Goal: Communication & Community: Answer question/provide support

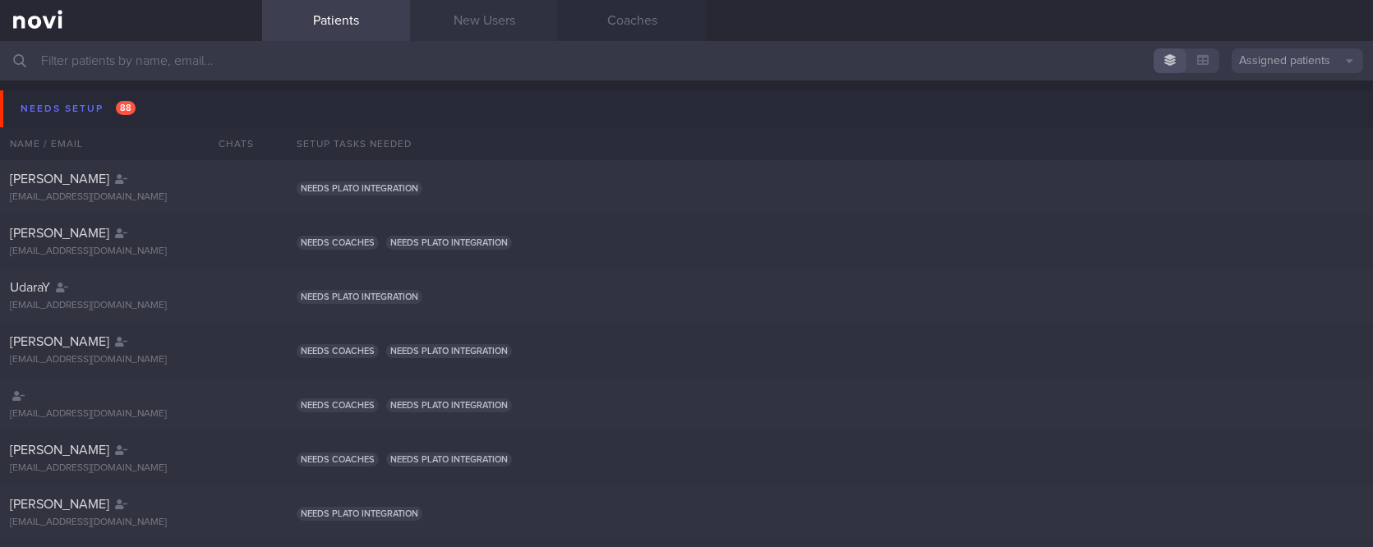
drag, startPoint x: 815, startPoint y: 30, endPoint x: 523, endPoint y: 11, distance: 292.3
click at [815, 30] on div "Patients New Users Coaches" at bounding box center [817, 20] width 1111 height 41
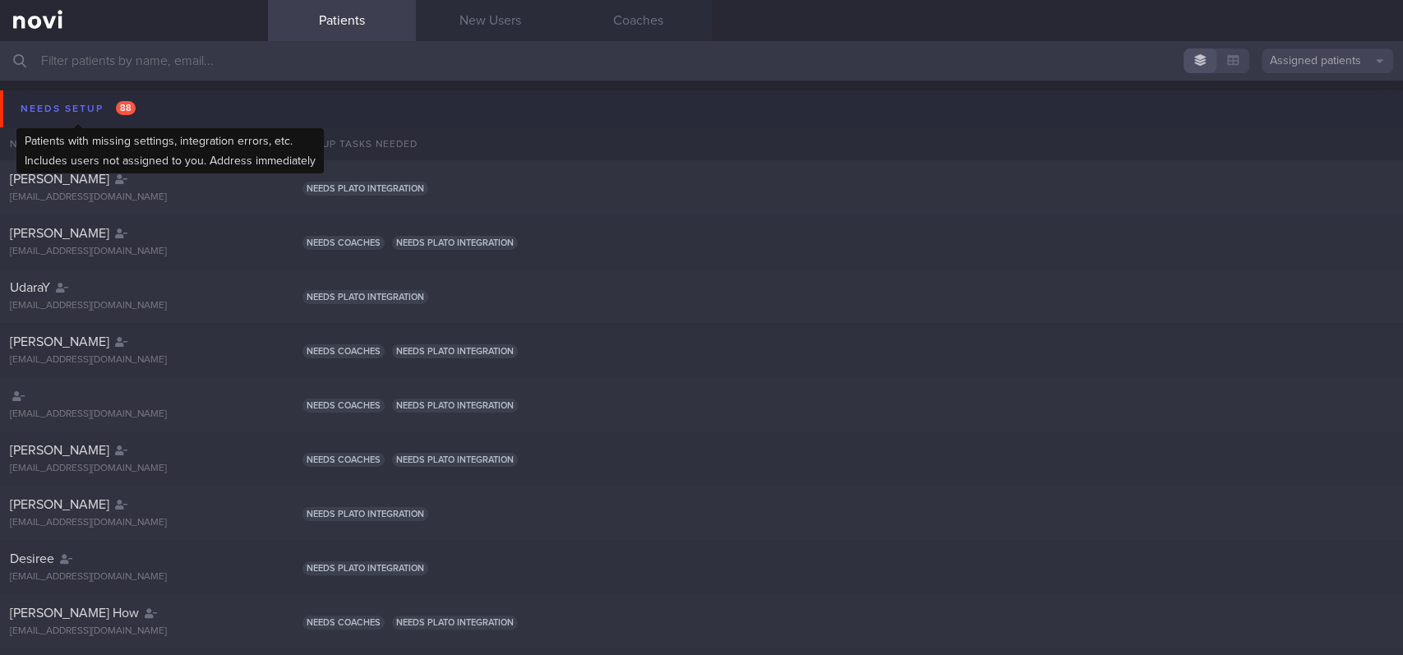
click at [77, 108] on div "Needs setup 88" at bounding box center [77, 109] width 123 height 22
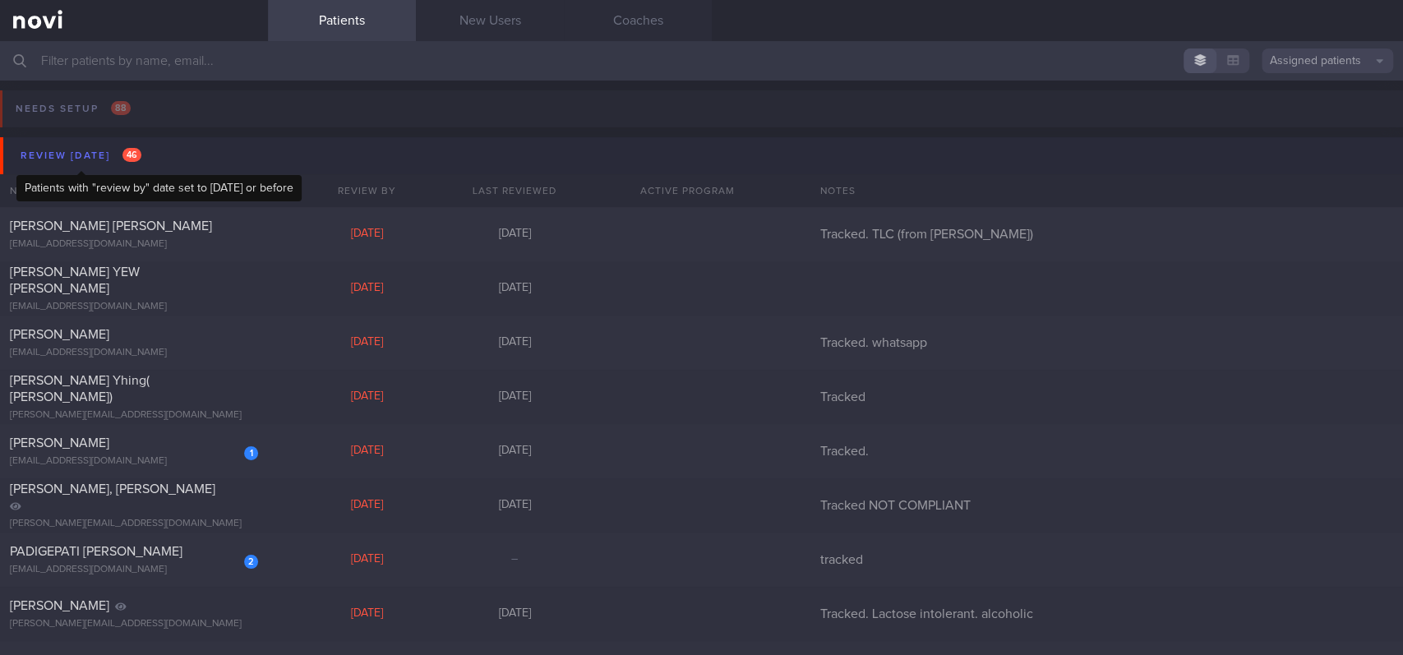
click at [101, 155] on div "Review [DATE] 46" at bounding box center [80, 156] width 129 height 22
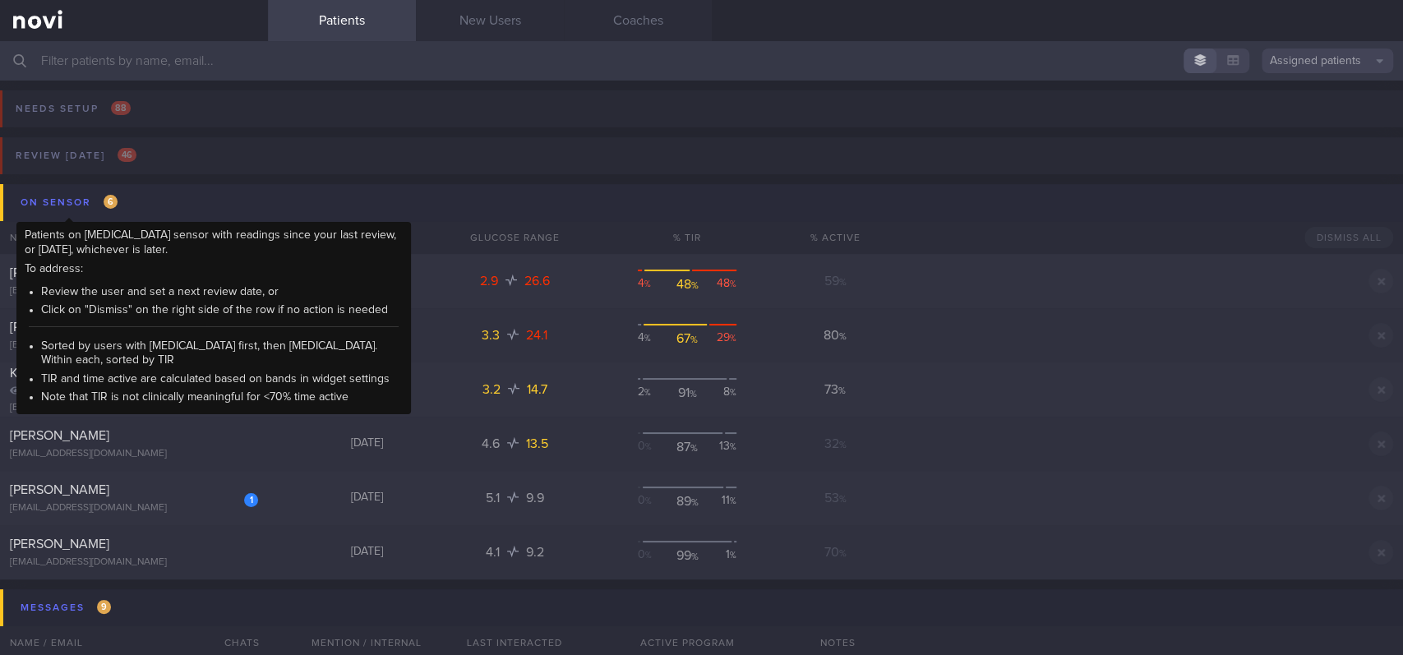
click at [63, 205] on div "On sensor 6" at bounding box center [68, 202] width 105 height 22
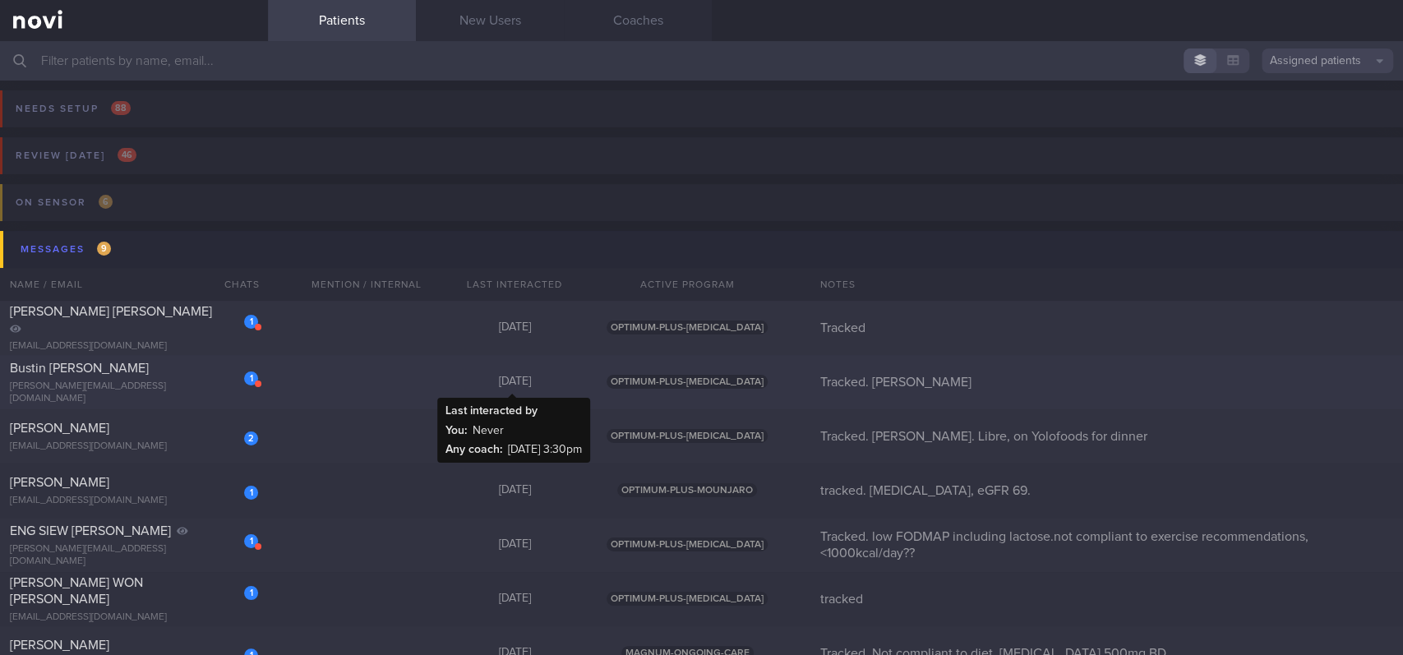
scroll to position [109, 0]
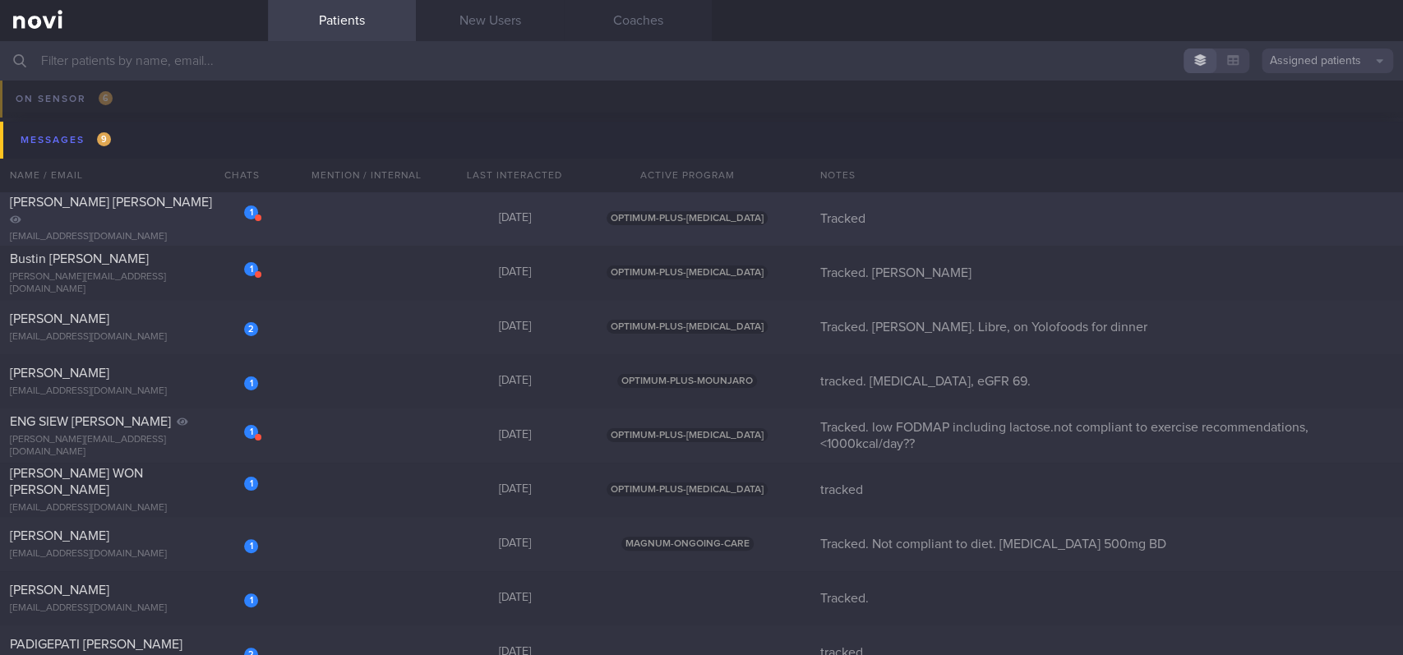
click at [404, 226] on div "1 [PERSON_NAME] [PERSON_NAME] [EMAIL_ADDRESS][DOMAIN_NAME] [DATE] OPTIMUM-PLUS-…" at bounding box center [701, 218] width 1403 height 54
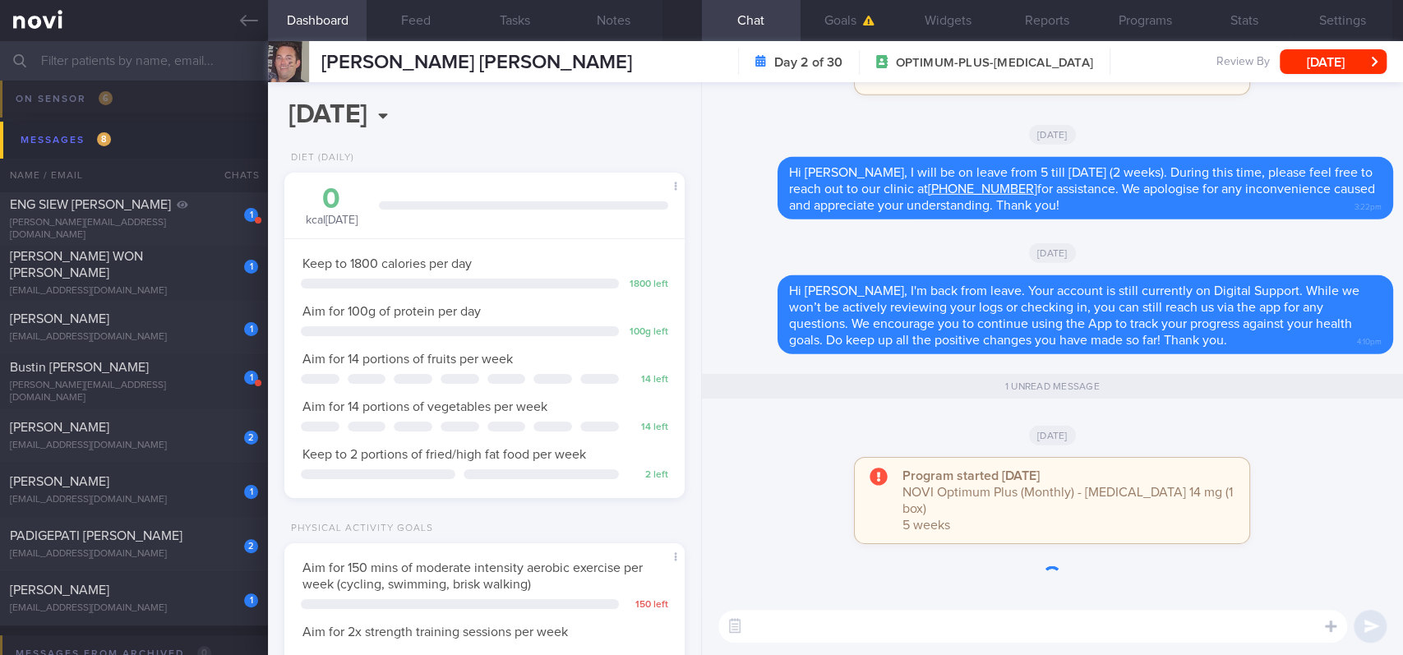
scroll to position [200, 353]
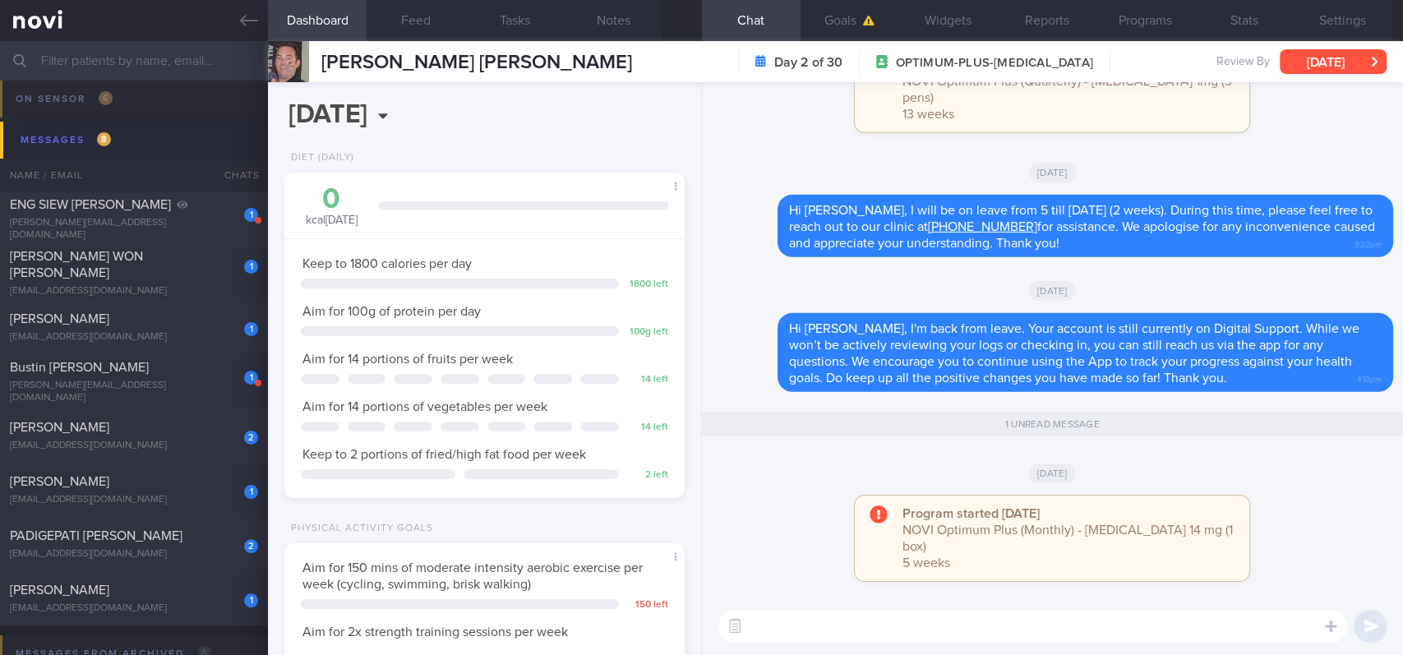
click at [1297, 60] on button "Tue, 26 Aug" at bounding box center [1332, 61] width 107 height 25
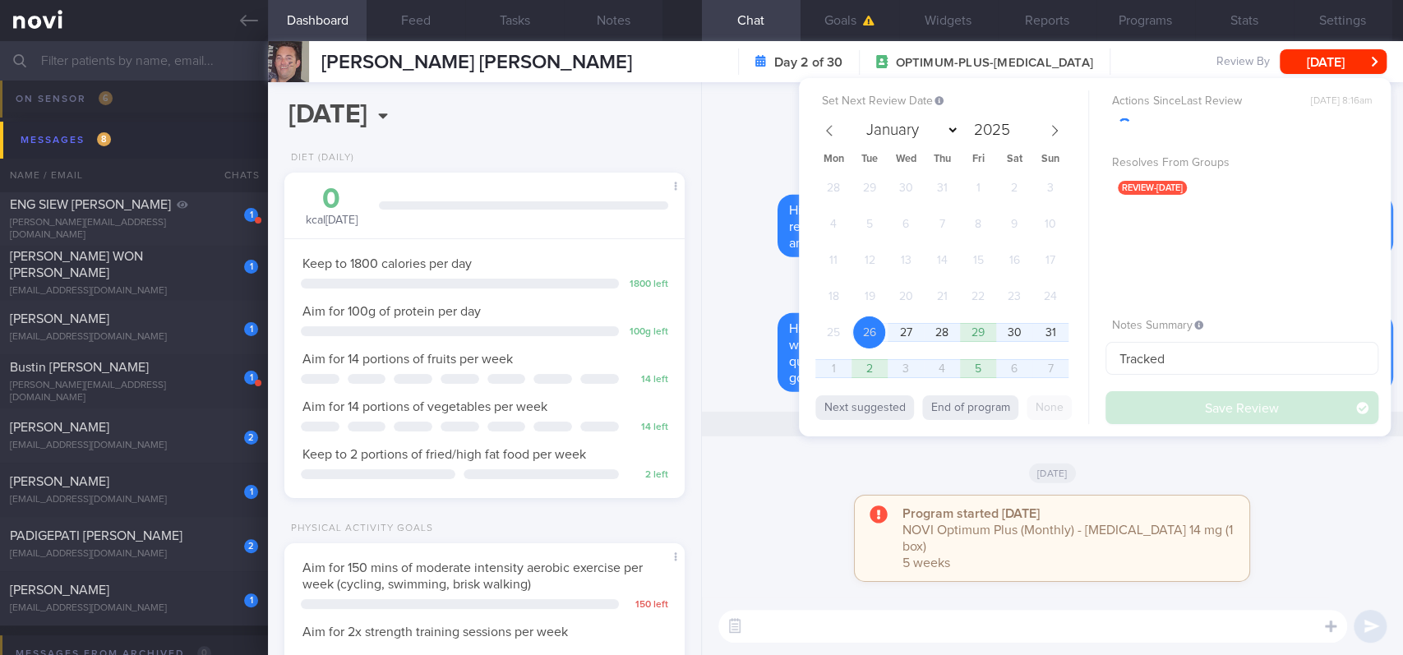
click at [966, 416] on button "End of program" at bounding box center [970, 407] width 96 height 25
select select "8"
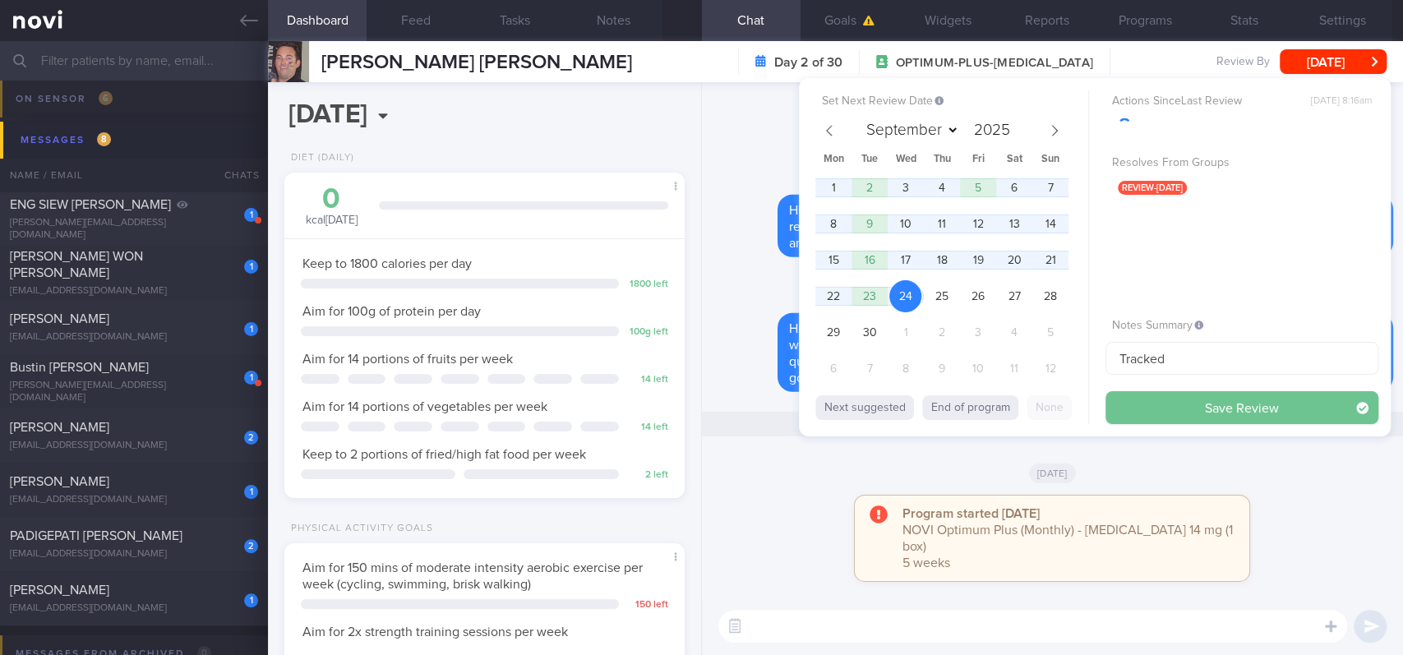
click at [1217, 411] on button "Save Review" at bounding box center [1241, 407] width 273 height 33
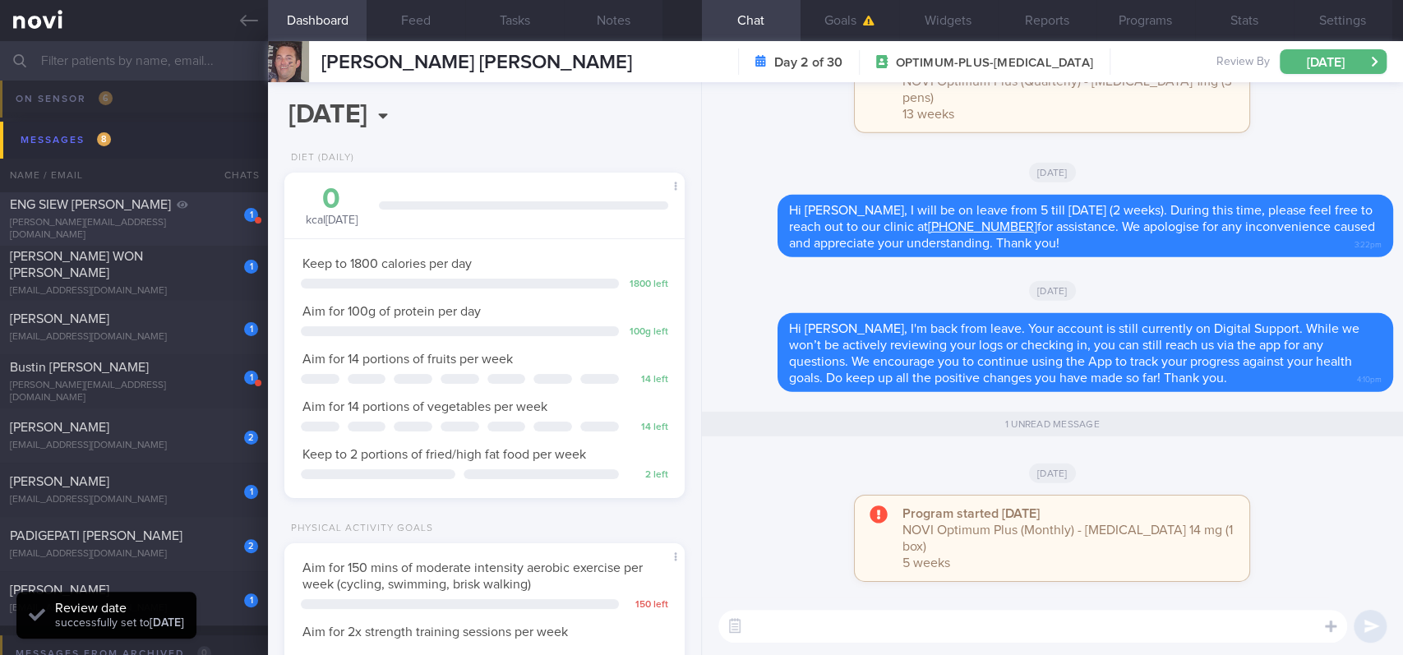
click at [203, 223] on div "marianne.engsy@gmail.com" at bounding box center [134, 229] width 248 height 25
type input "Tracked. low FODMAP including lactose.not compliant to exercise recommendations…"
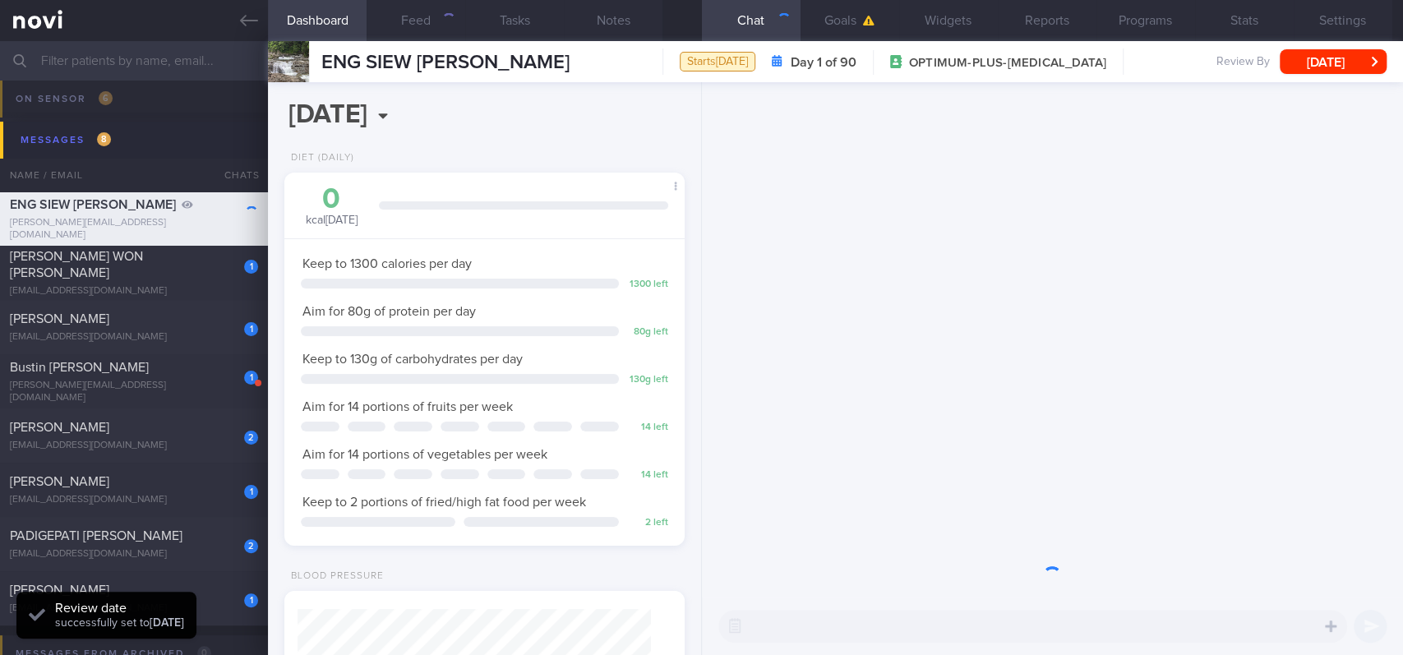
scroll to position [200, 353]
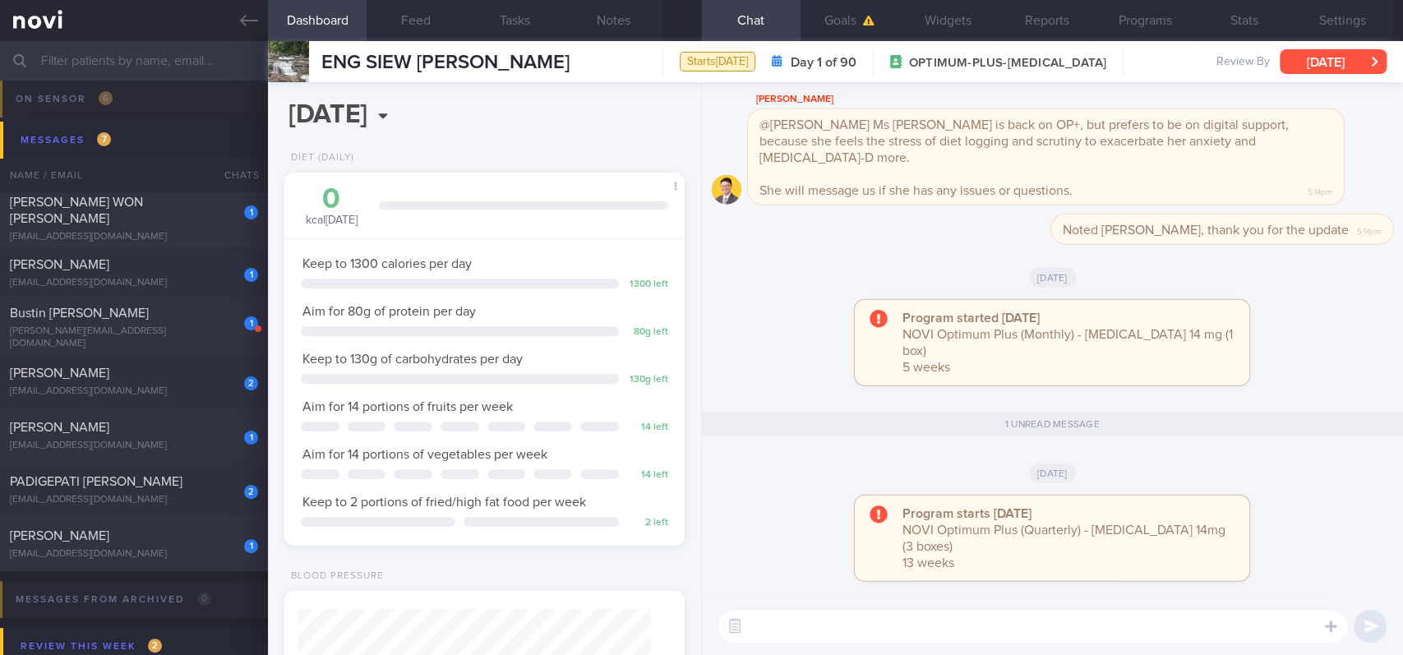
click at [1329, 58] on button "Wed, 27 Aug" at bounding box center [1332, 61] width 107 height 25
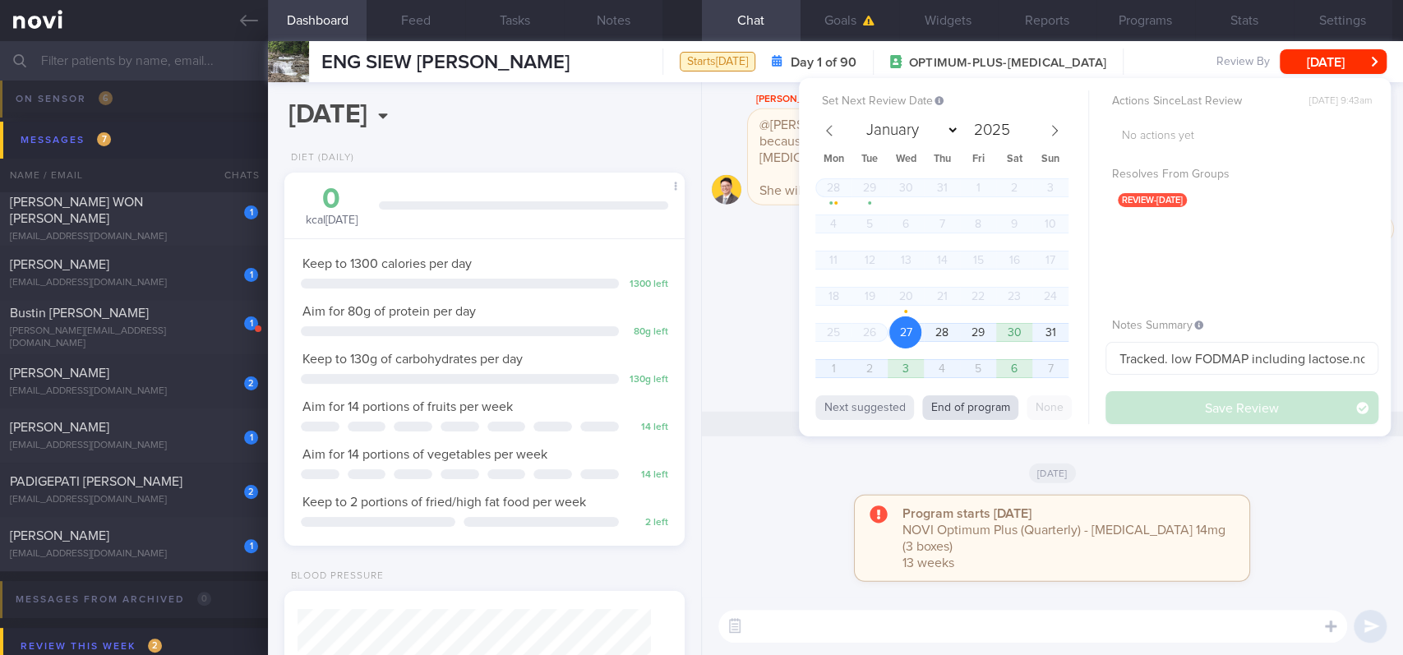
click at [960, 401] on button "End of program" at bounding box center [970, 407] width 96 height 25
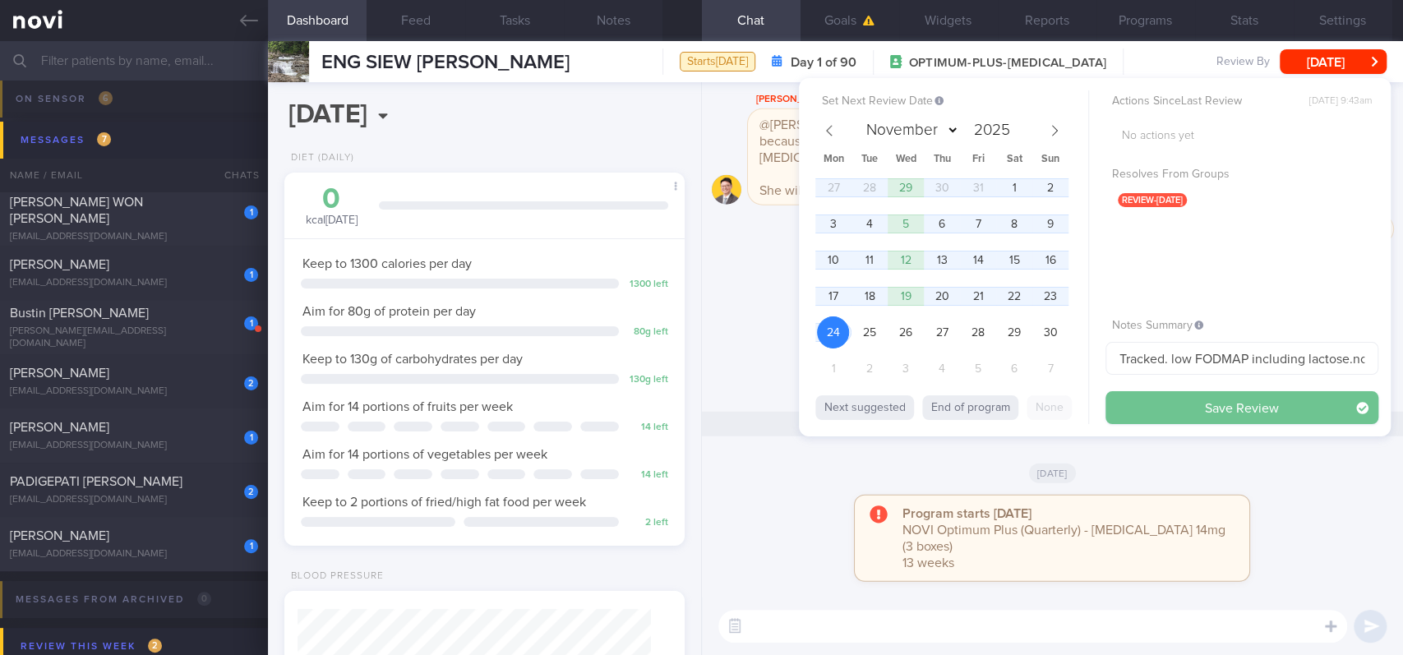
click at [1210, 407] on button "Save Review" at bounding box center [1241, 407] width 273 height 33
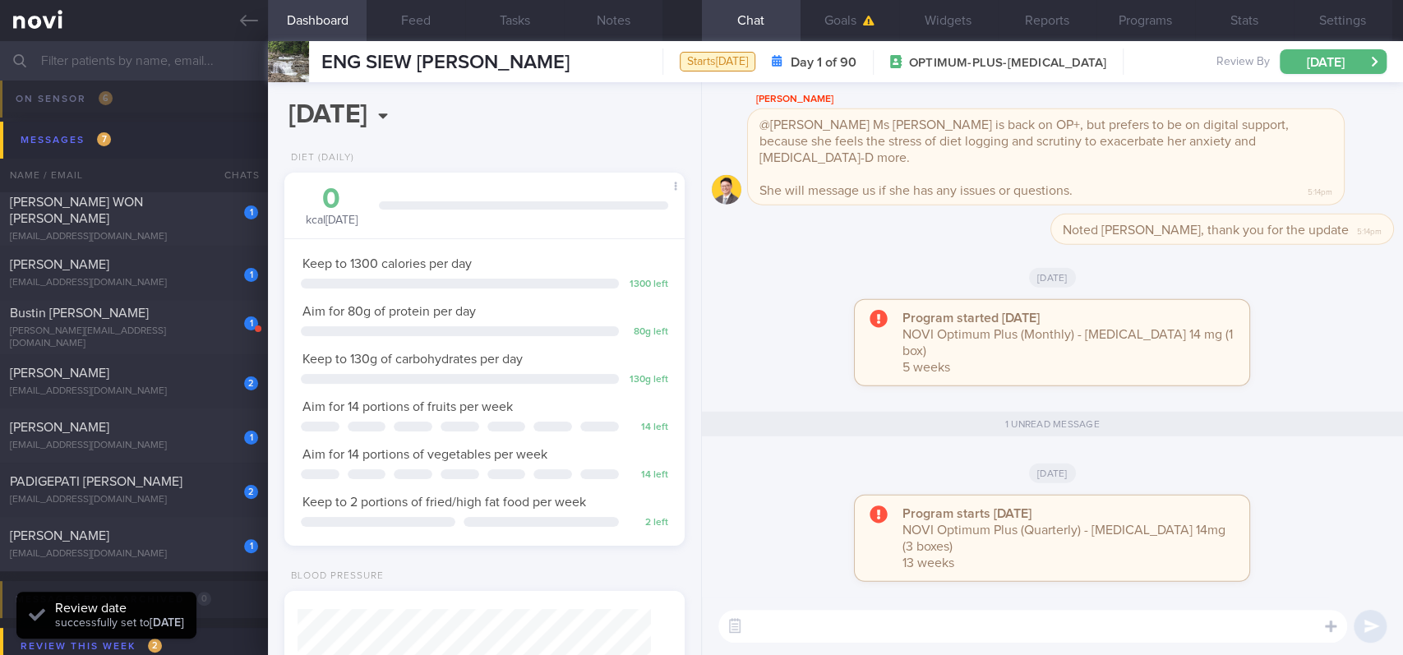
click at [751, 300] on div "Tue, 29 Jul" at bounding box center [1052, 277] width 681 height 46
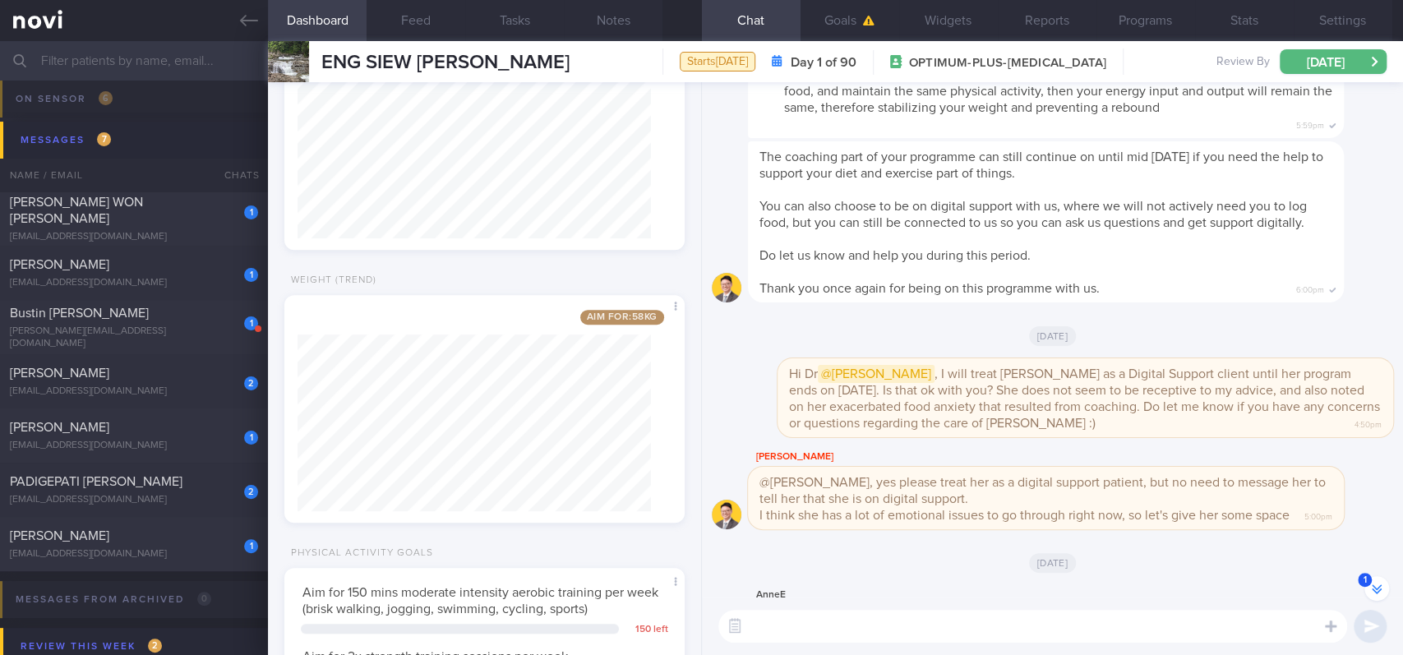
scroll to position [-1081, 0]
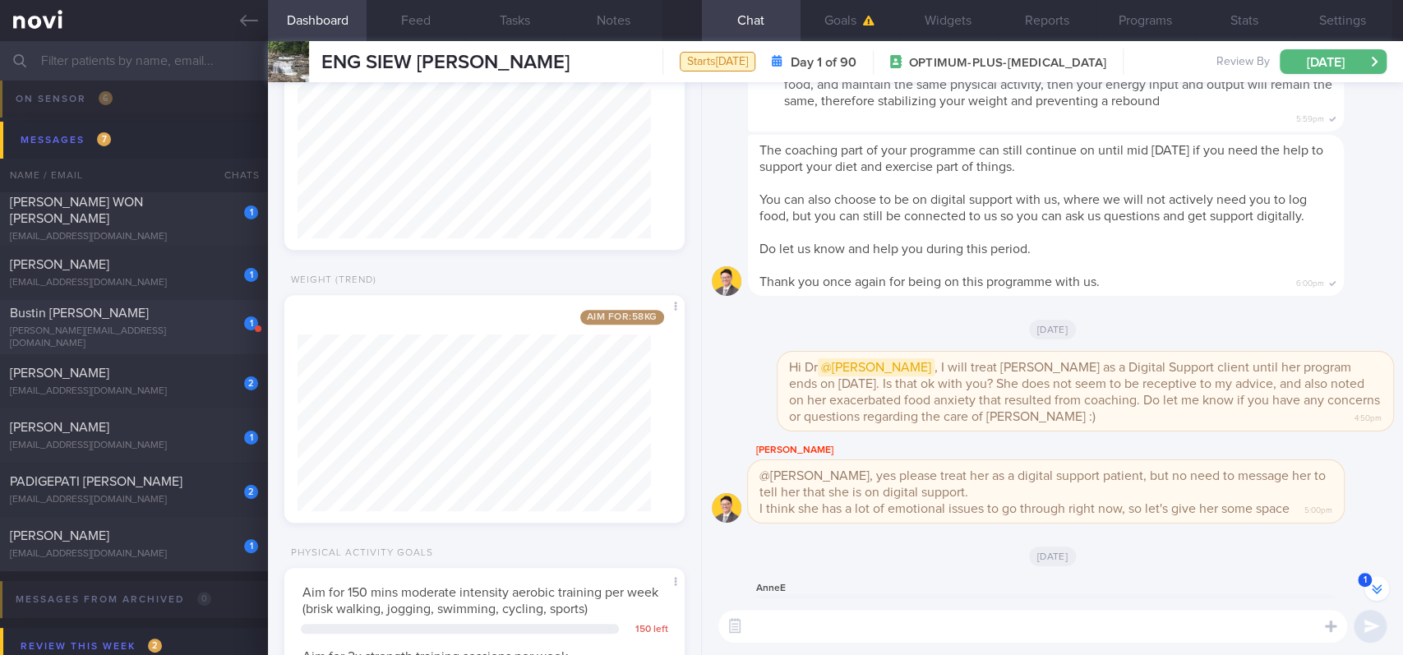
click at [174, 338] on div "[PERSON_NAME][EMAIL_ADDRESS][DOMAIN_NAME]" at bounding box center [134, 337] width 248 height 25
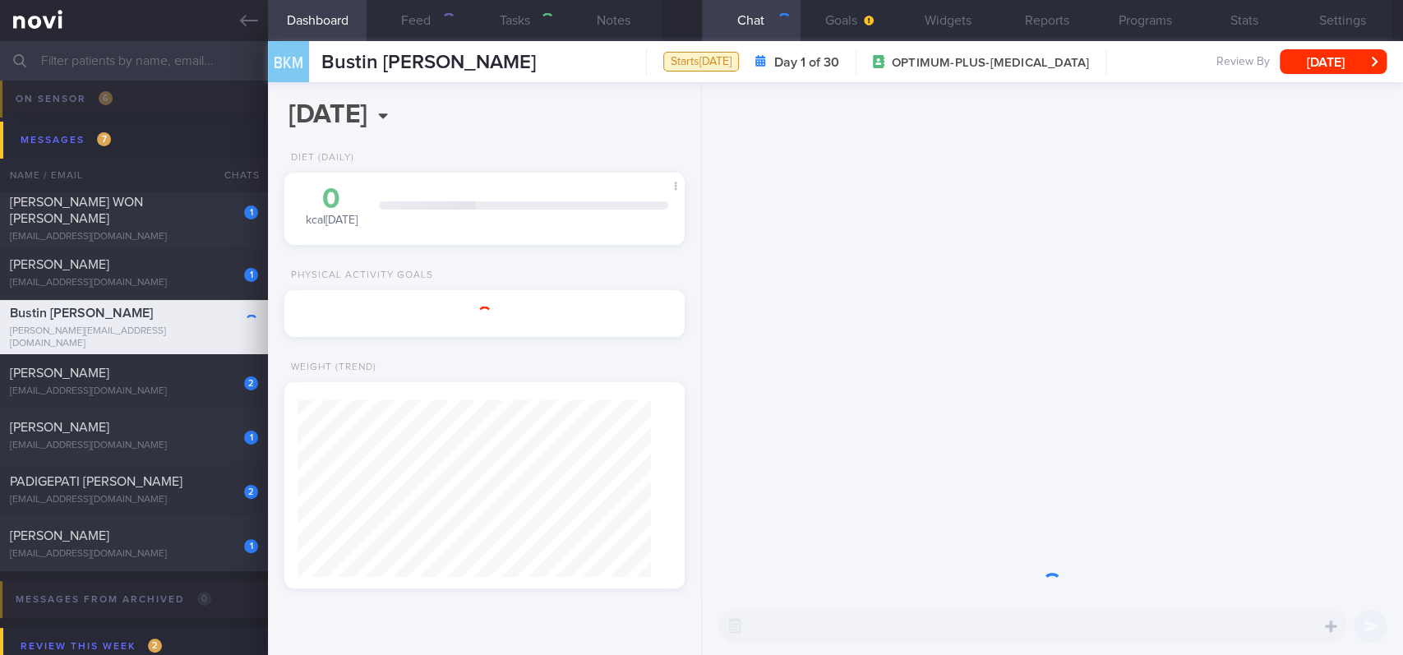
select select "7"
type input "Tracked. [PERSON_NAME]"
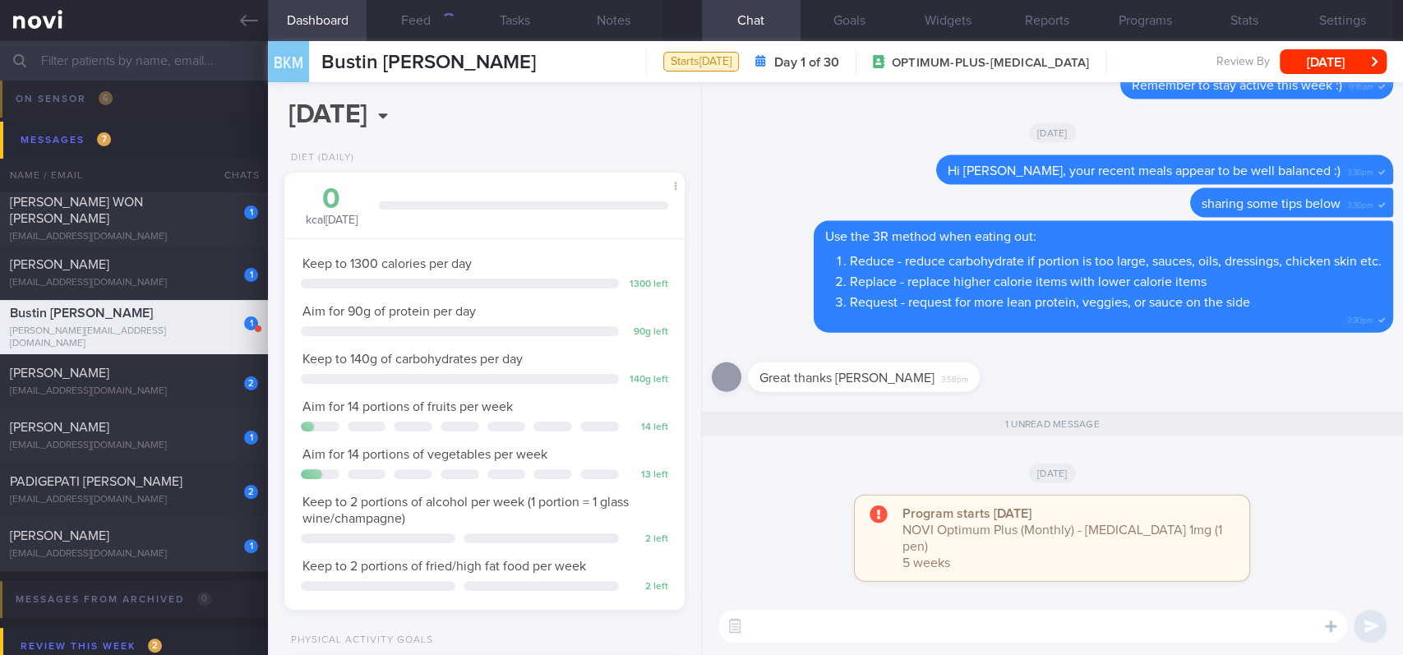
scroll to position [200, 353]
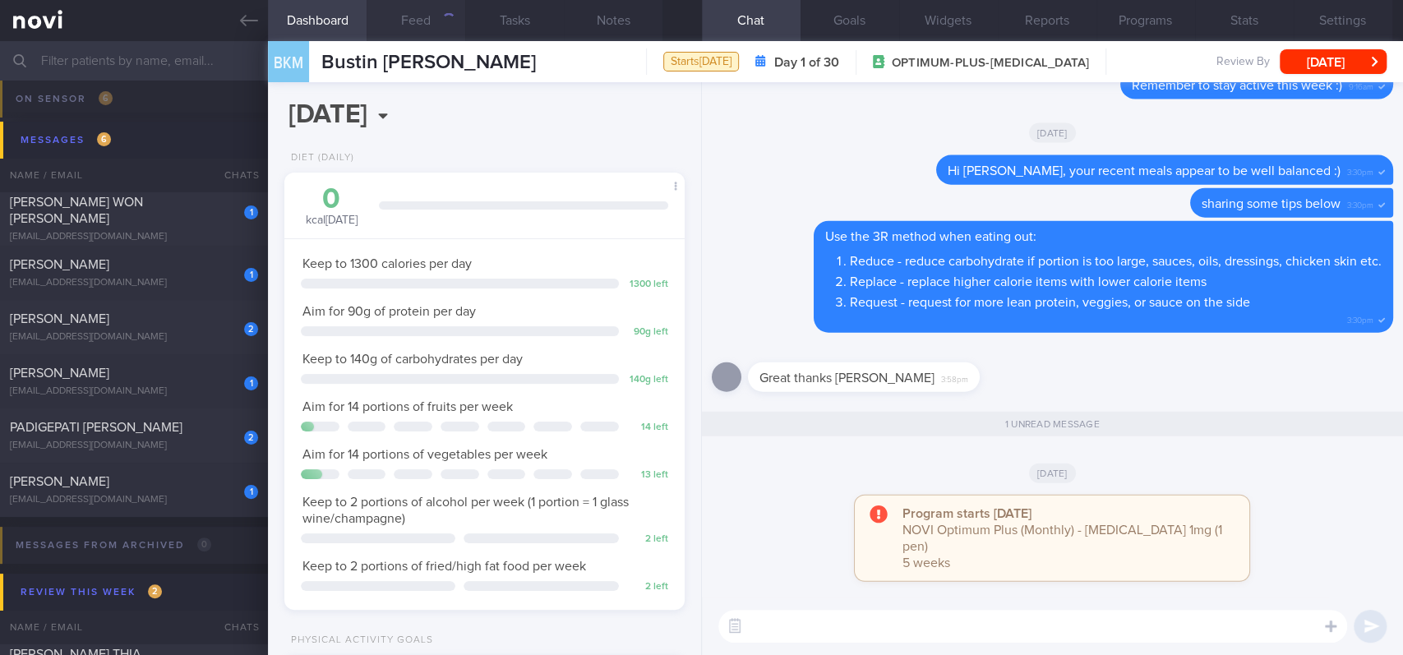
click at [432, 27] on button "Feed" at bounding box center [415, 20] width 99 height 41
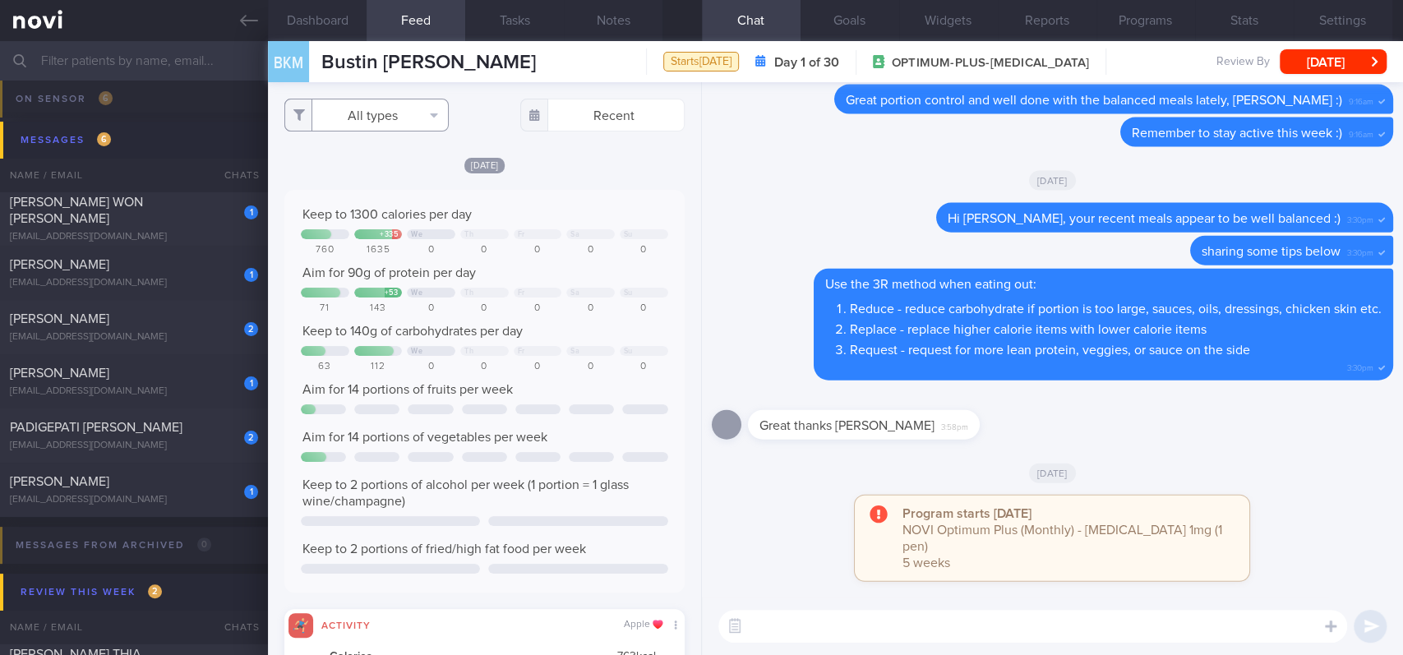
click at [408, 112] on button "All types" at bounding box center [366, 115] width 164 height 33
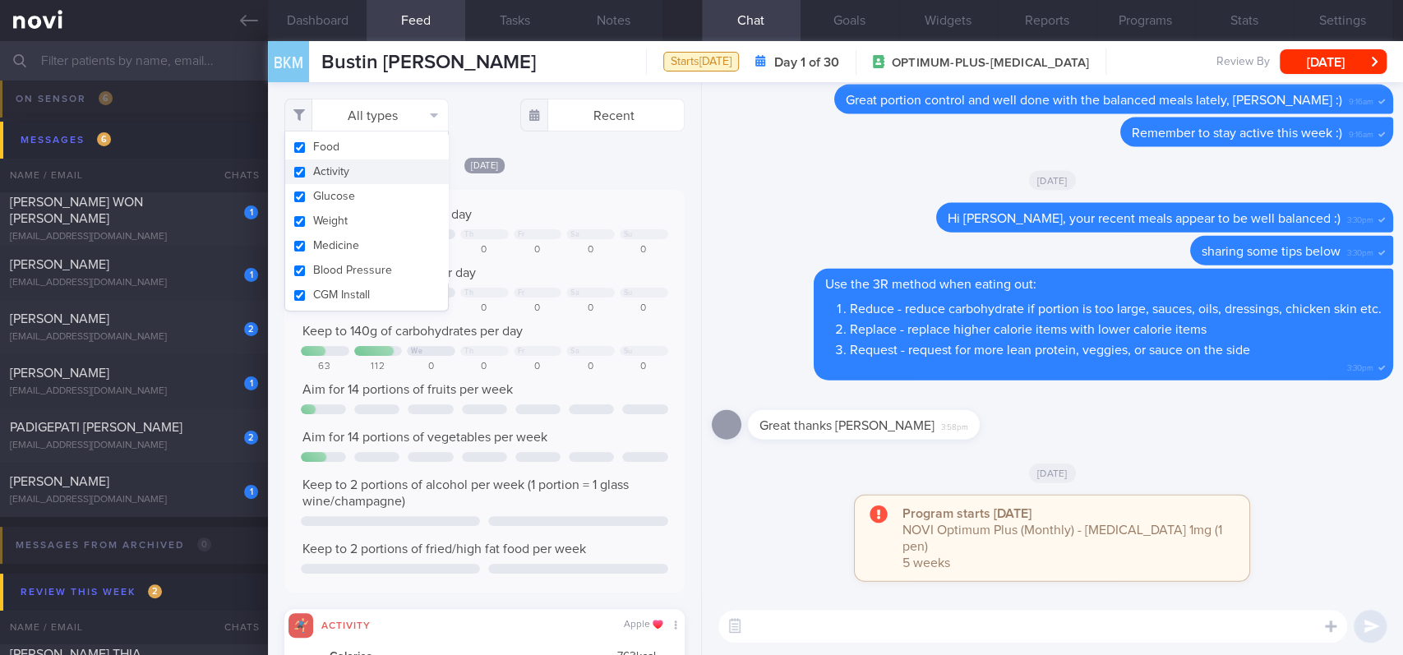
click at [381, 169] on button "Activity" at bounding box center [366, 171] width 163 height 25
checkbox input "false"
click at [593, 192] on div "Keep to 1300 calories per day + 335 We Th Fr Sa Su 760 1635 0 0 0 0 0 Aim for 9…" at bounding box center [484, 391] width 400 height 403
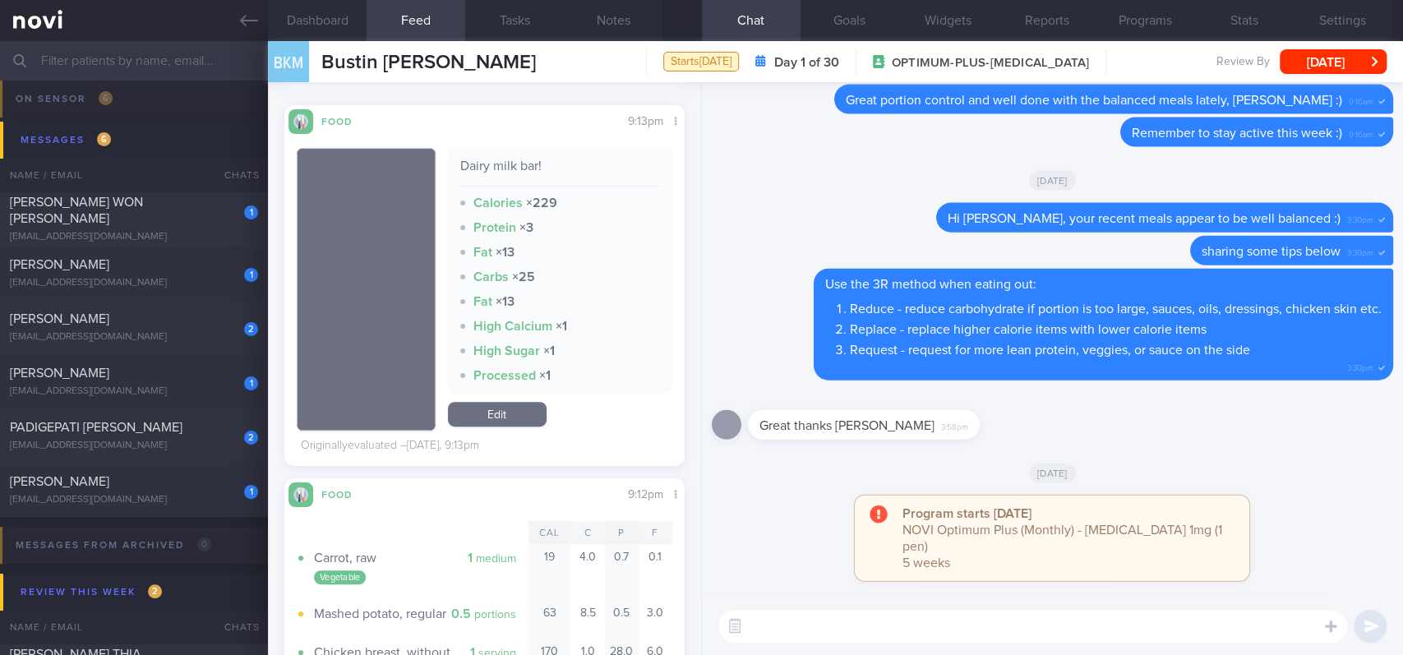
scroll to position [547, 0]
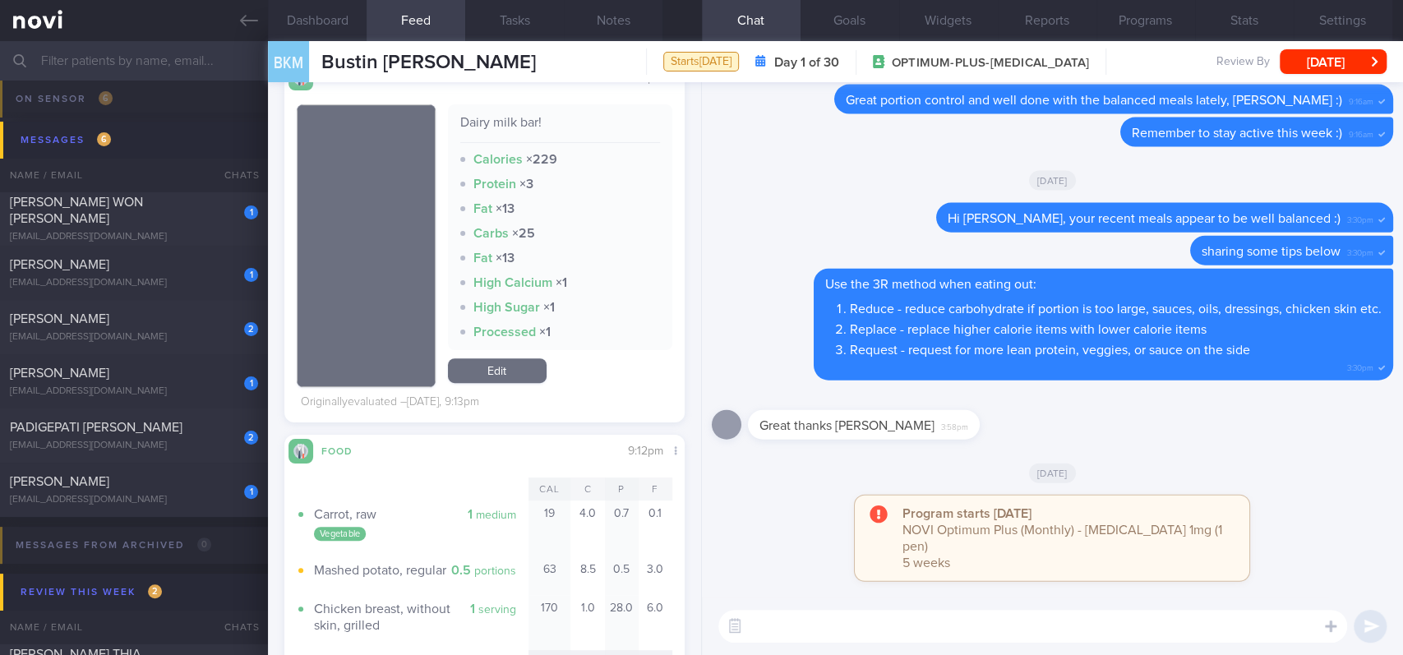
click at [822, 546] on textarea at bounding box center [1032, 626] width 629 height 33
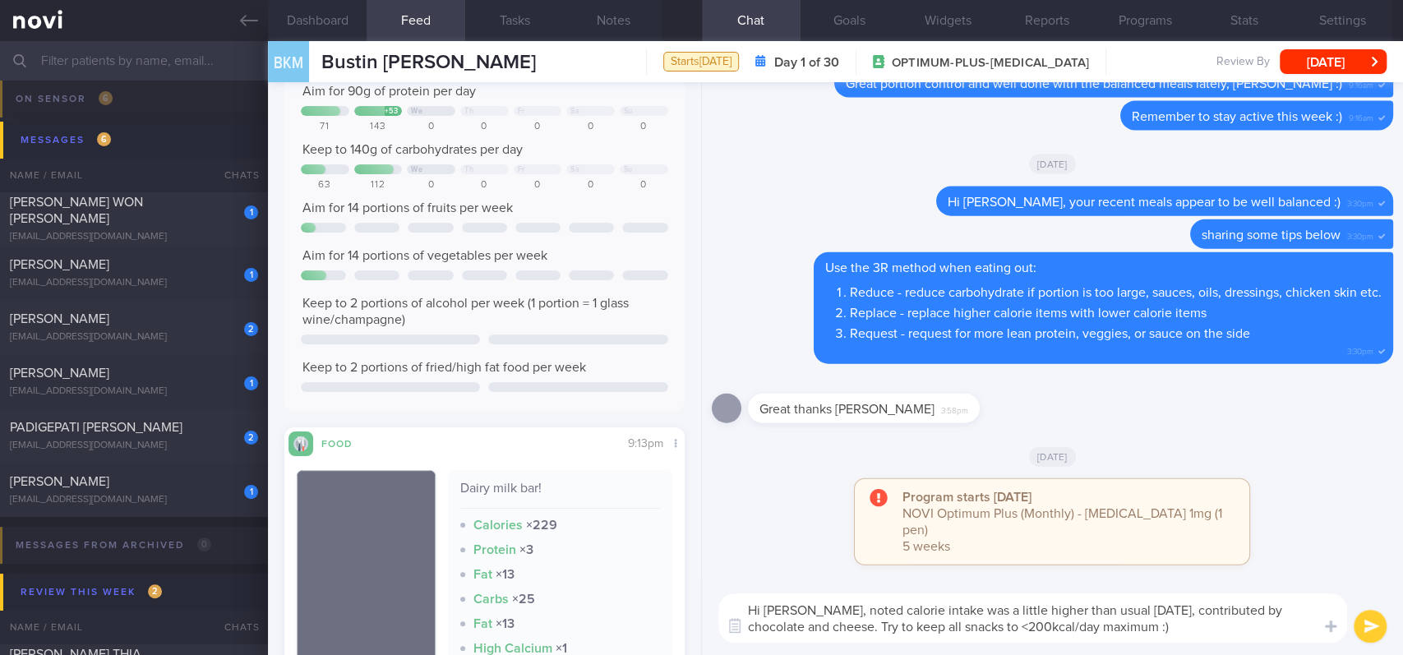
scroll to position [0, 0]
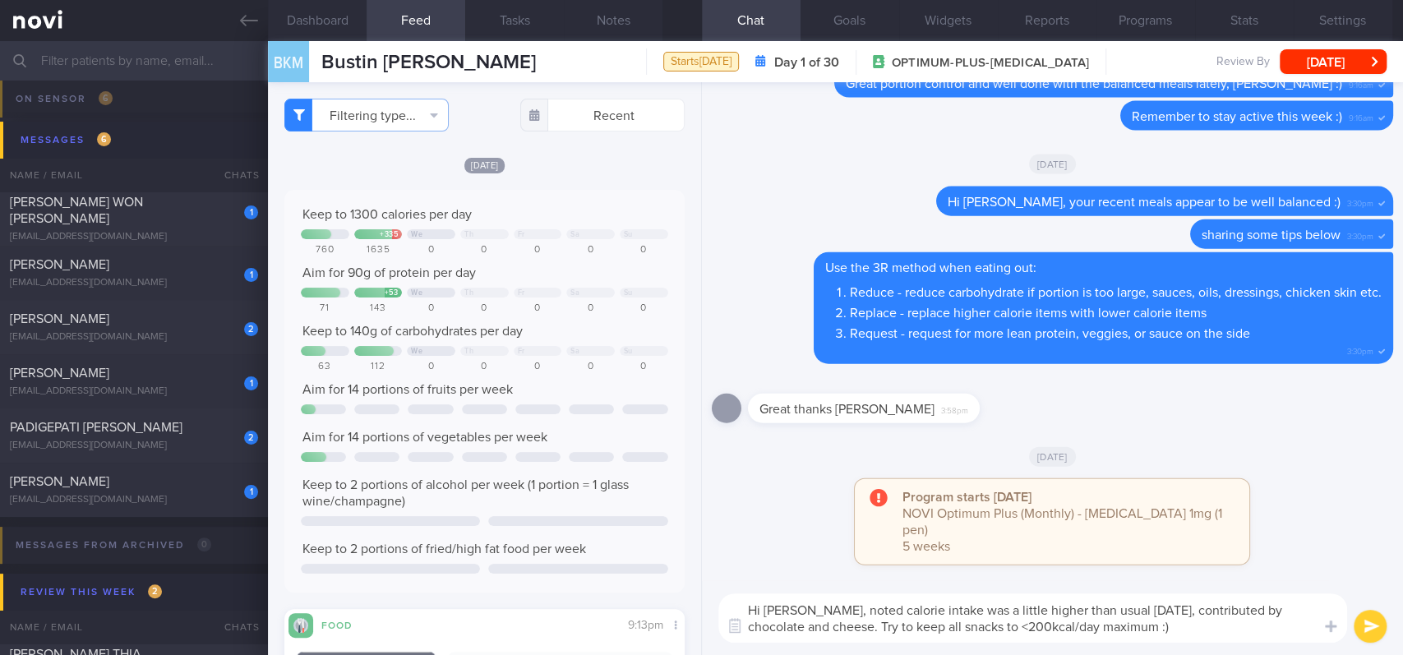
click at [782, 546] on textarea "Hi [PERSON_NAME], noted calorie intake was a little higher than usual [DATE], c…" at bounding box center [1032, 617] width 629 height 49
click at [786, 546] on textarea "Hi [PERSON_NAME], noted calorie intake was a little higher than usual [DATE], c…" at bounding box center [1032, 617] width 629 height 49
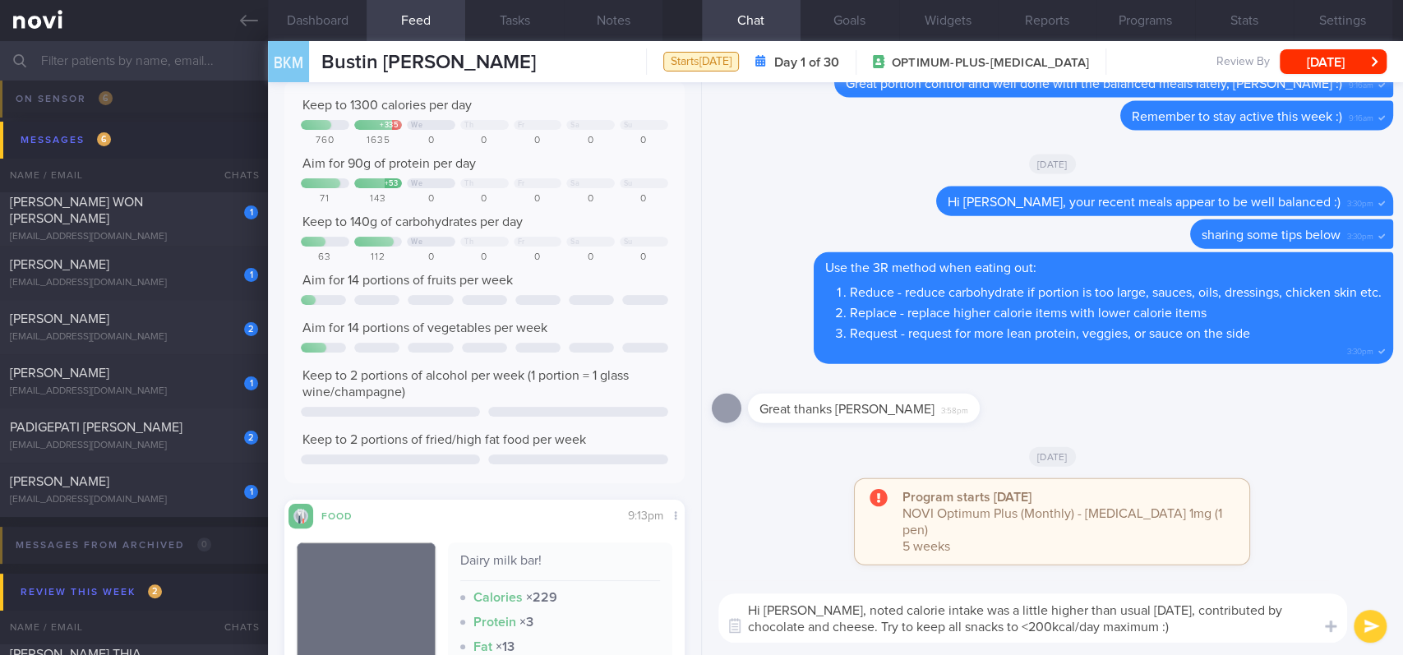
scroll to position [219, 0]
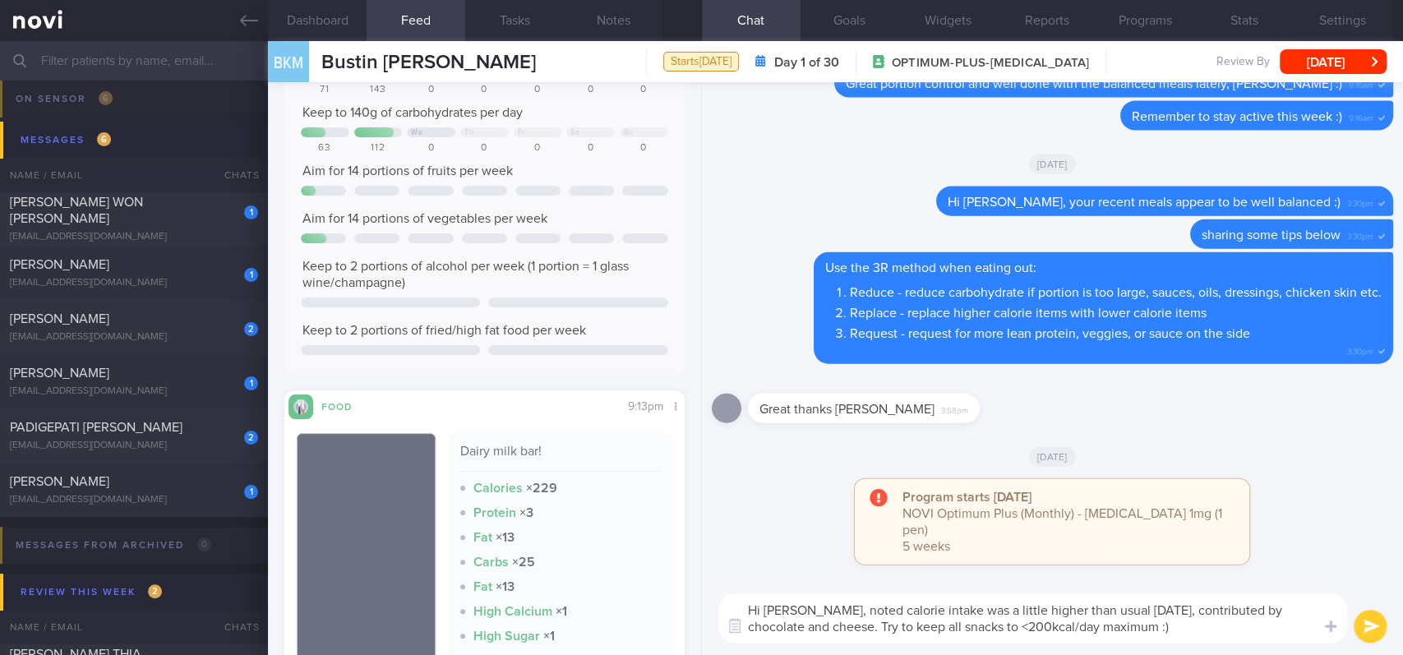
click at [1298, 546] on textarea "Hi [PERSON_NAME], noted calorie intake was a little higher than usual [DATE], c…" at bounding box center [1032, 617] width 629 height 49
drag, startPoint x: 1108, startPoint y: 628, endPoint x: 788, endPoint y: 611, distance: 320.1
click at [788, 546] on textarea "Hi [PERSON_NAME], noted calorie intake was a little higher than usual [DATE], c…" at bounding box center [1032, 617] width 629 height 49
drag, startPoint x: 810, startPoint y: 611, endPoint x: 1127, endPoint y: 635, distance: 317.3
click at [1127, 546] on textarea "Hi [PERSON_NAME], noted calorie intake was a little higher than usual [DATE], c…" at bounding box center [1032, 617] width 629 height 49
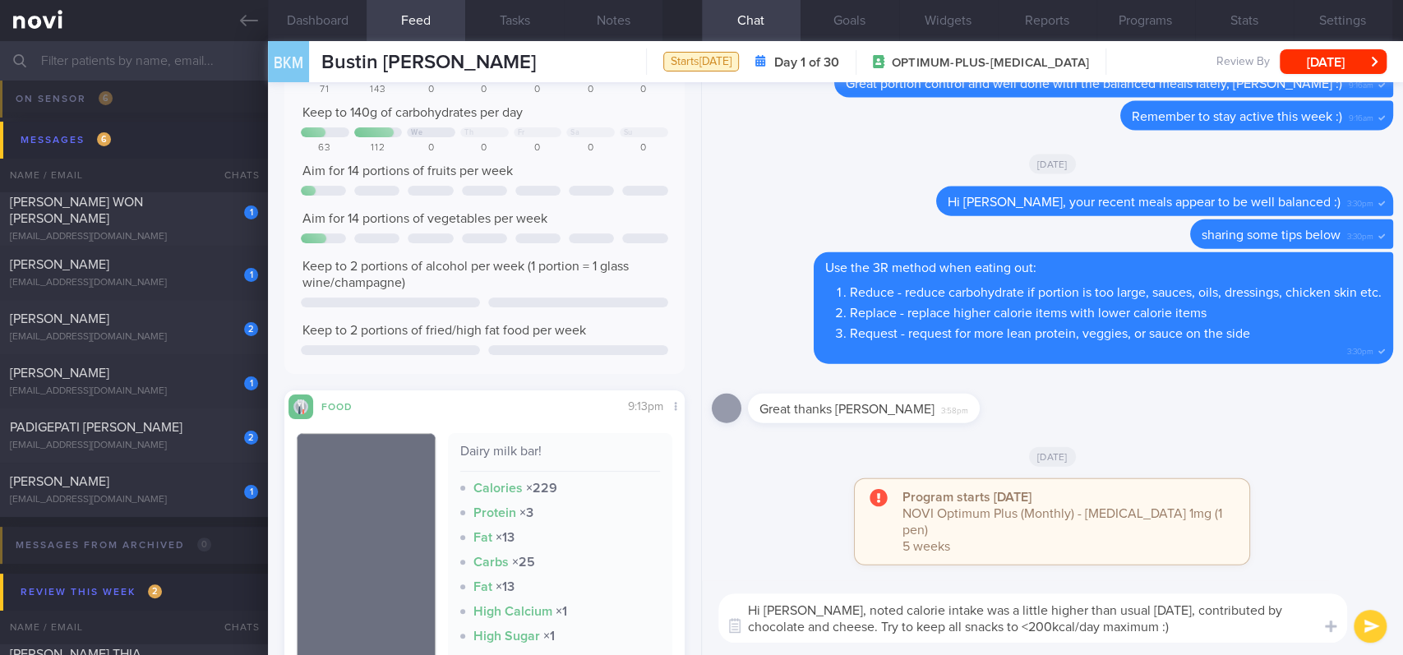
click at [1164, 546] on textarea "Hi [PERSON_NAME], noted calorie intake was a little higher than usual [DATE], c…" at bounding box center [1032, 617] width 629 height 49
drag, startPoint x: 1148, startPoint y: 621, endPoint x: 1133, endPoint y: 612, distance: 17.3
click at [1133, 546] on textarea "Hi [PERSON_NAME], noted calorie intake was a little higher than usual [DATE], c…" at bounding box center [1032, 617] width 629 height 49
click at [1130, 546] on textarea "Hi [PERSON_NAME], noted calorie intake was a little higher than usual [DATE], c…" at bounding box center [1032, 617] width 629 height 49
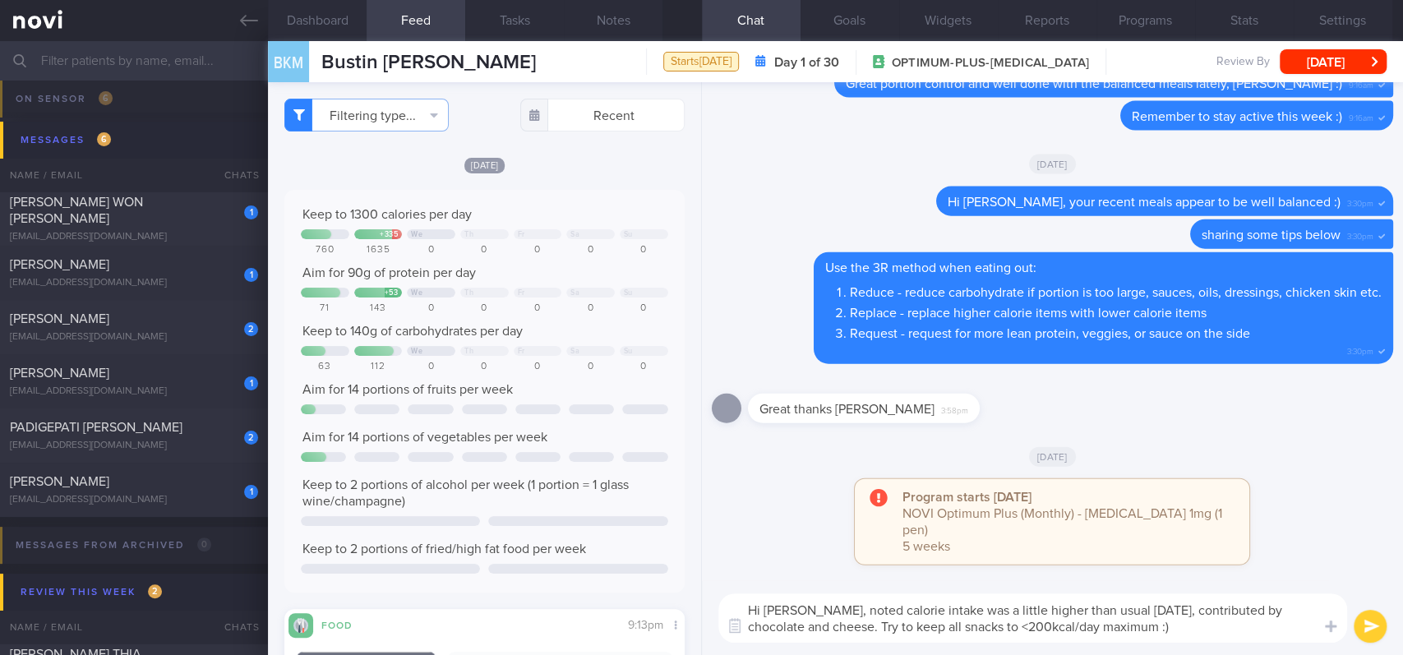
type textarea "Hi [PERSON_NAME], noted calorie intake was a little higher than usual [DATE], c…"
click at [1372, 546] on button "submit" at bounding box center [1369, 626] width 33 height 33
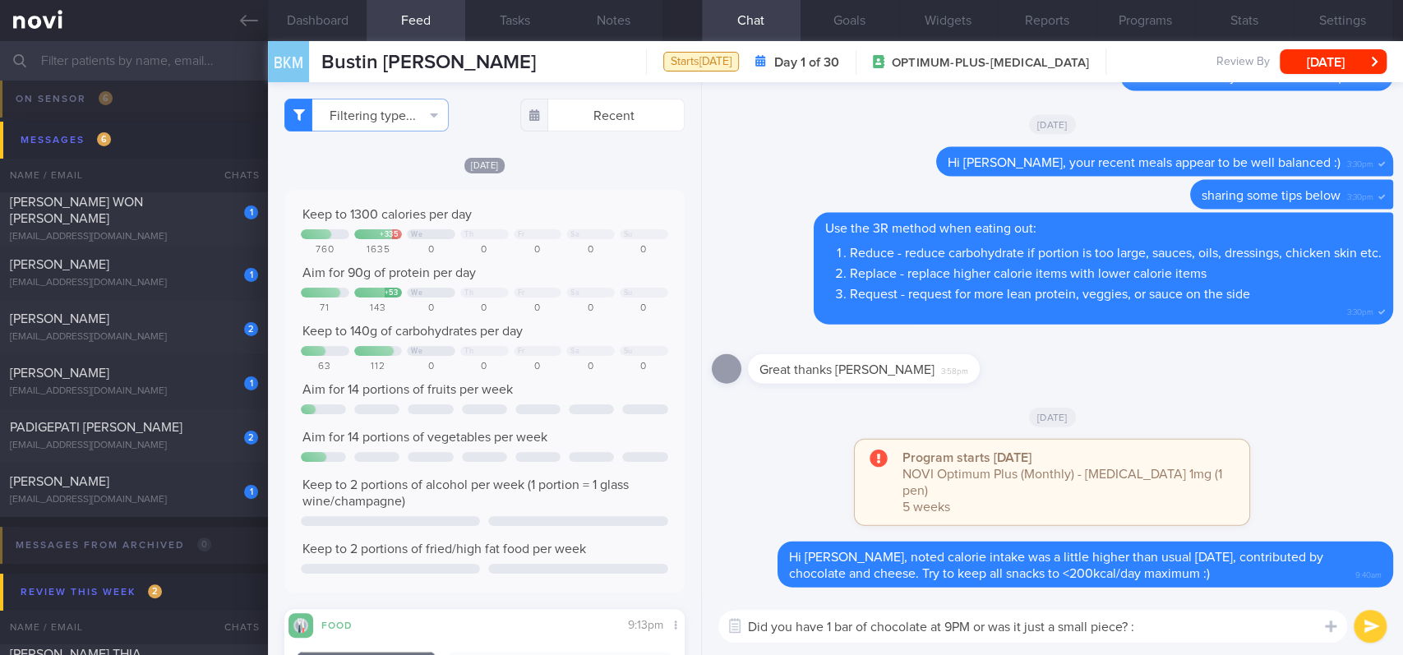
type textarea "Did you have 1 bar of chocolate at 9PM or was it just a small piece?"
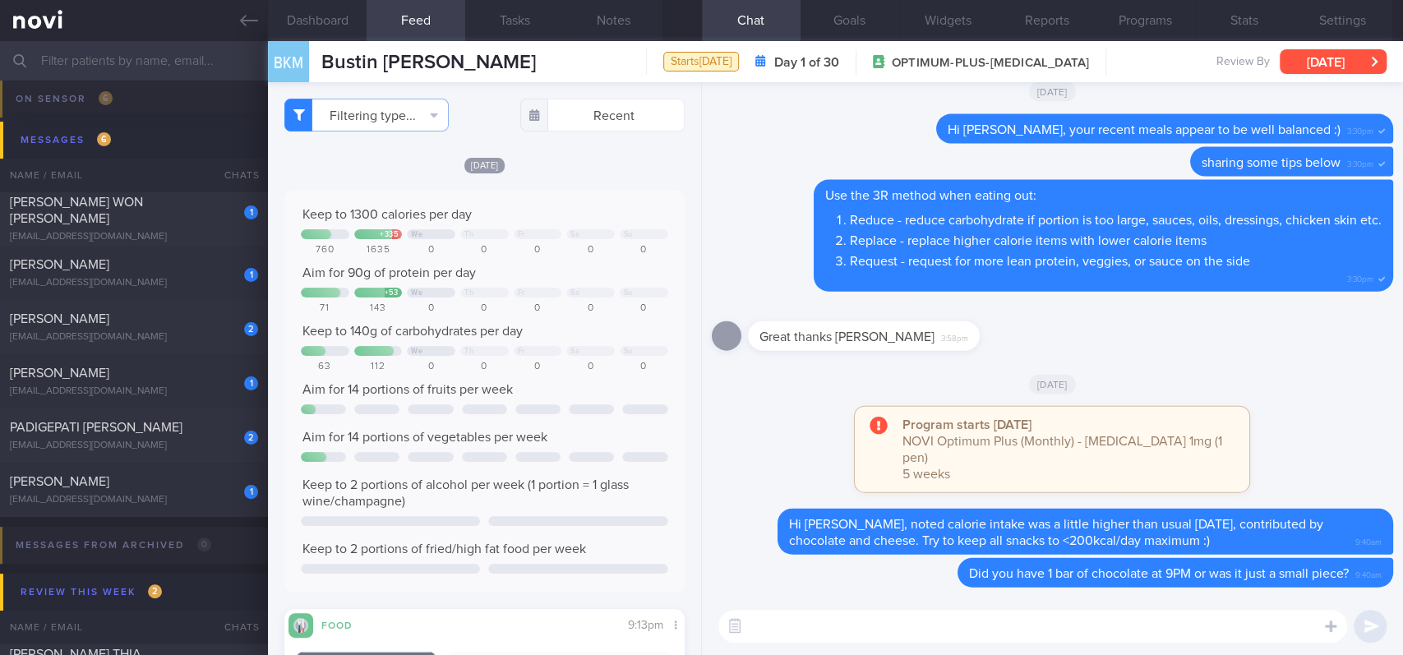
click at [1347, 61] on button "[DATE]" at bounding box center [1332, 61] width 107 height 25
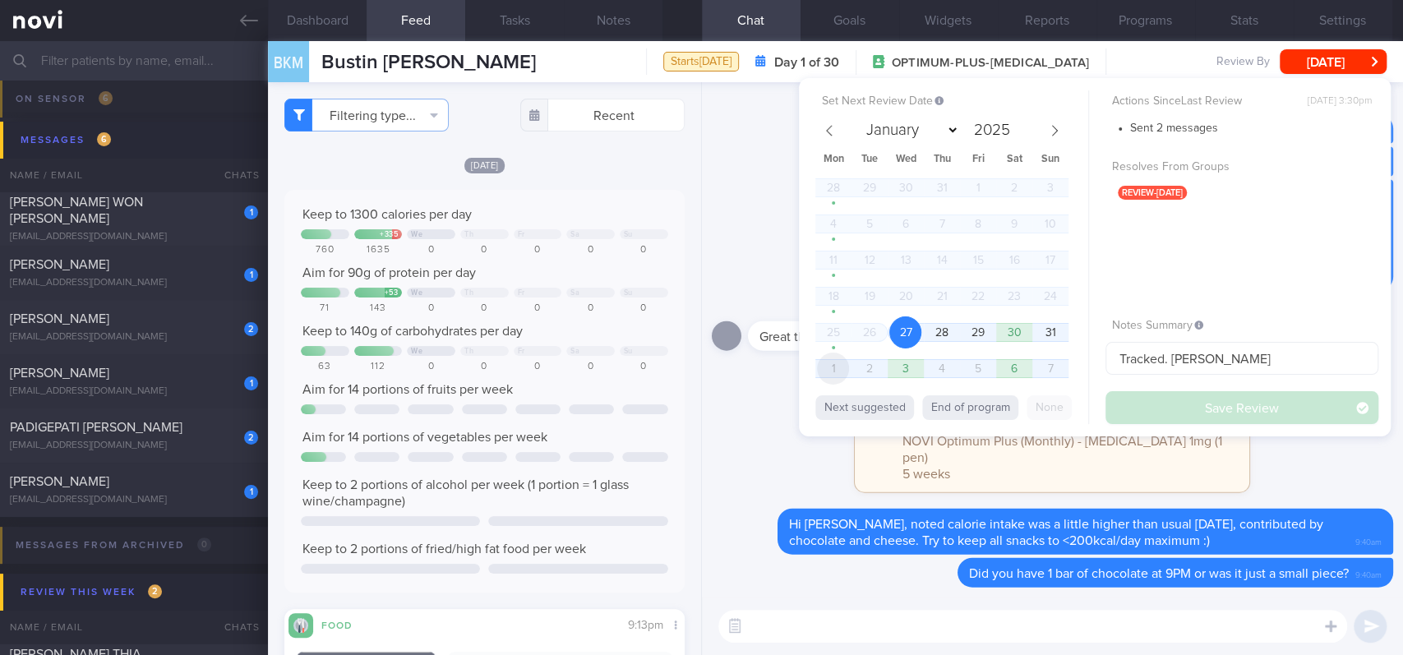
click at [841, 359] on span "1" at bounding box center [833, 368] width 32 height 32
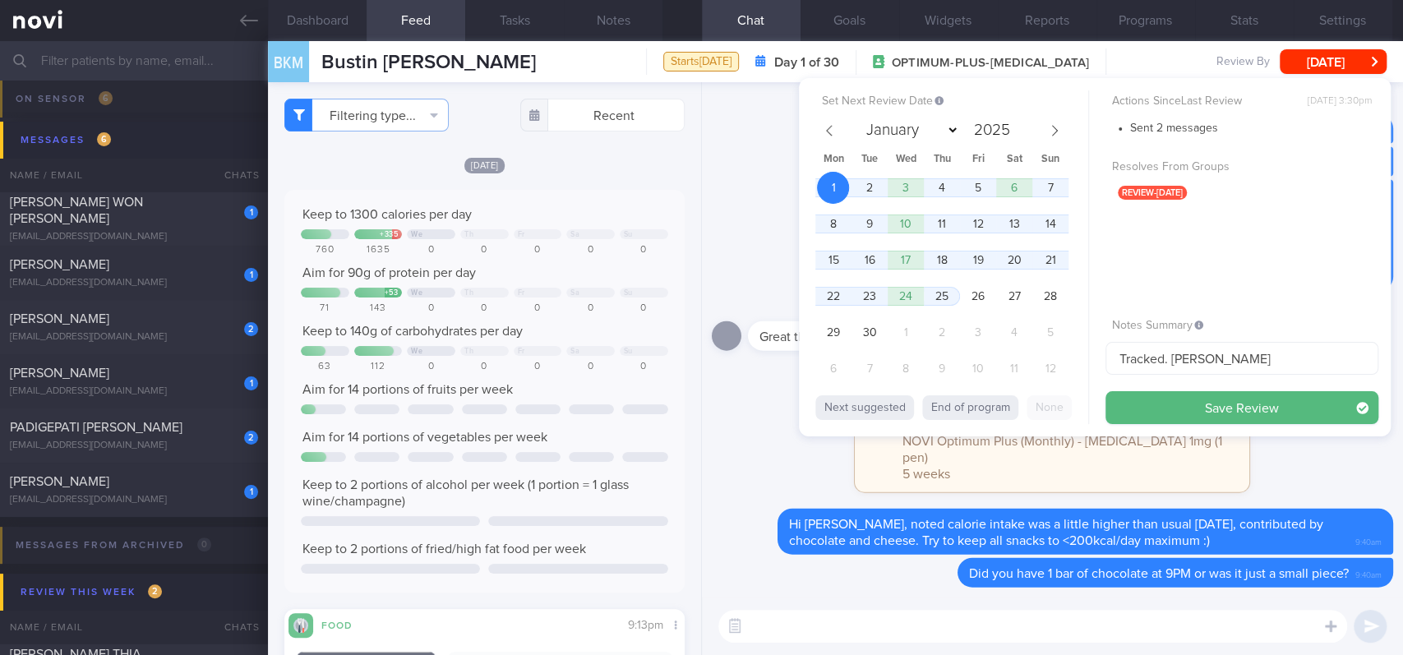
select select "8"
click at [1197, 403] on button "Save Review" at bounding box center [1241, 407] width 273 height 33
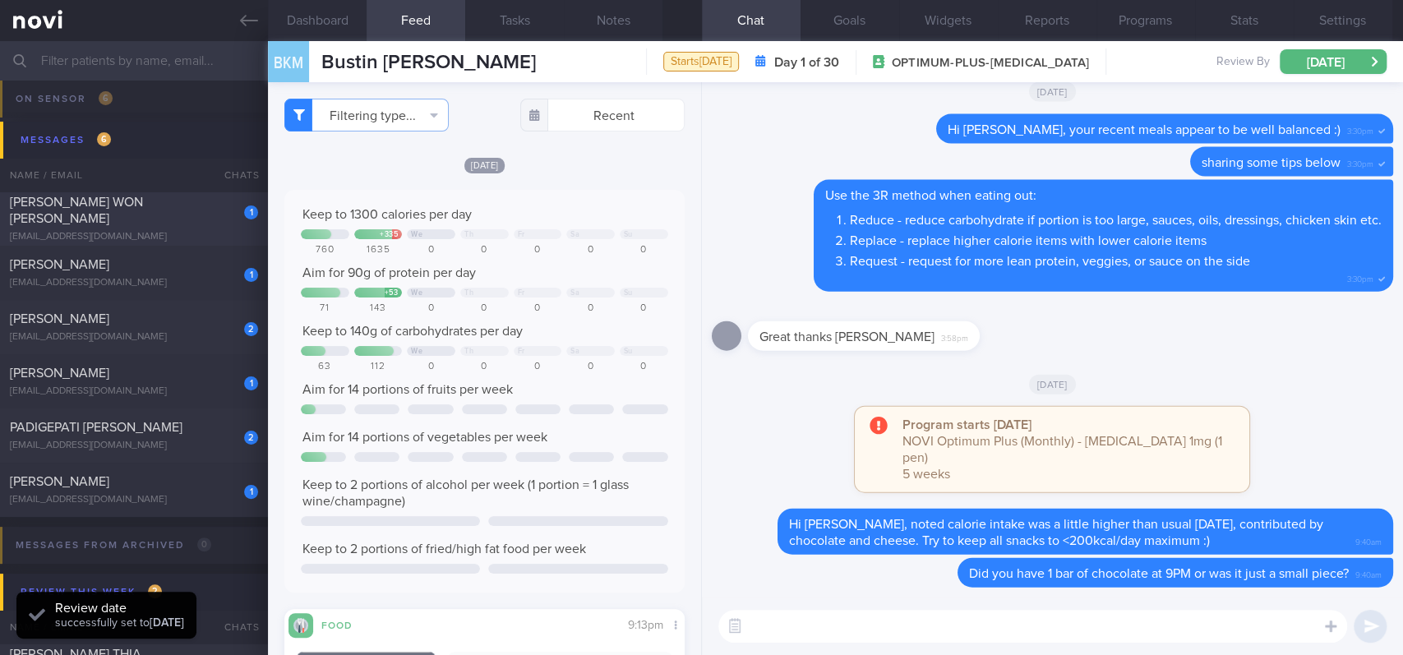
click at [172, 208] on div "JUSTYNE WON YAN NI" at bounding box center [132, 210] width 244 height 33
type input "tracked"
select select "7"
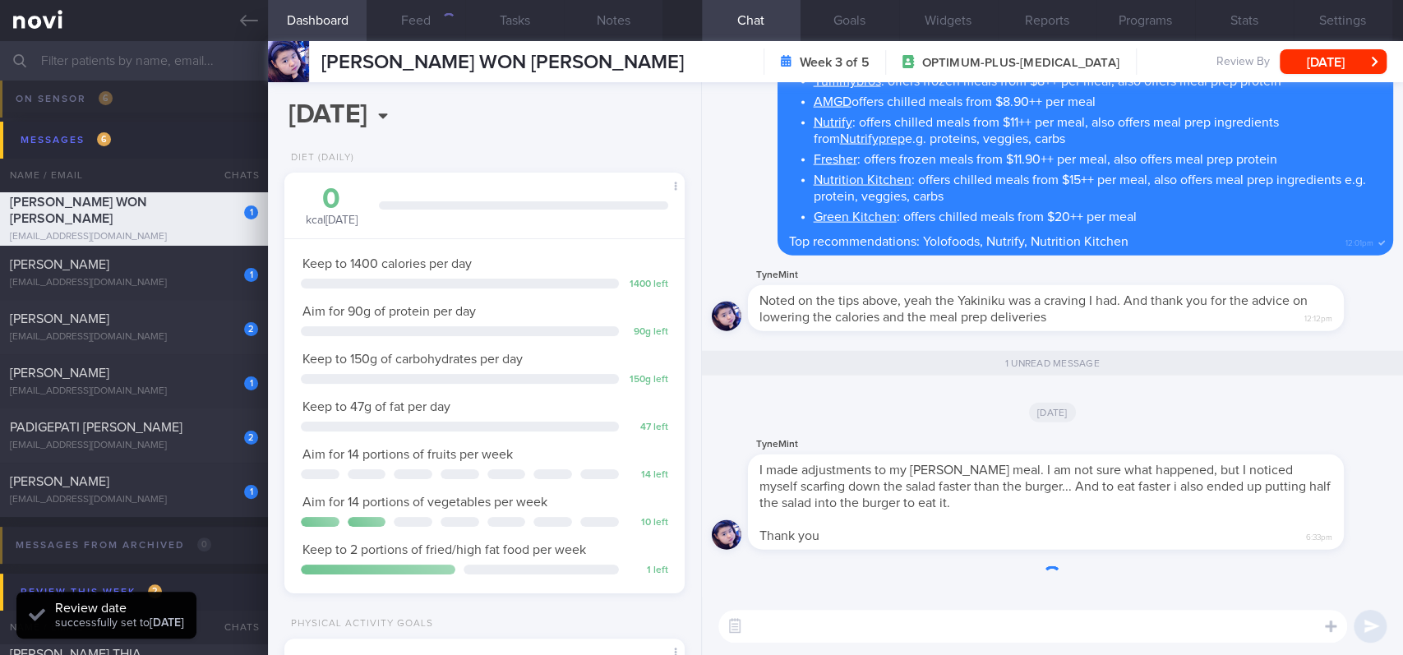
scroll to position [200, 353]
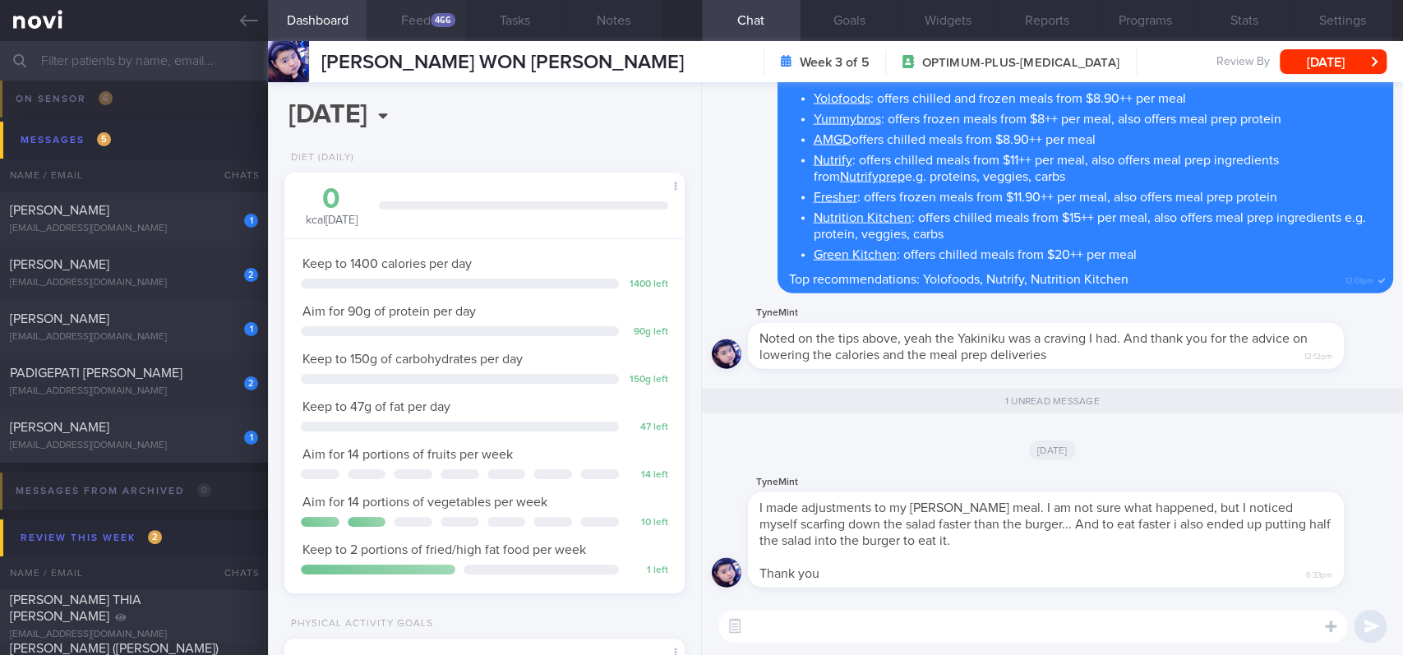
click at [445, 26] on div "466" at bounding box center [443, 20] width 25 height 14
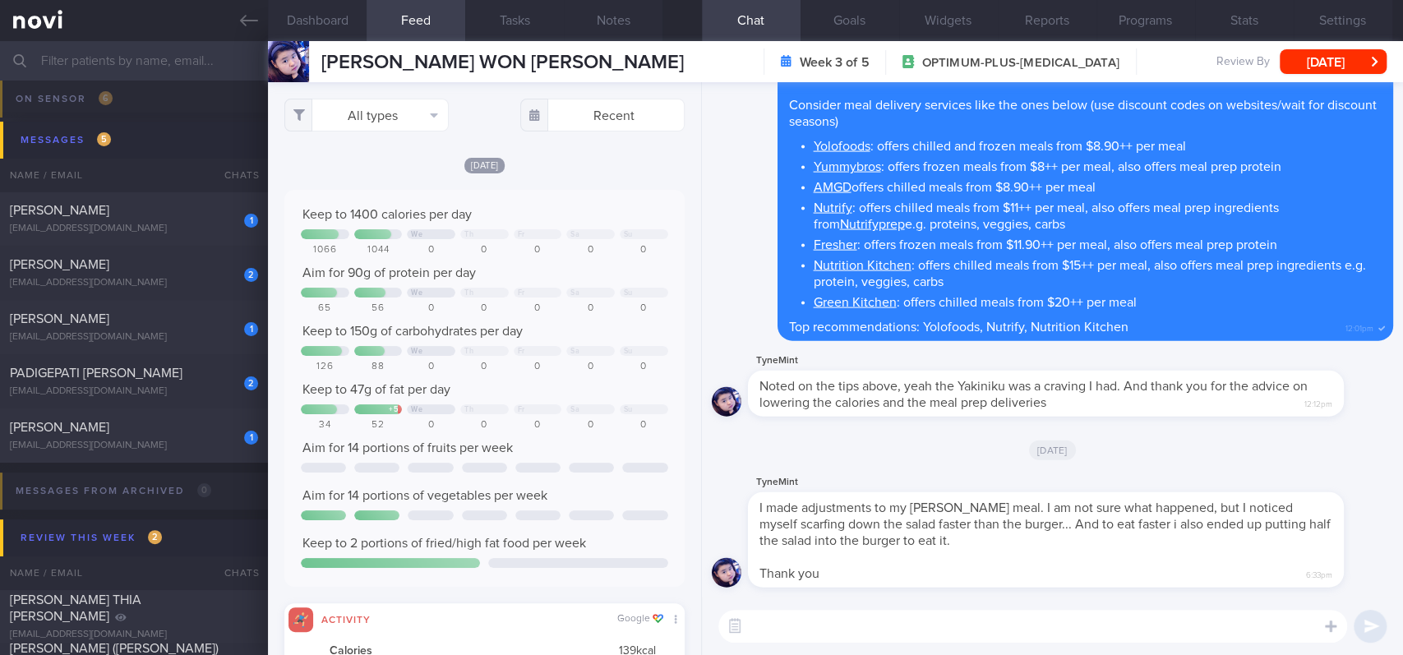
scroll to position [90, 362]
click at [394, 111] on button "All types" at bounding box center [366, 115] width 164 height 33
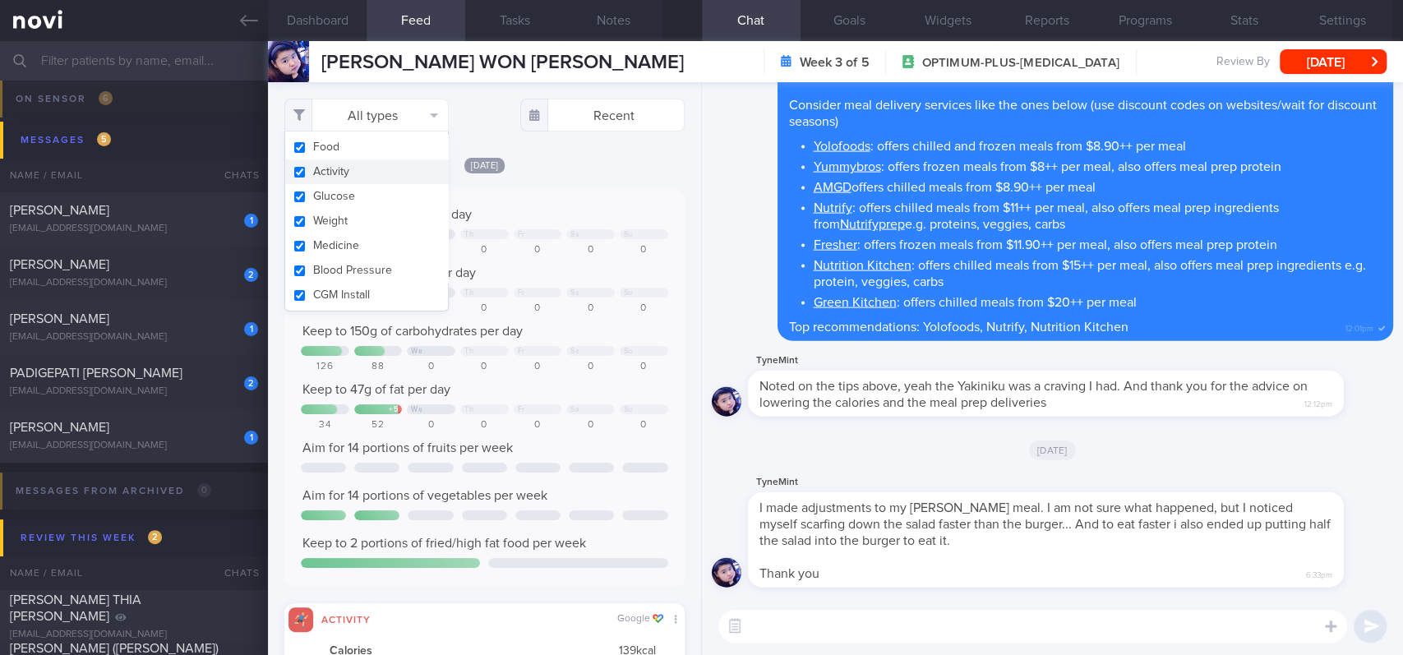
click at [352, 168] on button "Activity" at bounding box center [366, 171] width 163 height 25
checkbox input "false"
click at [575, 182] on div "Today Keep to 1400 calories per day We Th Fr Sa Su 1066 1044 0 0 0 0 0 Aim for …" at bounding box center [484, 396] width 400 height 481
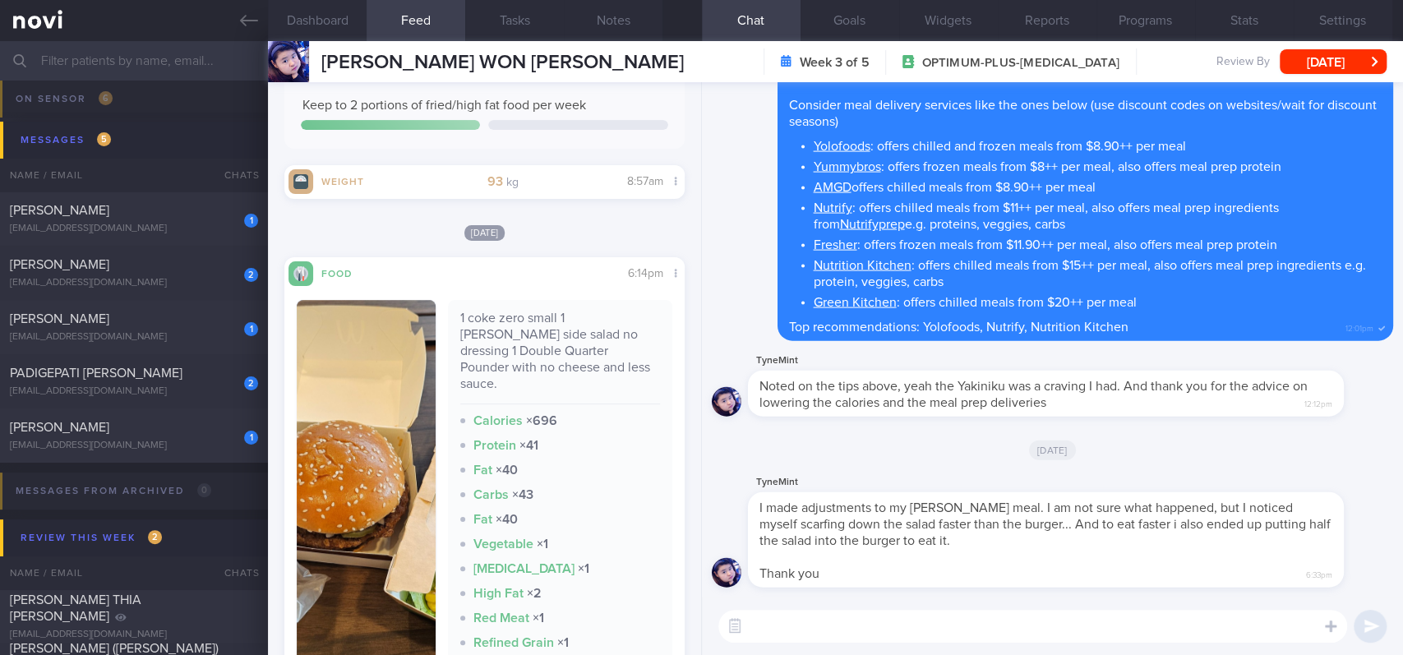
scroll to position [547, 0]
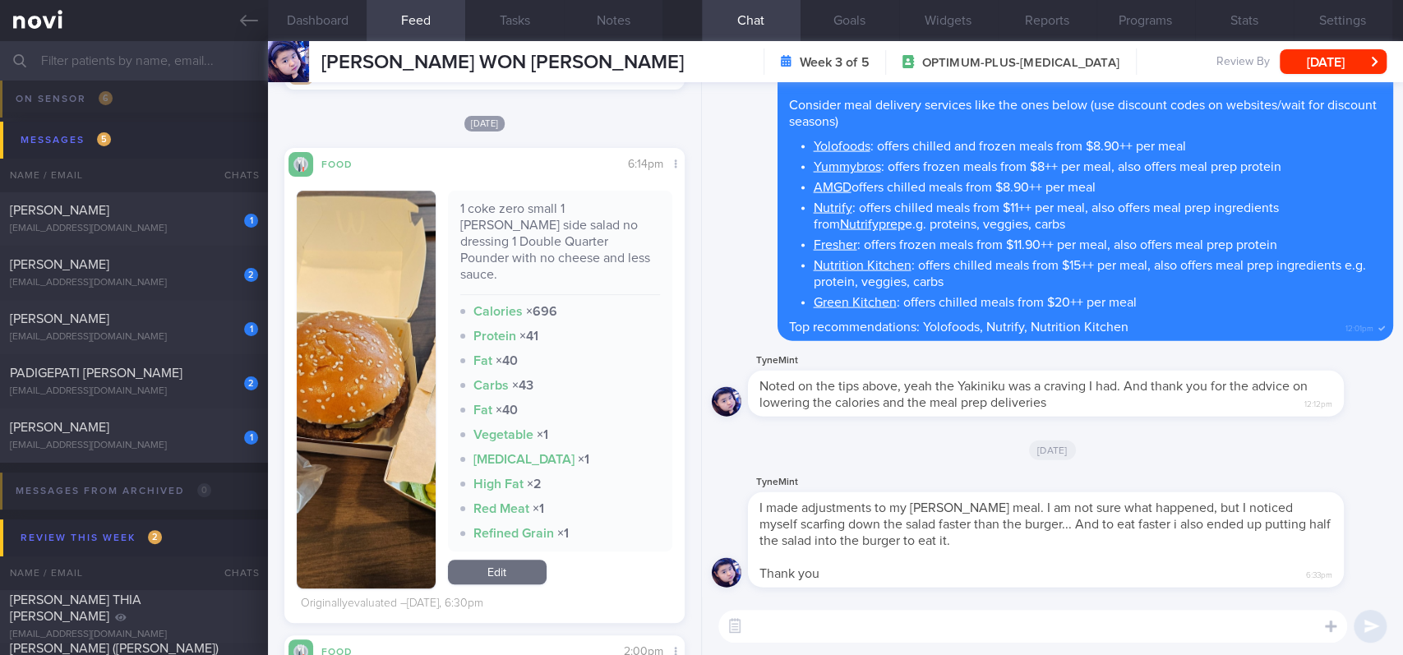
click at [901, 546] on textarea at bounding box center [1032, 626] width 629 height 33
type textarea "Excellent effort with the adjustments, Justyne :)"
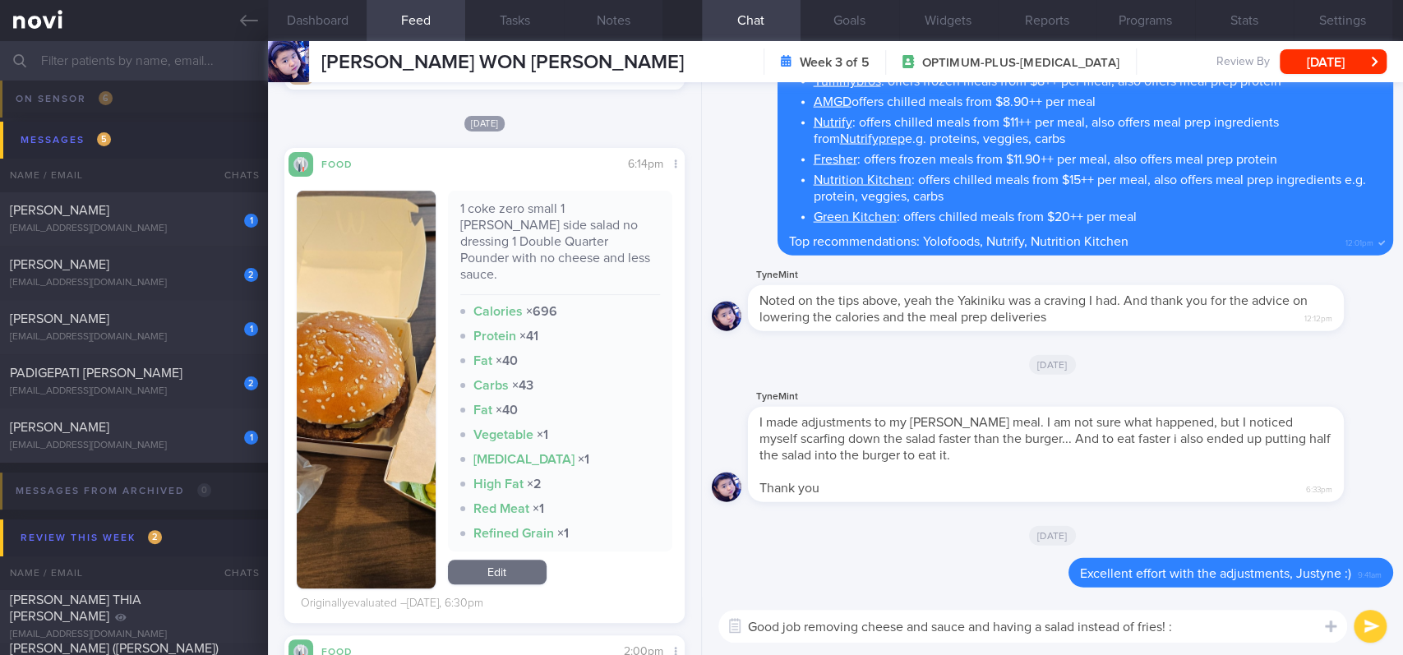
type textarea "Good job removing cheese and sauce and having a salad instead of fries! :)"
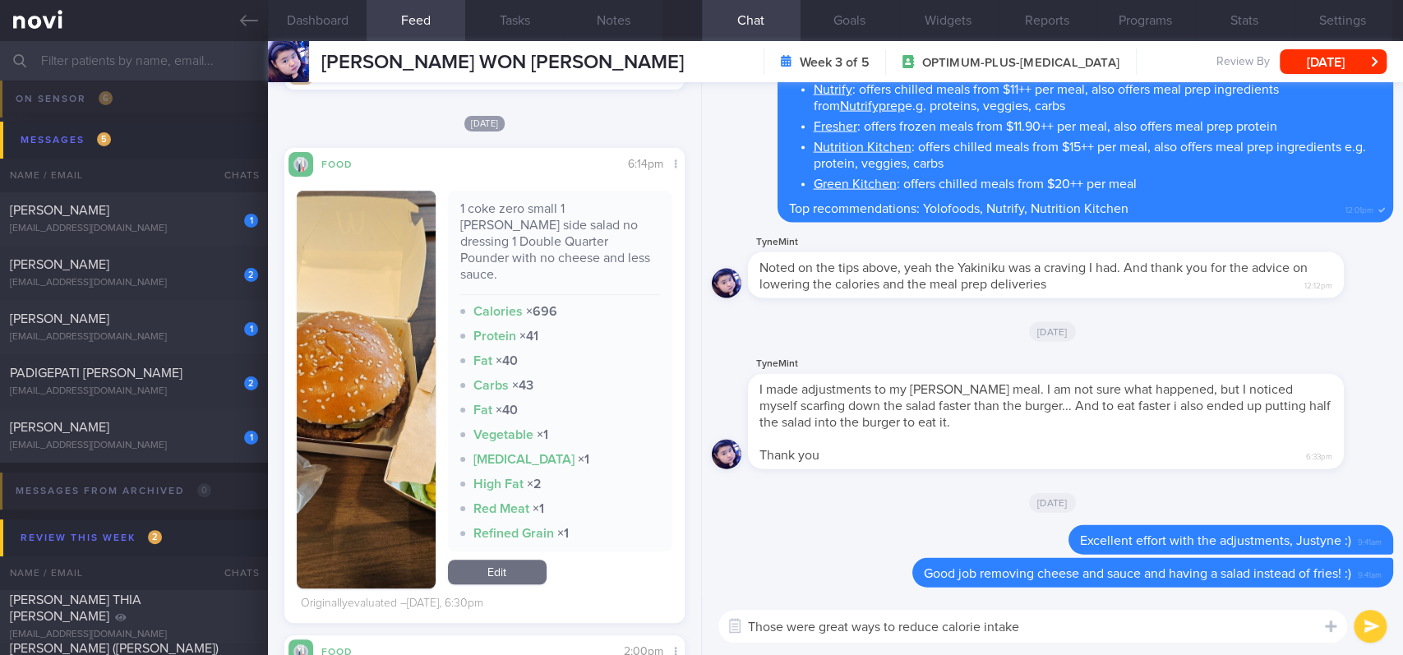
type textarea "Those were great ways to reduce calorie intake"
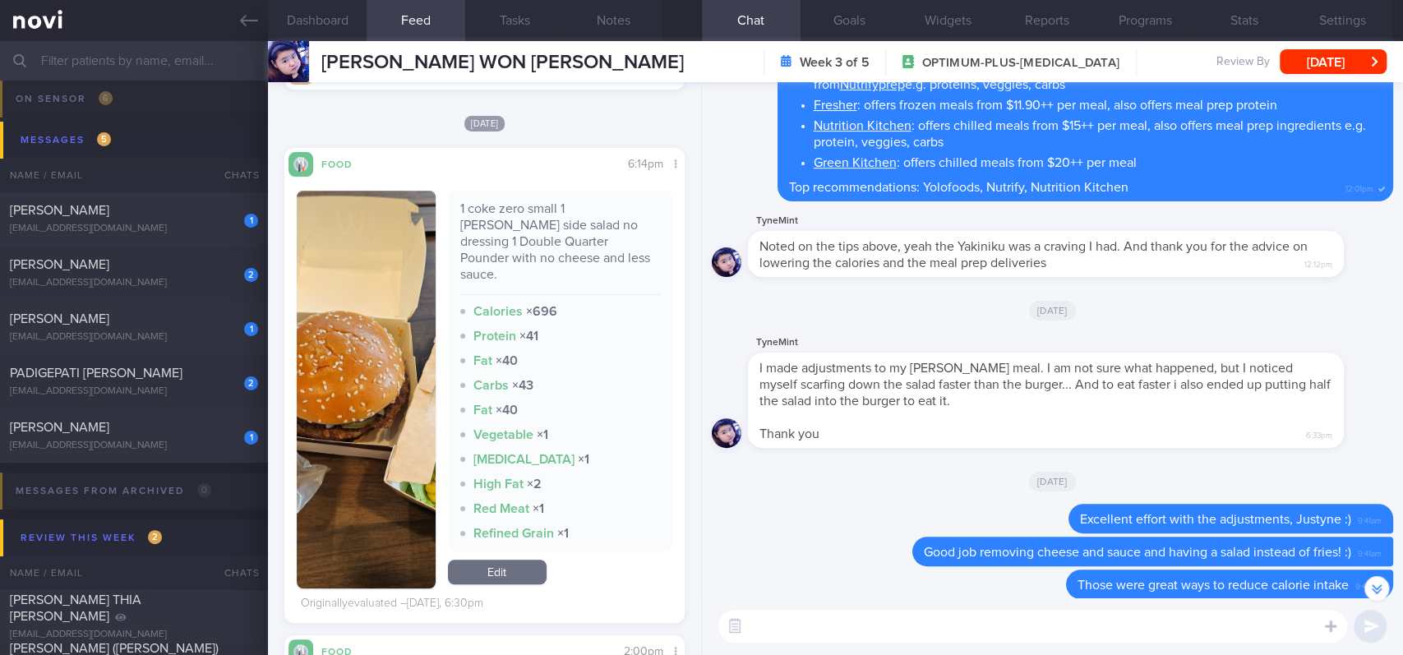
scroll to position [0, 0]
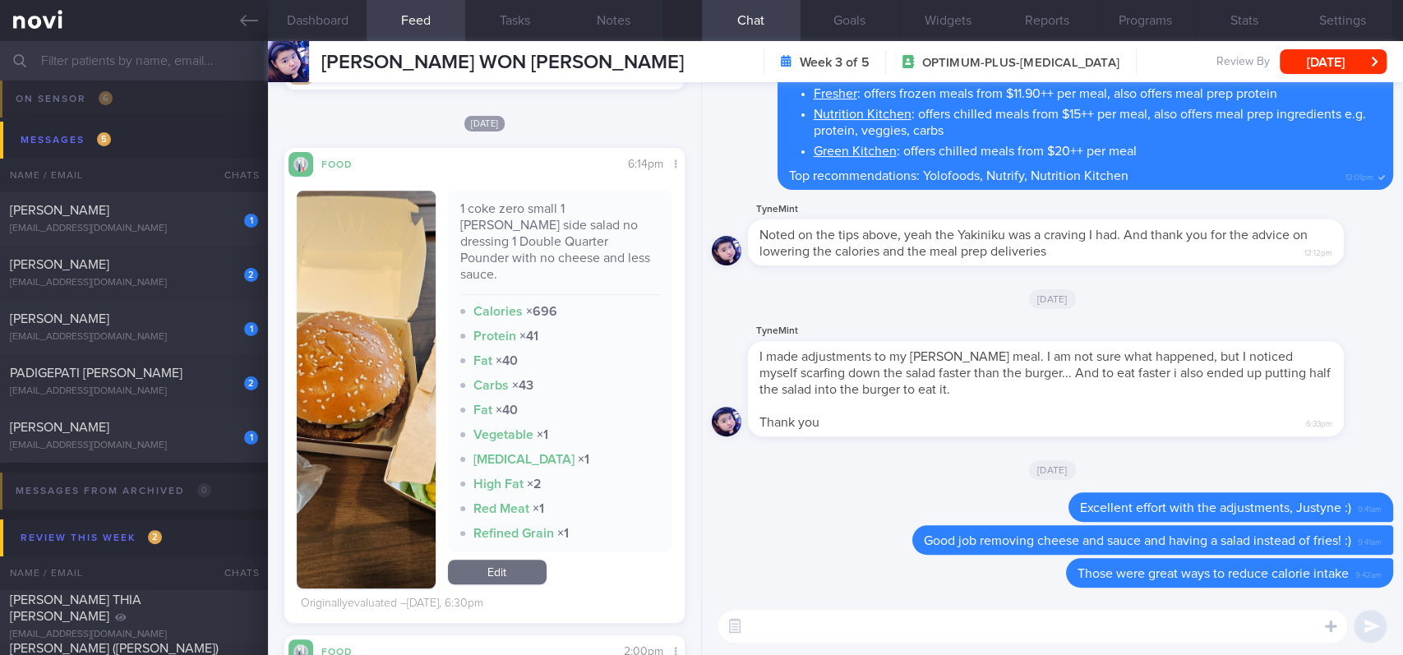
click at [819, 546] on textarea at bounding box center [1032, 626] width 629 height 33
paste textarea "Fast food isn't the best option during a weight loss phase as it is typically h…"
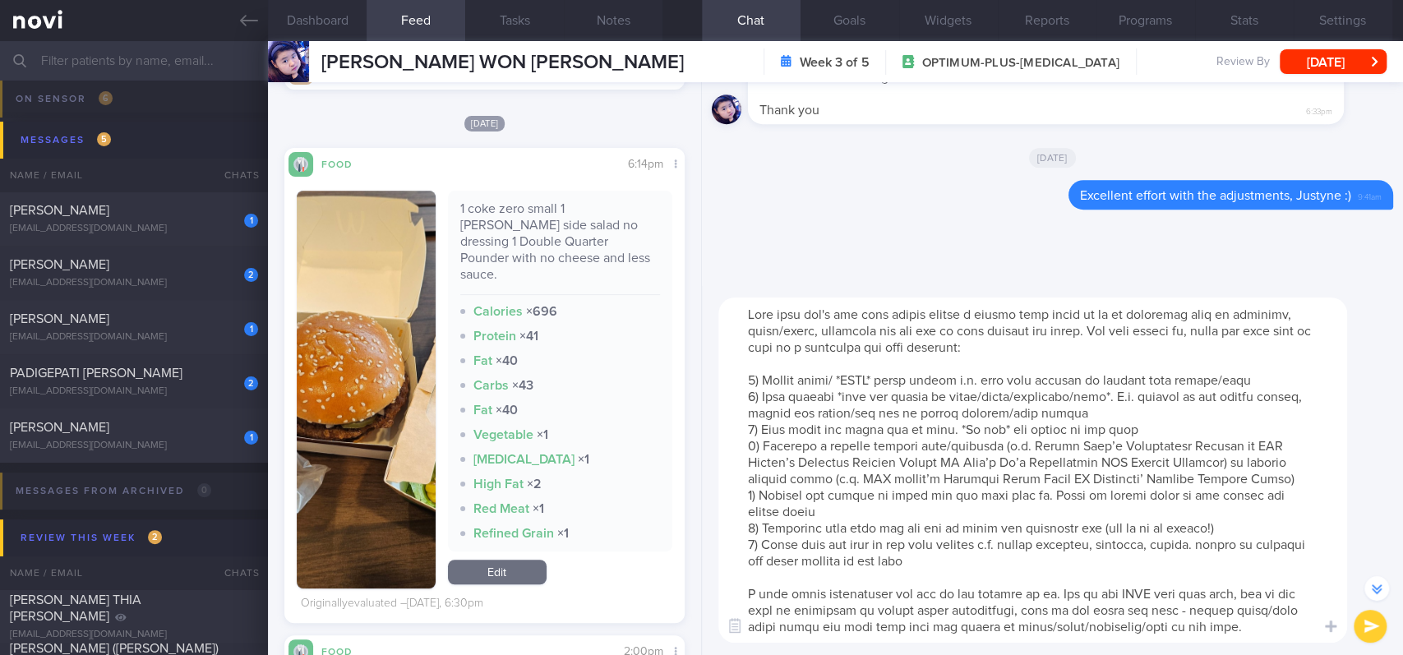
scroll to position [-311, 0]
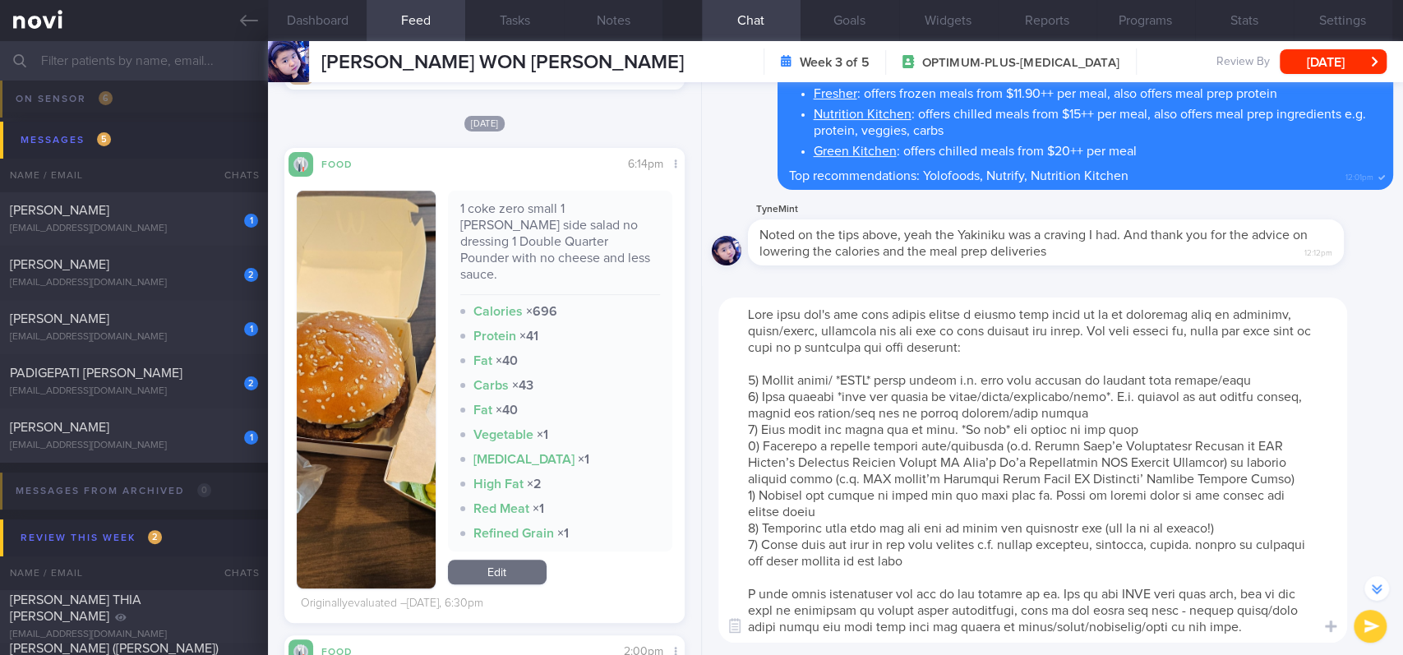
drag, startPoint x: 792, startPoint y: 604, endPoint x: 730, endPoint y: 560, distance: 76.6
click at [730, 546] on textarea at bounding box center [1032, 469] width 629 height 345
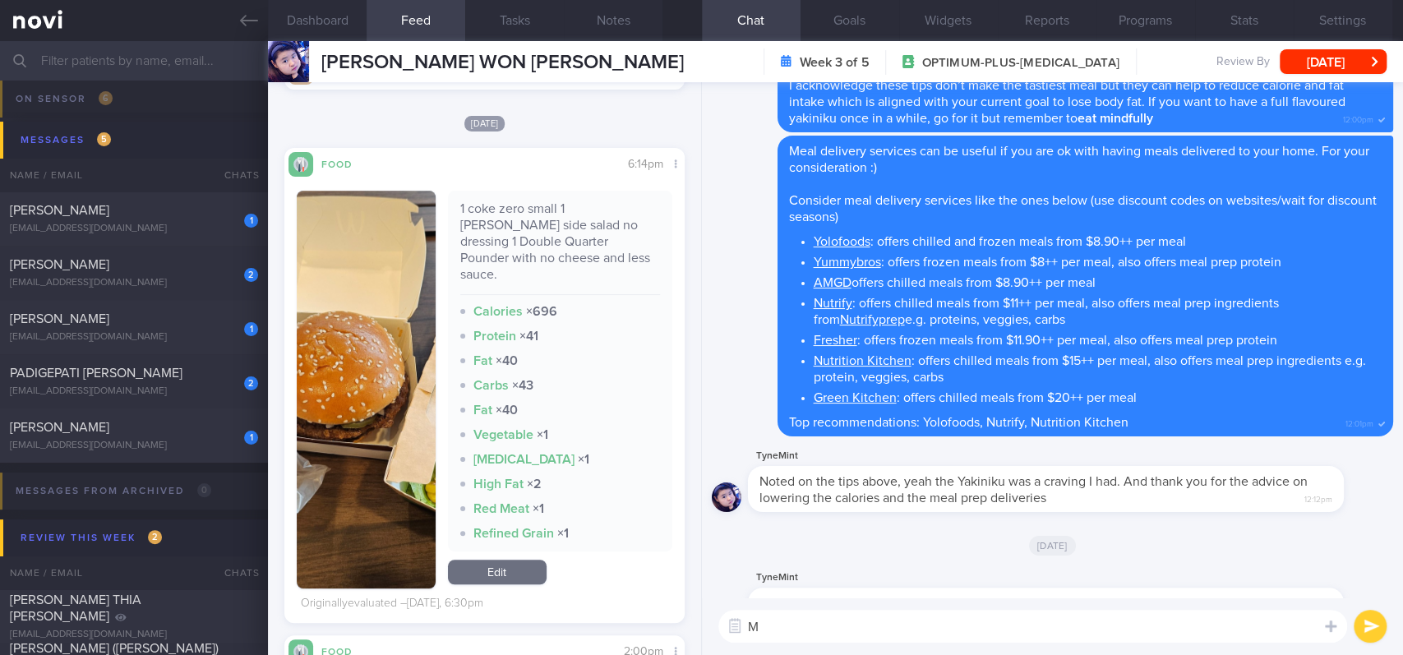
scroll to position [0, 0]
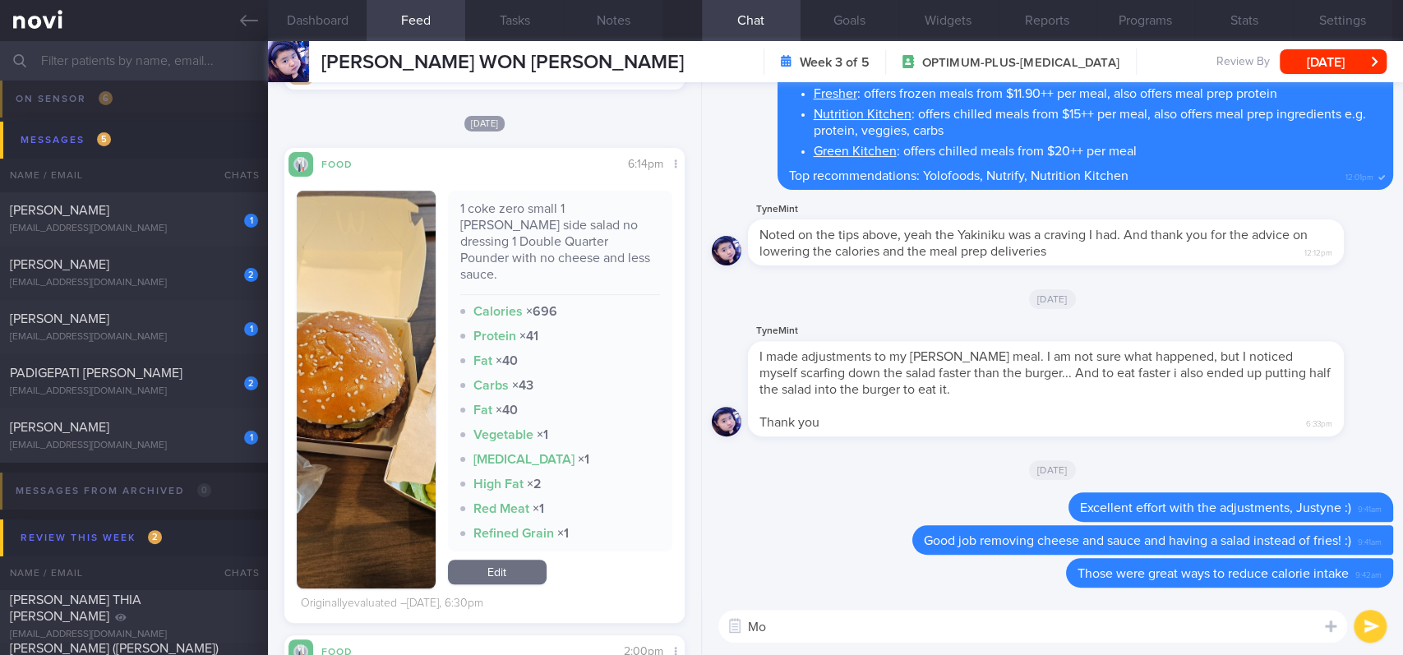
type textarea "M"
type textarea "See below for more tips, in case I haven't already shared with you :)"
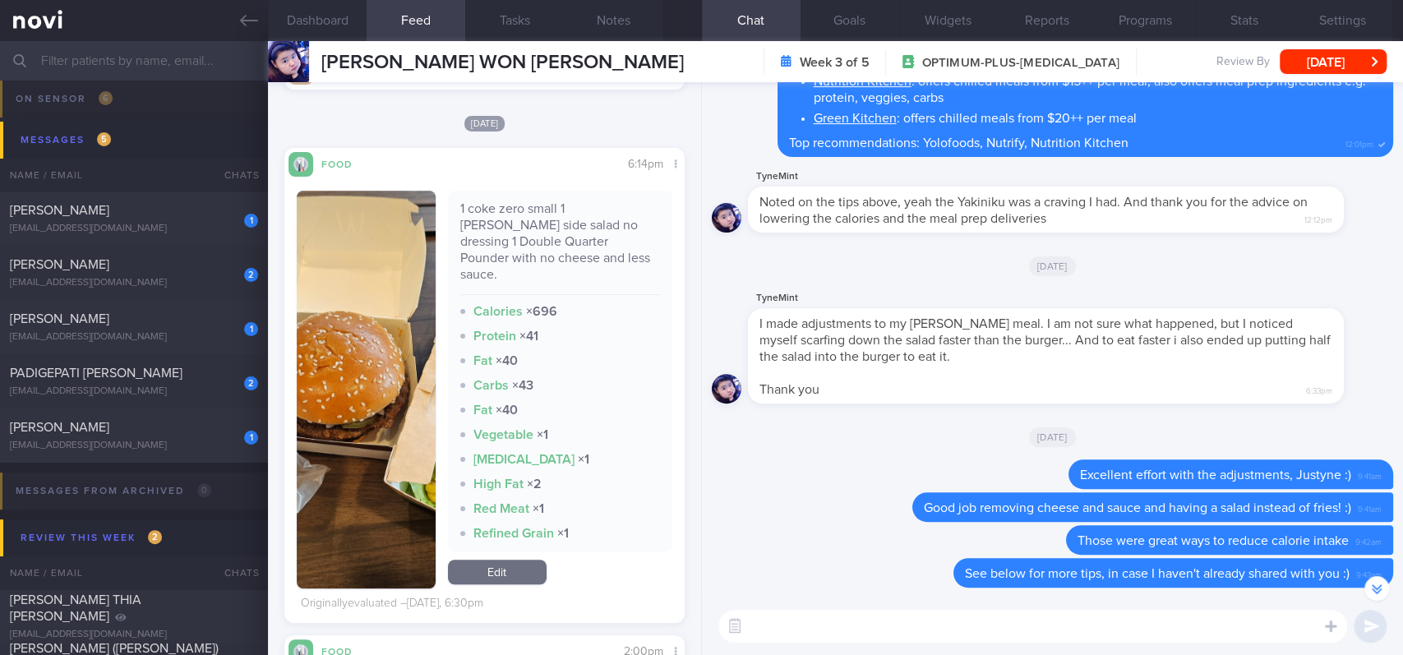
scroll to position [-32, 0]
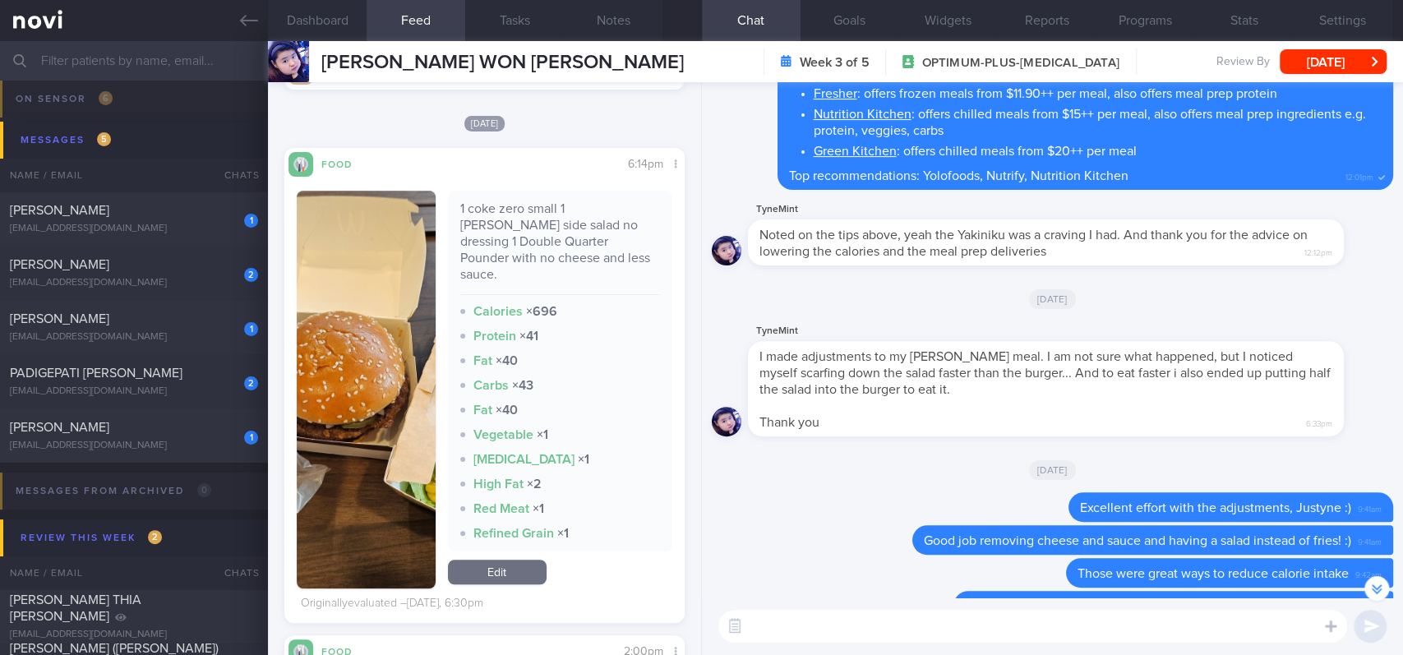
paste textarea "Fast food isn't the best option during a weight loss phase as it is typically h…"
type textarea "Fast food isn't the best option during a weight loss phase as it is typically h…"
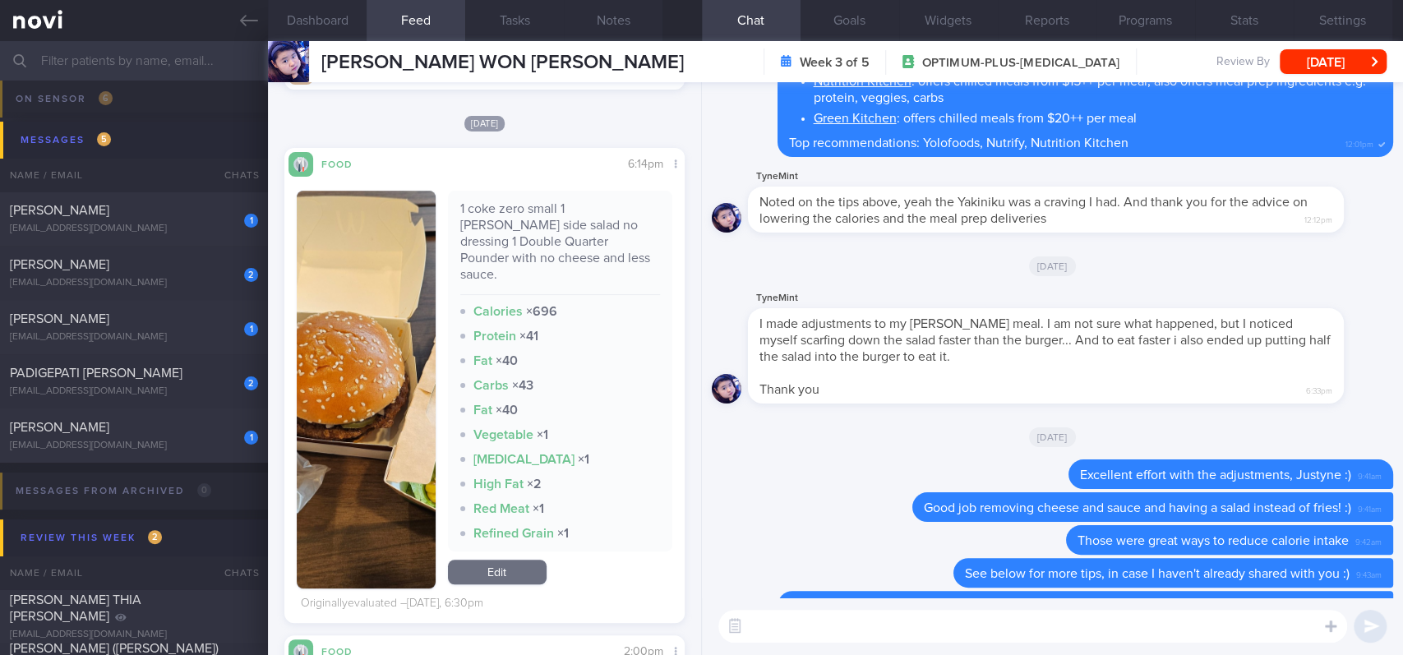
scroll to position [0, 0]
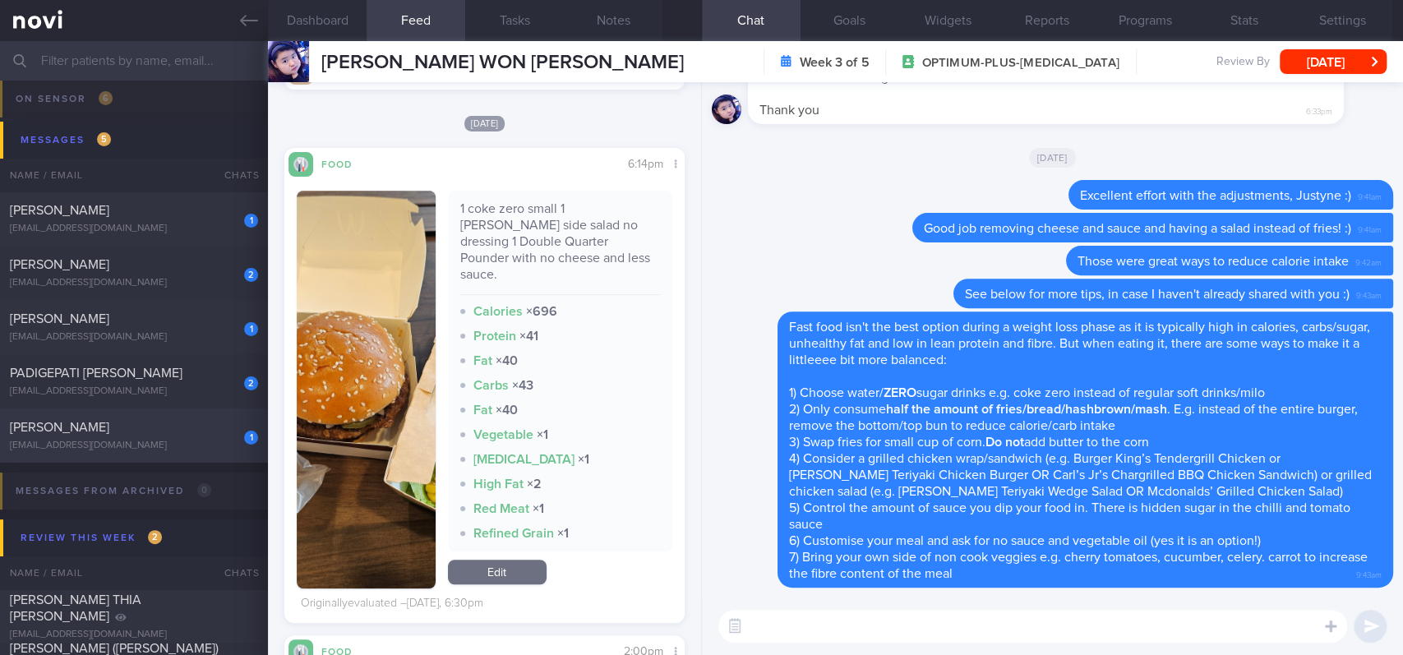
click at [177, 442] on div "[EMAIL_ADDRESS][DOMAIN_NAME]" at bounding box center [134, 446] width 248 height 12
type input "Tracked."
select select "4"
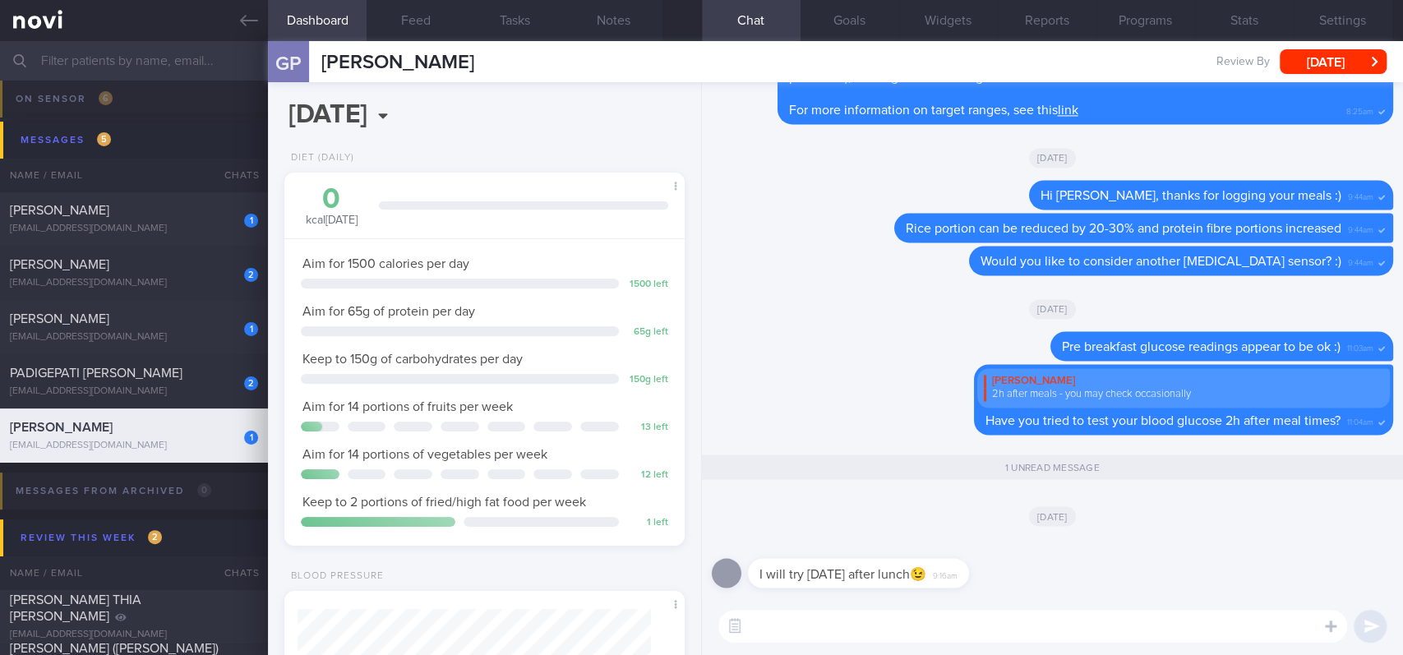
scroll to position [177, 353]
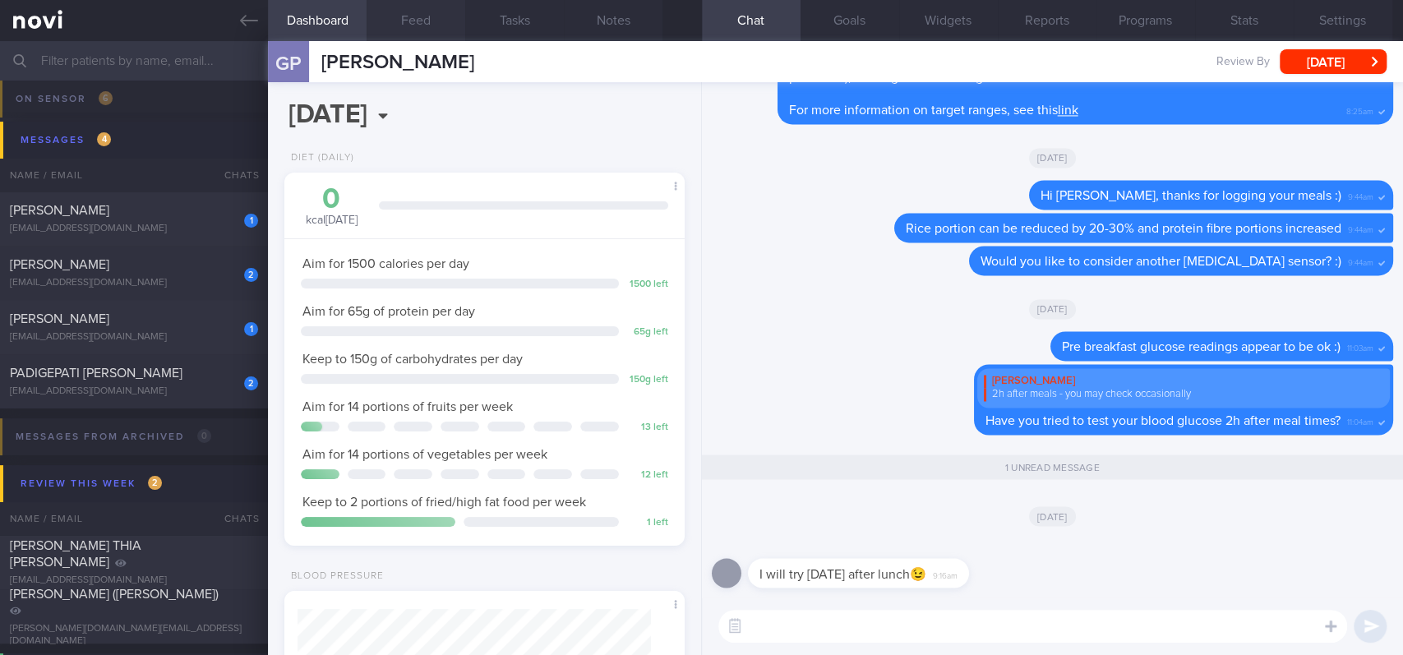
click at [436, 30] on button "Feed" at bounding box center [415, 20] width 99 height 41
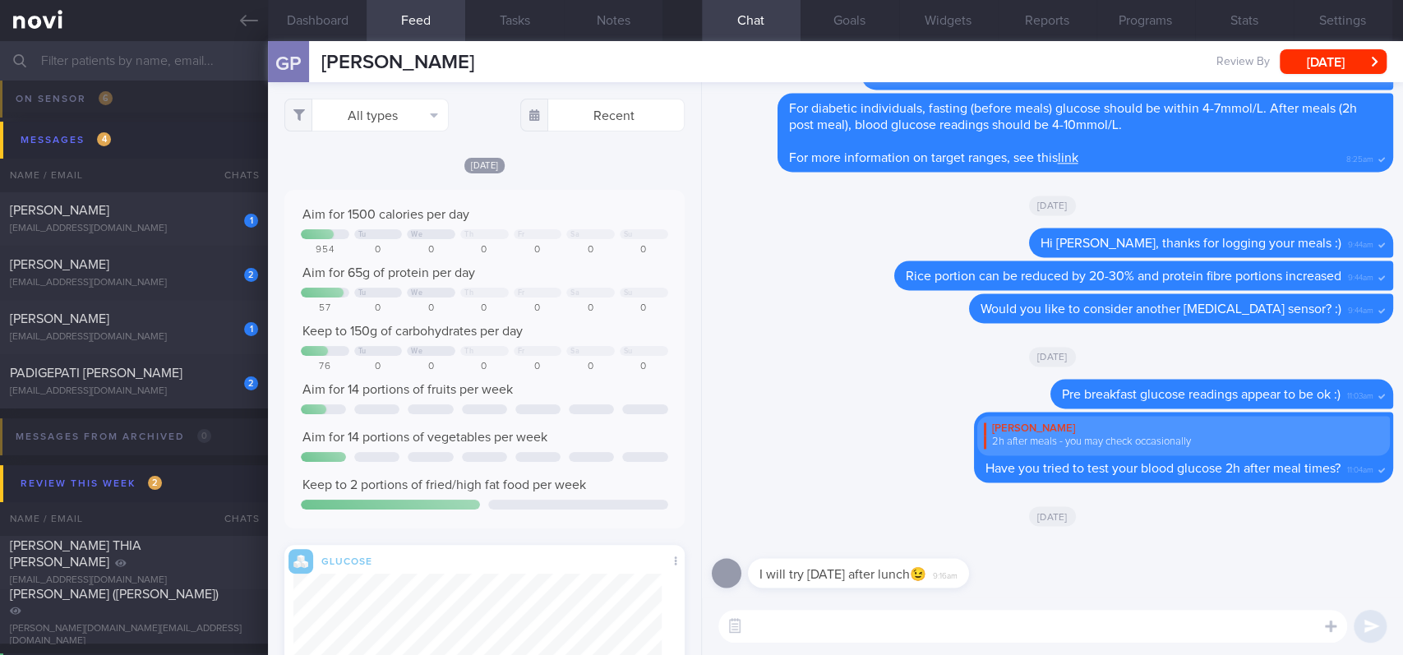
scroll to position [203, 368]
click at [414, 115] on button "All types" at bounding box center [366, 115] width 164 height 33
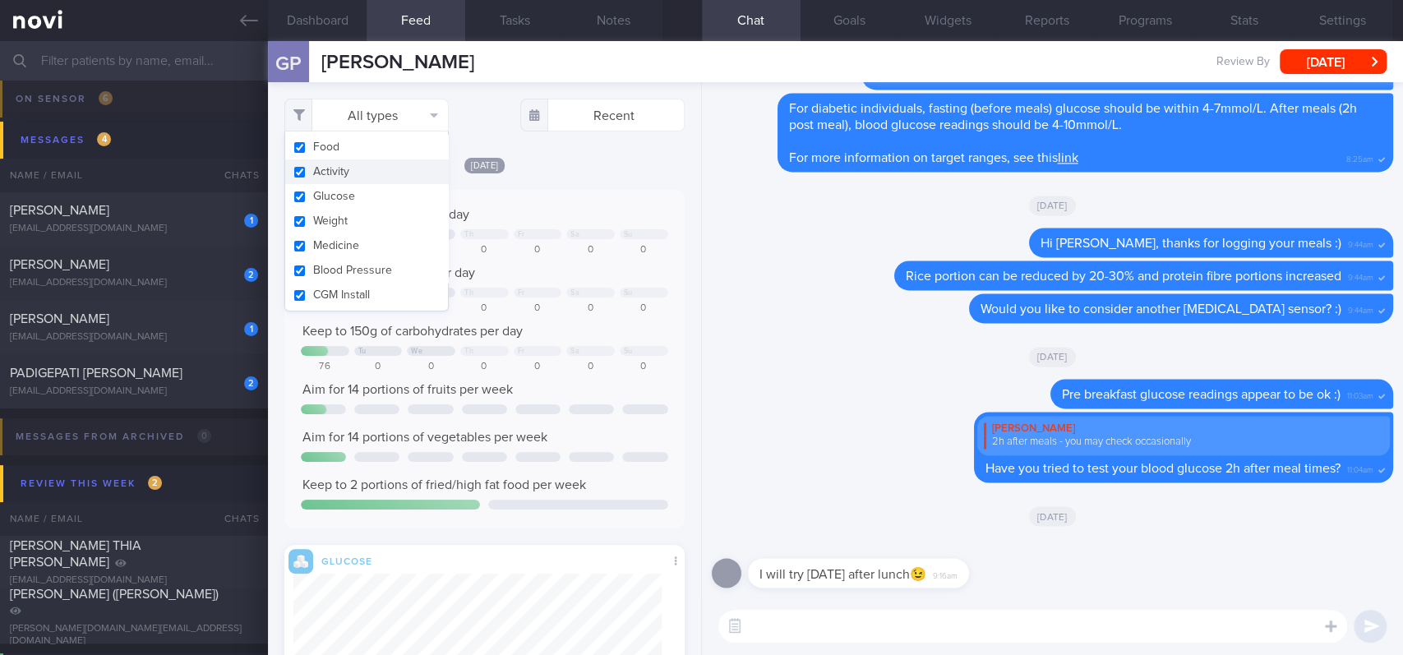
click at [410, 165] on button "Activity" at bounding box center [366, 171] width 163 height 25
checkbox input "false"
click at [583, 184] on div "Yesterday Aim for 1500 calories per day Tu We Th Fr Sa Su 954 0 0 0 0 0 0 Aim f…" at bounding box center [484, 463] width 400 height 614
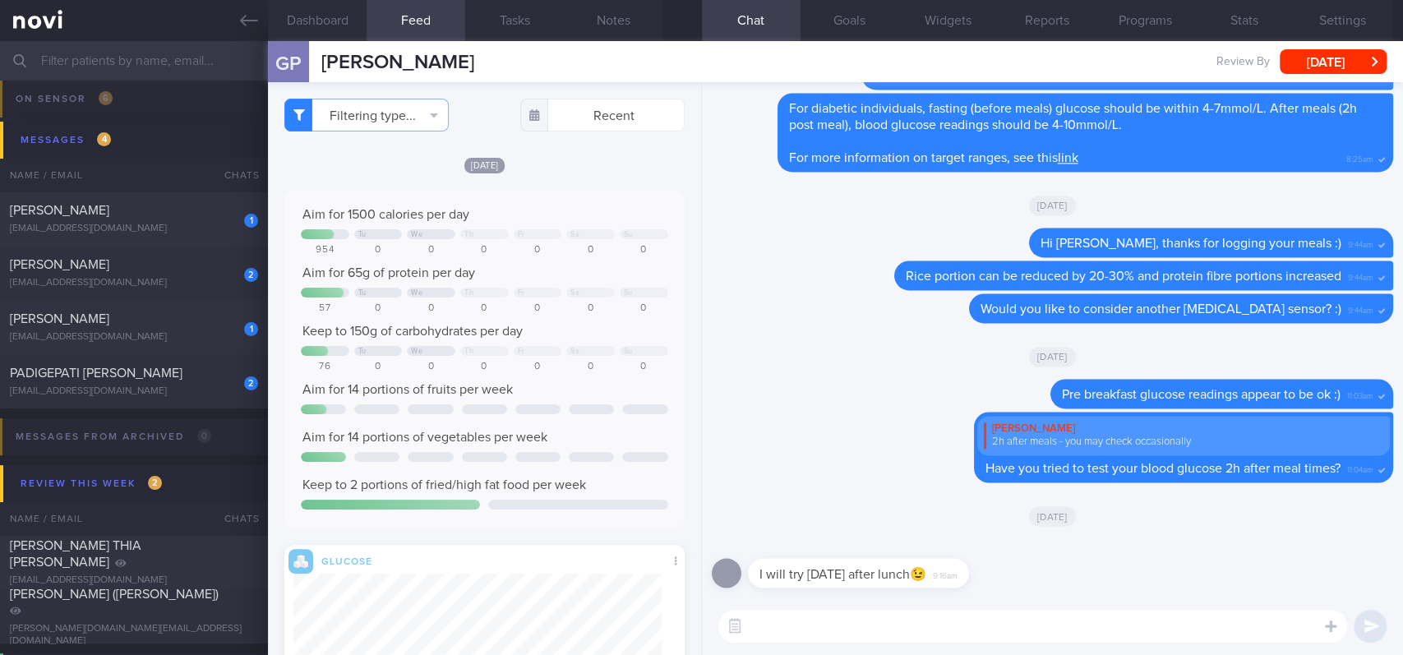
click at [900, 546] on textarea at bounding box center [1032, 626] width 629 height 33
type textarea "W"
type textarea "How was your blood glucose, Geraldine? :)"
click at [837, 546] on textarea "How was your blood glucose, Geraldine? :)" at bounding box center [1032, 626] width 629 height 33
click at [830, 546] on textarea "How was your blood glucose, Geraldine? :)" at bounding box center [1032, 626] width 629 height 33
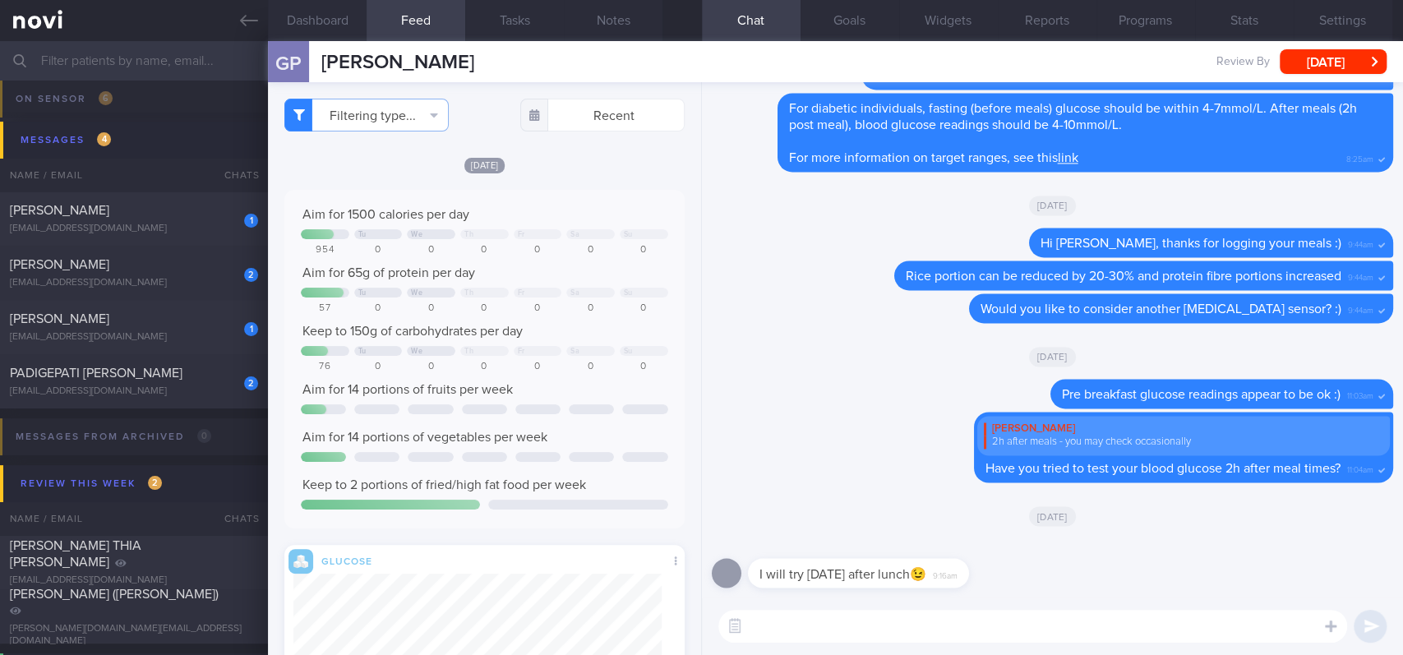
type textarea "N"
type textarea "Ok :)"
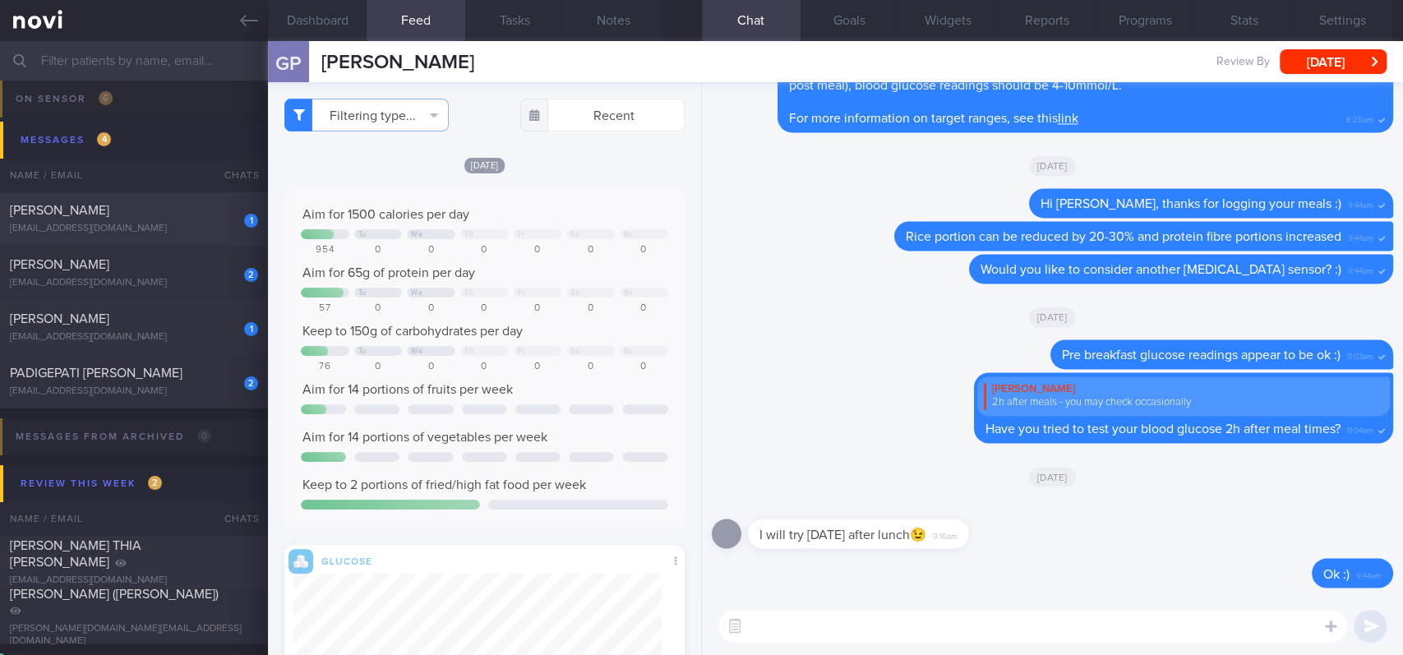
click at [180, 238] on div "1 Mahfudz Bin Mohd Yasin mahfudzyasin@gmail.com 2 days ago MAGNUM-ONGOING-CARE …" at bounding box center [701, 218] width 1403 height 54
type input "Tracked. Not compliant to diet. Metformin 500mg BD"
select select "8"
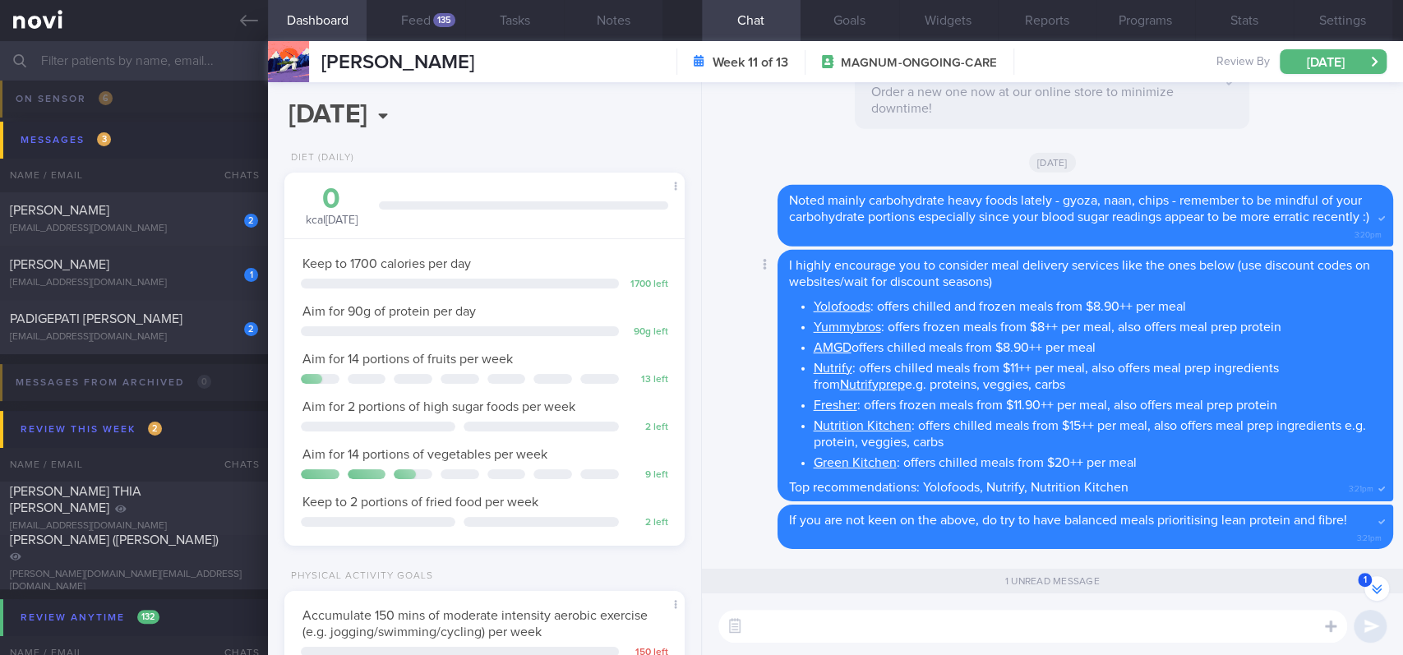
scroll to position [-7, 0]
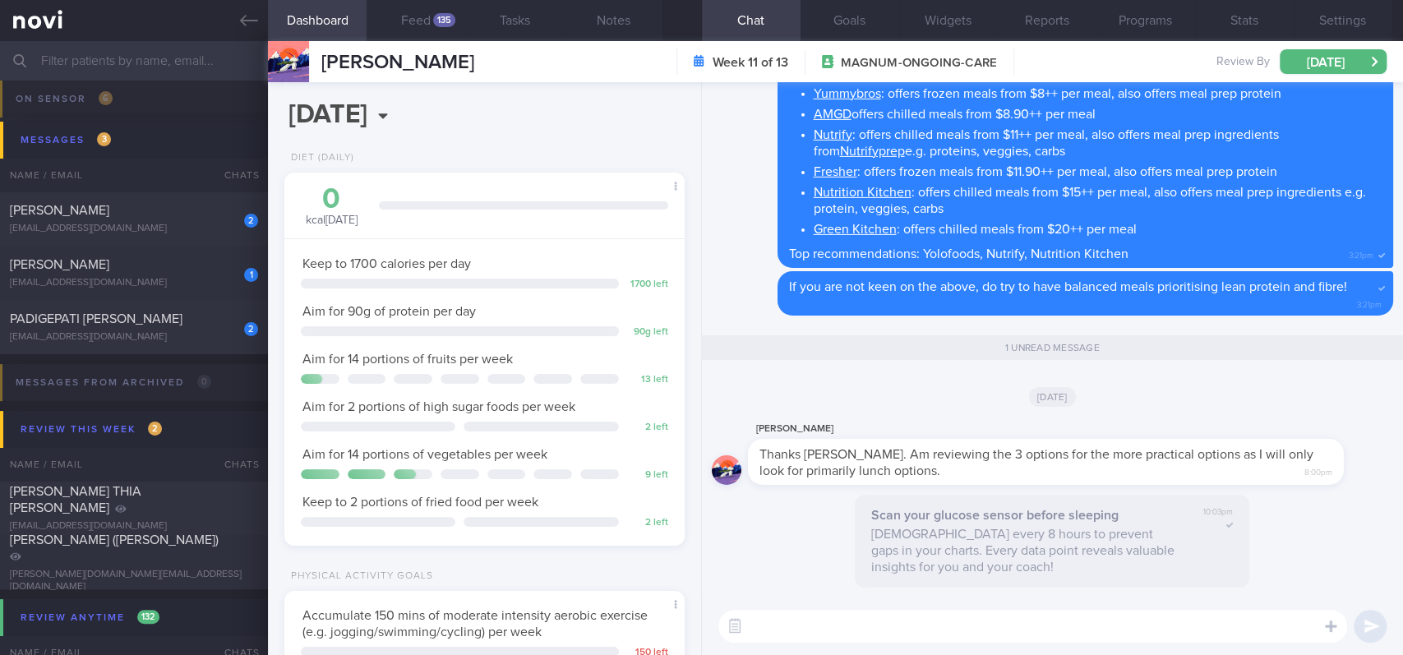
click at [905, 546] on textarea at bounding box center [1032, 626] width 629 height 33
click at [431, 28] on button "Feed 135" at bounding box center [415, 20] width 99 height 41
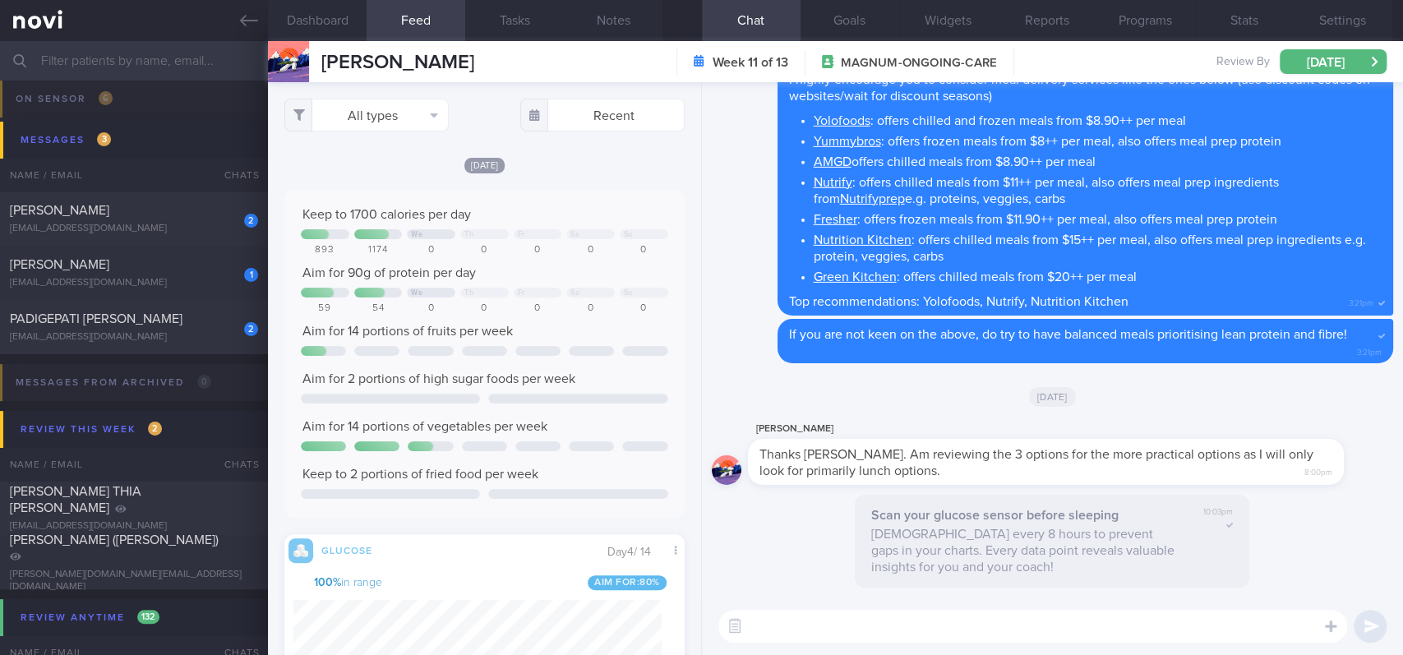
scroll to position [821583, 821313]
click at [371, 117] on button "All types" at bounding box center [366, 115] width 164 height 33
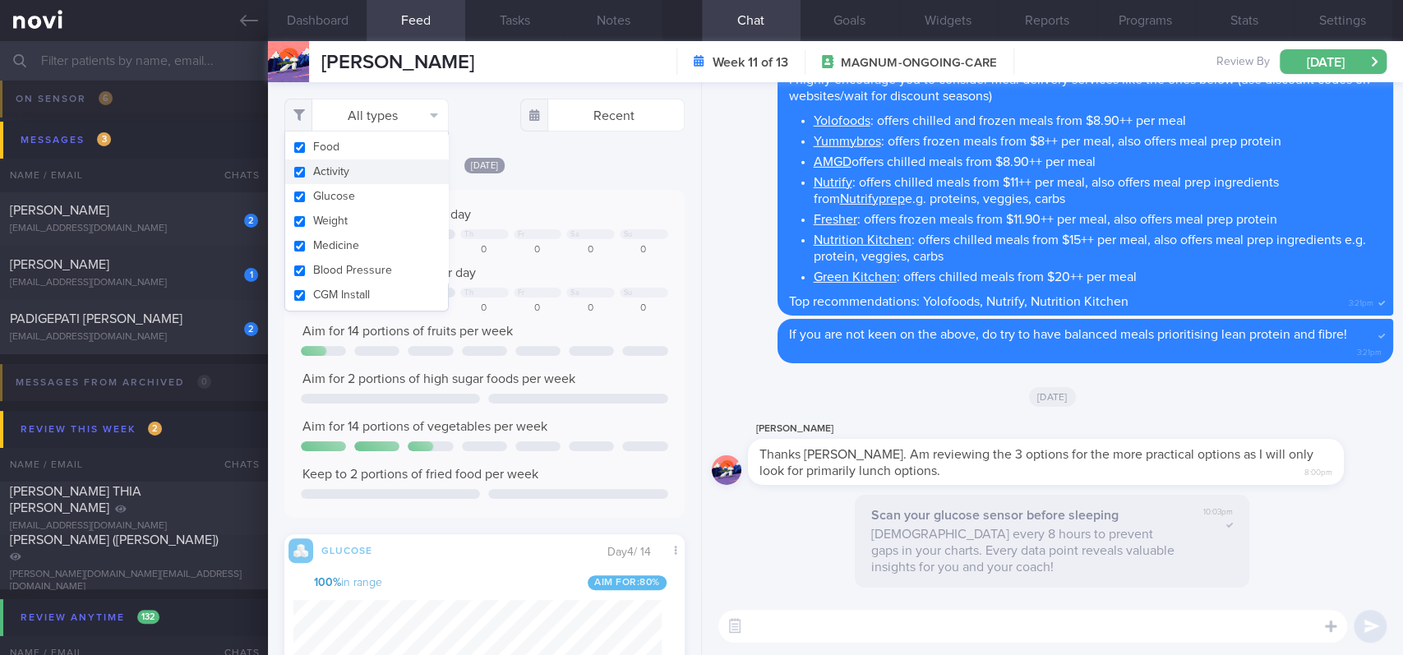
click at [369, 181] on button "Activity" at bounding box center [366, 171] width 163 height 25
checkbox input "false"
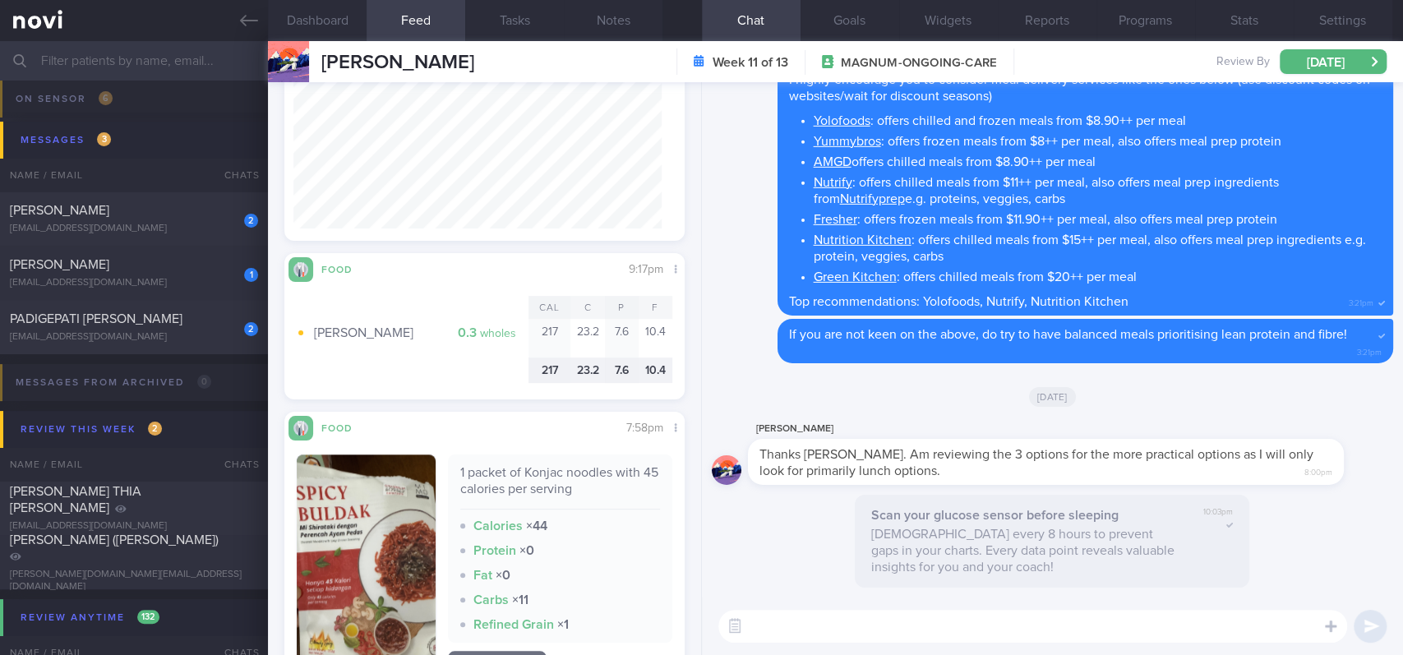
click at [798, 546] on textarea at bounding box center [1032, 626] width 629 height 33
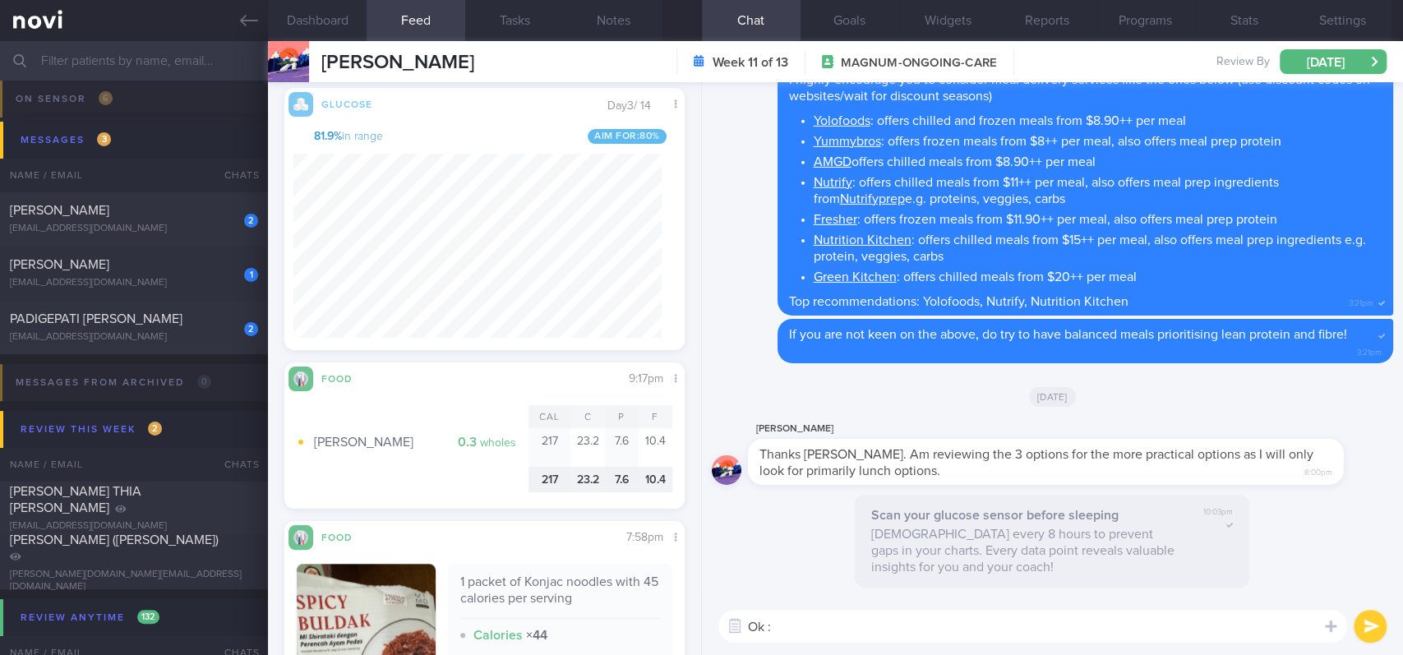
type textarea "Ok :)"
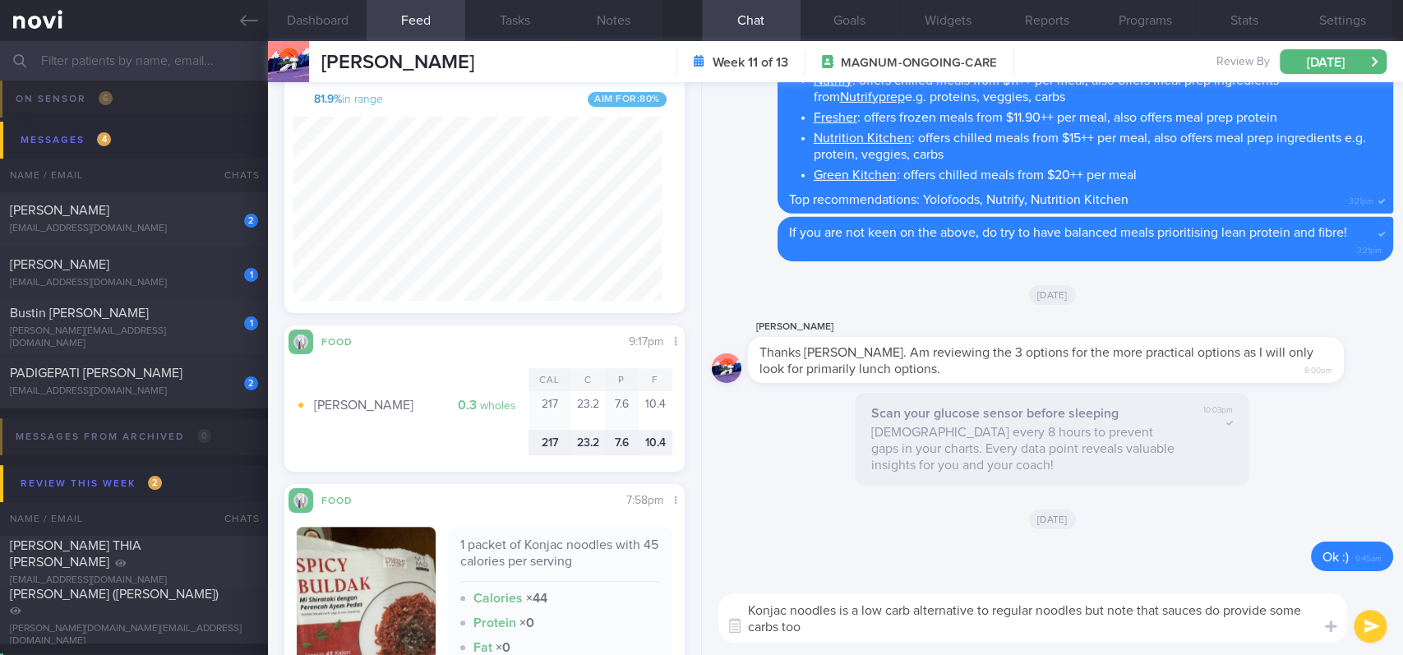
scroll to position [657, 0]
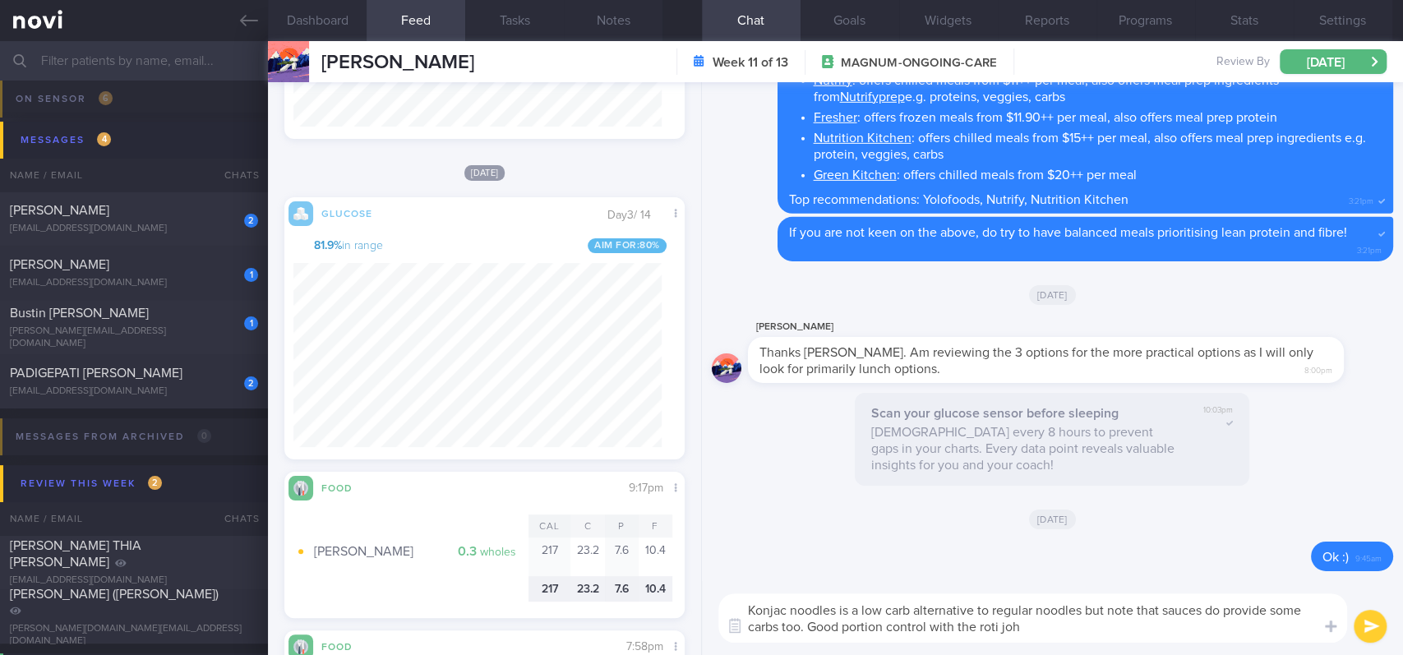
type textarea "Konjac noodles is a low carb alternative to regular noodles but note that sauce…"
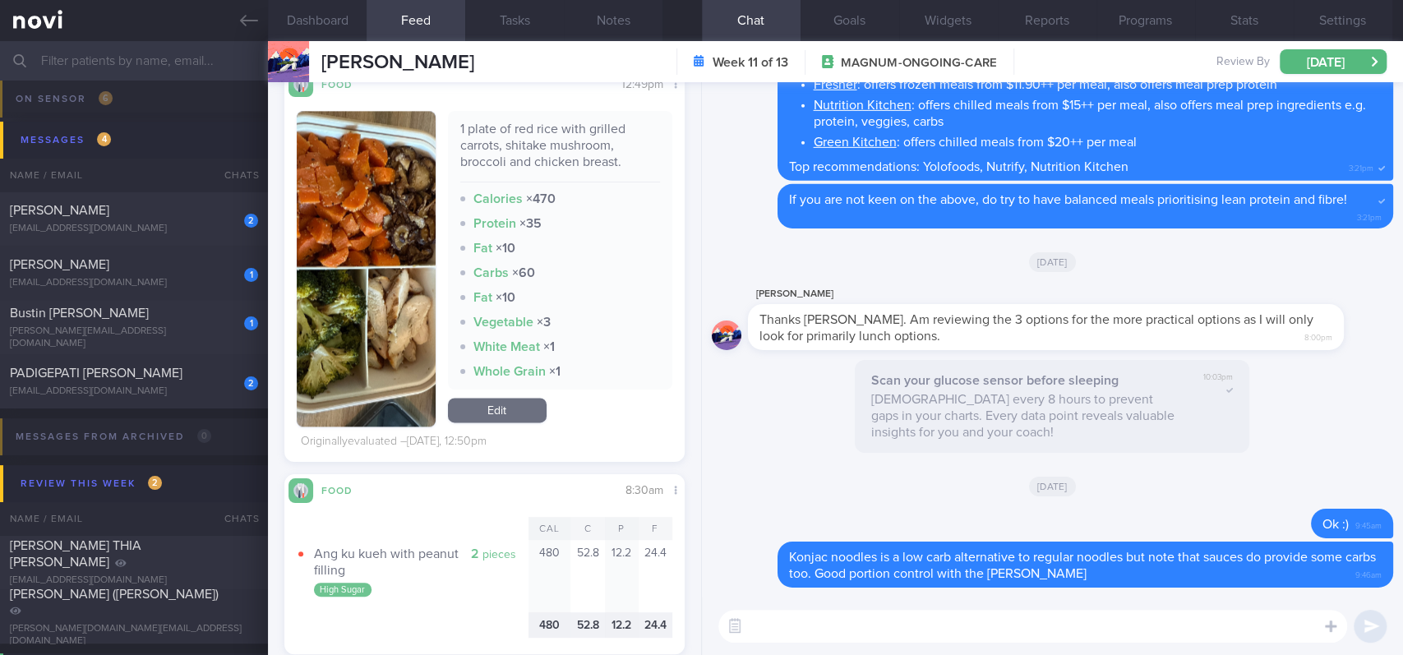
scroll to position [239, 368]
click at [373, 271] on button "button" at bounding box center [366, 269] width 139 height 316
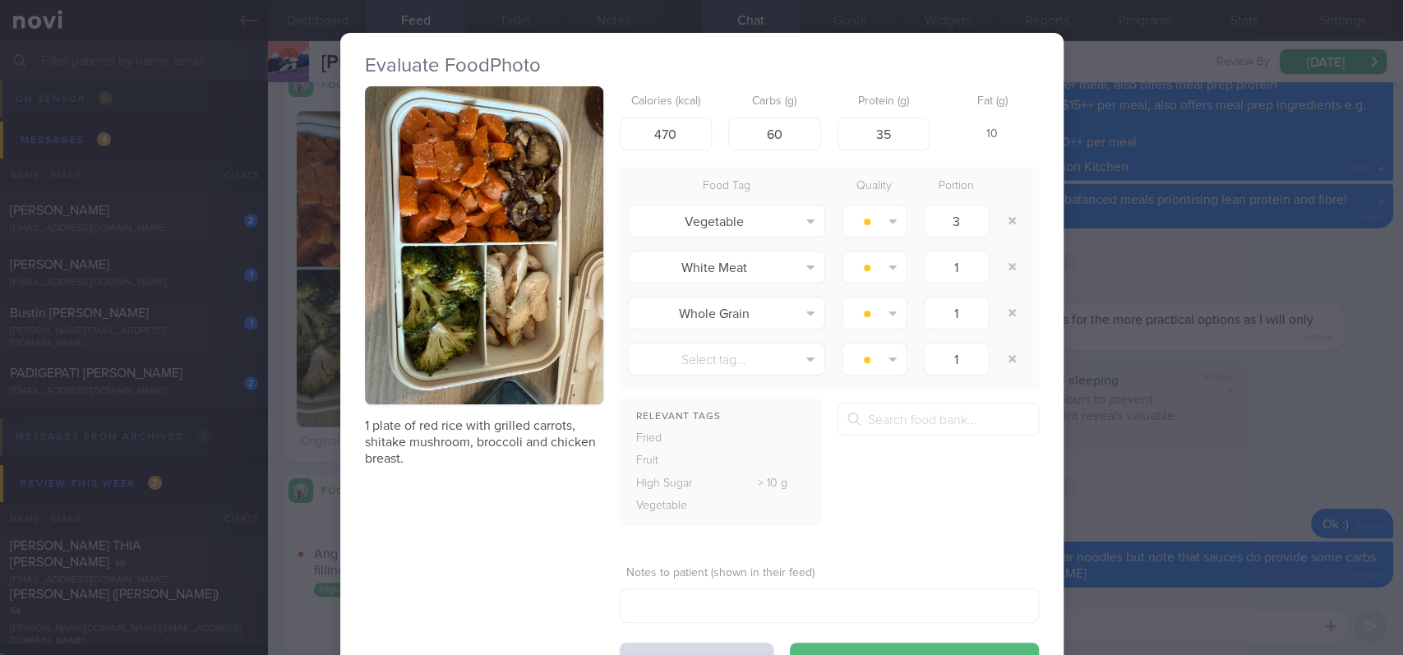
click at [499, 181] on button "button" at bounding box center [484, 245] width 238 height 318
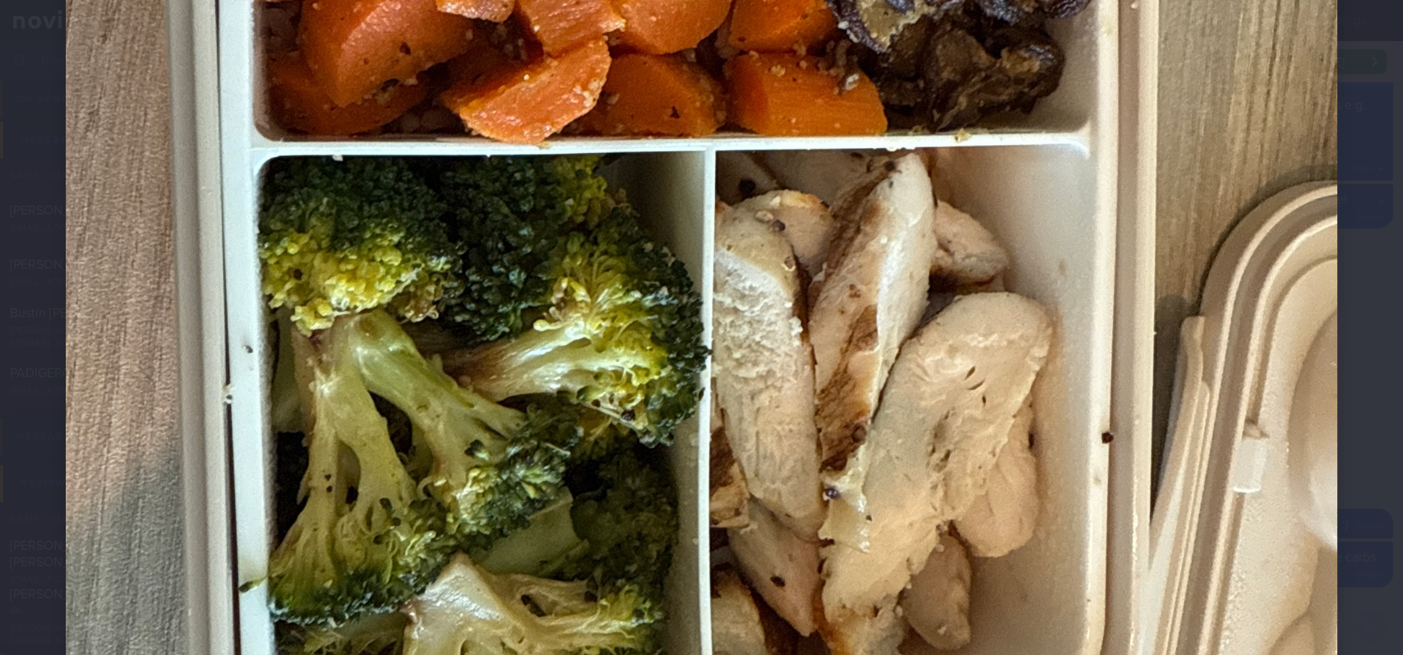
scroll to position [657, 0]
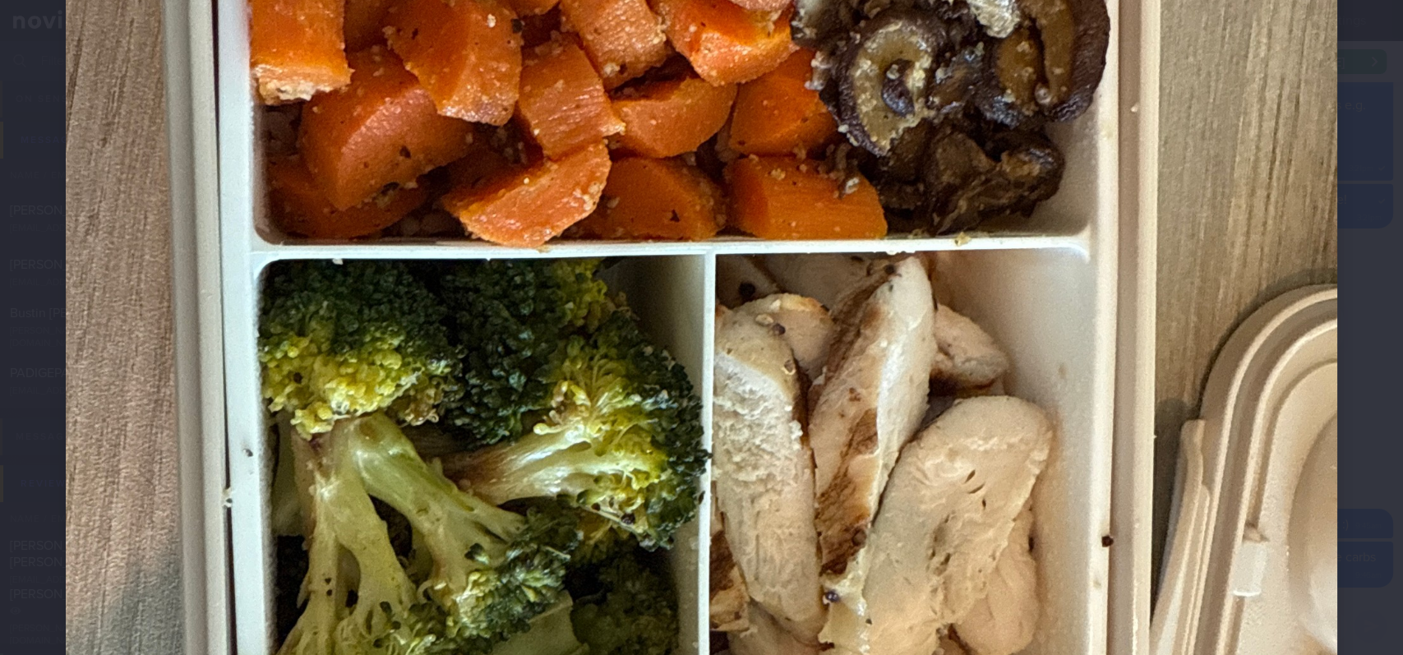
click at [1173, 458] on img at bounding box center [701, 255] width 1271 height 1695
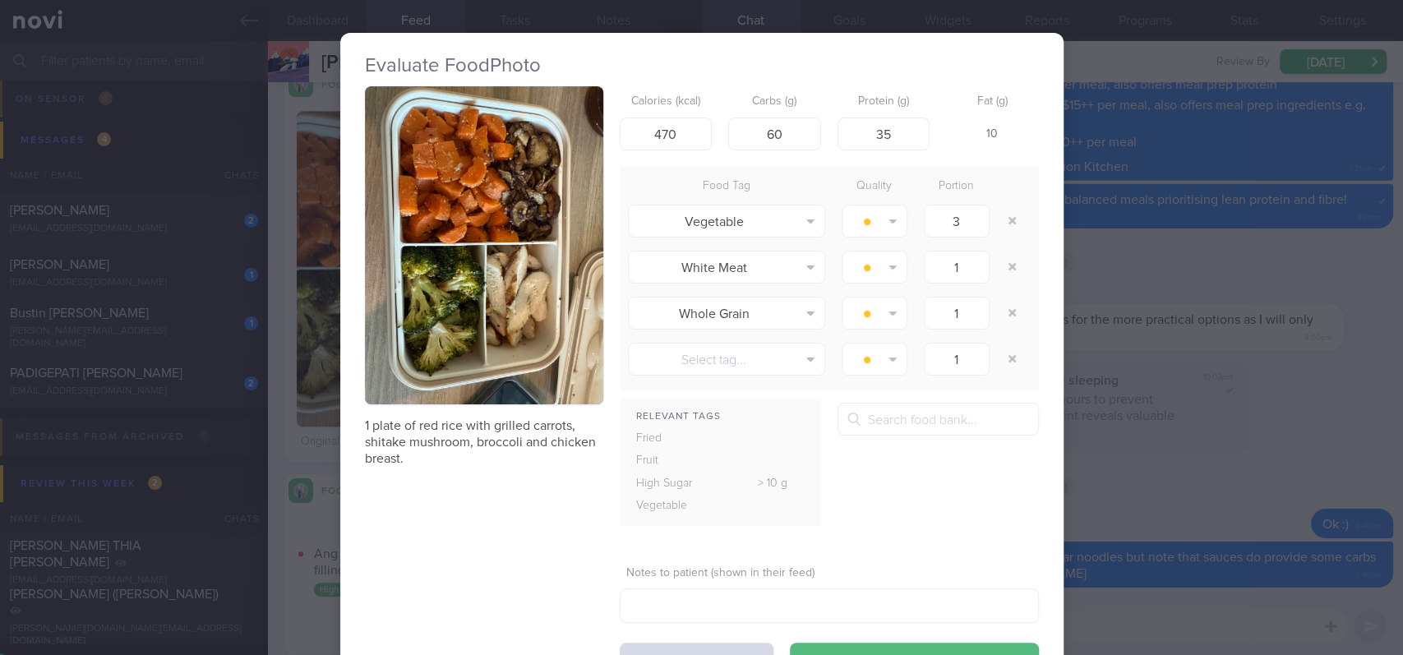
click at [1167, 281] on div "Evaluate Food Photo 1 plate of red rice with grilled carrots, shitake mushroom,…" at bounding box center [701, 327] width 1403 height 655
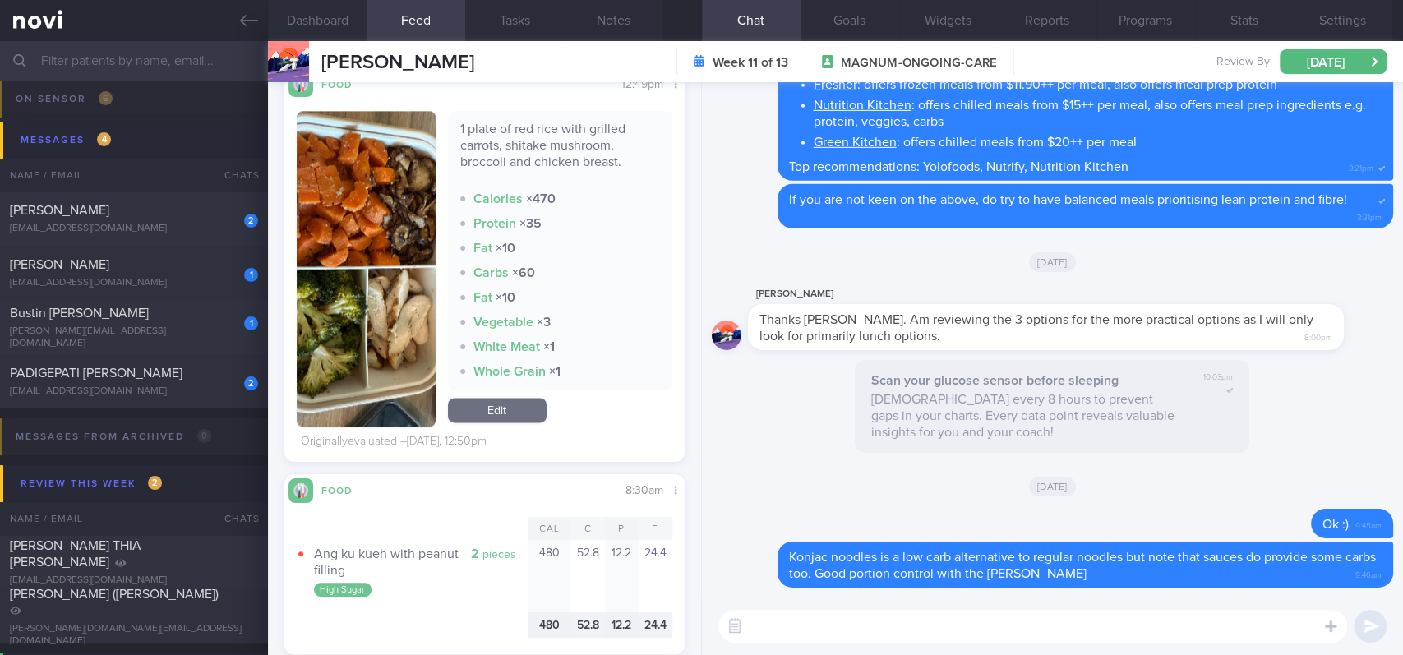
click at [841, 546] on textarea at bounding box center [1032, 626] width 629 height 33
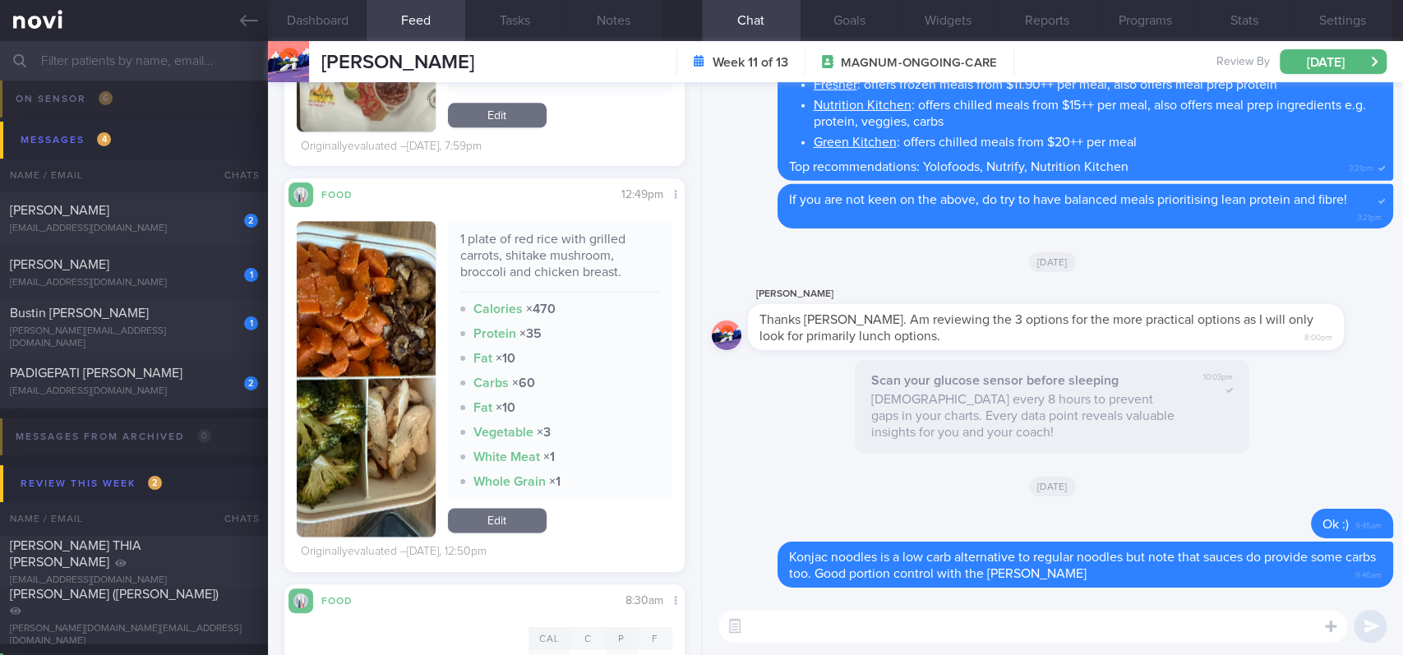
scroll to position [239, 368]
type textarea "Lunch was excellent!"
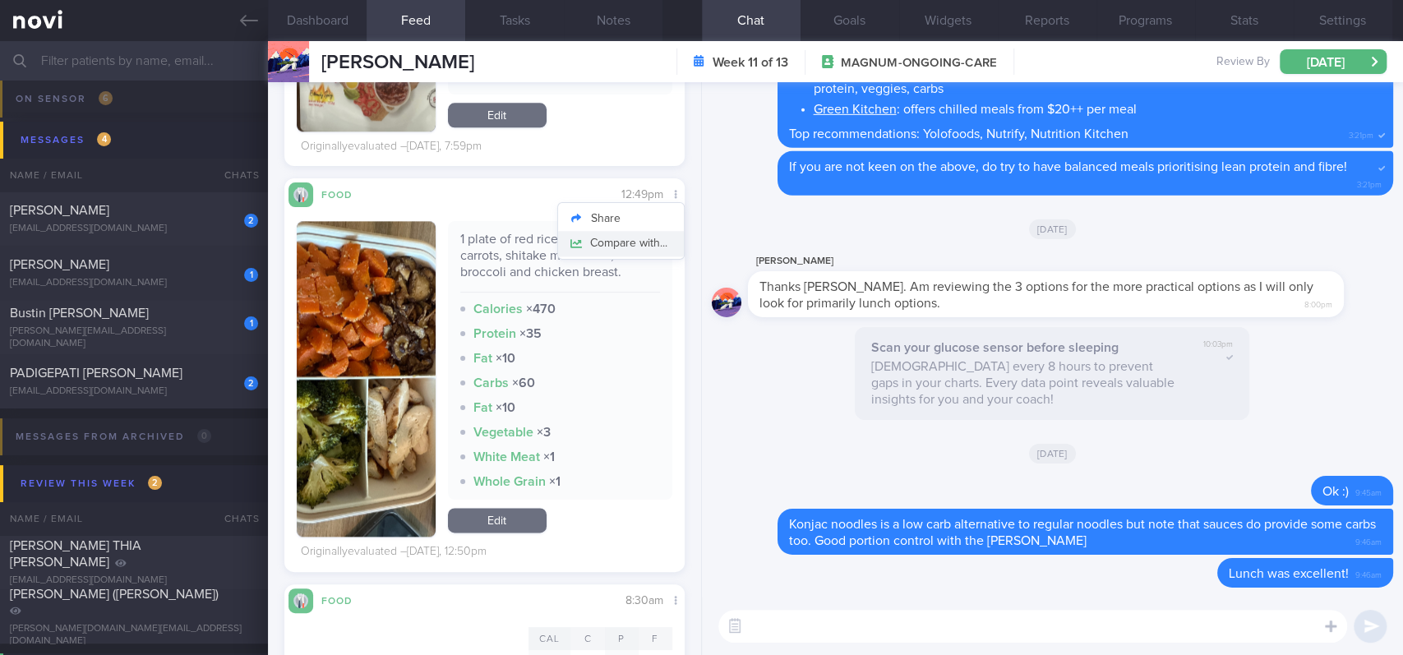
click at [638, 233] on button "Compare with..." at bounding box center [621, 243] width 126 height 25
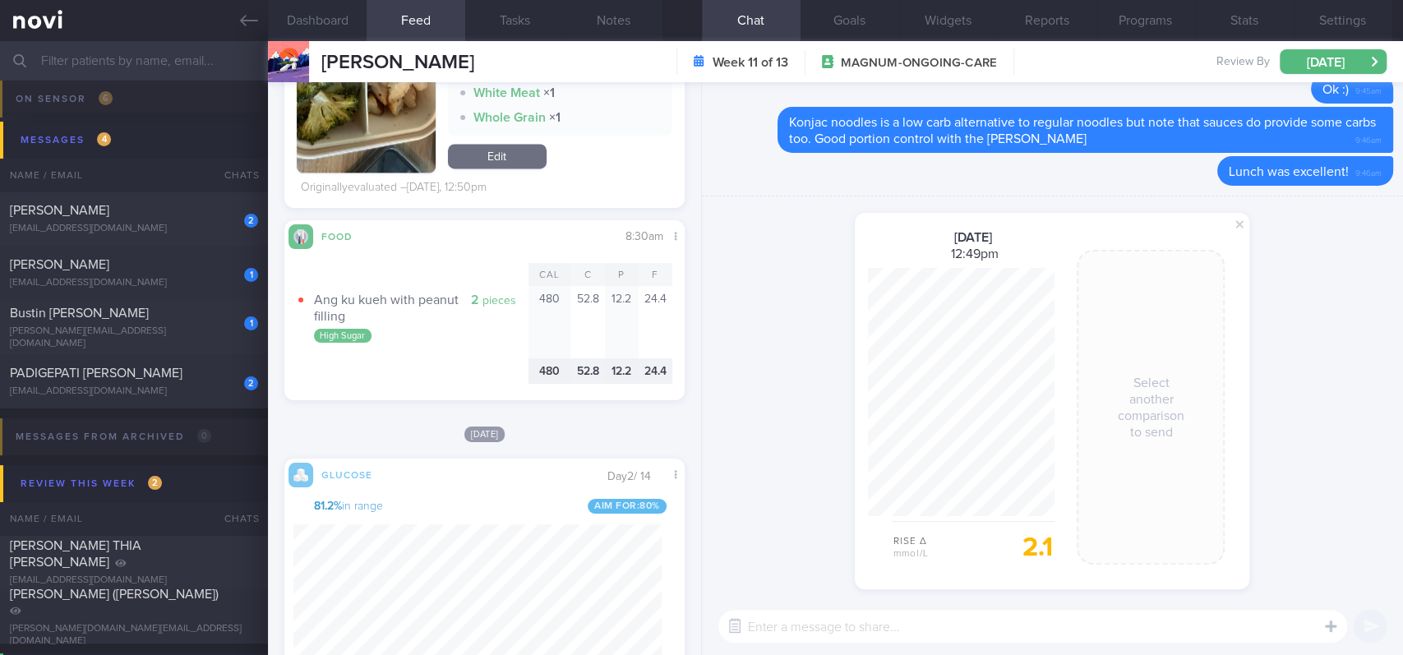
scroll to position [1753, 0]
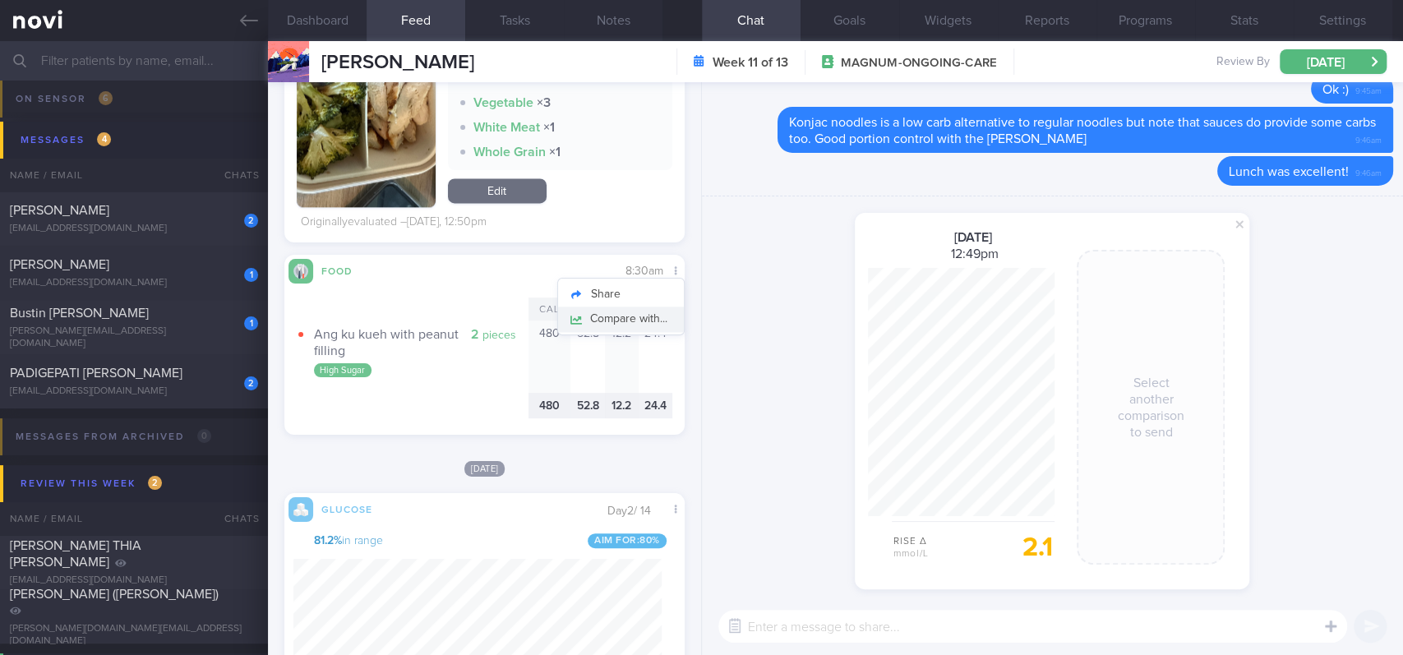
click at [641, 317] on button "Compare with..." at bounding box center [621, 318] width 126 height 25
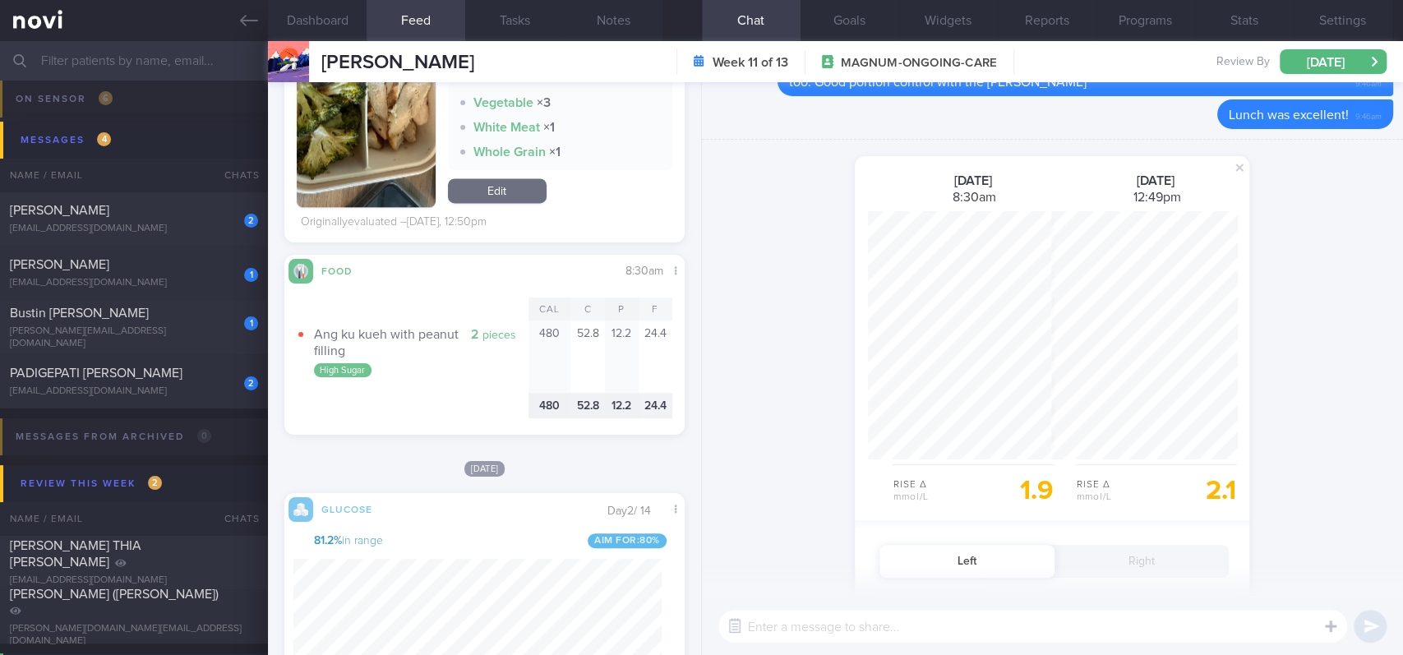
scroll to position [248, 186]
click at [1235, 166] on span at bounding box center [1239, 168] width 20 height 20
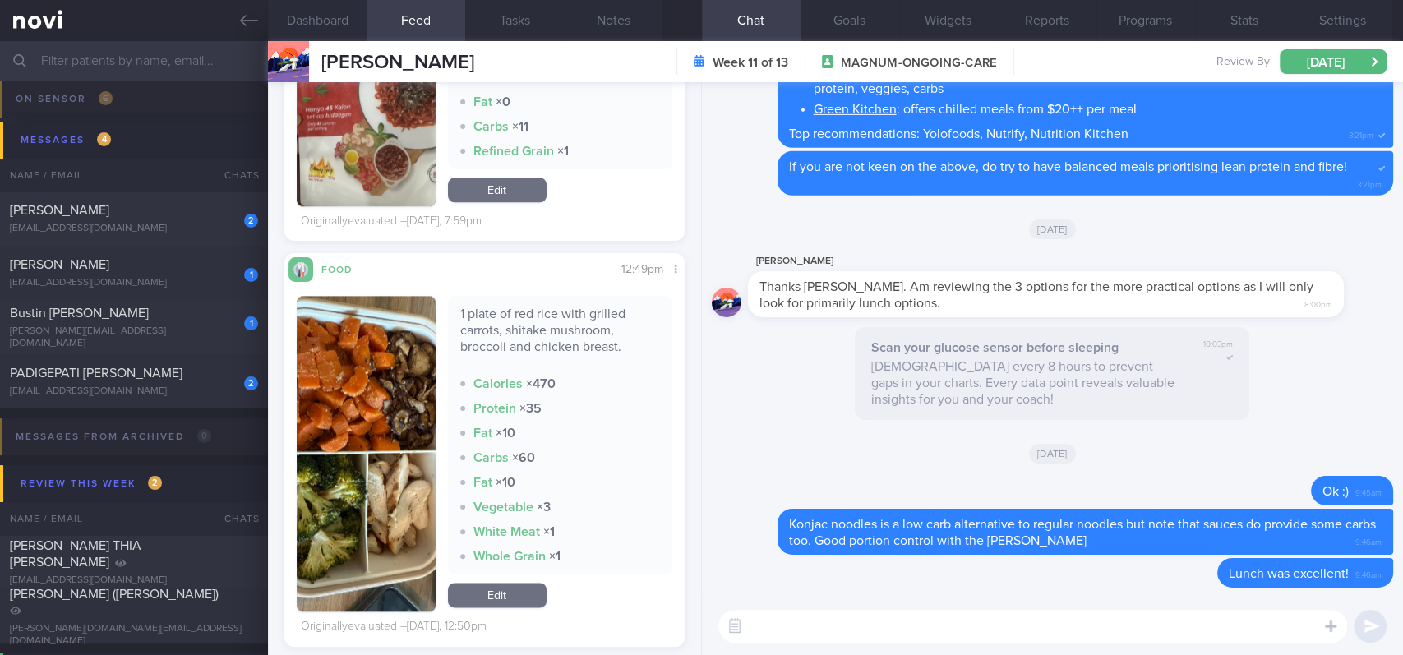
scroll to position [1315, 0]
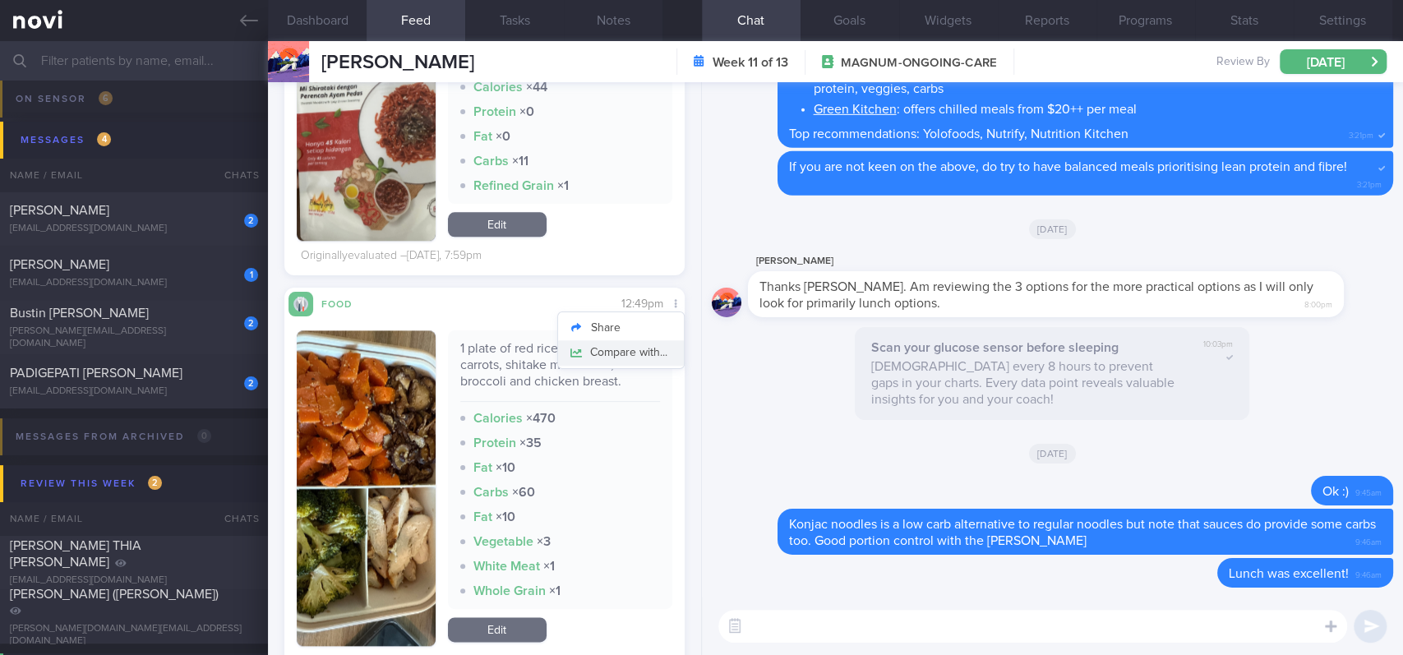
click at [624, 352] on button "Compare with..." at bounding box center [621, 352] width 126 height 25
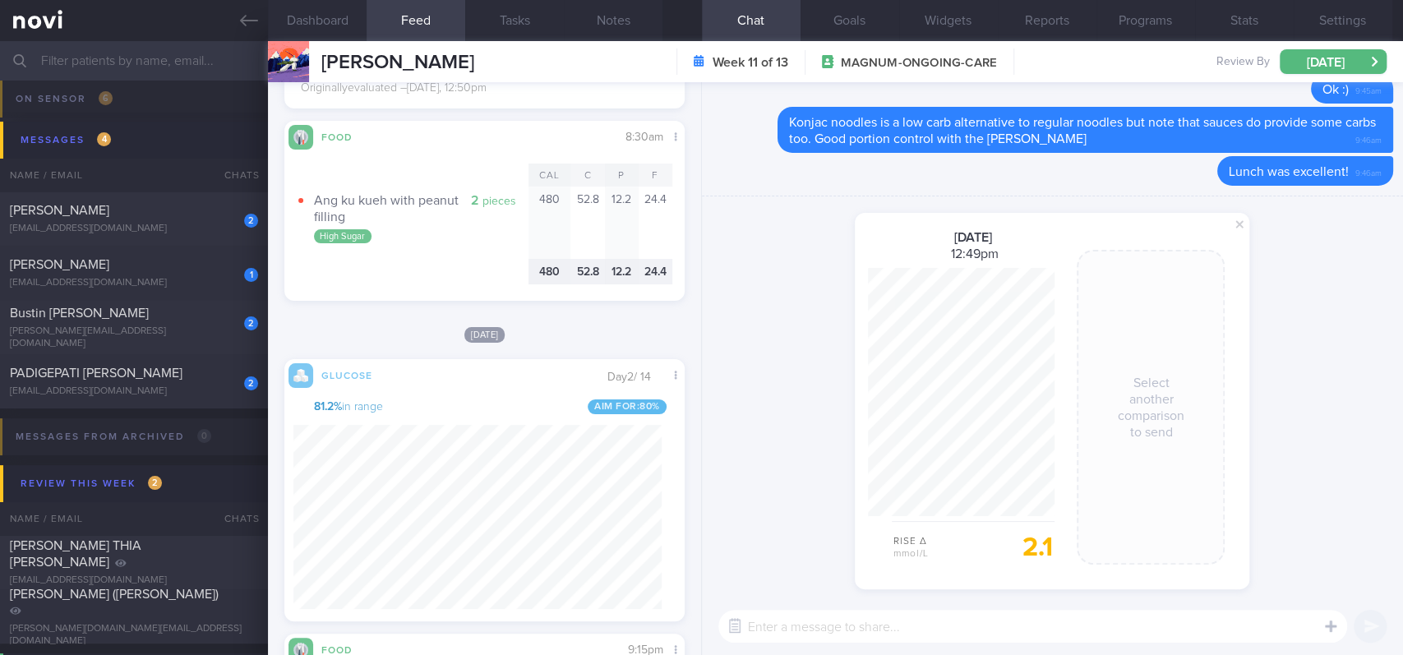
scroll to position [821434, 821306]
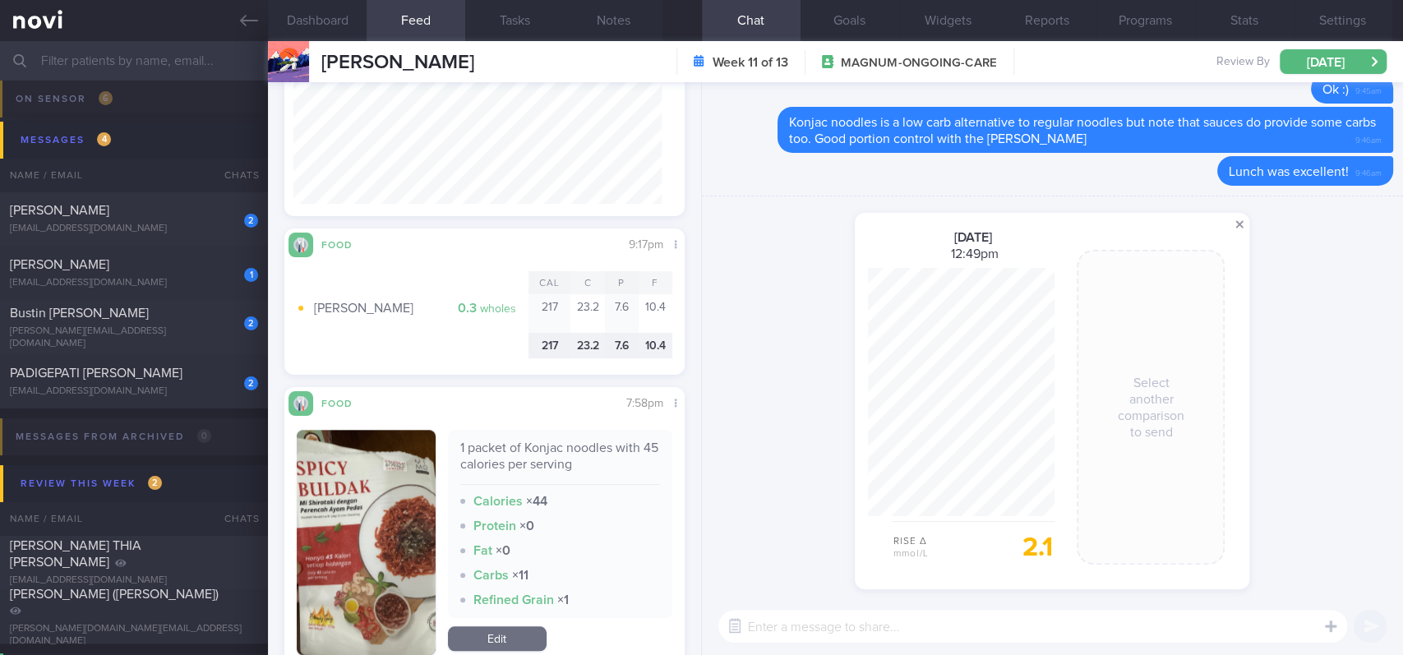
click at [1240, 228] on span at bounding box center [1239, 224] width 20 height 20
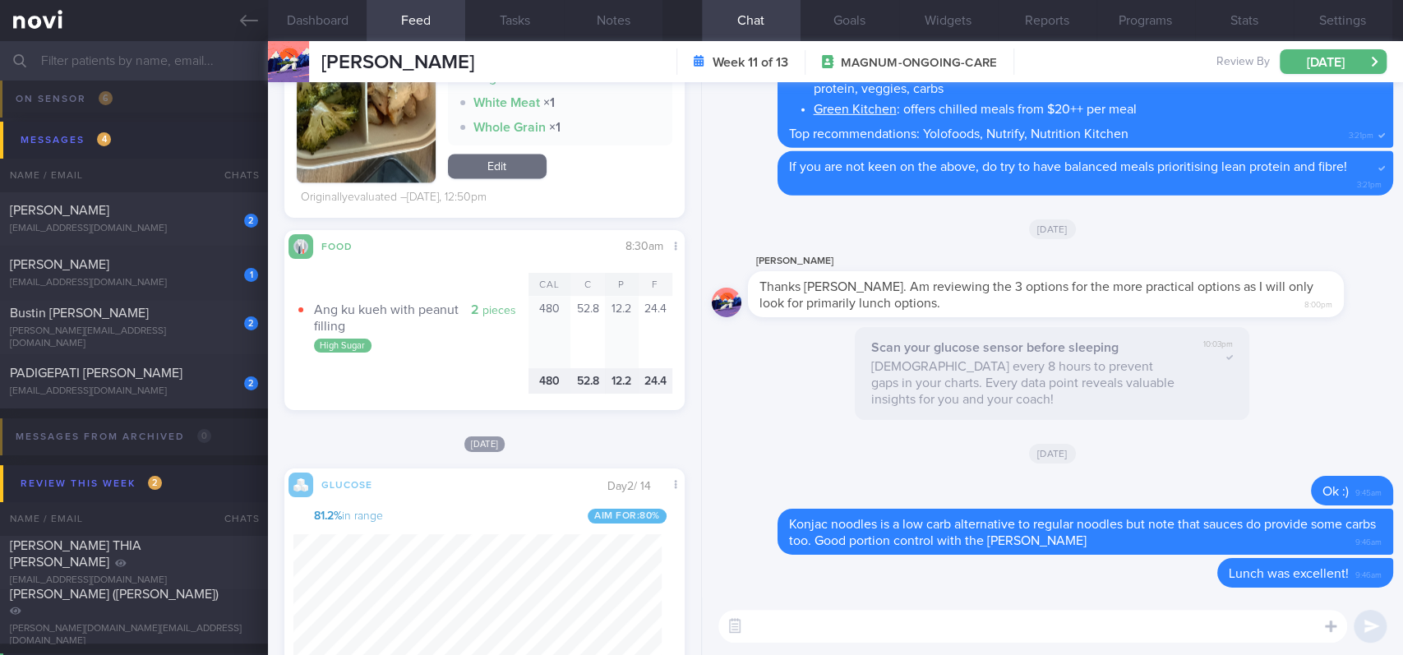
scroll to position [239, 368]
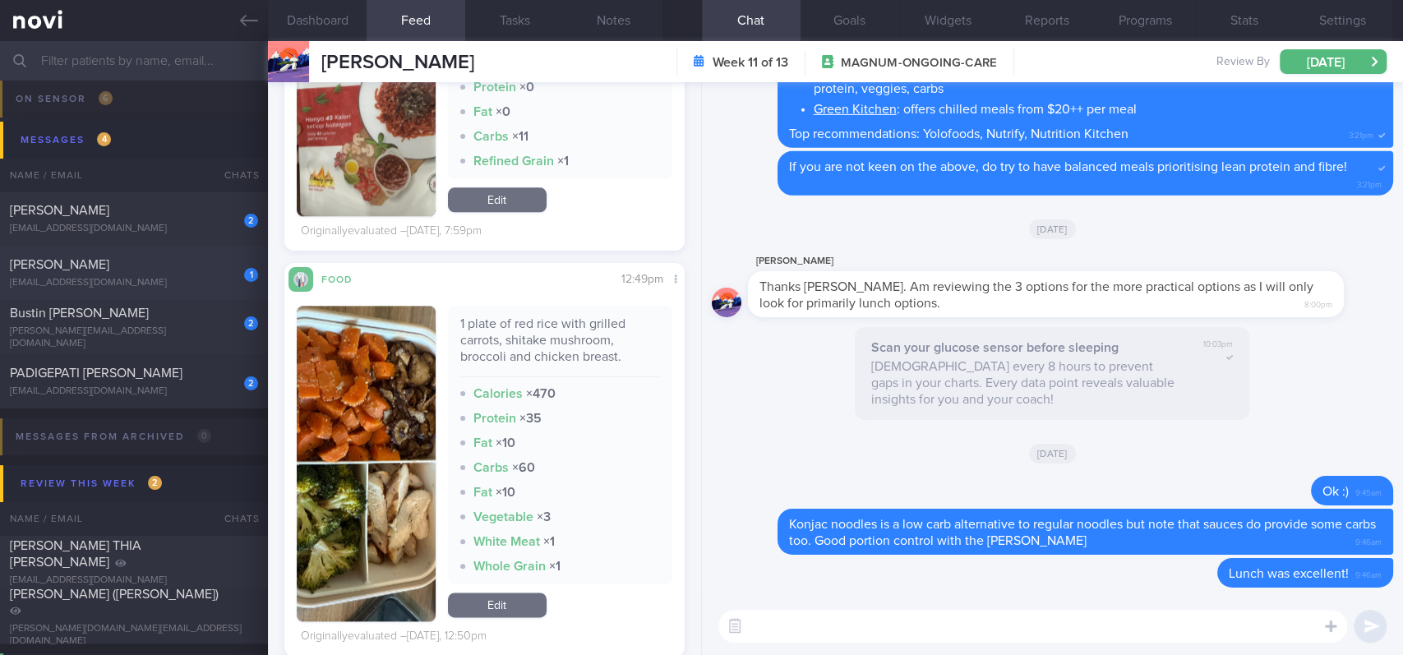
click at [138, 279] on div "jiangyanlong@gmail.com" at bounding box center [134, 283] width 248 height 12
type input "tracked. Gout, eGFR 69."
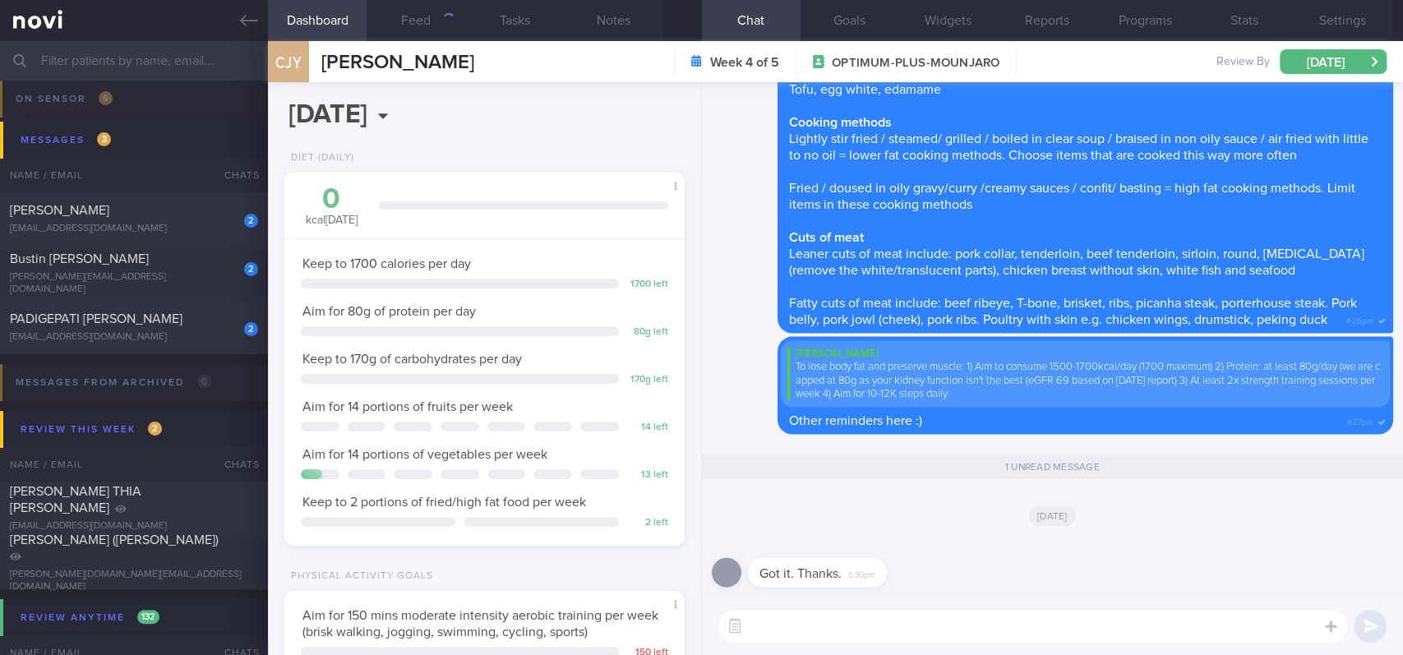
scroll to position [200, 353]
click at [427, 30] on button "Feed 359" at bounding box center [415, 20] width 99 height 41
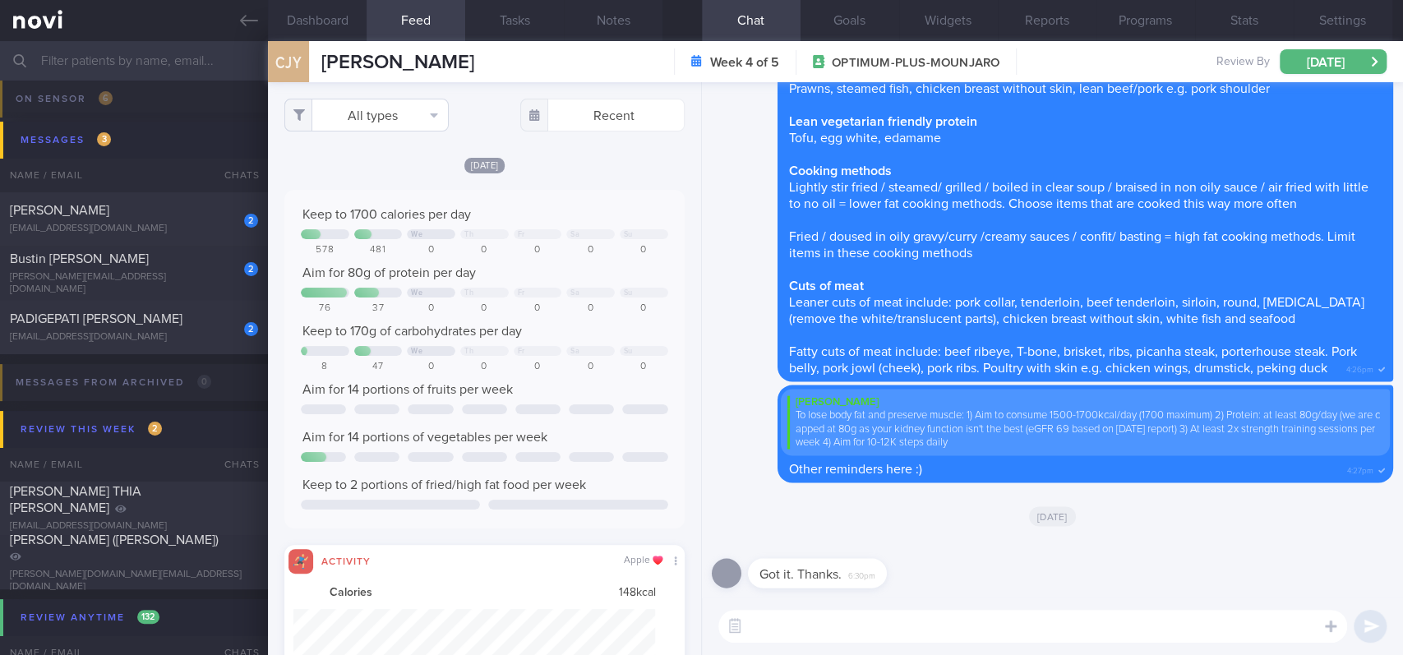
scroll to position [90, 362]
click at [389, 113] on button "All types" at bounding box center [366, 115] width 164 height 33
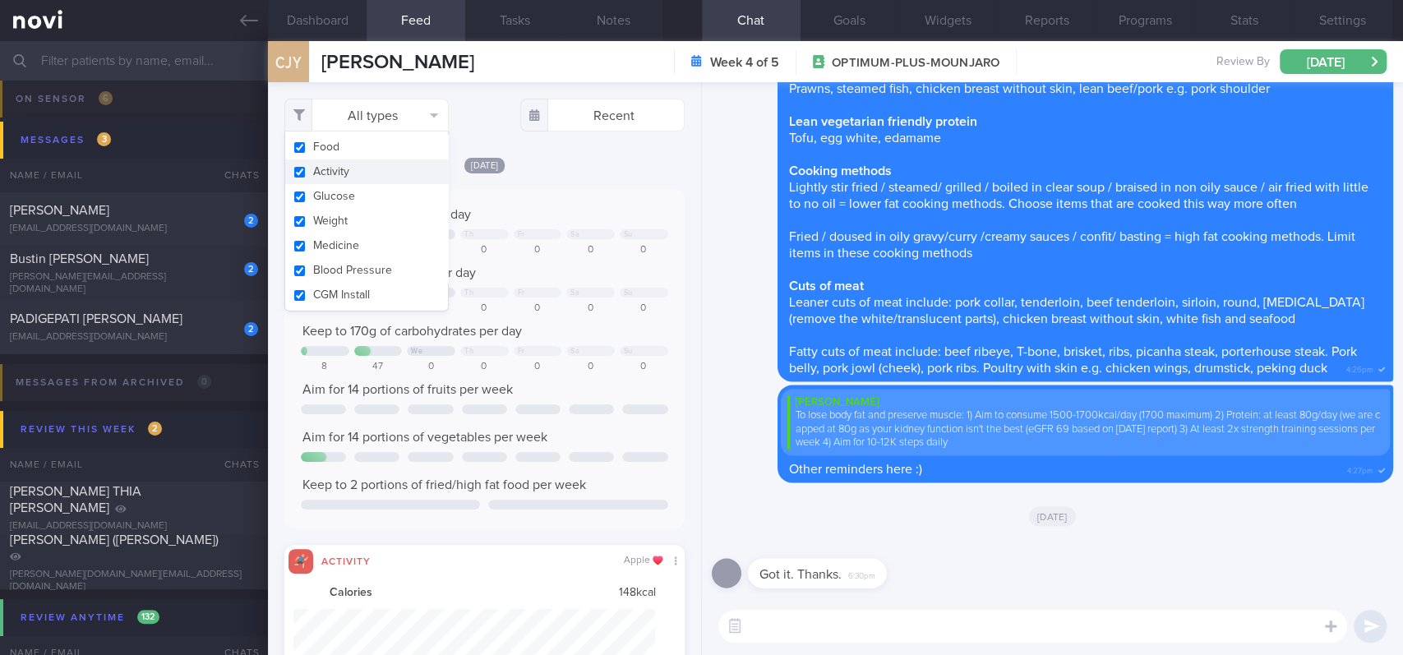
click at [362, 168] on button "Activity" at bounding box center [366, 171] width 163 height 25
checkbox input "false"
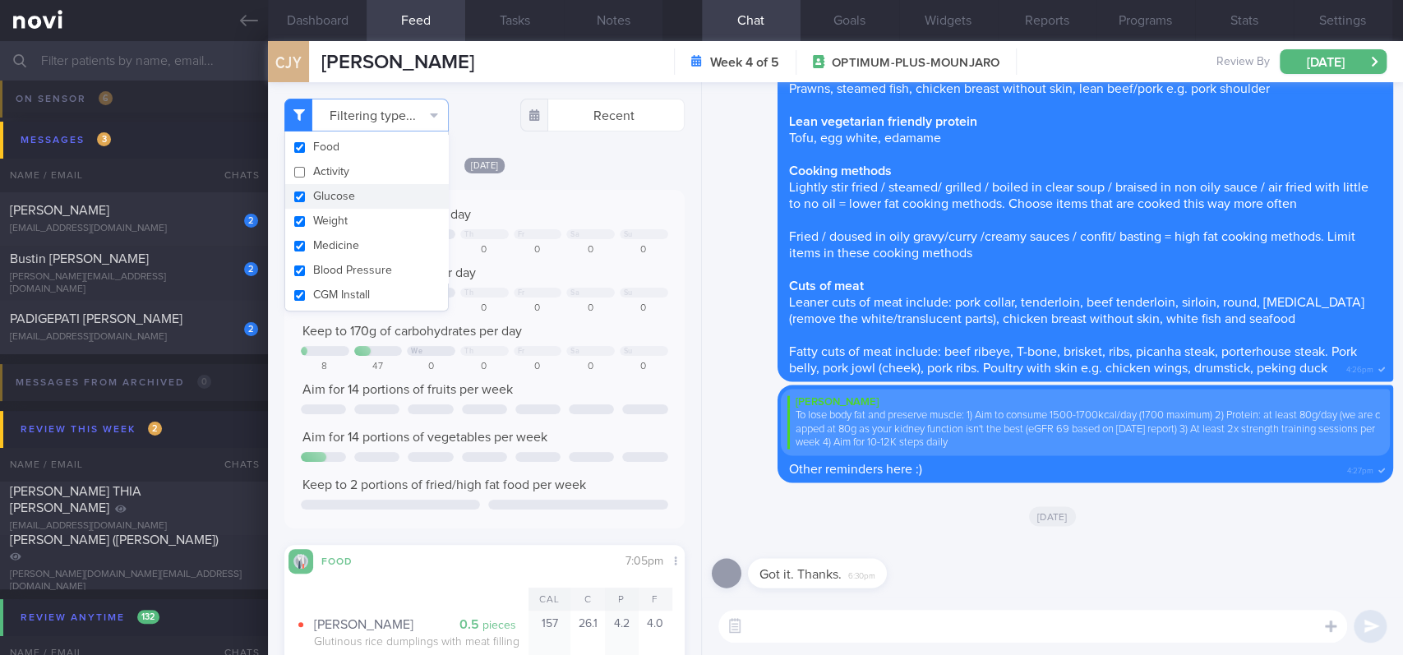
click at [513, 273] on div "Aim for 80g of protein per day" at bounding box center [484, 273] width 367 height 16
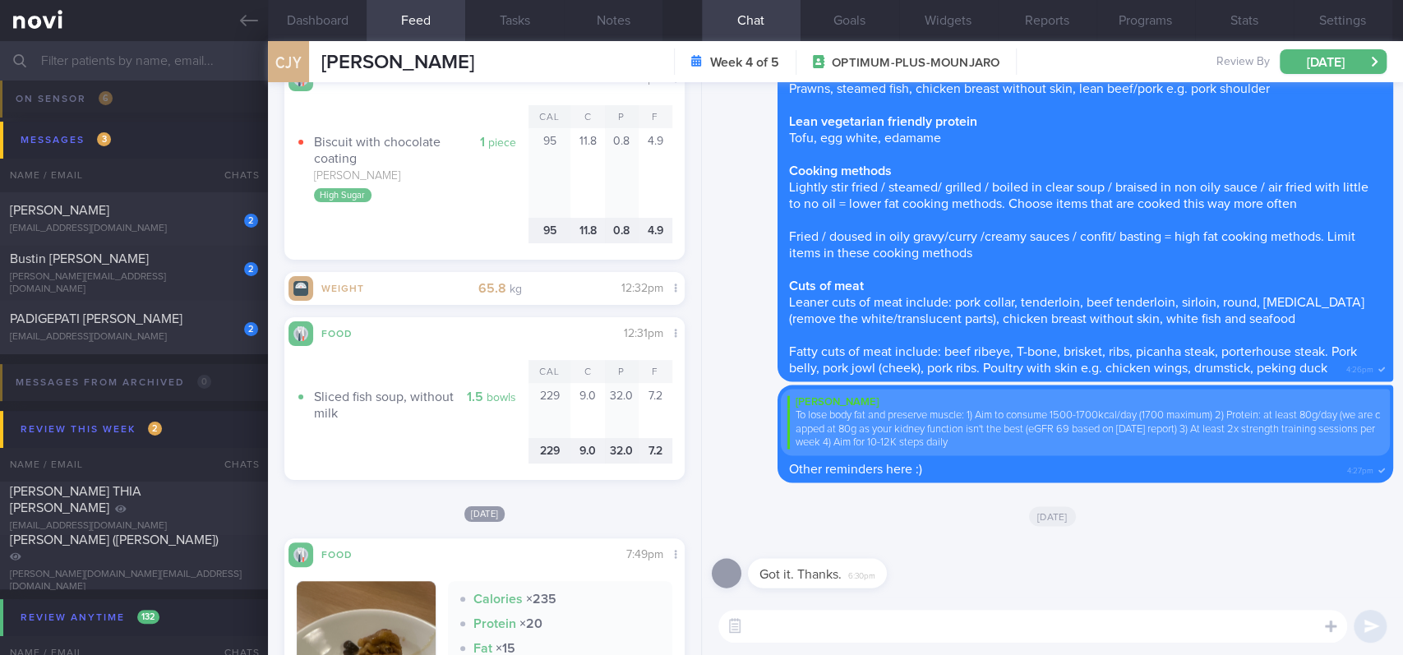
scroll to position [986, 0]
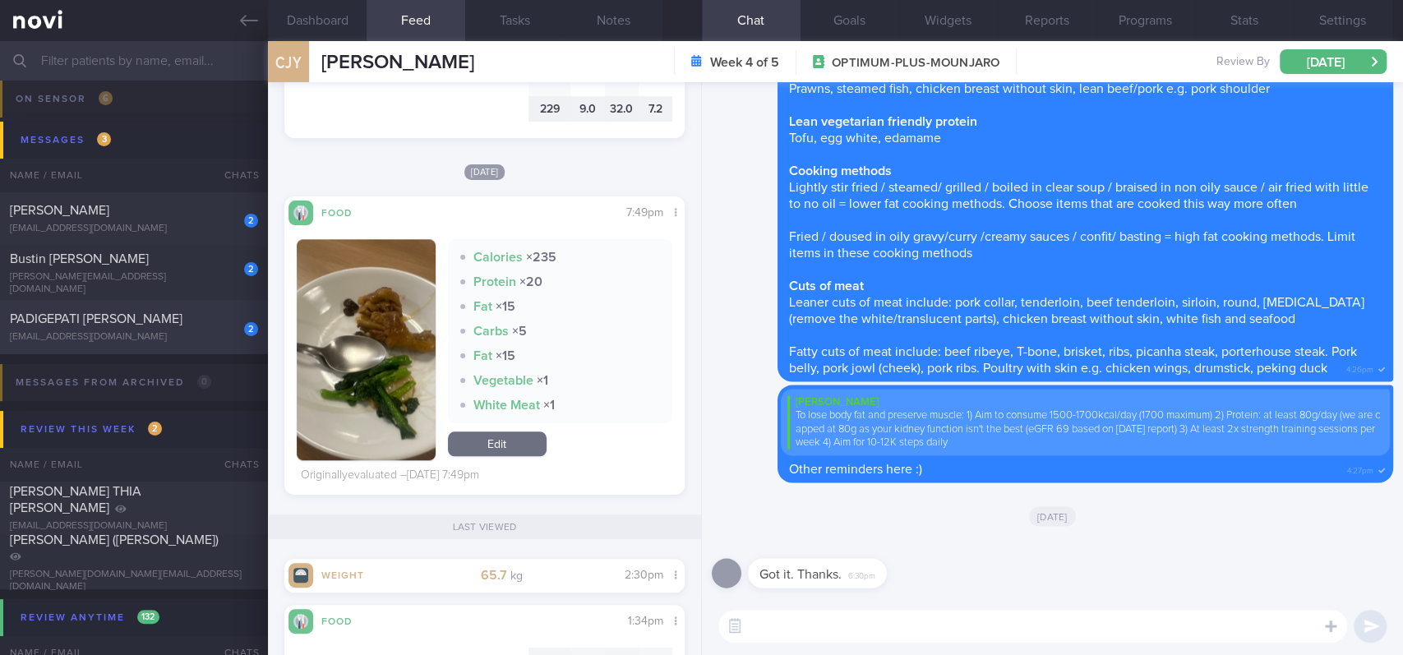
click at [145, 329] on div "2 PADIGEPATI ANIRUDH REDDY anirudhpreddy@gmail.com" at bounding box center [134, 327] width 268 height 33
type input "tracked"
select select "7"
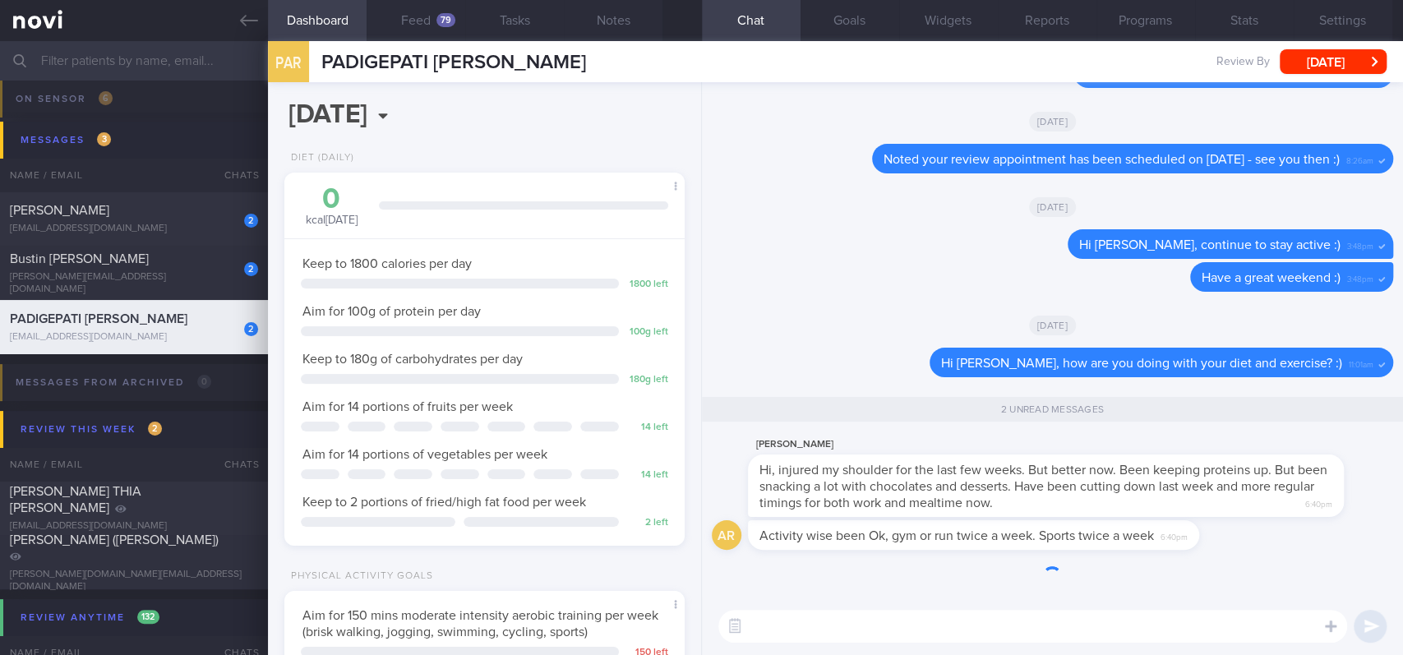
scroll to position [200, 353]
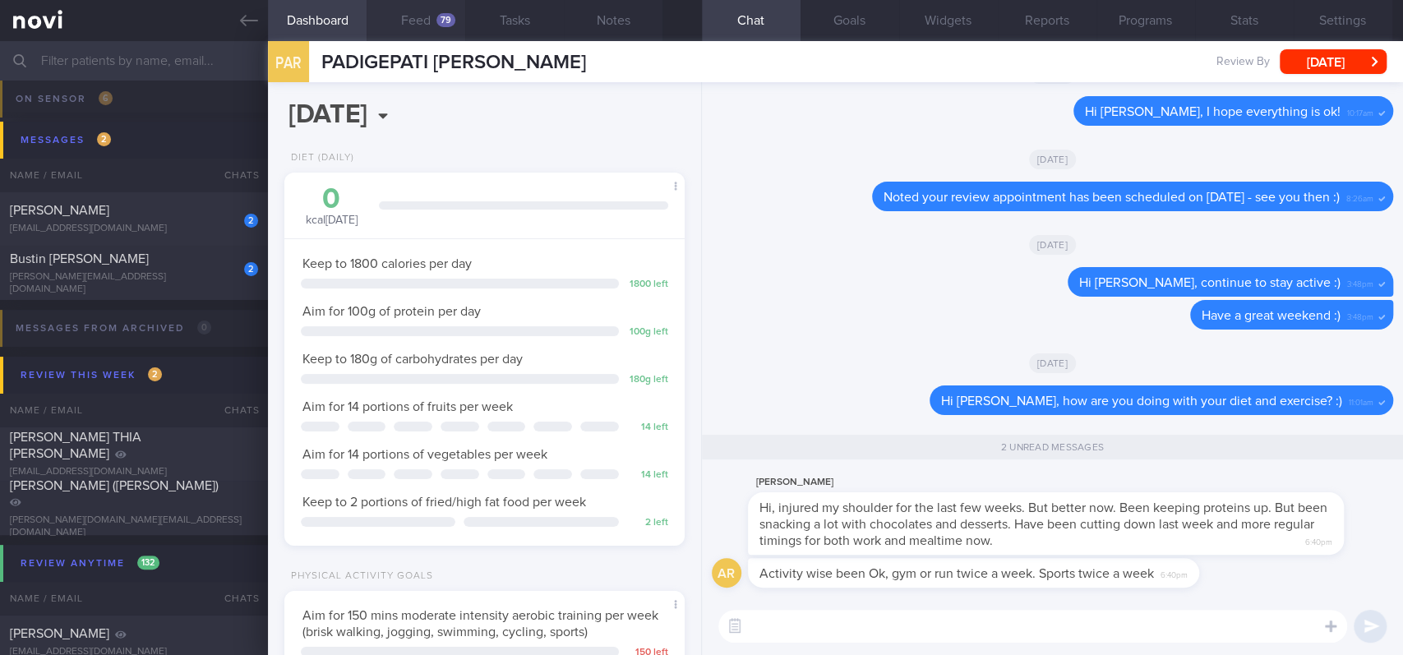
click at [434, 13] on button "Feed 79" at bounding box center [415, 20] width 99 height 41
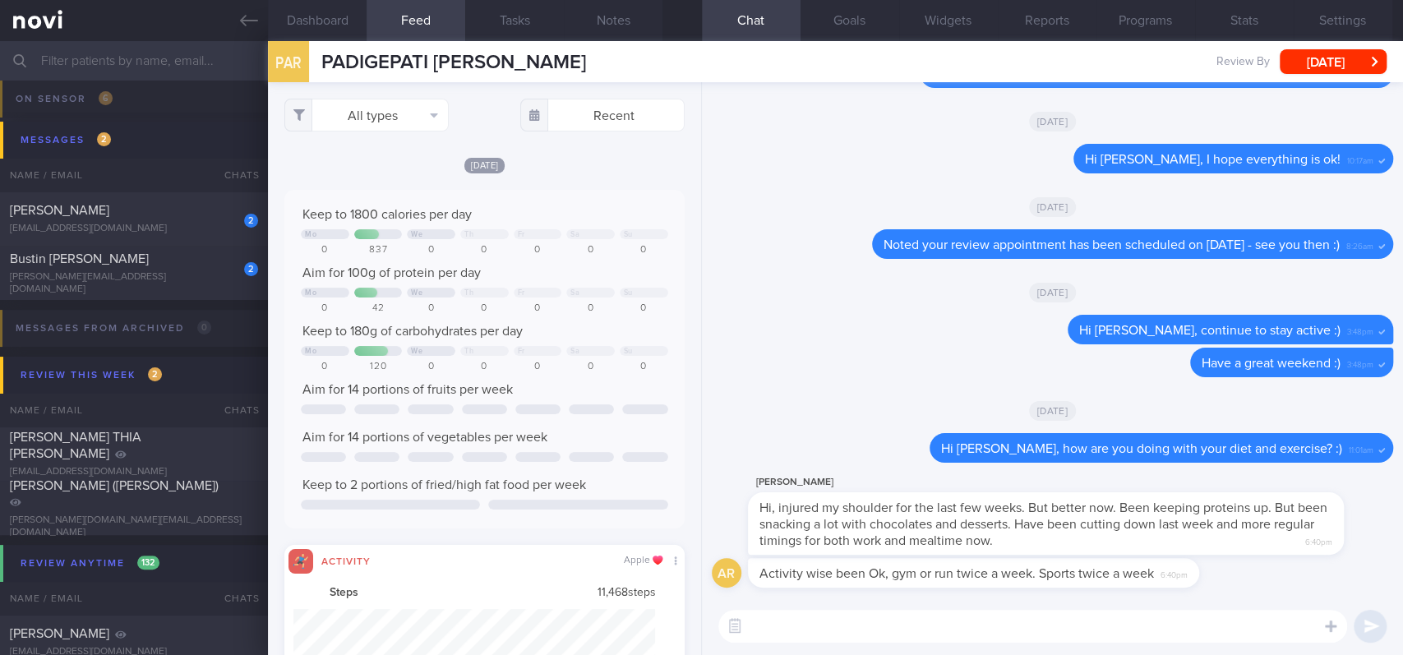
scroll to position [821583, 821313]
click at [386, 122] on button "All types" at bounding box center [366, 115] width 164 height 33
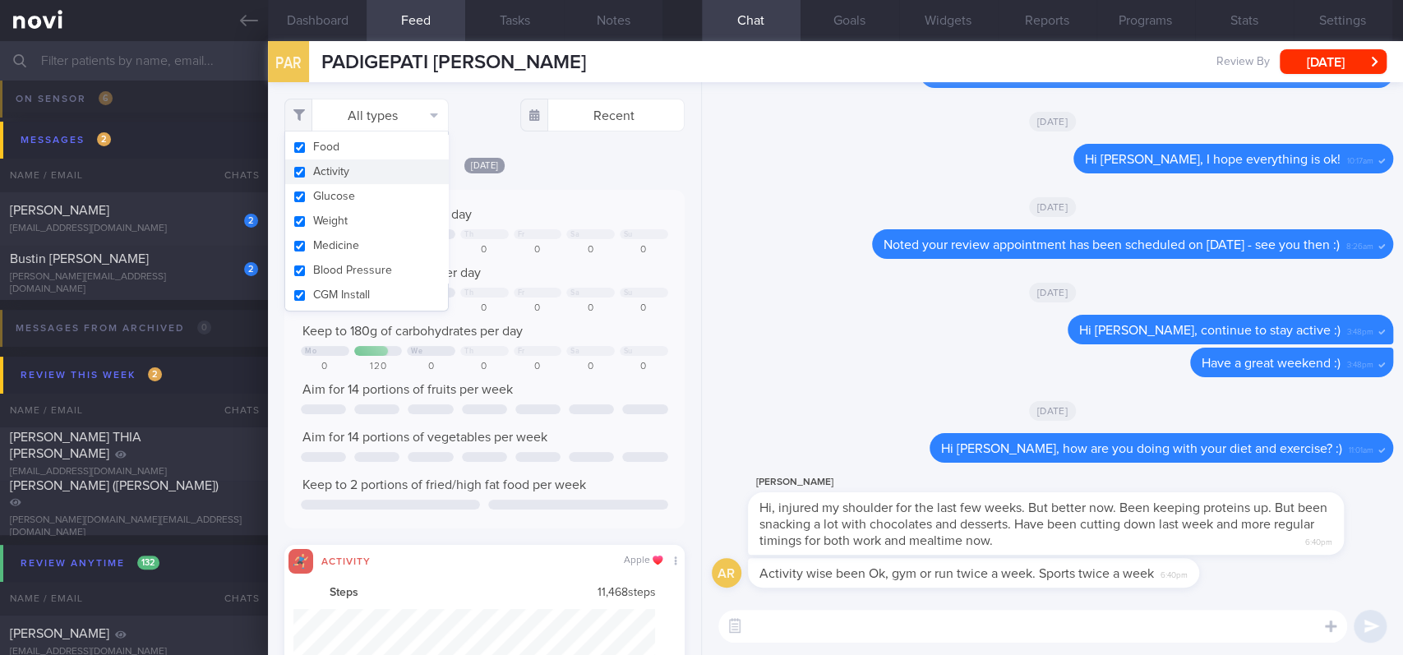
click at [368, 173] on button "Activity" at bounding box center [366, 171] width 163 height 25
checkbox input "false"
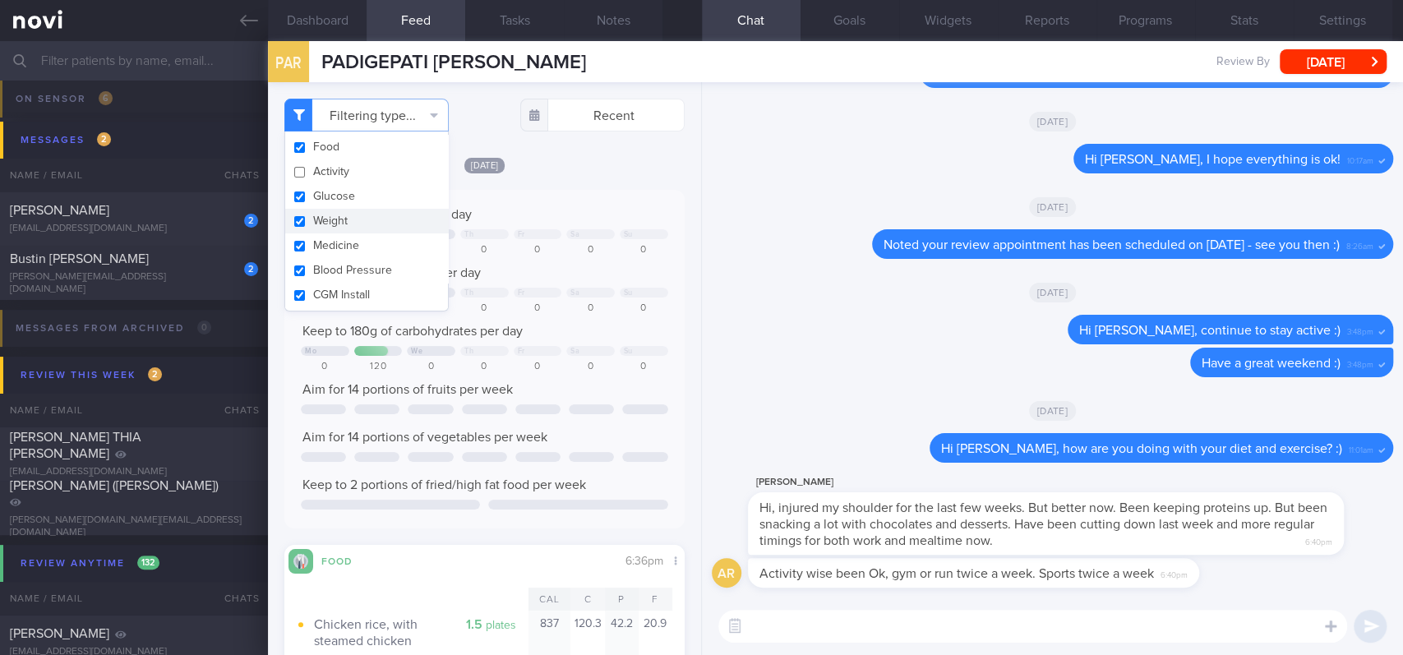
click at [809, 546] on textarea at bounding box center [1032, 626] width 629 height 33
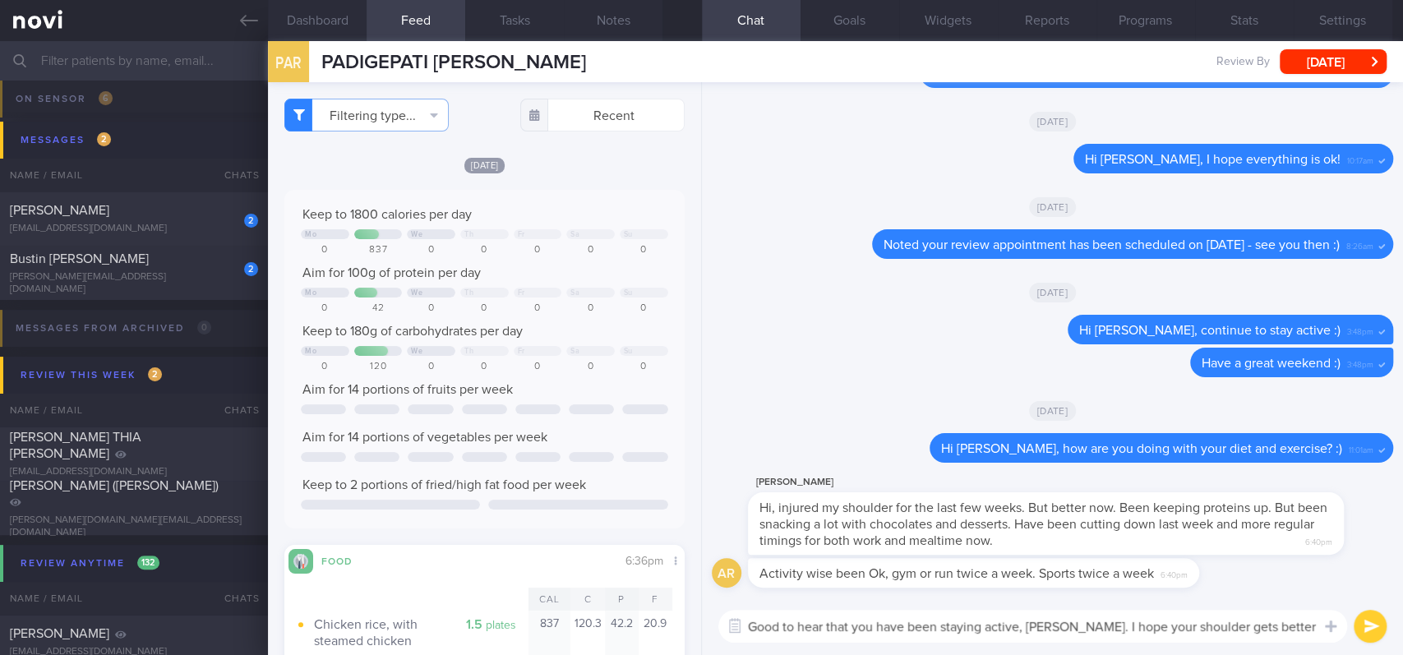
type textarea "Good to hear that you have been staying active, Anirudh. I hope your shoulder g…"
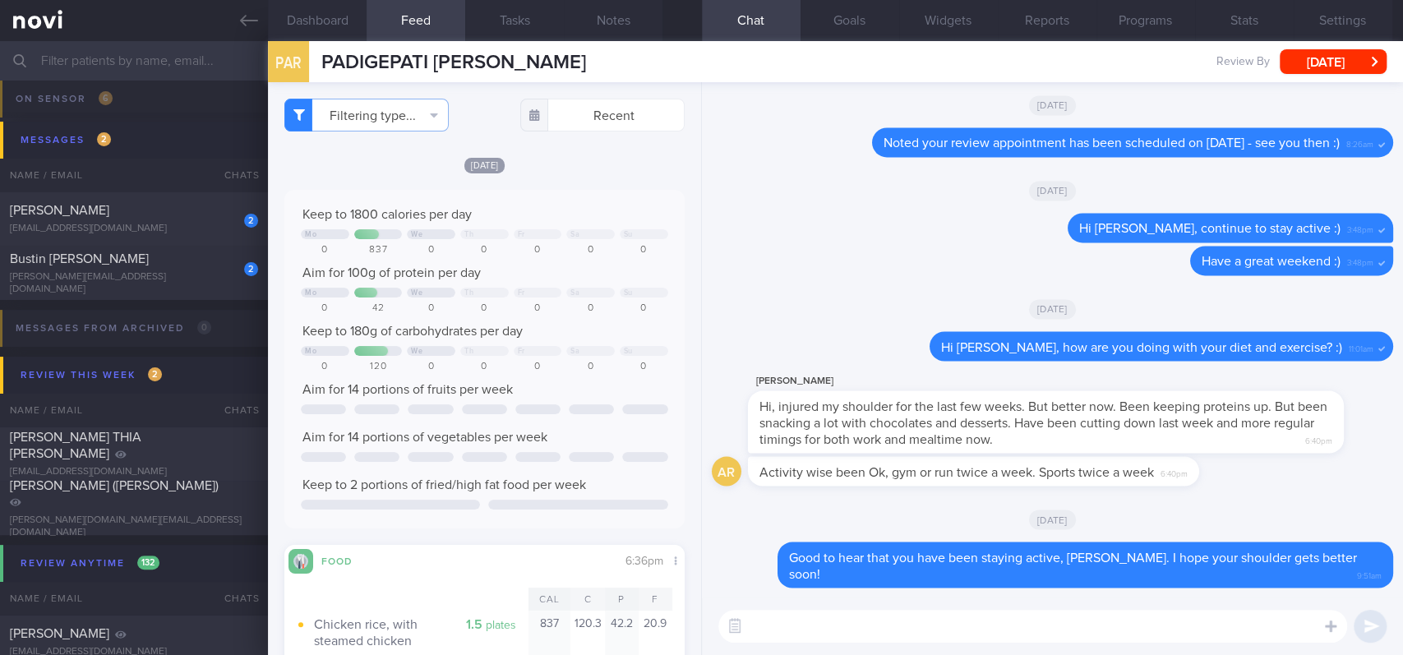
paste textarea "Here are some ways to manage sweet/sugar cravings: 1) My top tip is to increase…"
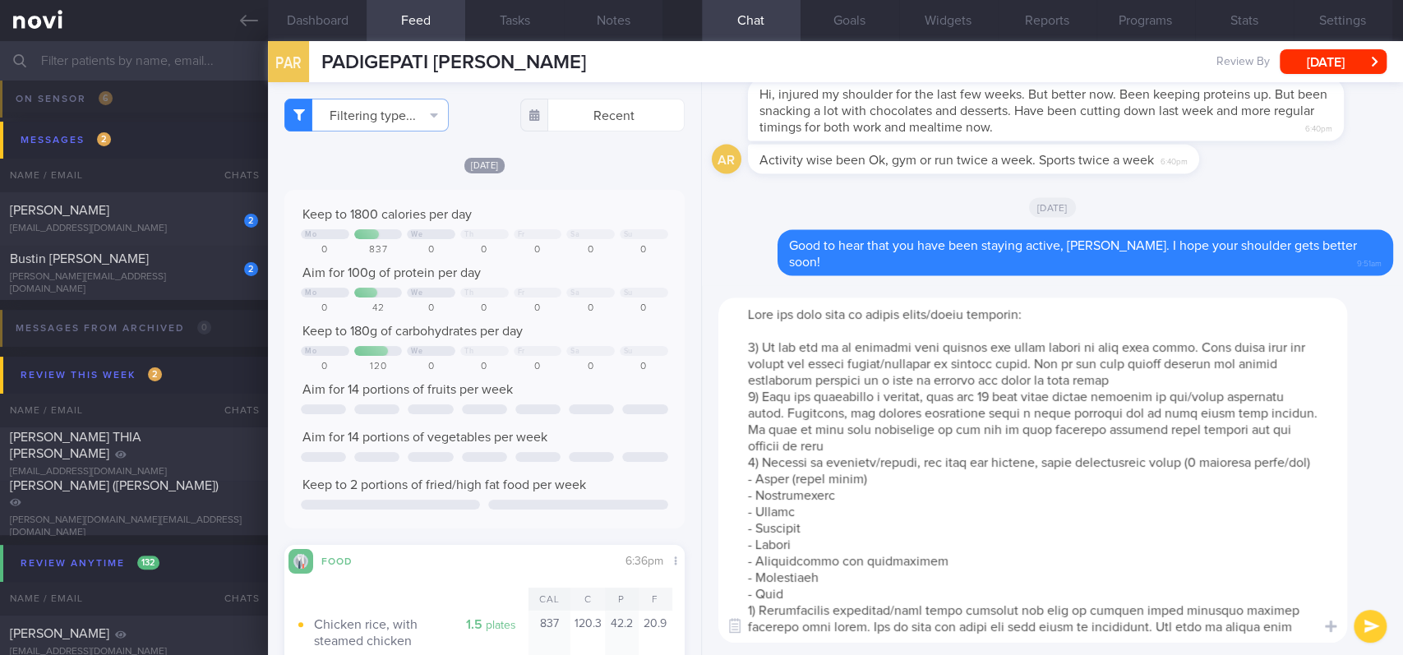
drag, startPoint x: 1061, startPoint y: 312, endPoint x: 929, endPoint y: 313, distance: 131.5
click at [929, 313] on textarea at bounding box center [1032, 469] width 629 height 345
click at [912, 376] on textarea at bounding box center [1032, 469] width 629 height 345
click at [1163, 315] on textarea at bounding box center [1032, 469] width 629 height 345
type textarea "Here are some ways to manage sweet cravings and snacking: 1) My top tip is to i…"
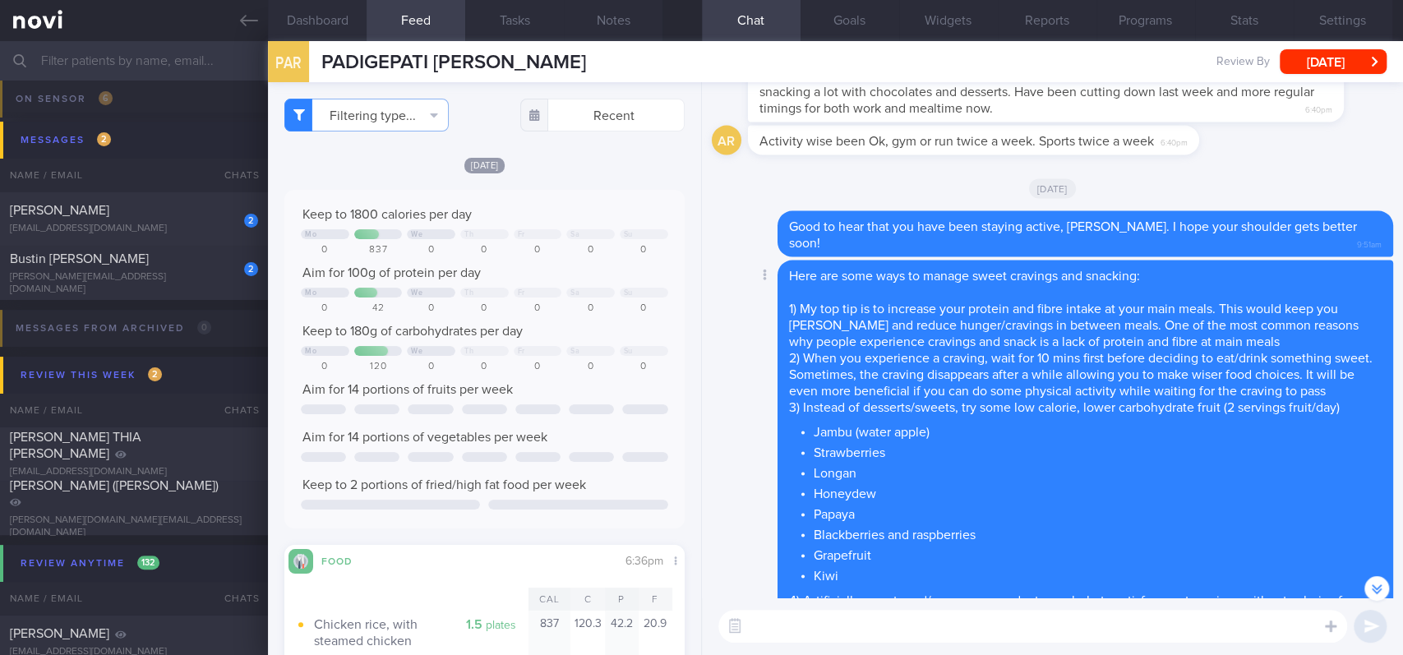
scroll to position [-219, 0]
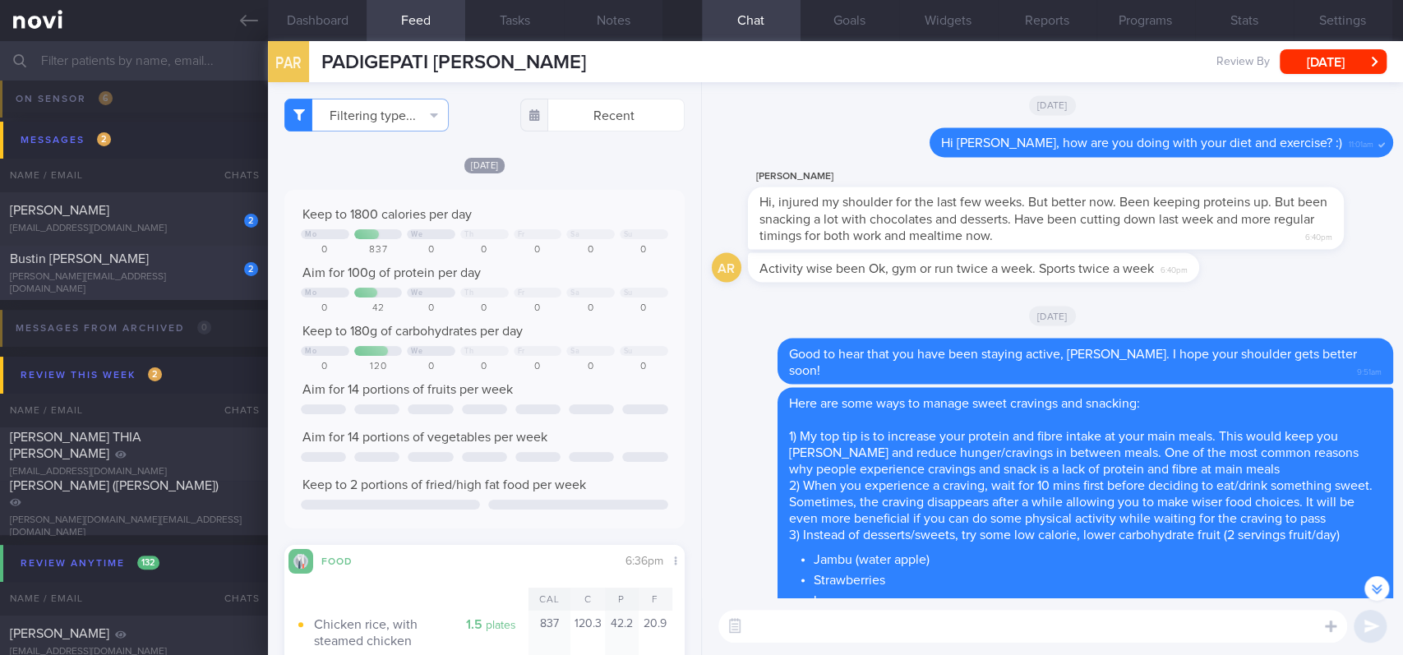
click at [141, 266] on div "Bustin [PERSON_NAME]" at bounding box center [132, 259] width 244 height 16
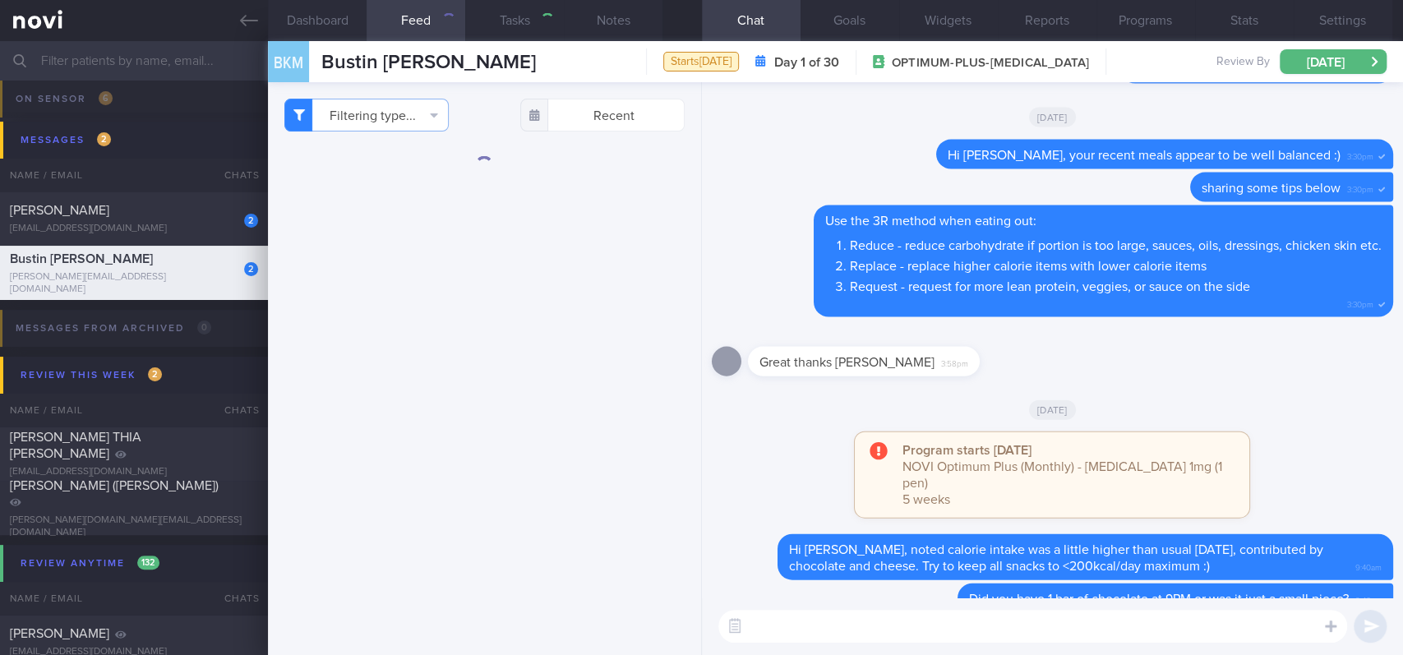
select select "8"
type input "Tracked. [PERSON_NAME]"
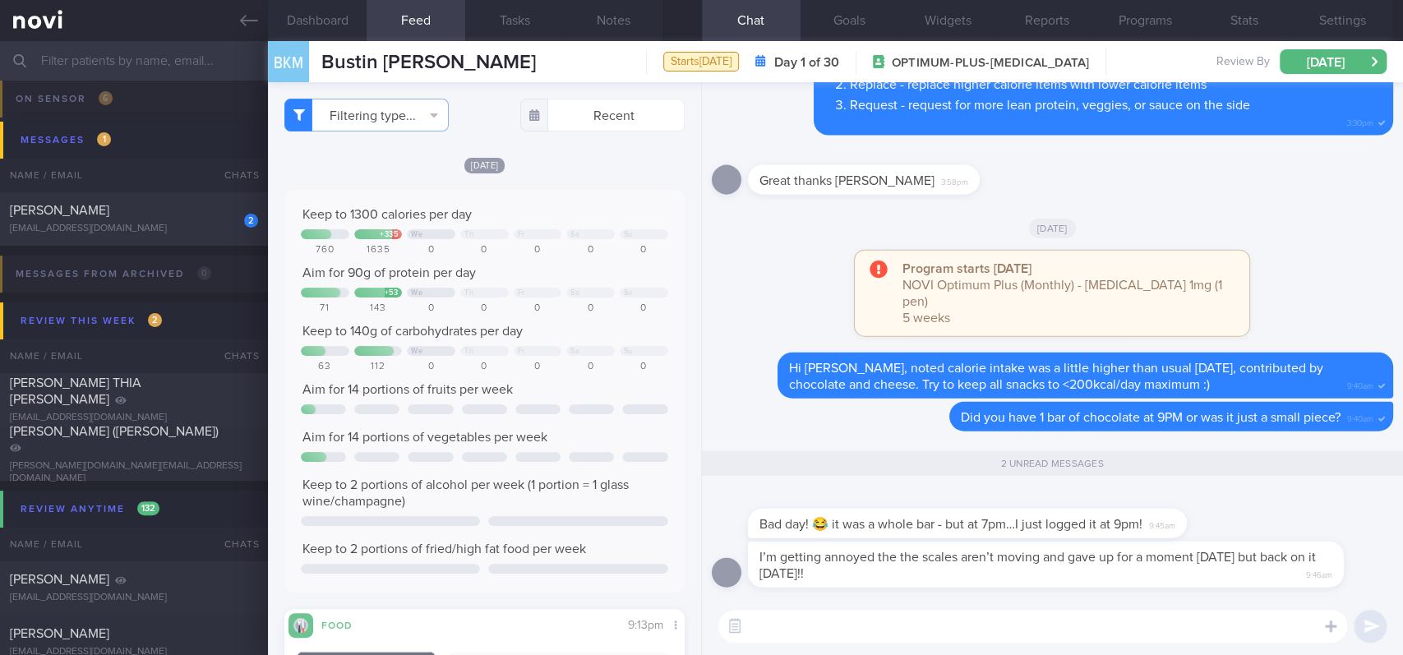
click at [882, 546] on textarea at bounding box center [1032, 626] width 629 height 33
type textarea "No problem, we can get back on track"
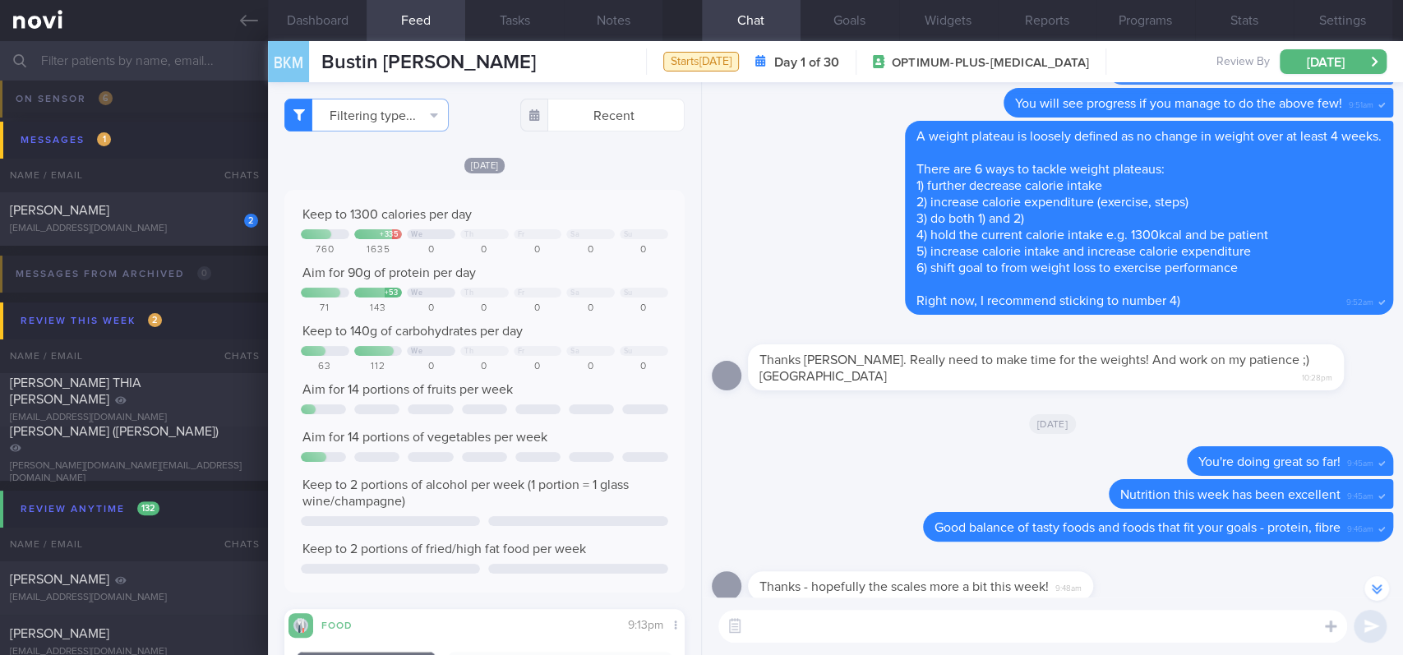
scroll to position [-3177, 0]
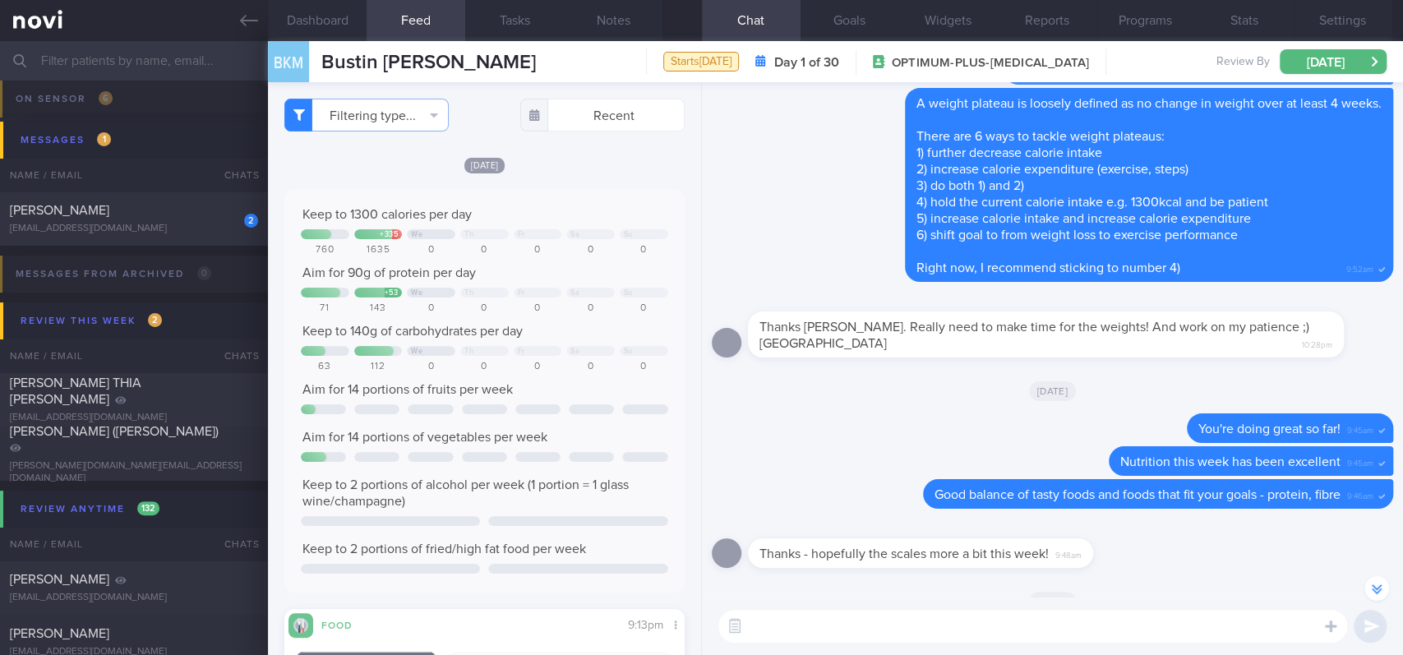
click at [769, 546] on textarea at bounding box center [1032, 626] width 629 height 33
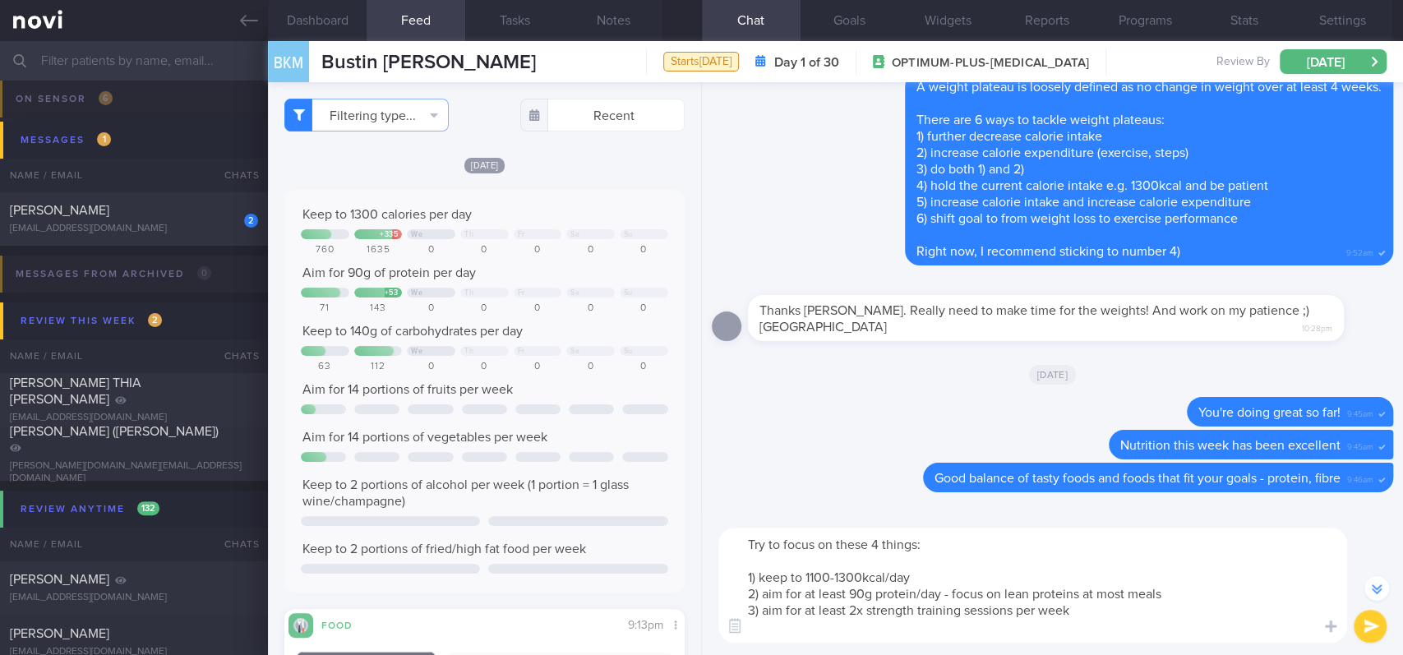
scroll to position [-3259, 0]
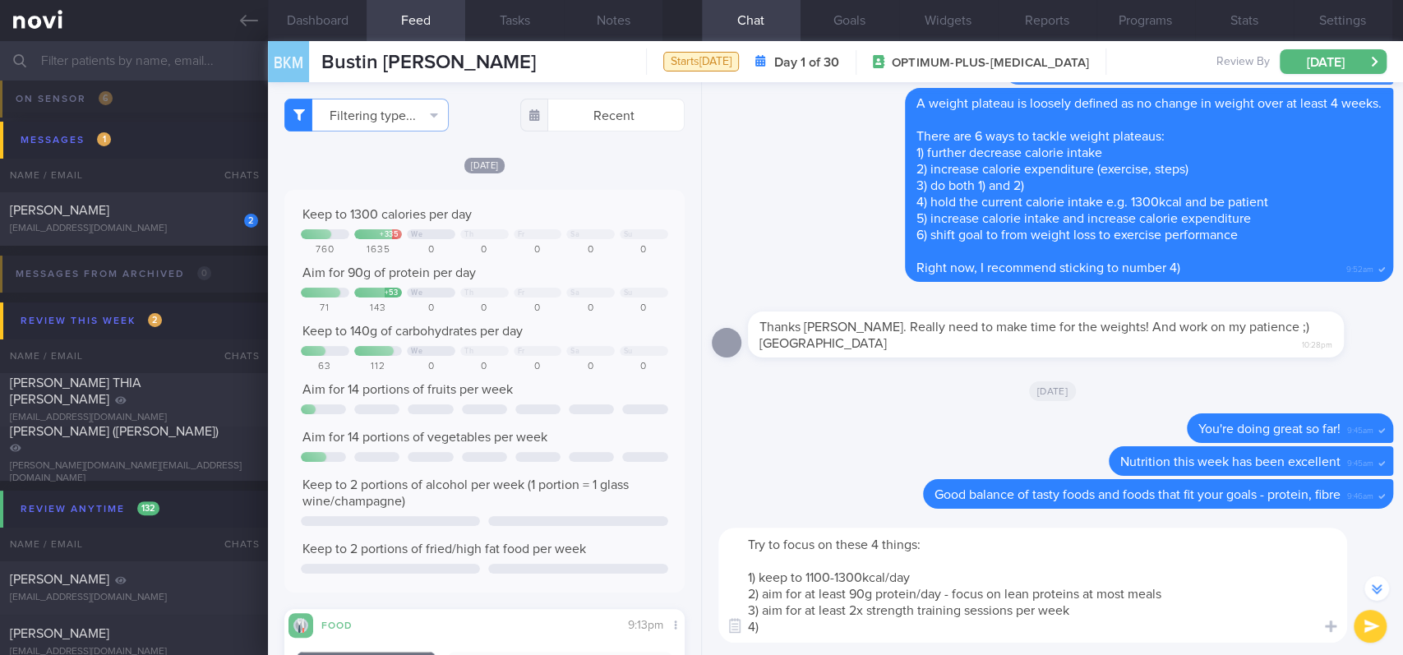
click at [855, 21] on button "Goals" at bounding box center [849, 20] width 99 height 41
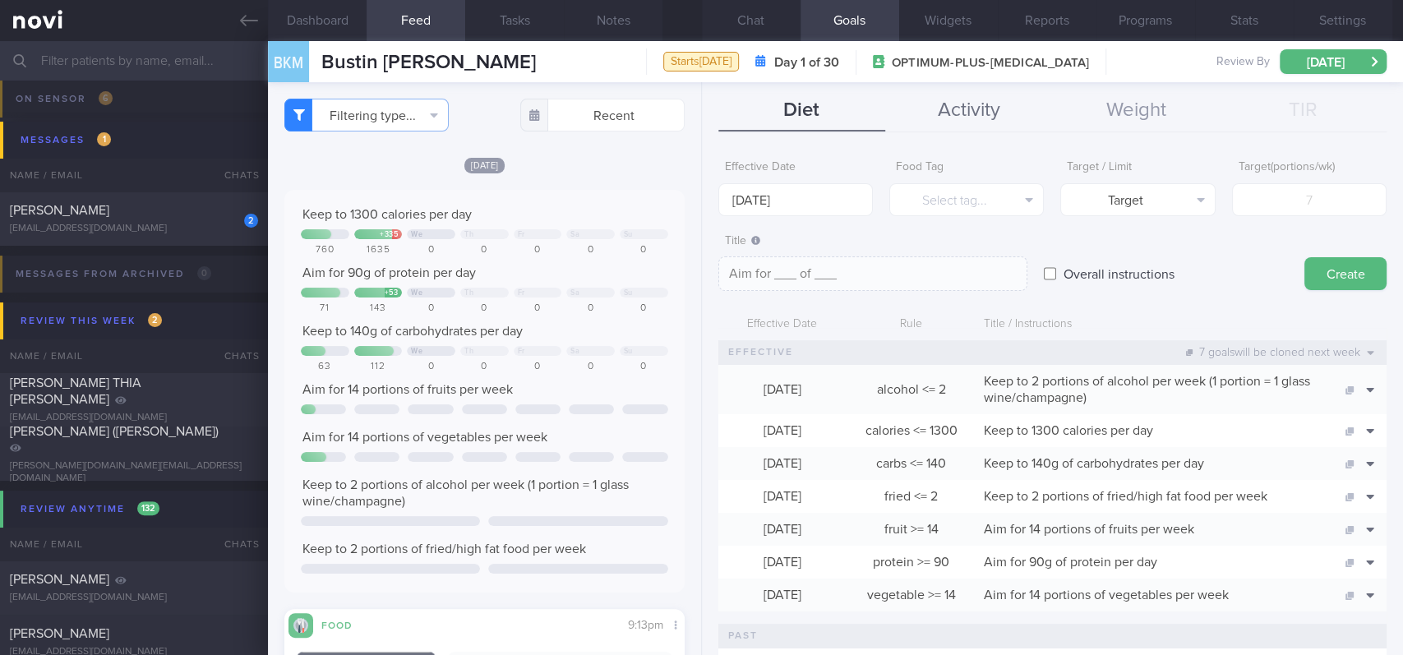
click at [945, 107] on button "Activity" at bounding box center [968, 110] width 167 height 41
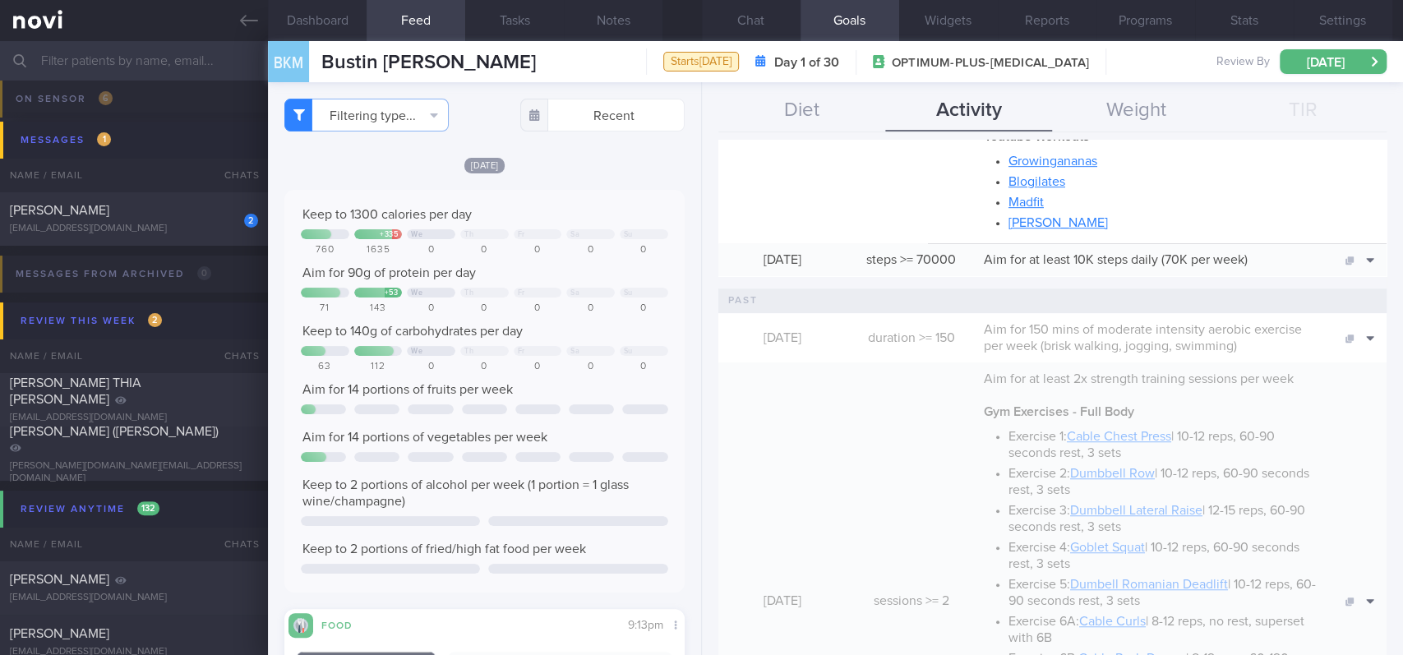
scroll to position [547, 0]
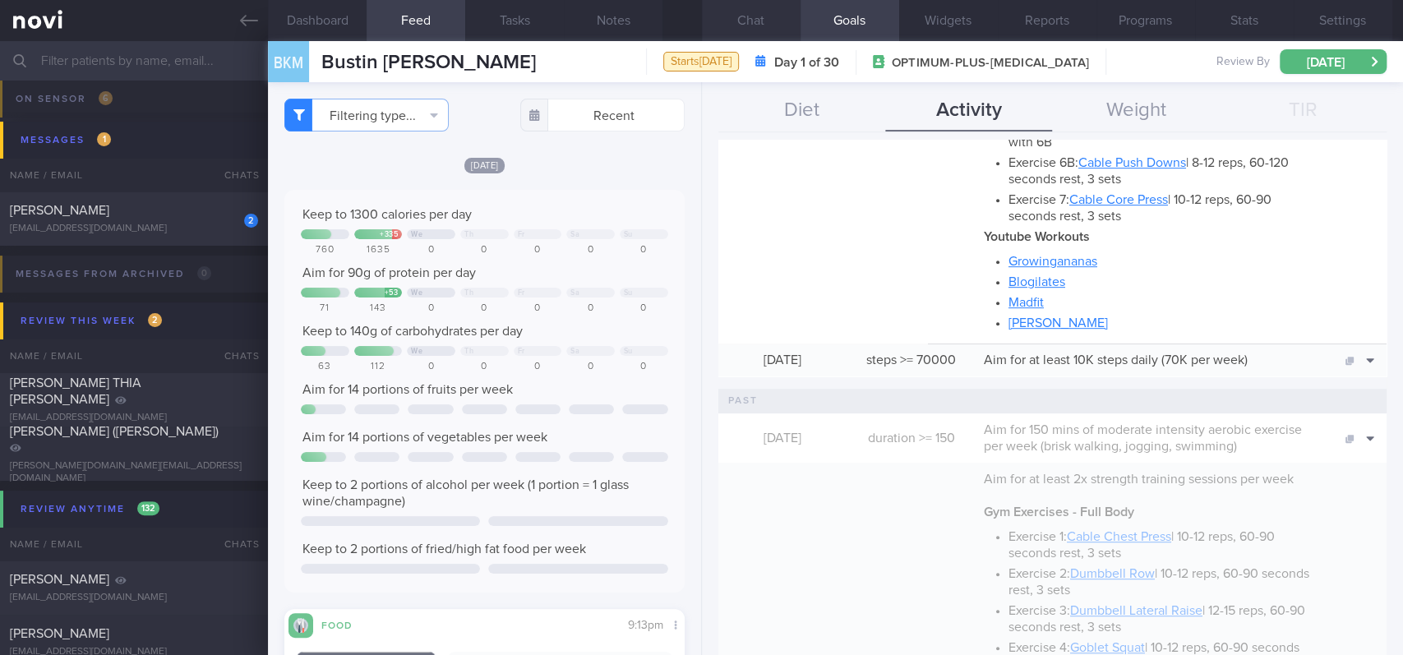
click at [763, 14] on button "Chat" at bounding box center [751, 20] width 99 height 41
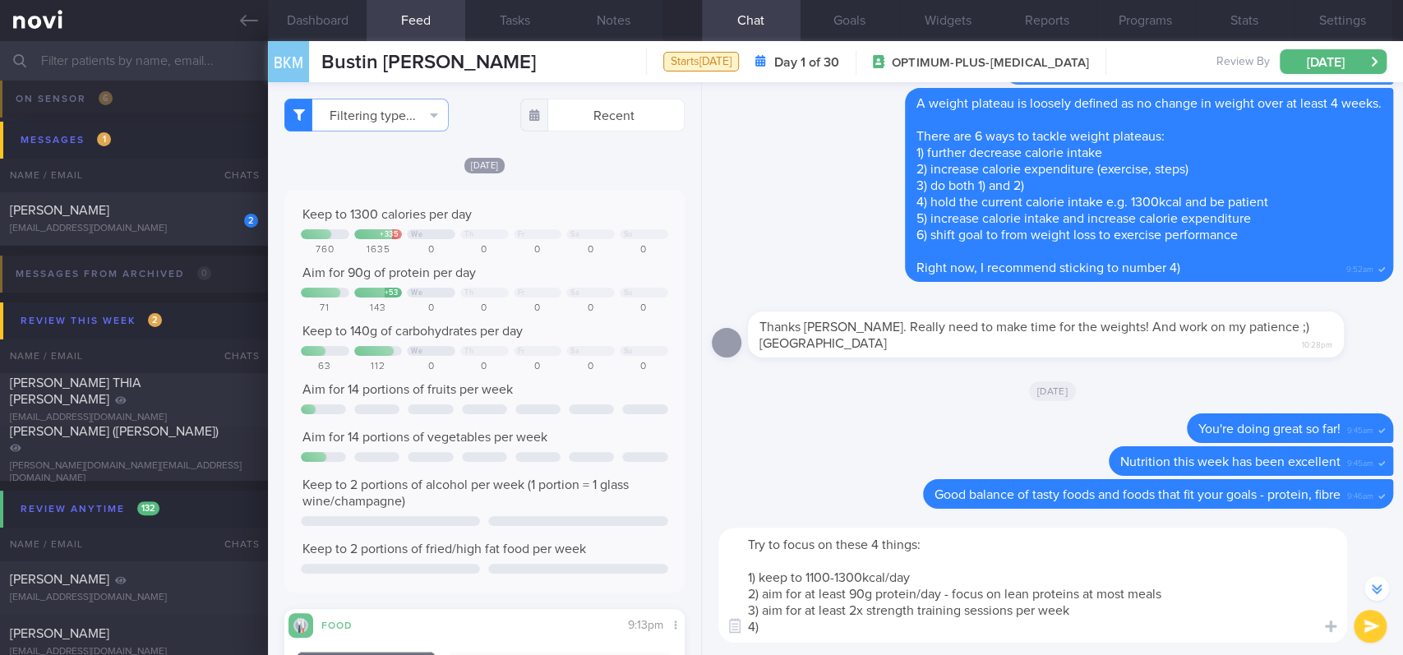
click at [805, 546] on textarea "Try to focus on these 4 things: 1) keep to 1100-1300kcal/day 2) aim for at leas…" at bounding box center [1032, 585] width 629 height 115
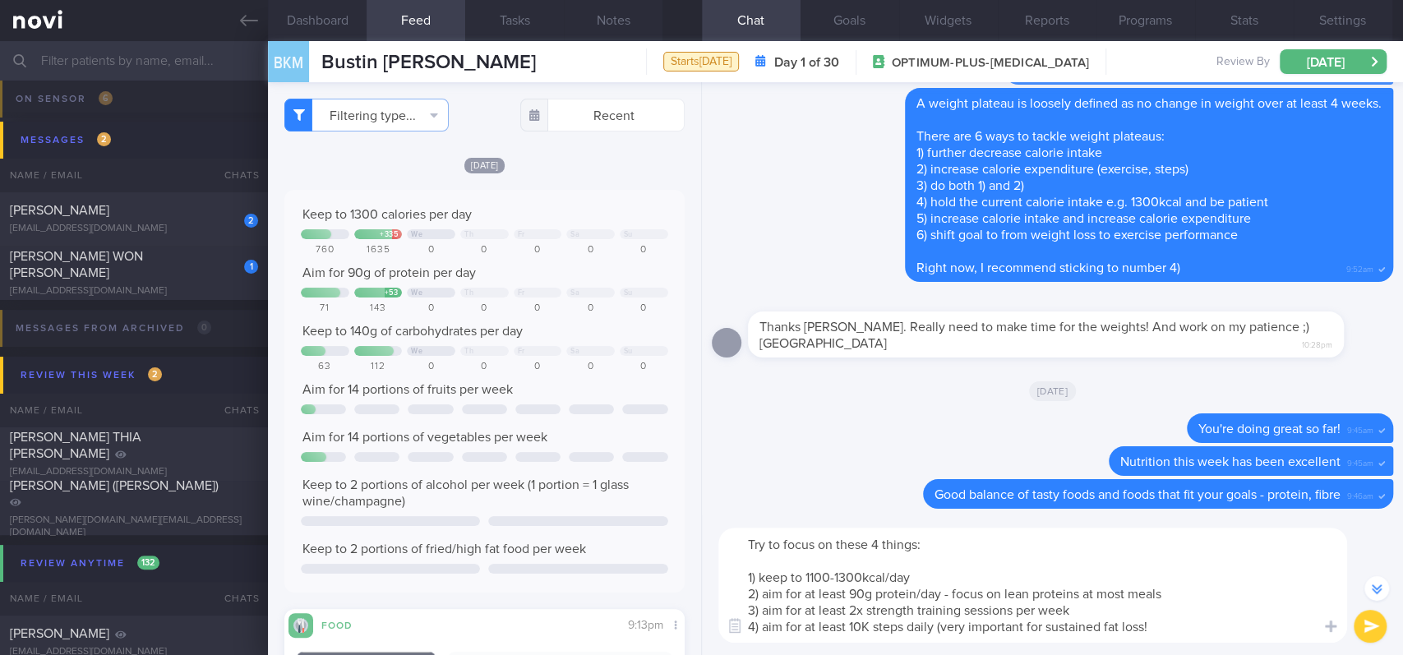
type textarea "Try to focus on these 4 things: 1) keep to 1100-1300kcal/day 2) aim for at leas…"
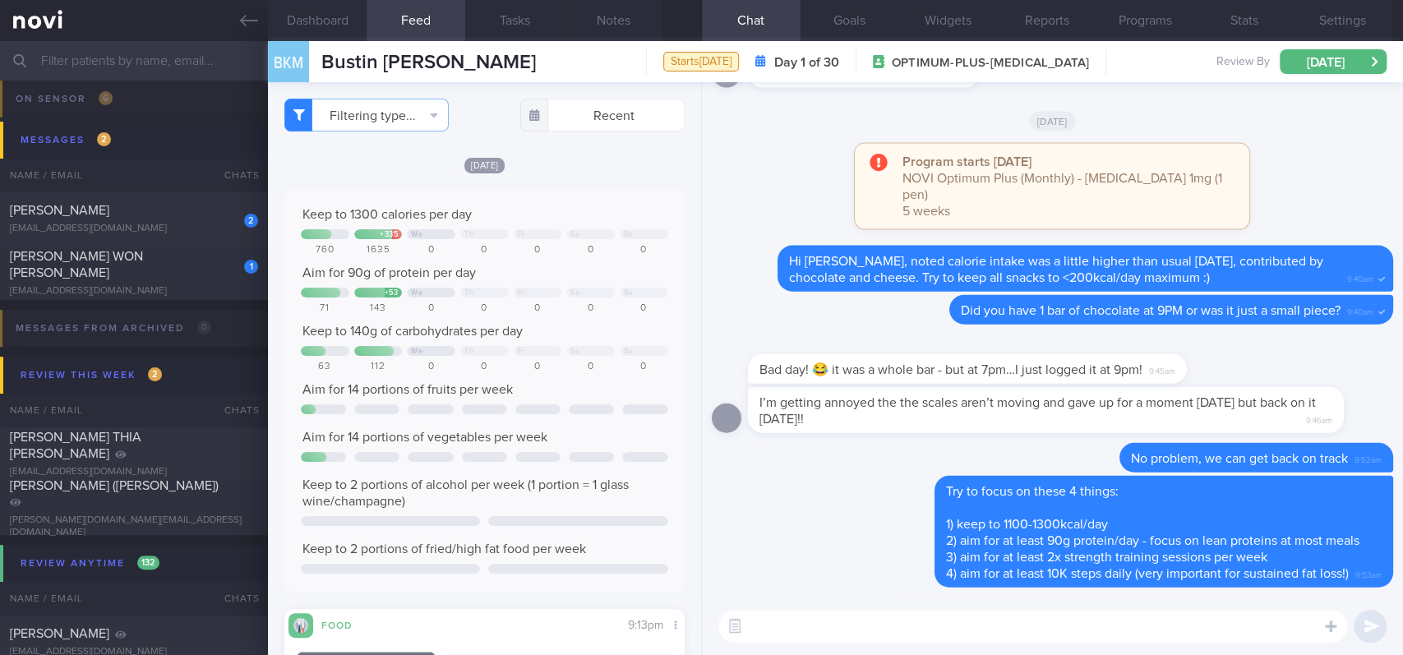
click at [1041, 546] on textarea at bounding box center [1032, 626] width 629 height 33
paste textarea "Meal delivery services can help to reduce the stress and mental load of meal pr…"
type textarea "Meal delivery services can help to reduce the stress and mental load of meal pr…"
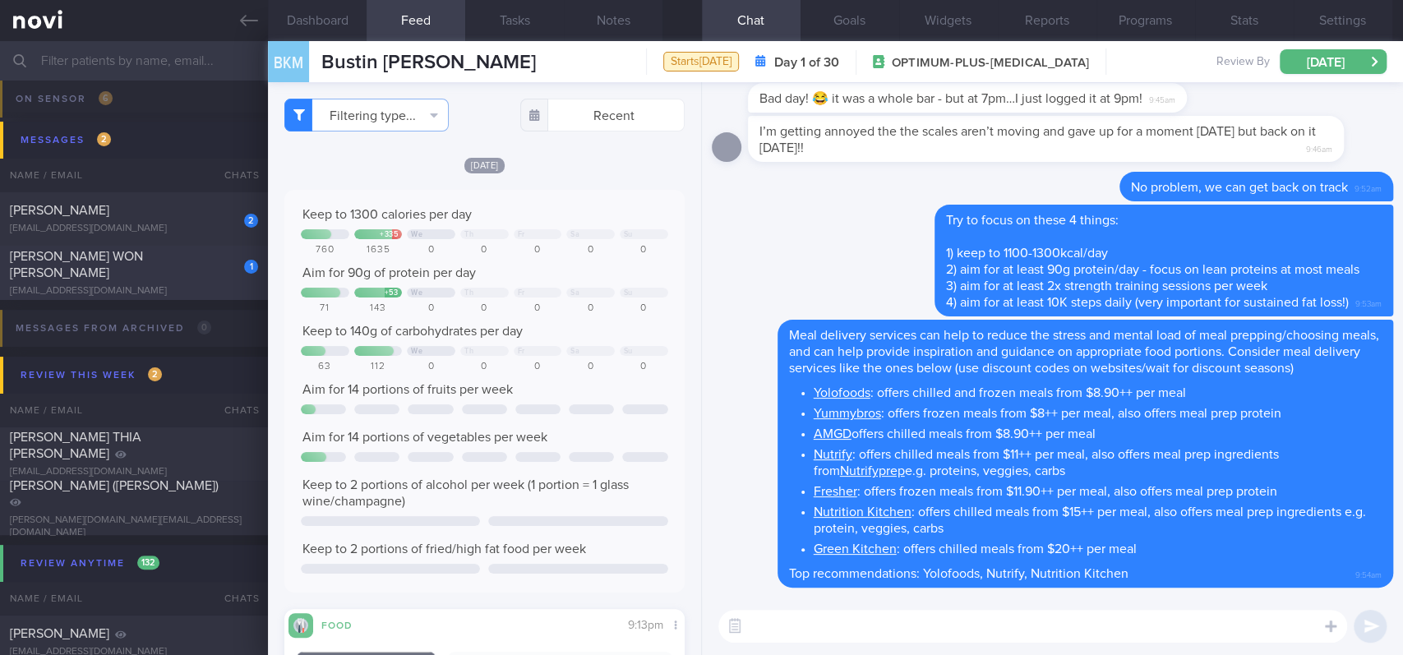
click at [141, 285] on div "justyne1995@gmail.com" at bounding box center [134, 291] width 248 height 12
type input "tracked"
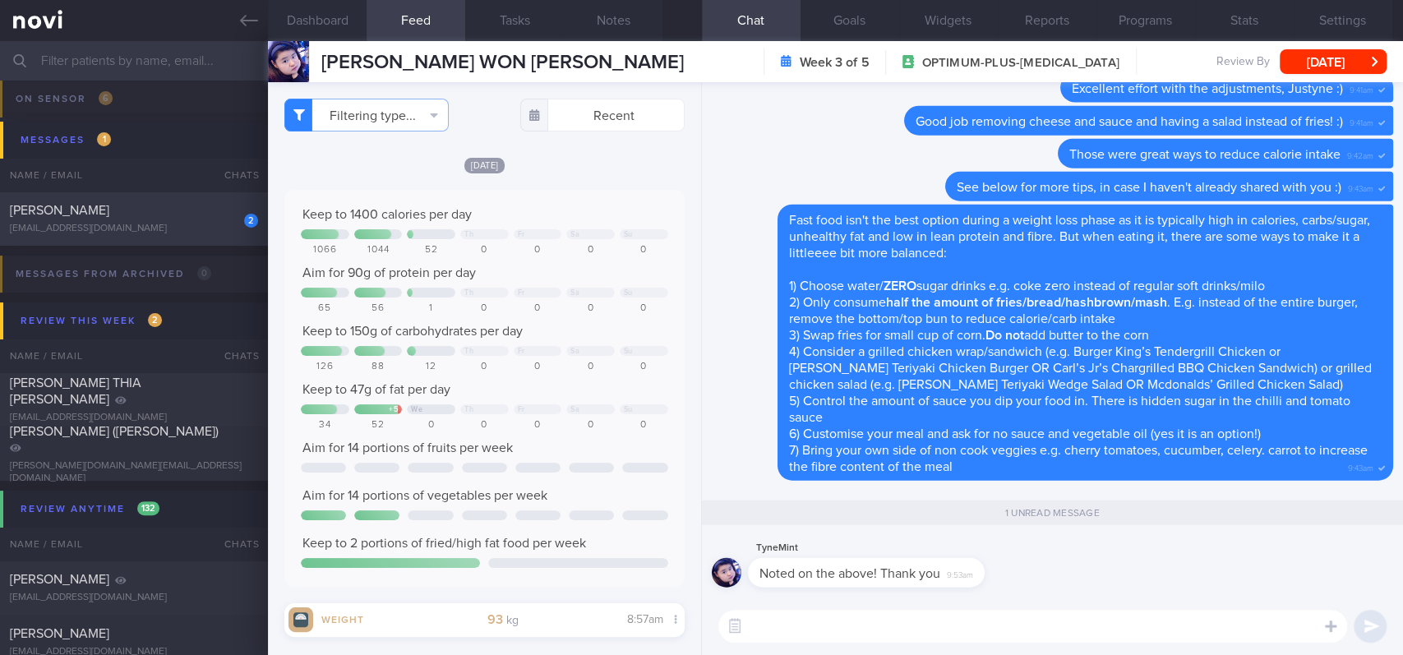
click at [131, 221] on div "2 CHOON CHIN LEE samleechoonchin@gmail.com" at bounding box center [134, 218] width 268 height 33
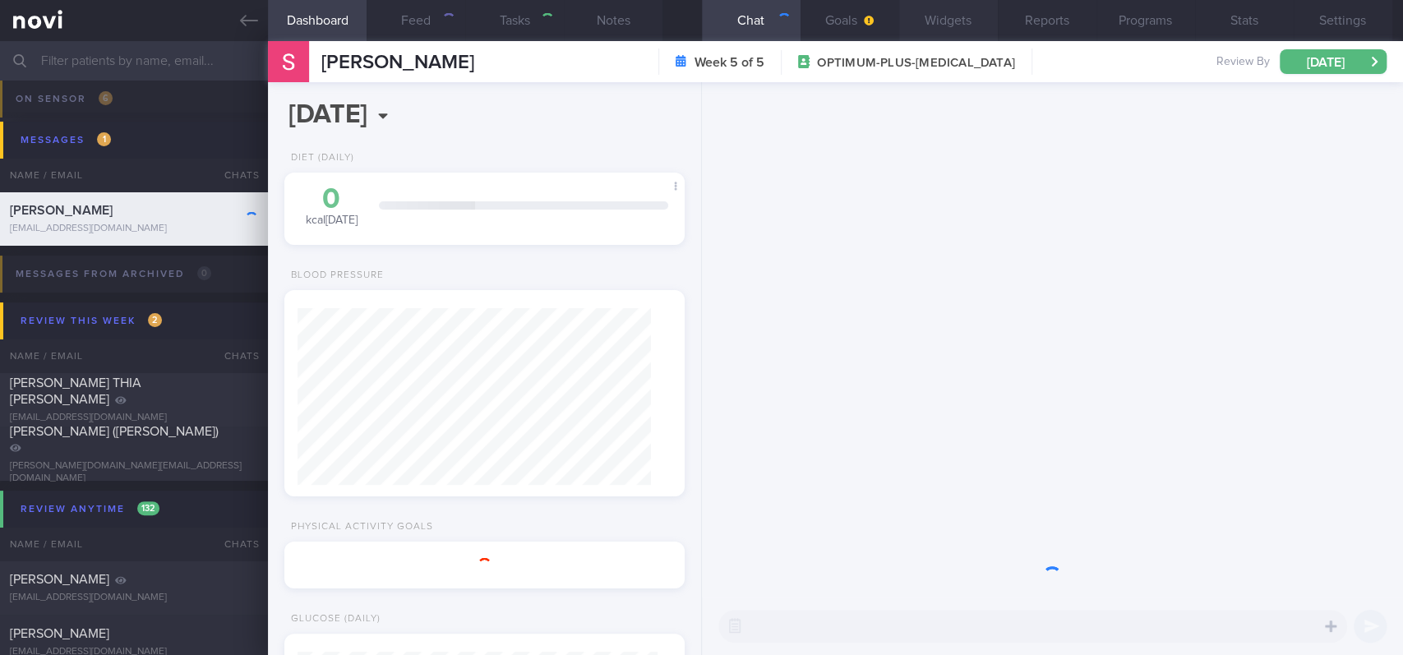
select select "8"
type input "Tracked. Sam. Libre, on Yolofoods for dinner"
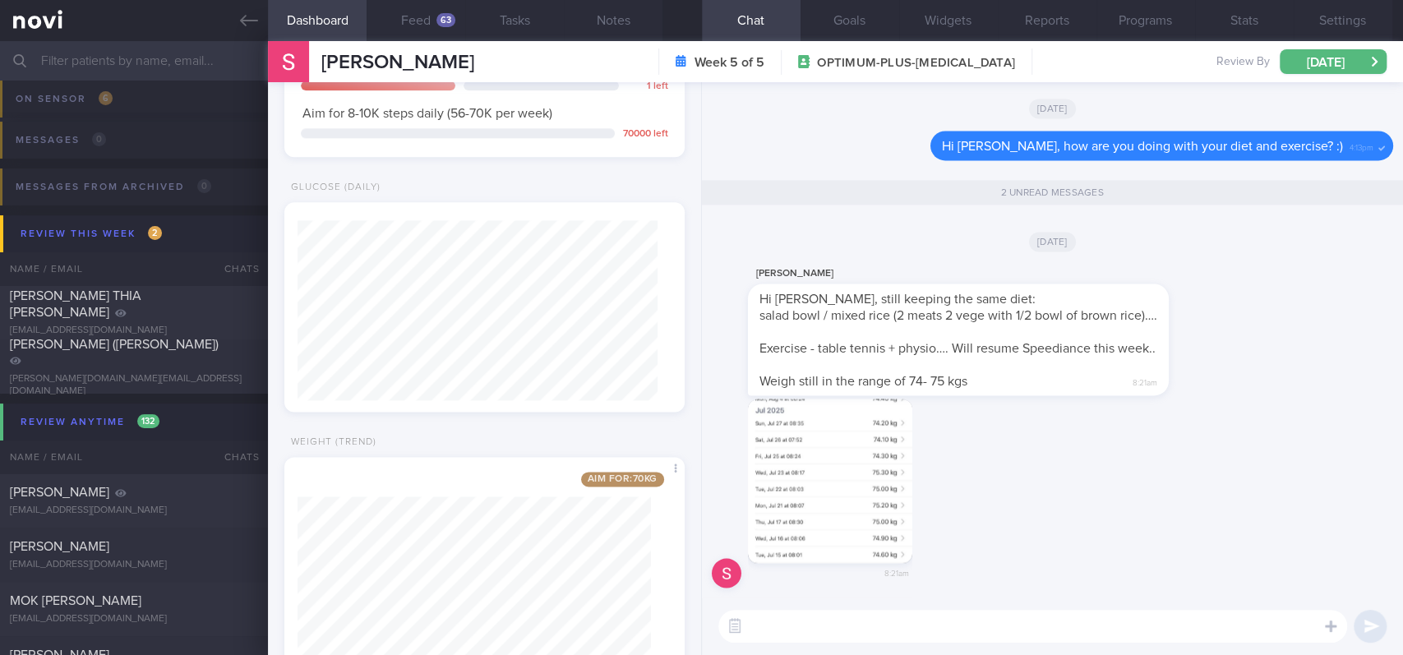
scroll to position [1493, 0]
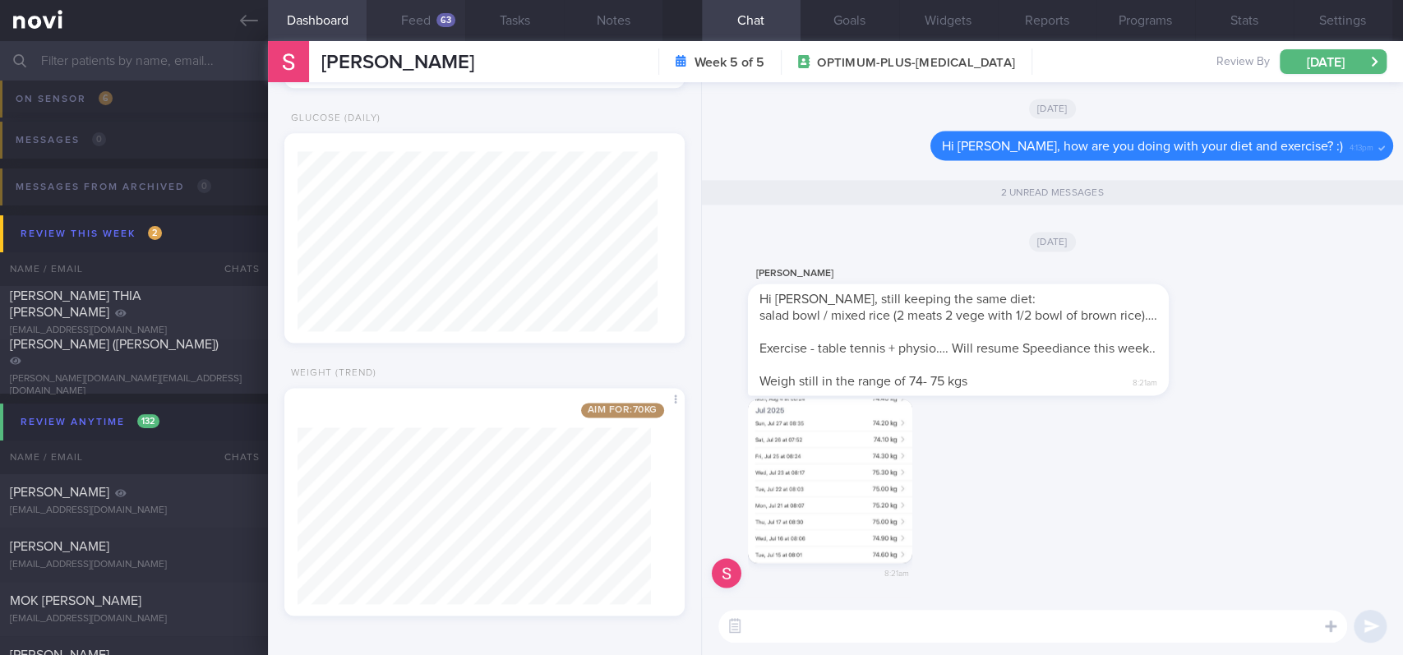
click at [423, 26] on button "Feed 63" at bounding box center [415, 20] width 99 height 41
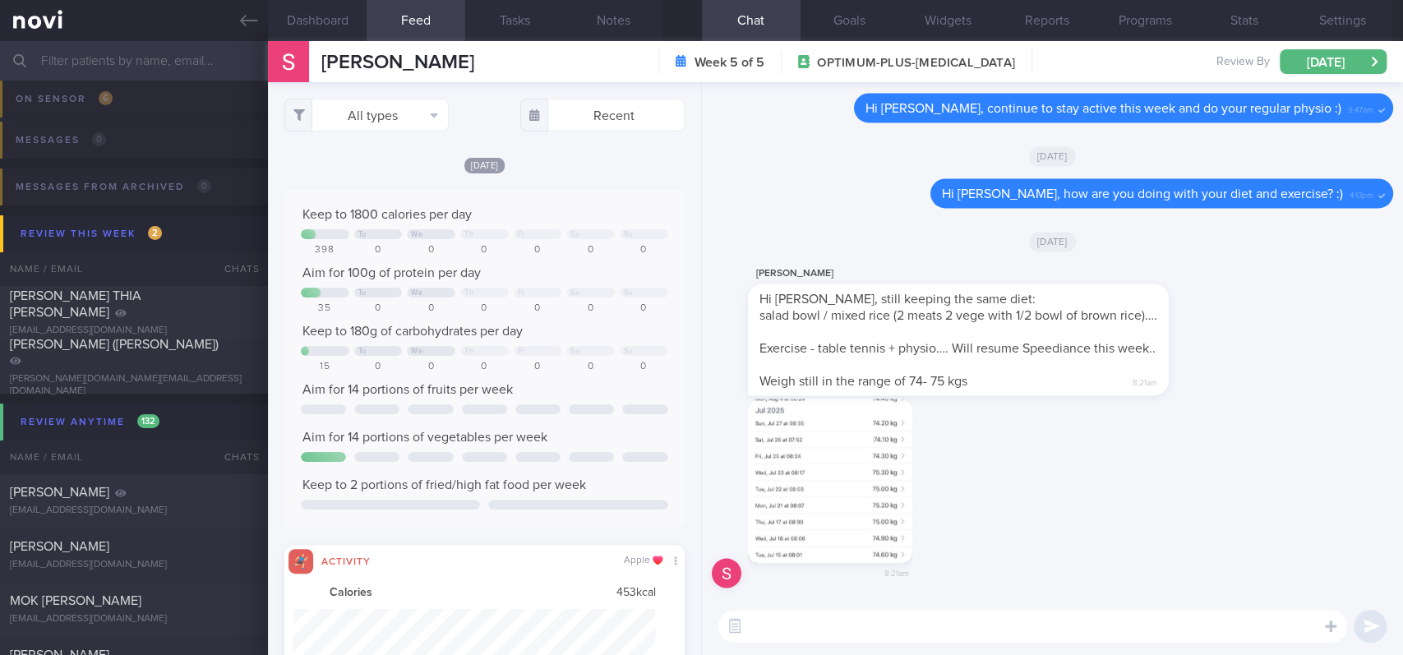
scroll to position [90, 362]
click at [388, 108] on button "All types" at bounding box center [366, 115] width 164 height 33
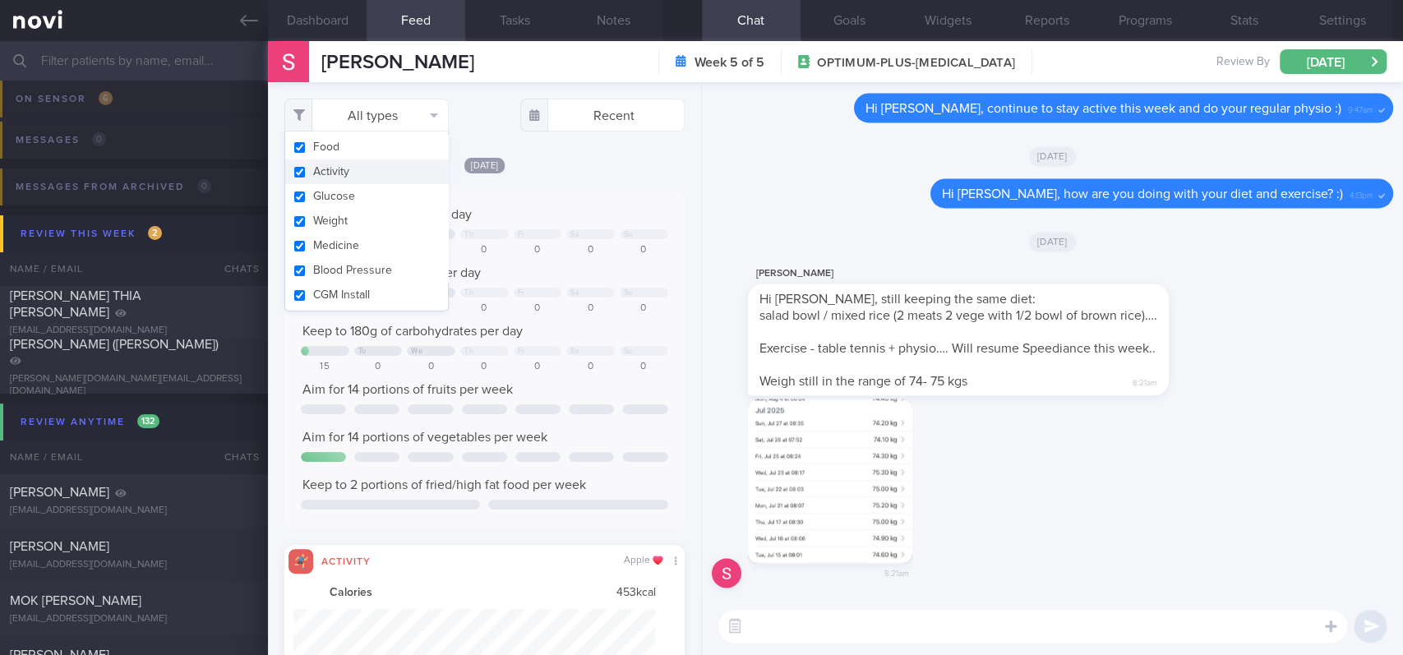
click at [343, 172] on button "Activity" at bounding box center [366, 171] width 163 height 25
click at [587, 178] on div "Today Keep to 1800 calories per day Tu We Th Fr Sa Su 398 0 0 0 0 0 0 Aim for 1…" at bounding box center [484, 433] width 400 height 555
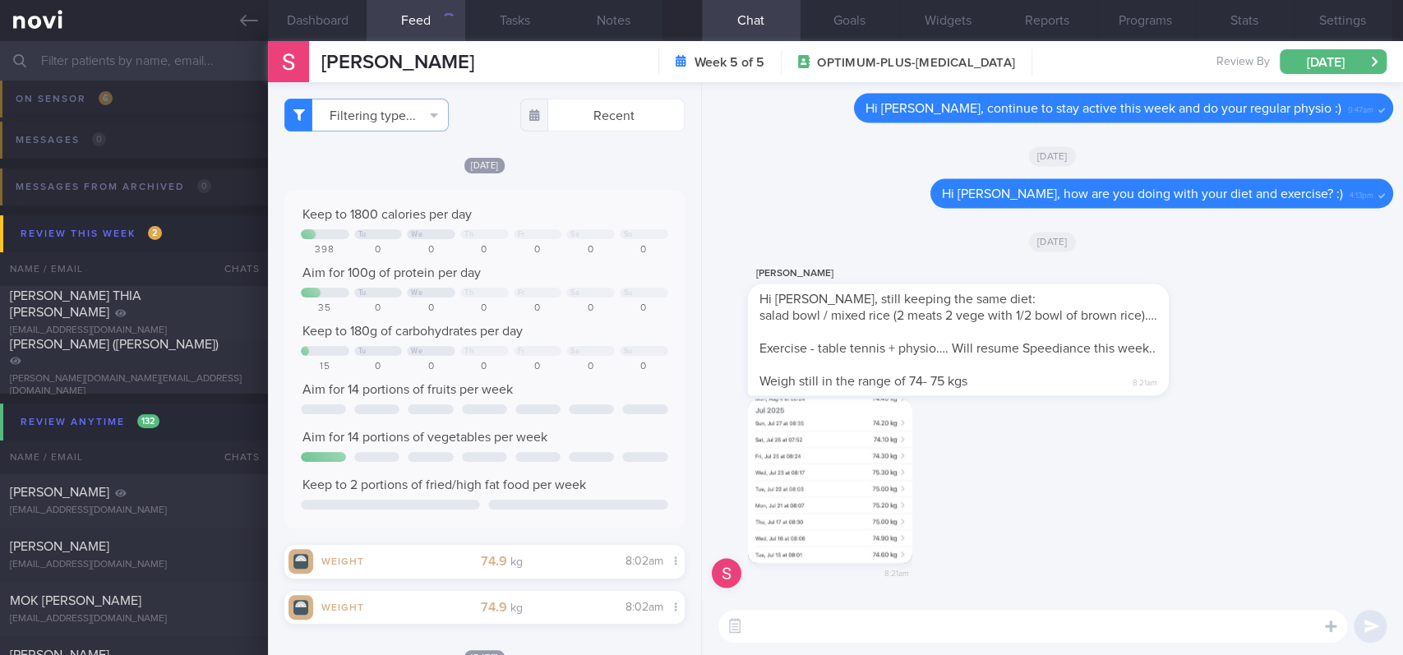
checkbox input "false"
click at [587, 178] on div "Today Keep to 1800 calories per day Tu We Th Fr Sa Su 398 0 0 0 0 0 0 Aim for 1…" at bounding box center [484, 367] width 400 height 422
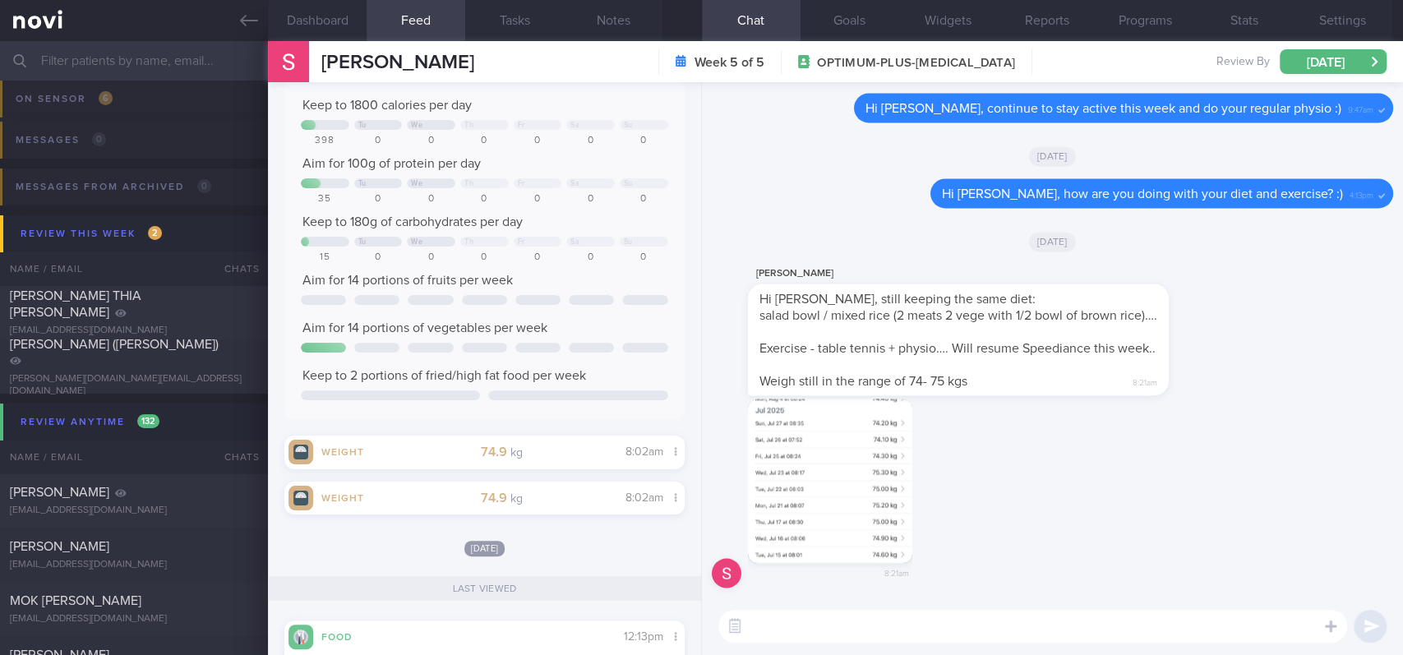
click at [812, 503] on button "button" at bounding box center [830, 481] width 164 height 164
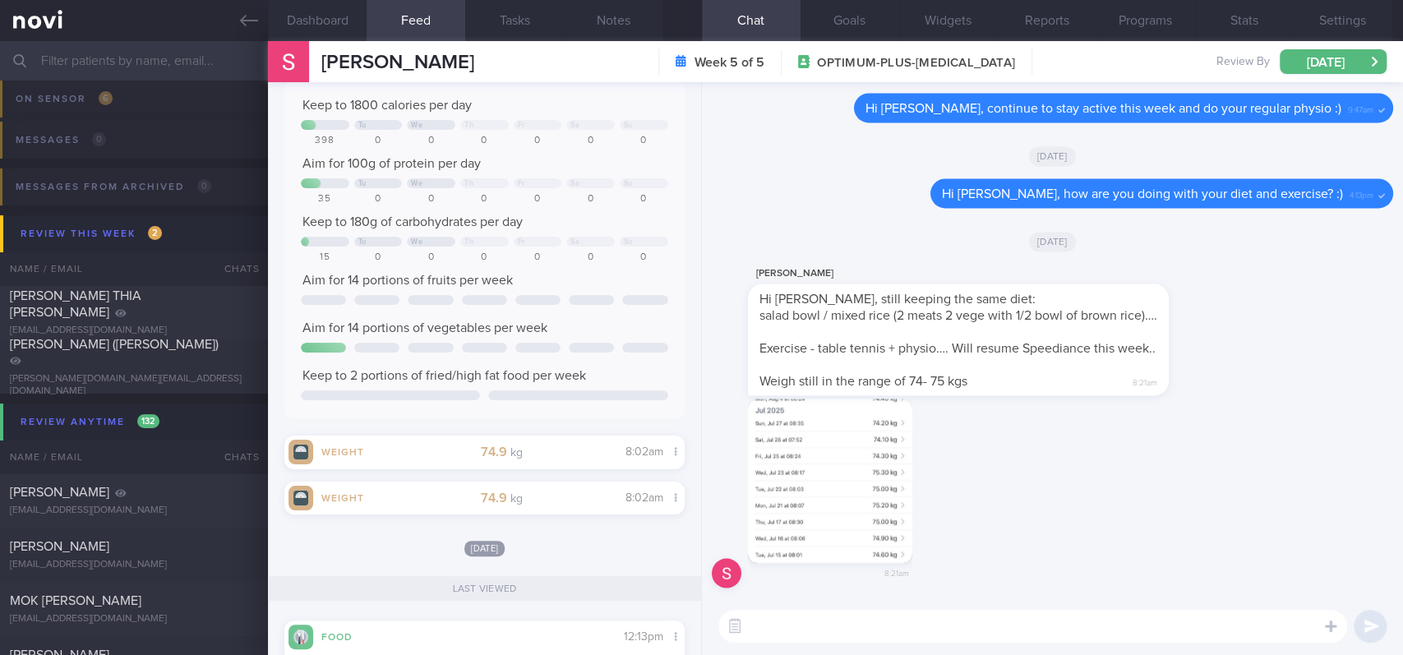
click at [878, 546] on textarea at bounding box center [1032, 626] width 629 height 33
drag, startPoint x: 864, startPoint y: 509, endPoint x: 1120, endPoint y: 508, distance: 255.5
click at [1120, 508] on div "8:21am" at bounding box center [1052, 499] width 681 height 200
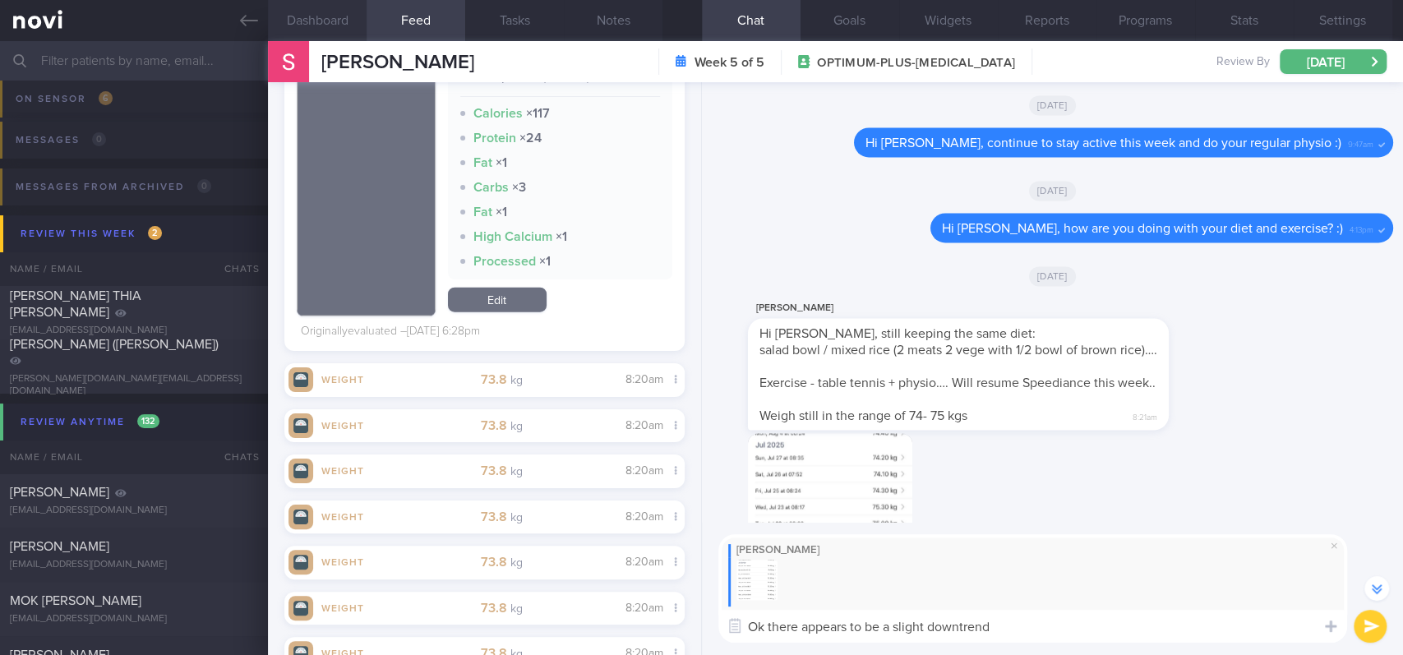
type textarea "Ok there appears to be a slight downtrend"
click at [334, 23] on button "Dashboard" at bounding box center [317, 20] width 99 height 41
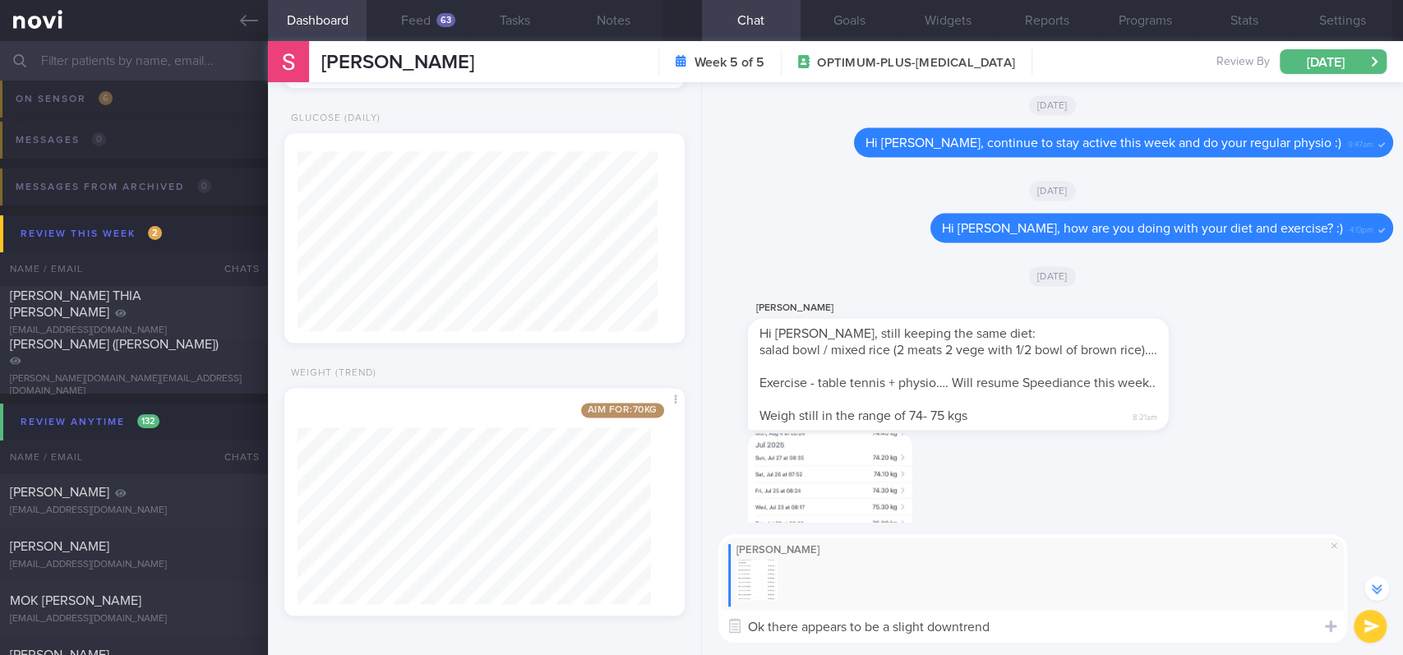
drag, startPoint x: 1021, startPoint y: 647, endPoint x: 789, endPoint y: 621, distance: 233.9
click at [789, 546] on div "Sam Lee Ok there appears to be a slight downtrend Ok there appears to be a slig…" at bounding box center [1052, 588] width 701 height 133
drag, startPoint x: 1026, startPoint y: 619, endPoint x: 638, endPoint y: 611, distance: 388.7
click at [638, 546] on div "Dashboard Feed 63 Tasks Notes Chat Goals Widgets Reports Programs Stats Setting…" at bounding box center [835, 348] width 1135 height 614
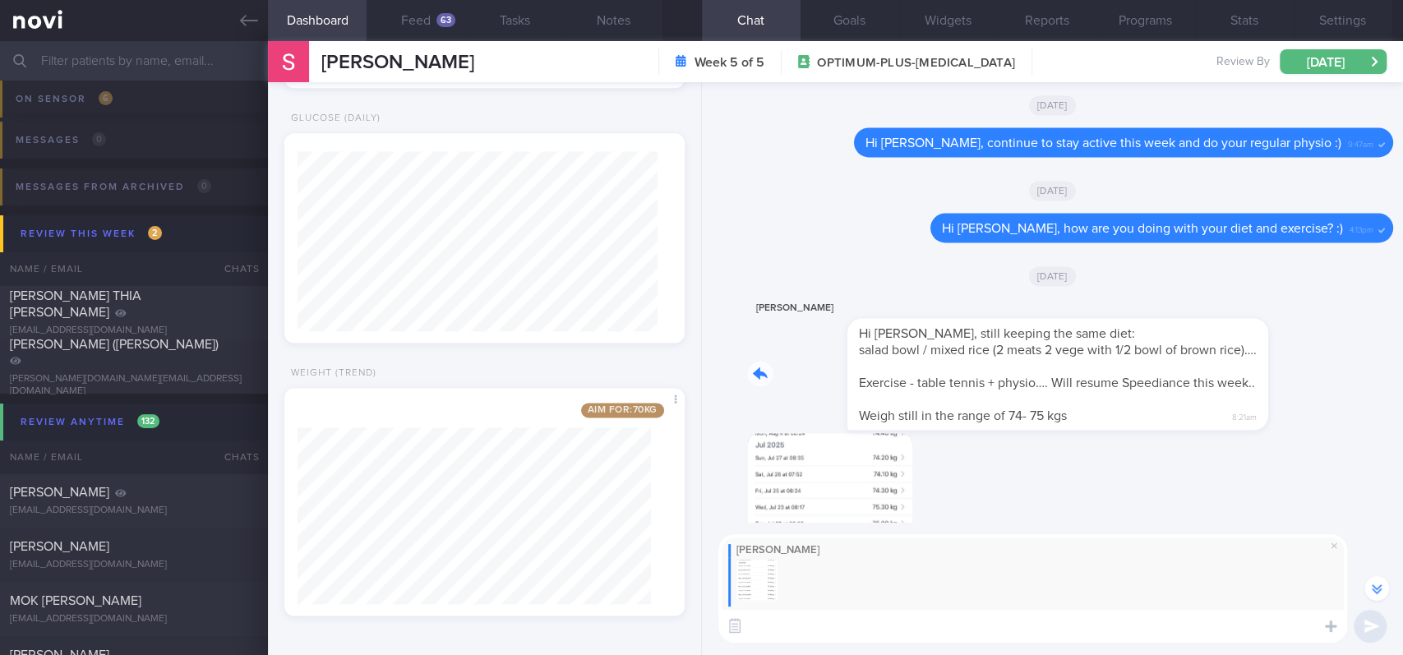
drag, startPoint x: 877, startPoint y: 367, endPoint x: 1175, endPoint y: 367, distance: 298.3
click at [1175, 367] on div "Sam Lee Hi Joel, still keeping the same diet: salad bowl / mixed rice (2 meats …" at bounding box center [983, 363] width 470 height 131
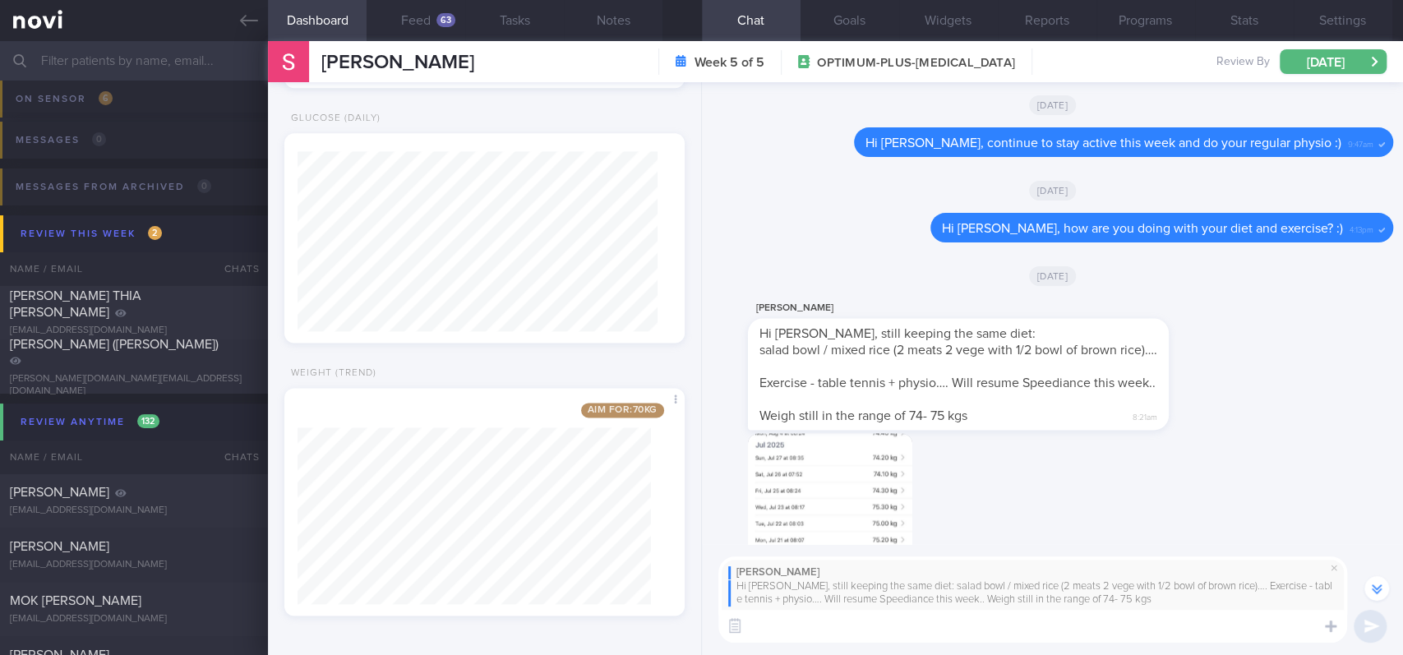
click at [905, 546] on div "Sam Lee Hi Joel, still keeping the same diet: salad bowl / mixed rice (2 meats …" at bounding box center [1052, 599] width 701 height 111
click at [890, 546] on textarea at bounding box center [1032, 626] width 629 height 33
type textarea "That's good to hear :)"
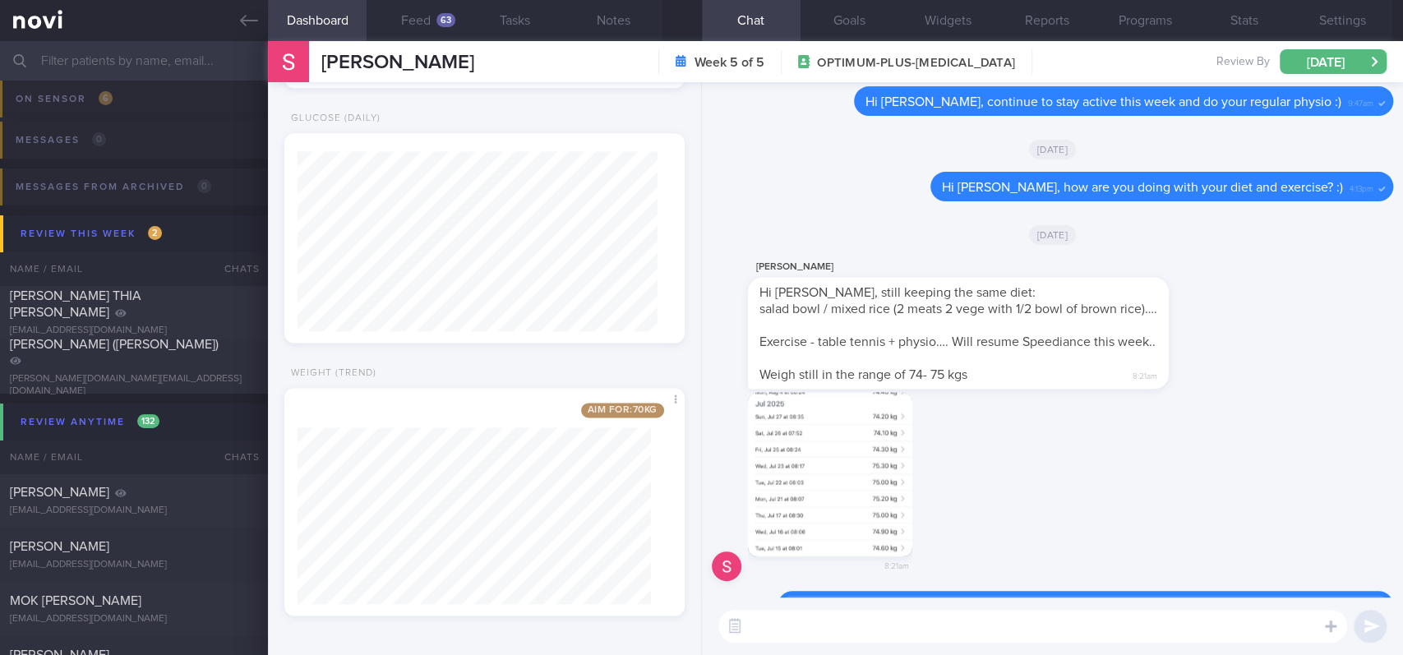
scroll to position [0, 0]
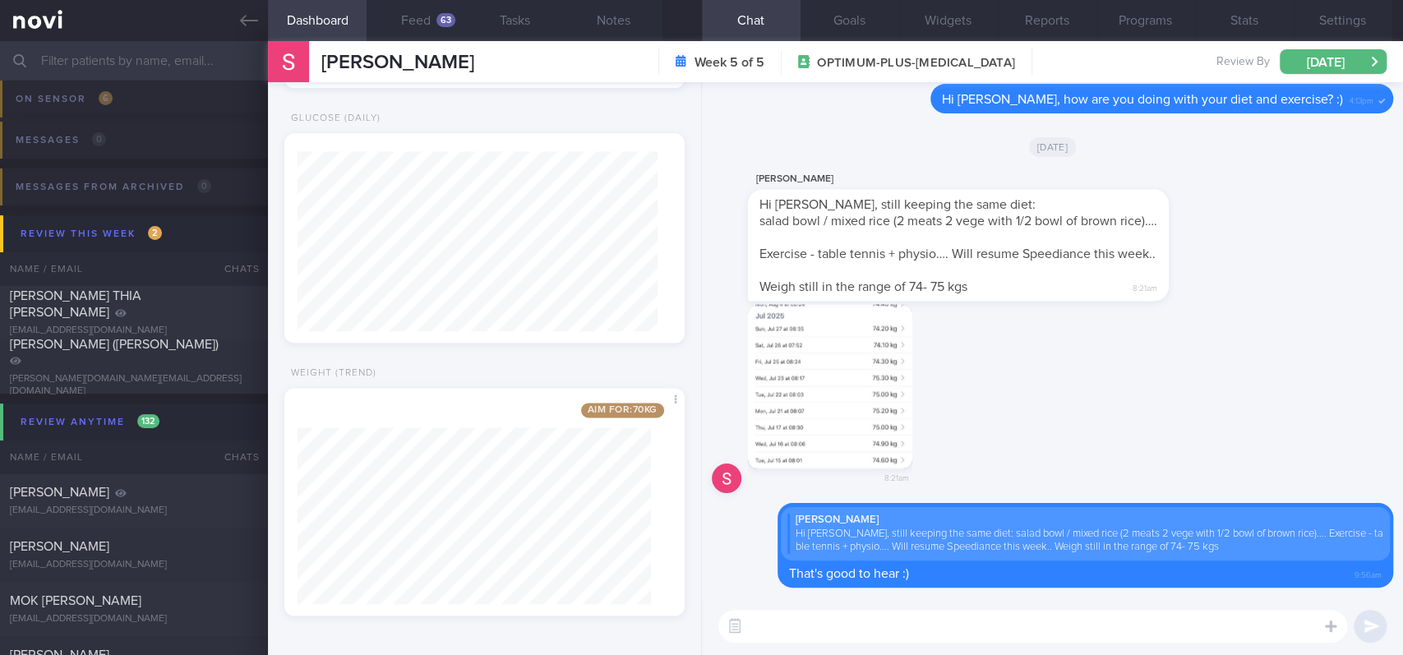
paste textarea "Meal delivery services can help to reduce the stress and mental load of meal pr…"
type textarea "Meal delivery services can help to reduce the stress and mental load of meal pr…"
type textarea "F"
type textarea "Noted on weight hovering at 74-75"
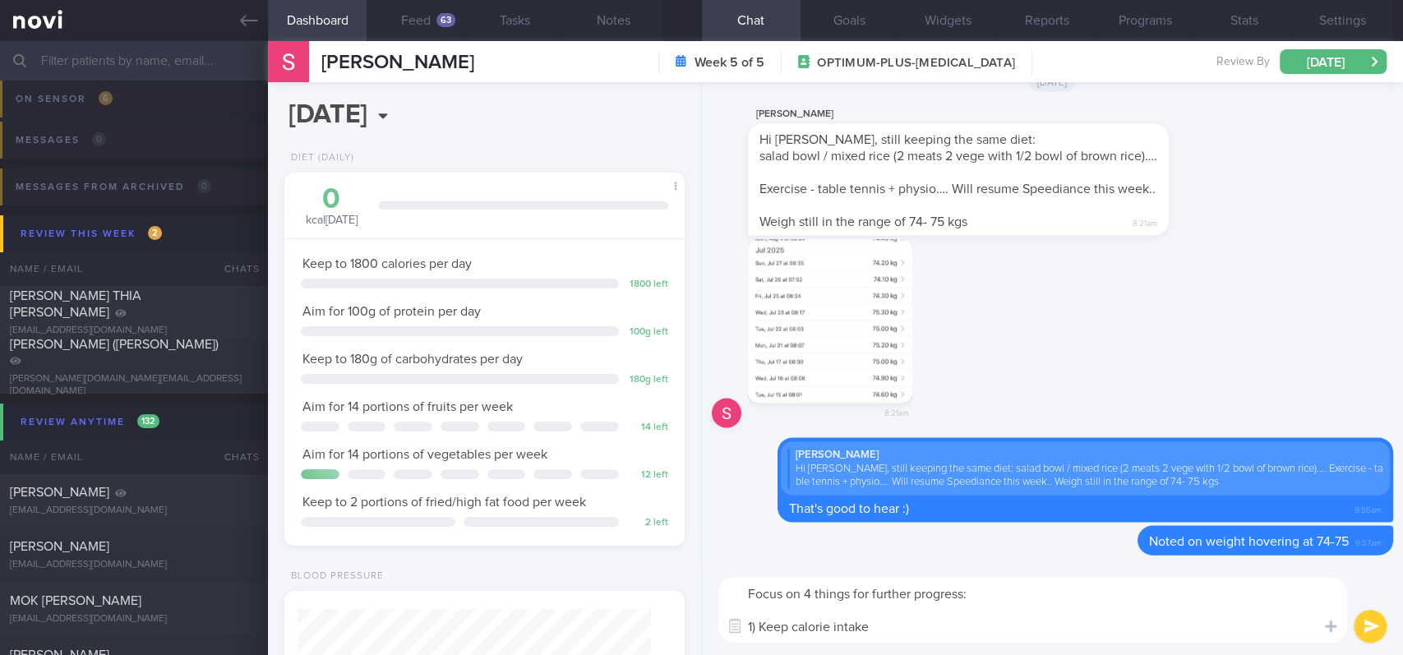
click at [911, 546] on textarea "Focus on 4 things for further progress: 1) Keep calorie intake" at bounding box center [1032, 610] width 629 height 66
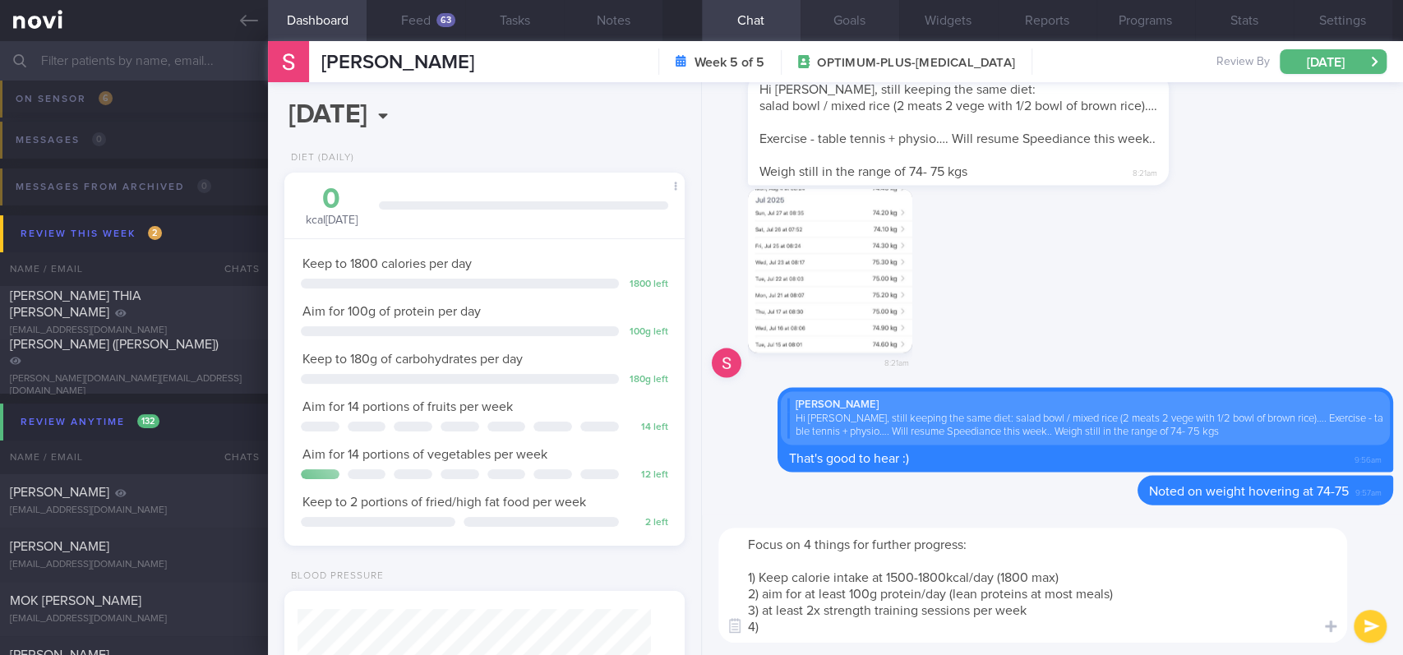
click at [835, 20] on button "Goals" at bounding box center [849, 20] width 99 height 41
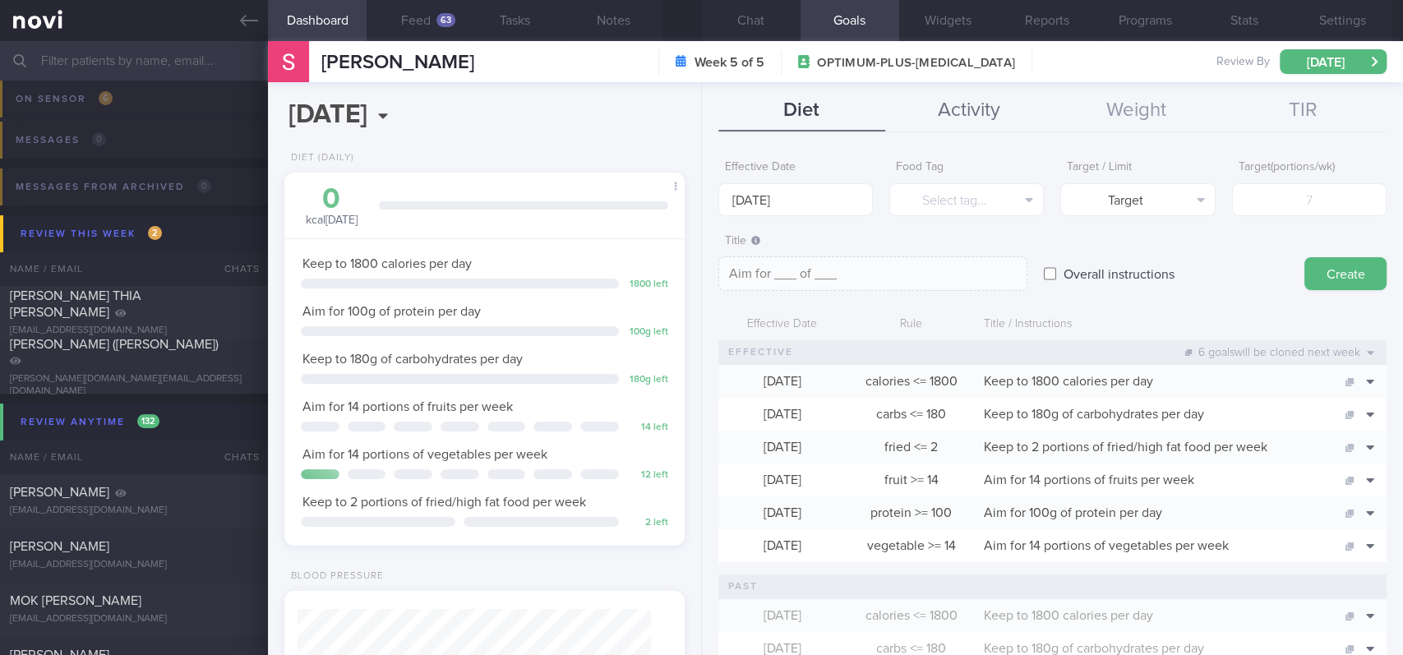
click at [988, 109] on button "Activity" at bounding box center [968, 110] width 167 height 41
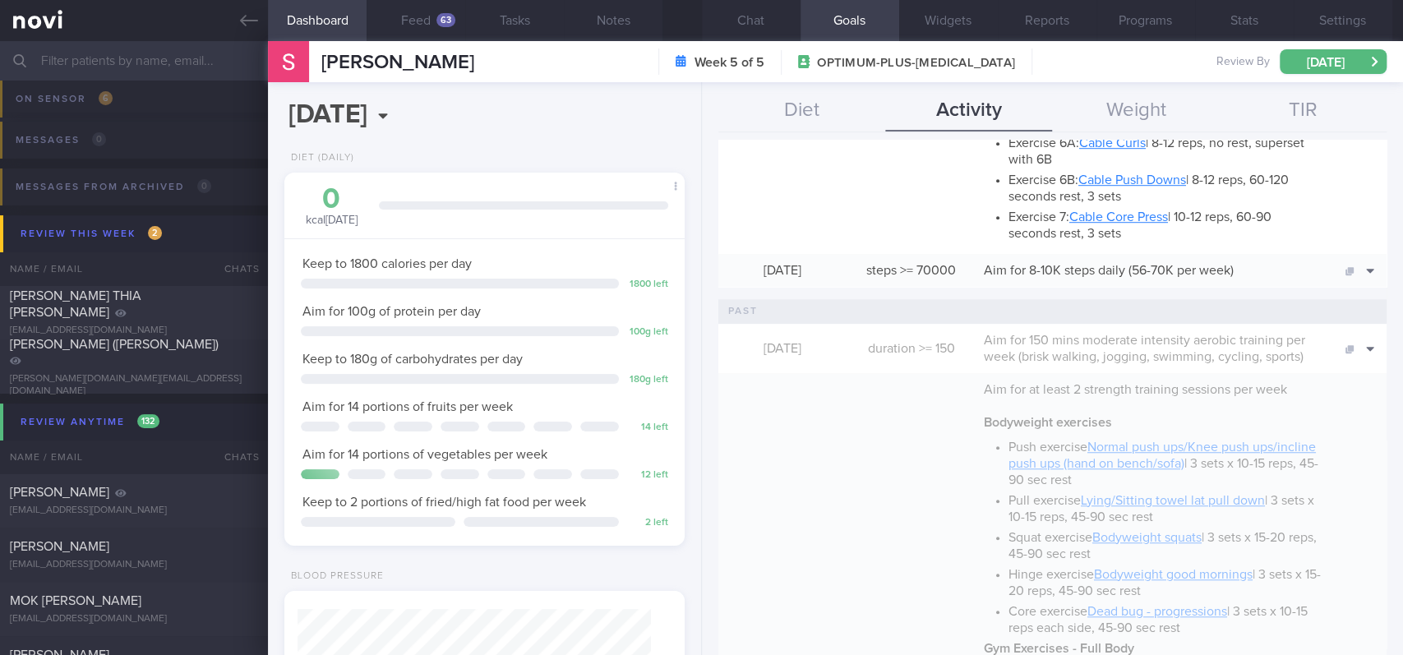
scroll to position [657, 0]
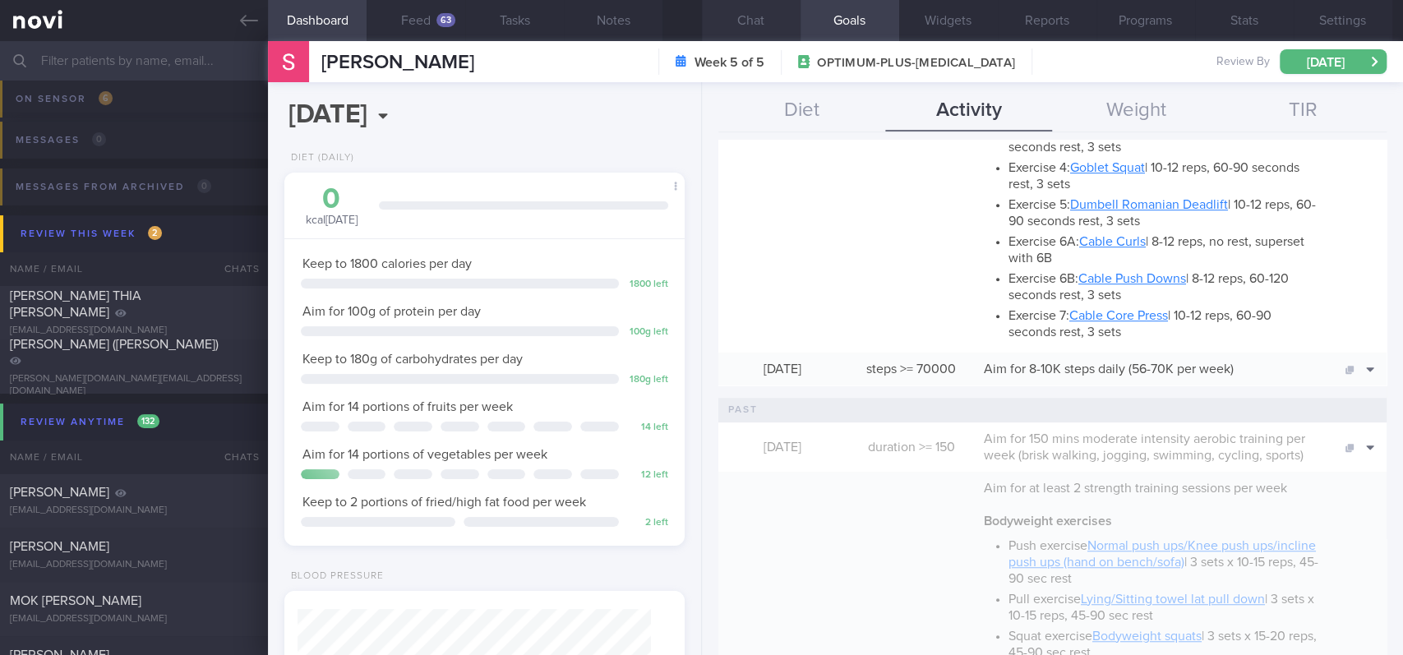
click at [753, 35] on button "Chat" at bounding box center [751, 20] width 99 height 41
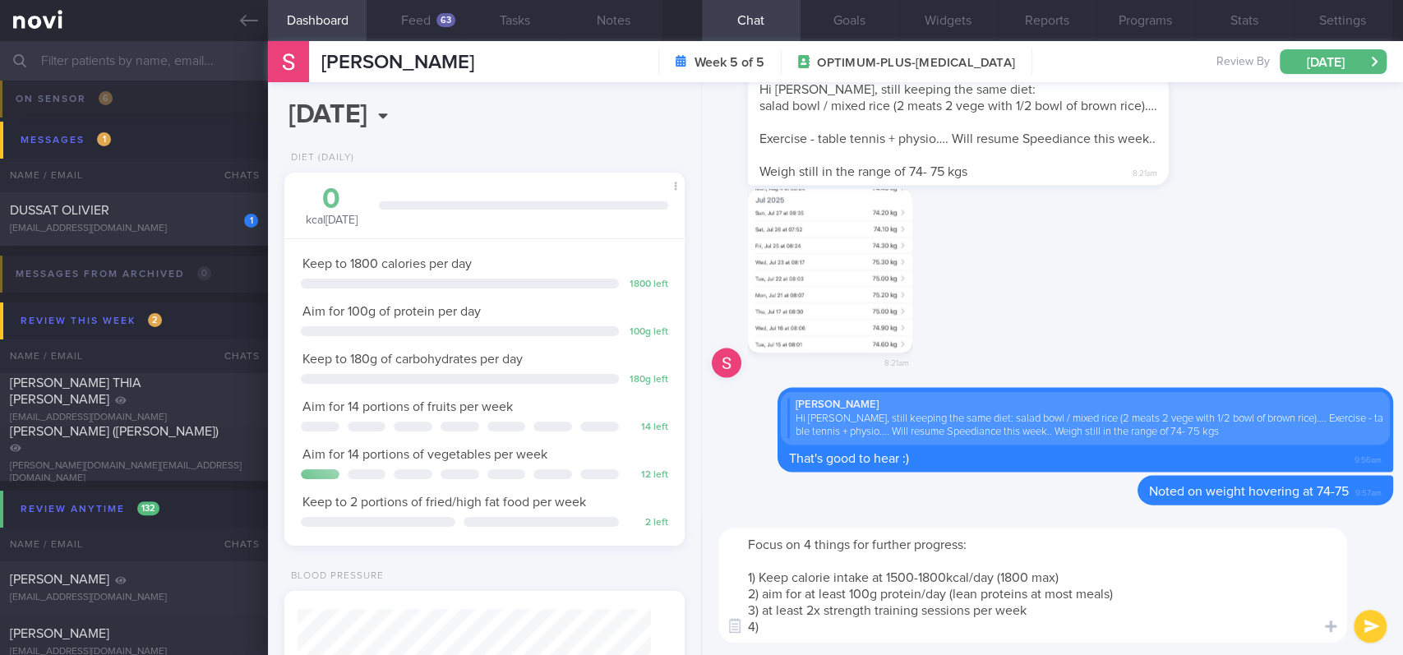
click at [786, 546] on textarea "Focus on 4 things for further progress: 1) Keep calorie intake at 1500-1800kcal…" at bounding box center [1032, 585] width 629 height 115
click at [894, 546] on textarea "Focus on 4 things for further progress: 1) Keep calorie intake at 1500-1800kcal…" at bounding box center [1032, 585] width 629 height 115
click at [901, 546] on textarea "Focus on 4 things for further progress: 1) Keep calorie intake at 1500-1800kcal…" at bounding box center [1032, 585] width 629 height 115
click at [902, 546] on textarea "Focus on 4 things for further progress: 1) Keep calorie intake at 1500-1800kcal…" at bounding box center [1032, 585] width 629 height 115
click at [896, 546] on textarea "Focus on 4 things for further progress: 1) Keep calorie intake at 1500-1800kcal…" at bounding box center [1032, 585] width 629 height 115
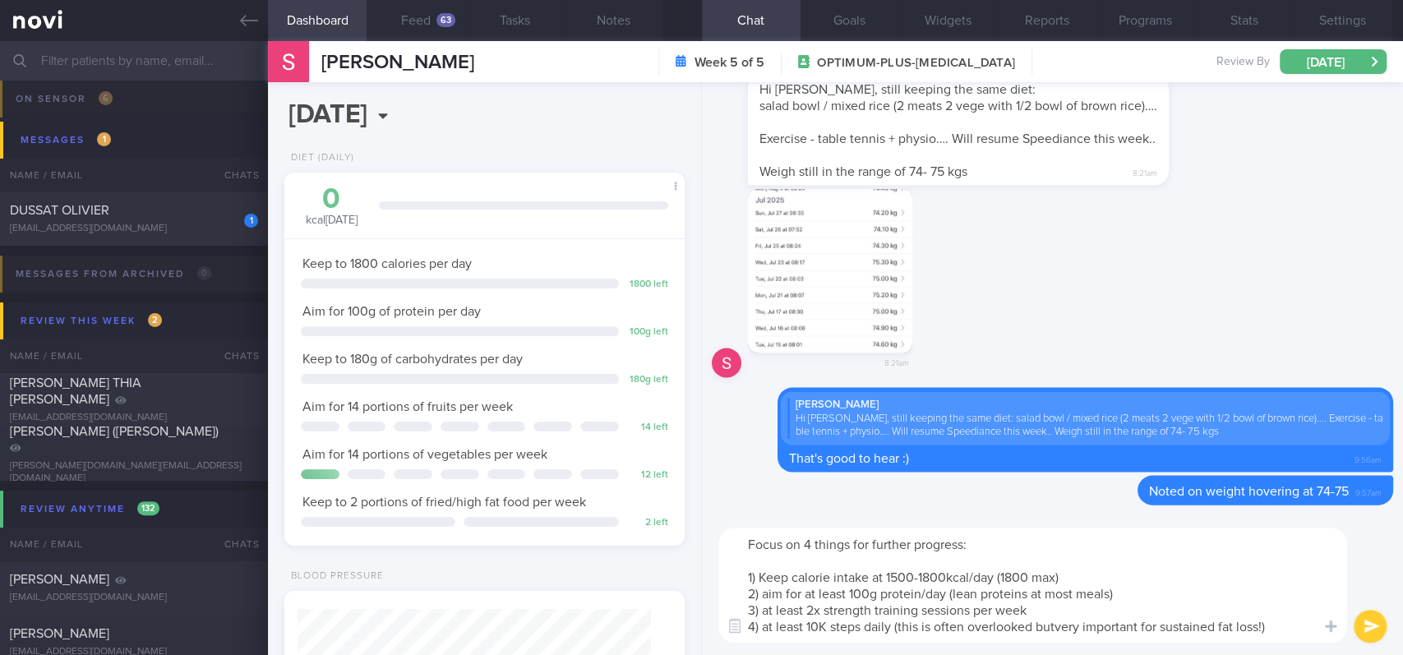
type textarea "Focus on 4 things for further progress: 1) Keep calorie intake at 1500-1800kcal…"
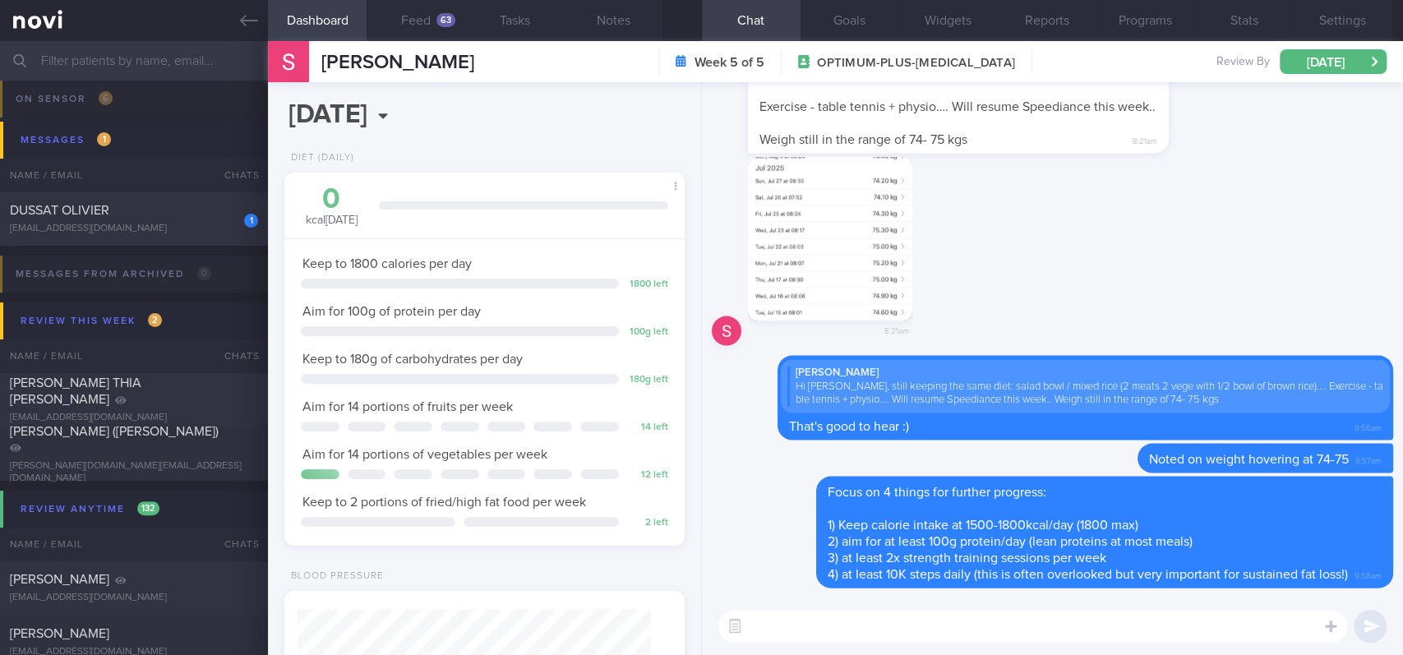
drag, startPoint x: 183, startPoint y: 202, endPoint x: 887, endPoint y: 133, distance: 706.7
click at [183, 202] on div "DUSSAT OLIVIER" at bounding box center [132, 210] width 244 height 16
type input "tracked"
select select "6"
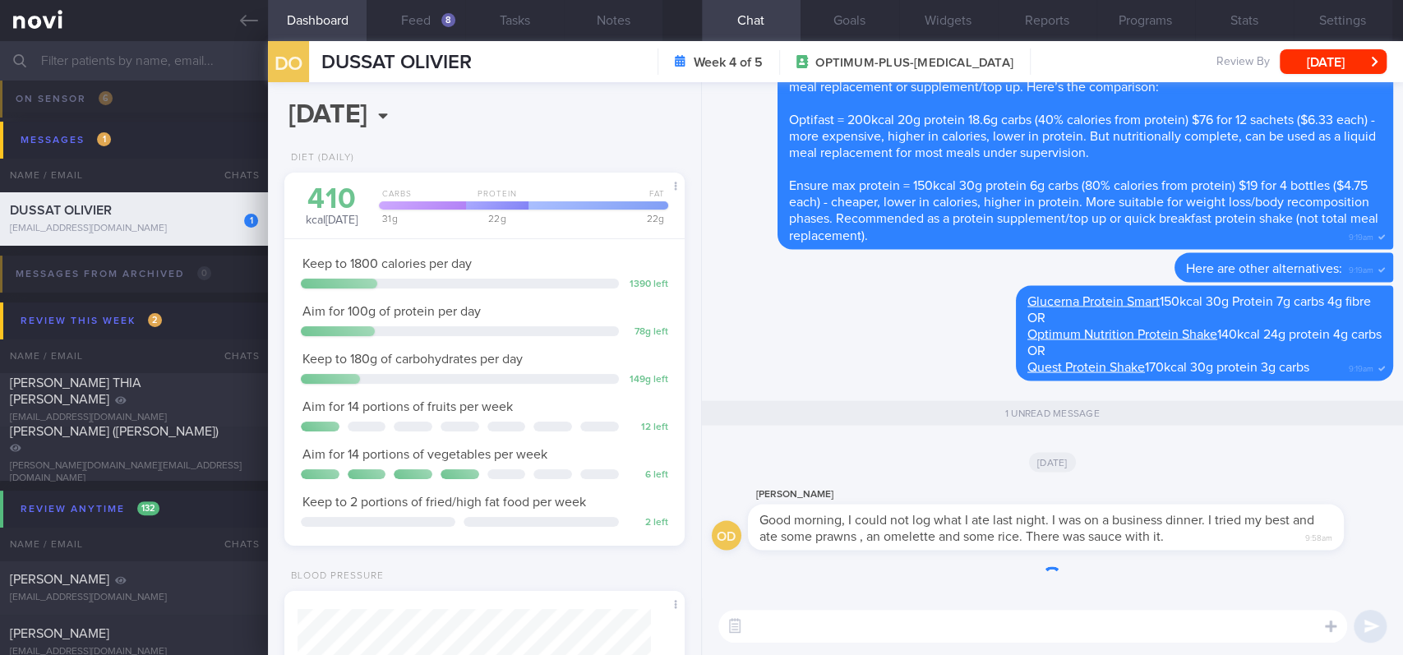
scroll to position [180, 360]
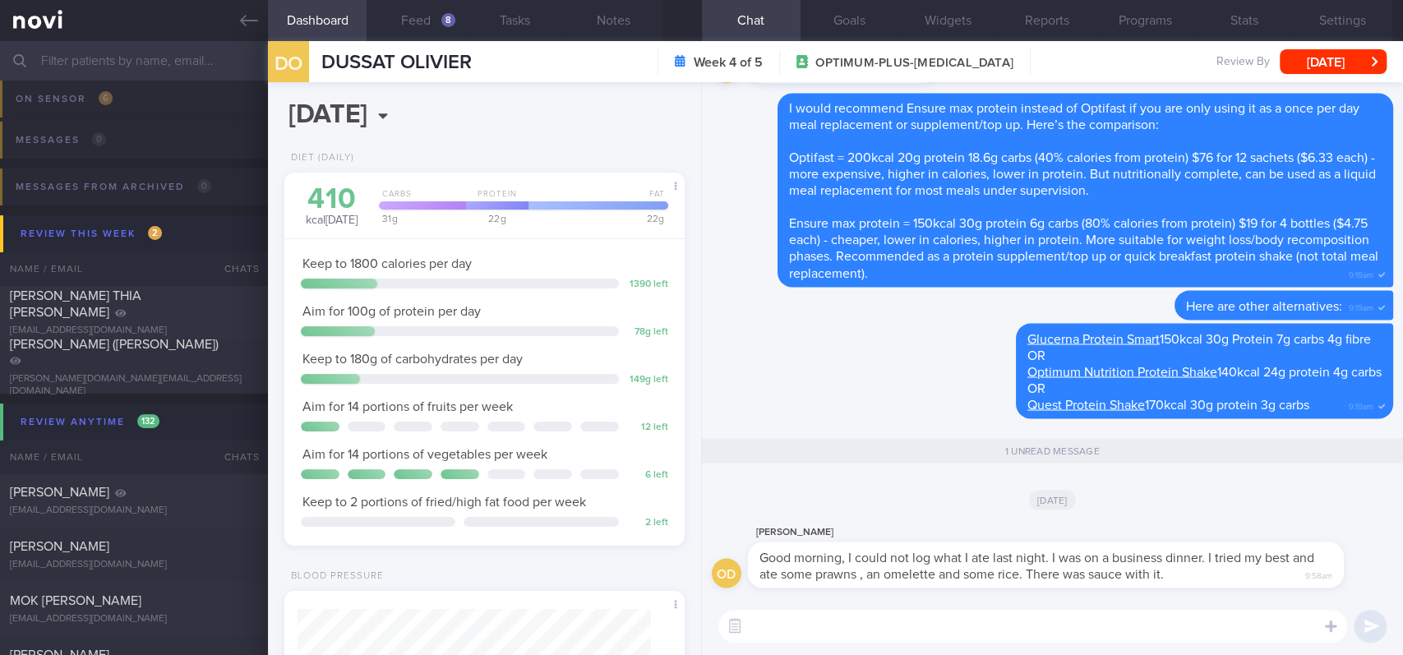
click at [881, 546] on textarea at bounding box center [1032, 626] width 629 height 33
type textarea "Noted Olivier, no worries!"
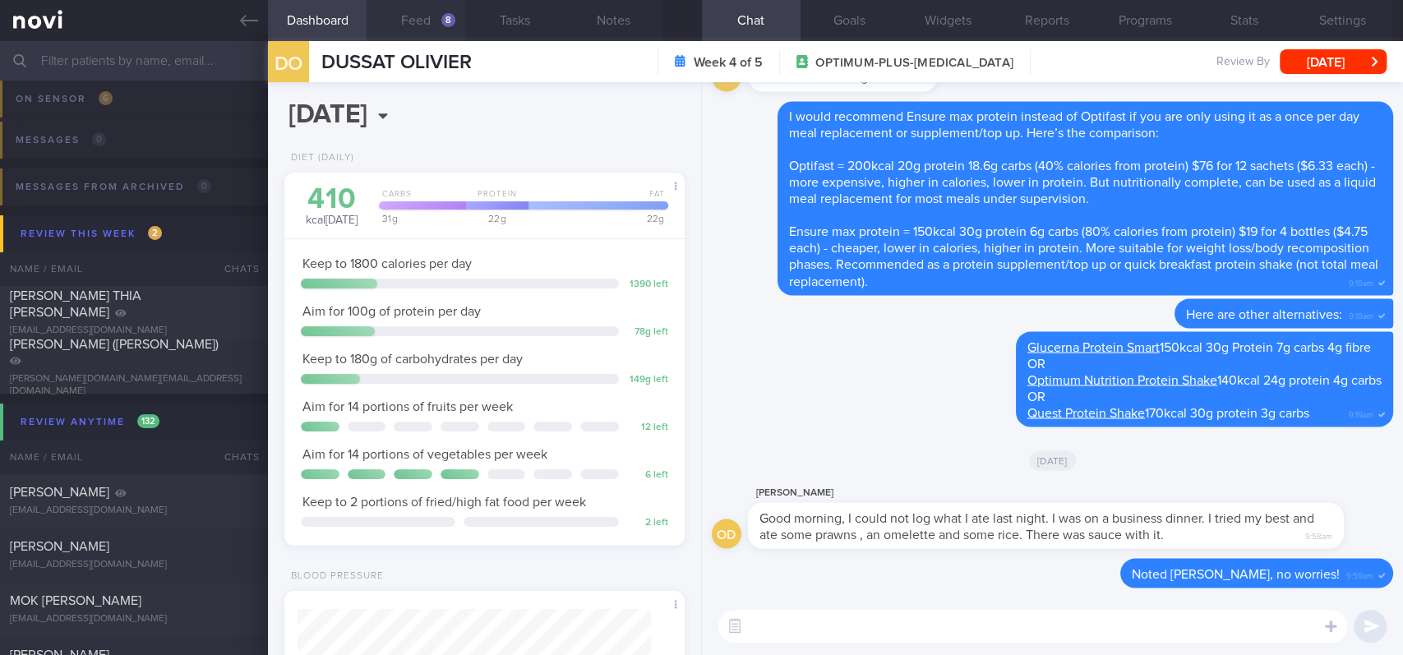
click at [421, 4] on button "Feed 8" at bounding box center [415, 20] width 99 height 41
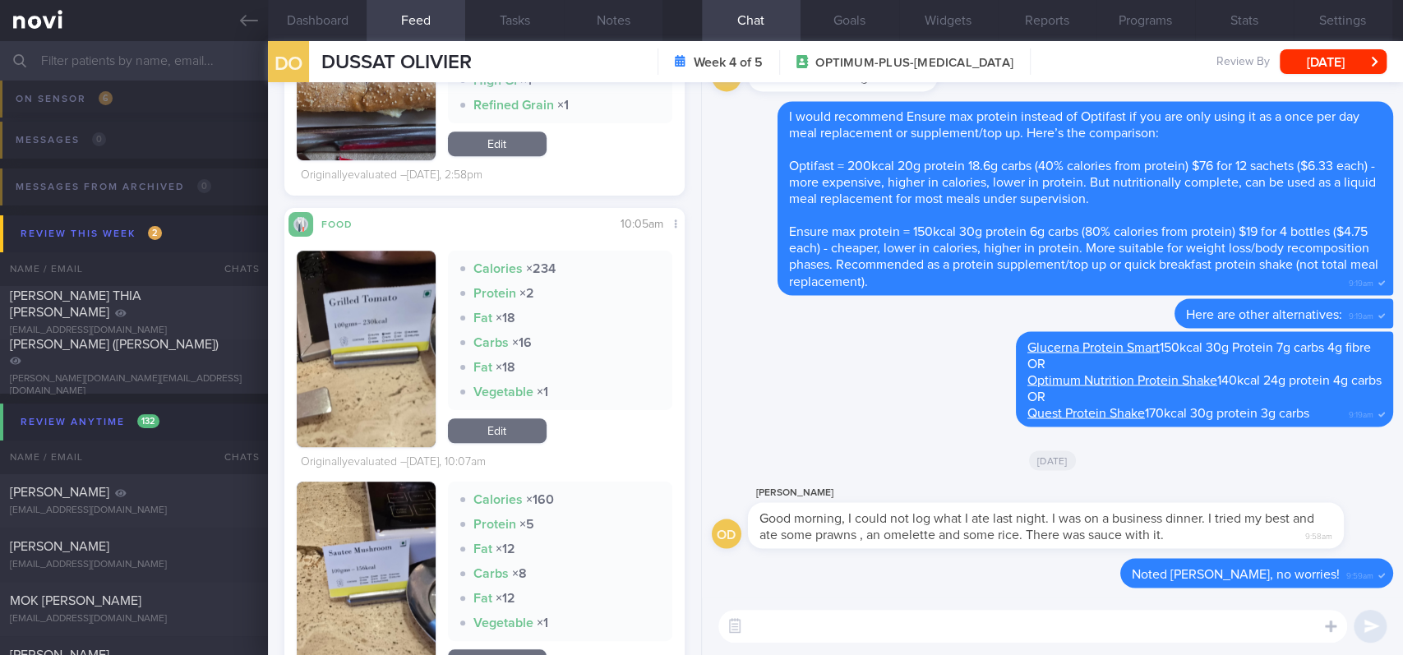
scroll to position [657, 0]
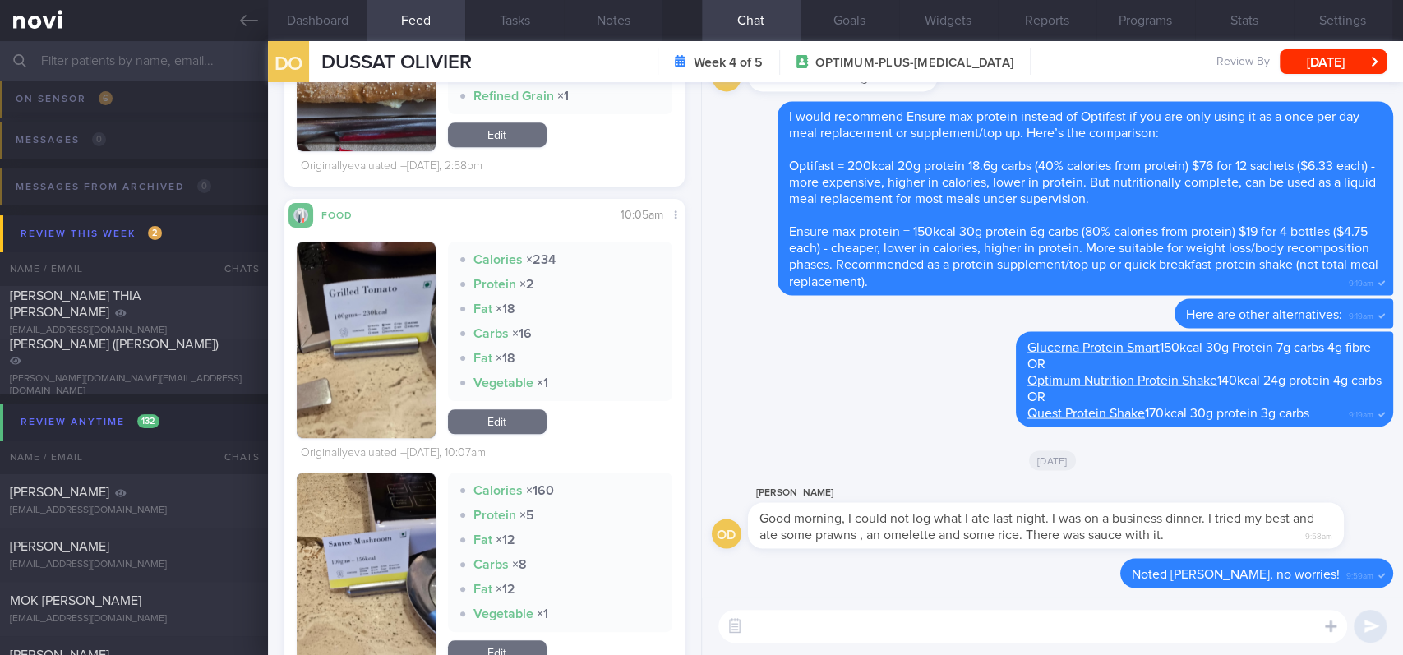
click at [818, 546] on textarea at bounding box center [1032, 626] width 629 height 33
type textarea "Sounds like you managed to control your carbohydrate and fat intake"
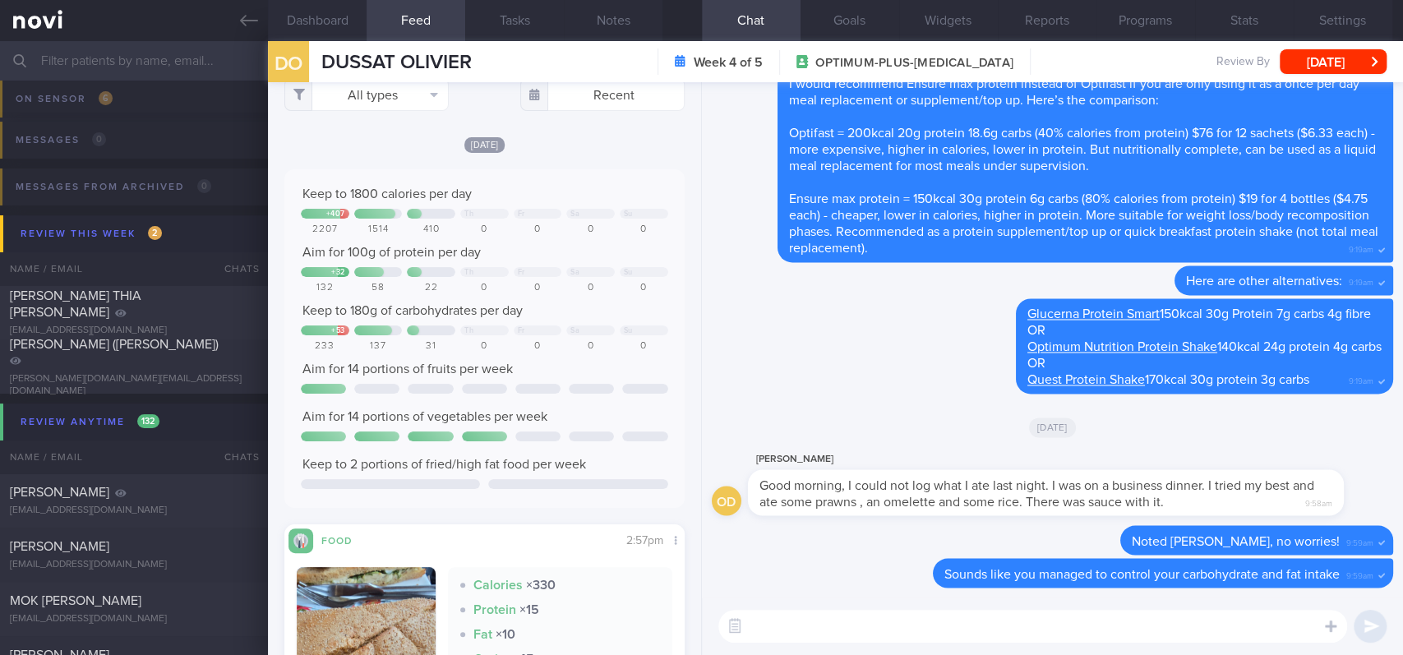
scroll to position [0, 0]
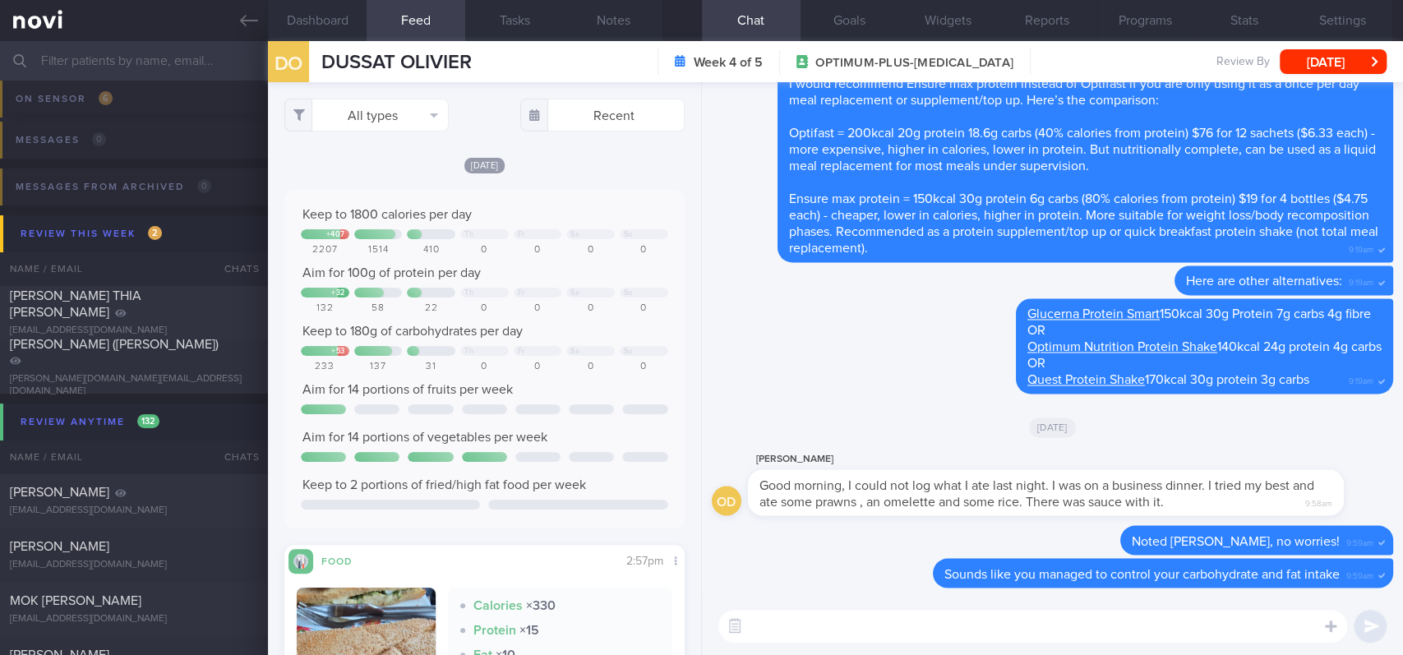
drag, startPoint x: 256, startPoint y: 38, endPoint x: 889, endPoint y: 119, distance: 638.7
click at [256, 38] on link at bounding box center [134, 20] width 268 height 41
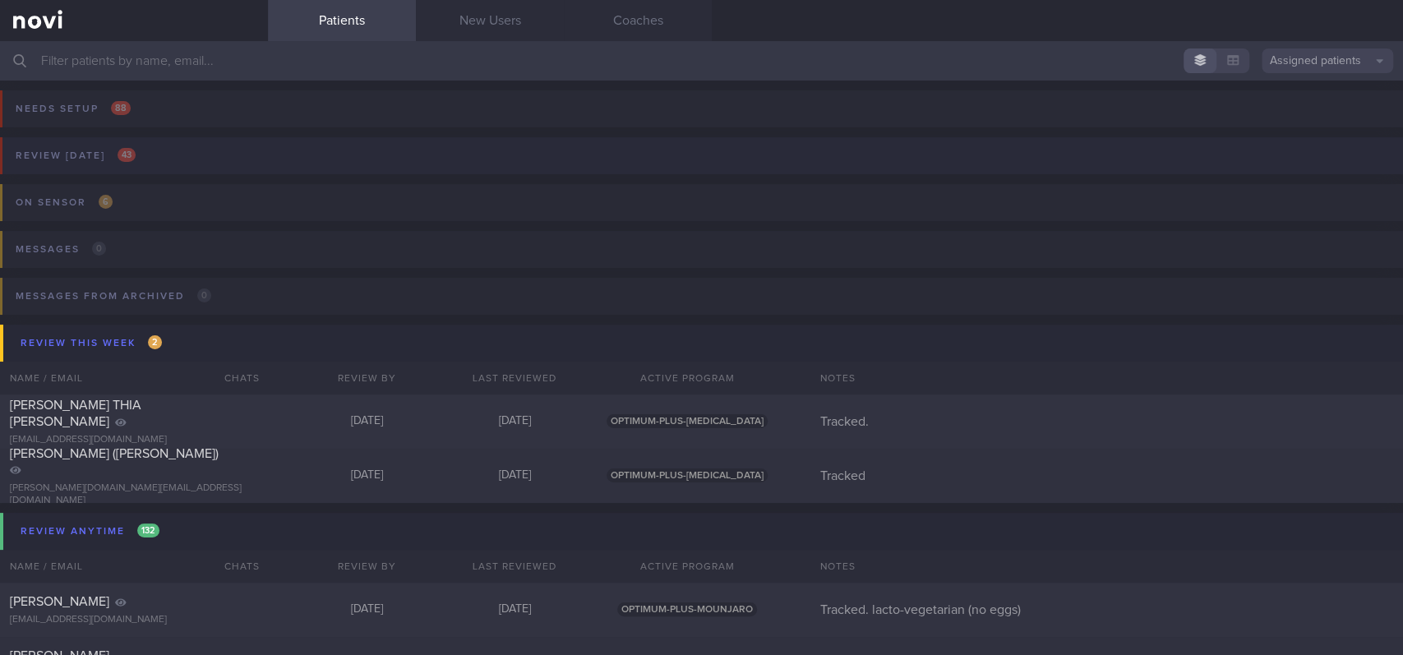
click at [262, 154] on button "Review [DATE] 43" at bounding box center [699, 160] width 1408 height 47
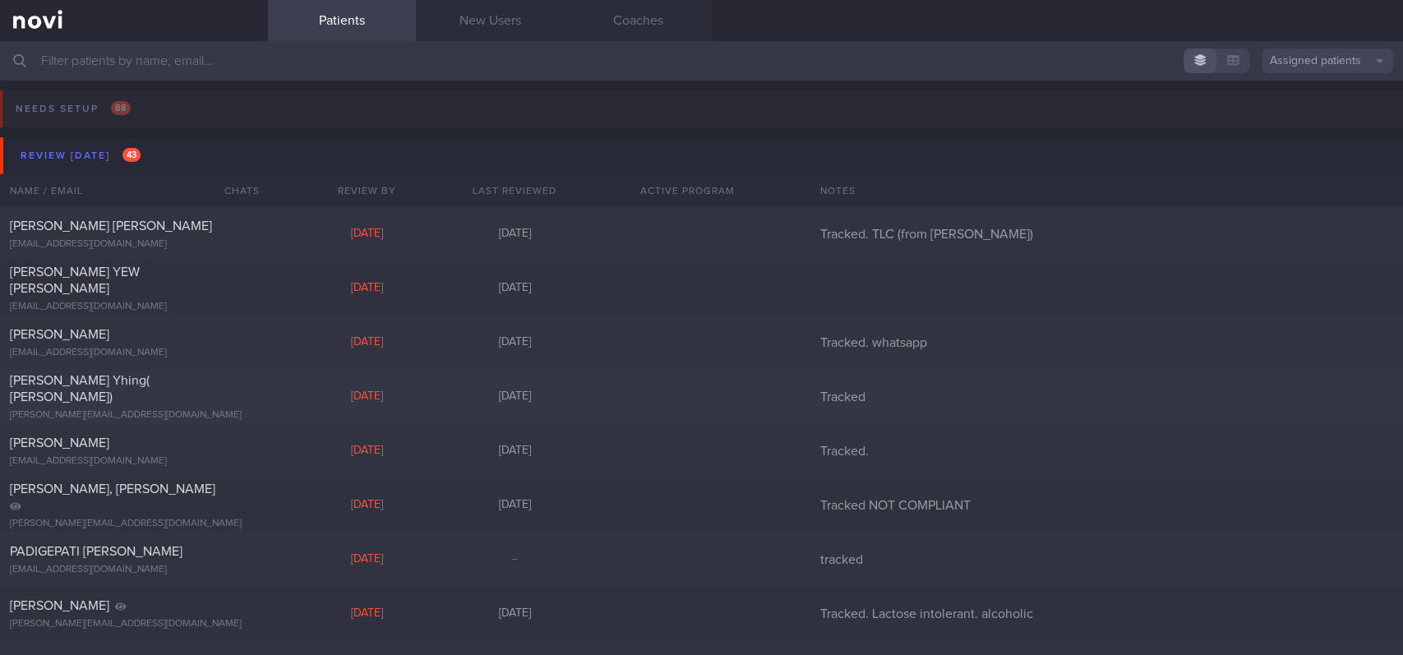
click at [197, 409] on div "[PERSON_NAME][EMAIL_ADDRESS][DOMAIN_NAME]" at bounding box center [134, 415] width 248 height 12
select select "4"
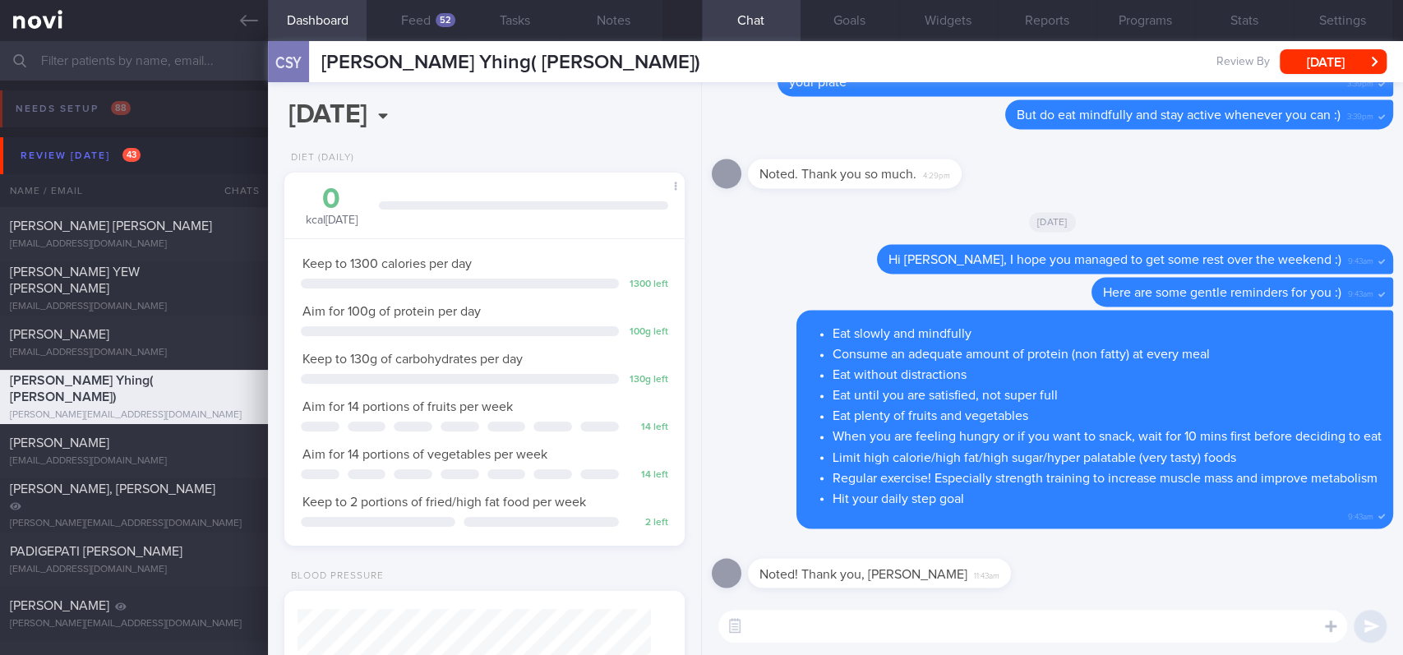
scroll to position [200, 353]
click at [440, 13] on div "52" at bounding box center [445, 20] width 20 height 14
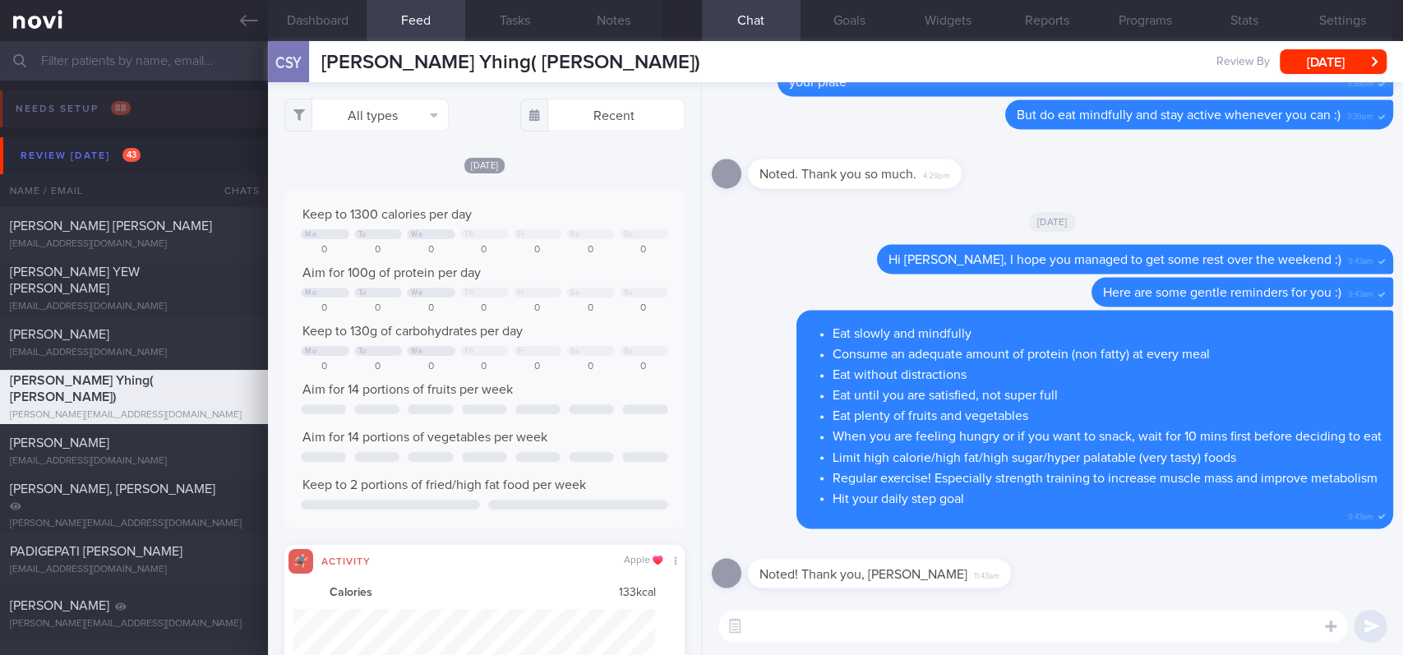
scroll to position [90, 362]
click at [177, 453] on div "Geraldine Pabilonia mageraldine425@gmail.com" at bounding box center [134, 451] width 268 height 33
type input "Tracked."
checkbox input "false"
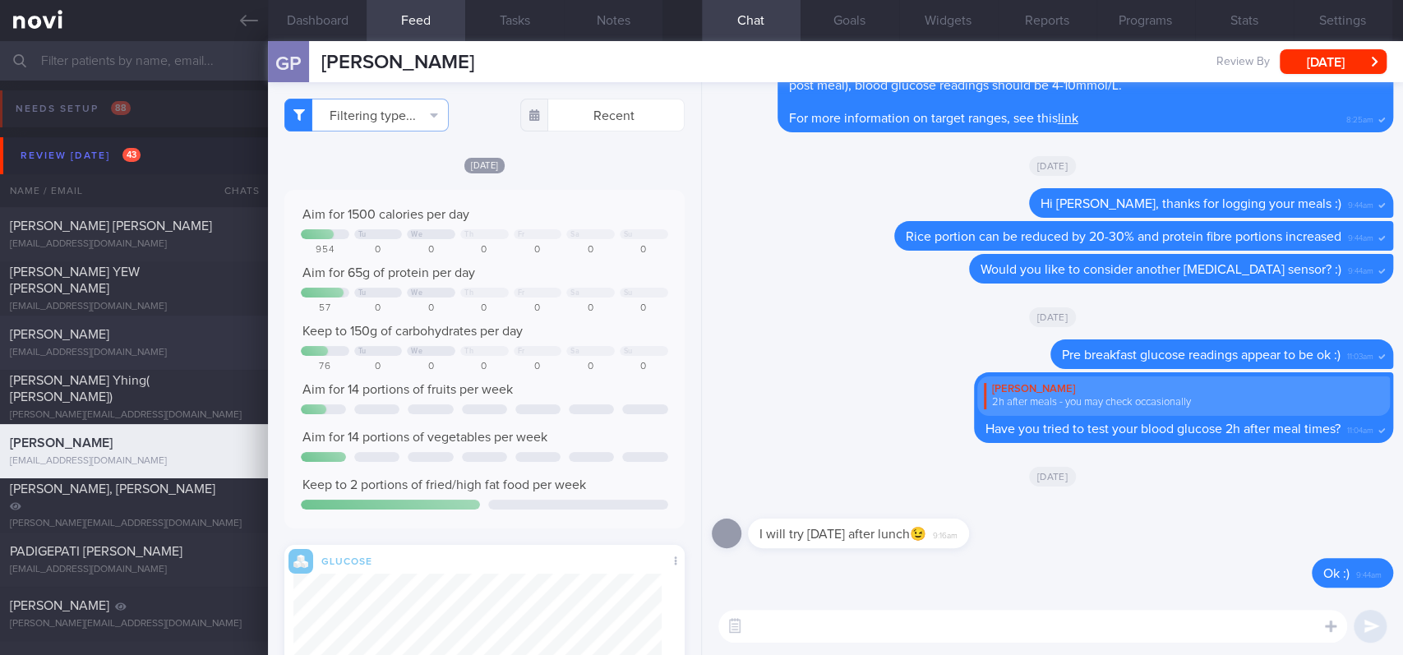
scroll to position [203, 368]
click at [163, 546] on div "[EMAIL_ADDRESS][DOMAIN_NAME]" at bounding box center [134, 570] width 248 height 12
type input "tracked"
select select "5"
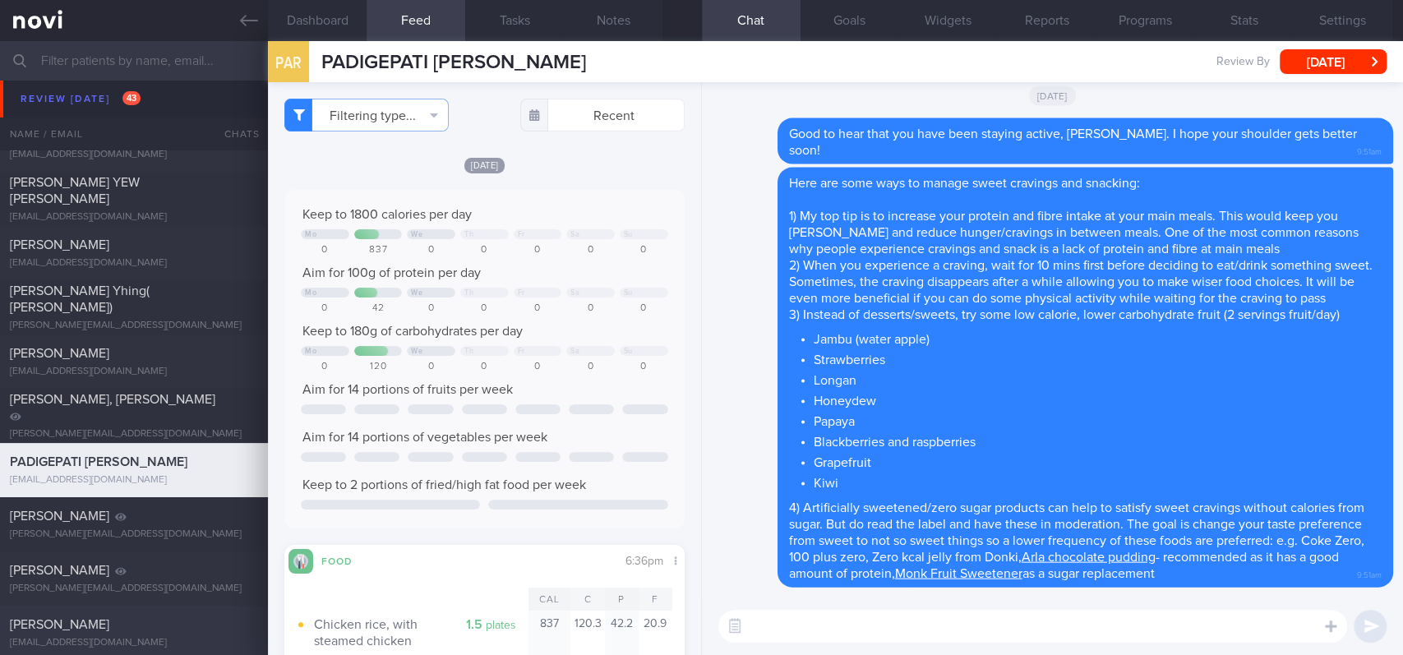
scroll to position [329, 0]
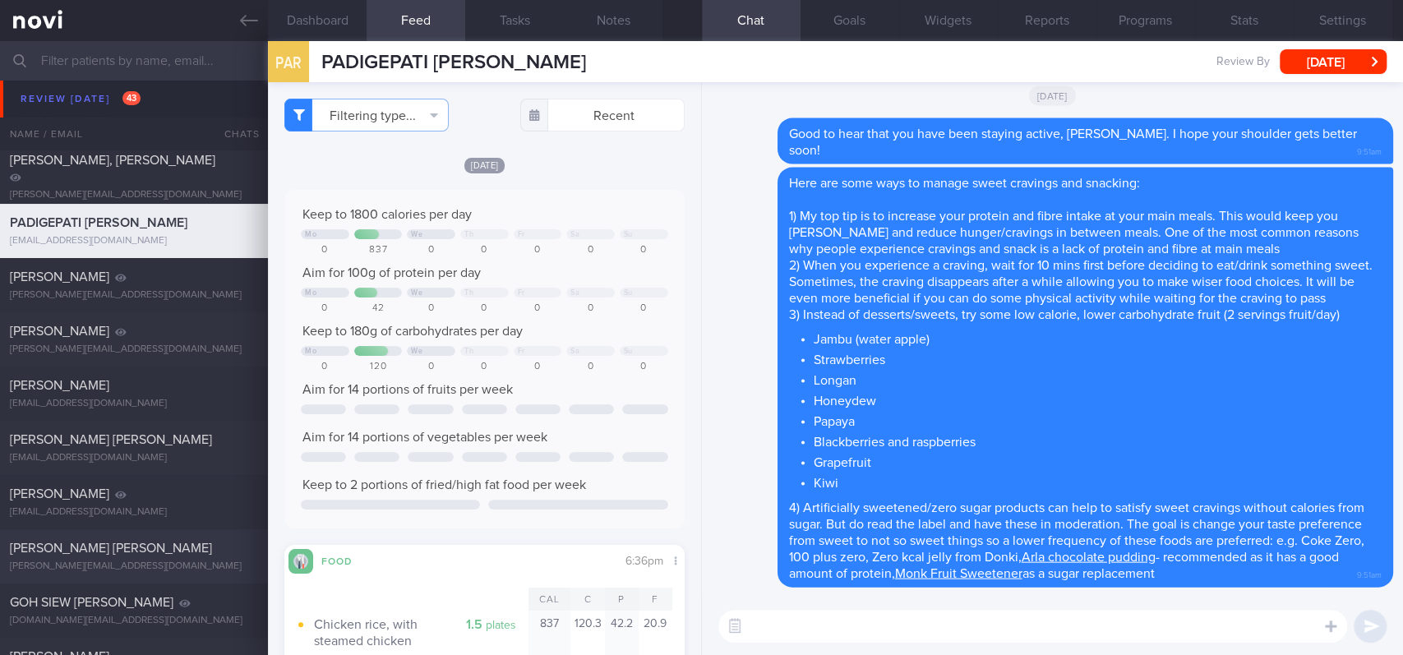
click at [181, 546] on div "[PERSON_NAME][EMAIL_ADDRESS][DOMAIN_NAME]" at bounding box center [134, 566] width 248 height 12
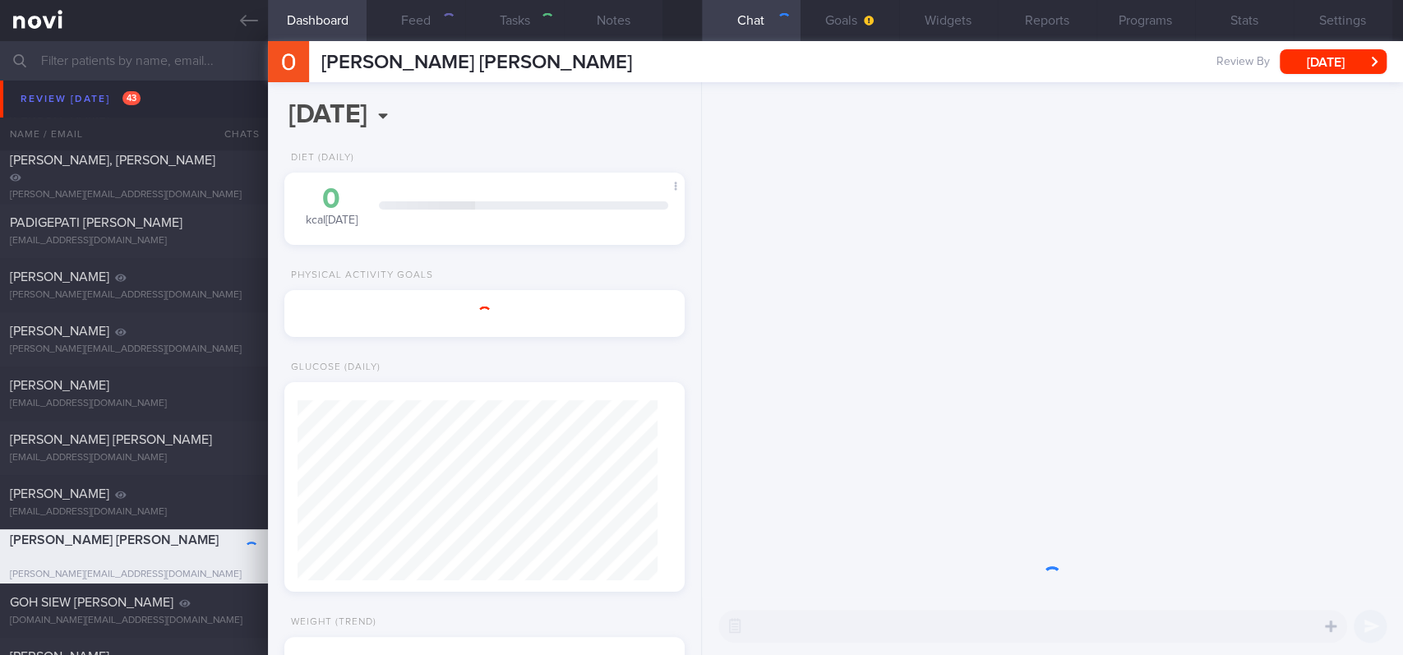
select select "7"
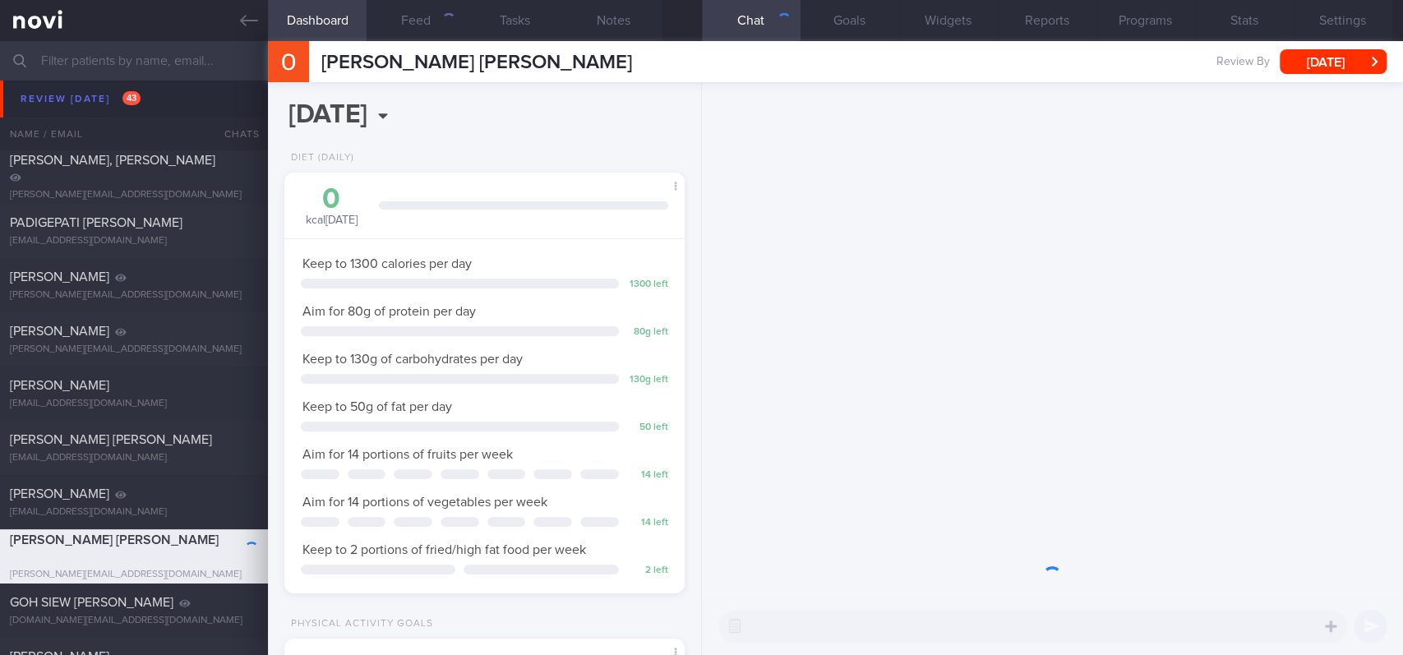
scroll to position [821495, 821314]
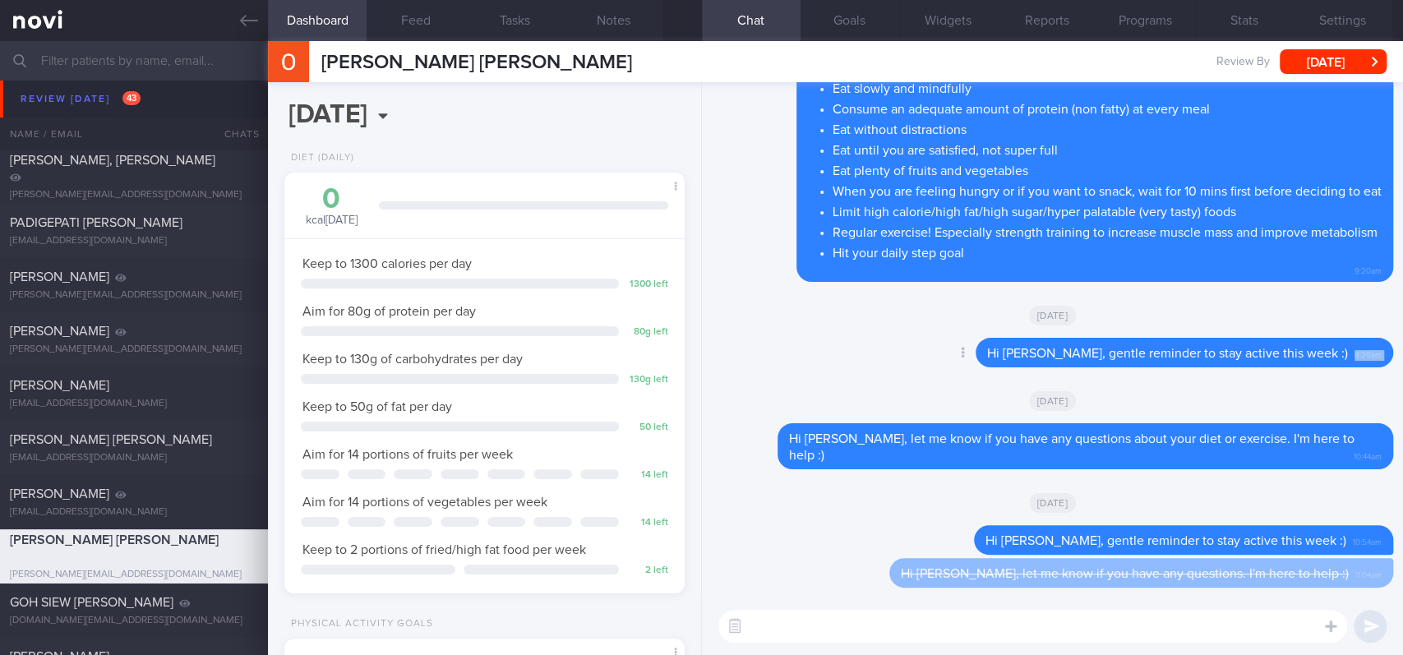
drag, startPoint x: 1330, startPoint y: 358, endPoint x: 965, endPoint y: 357, distance: 364.8
click at [965, 357] on div "Delete Hi Ms Ong, gentle reminder to stay active this week :) 8:29am" at bounding box center [1151, 353] width 483 height 30
copy div "8:29am"
click at [1295, 356] on span "Hi Ms Ong, gentle reminder to stay active this week :)" at bounding box center [1167, 353] width 361 height 13
drag, startPoint x: 1329, startPoint y: 356, endPoint x: 1011, endPoint y: 350, distance: 317.2
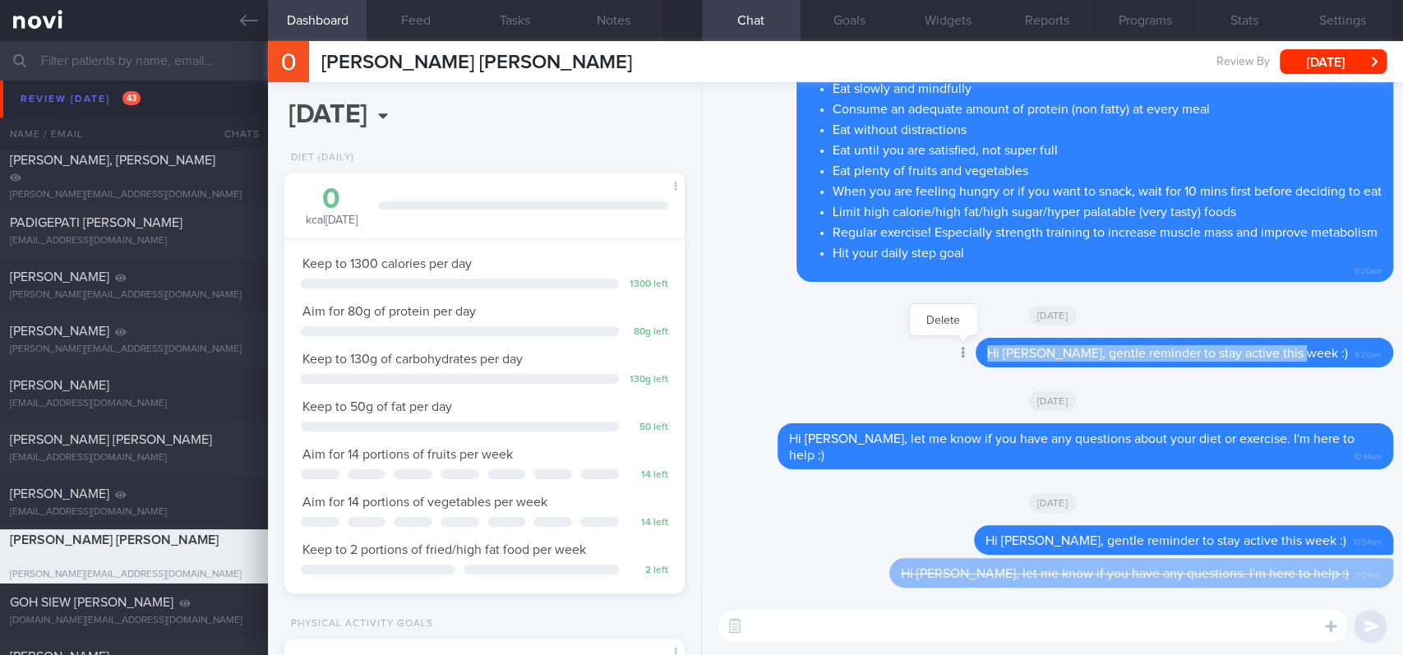
click at [1011, 350] on div "Delete Hi Ms Ong, gentle reminder to stay active this week :) 8:29am" at bounding box center [1151, 353] width 483 height 30
click at [878, 546] on textarea at bounding box center [1032, 626] width 629 height 33
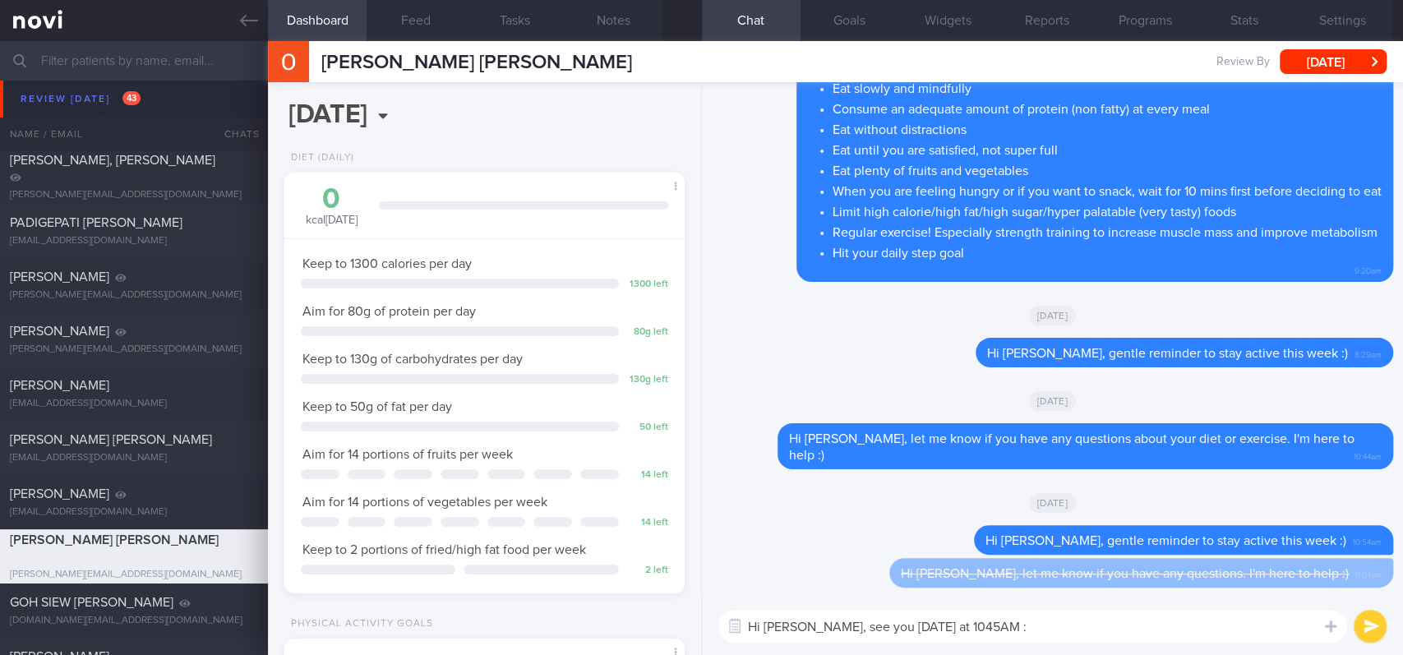
type textarea "Hi Ms Ong, see you tomorrow at 1045AM :)"
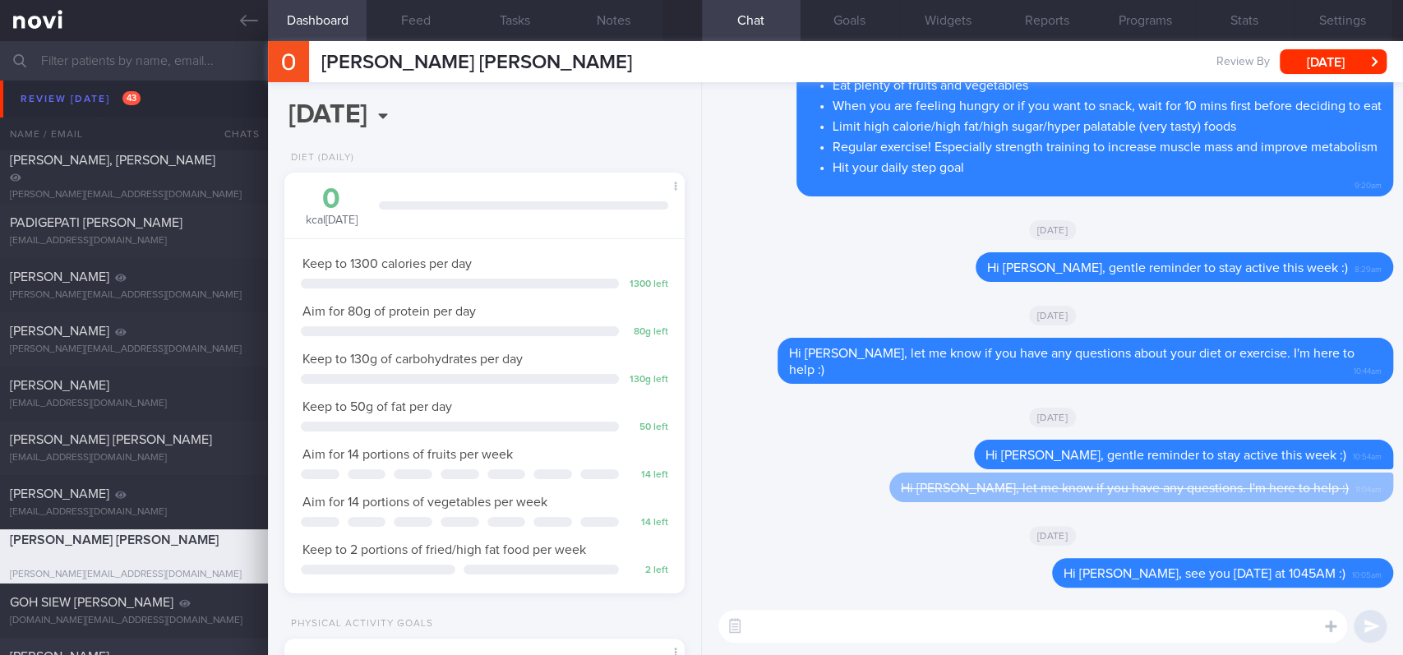
scroll to position [547, 0]
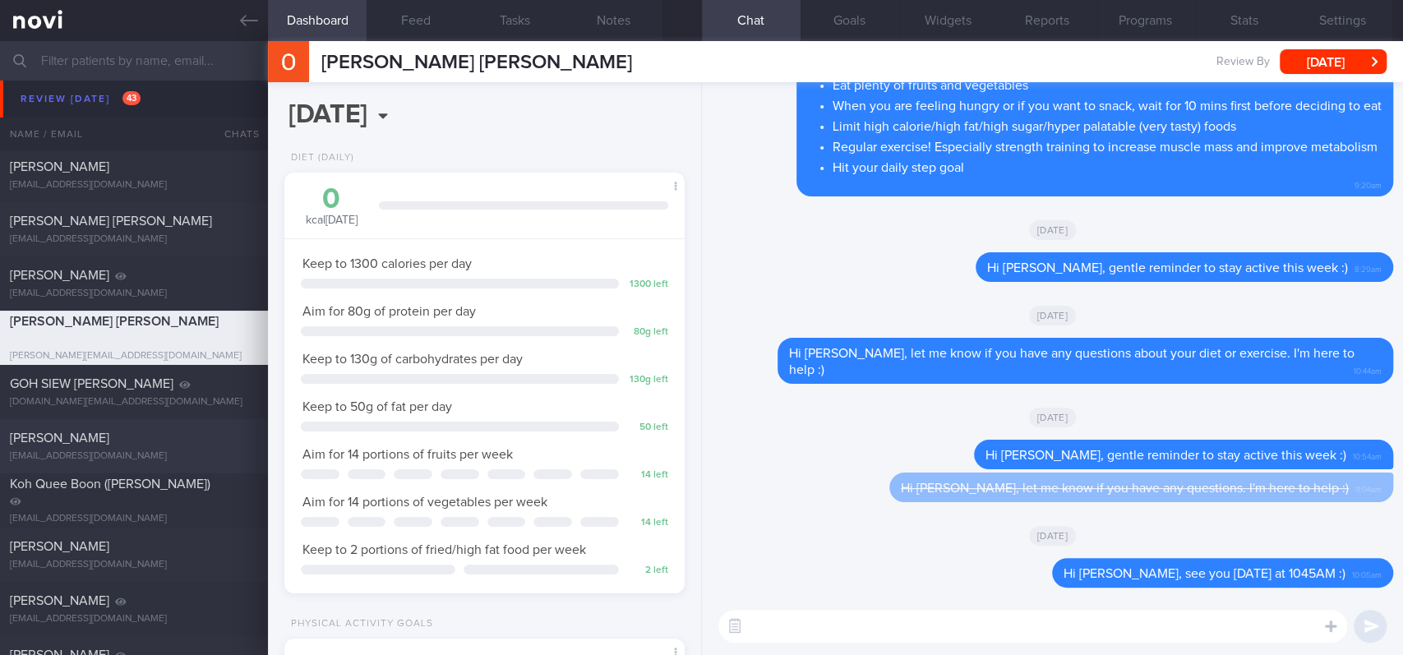
click at [118, 430] on div "[PERSON_NAME]" at bounding box center [132, 438] width 244 height 16
type input "tracked. TLC - requires close monitoring, assistance with behaviour change. pt …"
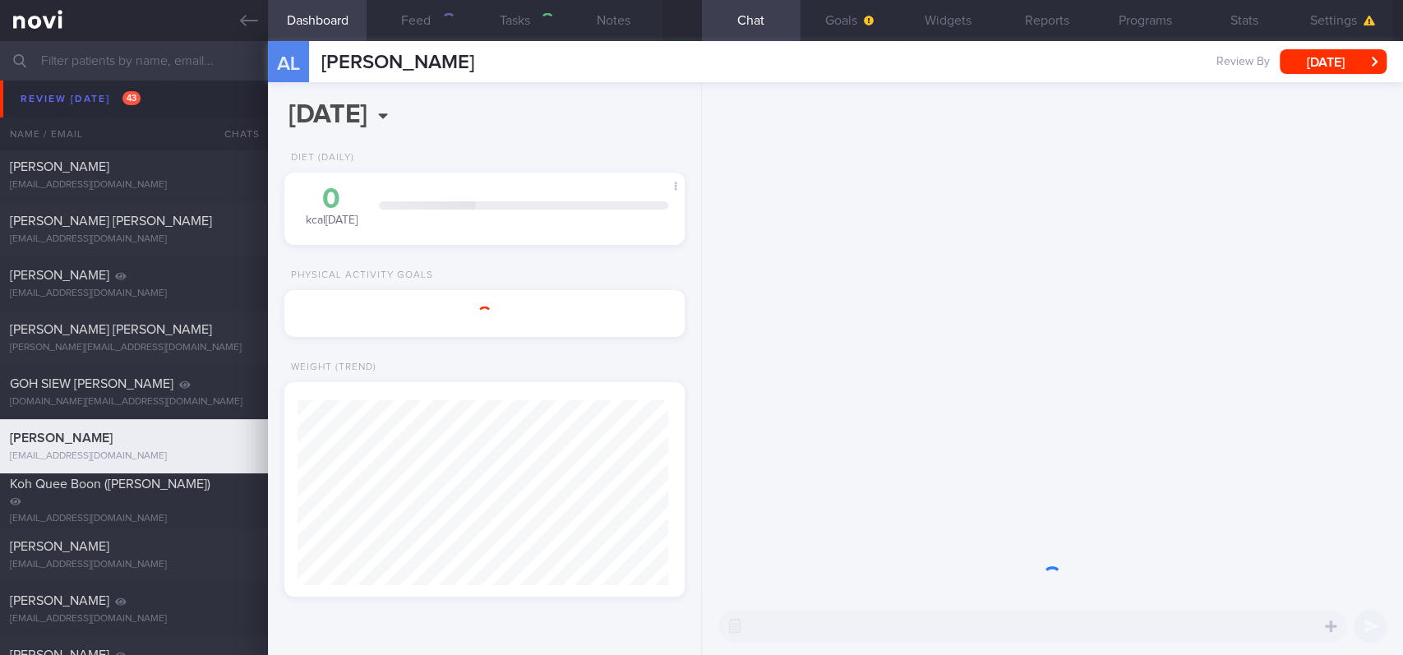
select select "7"
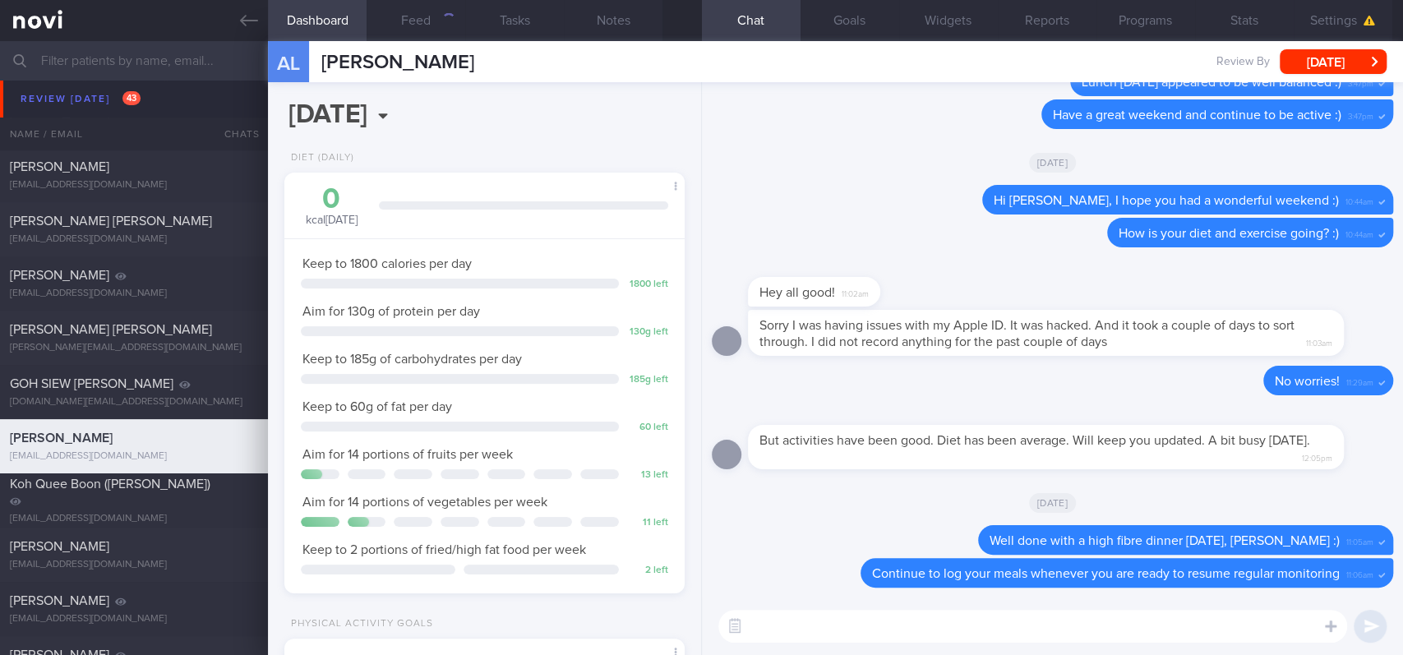
scroll to position [200, 353]
click at [412, 33] on button "Feed 217" at bounding box center [415, 20] width 99 height 41
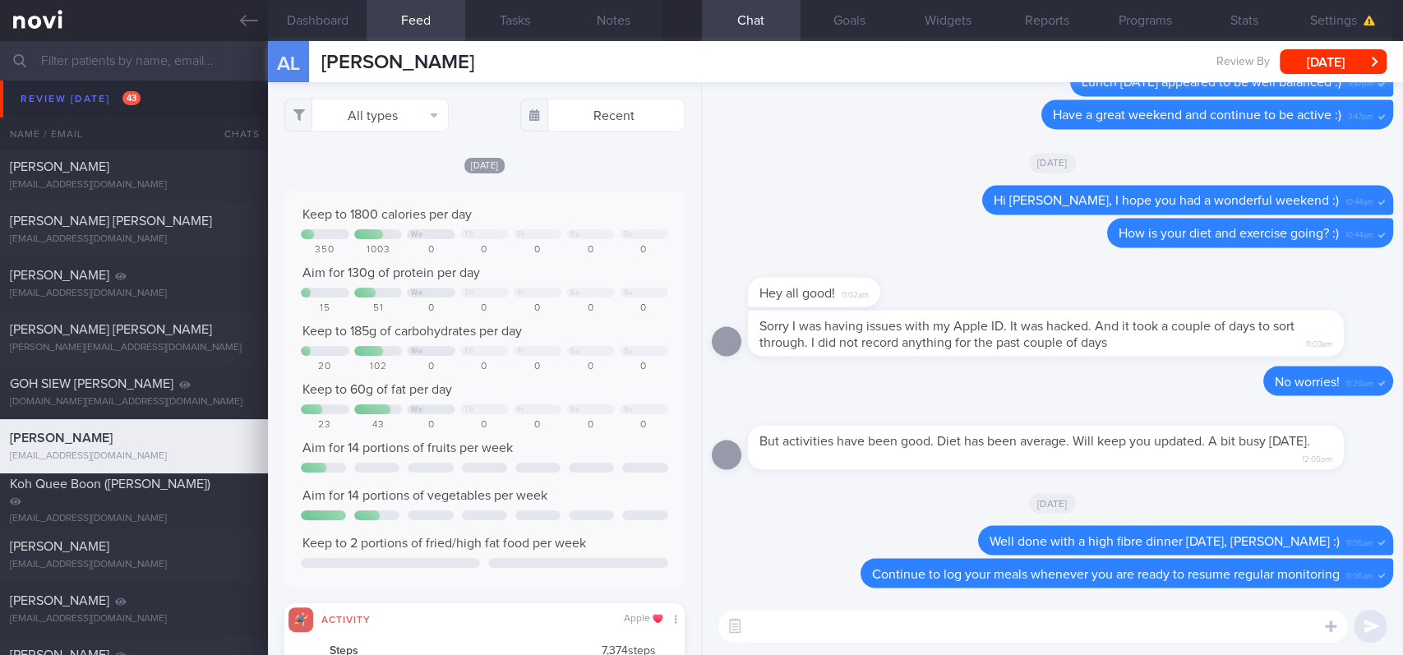
scroll to position [90, 362]
click at [400, 112] on button "All types" at bounding box center [366, 115] width 164 height 33
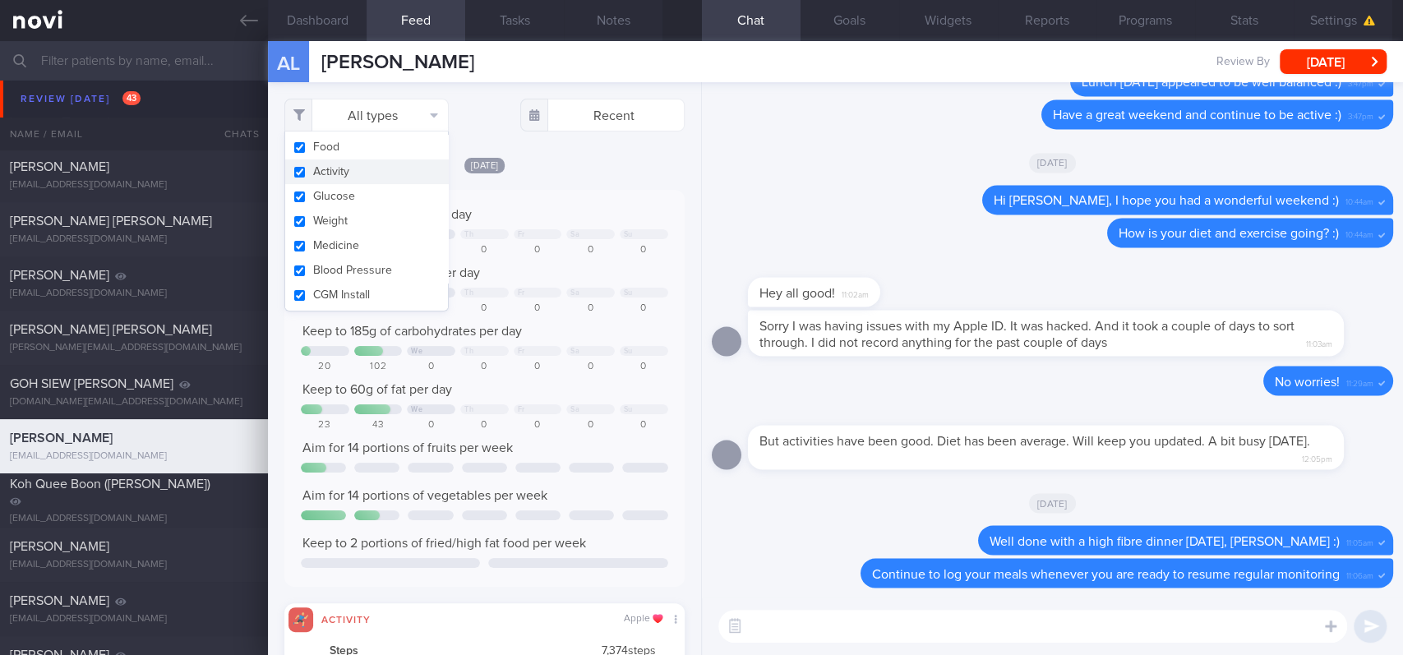
click at [367, 168] on button "Activity" at bounding box center [366, 171] width 163 height 25
checkbox input "false"
click at [560, 199] on div "Keep to 1800 calories per day We Th Fr Sa Su 350 1003 0 0 0 0 0 Aim for 130g of…" at bounding box center [484, 388] width 400 height 397
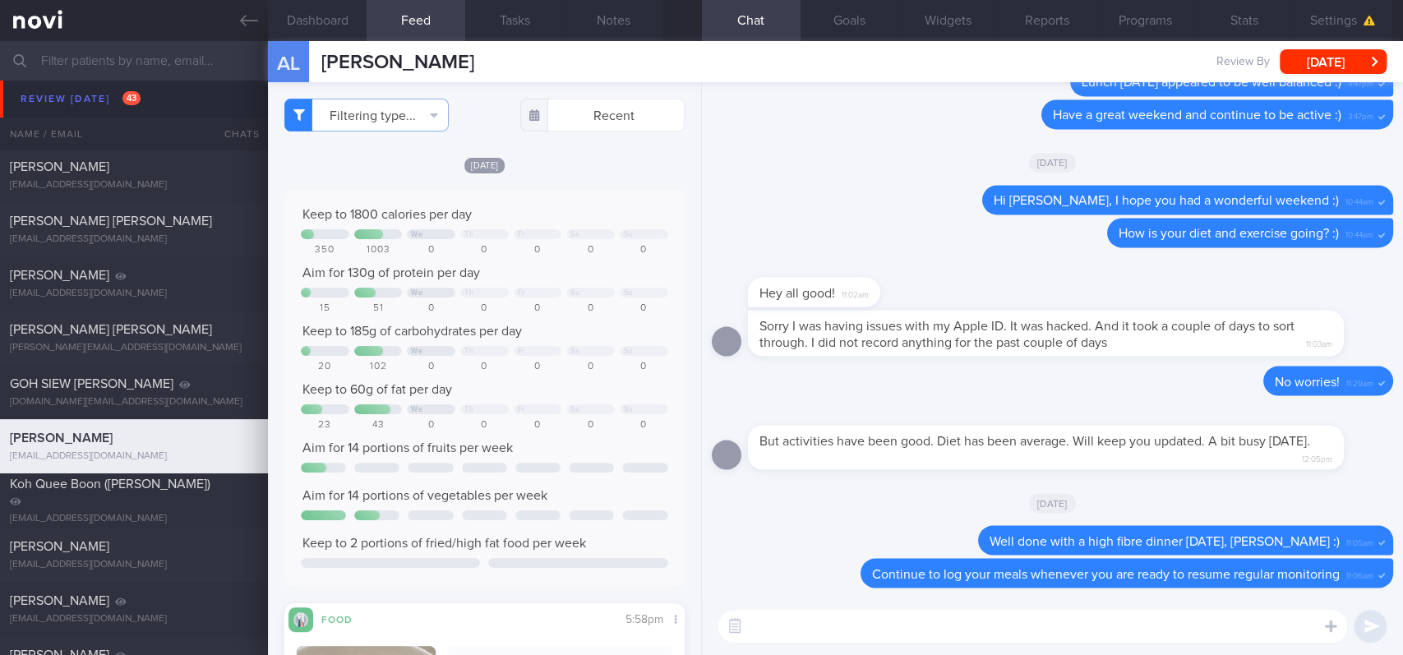
scroll to position [219, 0]
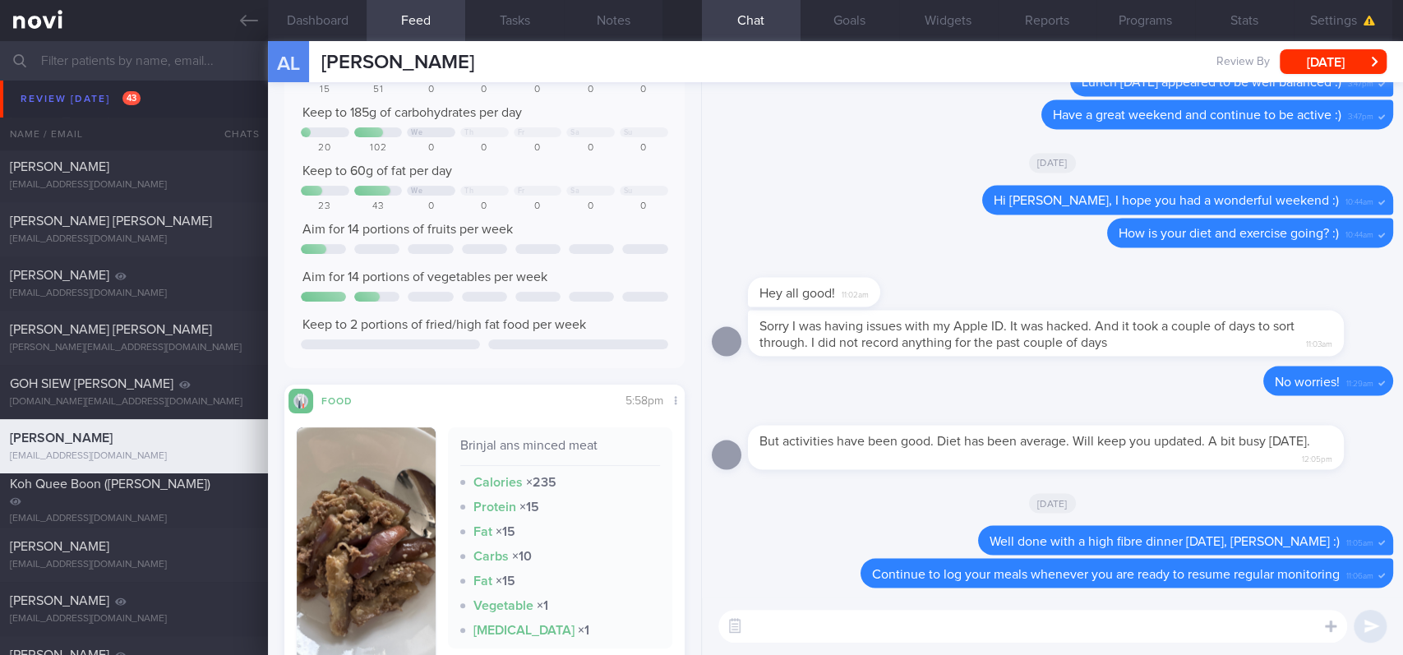
click at [577, 275] on div "Aim for 14 portions of vegetables per week" at bounding box center [484, 277] width 367 height 16
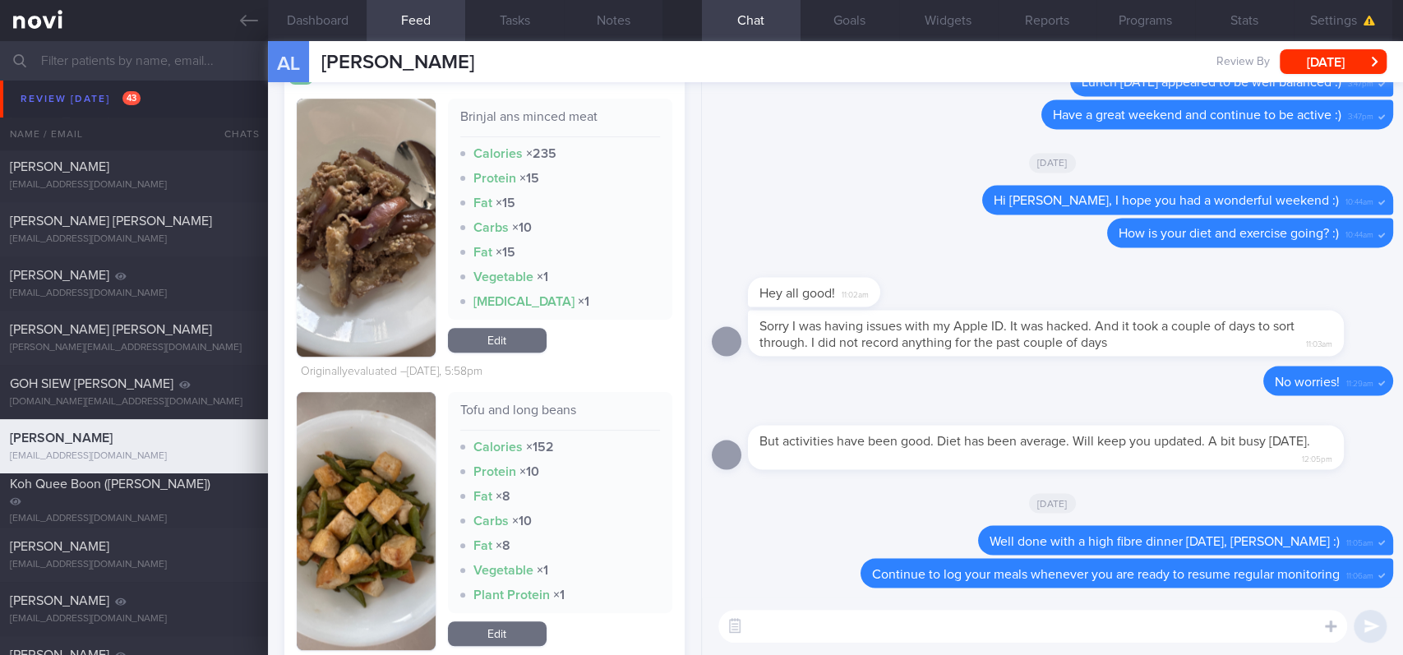
scroll to position [438, 0]
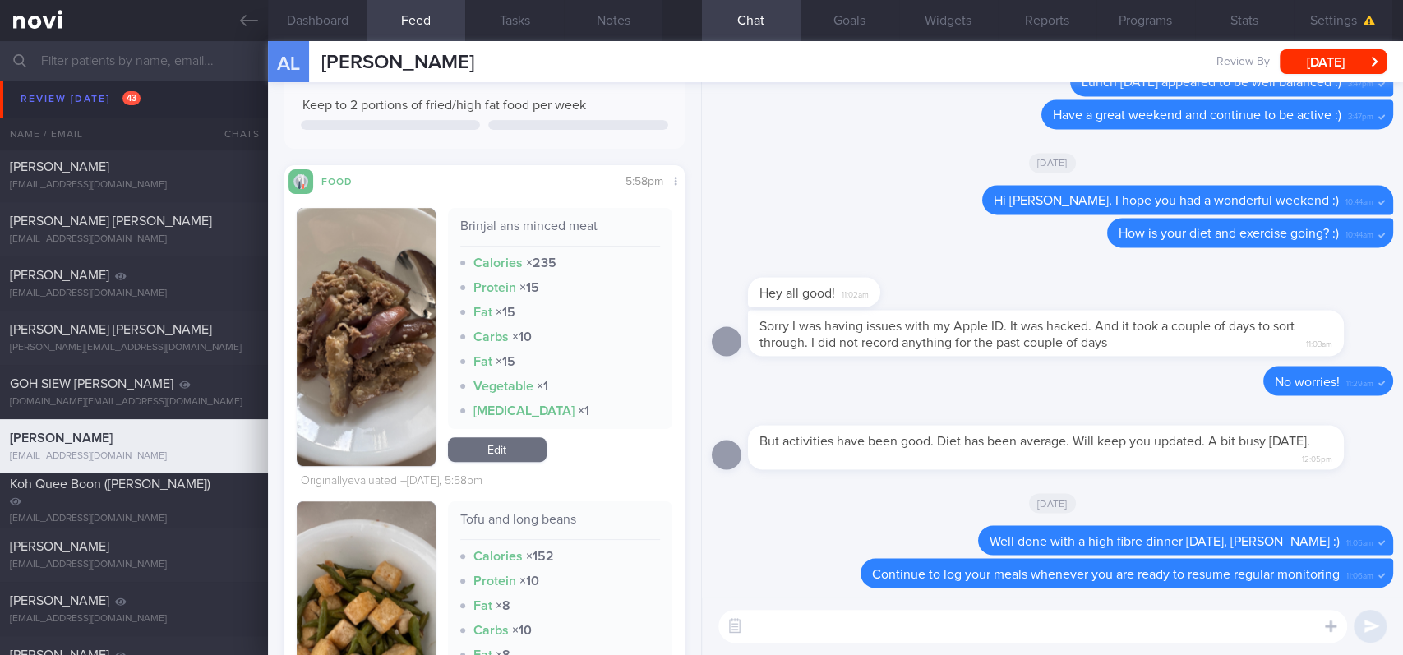
click at [376, 361] on button "button" at bounding box center [366, 337] width 139 height 258
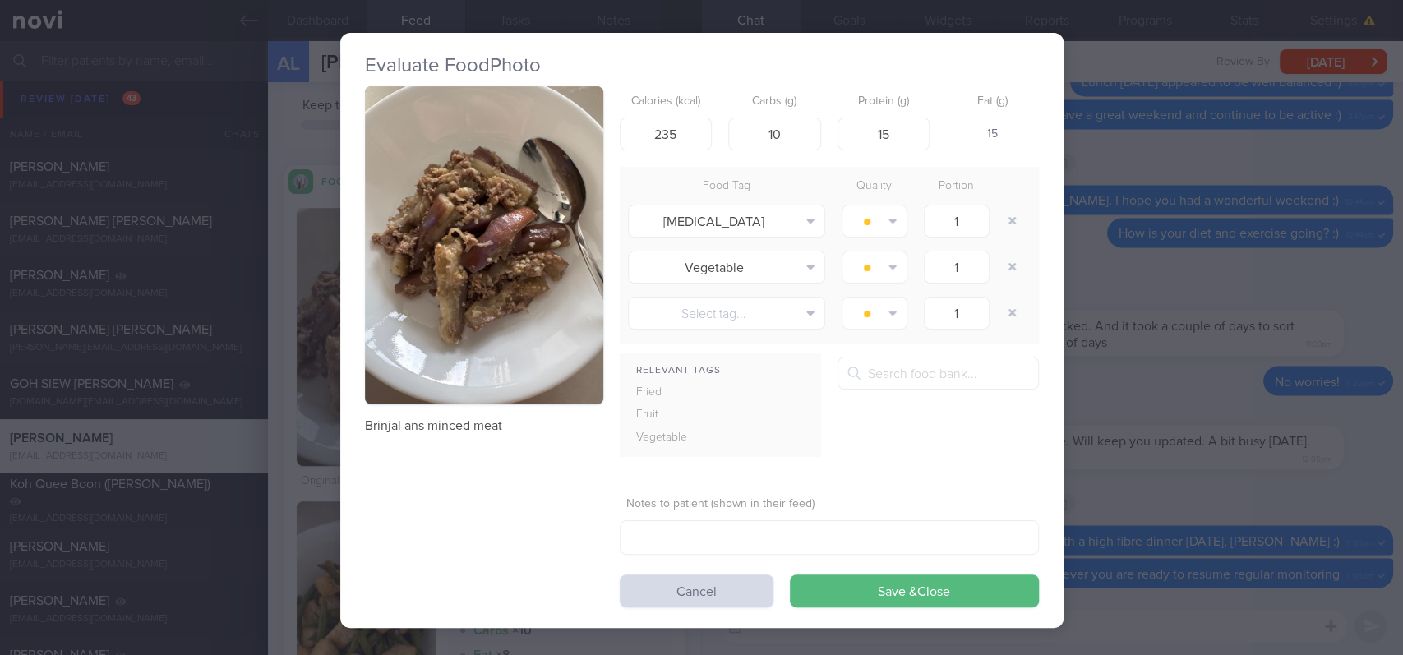
click at [514, 229] on button "button" at bounding box center [484, 245] width 238 height 318
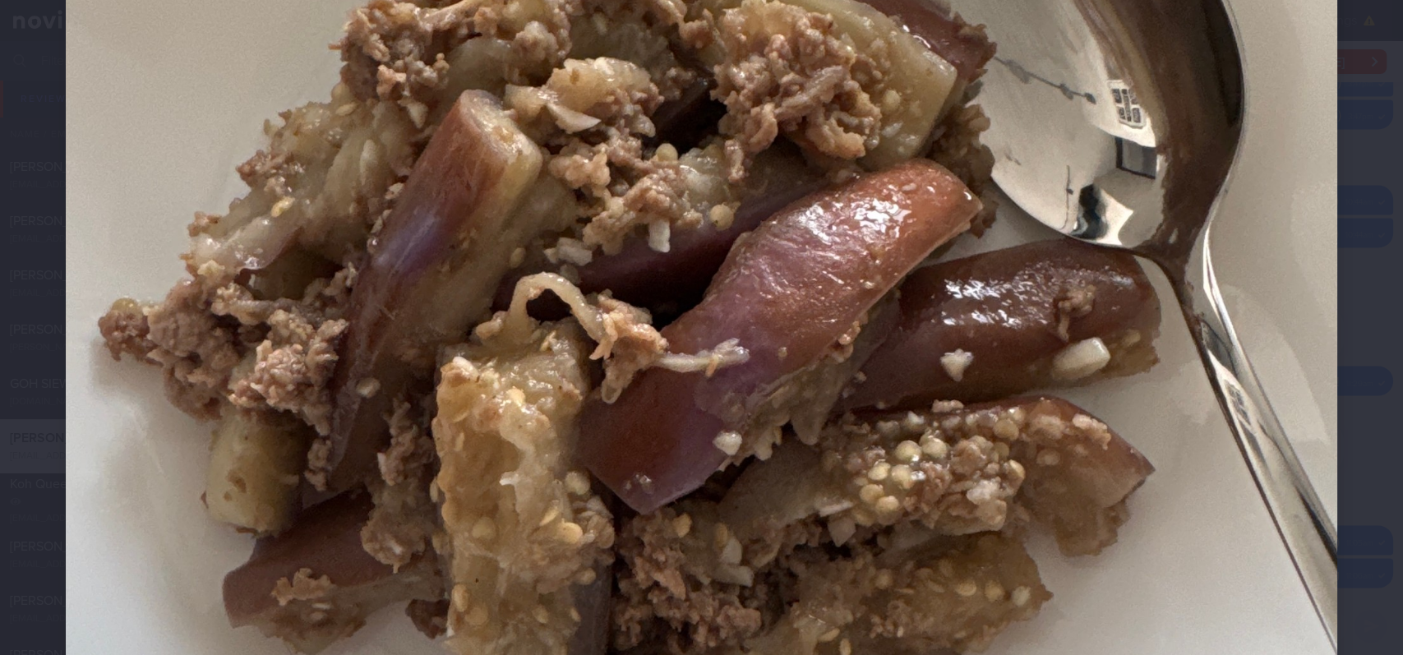
click at [1293, 441] on img at bounding box center [701, 365] width 1271 height 1695
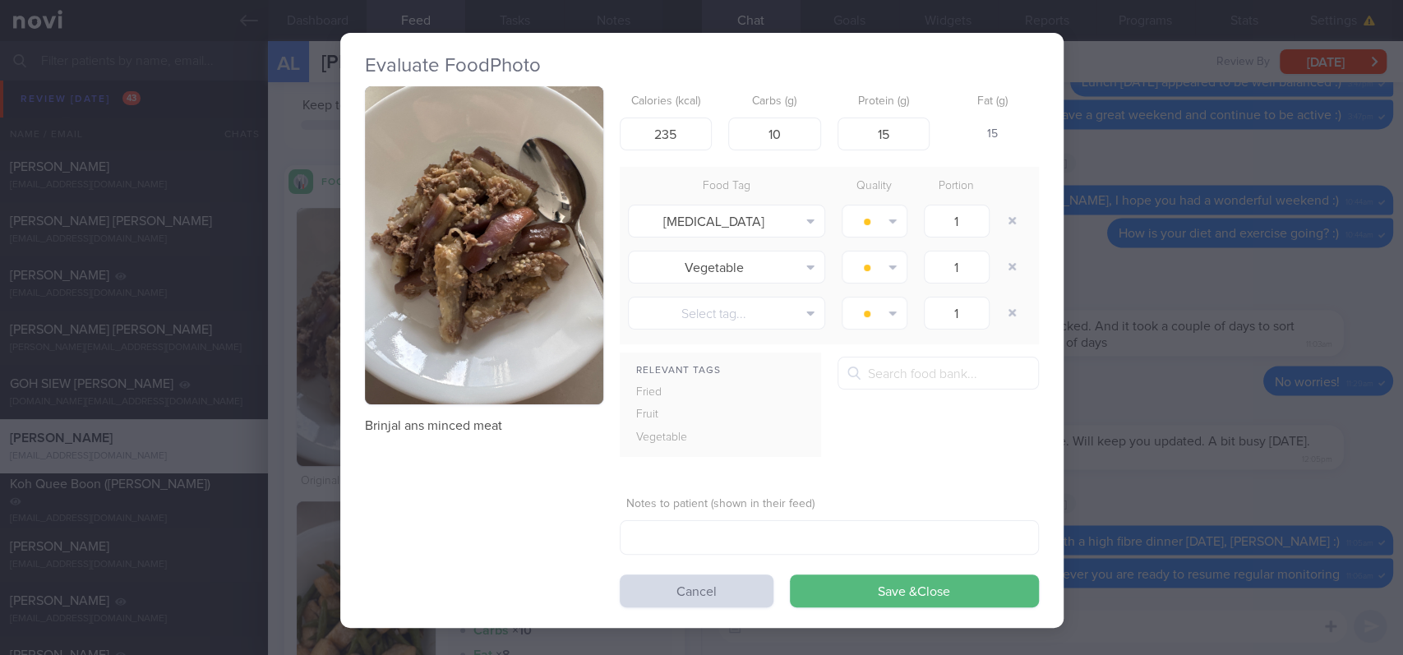
click at [1281, 410] on div "Evaluate Food Photo Brinjal ans minced meat Calories (kcal) 235 Carbs (g) 10 Pr…" at bounding box center [701, 327] width 1403 height 655
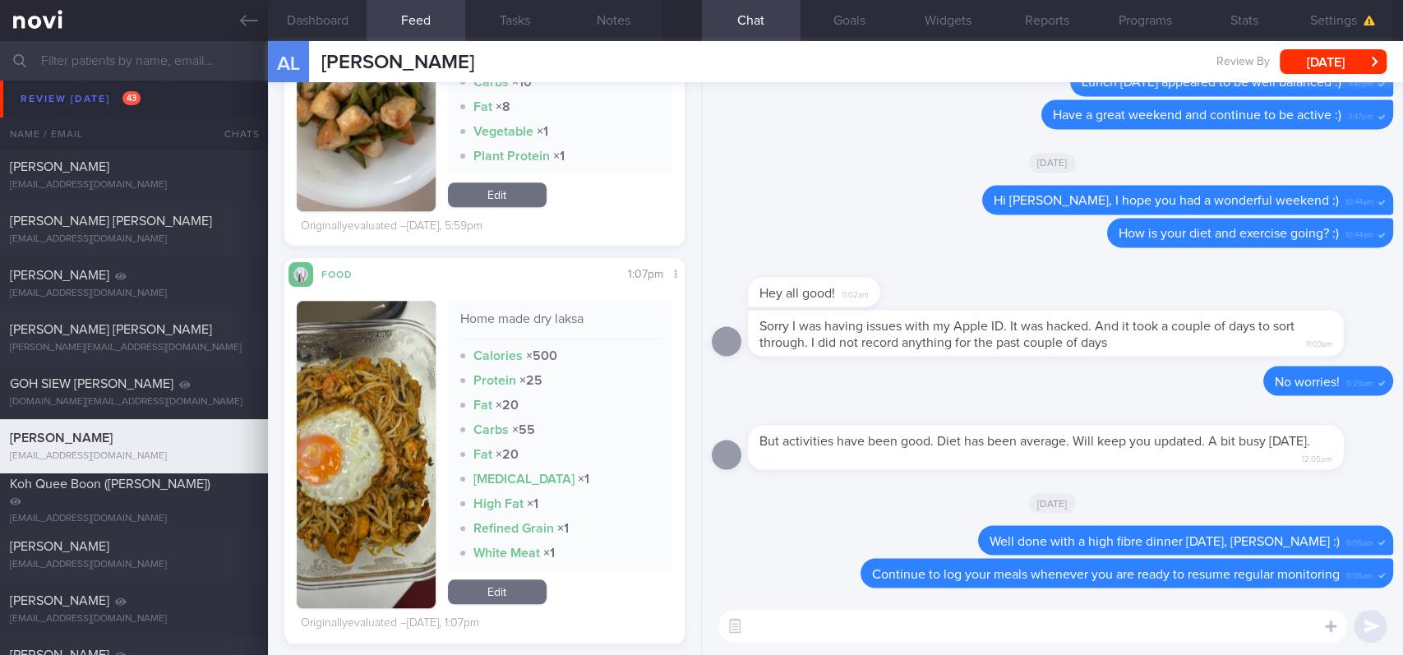
click at [294, 362] on div "Food Share 1:07pm Home made dry laksa Calories × 500 Protein × 25 Fat × 20 Carb…" at bounding box center [484, 450] width 400 height 385
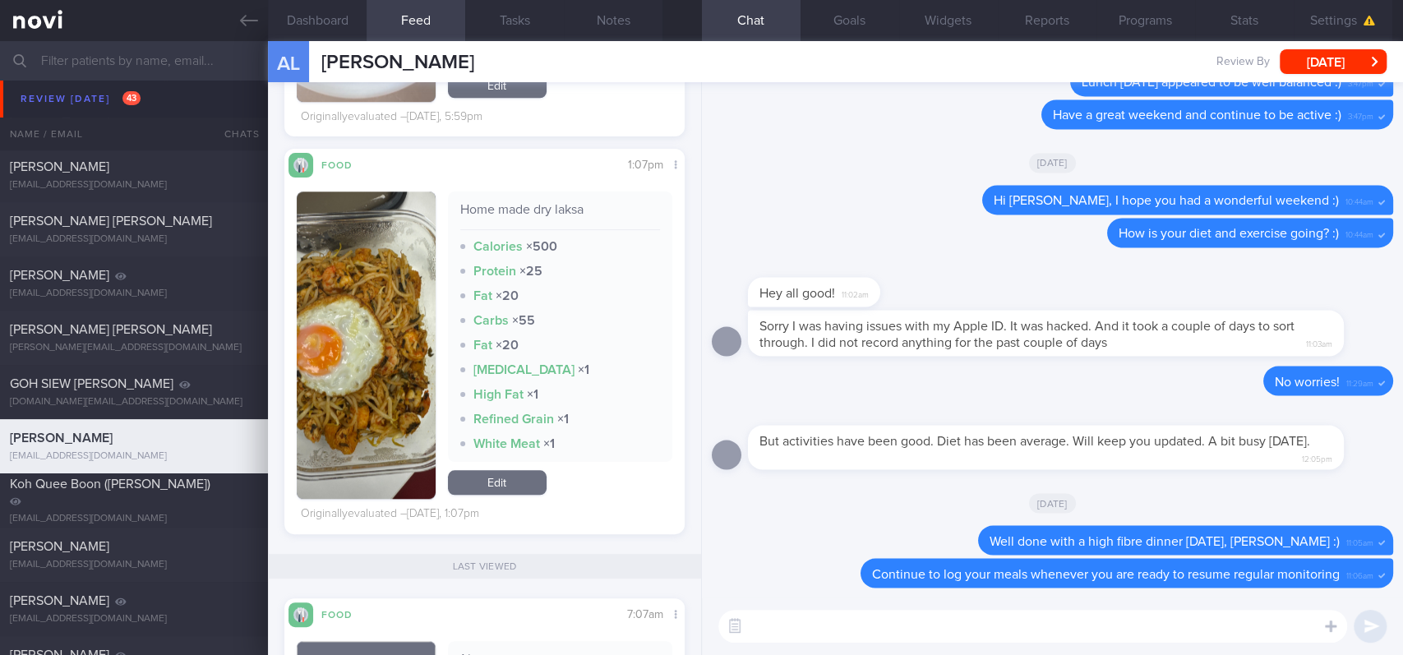
click at [351, 387] on button "button" at bounding box center [366, 344] width 139 height 307
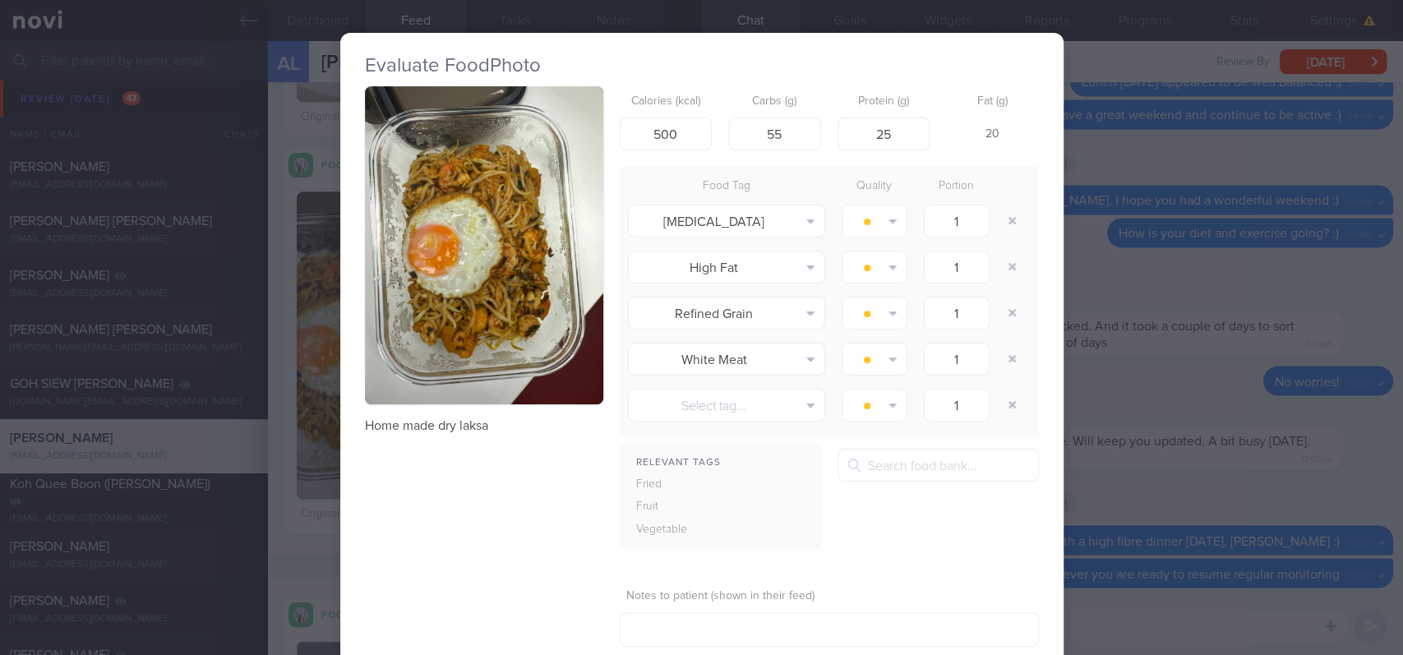
click at [552, 230] on button "button" at bounding box center [484, 245] width 238 height 318
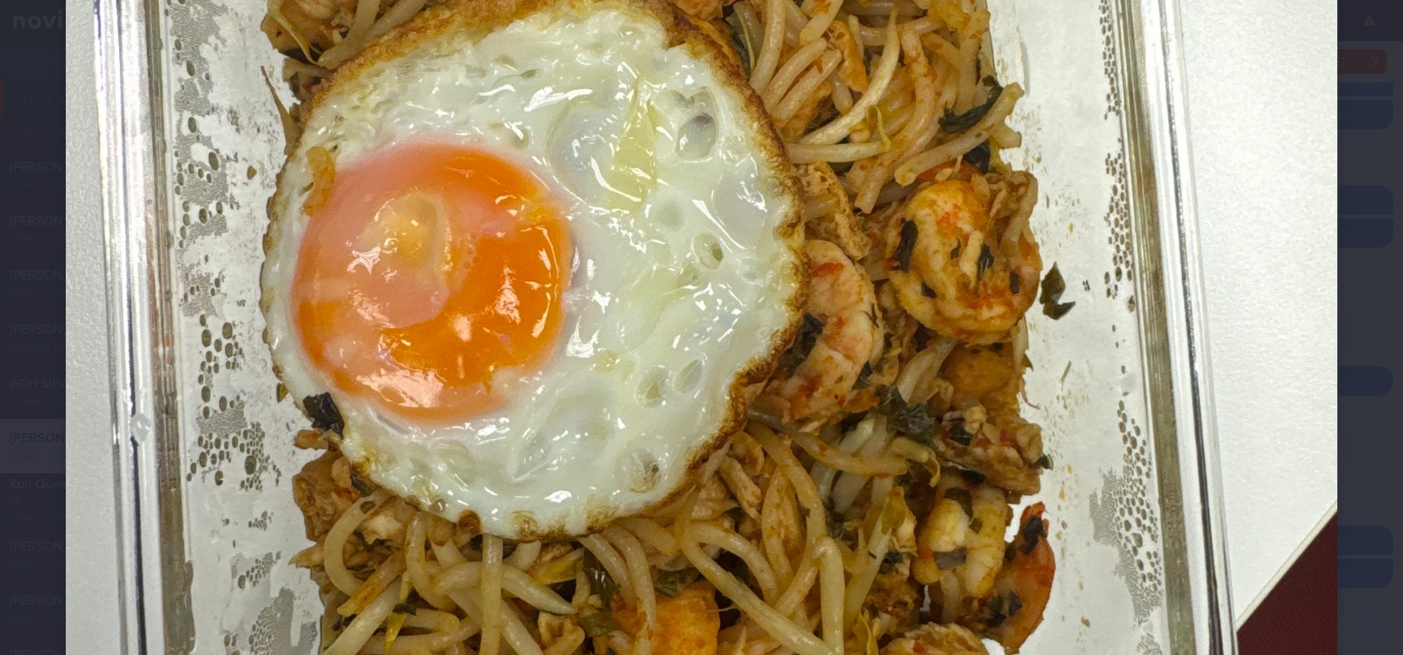
click at [1179, 418] on img at bounding box center [701, 255] width 1271 height 1695
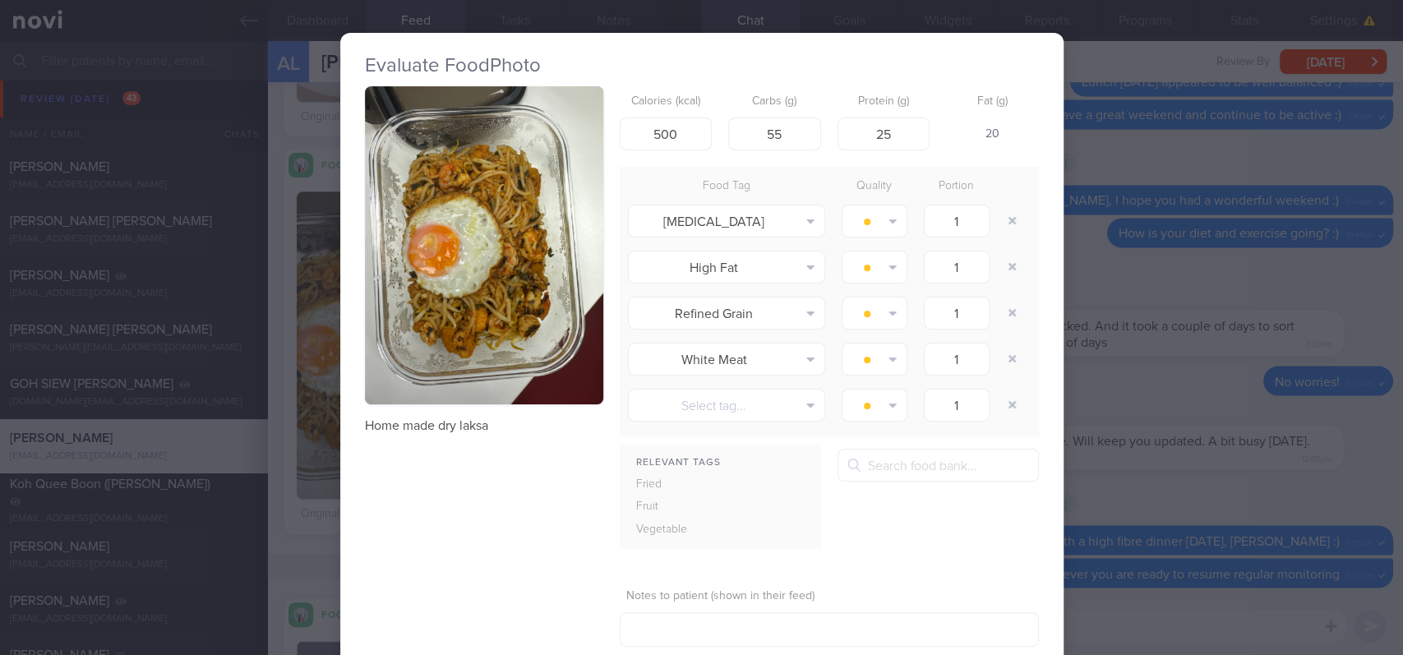
click at [1229, 398] on div "Evaluate Food Photo Home made dry laksa Calories (kcal) 500 Carbs (g) 55 Protei…" at bounding box center [701, 327] width 1403 height 655
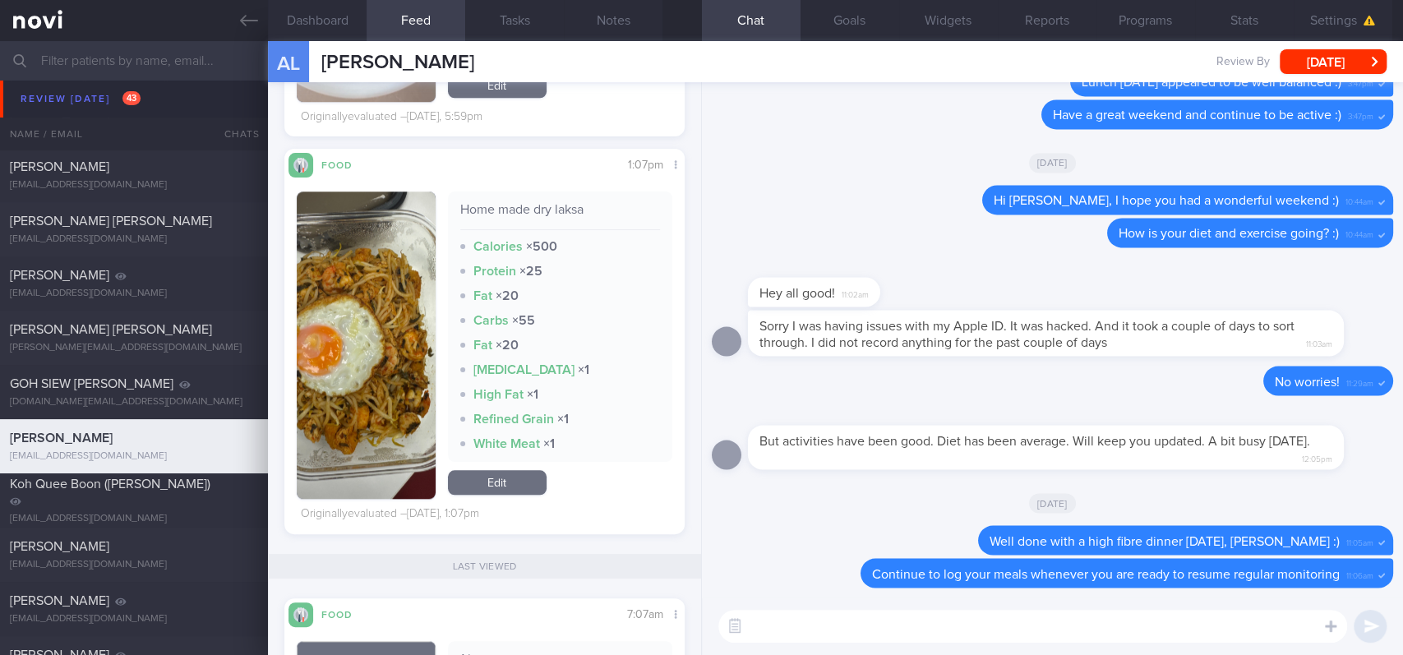
click at [1024, 546] on textarea at bounding box center [1032, 626] width 629 height 33
type textarea "Yesterday's dry laksa did not provide much protein but"
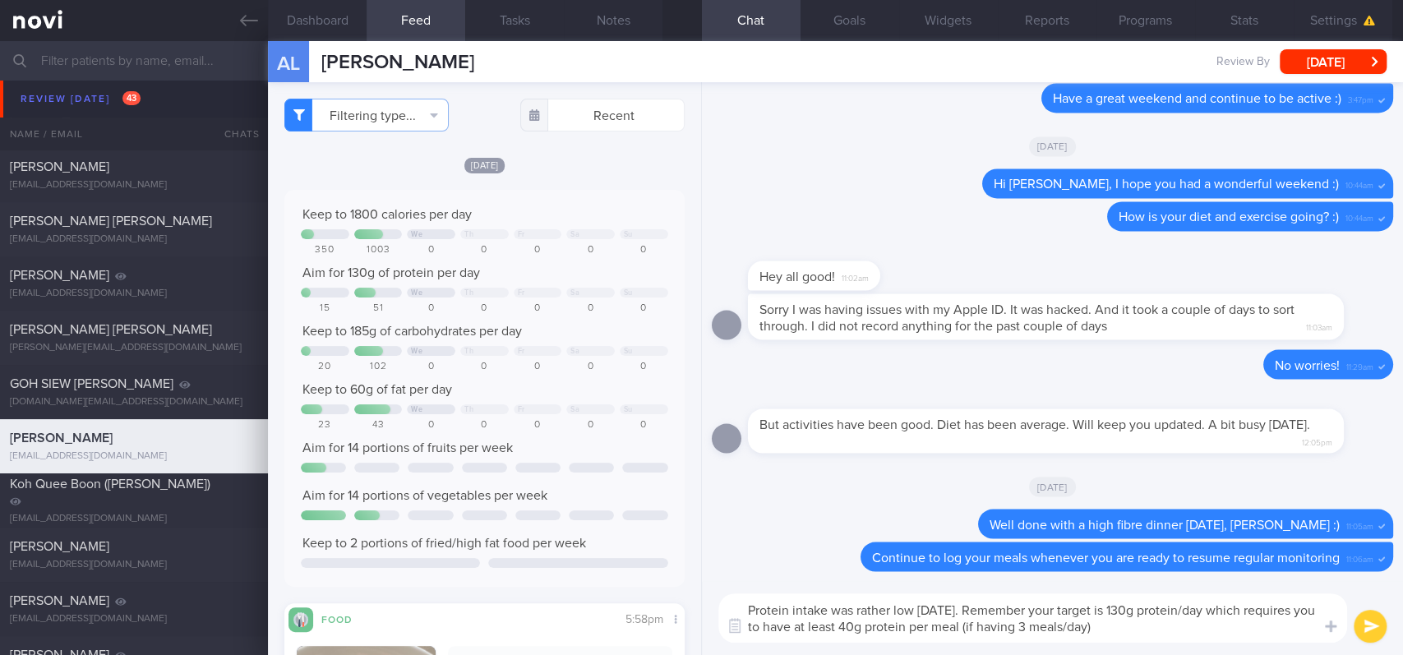
click at [818, 546] on textarea "Protein intake was rather low yesterday. Remember your target is 130g protein/d…" at bounding box center [1032, 617] width 629 height 49
click at [1192, 546] on textarea "Protein intake was rather low yesterday. Remember your target is 130g protein/d…" at bounding box center [1032, 617] width 629 height 49
type textarea "Protein intake was rather low yesterday. Remember your target is 130g protein/d…"
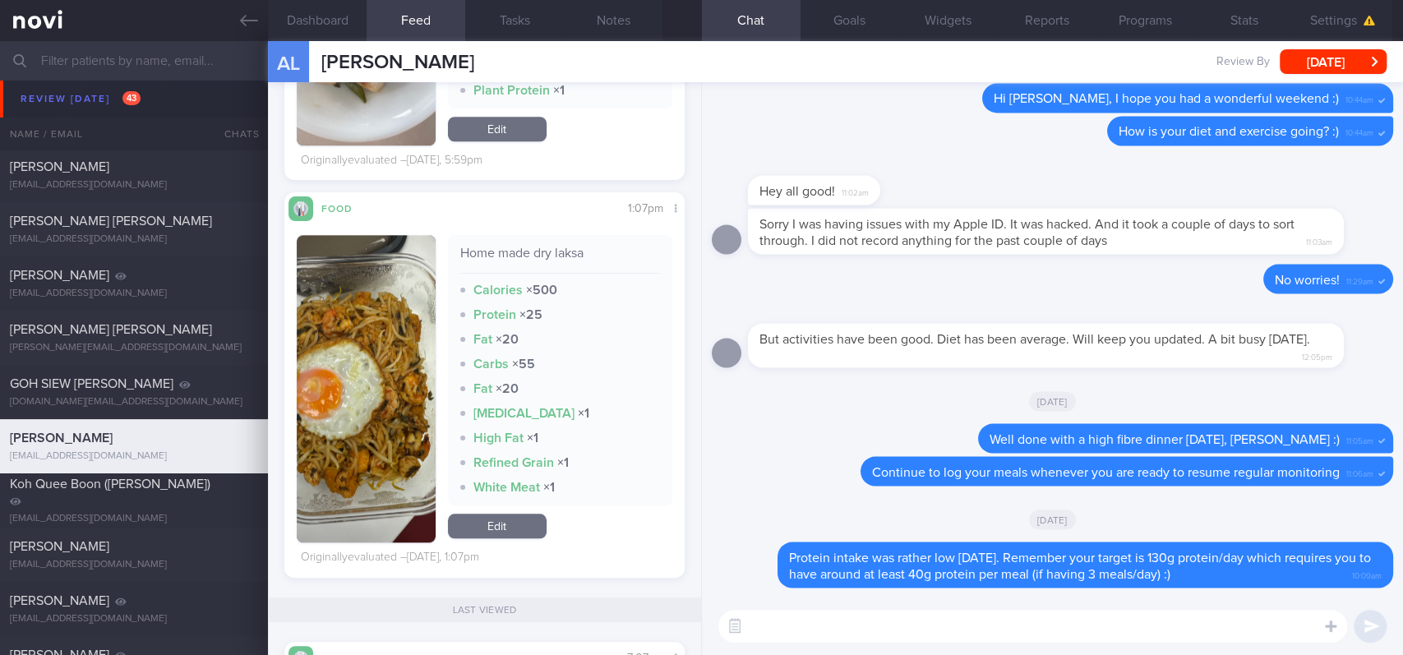
scroll to position [986, 0]
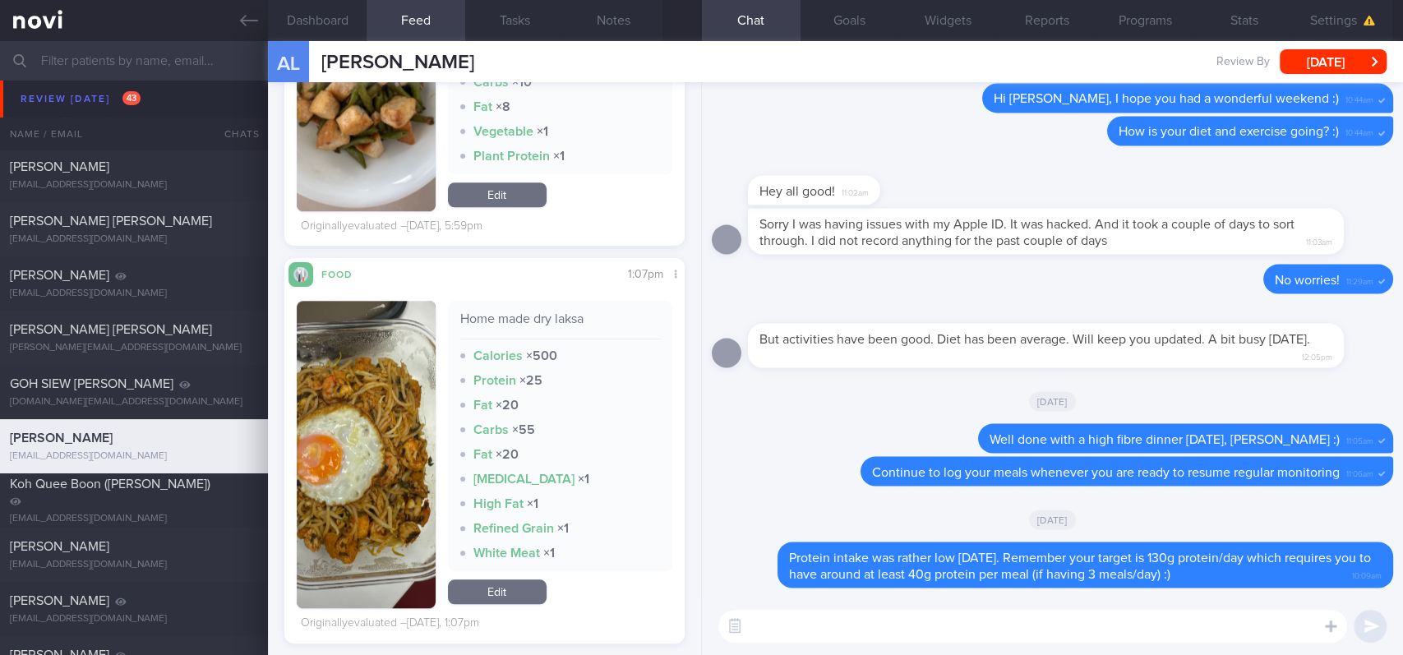
click at [808, 546] on textarea at bounding box center [1032, 626] width 629 height 33
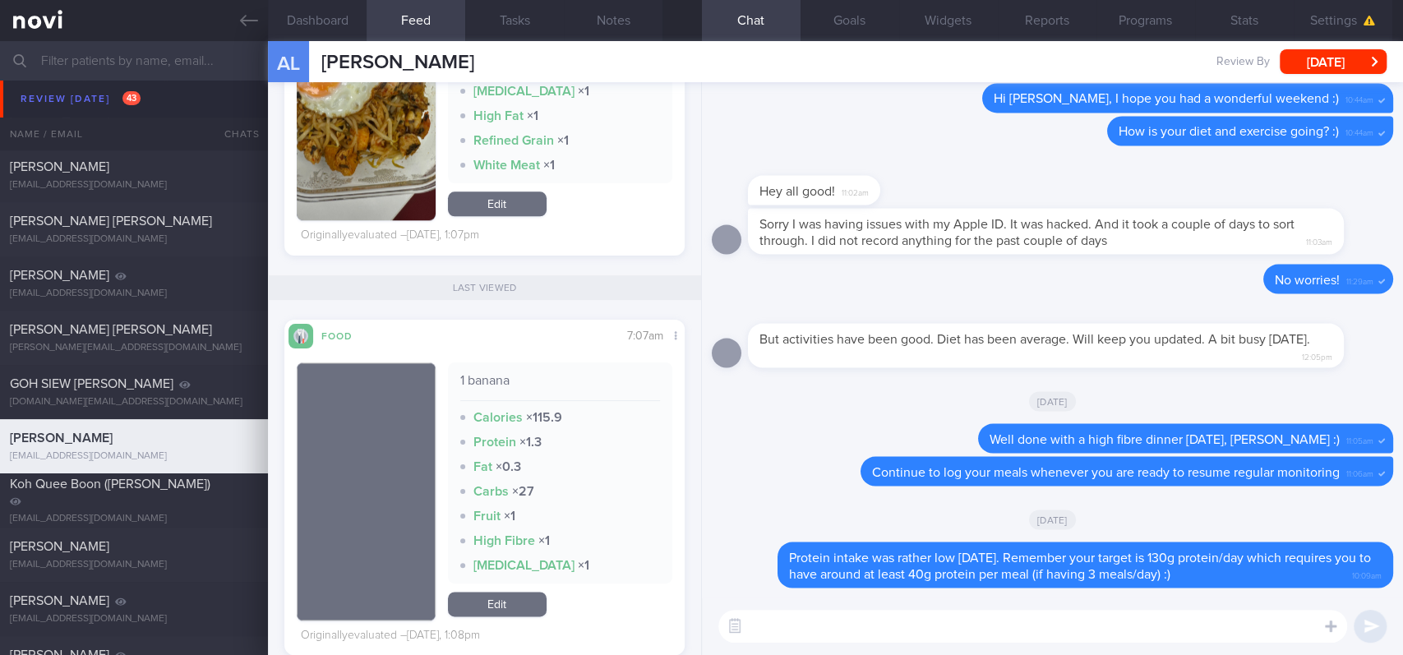
scroll to position [1424, 0]
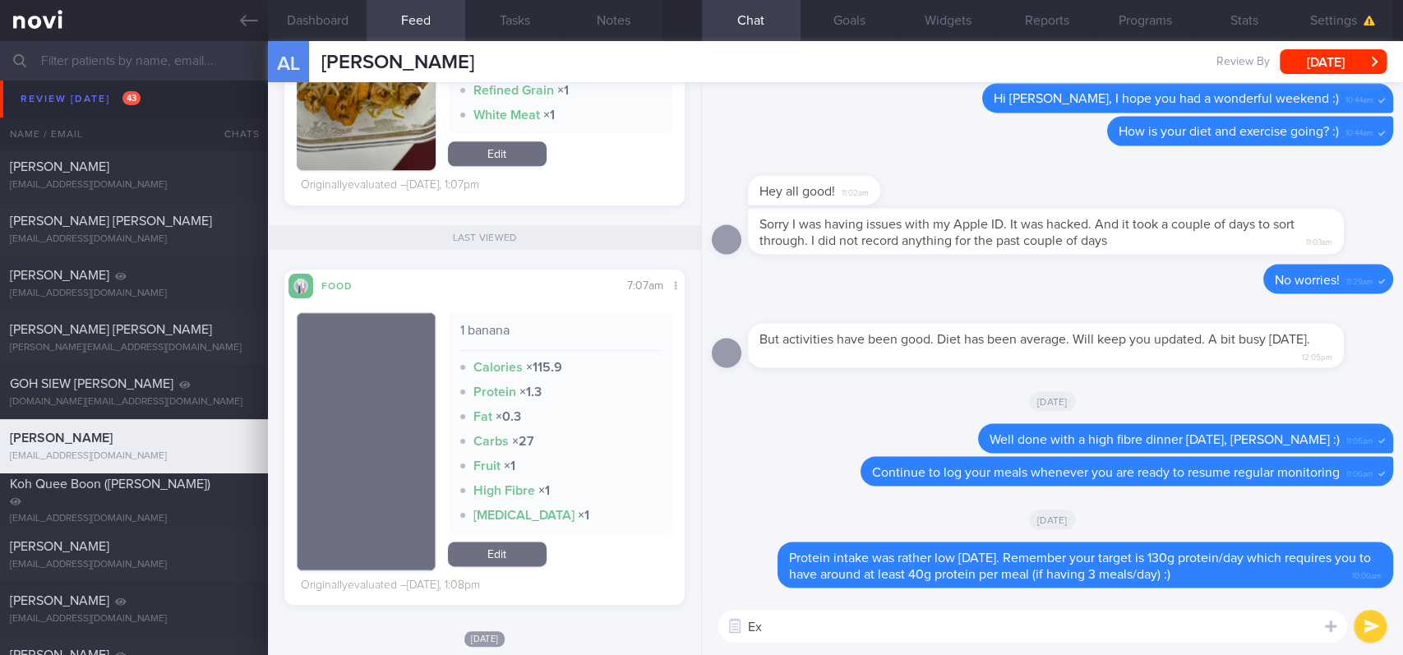
type textarea "E"
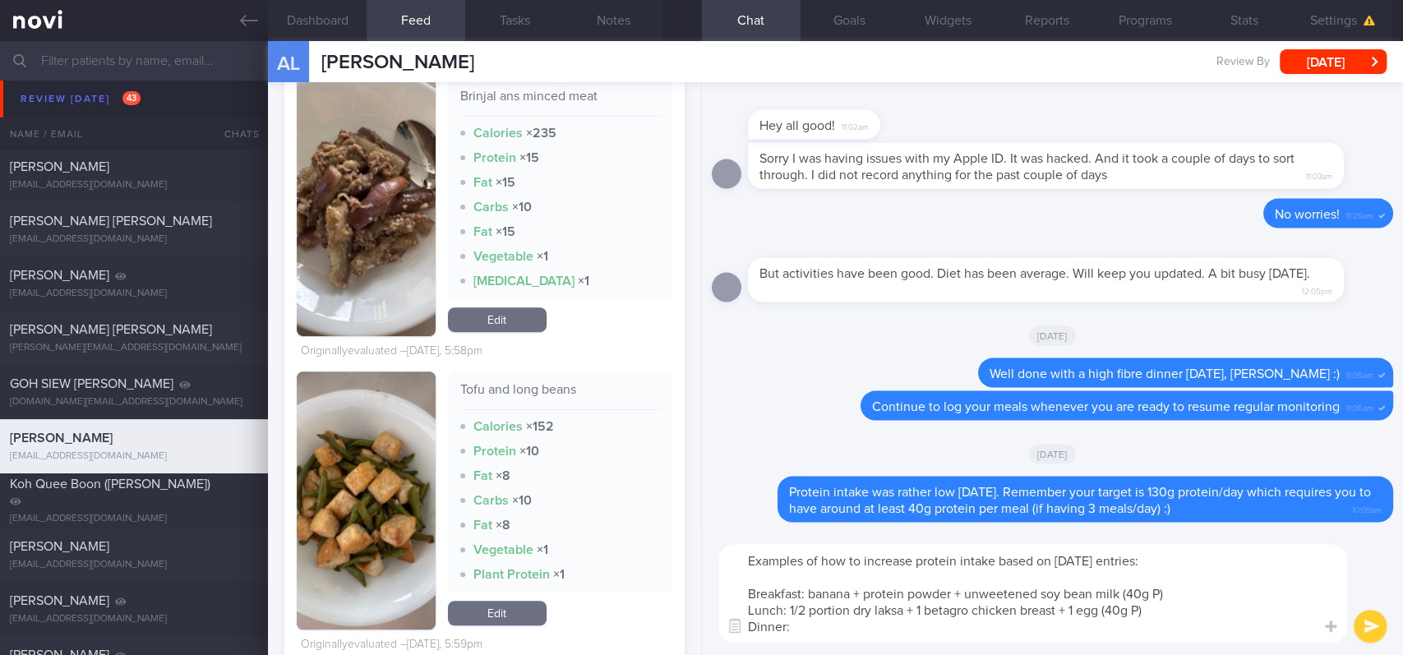
scroll to position [547, 0]
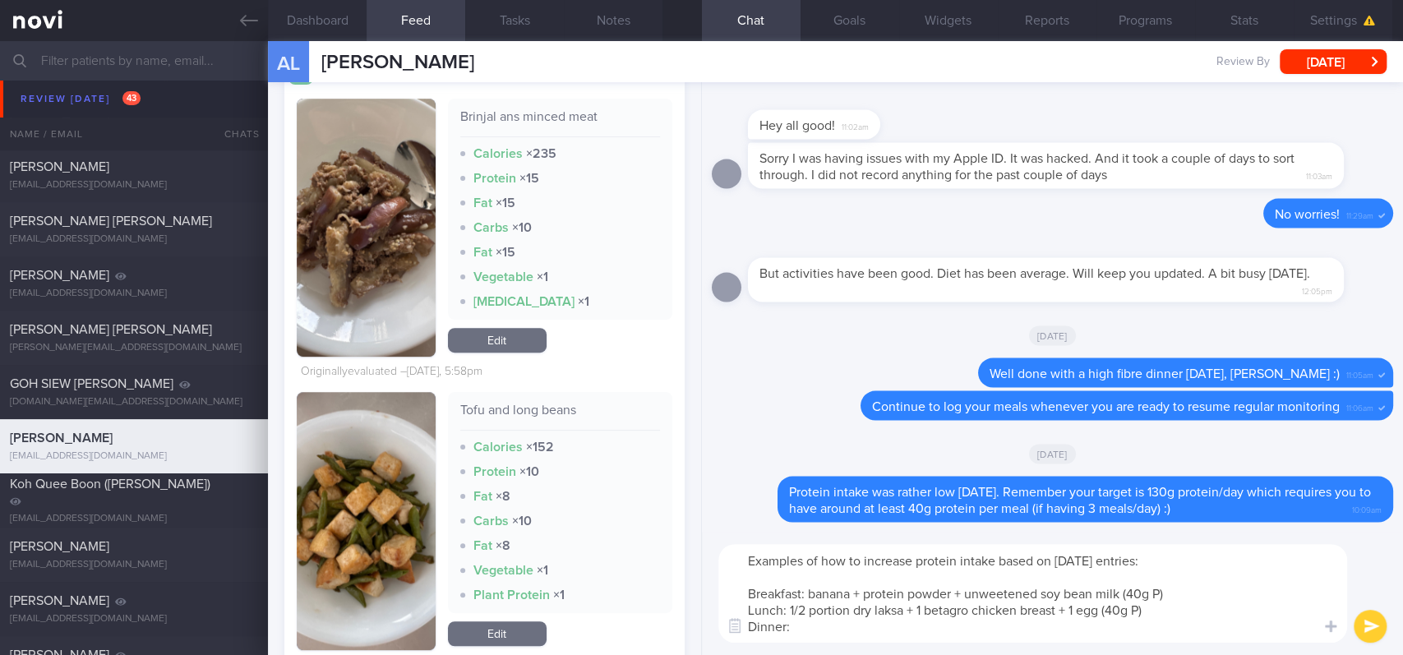
click at [929, 546] on textarea "Examples of how to increase protein intake based on yesterday's entries: Breakf…" at bounding box center [1032, 593] width 629 height 99
click at [928, 546] on textarea "Examples of how to increase protein intake based on yesterday's entries: Breakf…" at bounding box center [1032, 593] width 629 height 99
click at [946, 546] on textarea "Examples of how to increase protein intake based on yesterday's entries: Breakf…" at bounding box center [1032, 593] width 629 height 99
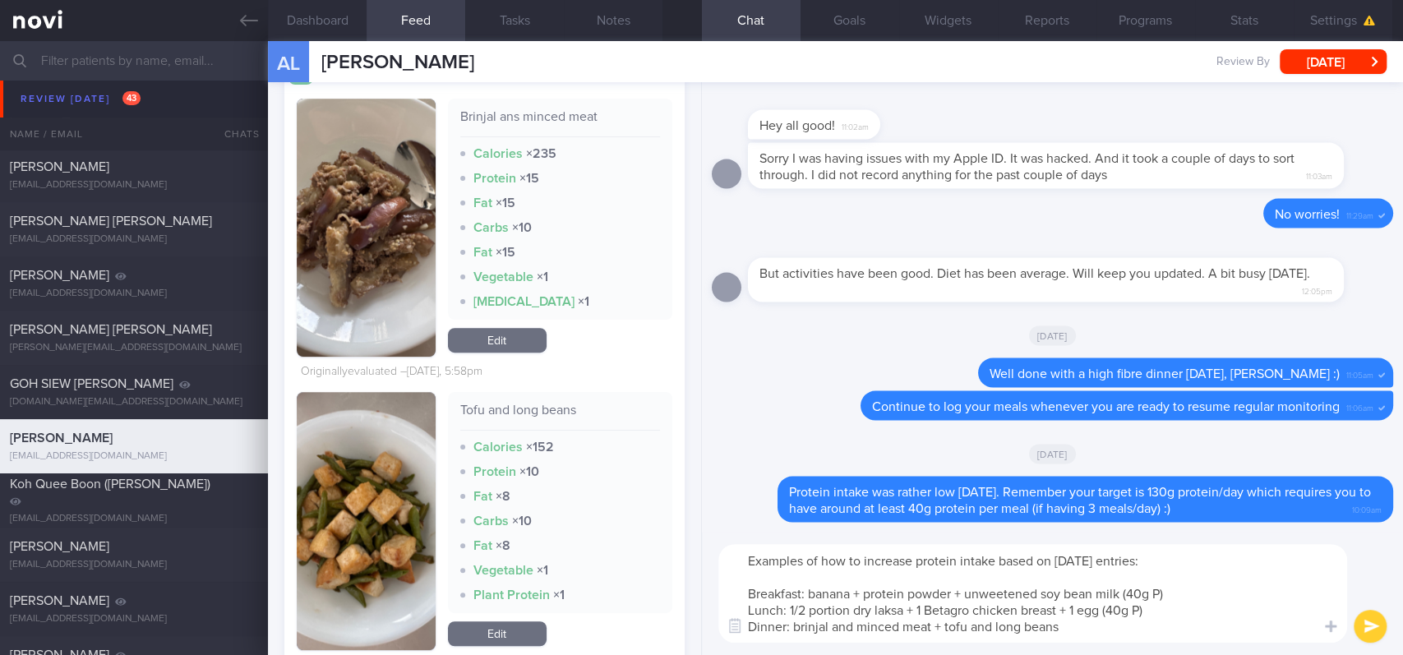
click at [1098, 546] on textarea "Examples of how to increase protein intake based on yesterday's entries: Breakf…" at bounding box center [1032, 593] width 629 height 99
click at [917, 546] on textarea "Examples of how to increase protein intake based on yesterday's entries: Breakf…" at bounding box center [1032, 593] width 629 height 99
click at [1065, 546] on textarea "Examples of how to increase protein intake based on yesterday's entries: Breakf…" at bounding box center [1032, 593] width 629 height 99
click at [921, 546] on textarea "Examples of how to increase protein intake based on yesterday's entries: Breakf…" at bounding box center [1032, 593] width 629 height 99
click at [1221, 546] on textarea "Examples of how to increase protein intake based on yesterday's entries: Breakf…" at bounding box center [1032, 593] width 629 height 99
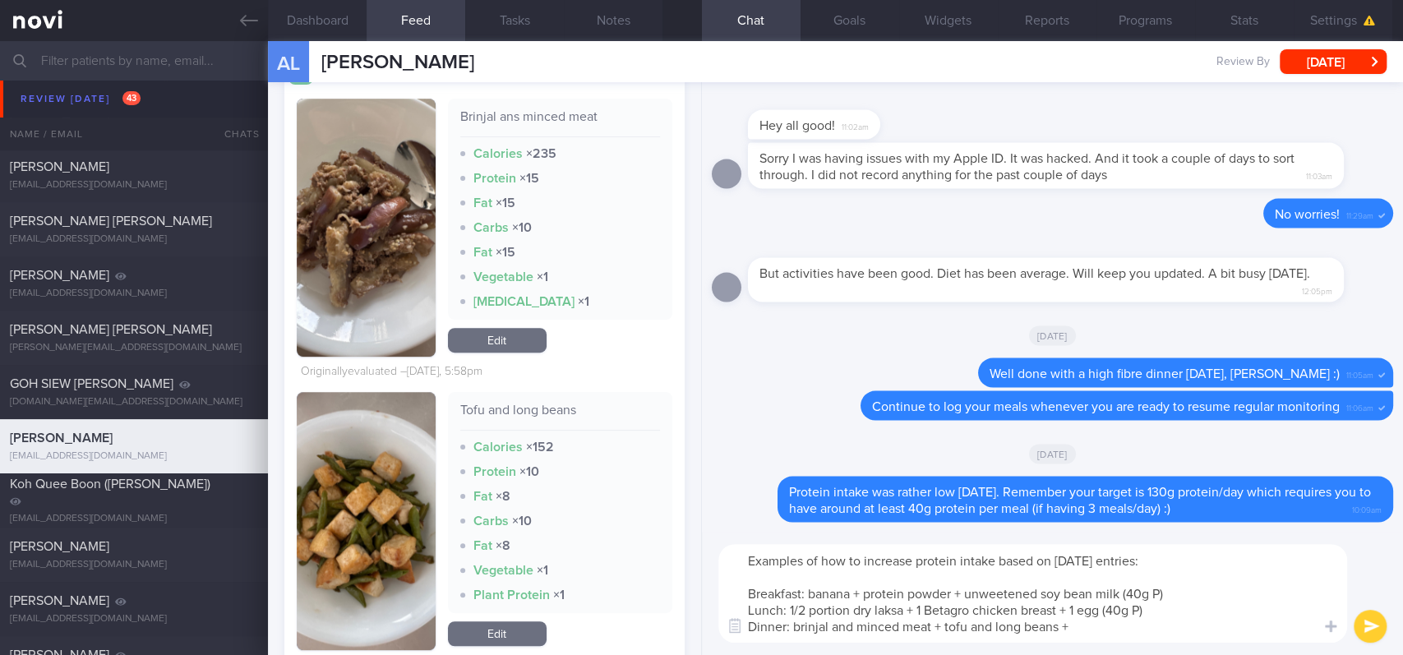
click at [1116, 546] on textarea "Examples of how to increase protein intake based on yesterday's entries: Breakf…" at bounding box center [1032, 593] width 629 height 99
drag, startPoint x: 993, startPoint y: 628, endPoint x: 937, endPoint y: 631, distance: 56.0
click at [937, 546] on textarea "Examples of how to increase protein intake based on yesterday's entries: Breakf…" at bounding box center [1032, 593] width 629 height 99
click at [1044, 546] on textarea "Examples of how to increase protein intake based on yesterday's entries: Breakf…" at bounding box center [1032, 593] width 629 height 99
click at [1062, 546] on textarea "Examples of how to increase protein intake based on yesterday's entries: Breakf…" at bounding box center [1032, 593] width 629 height 99
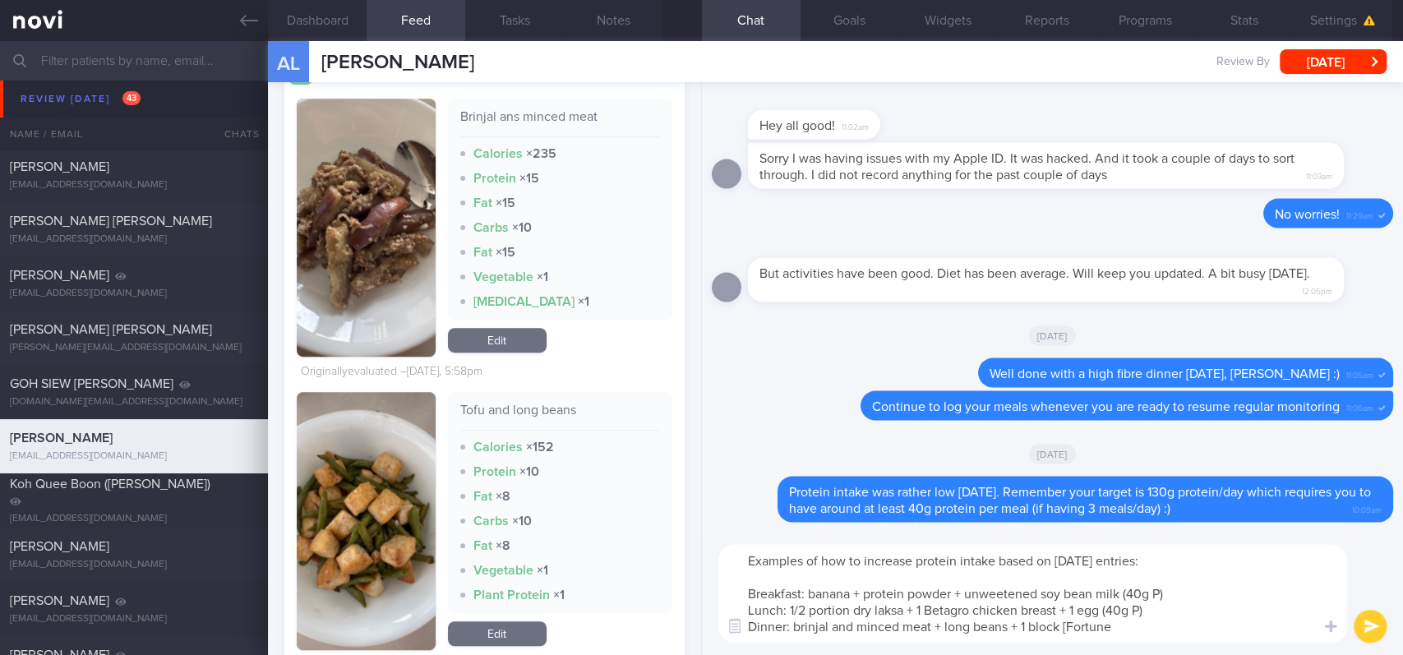
click at [1127, 546] on textarea "Examples of how to increase protein intake based on yesterday's entries: Breakf…" at bounding box center [1032, 593] width 629 height 99
paste textarea "https://www.fairprice.com.sg/product/fortune-tau-kwa-400g-157819"
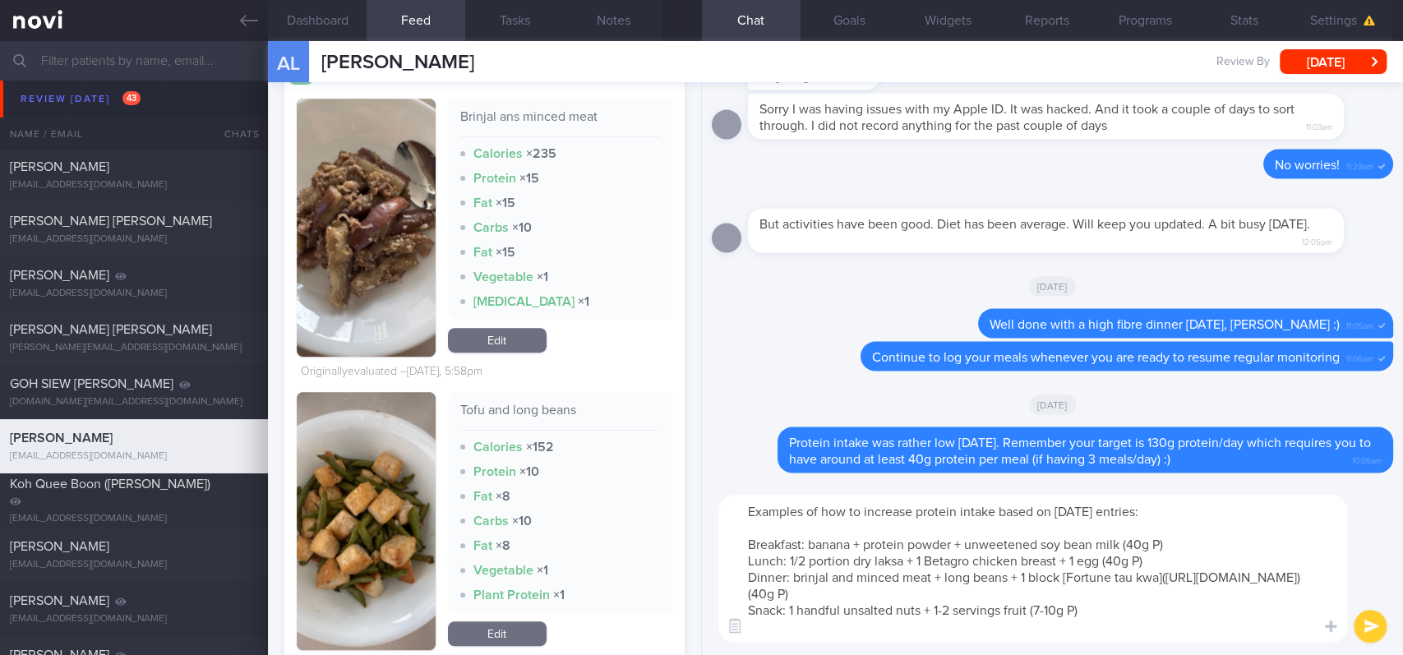
scroll to position [0, 0]
click at [1132, 544] on textarea "Examples of how to increase protein intake based on yesterday's entries: Breakf…" at bounding box center [1032, 569] width 629 height 148
click at [1126, 542] on textarea "Examples of how to increase protein intake based on yesterday's entries: Breakf…" at bounding box center [1032, 569] width 629 height 148
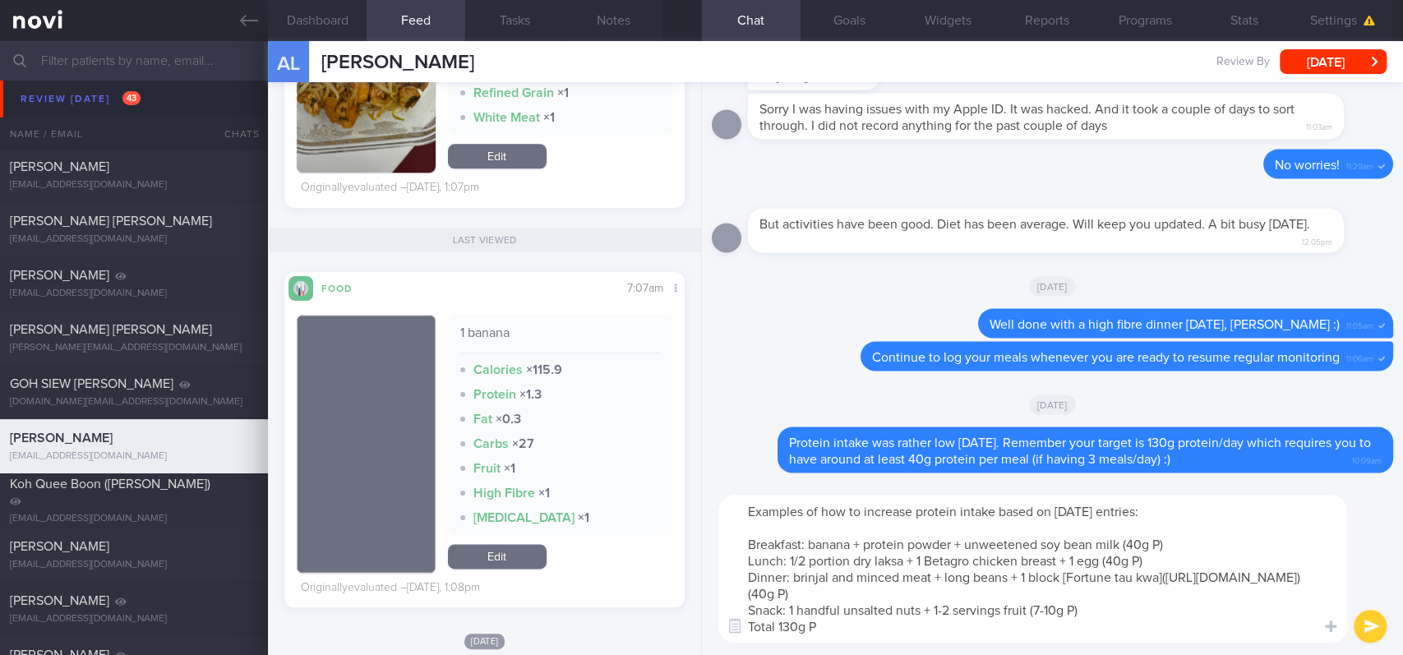
scroll to position [1424, 0]
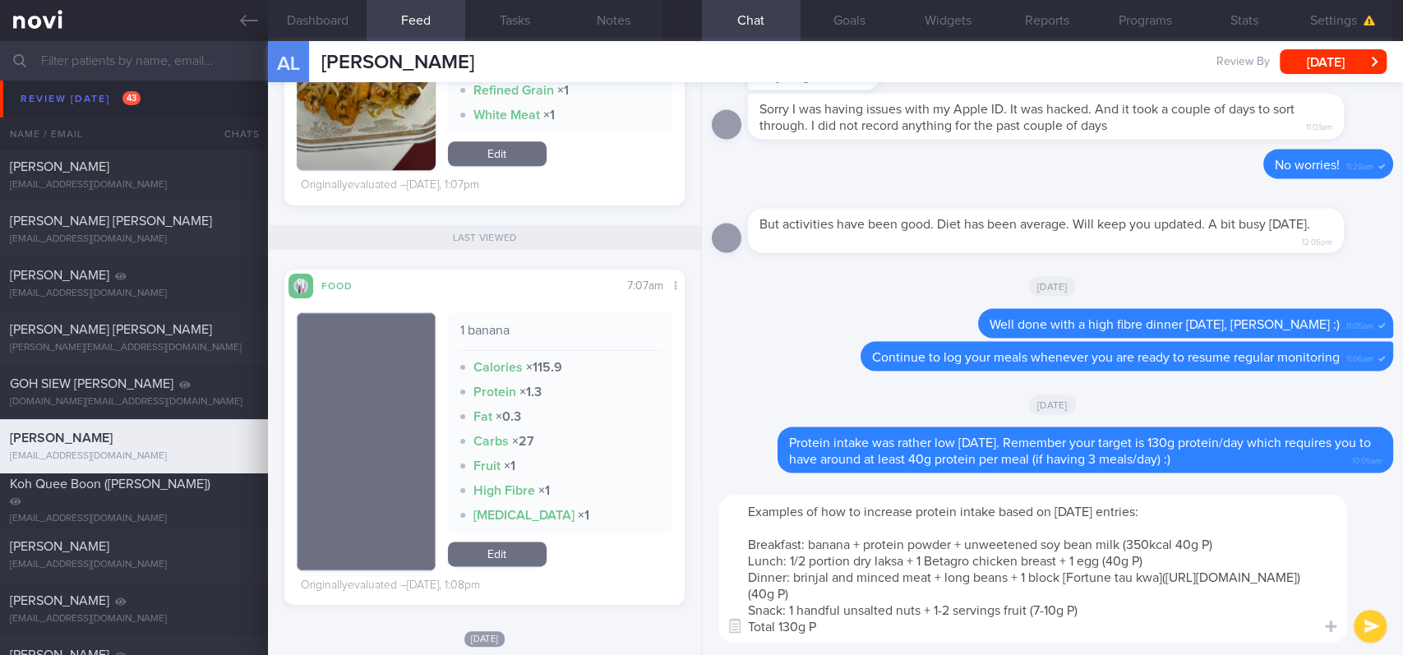
click at [1109, 546] on textarea "Examples of how to increase protein intake based on yesterday's entries: Breakf…" at bounding box center [1032, 569] width 629 height 148
click at [1067, 546] on textarea "Examples of how to increase protein intake based on yesterday's entries: Breakf…" at bounding box center [1032, 569] width 629 height 148
click at [1179, 546] on textarea "Examples of how to increase protein intake based on yesterday's entries: Breakf…" at bounding box center [1032, 569] width 629 height 148
click at [1213, 546] on textarea "Examples of how to increase protein intake based on yesterday's entries: Breakf…" at bounding box center [1032, 569] width 629 height 148
click at [1140, 546] on textarea "Examples of how to increase protein intake based on yesterday's entries: Breakf…" at bounding box center [1032, 569] width 629 height 148
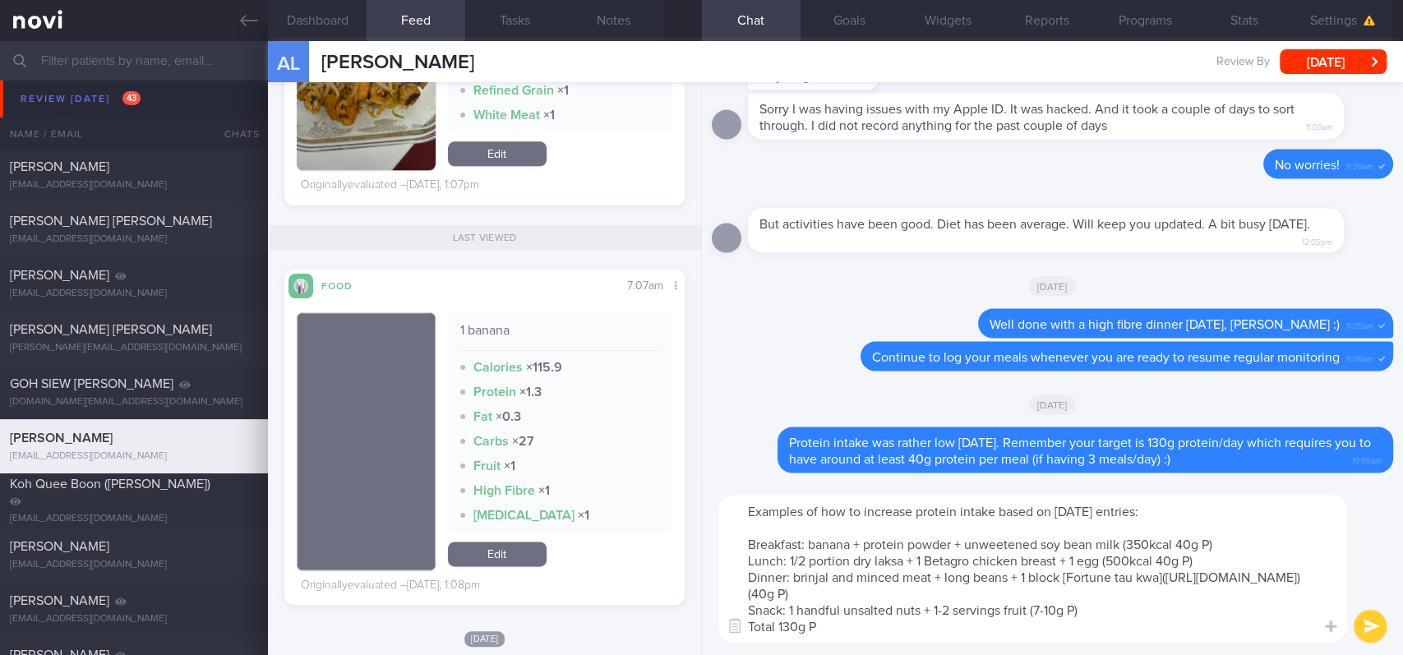
click at [1144, 546] on textarea "Examples of how to increase protein intake based on yesterday's entries: Breakf…" at bounding box center [1032, 569] width 629 height 148
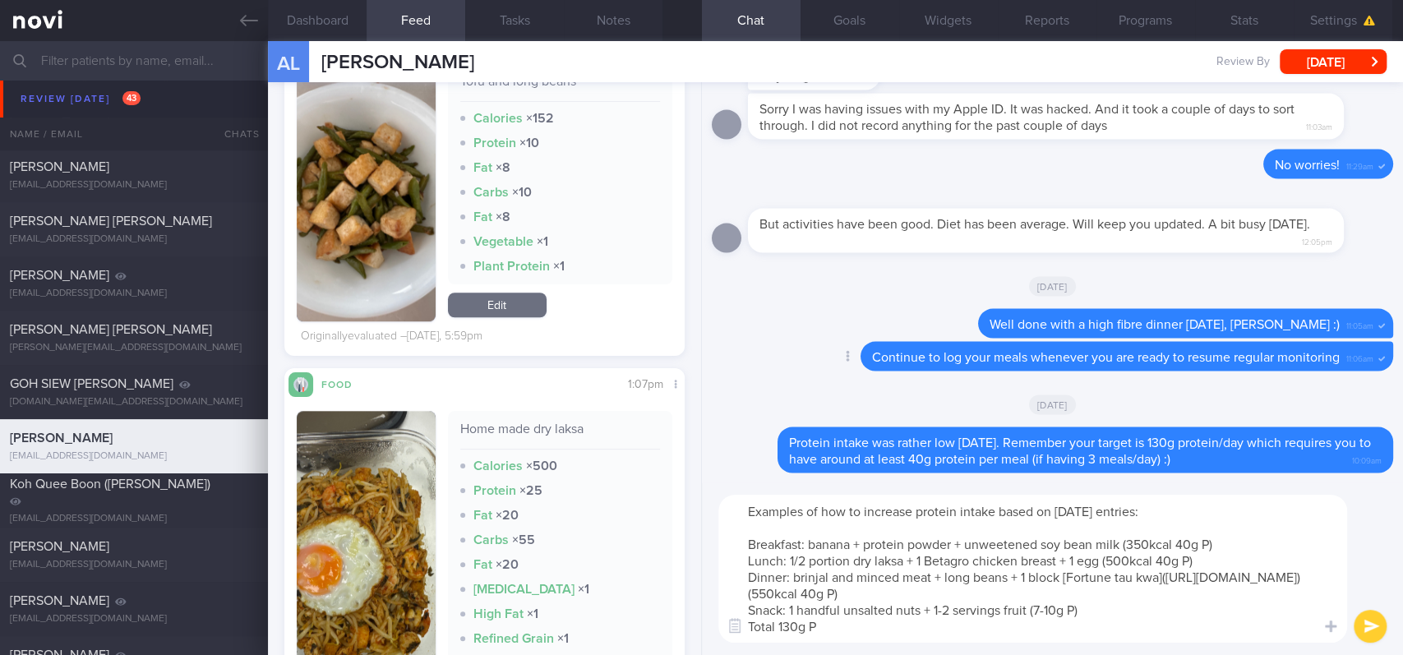
scroll to position [0, 0]
click at [1157, 546] on textarea "Examples of how to increase protein intake based on yesterday's entries: Breakf…" at bounding box center [1032, 569] width 629 height 148
click at [1034, 546] on textarea "Examples of how to increase protein intake based on yesterday's entries: Breakf…" at bounding box center [1032, 569] width 629 height 148
drag, startPoint x: 776, startPoint y: 628, endPoint x: 961, endPoint y: 606, distance: 186.2
click at [775, 546] on textarea "Examples of how to increase protein intake based on yesterday's entries: Breakf…" at bounding box center [1032, 569] width 629 height 148
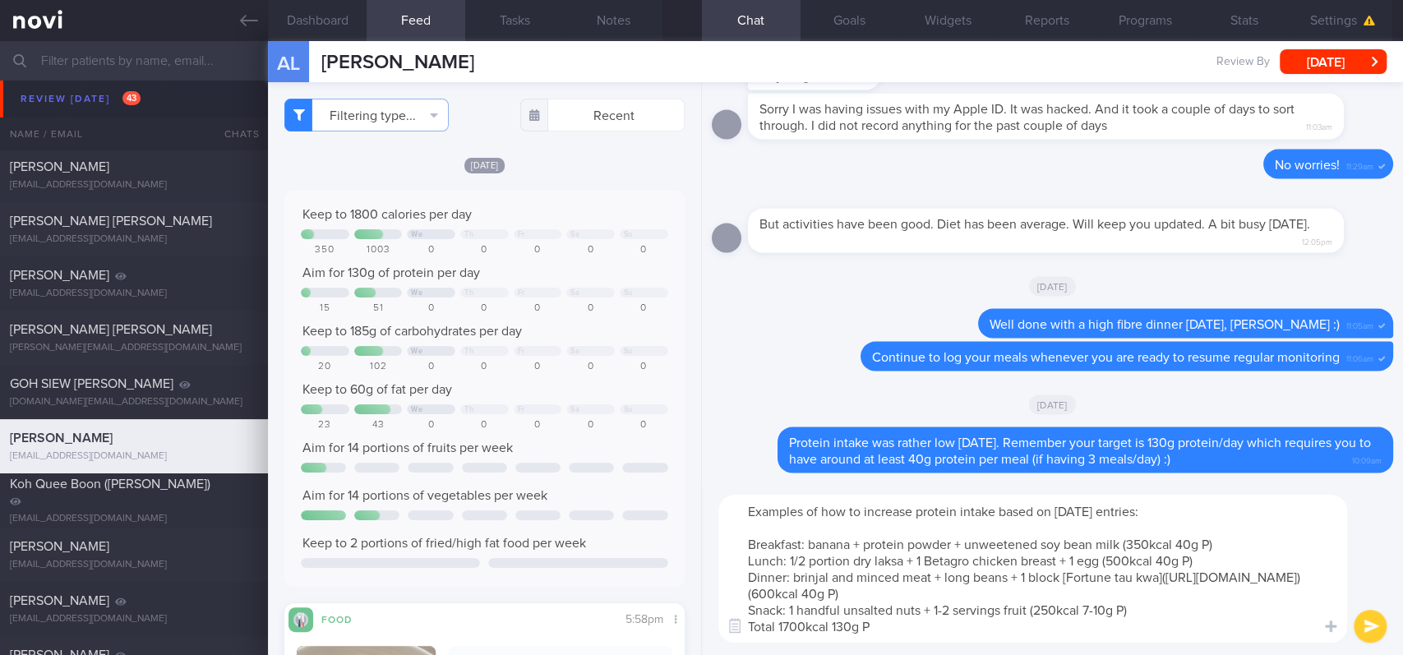
click at [973, 546] on textarea "Examples of how to increase protein intake based on yesterday's entries: Breakf…" at bounding box center [1032, 569] width 629 height 148
click at [1193, 546] on textarea "Examples of how to increase protein intake based on yesterday's entries: Breakf…" at bounding box center [1032, 569] width 629 height 148
type textarea "Examples of how to increase protein intake based on yesterday's entries: Breakf…"
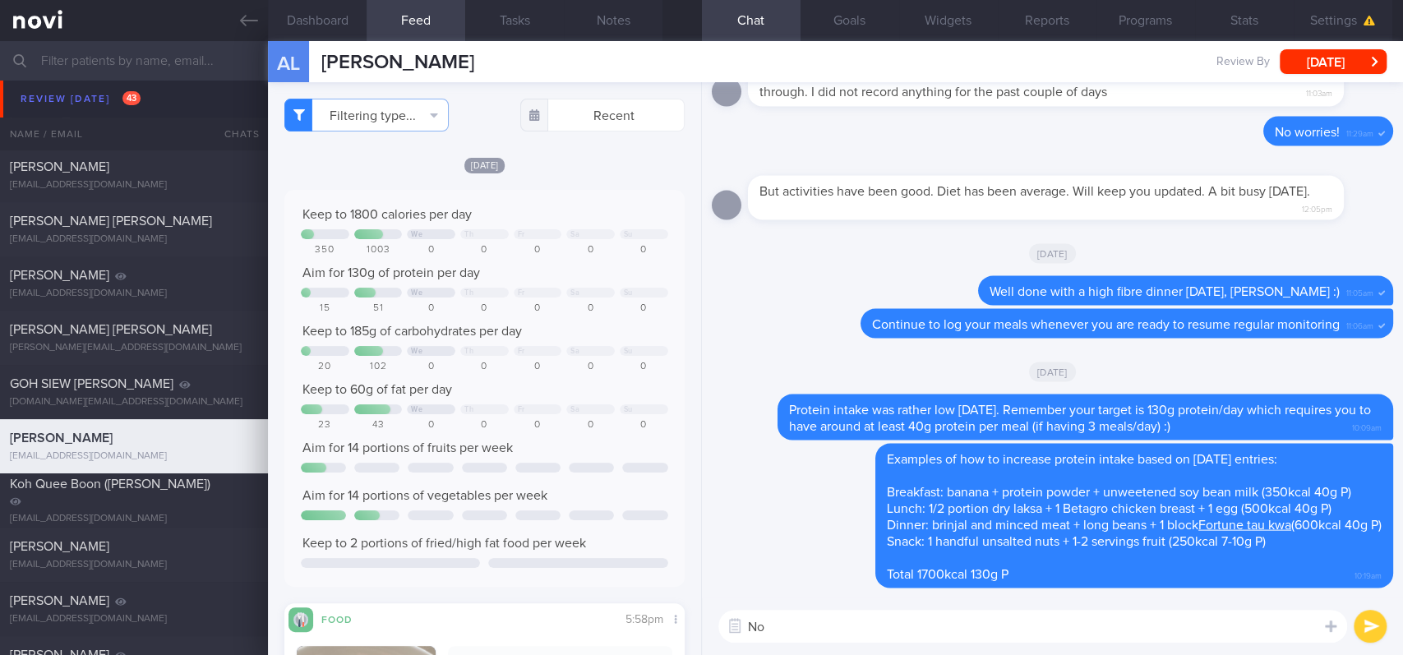
type textarea "N"
click at [823, 546] on textarea at bounding box center [1032, 626] width 629 height 33
type textarea "Y"
paste textarea "https://www.instagram.com/p/DJ_ehetyUiI/?igsh=MTdiZzUzdmliaDBvdg=="
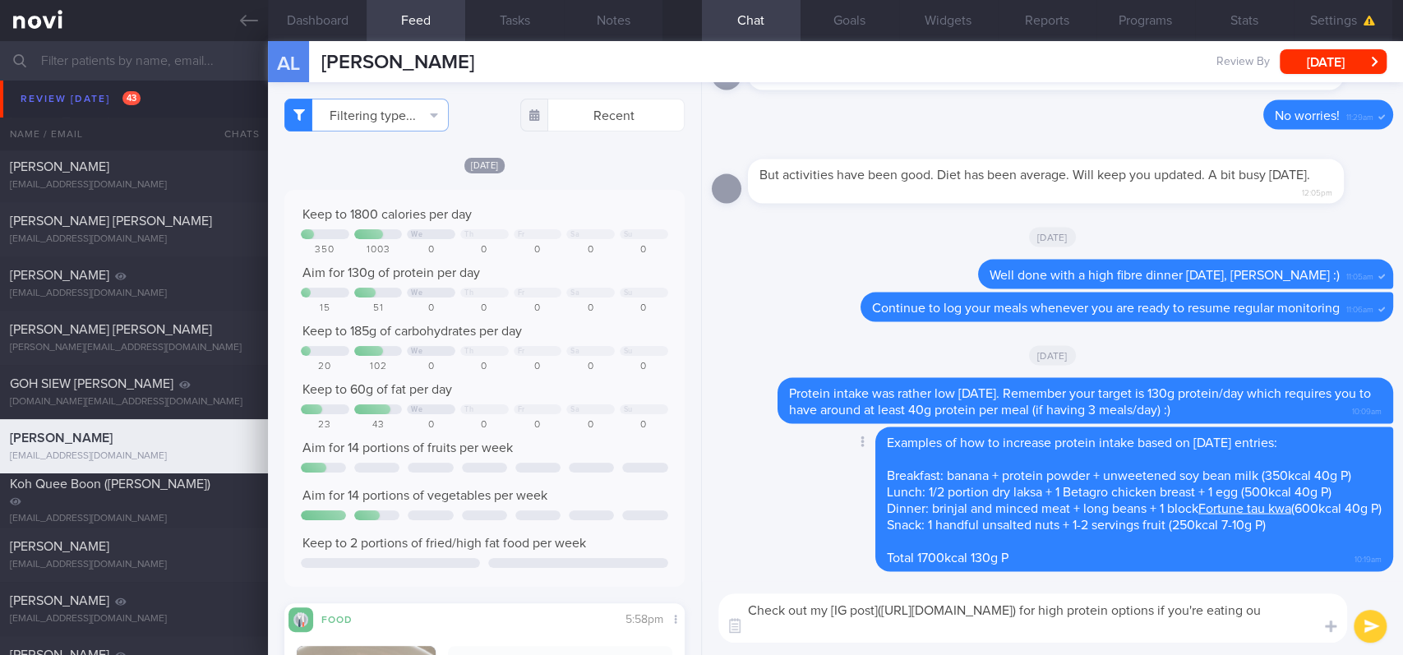
type textarea "Check out my [IG post](https://www.instagram.com/p/DJ_ehetyUiI/?igsh=MTdiZzUzdm…"
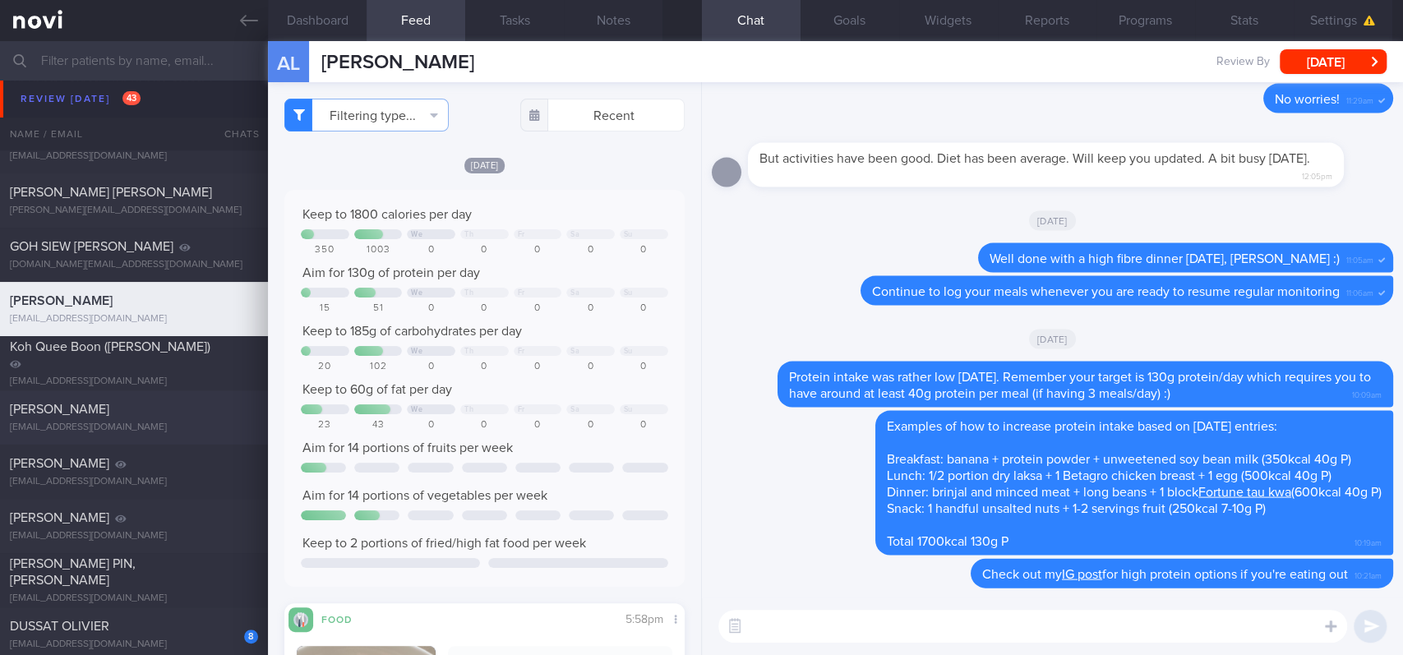
scroll to position [767, 0]
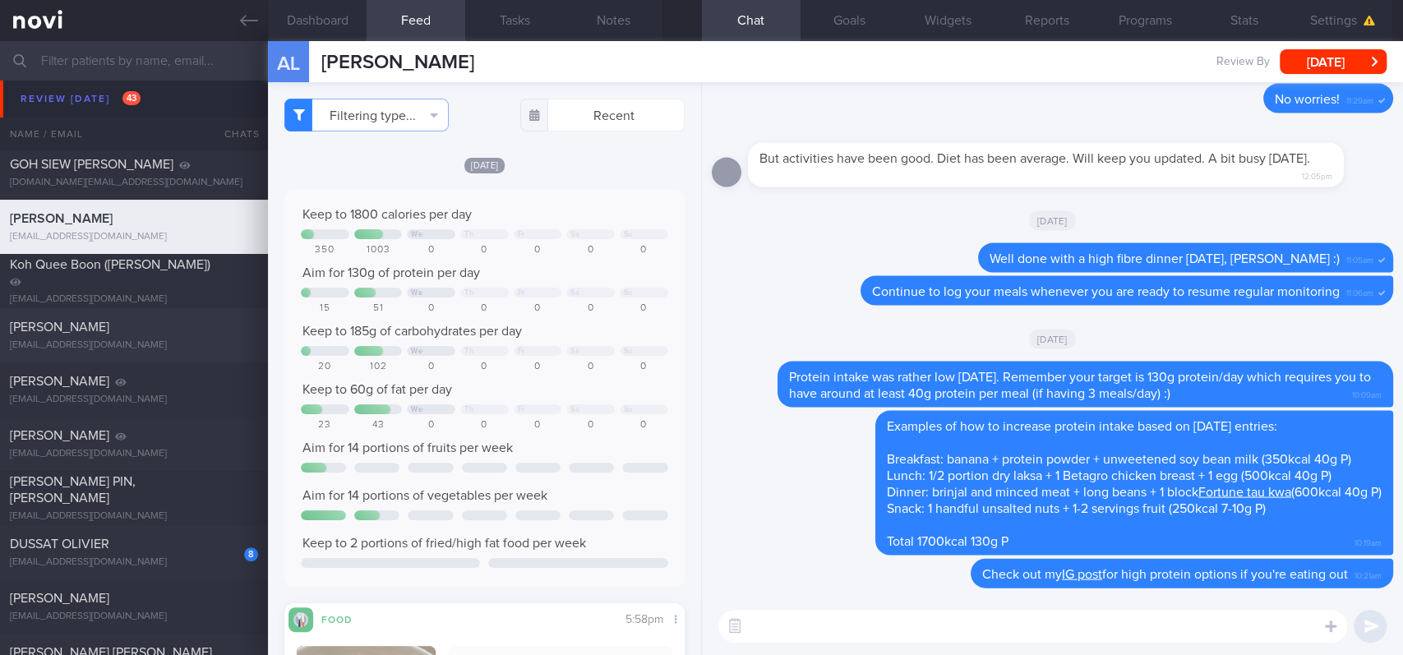
click at [145, 322] on div "[PERSON_NAME]" at bounding box center [132, 327] width 244 height 16
type input "tracked"
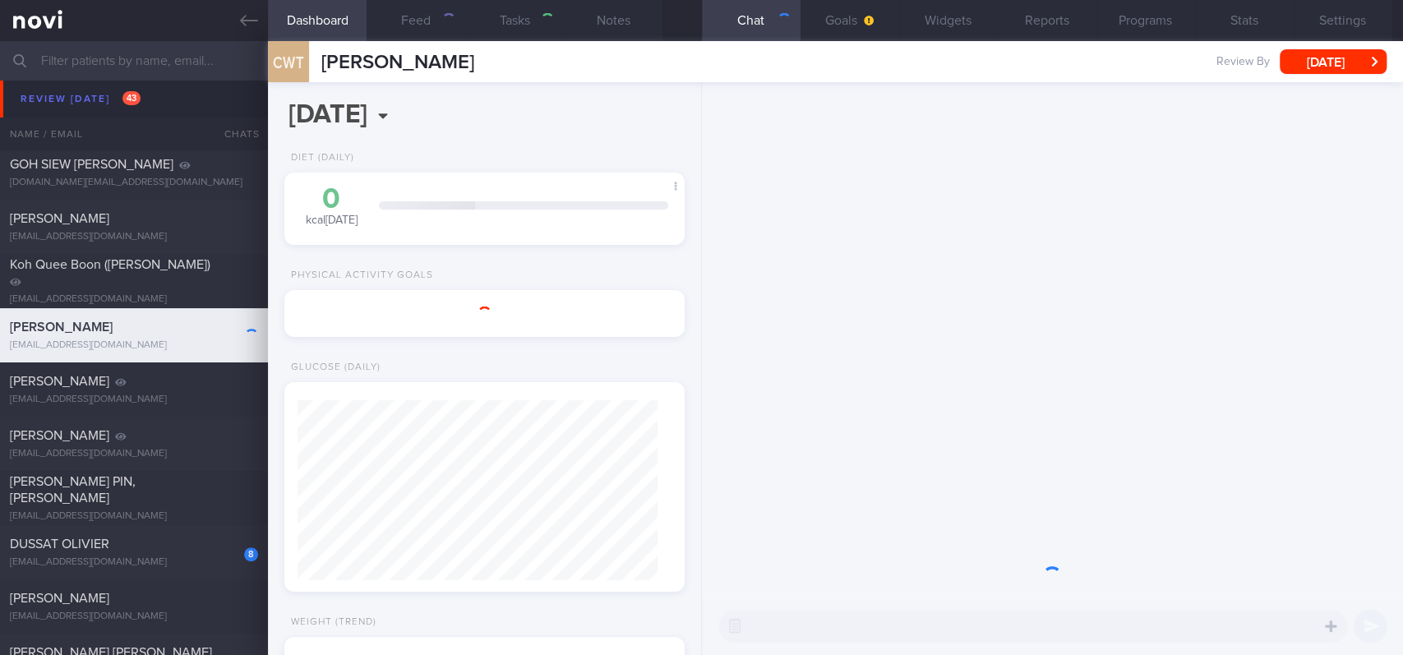
select select "7"
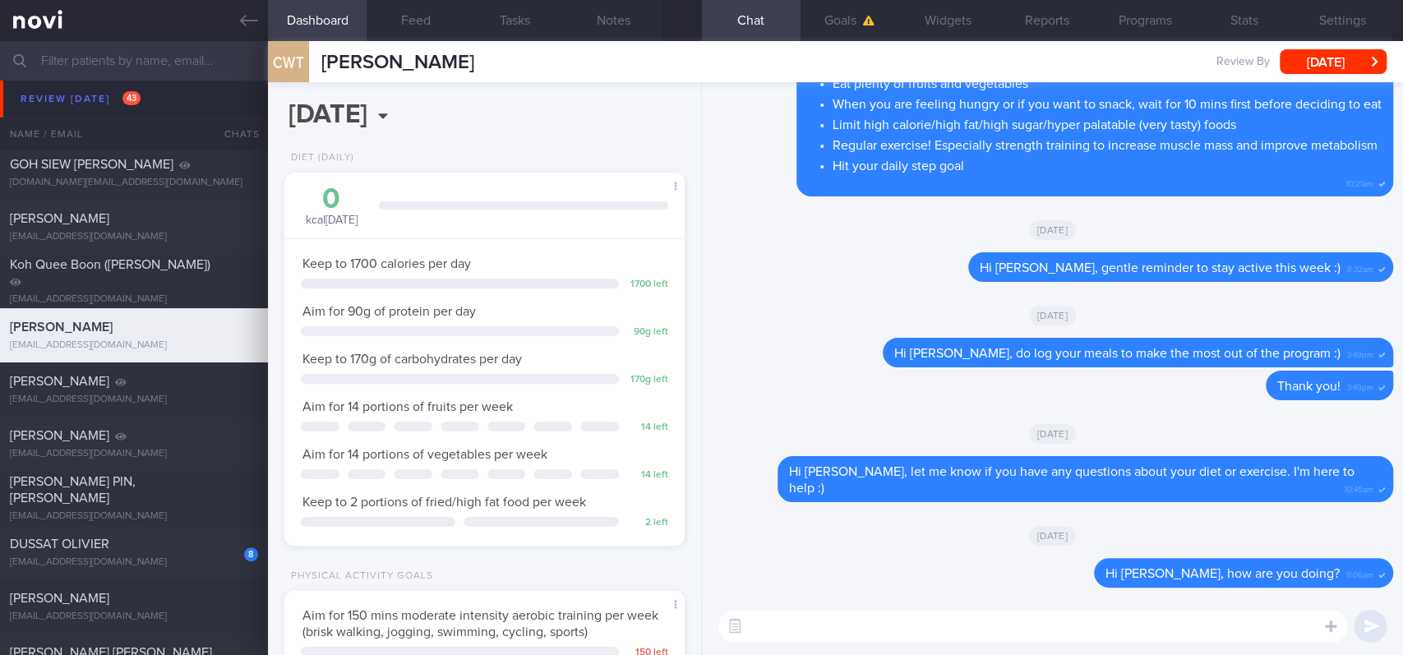
click at [925, 546] on textarea at bounding box center [1032, 626] width 629 height 33
type textarea "Hi Mr Tong, gentle reminders for you below"
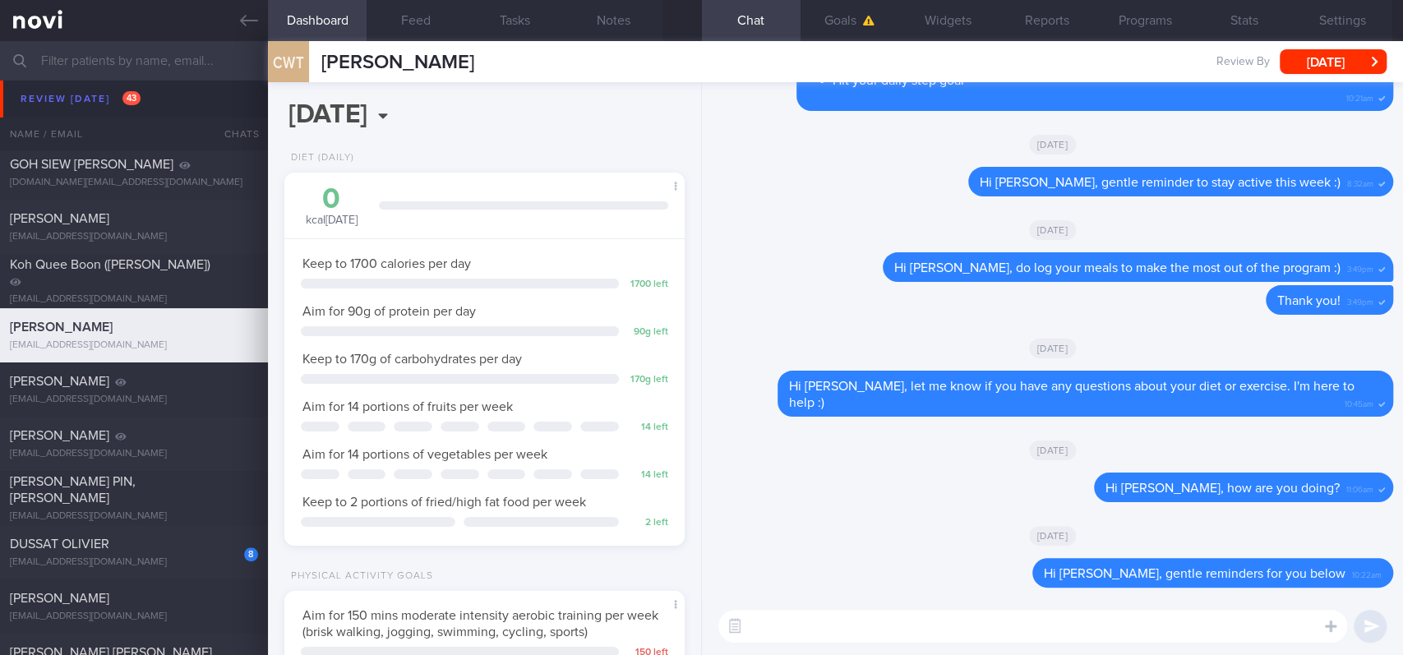
paste textarea "Use the 3R method when eating out: 1. Reduce - reduce carbohydrate if portion i…"
type textarea "Use the 3R method when eating out: 1. Reduce - reduce carbohydrate if portion i…"
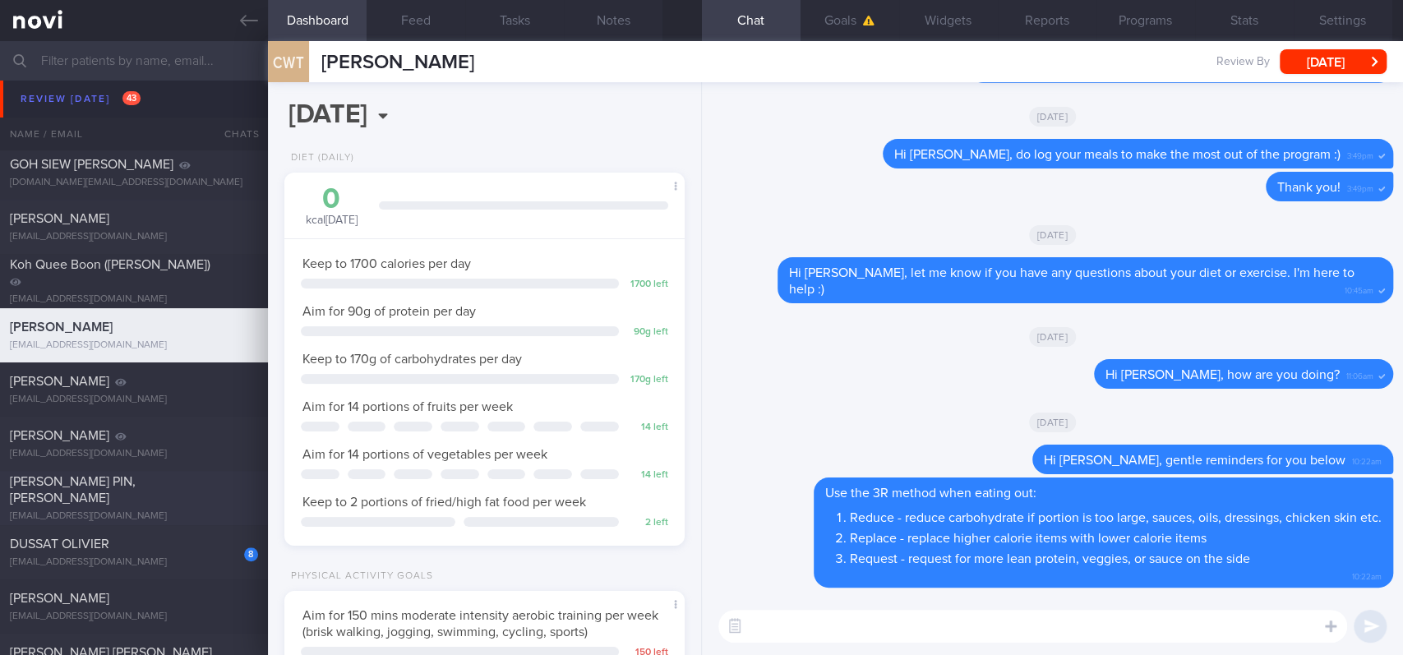
click at [151, 496] on div "ANG CHIN PIN, ERIC" at bounding box center [132, 489] width 244 height 33
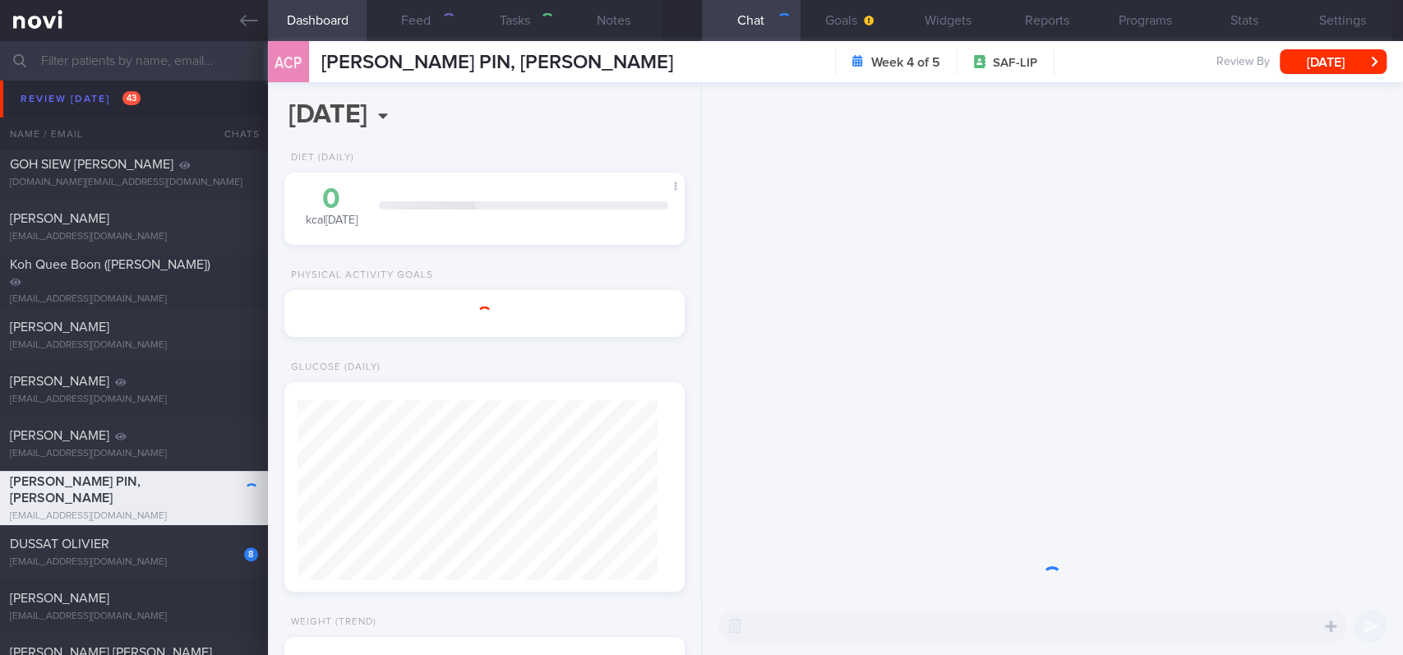
select select "6"
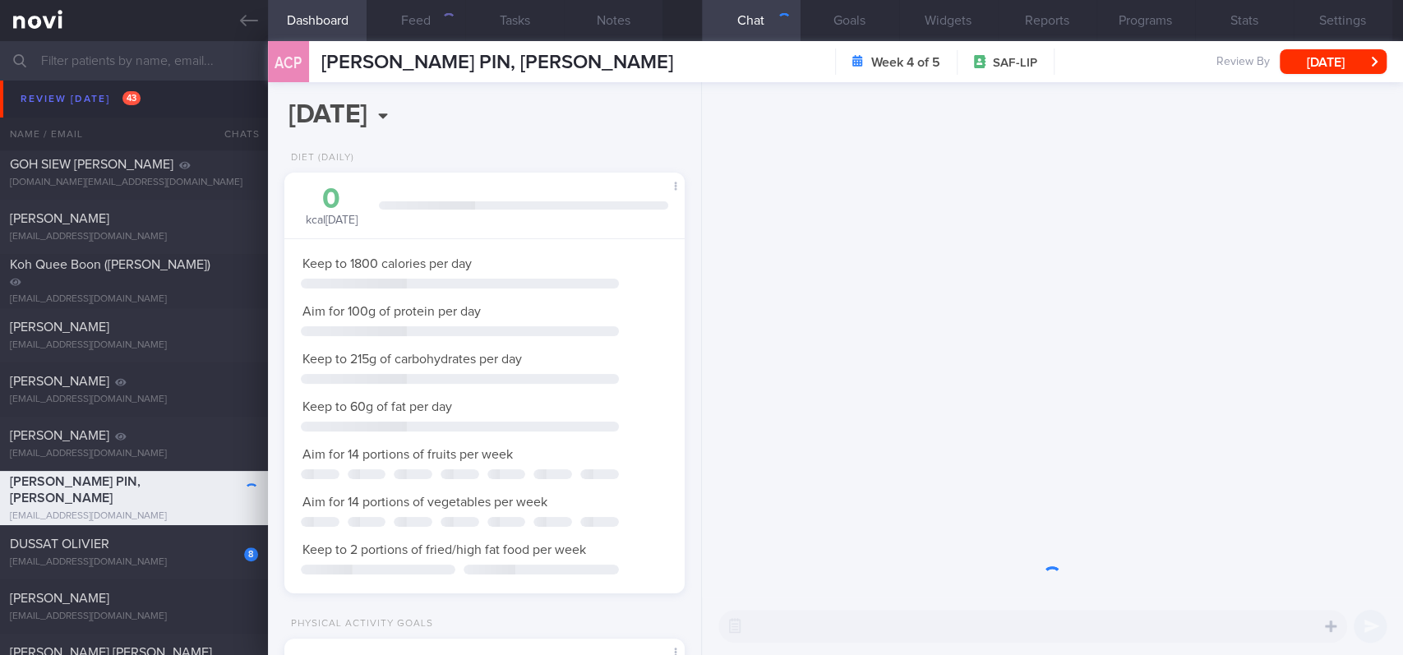
scroll to position [200, 353]
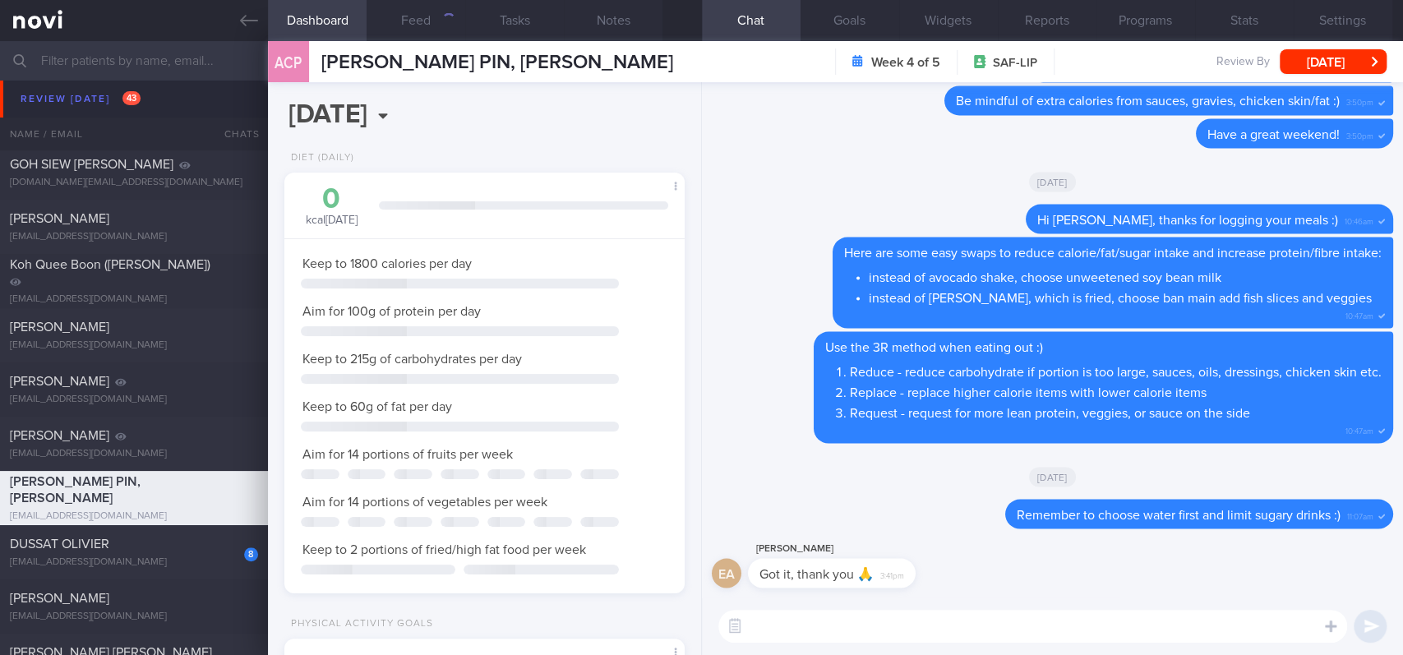
click at [205, 433] on div "Kwang Wei Tan" at bounding box center [132, 435] width 244 height 16
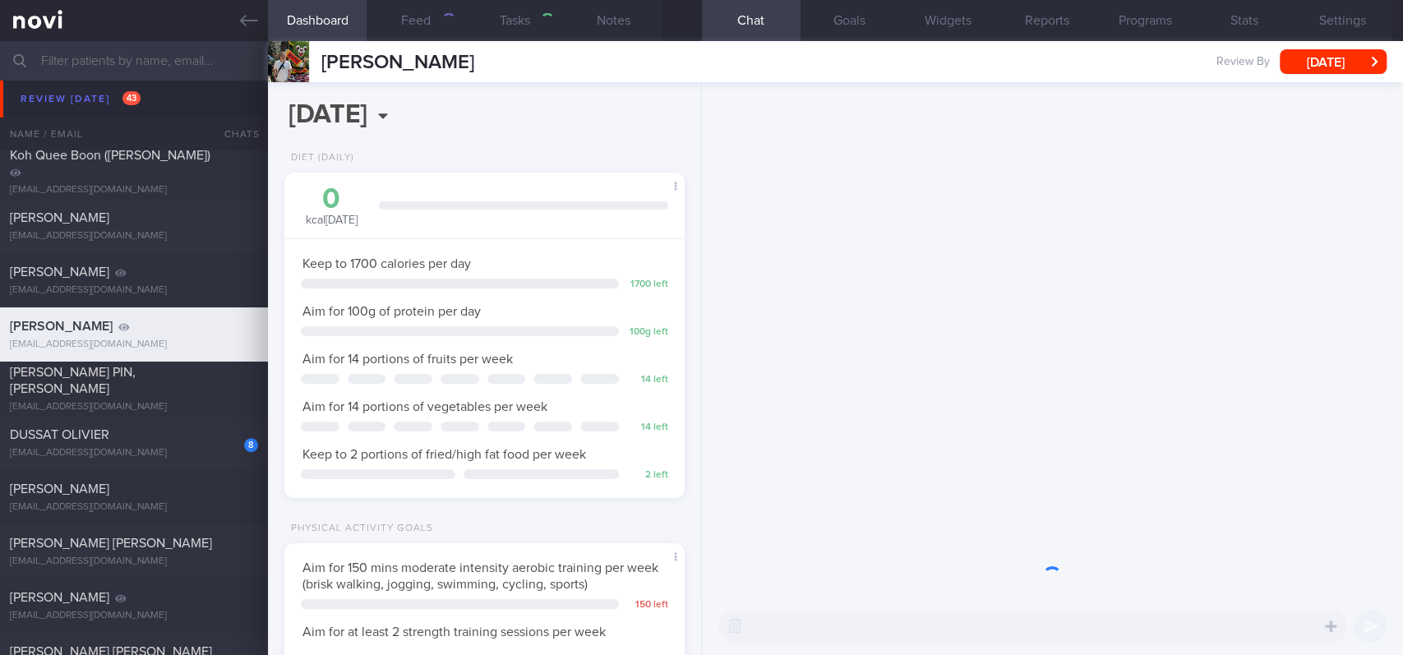
scroll to position [200, 353]
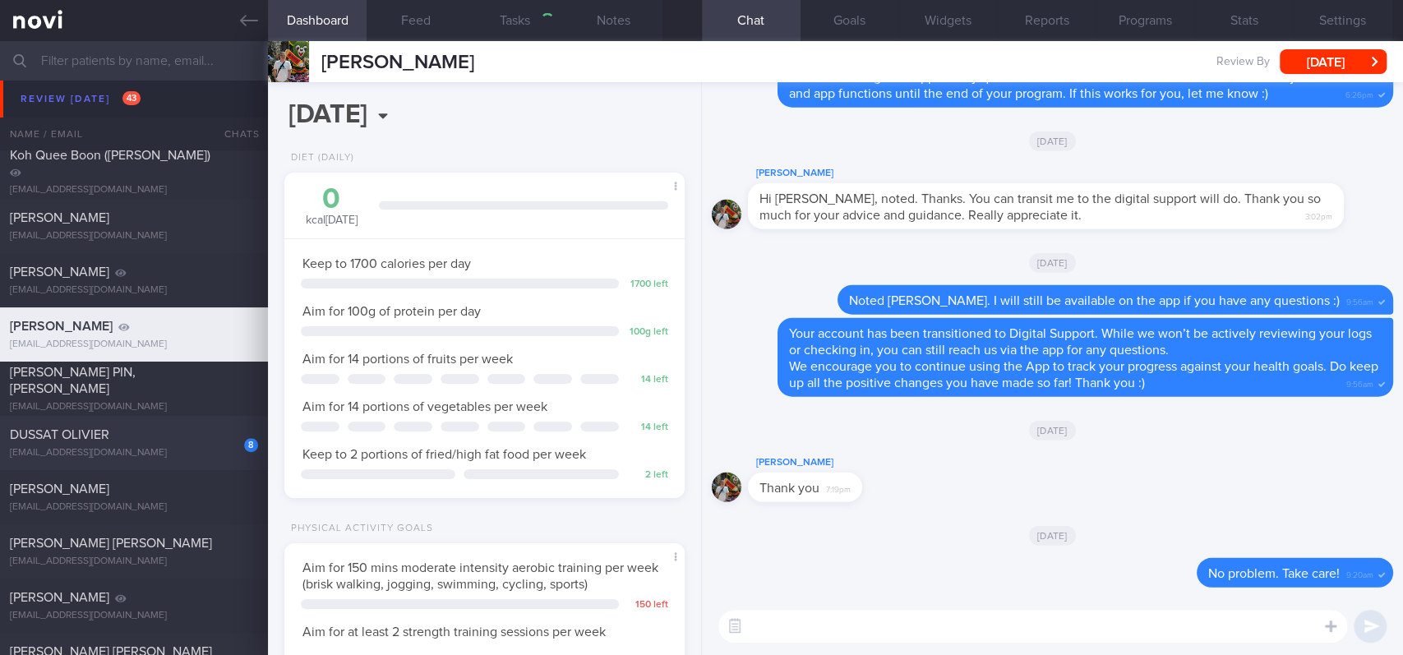
click at [79, 431] on span "DUSSAT OLIVIER" at bounding box center [59, 434] width 99 height 13
type input "tracked"
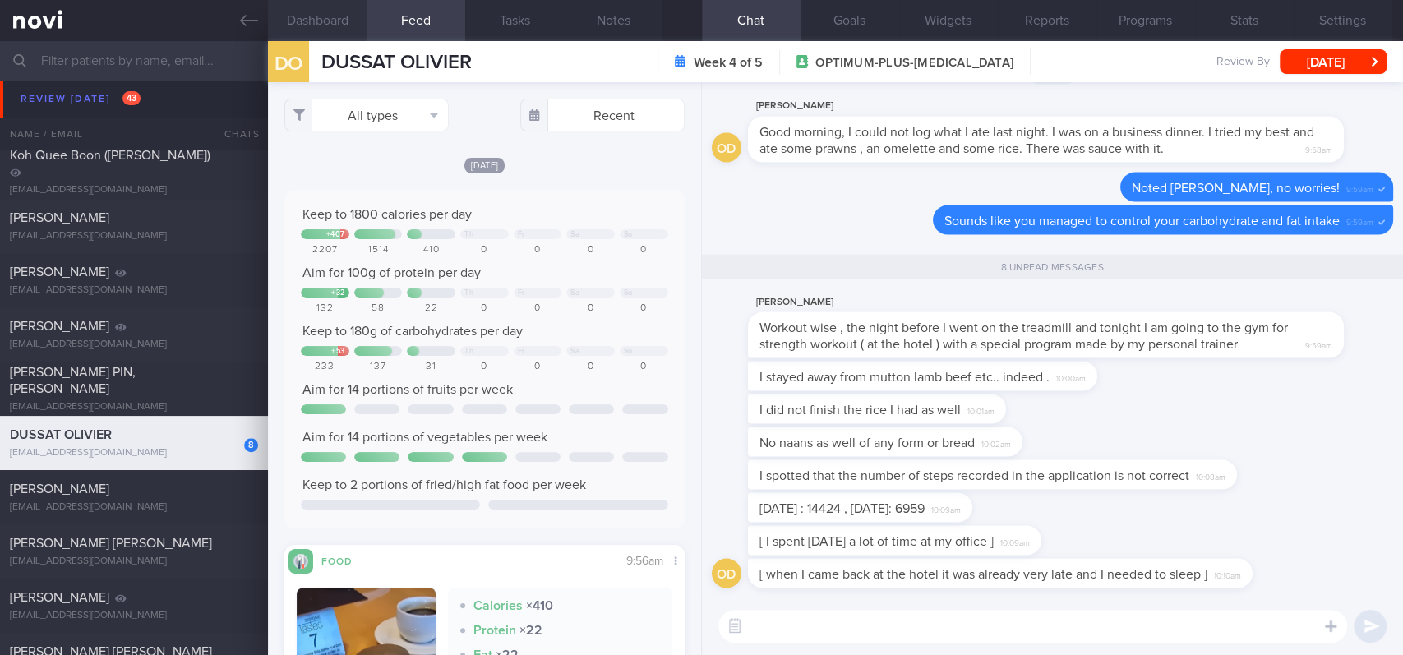
click at [348, 34] on button "Dashboard" at bounding box center [317, 20] width 99 height 41
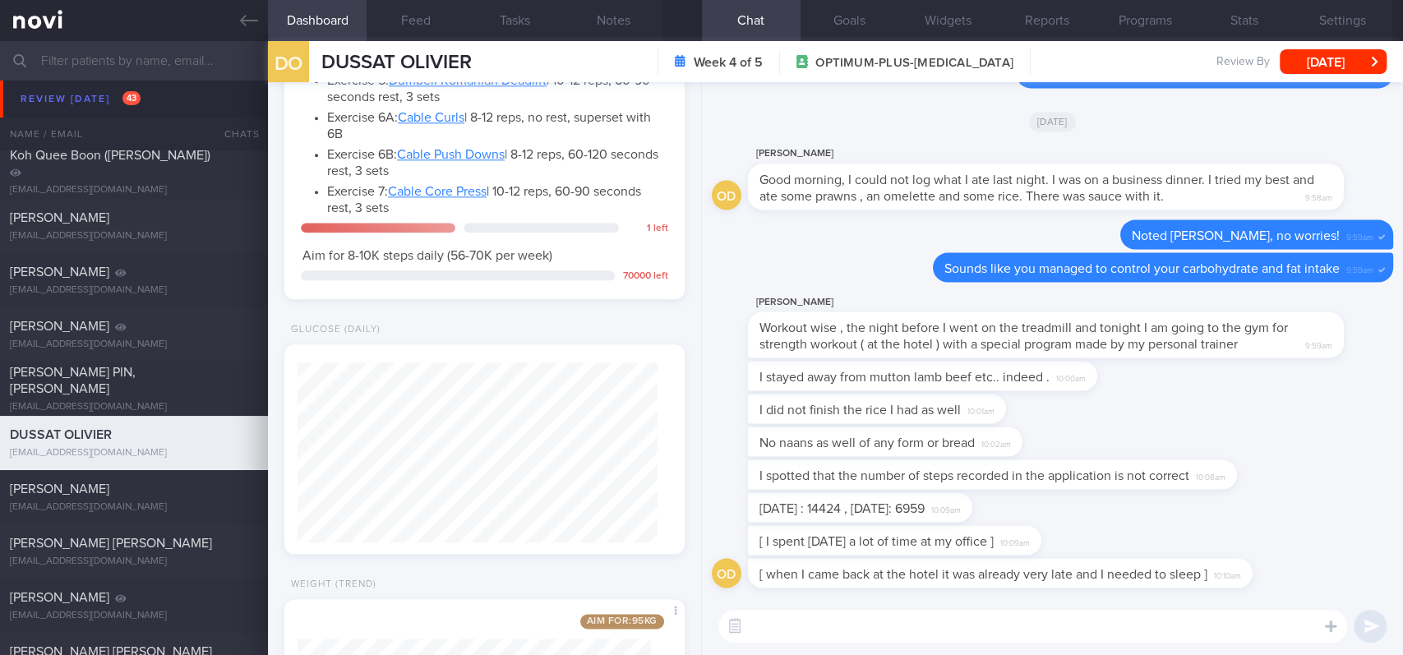
scroll to position [1164, 0]
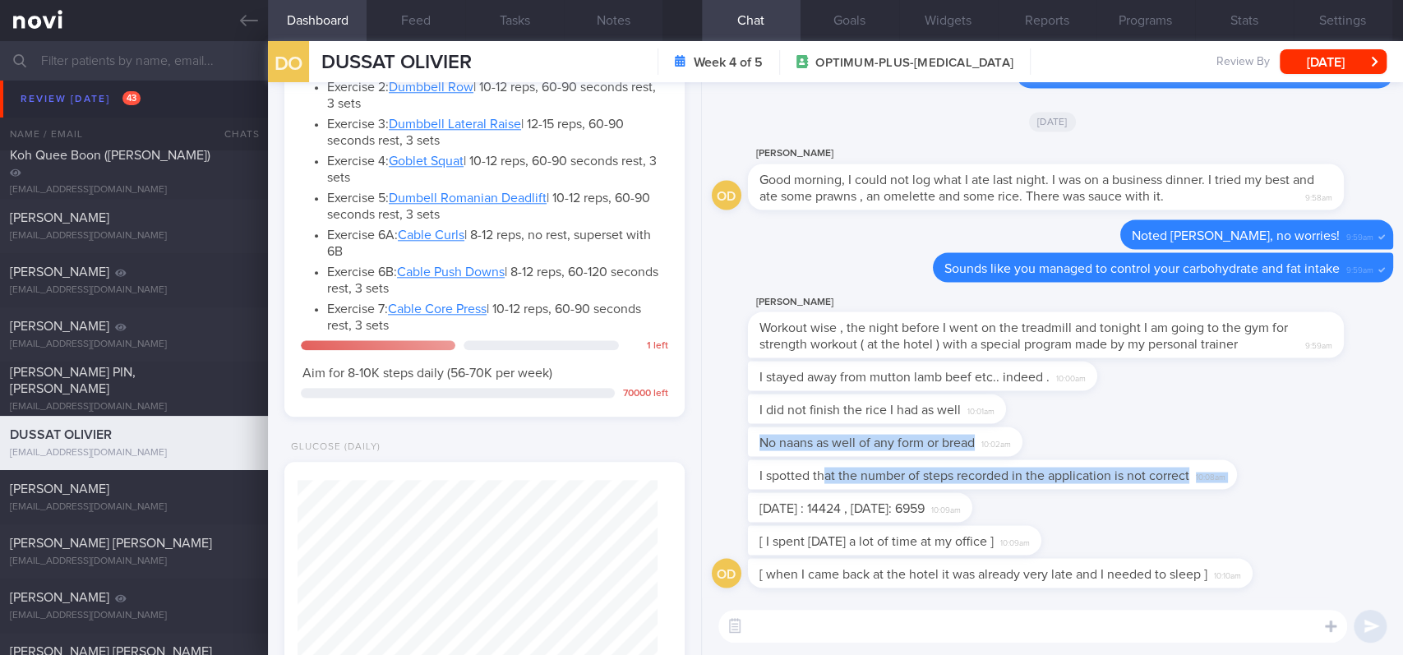
drag, startPoint x: 824, startPoint y: 489, endPoint x: 1128, endPoint y: 458, distance: 305.5
click at [1105, 480] on span "I spotted that the number of steps recorded in the application is not correct" at bounding box center [974, 474] width 430 height 13
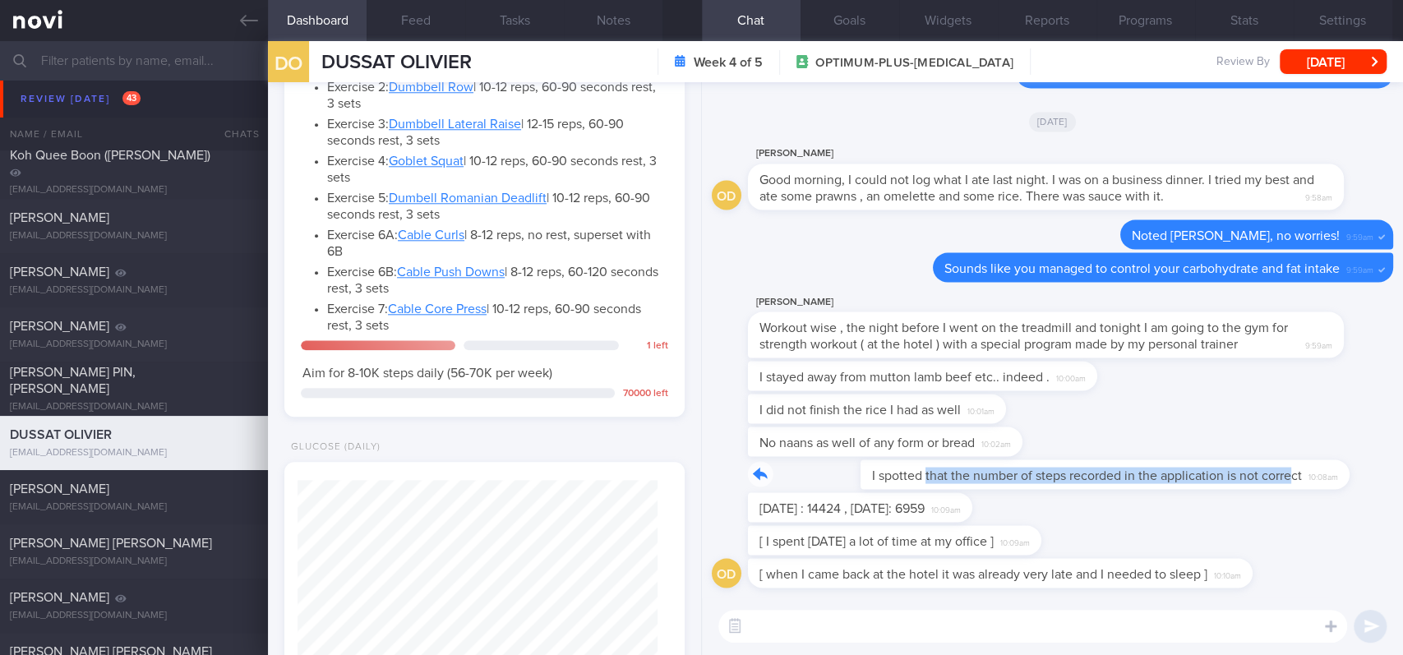
drag, startPoint x: 812, startPoint y: 484, endPoint x: 1214, endPoint y: 481, distance: 401.8
click at [1180, 481] on div "I spotted that the number of steps recorded in the application is not correct 1…" at bounding box center [1017, 474] width 538 height 30
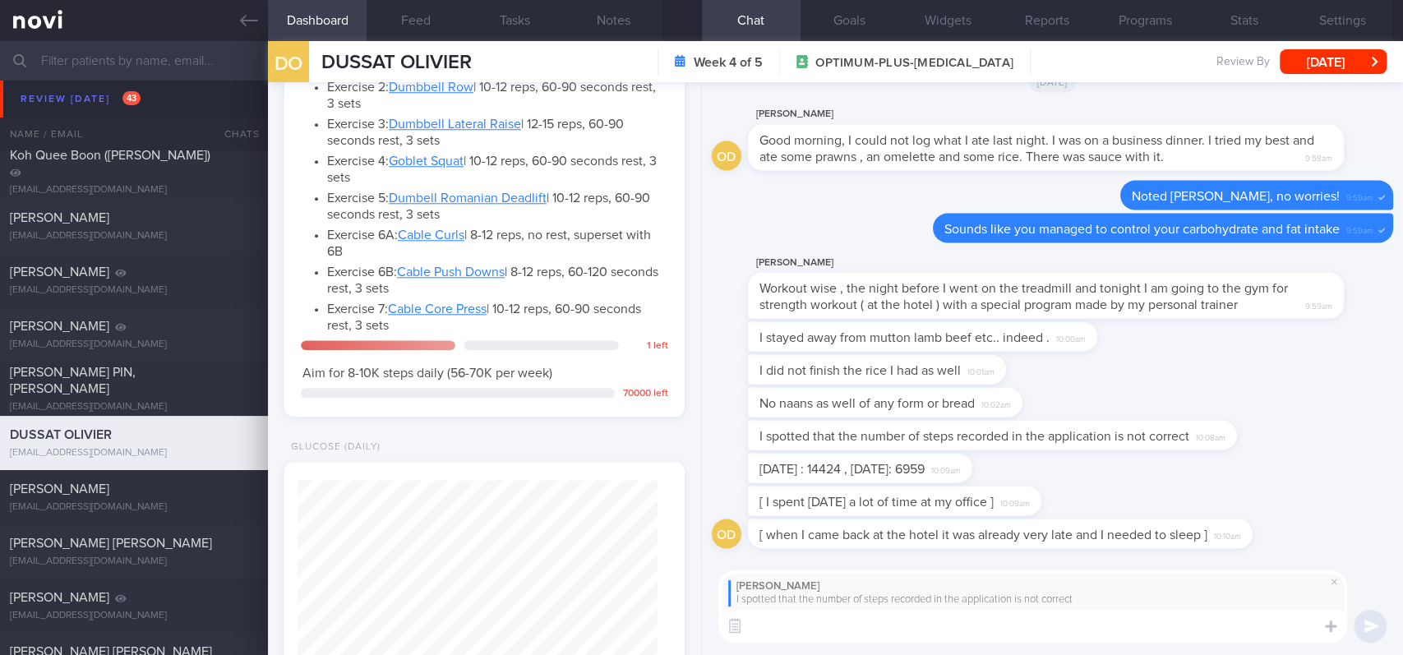
click at [934, 546] on textarea at bounding box center [1032, 626] width 629 height 33
type textarea "O"
click at [855, 474] on span "Monday : 14424 , Tuesday: 6959" at bounding box center [841, 468] width 165 height 13
drag, startPoint x: 857, startPoint y: 482, endPoint x: 1153, endPoint y: 478, distance: 295.8
click at [1153, 478] on div "Monday : 14424 , Tuesday: 6959 10:09am" at bounding box center [1052, 469] width 681 height 33
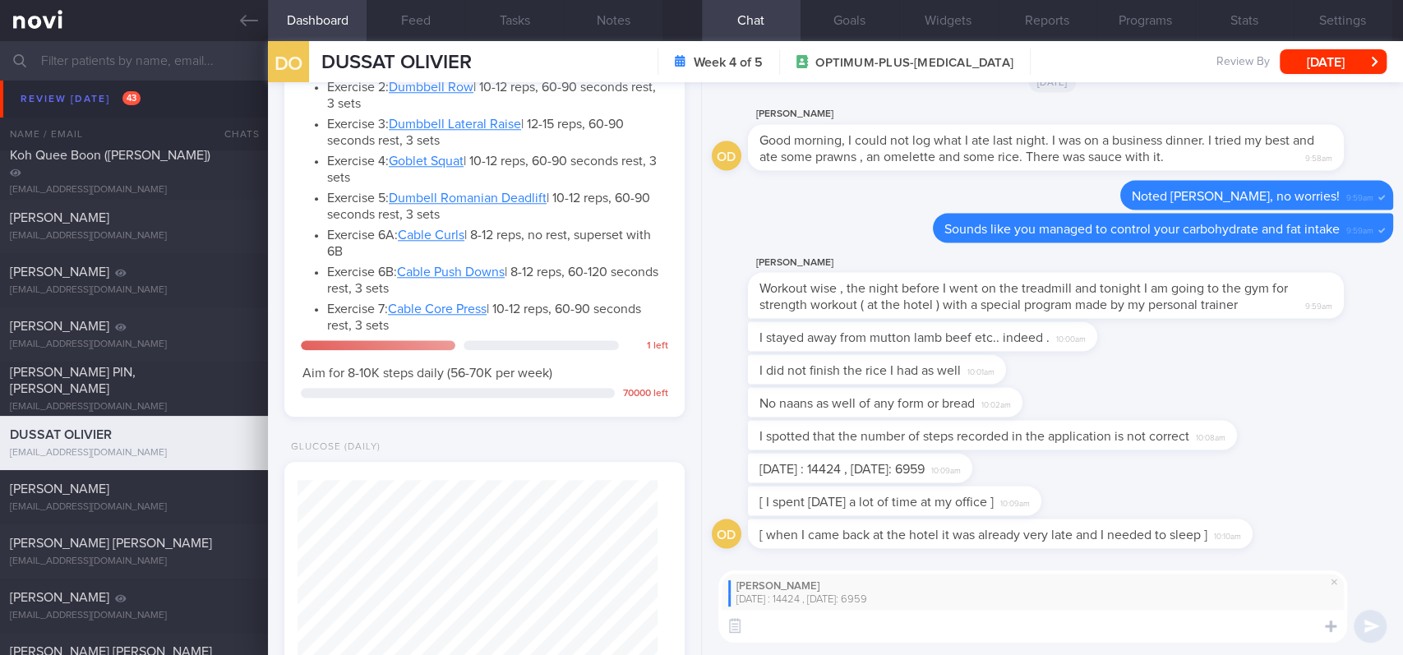
type textarea "H"
type textarea "Were these"
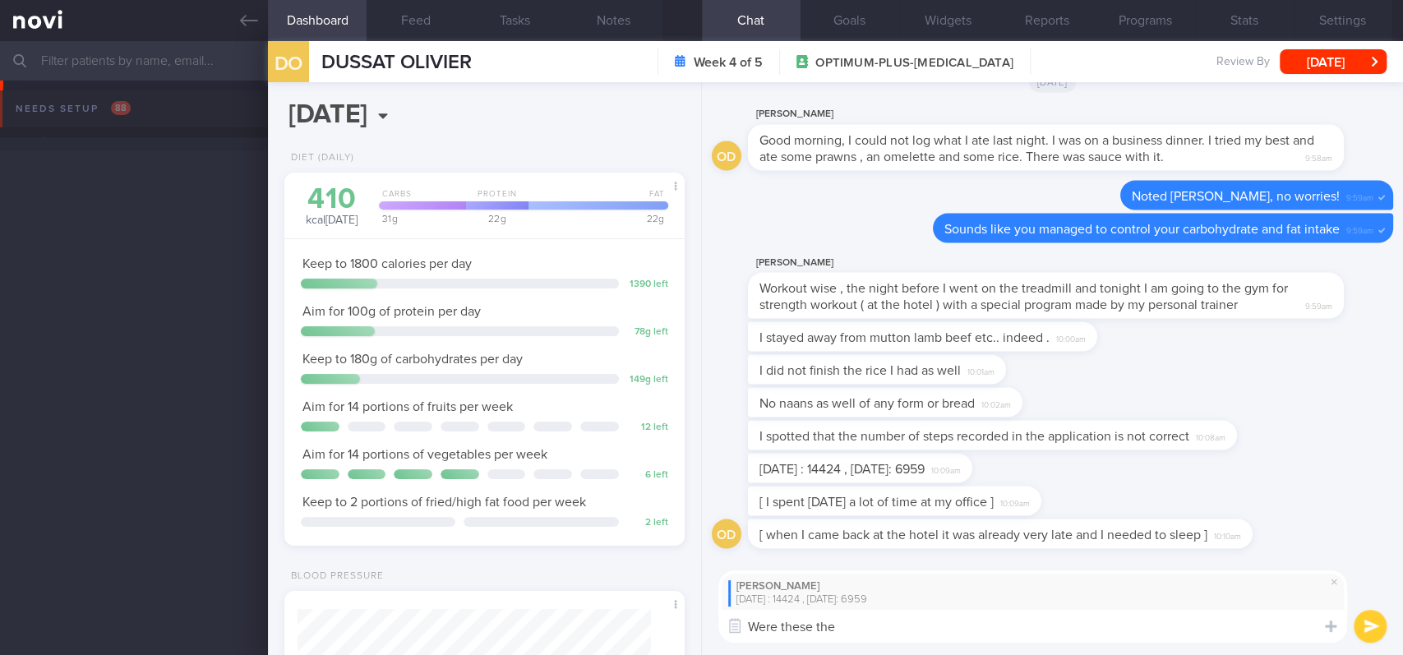
scroll to position [200, 353]
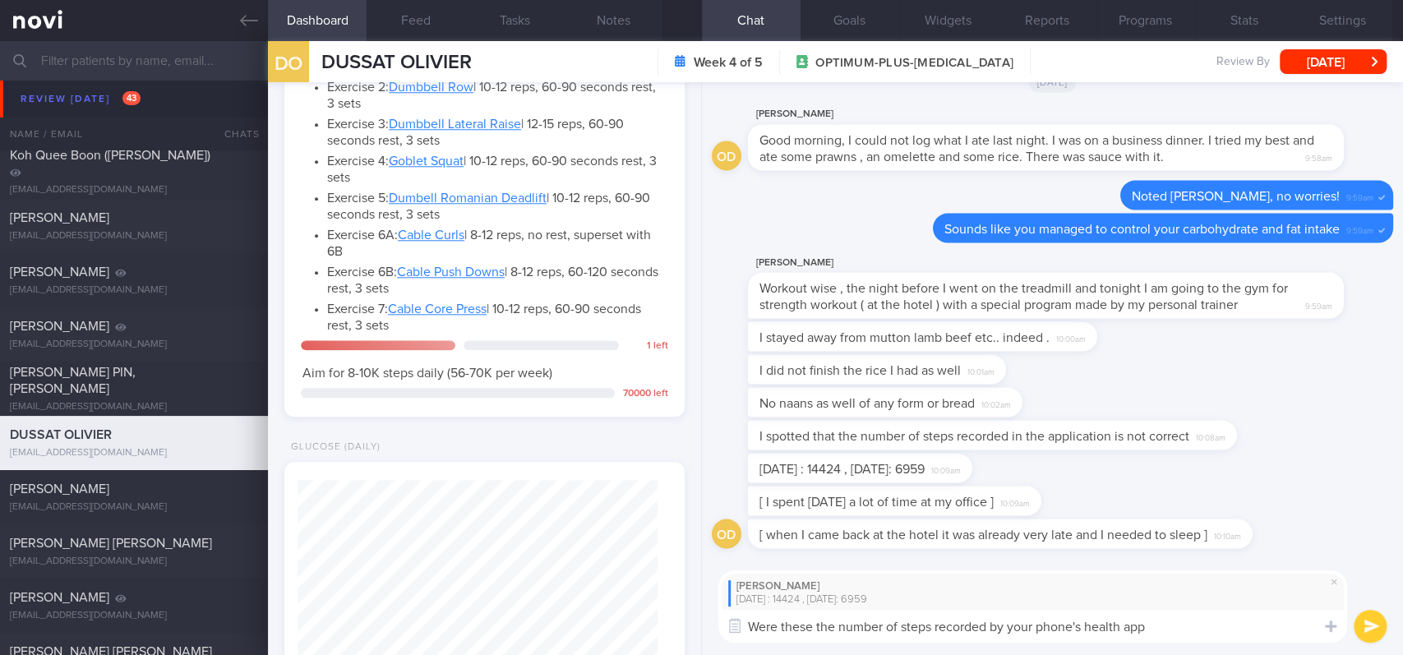
type textarea "Were these the number of steps recorded by your phone's health app?"
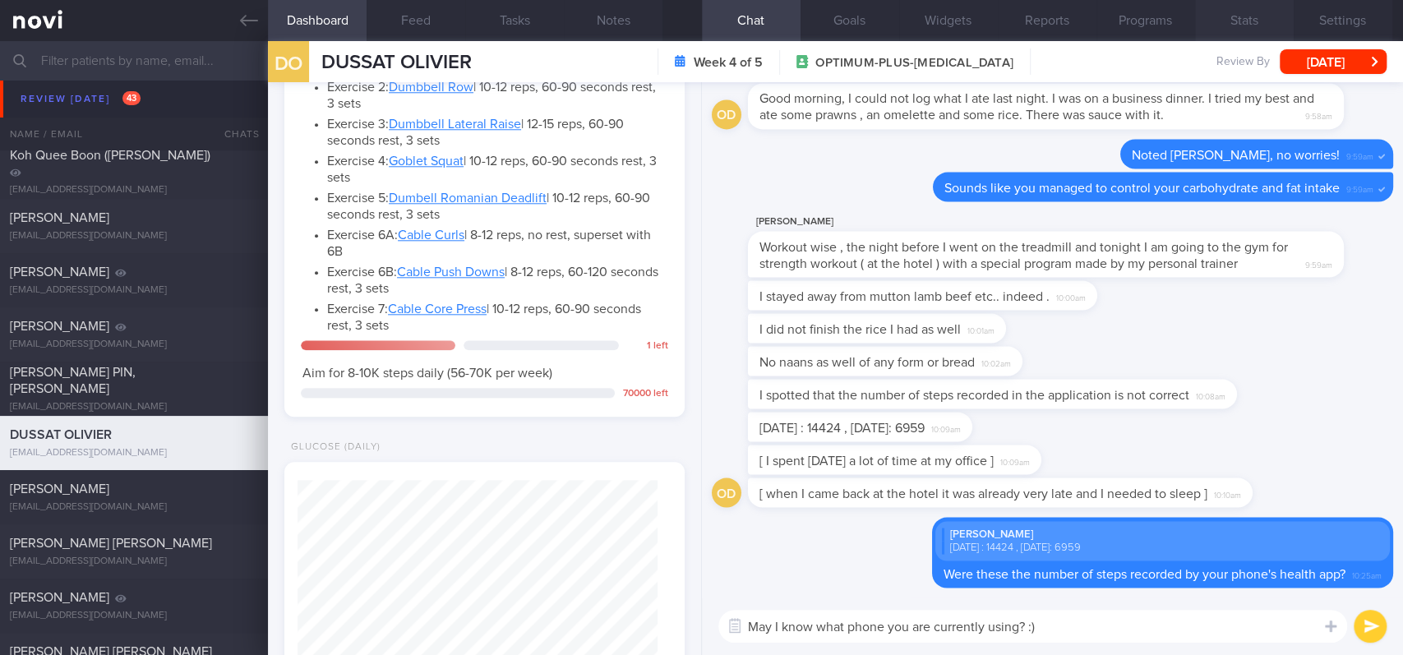
type textarea "May I know what phone you are currently using? :)"
click at [1246, 15] on button "Stats" at bounding box center [1244, 20] width 99 height 41
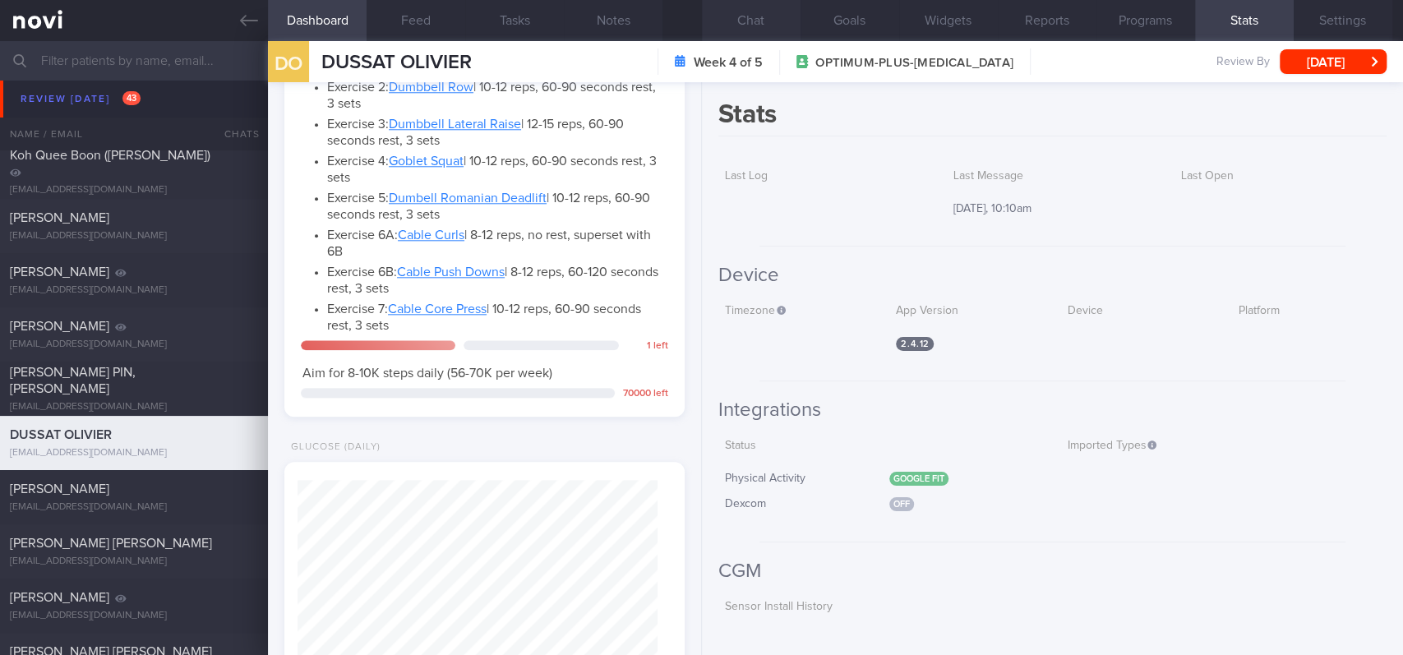
click at [769, 18] on button "Chat" at bounding box center [751, 20] width 99 height 41
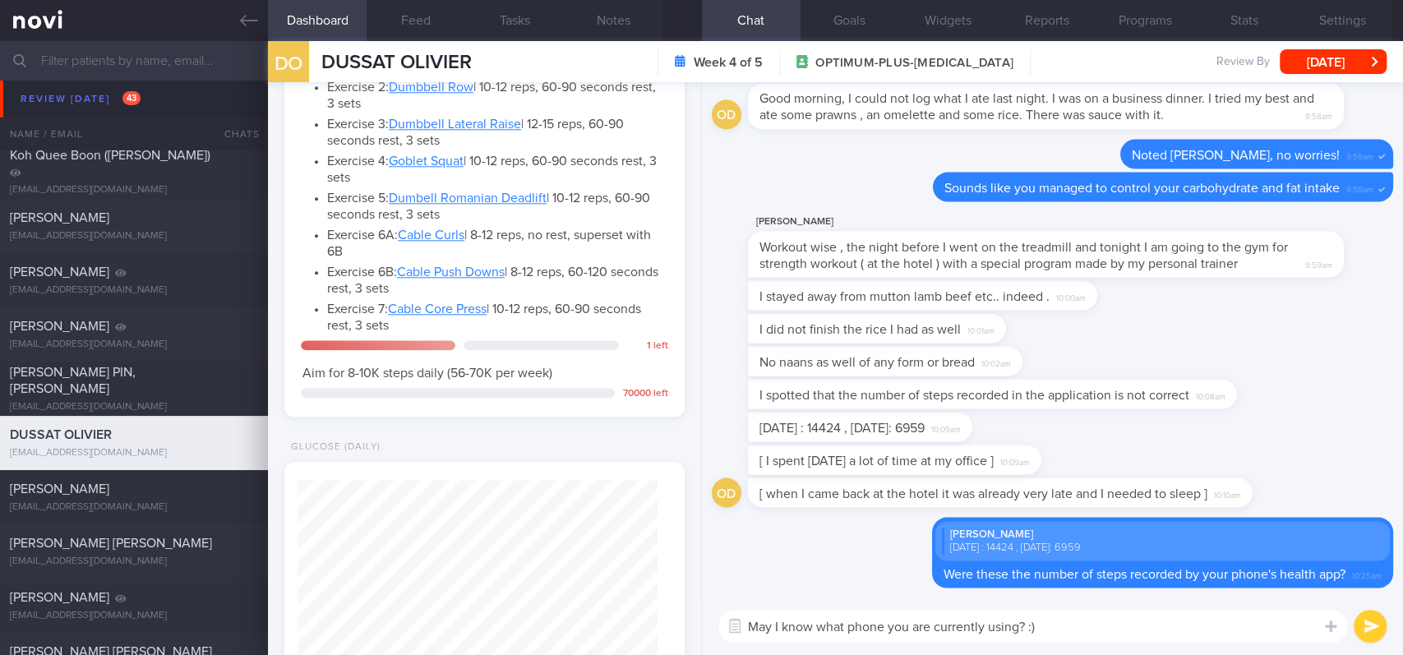
click at [1131, 620] on textarea "May I know what phone you are currently using? :)" at bounding box center [1032, 626] width 629 height 33
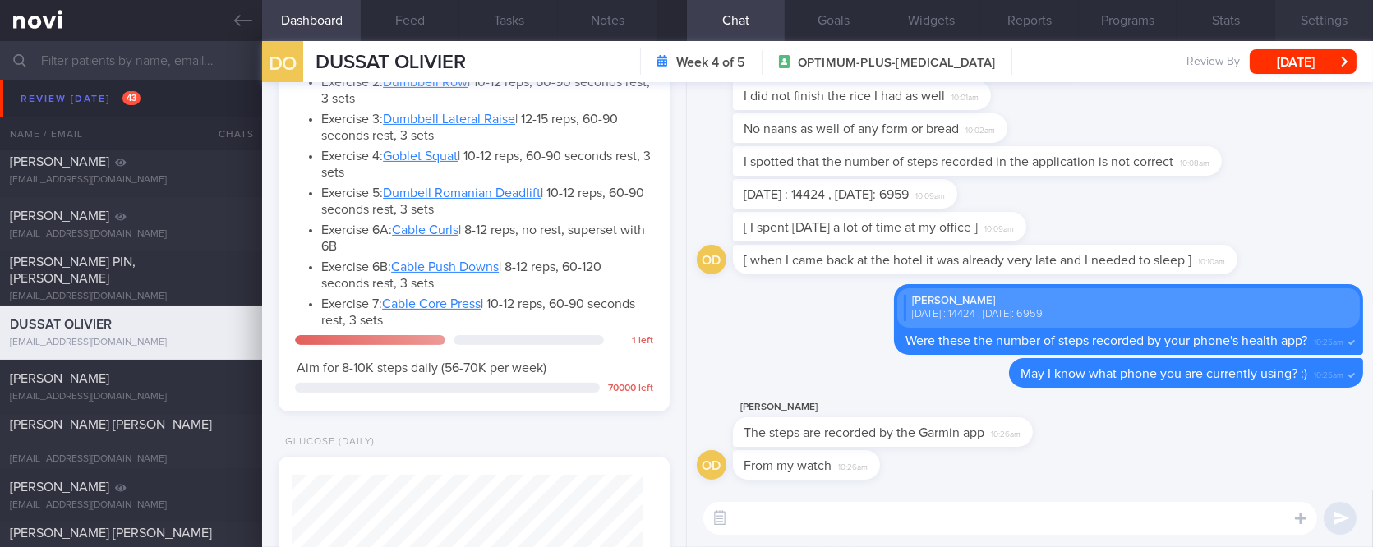
scroll to position [1159, 0]
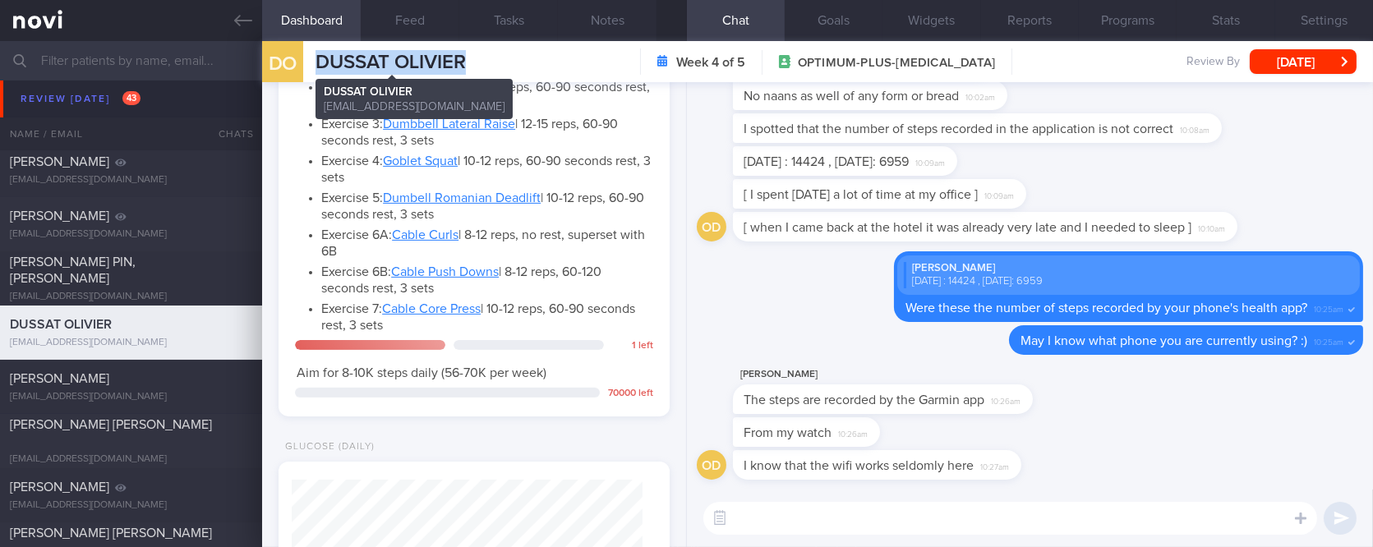
drag, startPoint x: 486, startPoint y: 58, endPoint x: 318, endPoint y: 70, distance: 168.9
click at [318, 70] on div "DO DUSSAT OLIVIER DUSSAT OLIVIER olivier@dussat.com Week 4 of 5 OPTIMUM-PLUS-WE…" at bounding box center [817, 61] width 1111 height 41
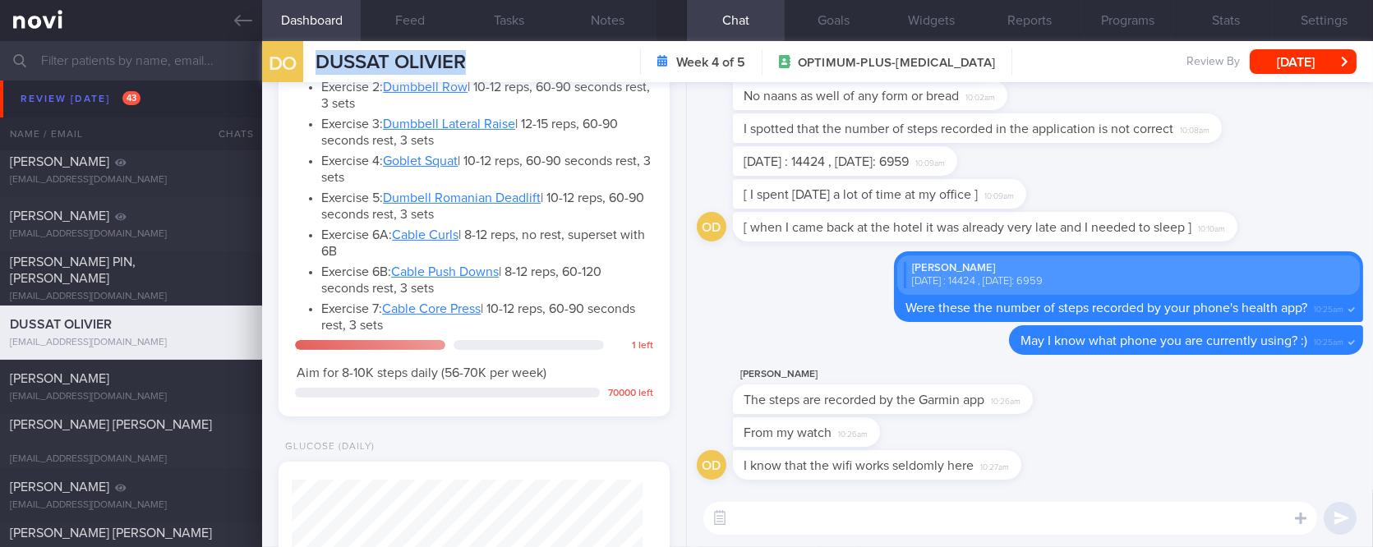
copy span "DUSSAT OLIVIER"
click at [867, 507] on textarea at bounding box center [1010, 518] width 614 height 33
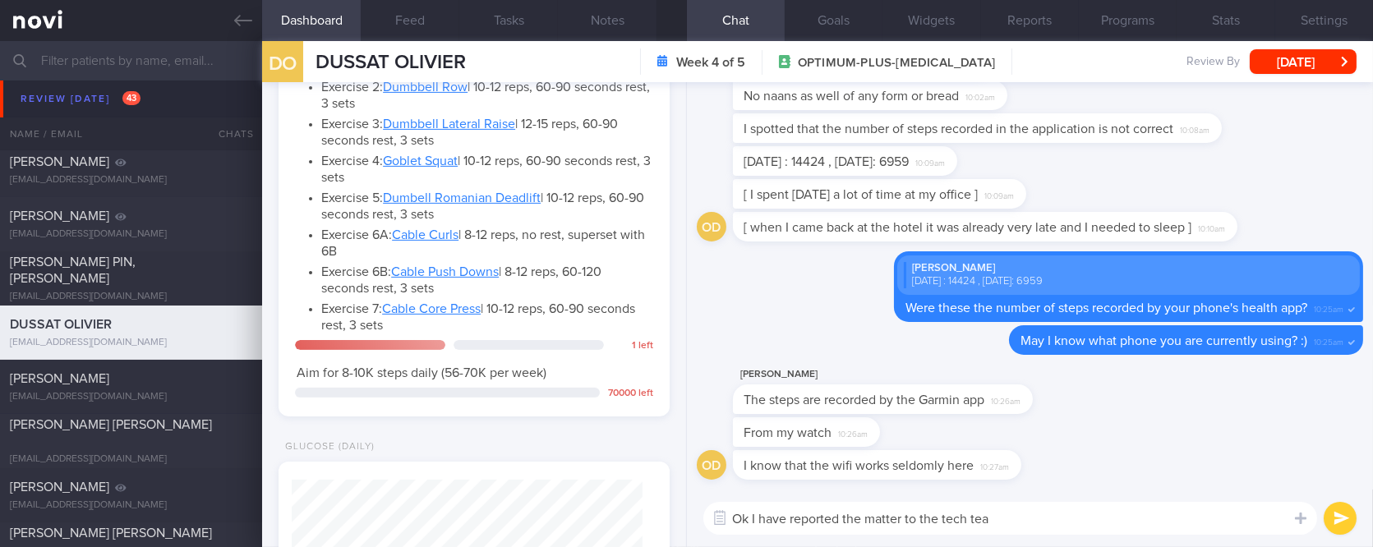
type textarea "Ok I have reported the matter to the tech team"
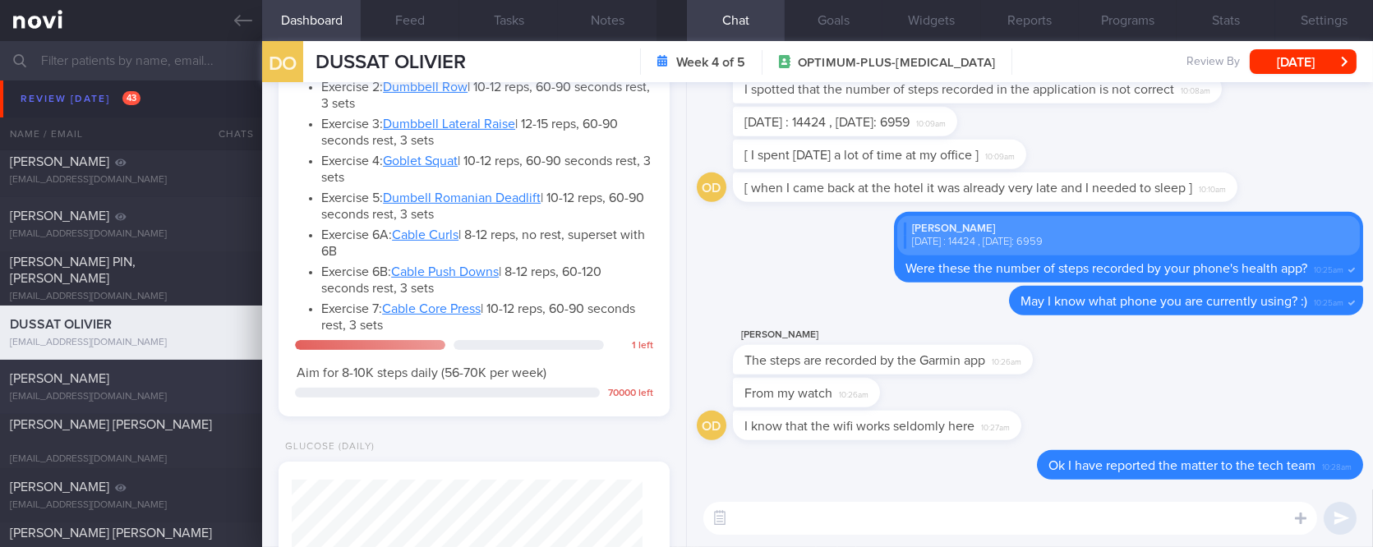
click at [182, 387] on div "Swati Shikha swatis.vit@gmail.com" at bounding box center [131, 387] width 262 height 33
type input "Tracked"
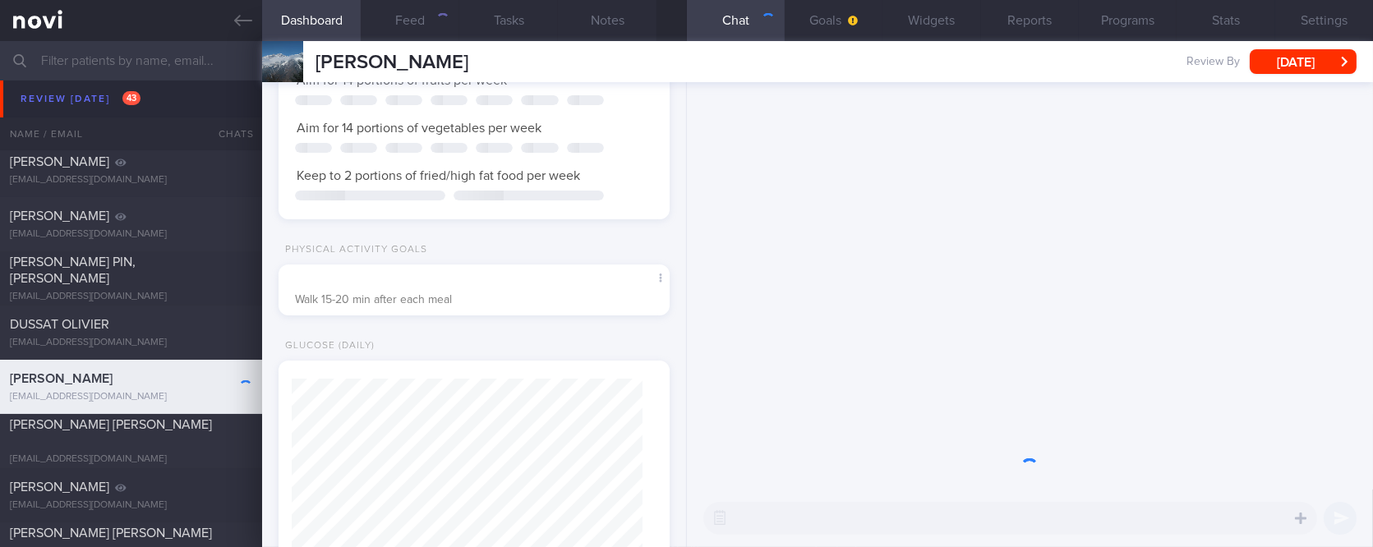
scroll to position [579, 0]
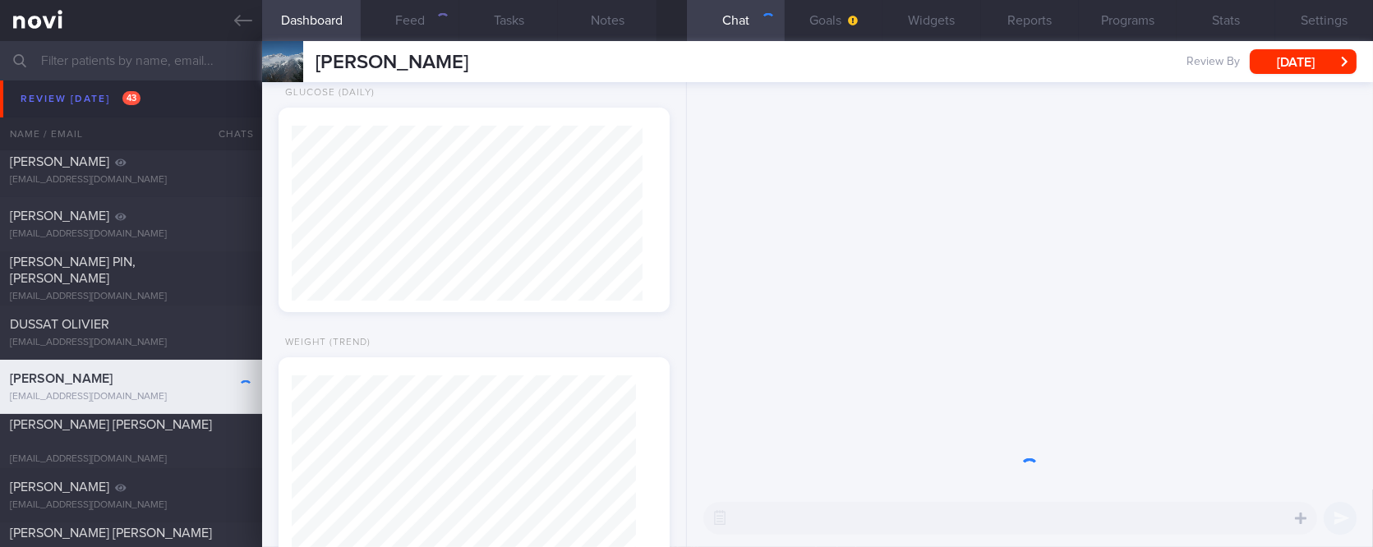
select select "7"
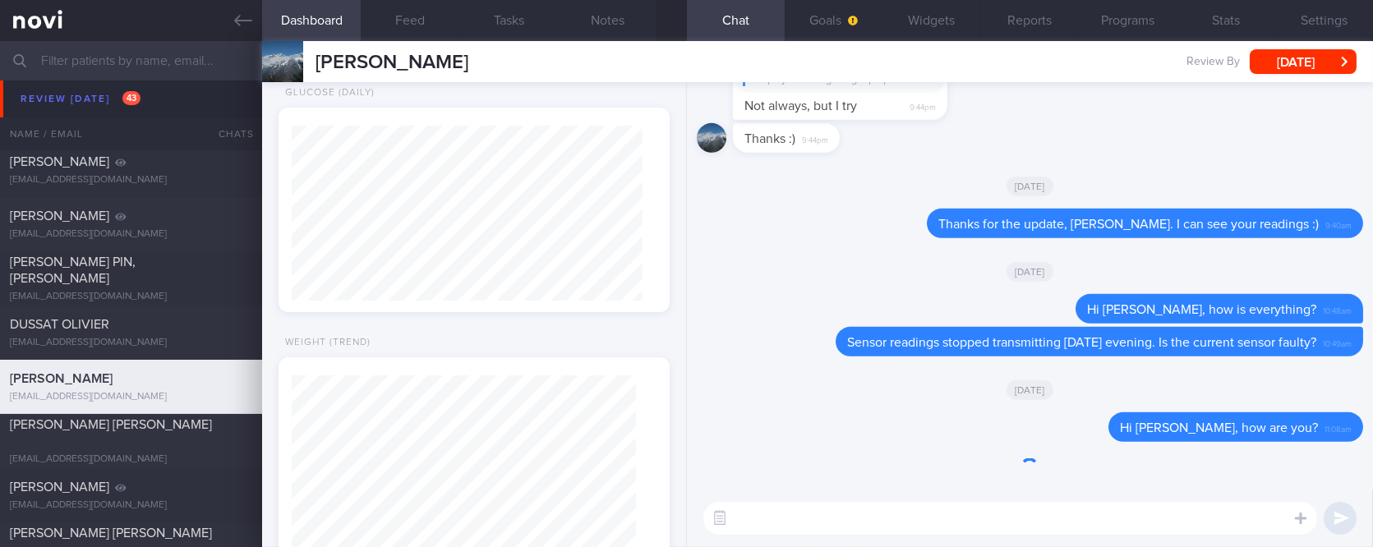
scroll to position [174, 351]
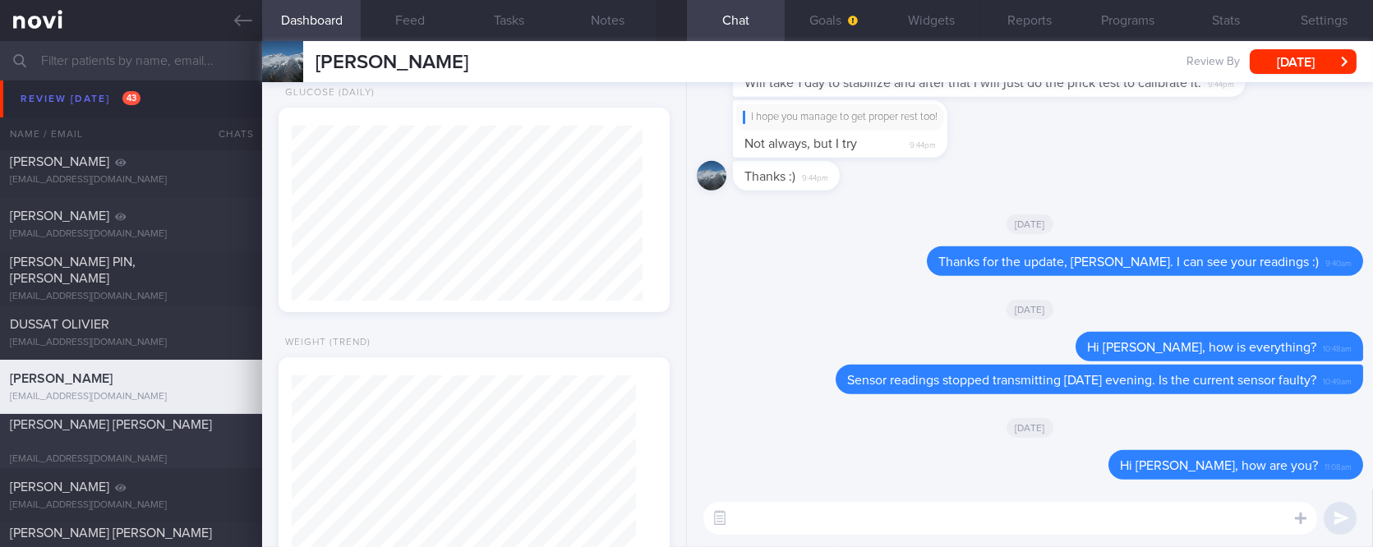
click at [138, 454] on div "bcmlcang@yahoo.com.sg" at bounding box center [131, 460] width 242 height 12
type input "tracked. buzud ANG THIAM HOCK"
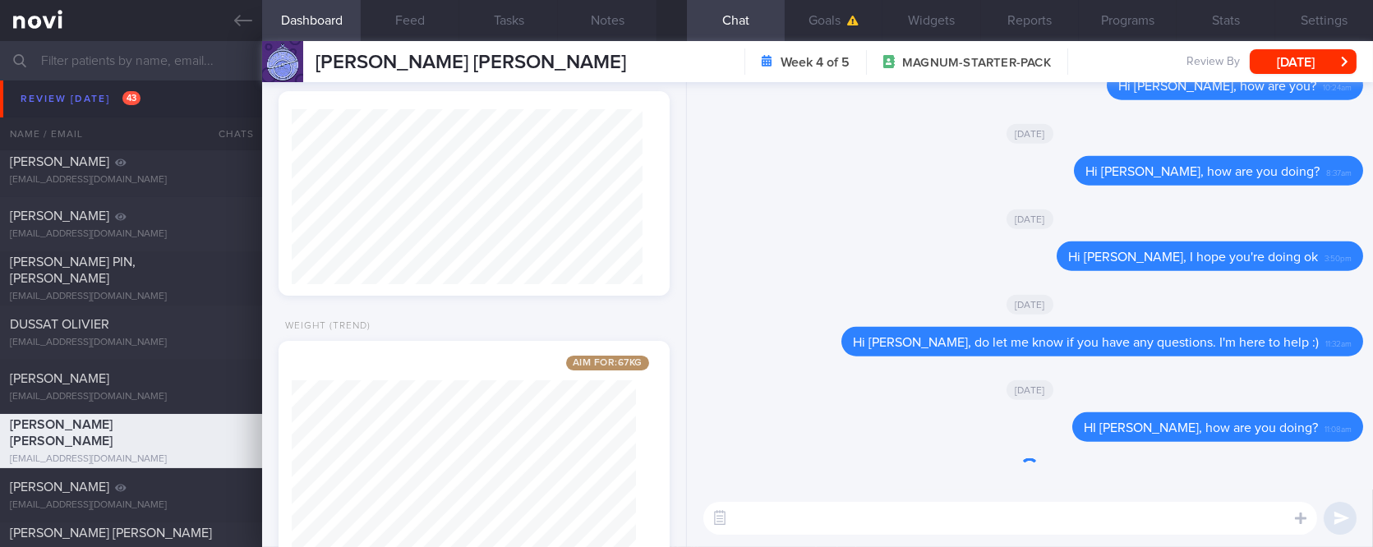
scroll to position [174, 351]
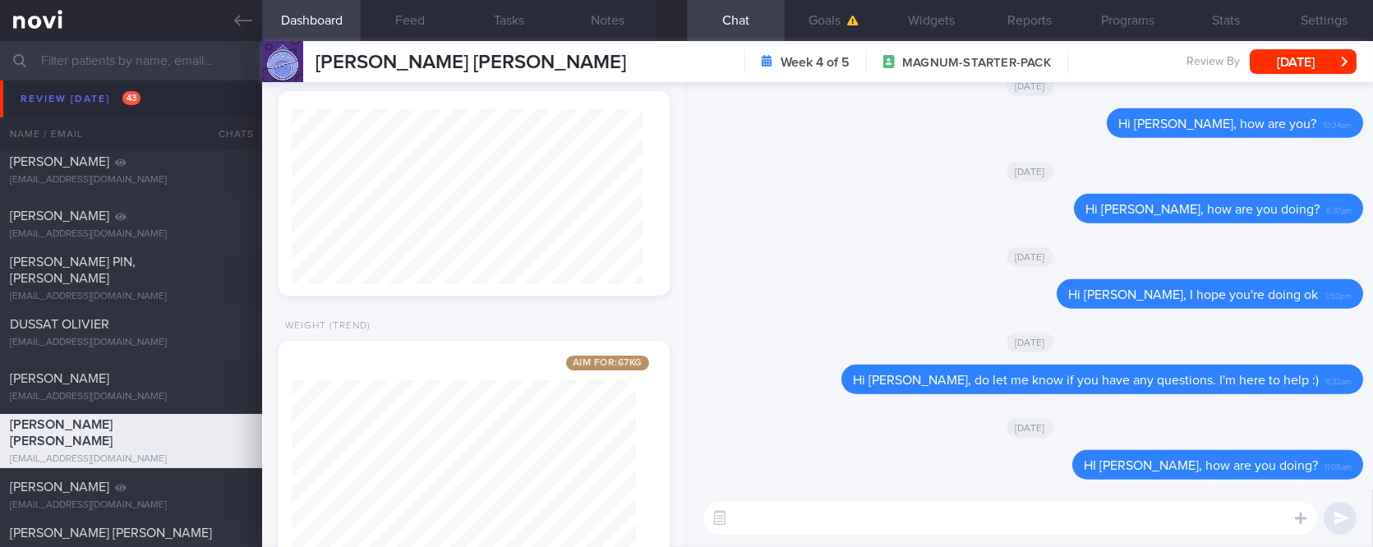
click at [1247, 523] on textarea at bounding box center [1010, 518] width 614 height 33
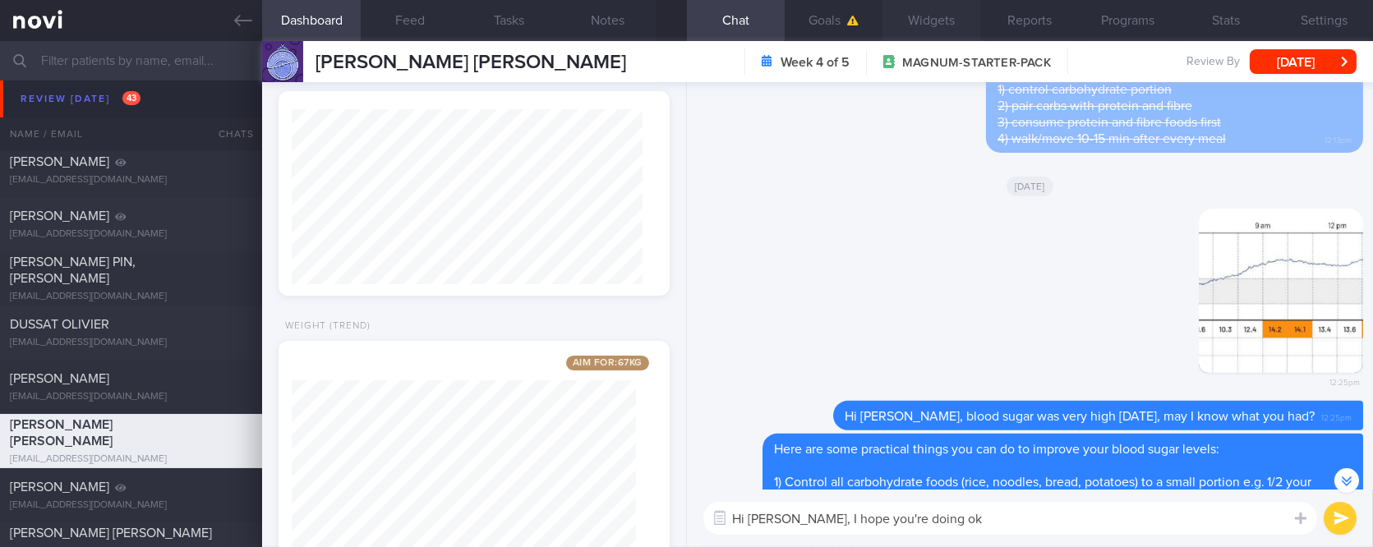
scroll to position [-1422, 0]
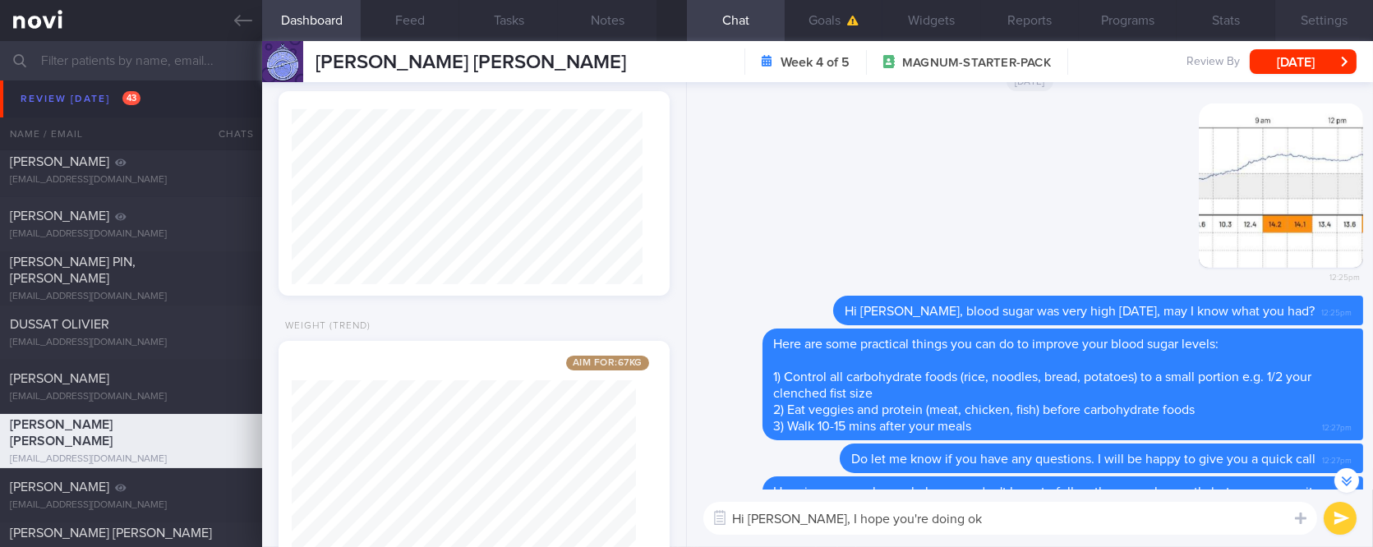
click at [1298, 26] on button "Settings" at bounding box center [1324, 20] width 98 height 41
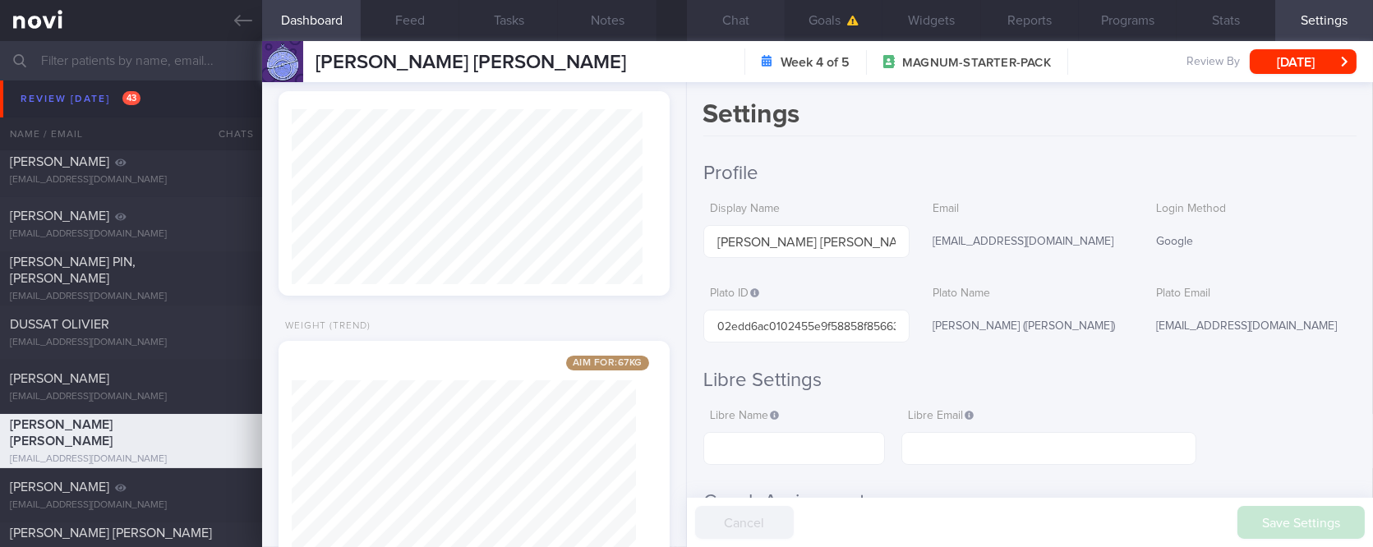
click at [595, 19] on button "Notes" at bounding box center [607, 20] width 99 height 41
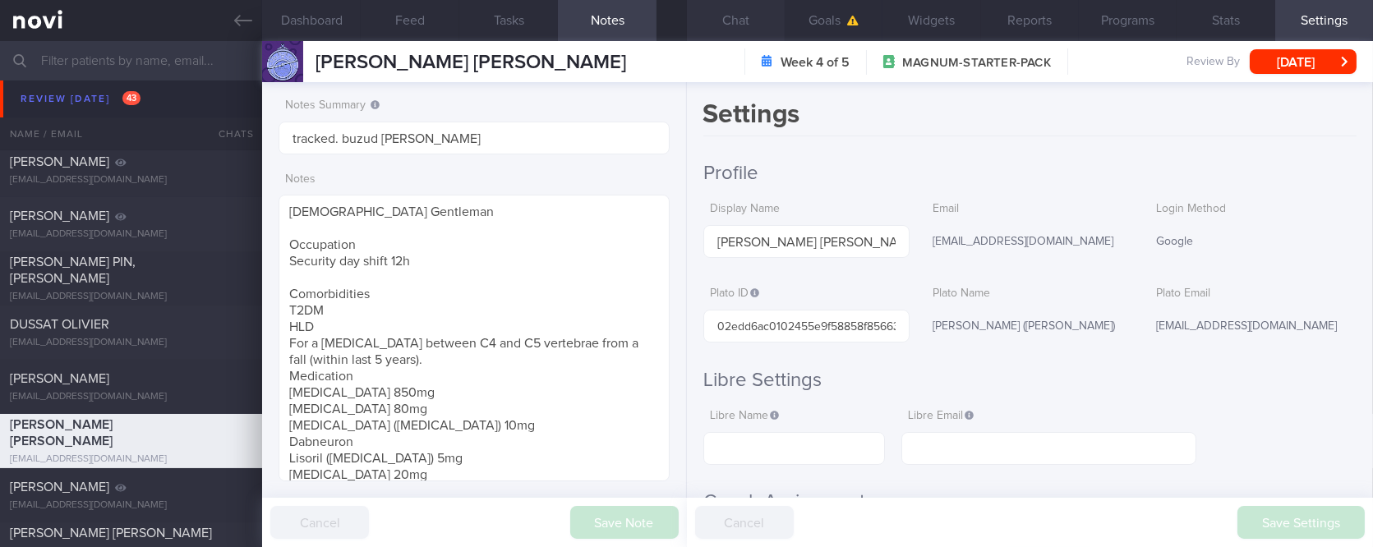
click at [749, 19] on button "Chat" at bounding box center [736, 20] width 98 height 41
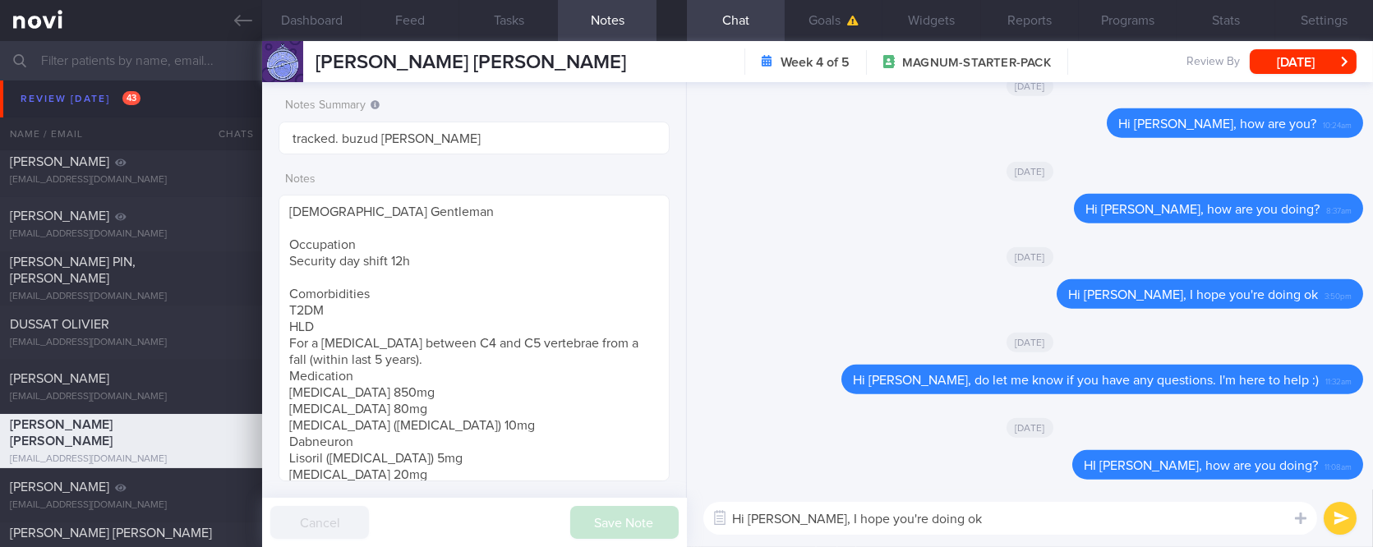
click at [1011, 522] on textarea "Hi Stewart, I hope you're doing ok" at bounding box center [1010, 518] width 614 height 33
type textarea "Hi Stewart, I hope you're doing ok. Noted your Buzud sensor has already expired"
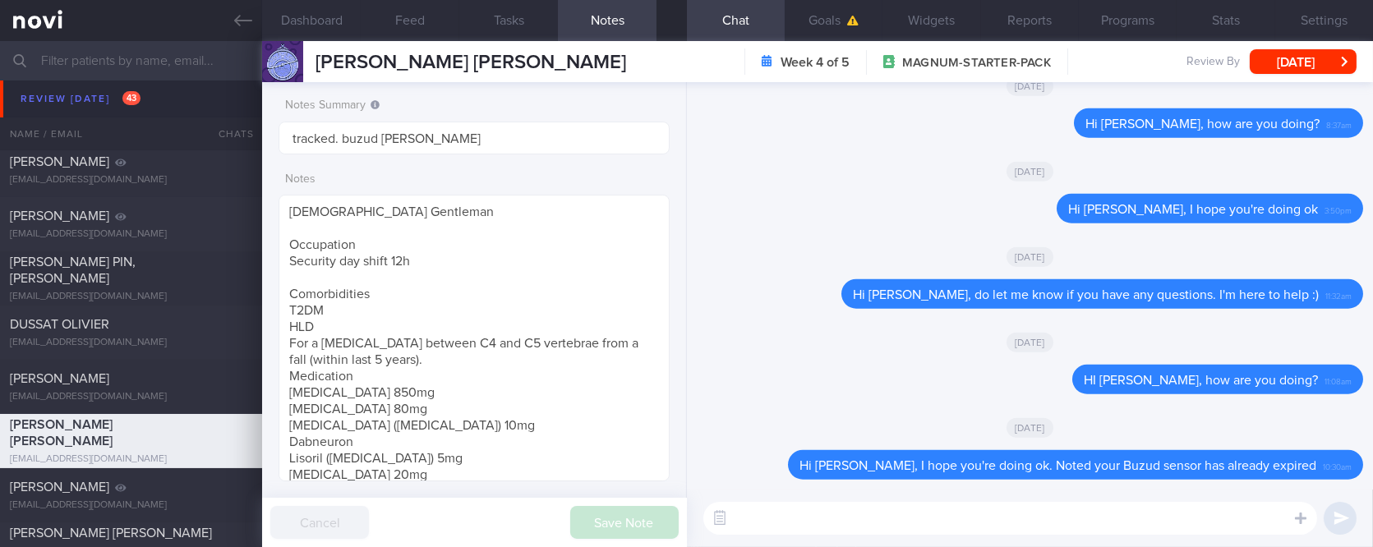
click at [874, 522] on textarea at bounding box center [1010, 518] width 614 height 33
type textarea "I've sent you a whatsapp message too"
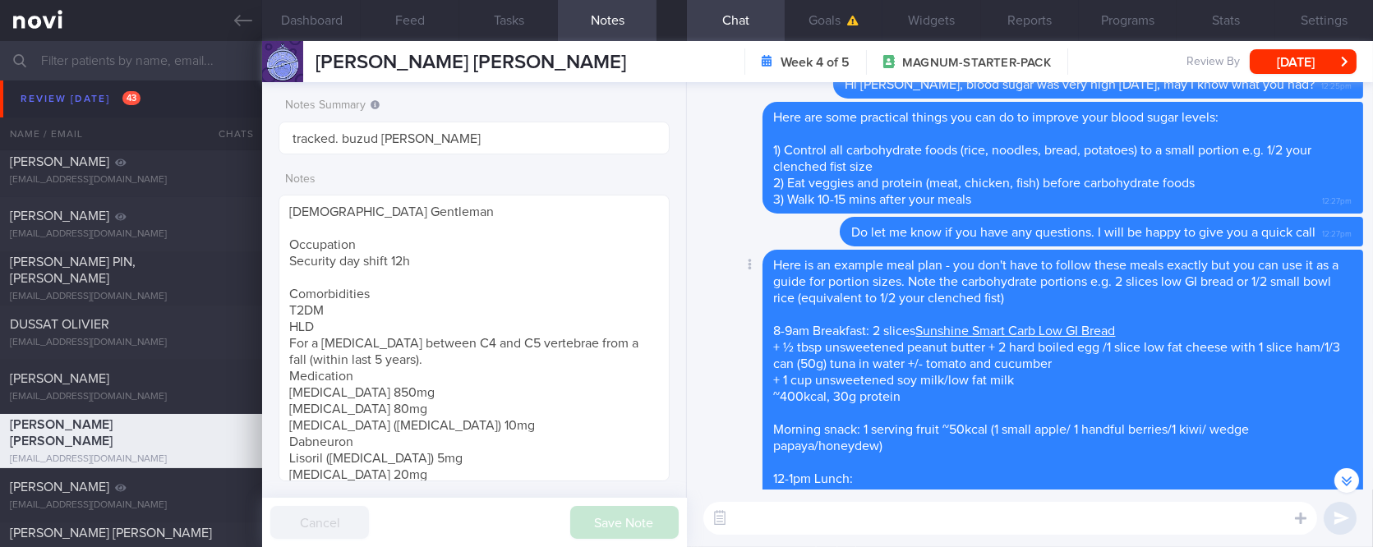
scroll to position [-1532, 0]
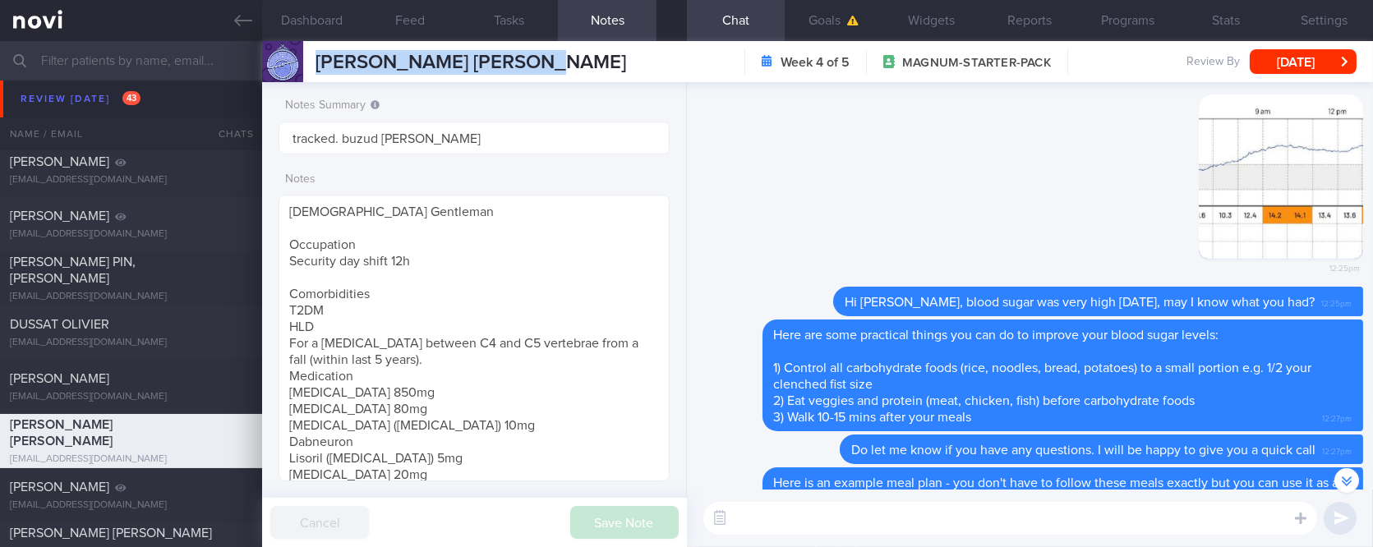
drag, startPoint x: 605, startPoint y: 71, endPoint x: 311, endPoint y: 53, distance: 294.7
click at [311, 53] on div "ANG THIAM HOCK STEWART ANG THIAM HOCK STEWART bcmlcang@yahoo.com.sg Week 4 of 5…" at bounding box center [817, 61] width 1111 height 41
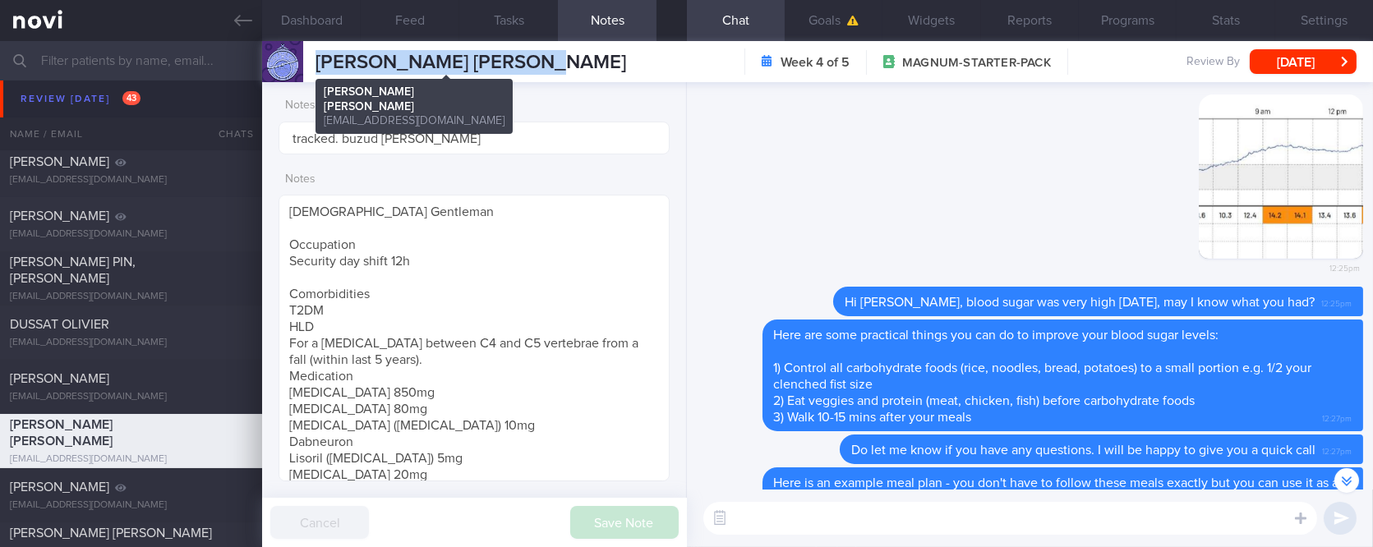
copy span "ANG THIAM HOCK STEWART"
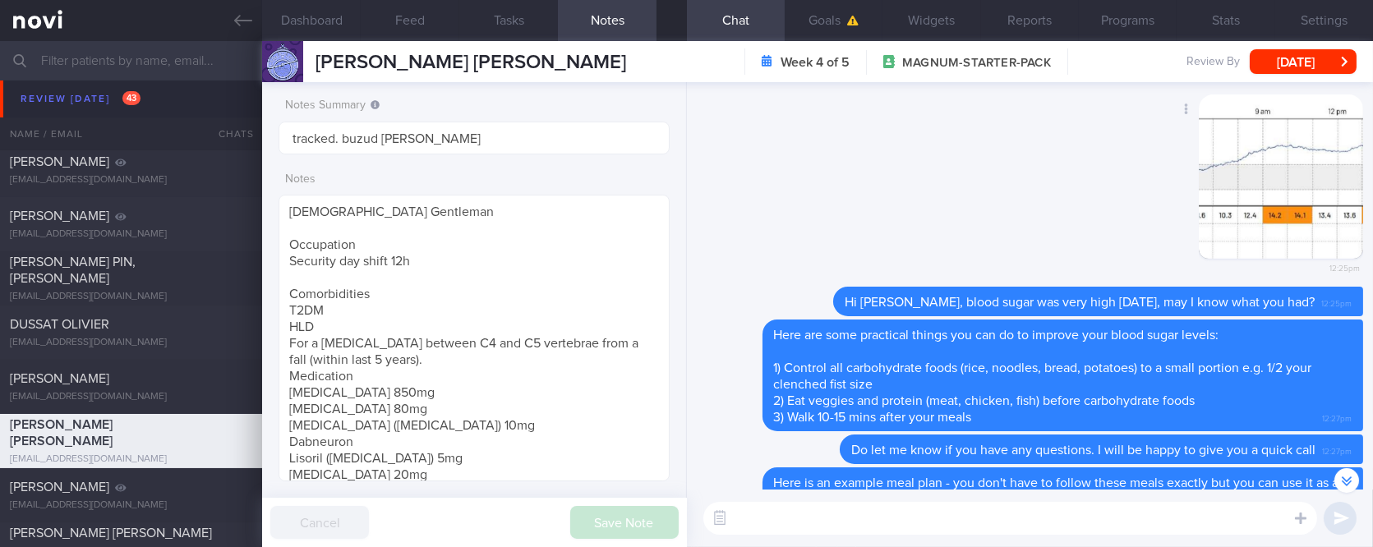
click at [965, 218] on div "Delete 12:25pm" at bounding box center [1030, 190] width 666 height 193
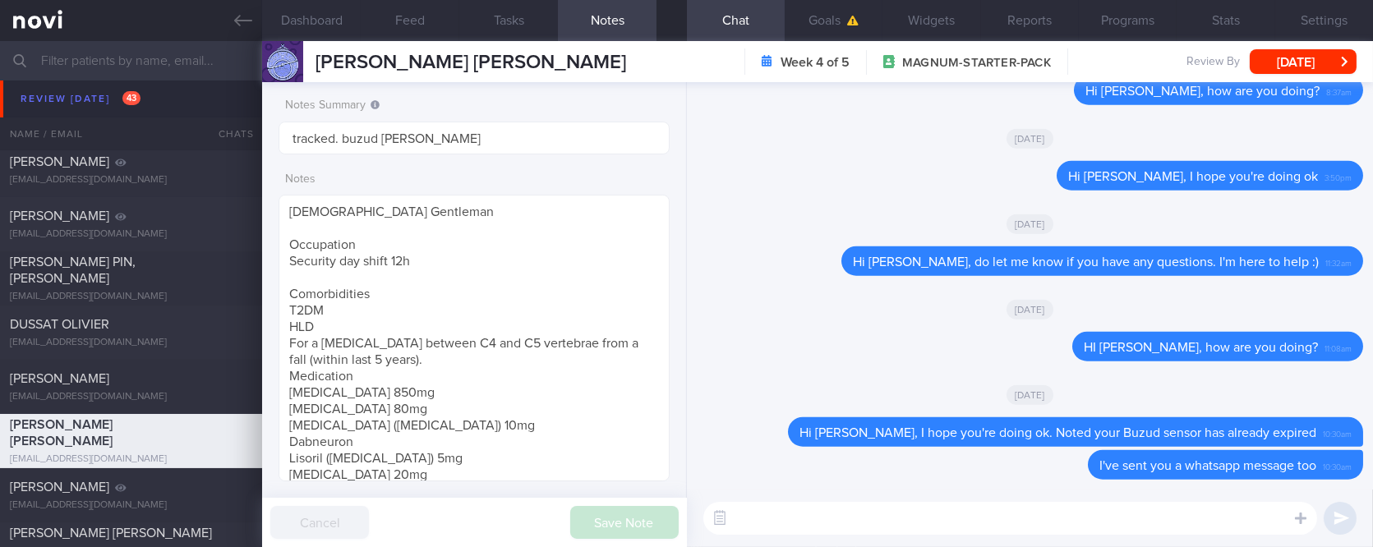
scroll to position [1315, 0]
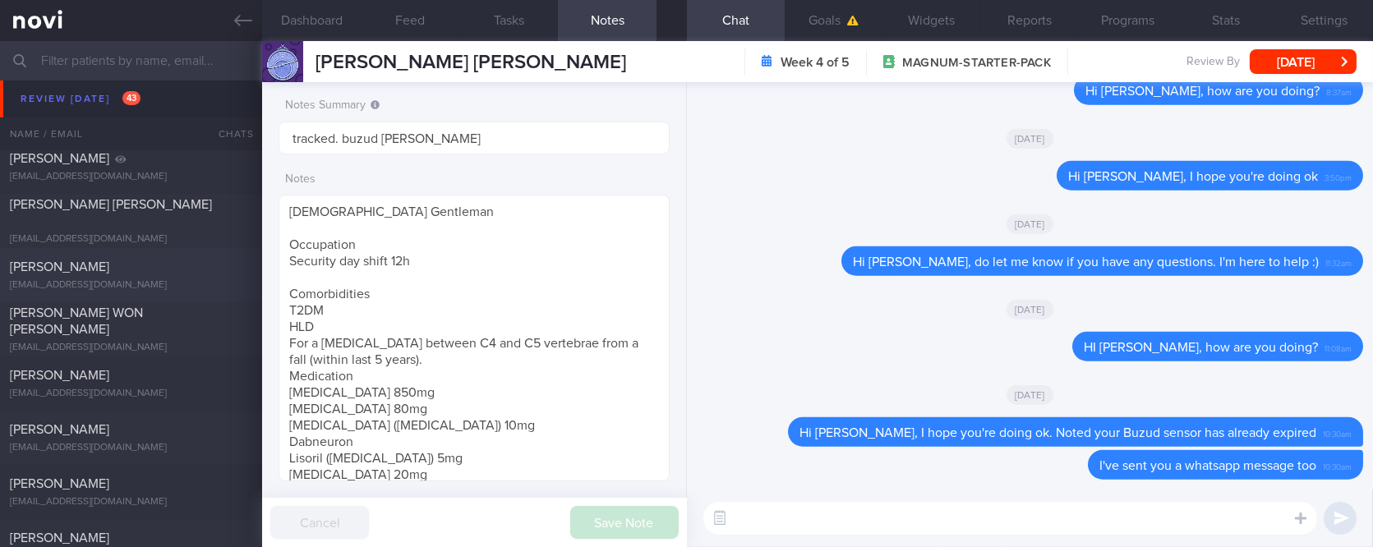
click at [165, 272] on div "Elizabeth Sutjioko" at bounding box center [129, 267] width 238 height 16
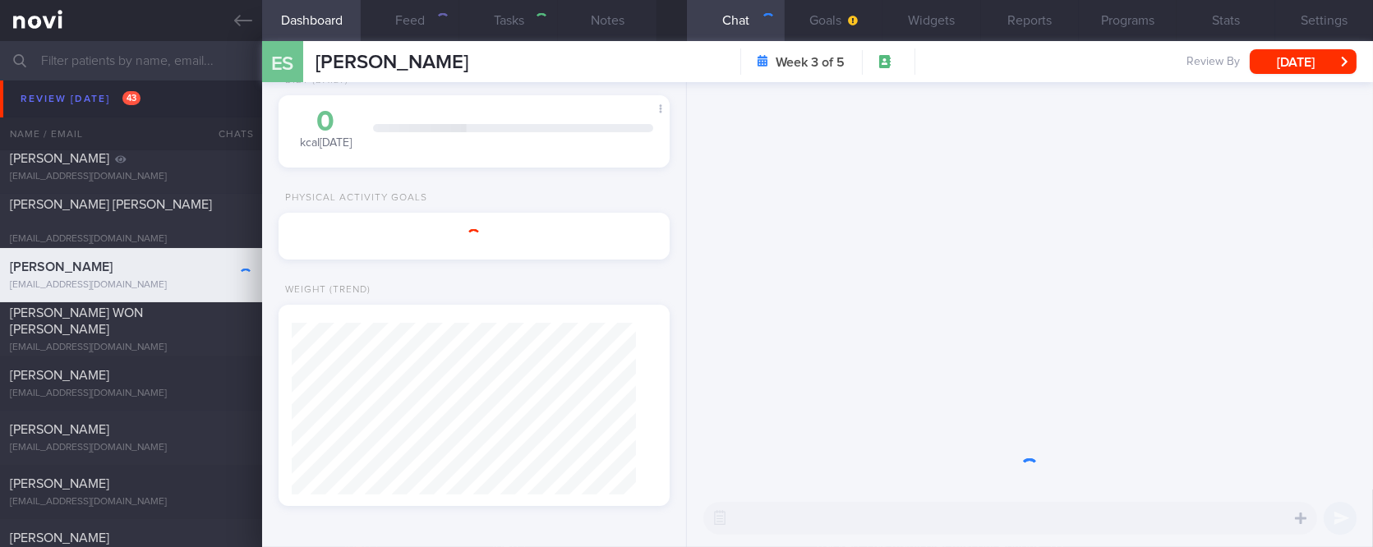
type input "tracked"
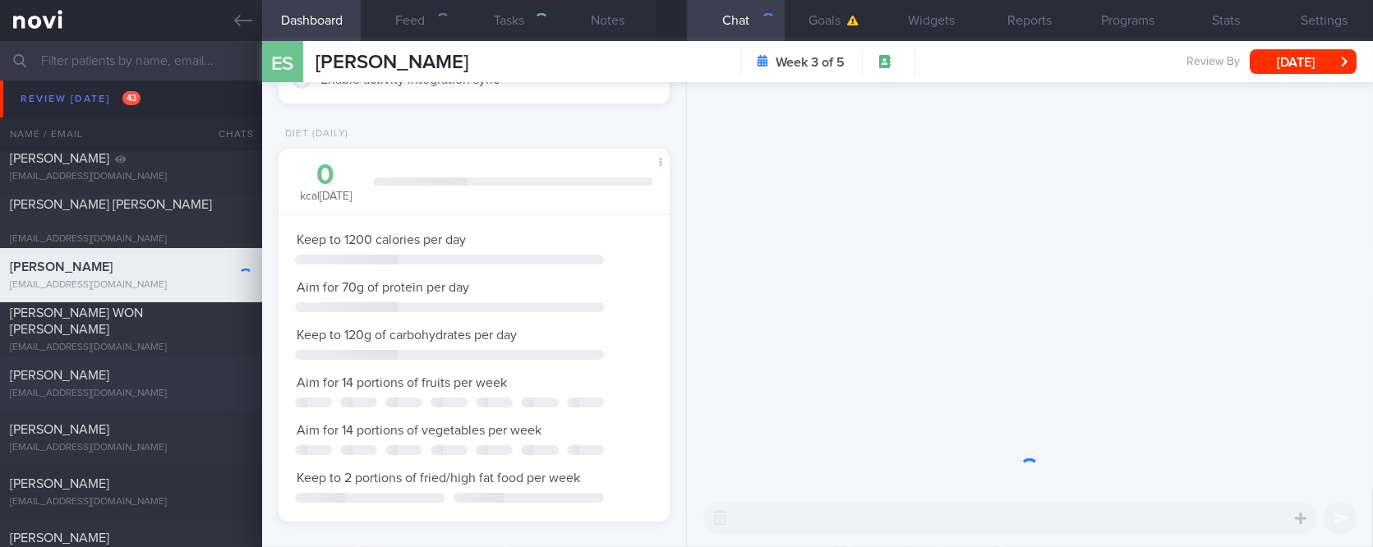
scroll to position [196, 344]
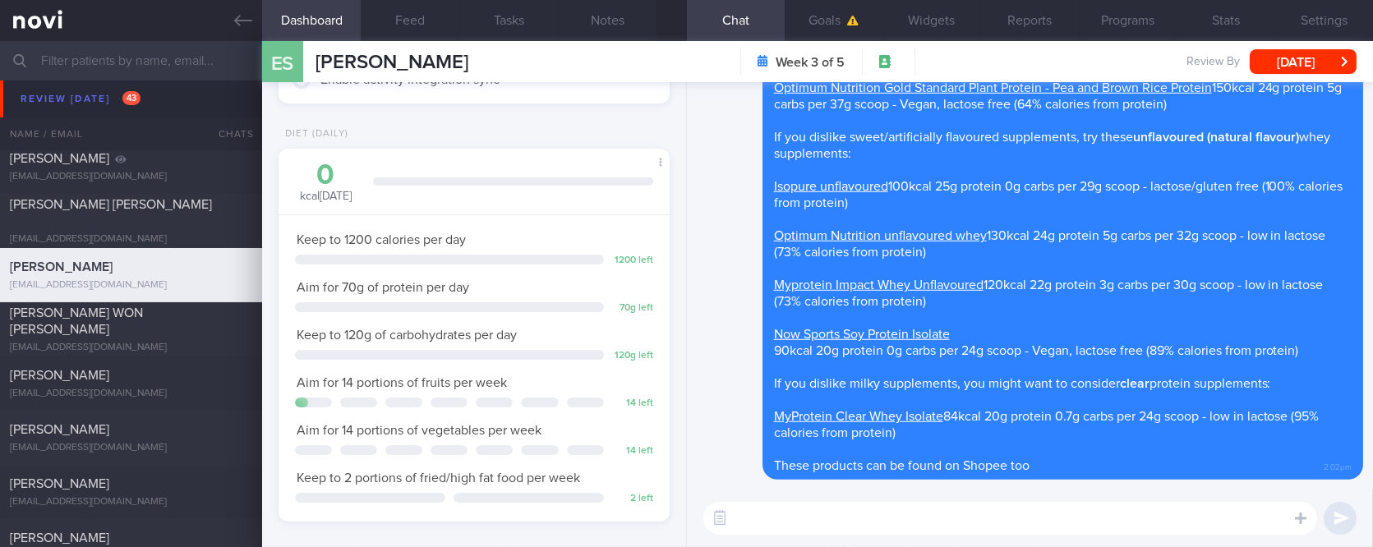
drag, startPoint x: 130, startPoint y: 382, endPoint x: 858, endPoint y: 126, distance: 771.8
click at [130, 382] on div "LEE KLANZ" at bounding box center [129, 375] width 238 height 16
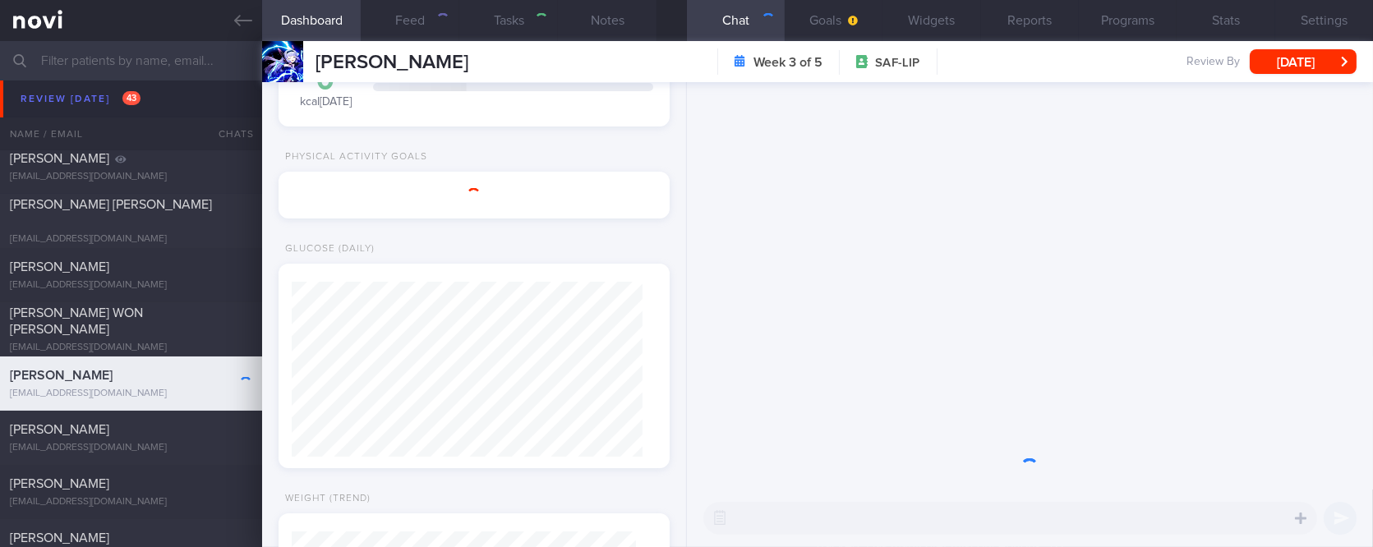
type textarea "run 3-5x/week 3-5km AF member- not using bodyweight exercise 50 push ups and 50…"
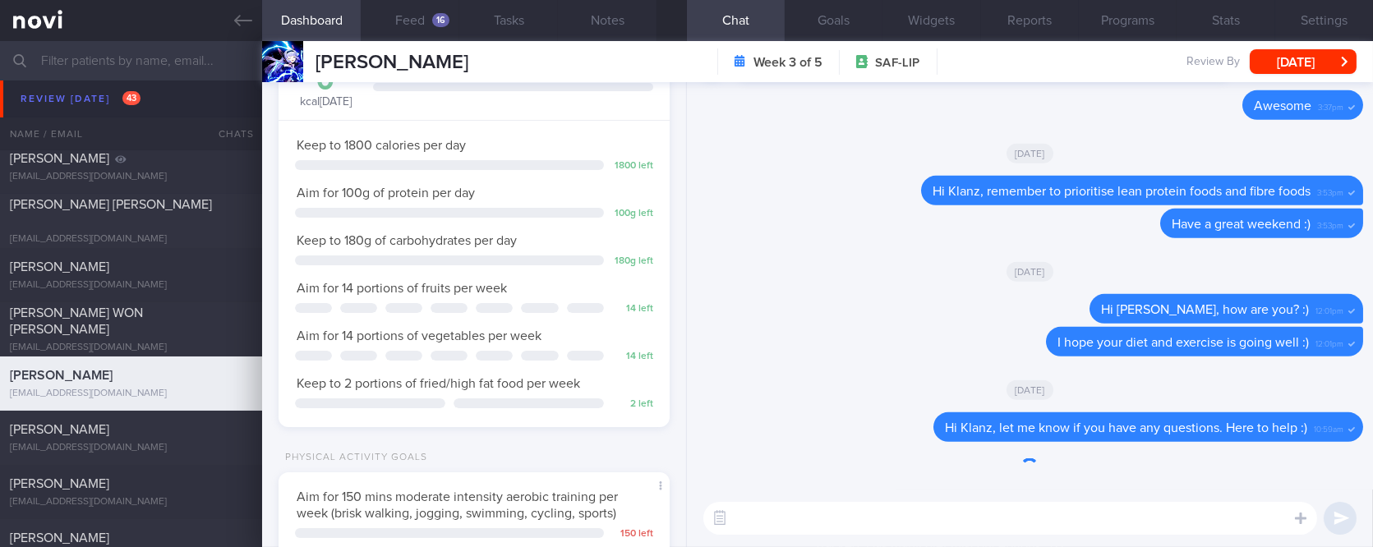
scroll to position [174, 351]
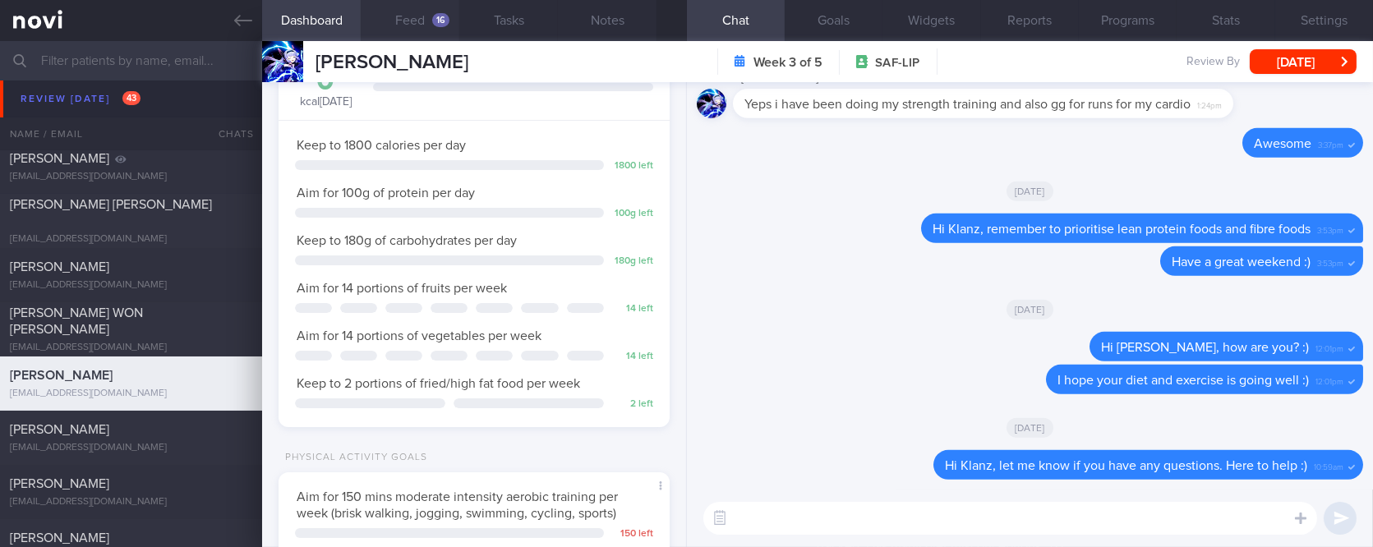
click at [441, 23] on div "16" at bounding box center [440, 20] width 17 height 14
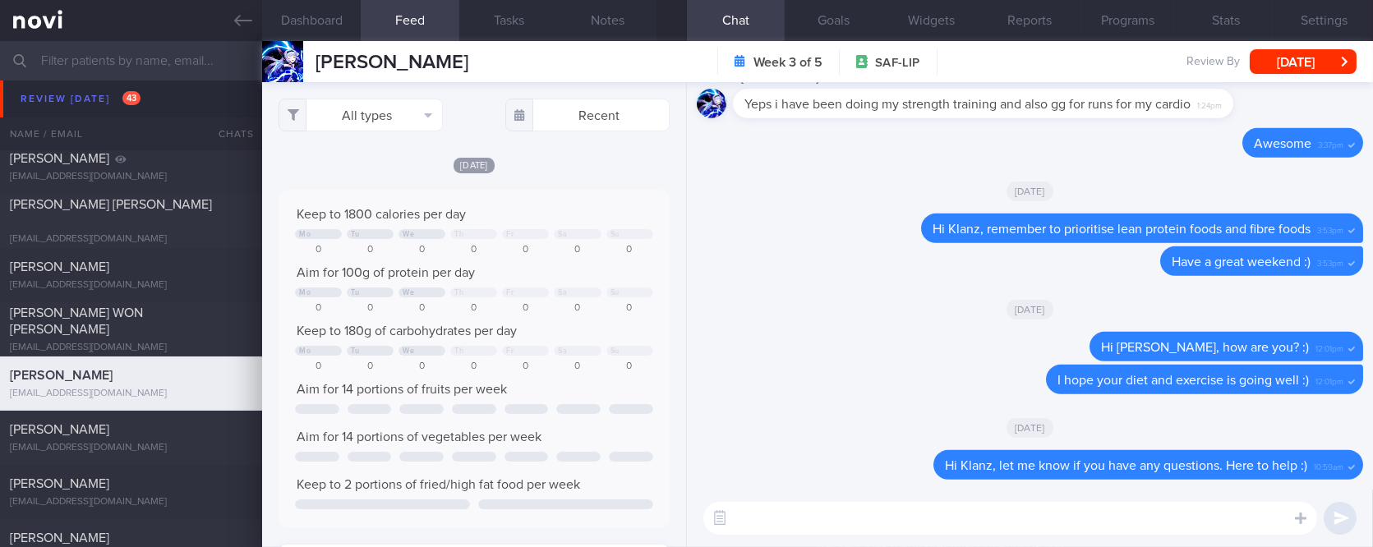
scroll to position [88, 352]
click at [381, 127] on button "All types" at bounding box center [361, 115] width 164 height 33
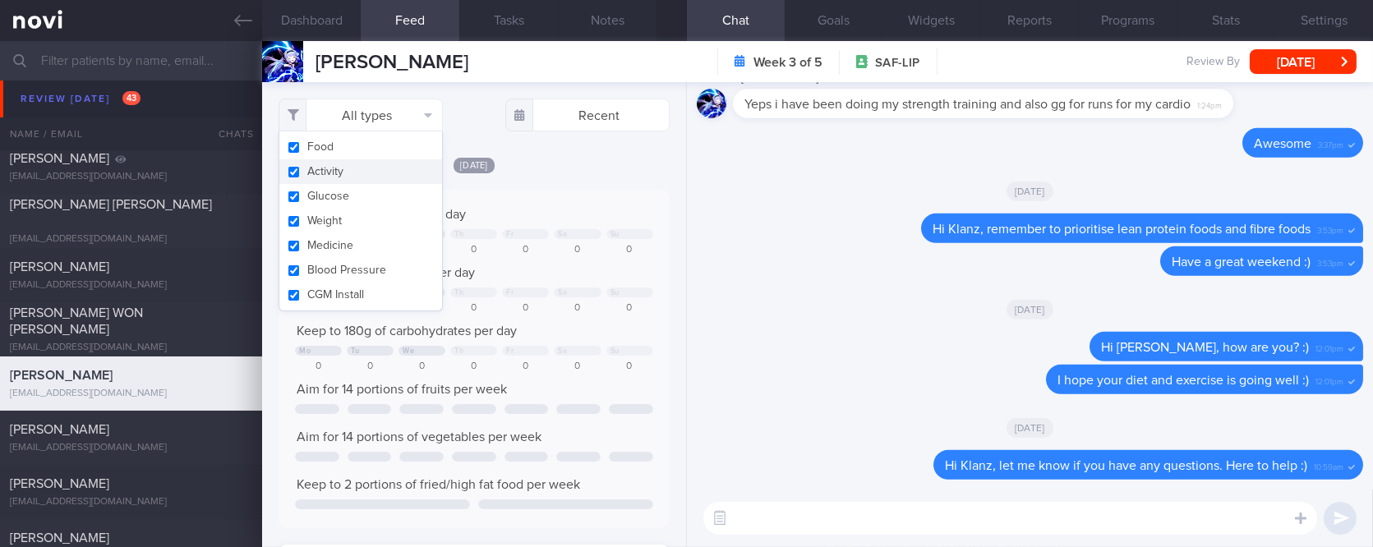
click at [368, 166] on button "Activity" at bounding box center [360, 171] width 163 height 25
checkbox input "false"
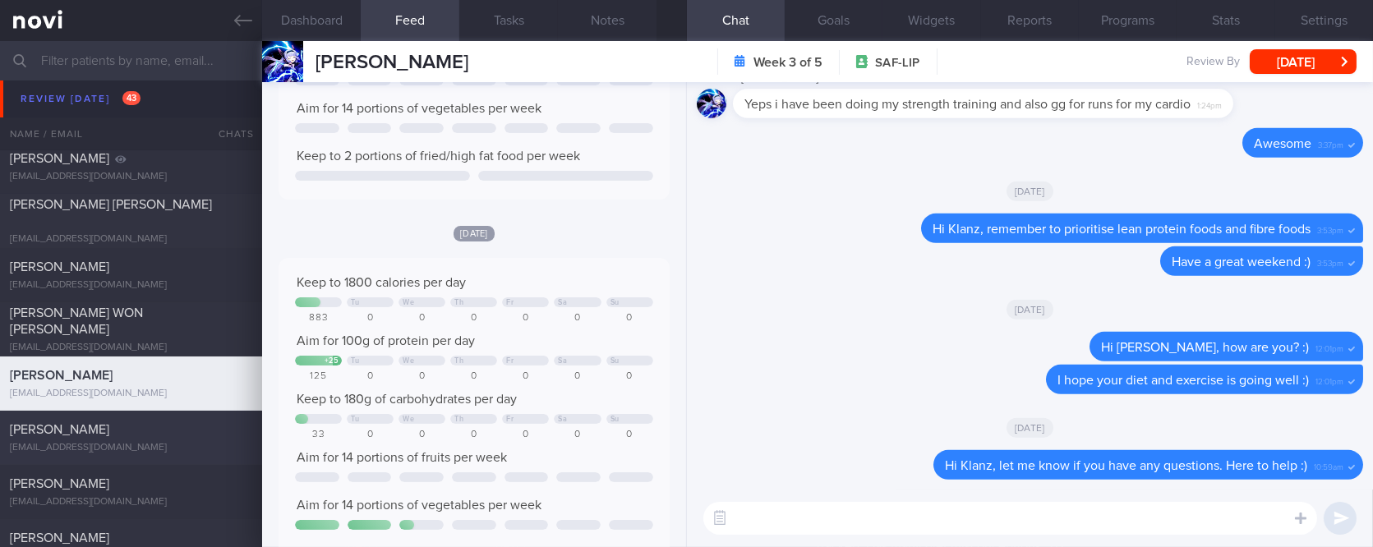
click at [124, 456] on div "Li Hao Won lihaowon@gmail.com Mon, 11 Aug 23 days ago OPTIMUM-PLUS-RYBELSUS tra…" at bounding box center [686, 438] width 1373 height 54
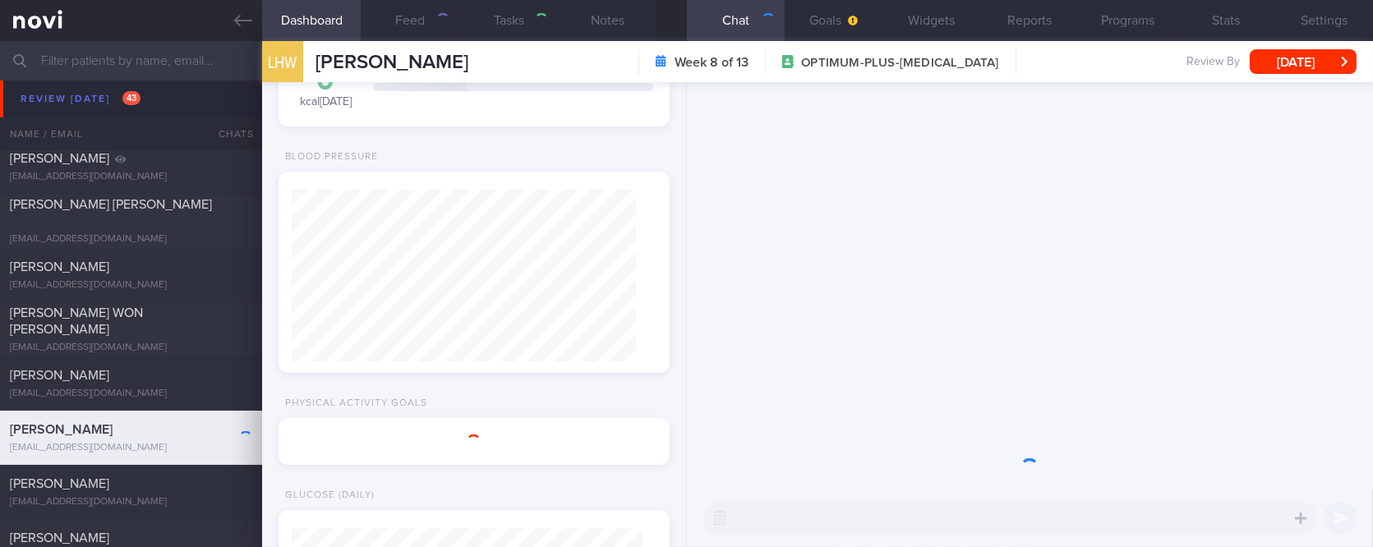
type input "tracked. DM HLD HTN CKD high uric acid. Buzud"
type textarea "Seen by Dr Kyle today Rybelsus 3.5mg for 10 days, then 7mg Telmisartan 40mg Occ…"
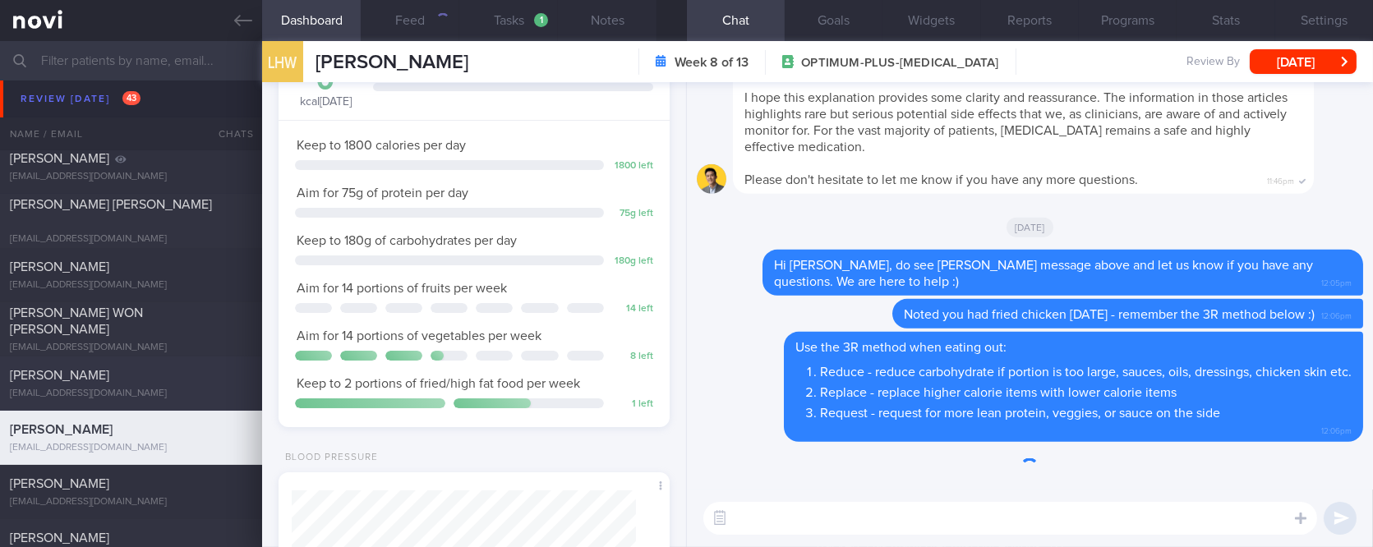
scroll to position [171, 344]
click at [169, 375] on div "LEE KLANZ" at bounding box center [129, 375] width 238 height 16
type input "tracked"
type textarea "run 3-5x/week 3-5km AF member- not using bodyweight exercise 50 push ups and 50…"
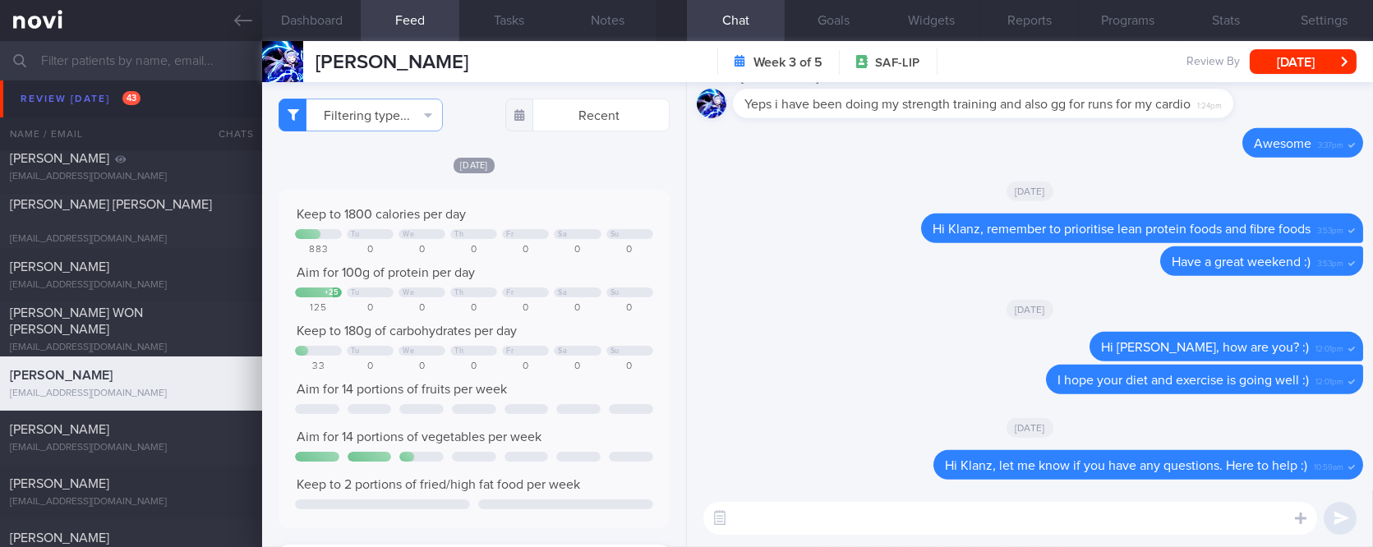
click at [763, 502] on textarea at bounding box center [1010, 518] width 614 height 33
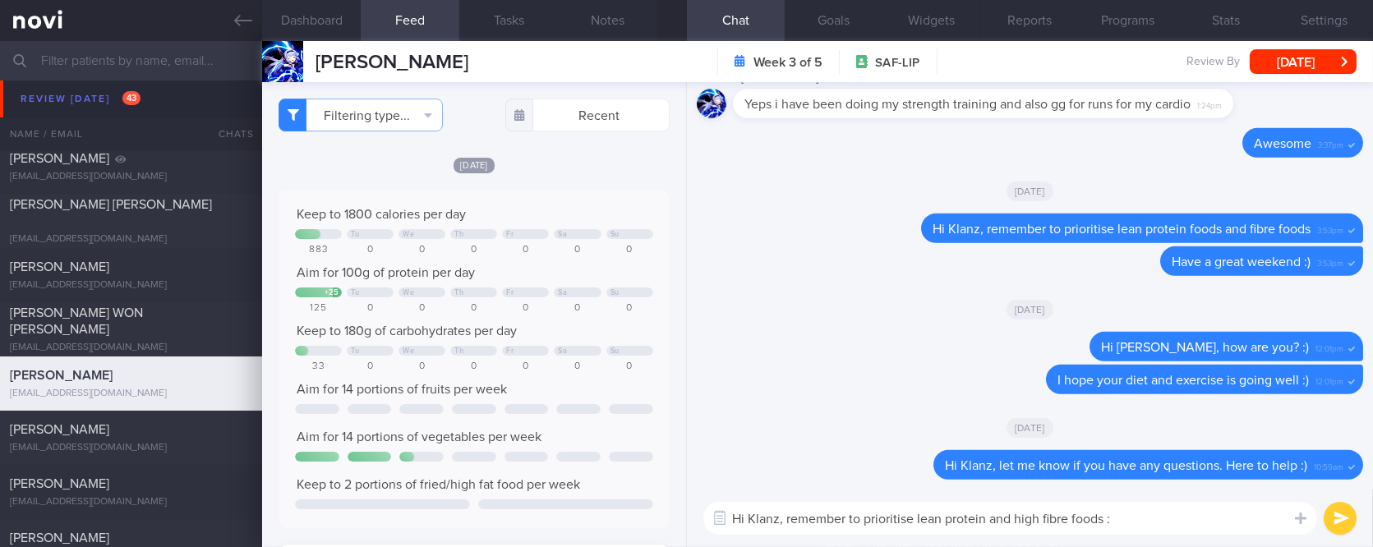
type textarea "Hi Klanz, remember to prioritise lean protein and high fibre foods :)"
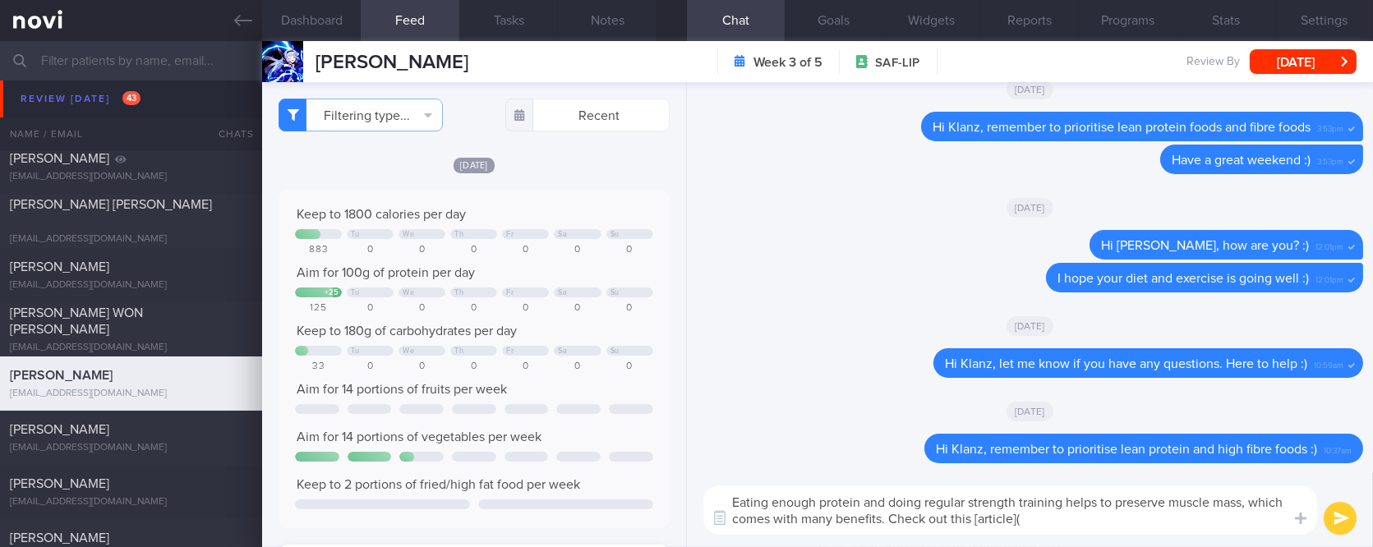
paste textarea "https://novi-health.com/library/the-link-between-muscles-metabolic-health-and-l…"
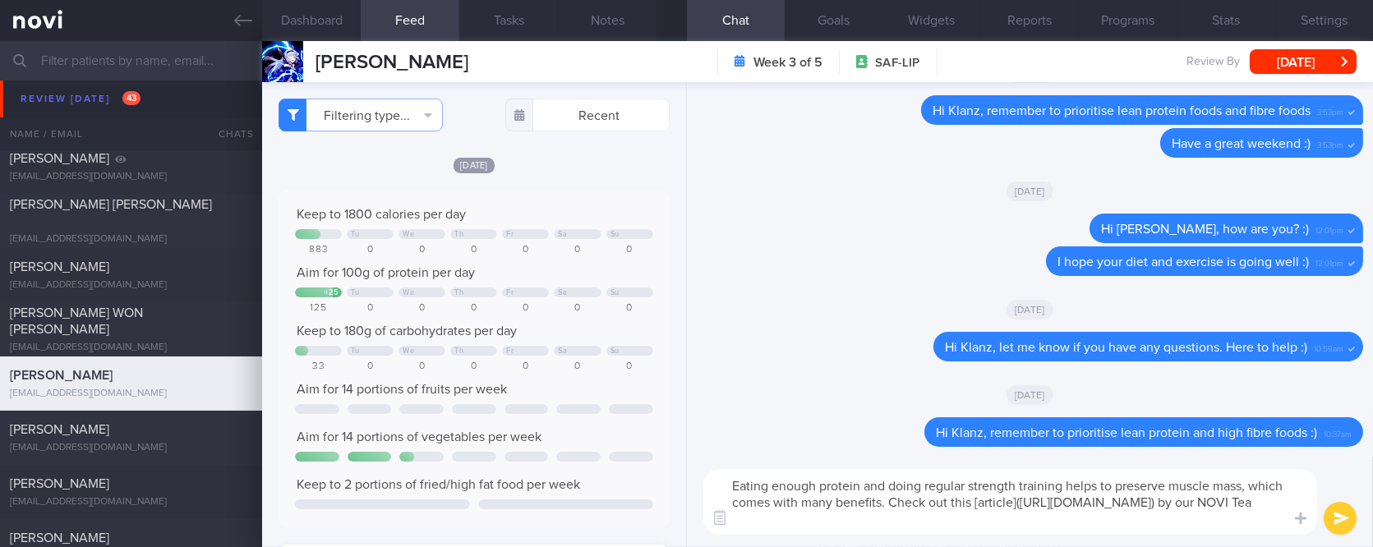
type textarea "Eating enough protein and doing regular strength training helps to preserve mus…"
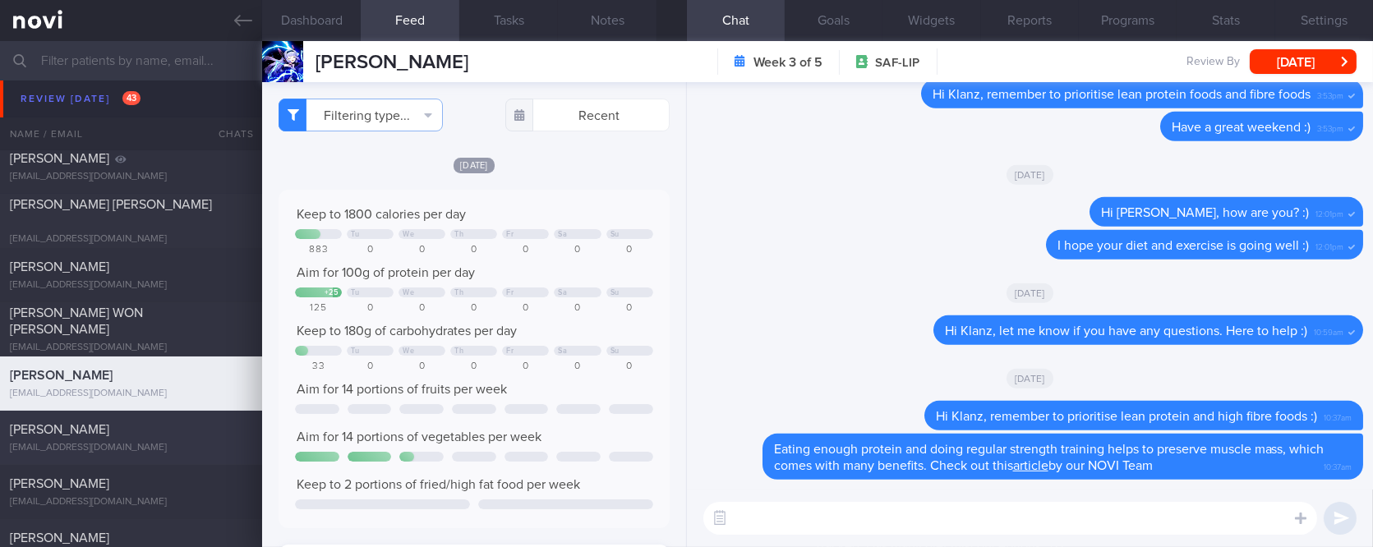
click at [125, 426] on div "Li Hao Won" at bounding box center [129, 430] width 238 height 16
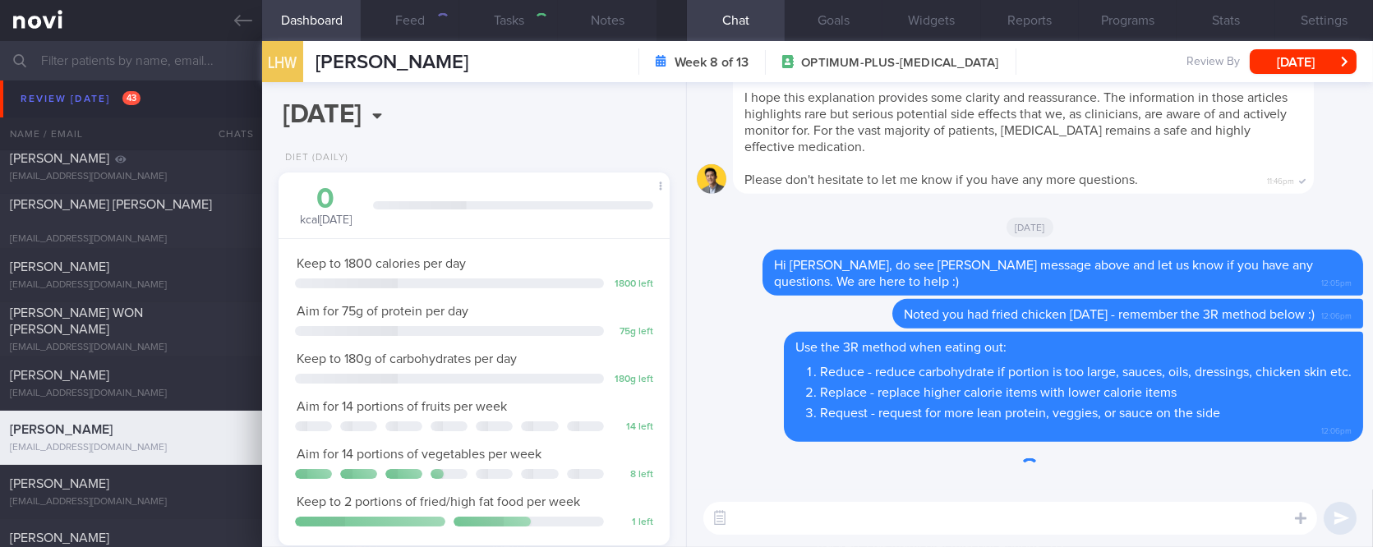
type input "tracked. DM HLD HTN CKD high uric acid. Buzud"
type textarea "Seen by Dr Kyle today Rybelsus 3.5mg for 10 days, then 7mg Telmisartan 40mg Occ…"
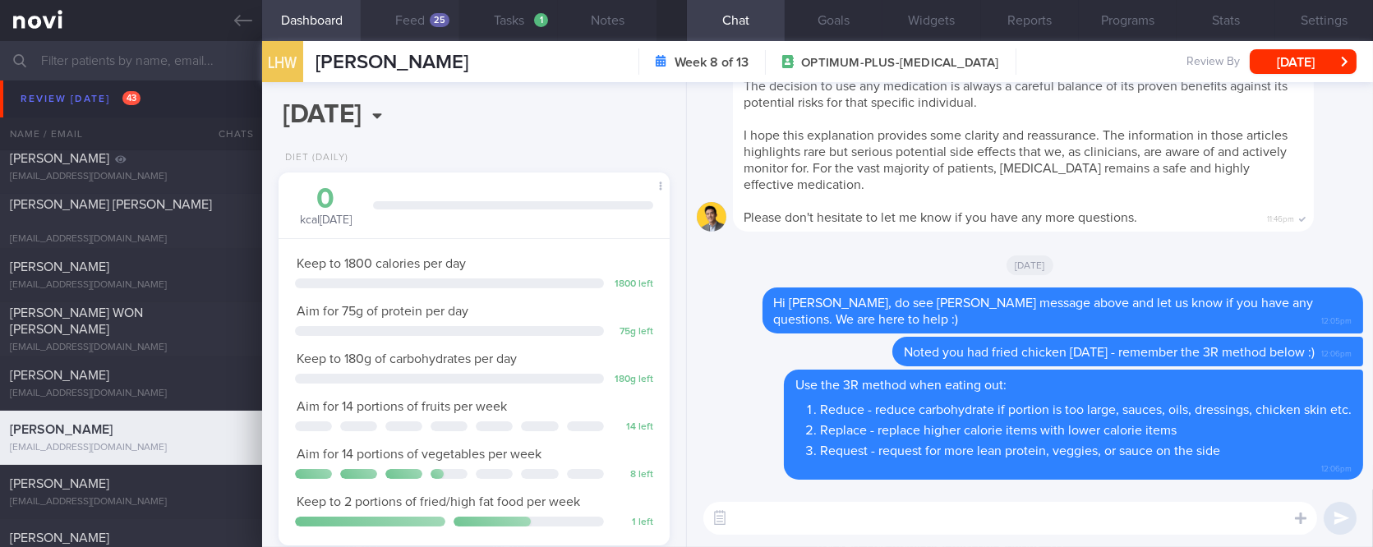
click at [427, 27] on button "Feed 25" at bounding box center [410, 20] width 99 height 41
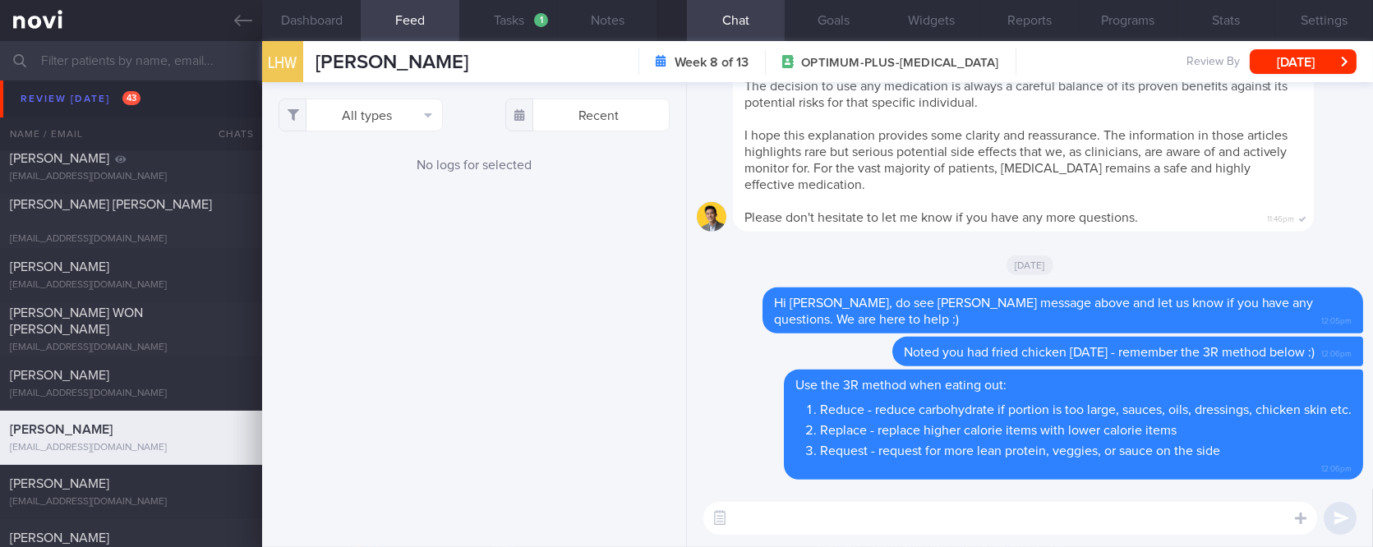
click at [356, 94] on div "All types Food Activity Glucose Weight Medicine Blood Pressure CGM Install Rece…" at bounding box center [473, 314] width 423 height 465
click at [362, 123] on button "All types" at bounding box center [361, 115] width 164 height 33
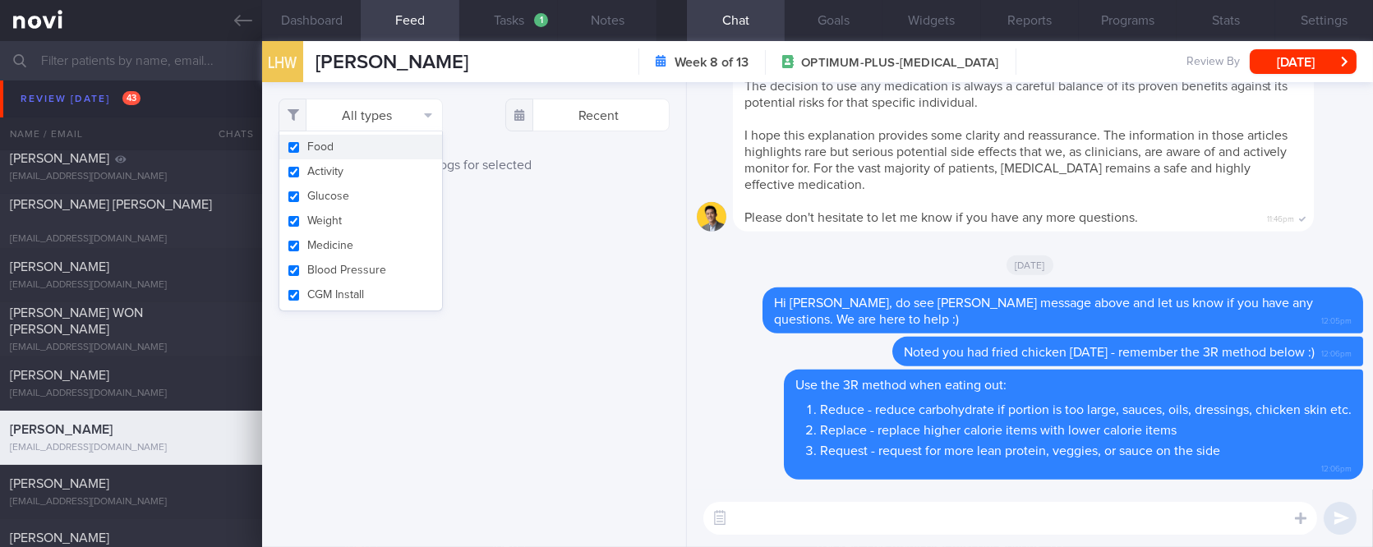
click at [343, 165] on button "Activity" at bounding box center [360, 171] width 163 height 25
checkbox input "false"
click at [570, 234] on div "Filtering type... Food Activity Glucose Weight Medicine Blood Pressure CGM Inst…" at bounding box center [473, 314] width 423 height 465
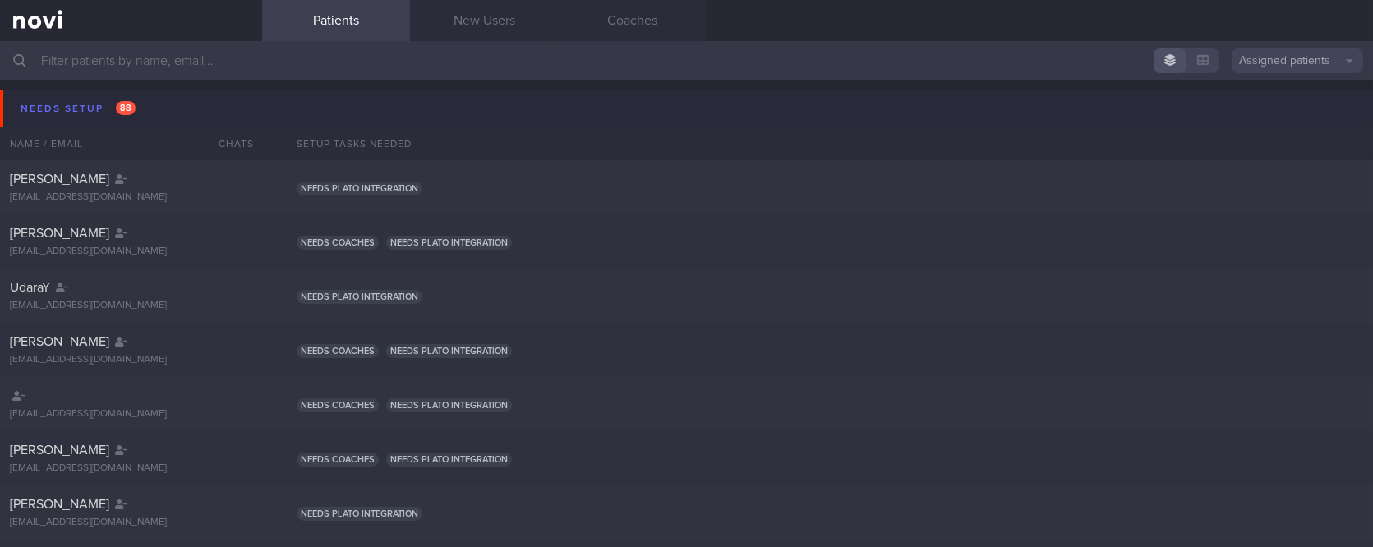
click at [115, 94] on button "Needs setup 88" at bounding box center [689, 108] width 1378 height 37
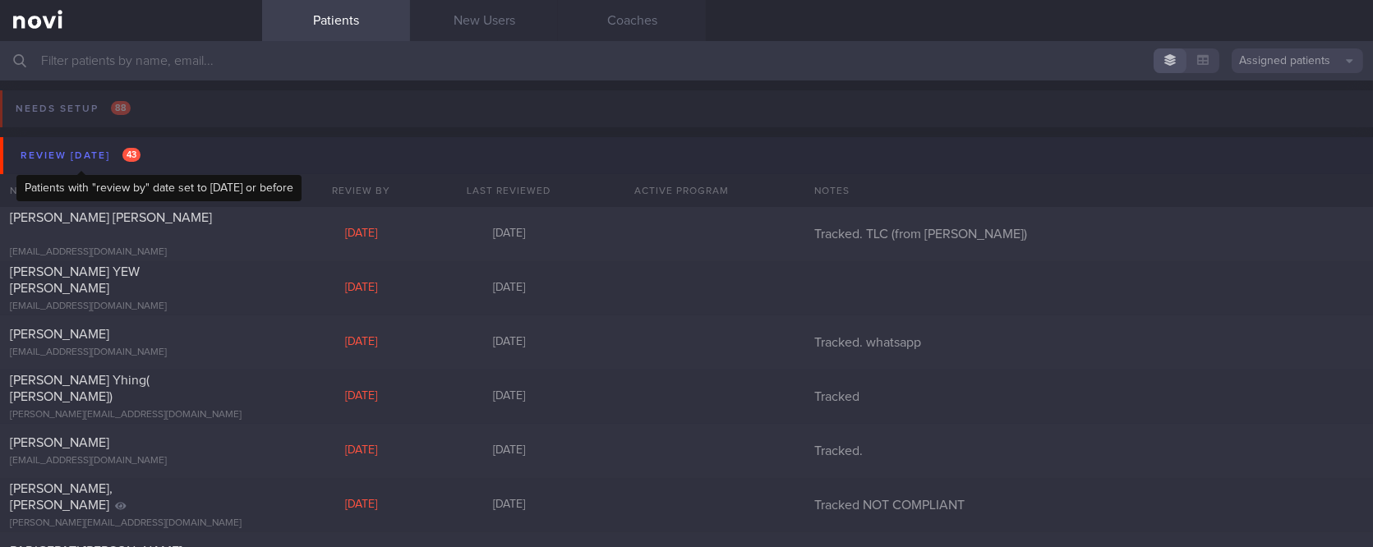
click at [136, 158] on span "43" at bounding box center [131, 155] width 18 height 14
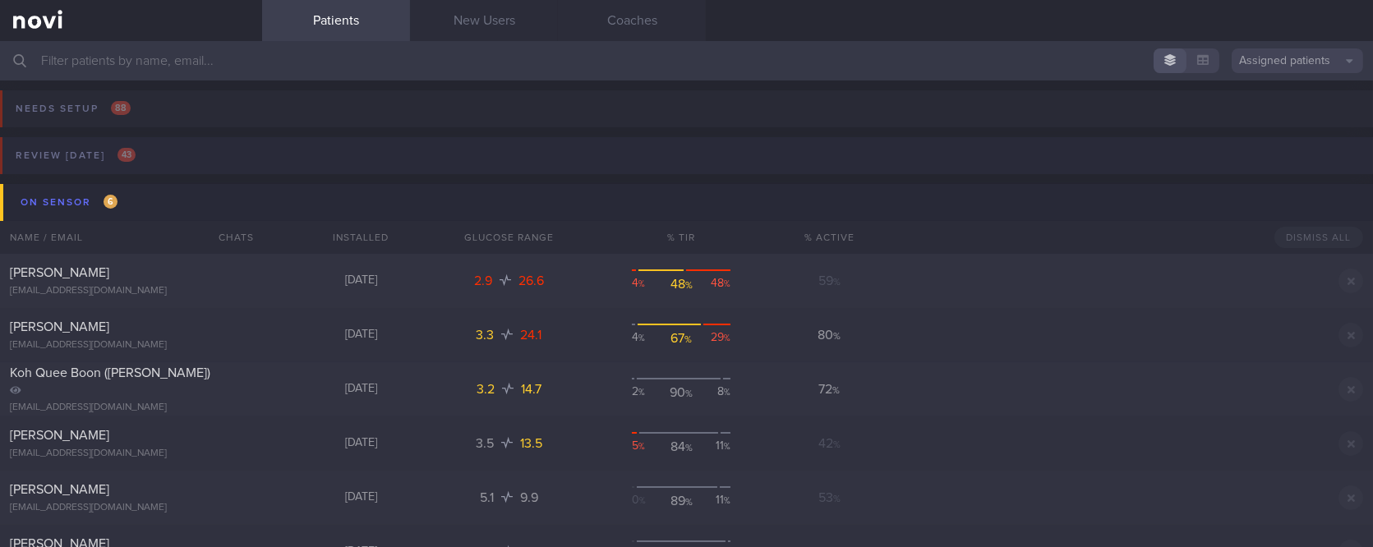
click at [157, 154] on button "Review [DATE] 43" at bounding box center [684, 160] width 1378 height 47
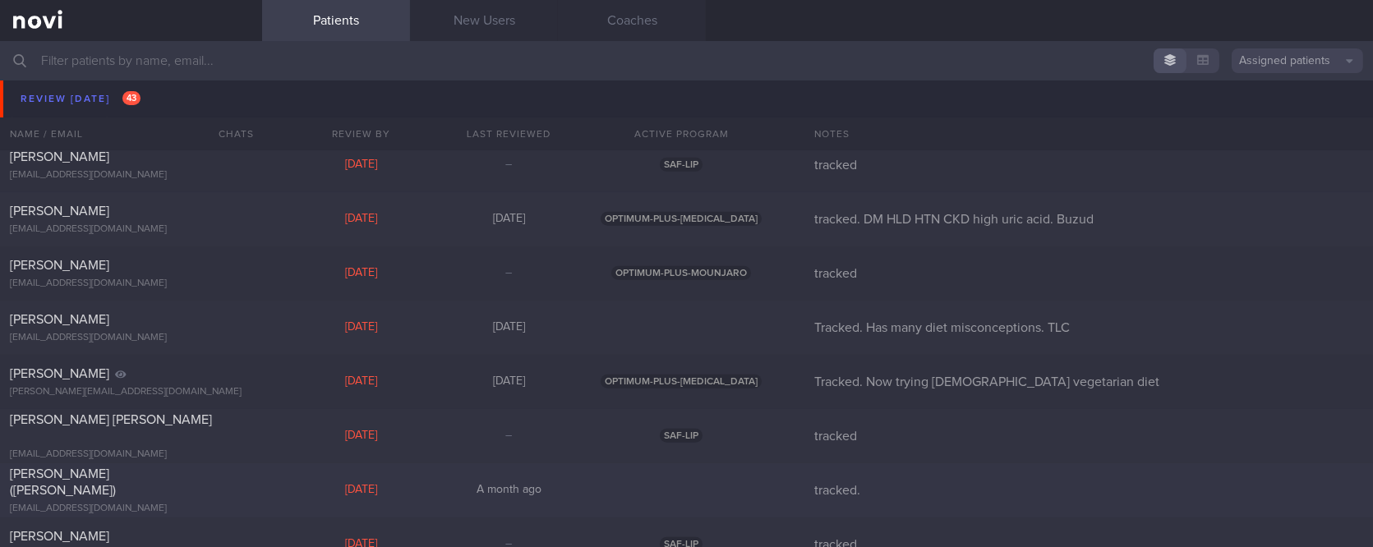
scroll to position [1424, 0]
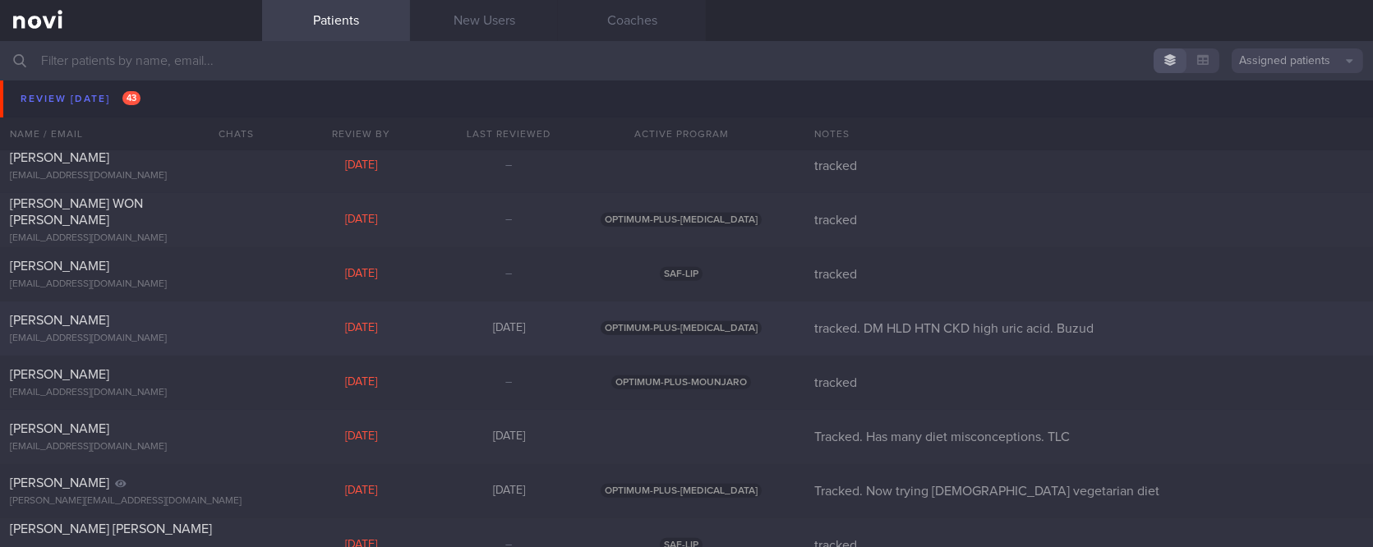
click at [333, 334] on div "[DATE]" at bounding box center [361, 328] width 148 height 15
select select "7"
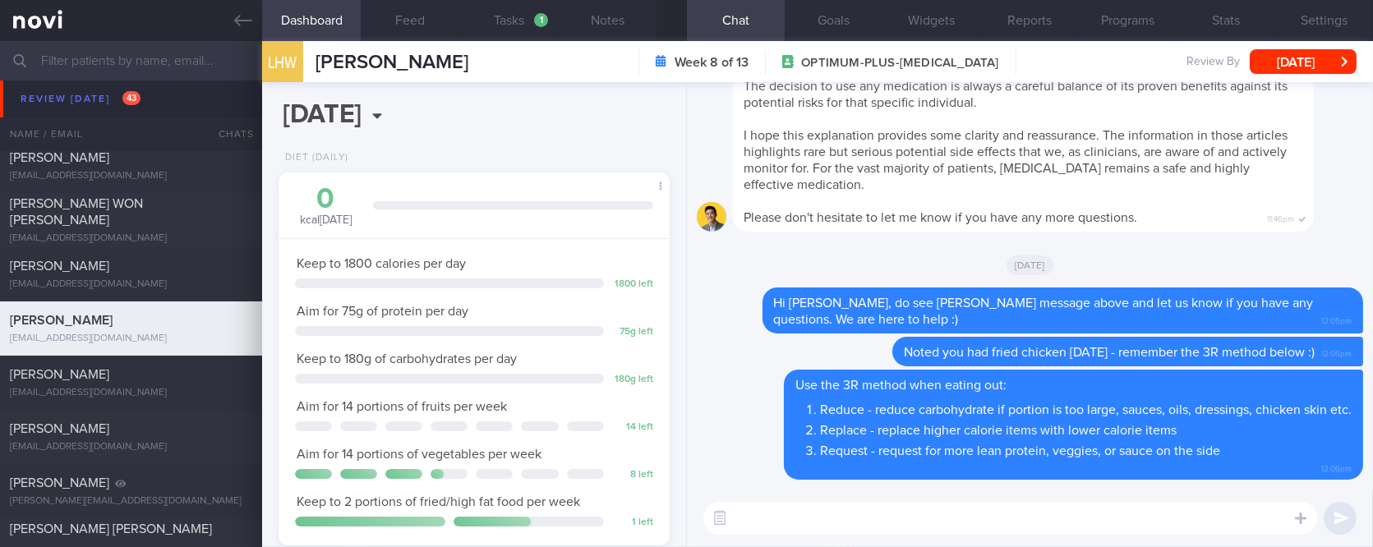
scroll to position [174, 351]
click at [422, 15] on button "Feed" at bounding box center [410, 20] width 99 height 41
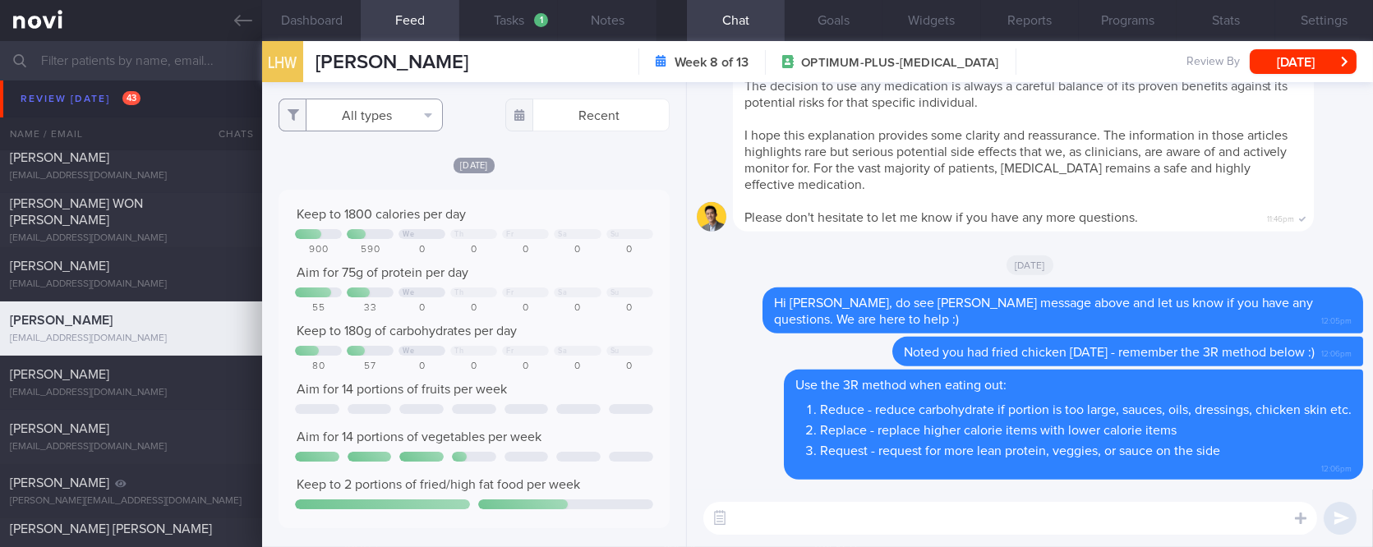
click at [380, 115] on button "All types" at bounding box center [361, 115] width 164 height 33
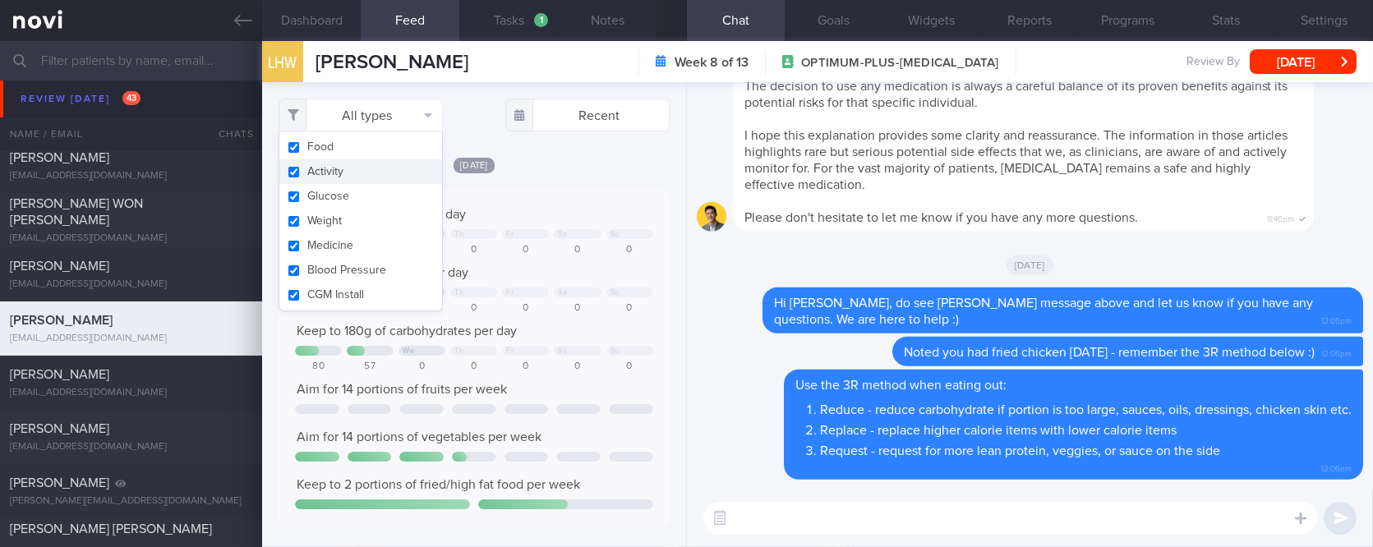
click at [381, 170] on button "Activity" at bounding box center [360, 171] width 163 height 25
checkbox input "false"
click at [532, 200] on div "Keep to 1800 calories per day We Th Fr Sa Su 900 590 0 0 0 0 0 Aim for 75g of p…" at bounding box center [474, 359] width 390 height 339
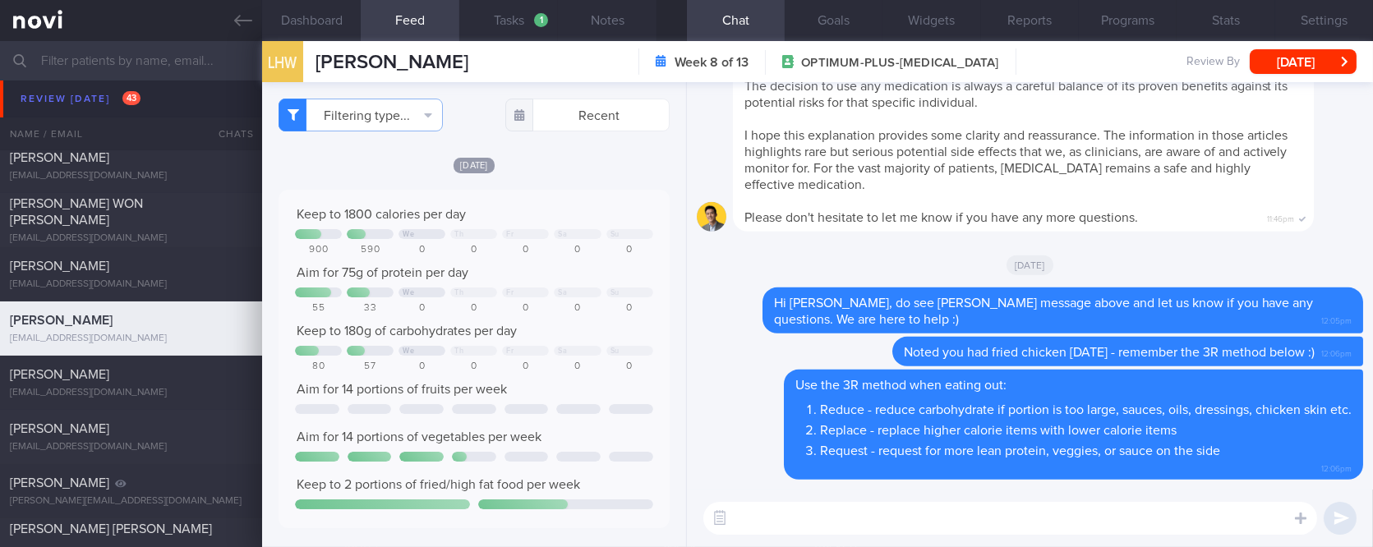
scroll to position [821499, 821324]
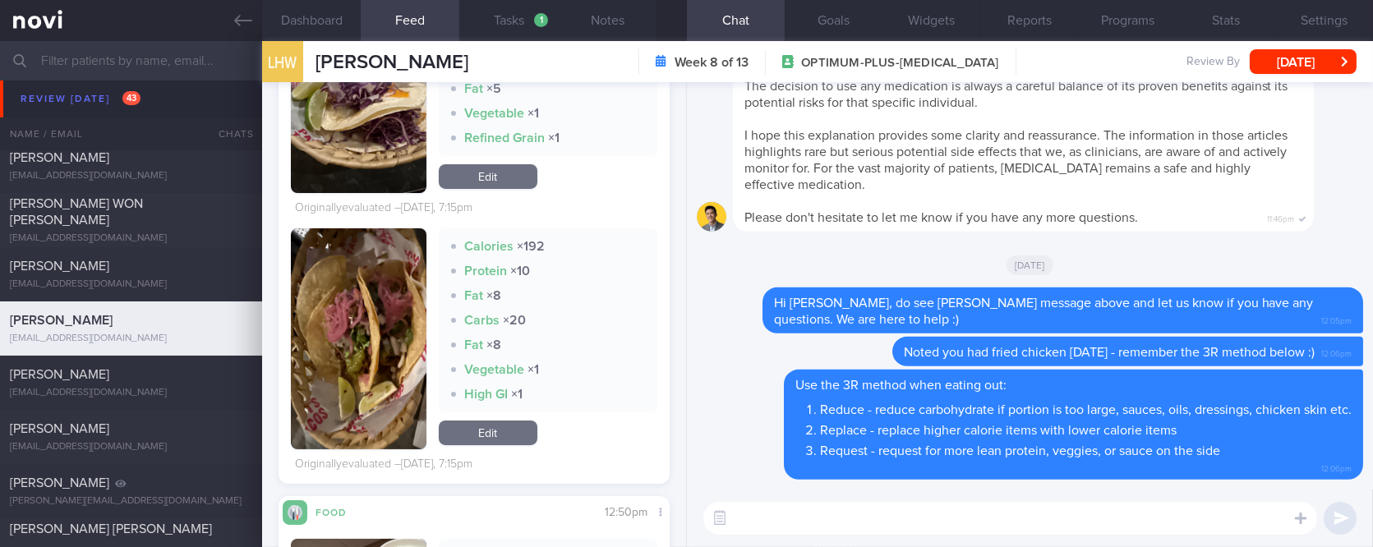
click at [380, 357] on button "button" at bounding box center [358, 338] width 135 height 221
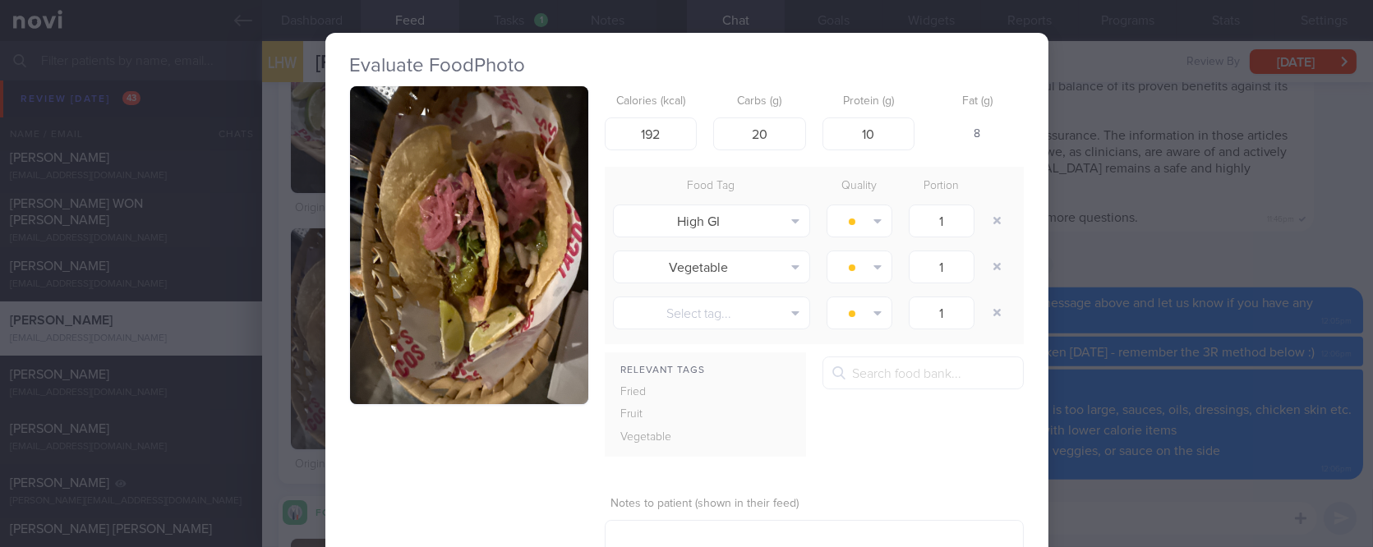
click at [463, 246] on button "button" at bounding box center [469, 245] width 238 height 318
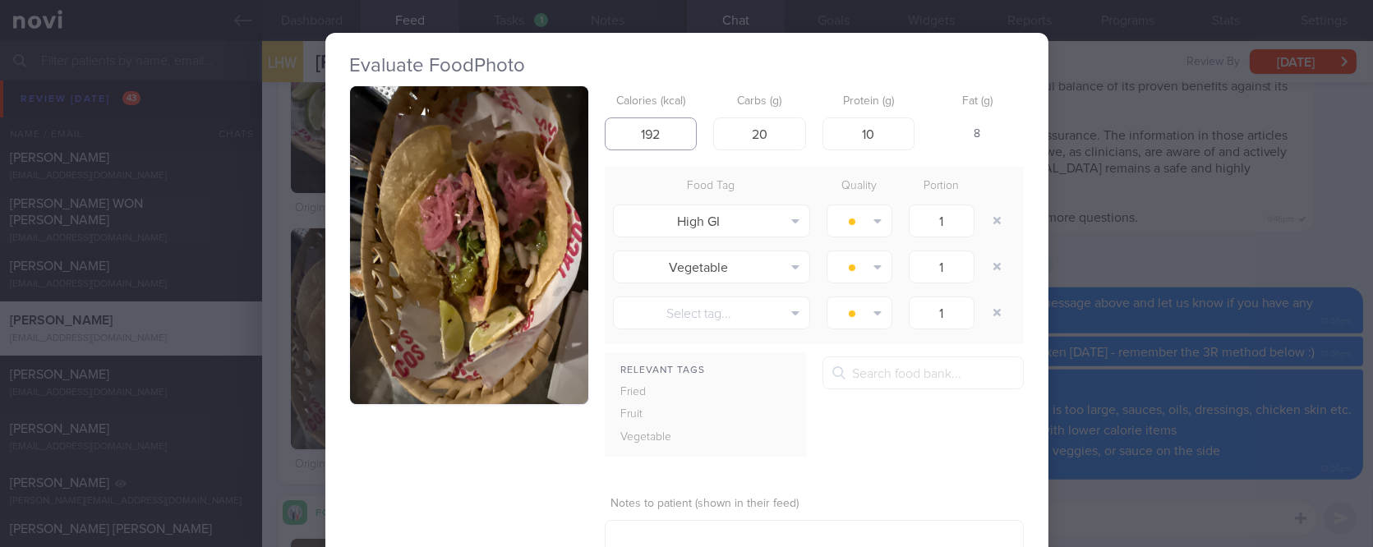
drag, startPoint x: 670, startPoint y: 128, endPoint x: 585, endPoint y: 131, distance: 85.5
click at [585, 131] on div "Calories (kcal) 192 Carbs (g) 20 Protein (g) 10 Fat (g) 8 Food Tag Quality Port…" at bounding box center [687, 346] width 674 height 521
type input "6"
type input "5"
type input "450"
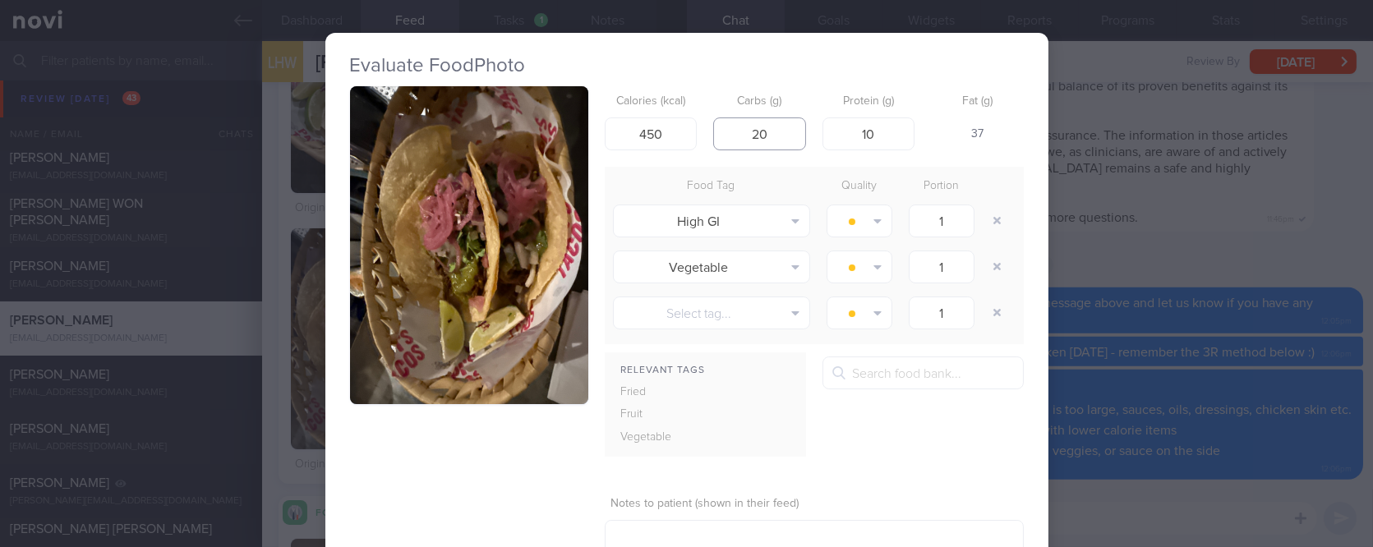
drag, startPoint x: 765, startPoint y: 137, endPoint x: 689, endPoint y: 135, distance: 76.5
click at [689, 135] on div "Calories (kcal) 450 Carbs (g) 20 Protein (g) 10 Fat (g) 37" at bounding box center [814, 118] width 419 height 65
type input "45"
drag, startPoint x: 870, startPoint y: 135, endPoint x: 824, endPoint y: 147, distance: 47.6
click at [824, 147] on input "10" at bounding box center [868, 133] width 93 height 33
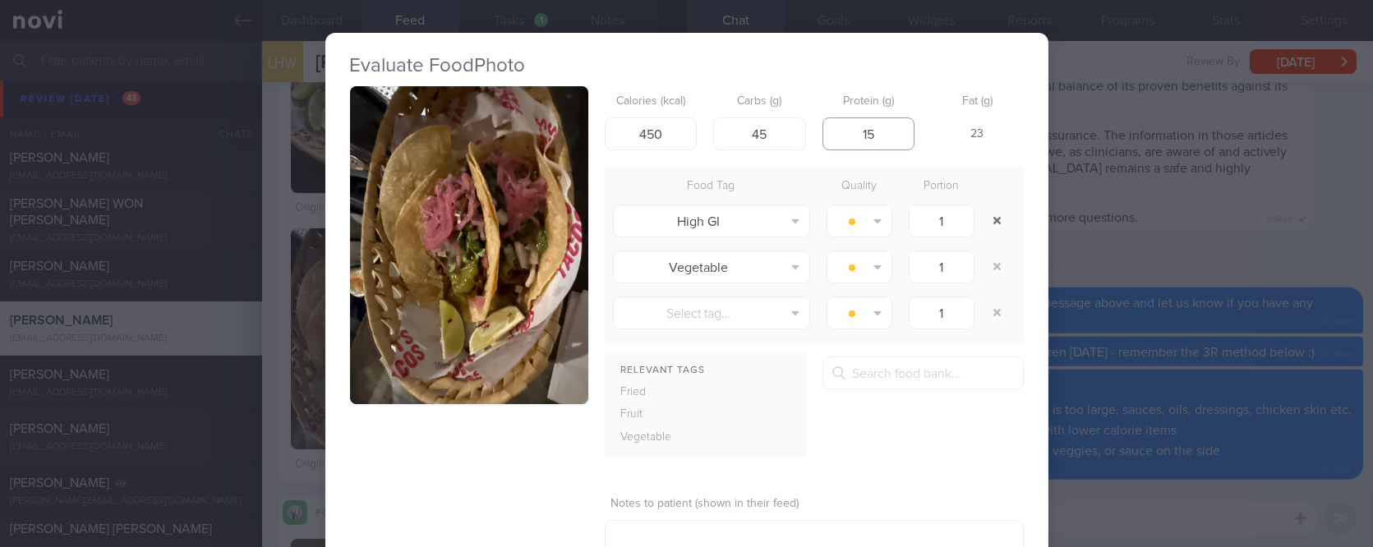
type input "15"
click at [992, 233] on button "button" at bounding box center [998, 221] width 30 height 30
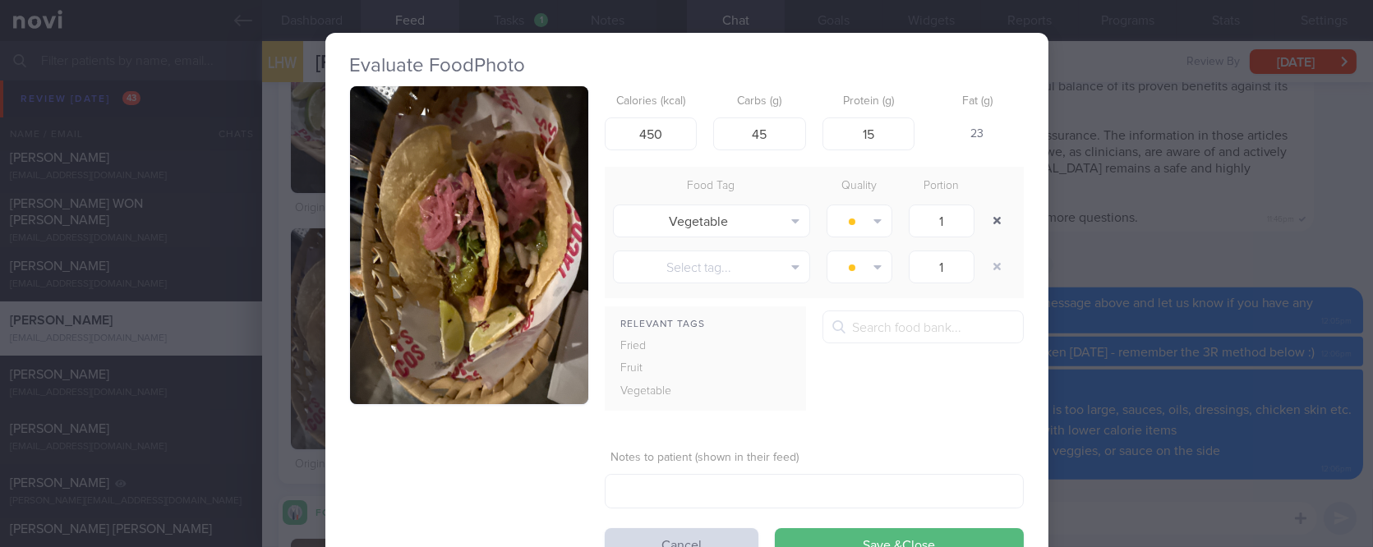
click at [992, 233] on button "button" at bounding box center [998, 221] width 30 height 30
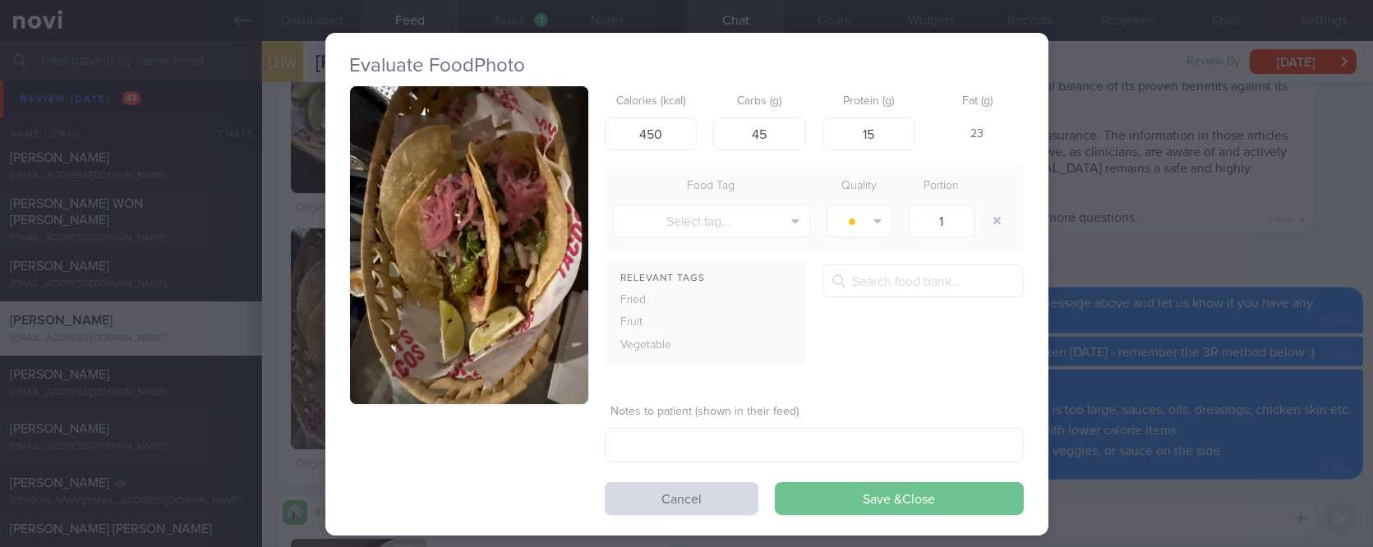
click at [873, 502] on button "Save & Close" at bounding box center [899, 498] width 249 height 33
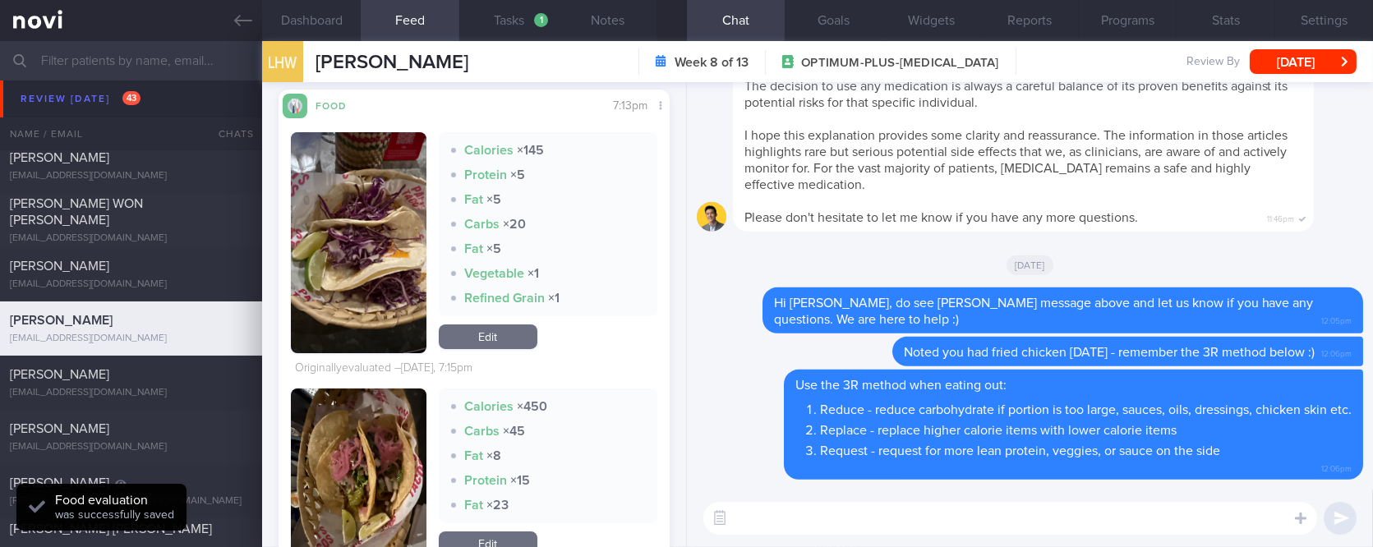
scroll to position [547, 0]
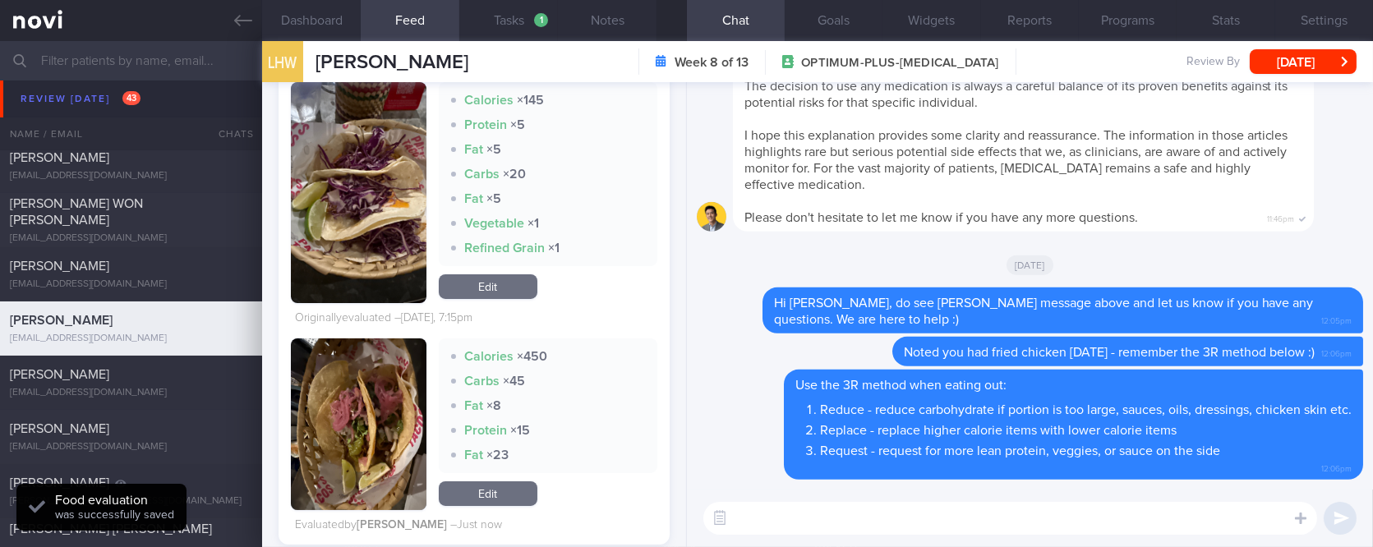
click at [495, 274] on link "Edit" at bounding box center [488, 286] width 99 height 25
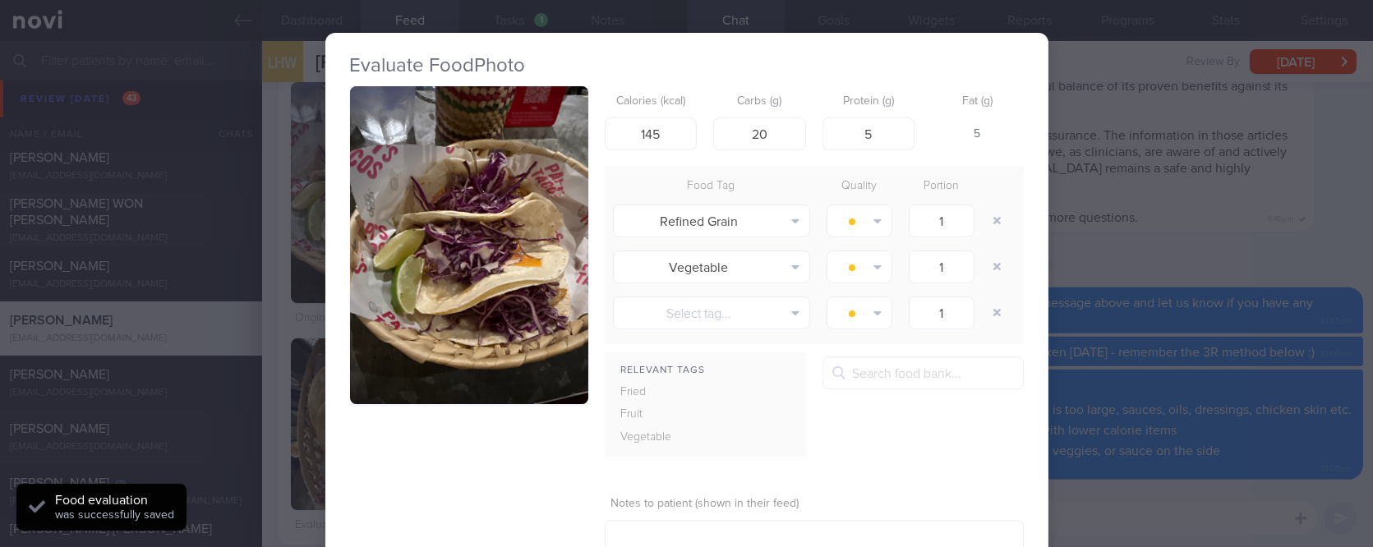
click at [449, 227] on img "button" at bounding box center [469, 245] width 238 height 318
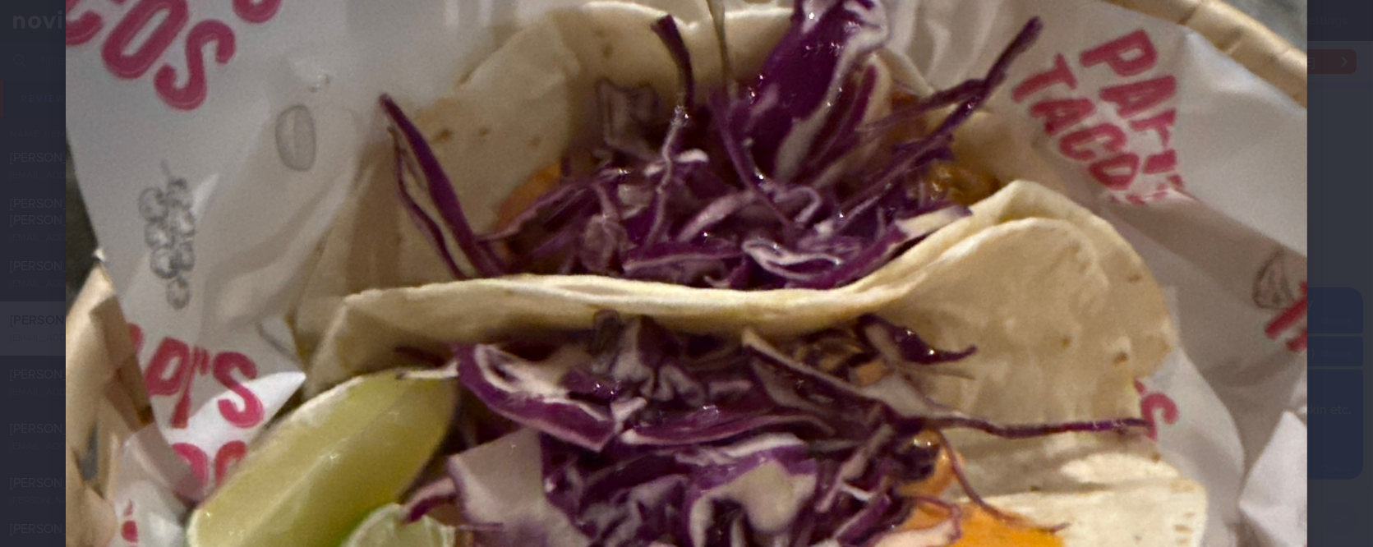
scroll to position [657, 0]
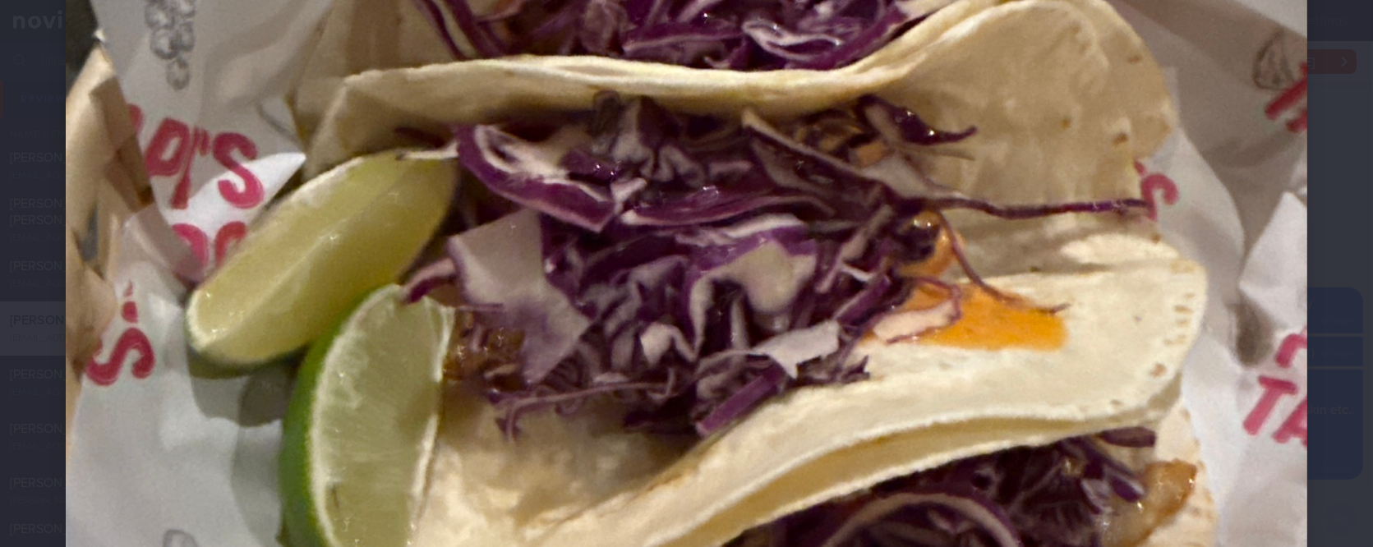
click at [1157, 399] on img at bounding box center [687, 236] width 1242 height 1656
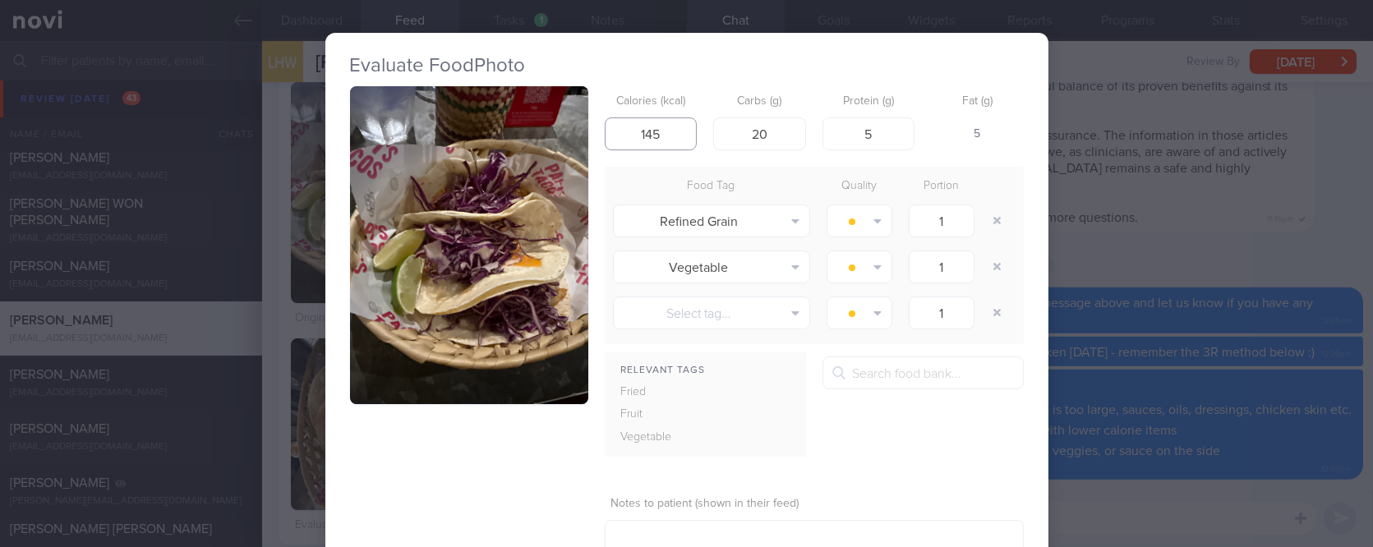
drag, startPoint x: 669, startPoint y: 134, endPoint x: 578, endPoint y: 134, distance: 90.4
click at [578, 134] on div "Calories (kcal) 145 Carbs (g) 20 Protein (g) 5 Fat (g) 5 Food Tag Quality Porti…" at bounding box center [687, 346] width 674 height 521
type input "130"
click at [480, 338] on button "button" at bounding box center [469, 245] width 238 height 318
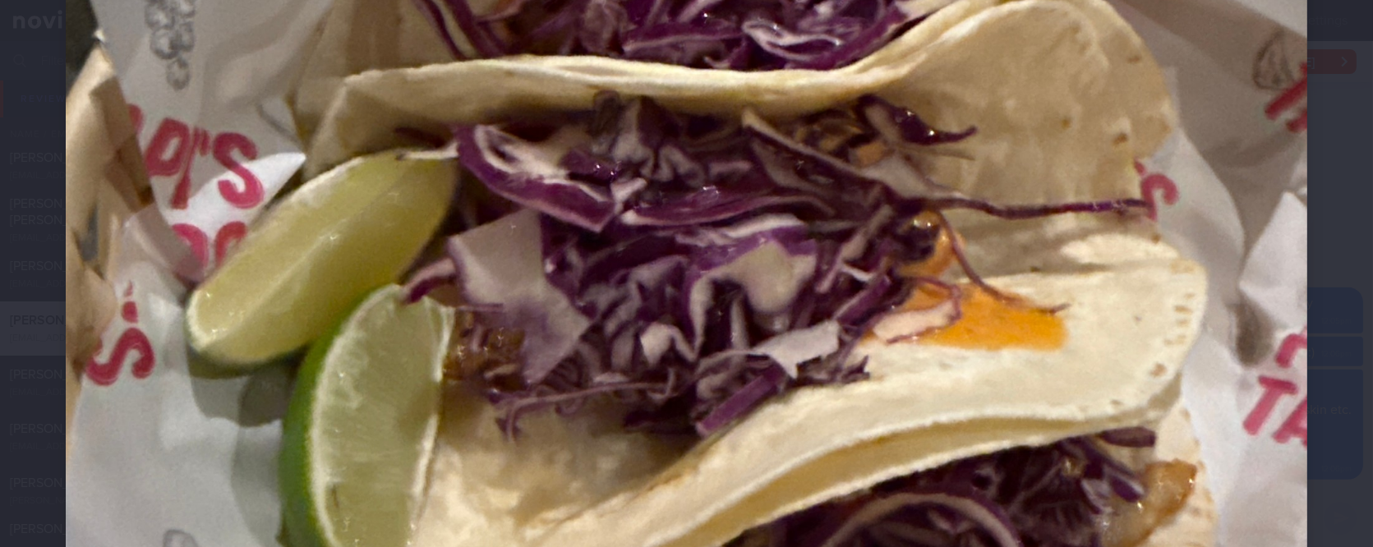
click at [1192, 417] on img at bounding box center [687, 236] width 1242 height 1656
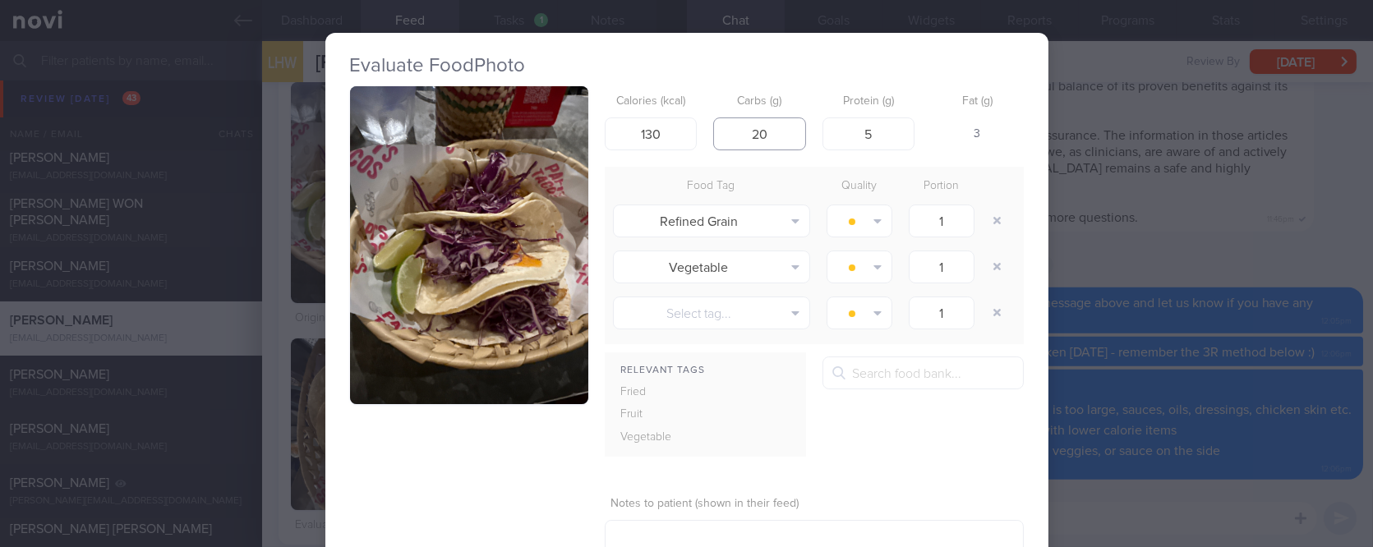
drag, startPoint x: 783, startPoint y: 136, endPoint x: 693, endPoint y: 141, distance: 90.5
click at [693, 141] on div "Calories (kcal) 130 Carbs (g) 20 Protein (g) 5 Fat (g) 3" at bounding box center [814, 118] width 419 height 65
type input "30"
drag, startPoint x: 871, startPoint y: 144, endPoint x: 841, endPoint y: 143, distance: 29.6
click at [841, 143] on input "5" at bounding box center [868, 133] width 93 height 33
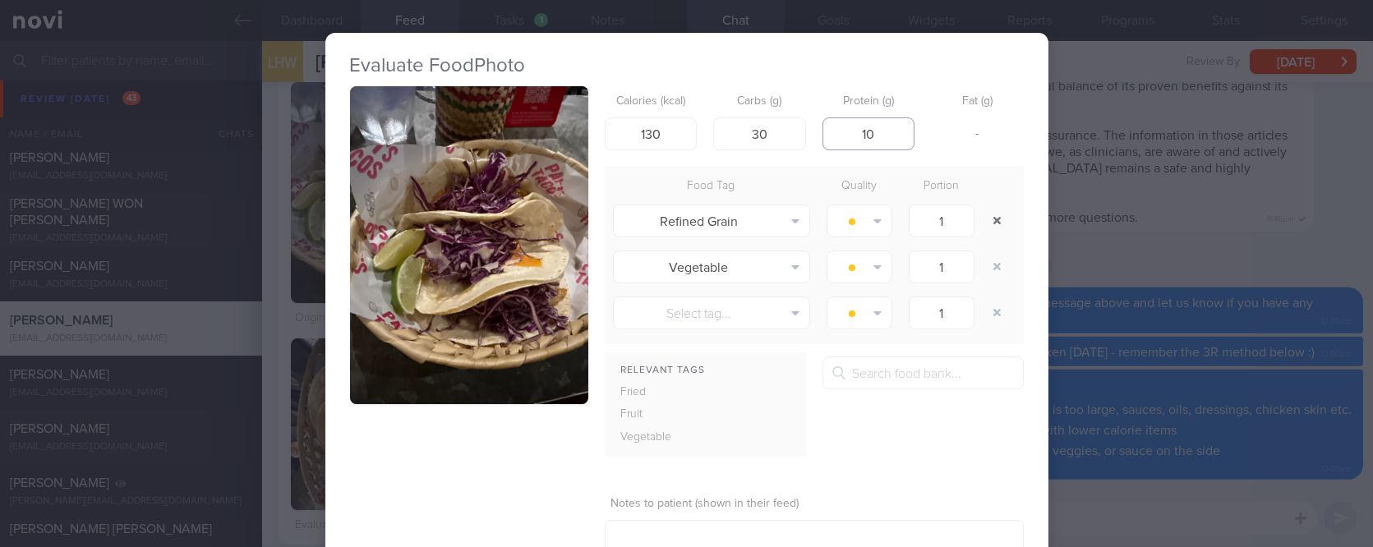
type input "10"
click at [989, 220] on button "button" at bounding box center [998, 221] width 30 height 30
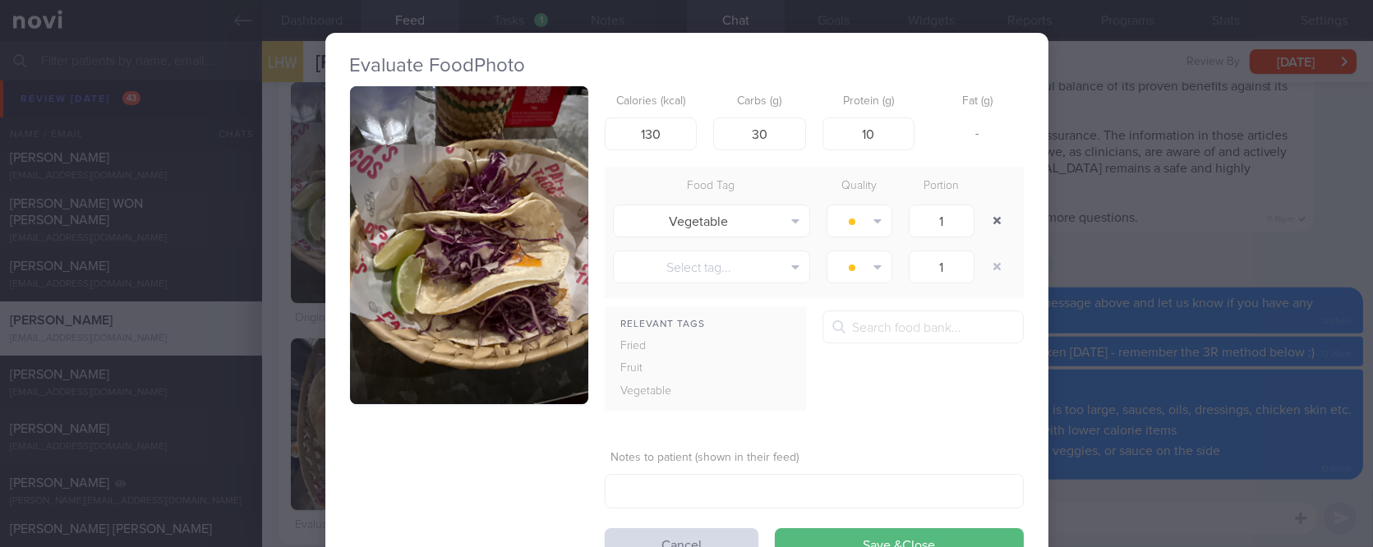
click at [989, 220] on button "button" at bounding box center [998, 221] width 30 height 30
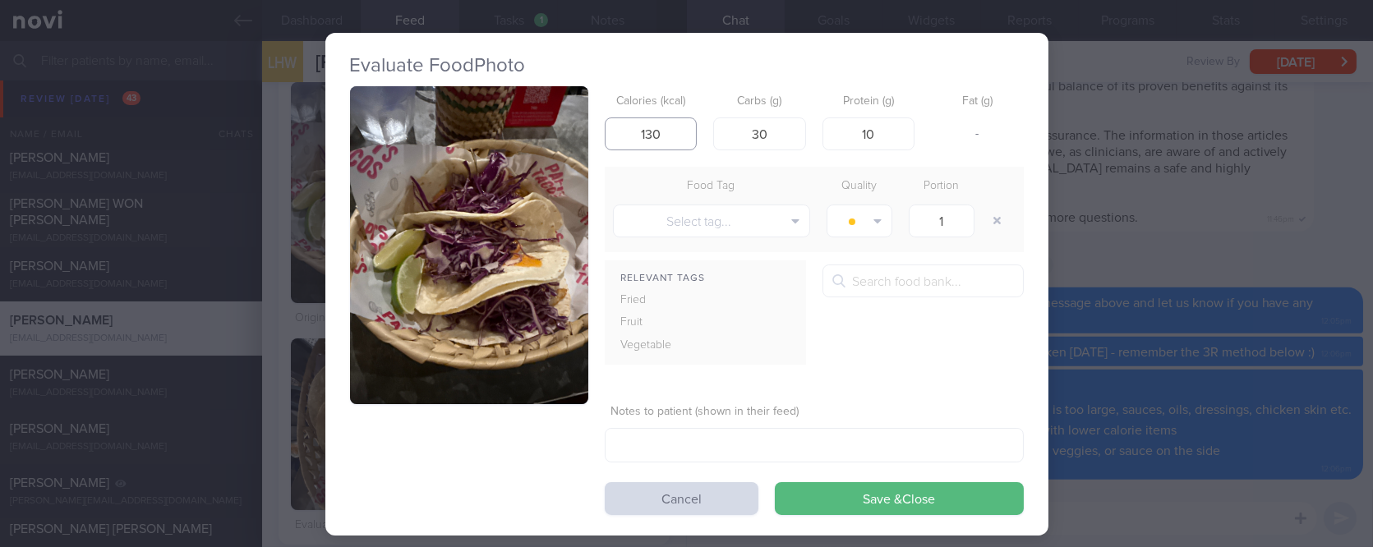
drag, startPoint x: 657, startPoint y: 135, endPoint x: 566, endPoint y: 135, distance: 91.2
click at [566, 135] on div "Calories (kcal) 130 Carbs (g) 30 Protein (g) 10 Fat (g) - Food Tag Quality Port…" at bounding box center [687, 300] width 674 height 429
type input "300"
click at [962, 496] on button "Save & Close" at bounding box center [899, 498] width 249 height 33
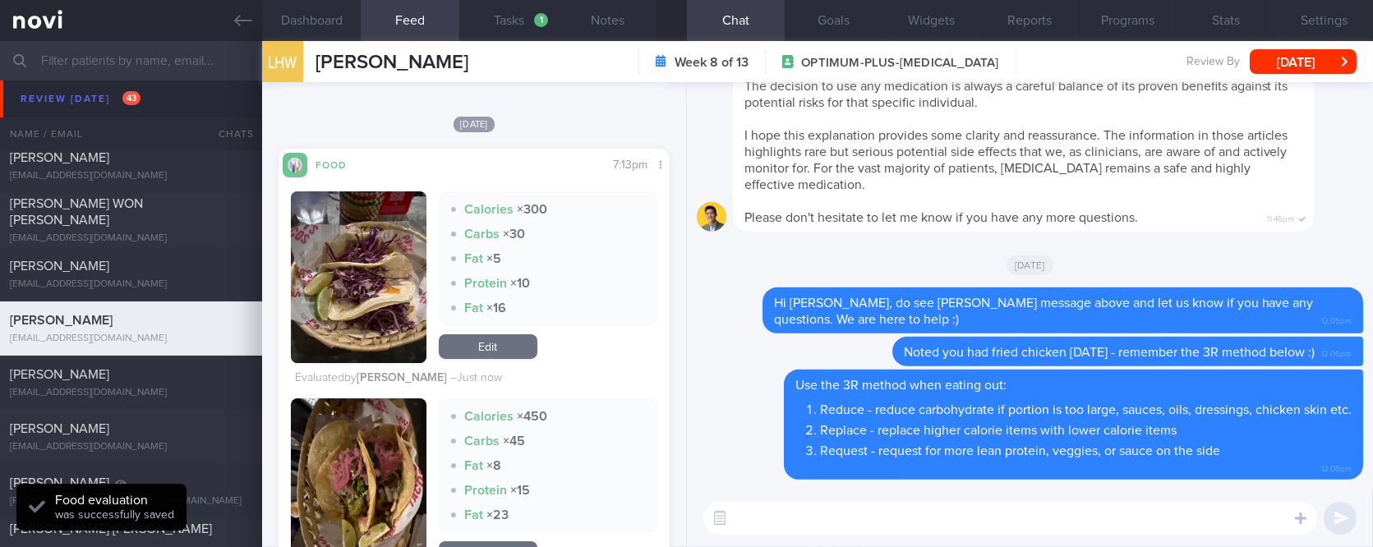
click at [798, 528] on textarea at bounding box center [1010, 518] width 614 height 33
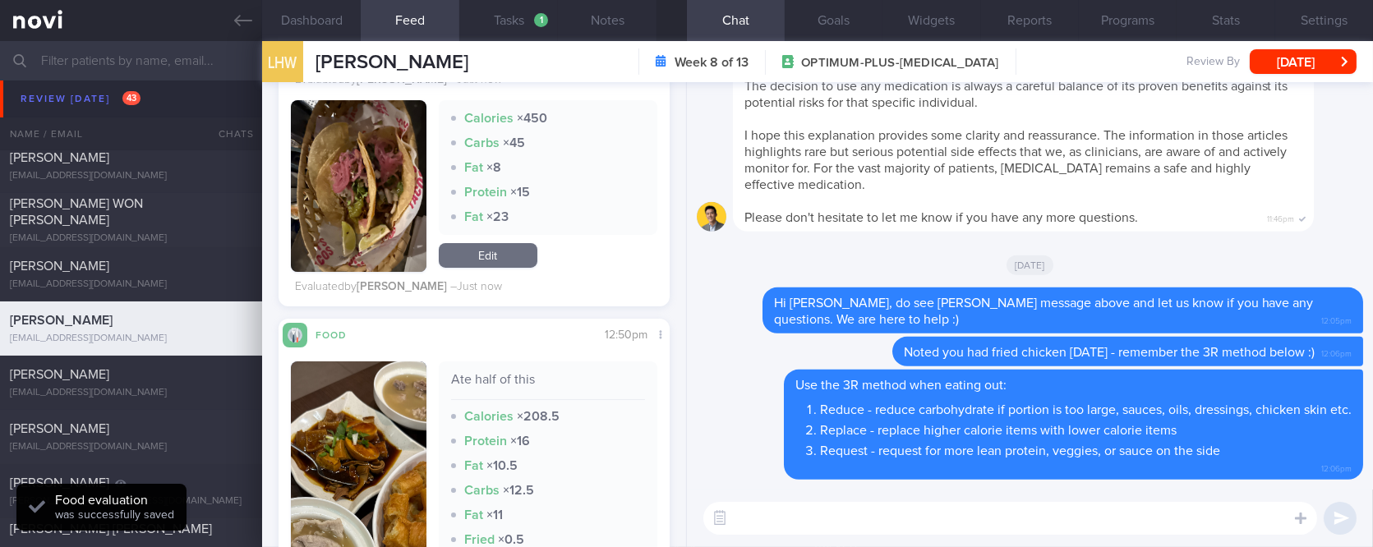
scroll to position [876, 0]
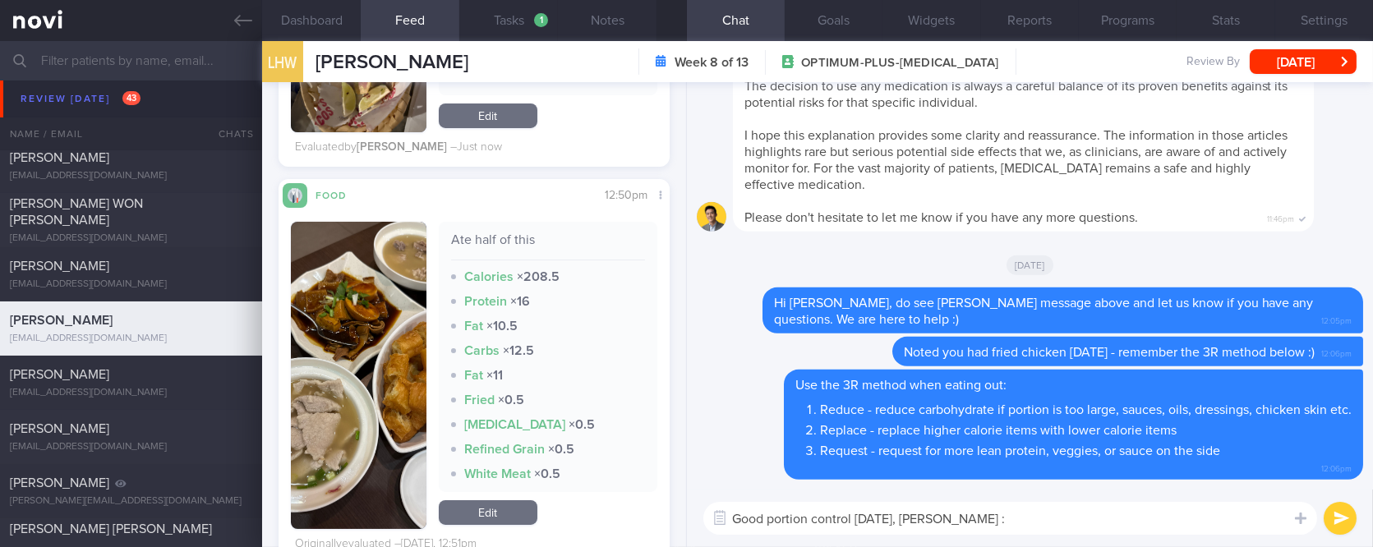
type textarea "Good portion control yesterday, Li Hao :)"
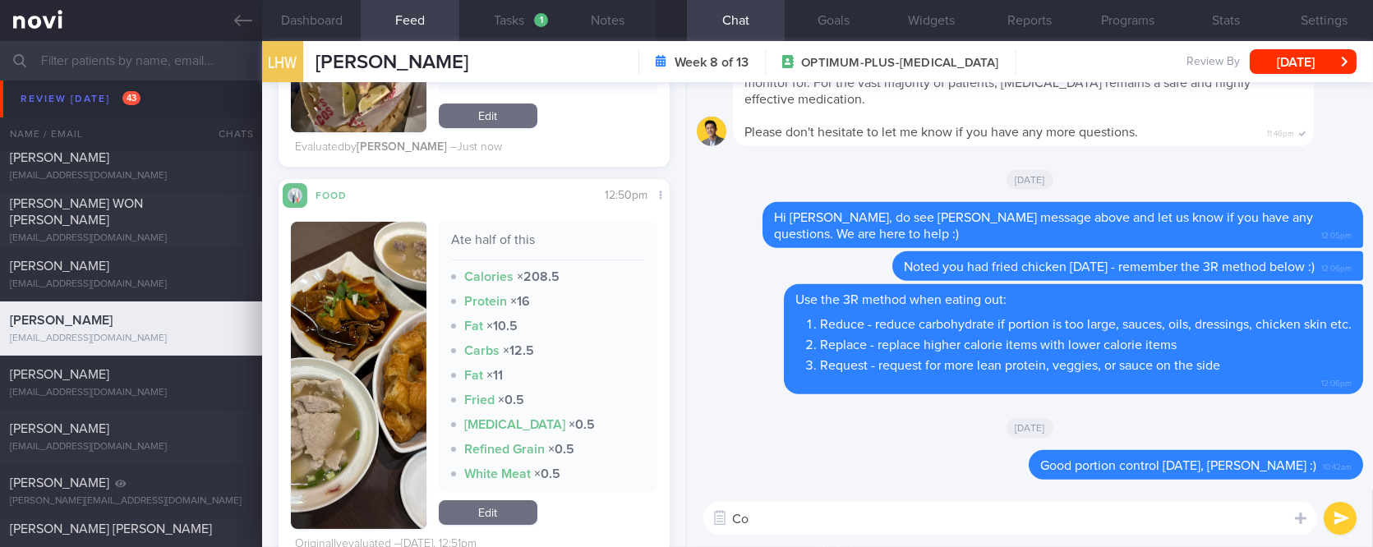
type textarea "C"
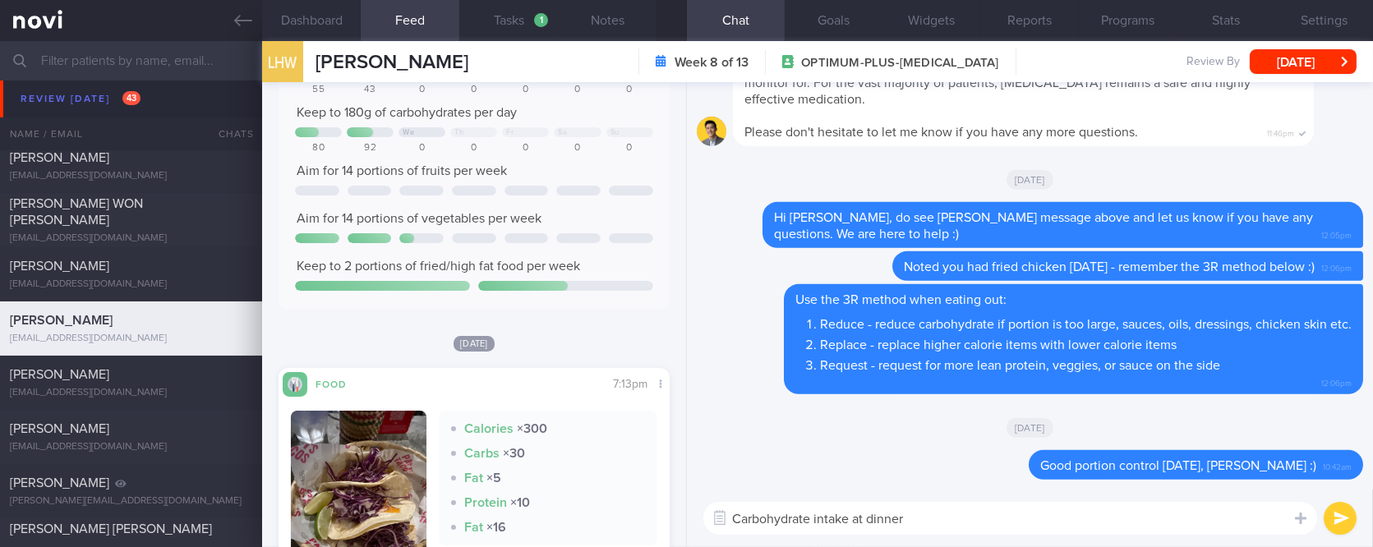
scroll to position [657, 0]
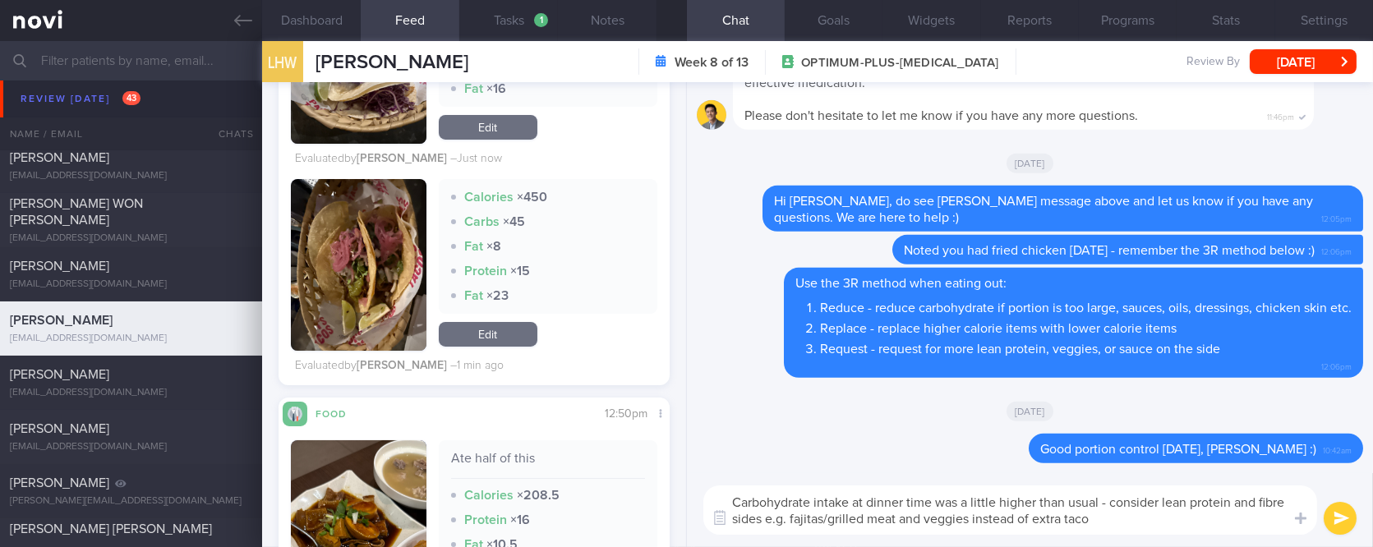
type textarea "Carbohydrate intake at dinner time was a little higher than usual - consider le…"
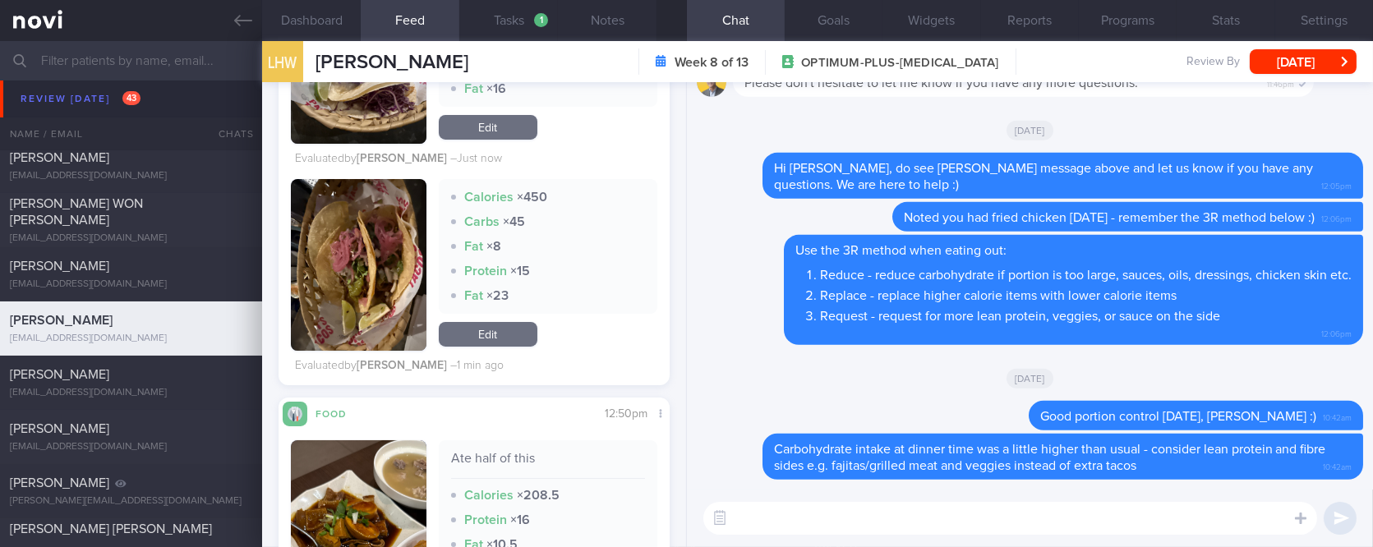
drag, startPoint x: 86, startPoint y: 396, endPoint x: 855, endPoint y: 129, distance: 813.4
click at [86, 396] on div "skylarteoml@gmail.com" at bounding box center [131, 393] width 242 height 12
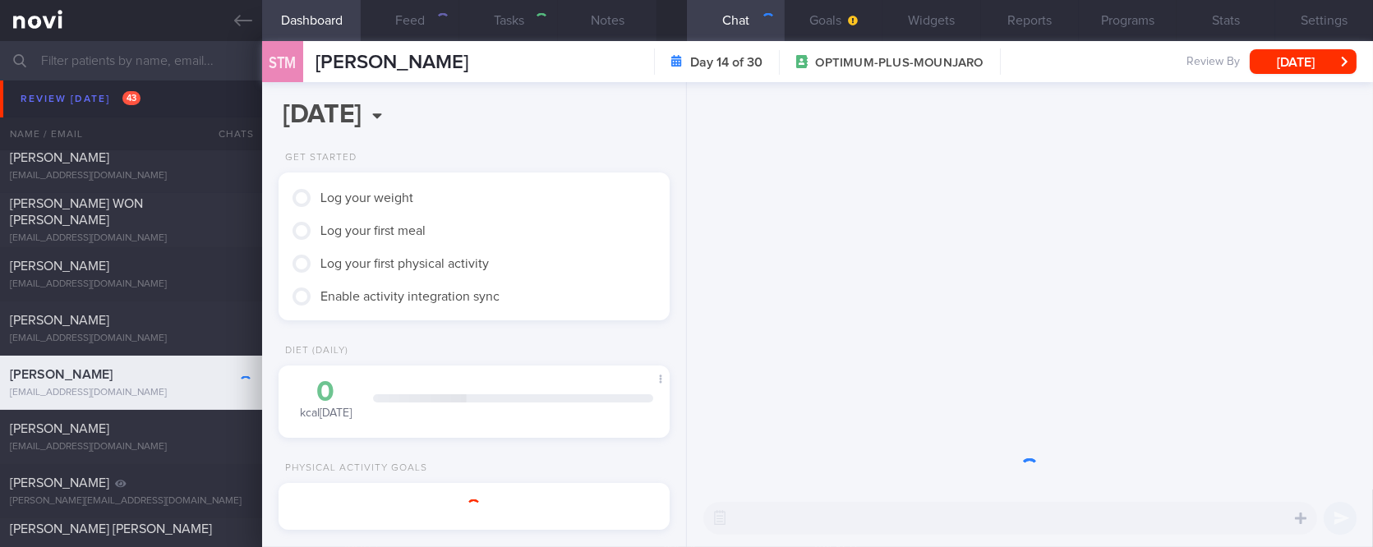
type input "tracked"
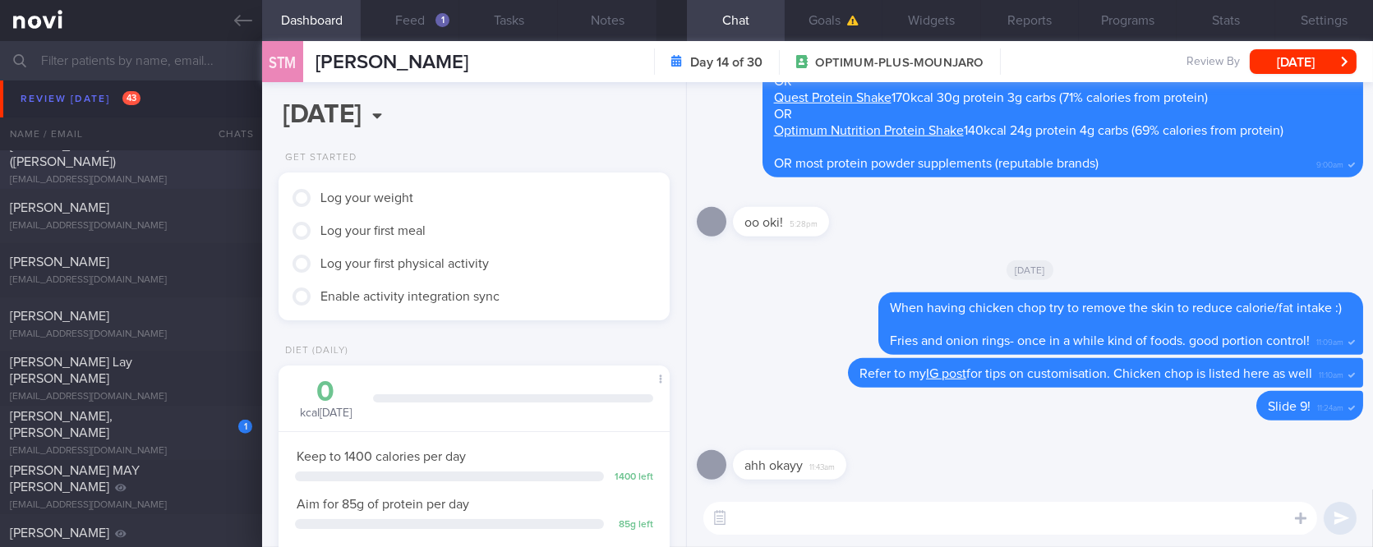
scroll to position [1643, 0]
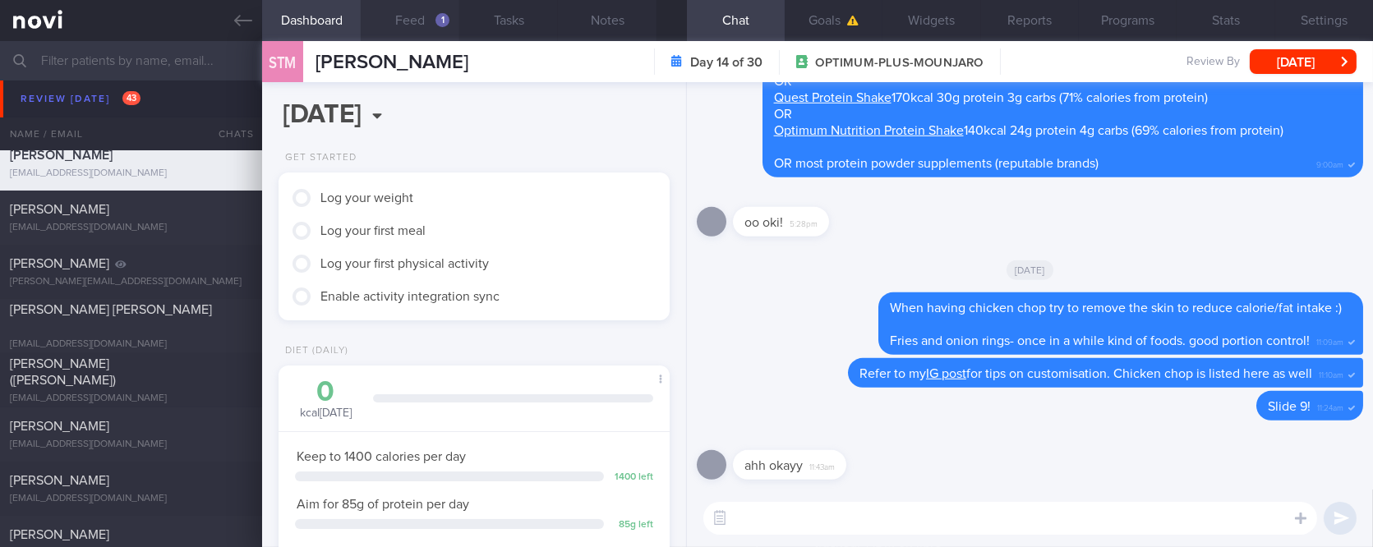
click at [437, 28] on button "Feed 1" at bounding box center [410, 20] width 99 height 41
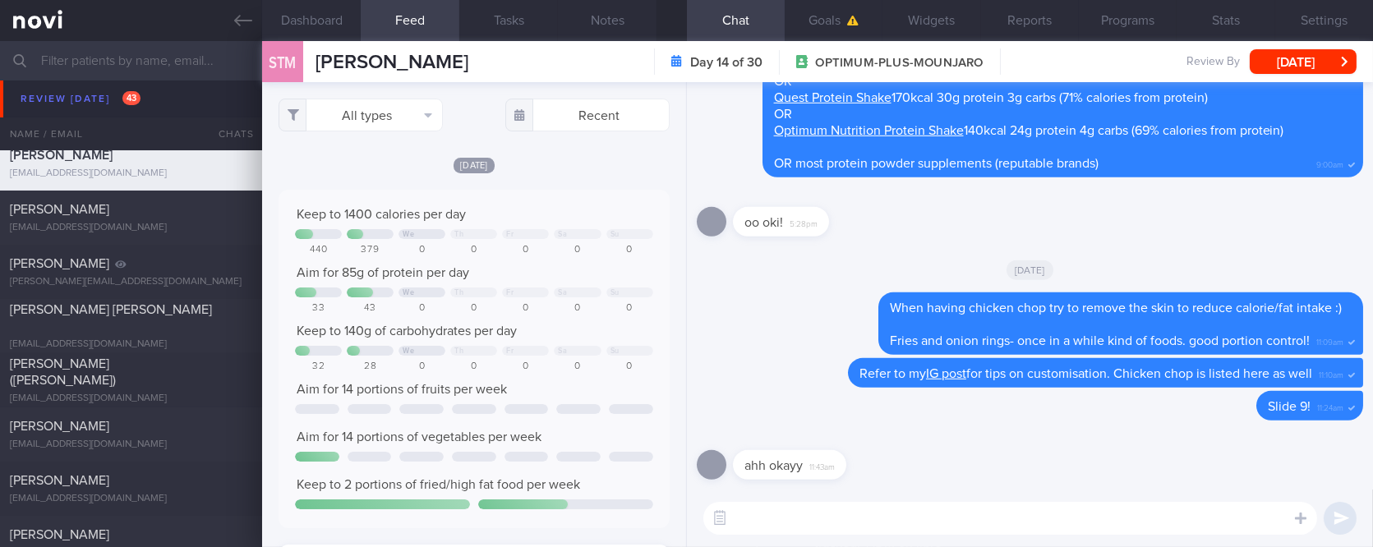
click at [412, 136] on div "All types Food Activity Glucose Weight Medicine Blood Pressure CGM Install Rece…" at bounding box center [473, 314] width 423 height 465
click at [390, 108] on button "All types" at bounding box center [361, 115] width 164 height 33
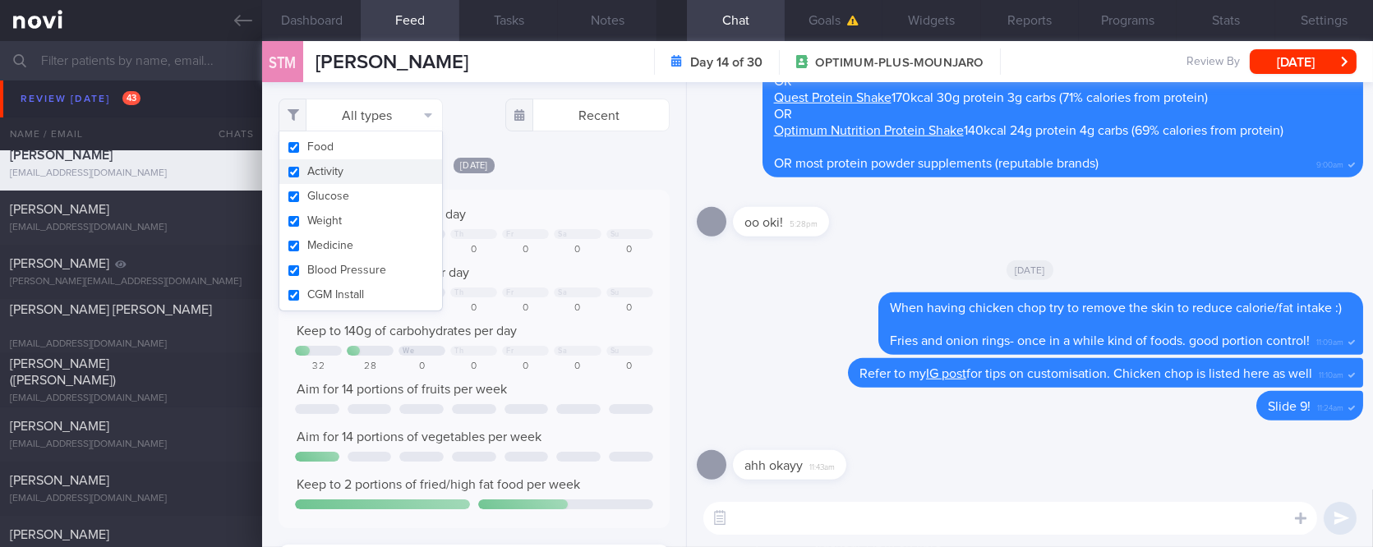
click at [350, 165] on button "Activity" at bounding box center [360, 171] width 163 height 25
checkbox input "false"
click at [513, 251] on div "0" at bounding box center [525, 250] width 47 height 12
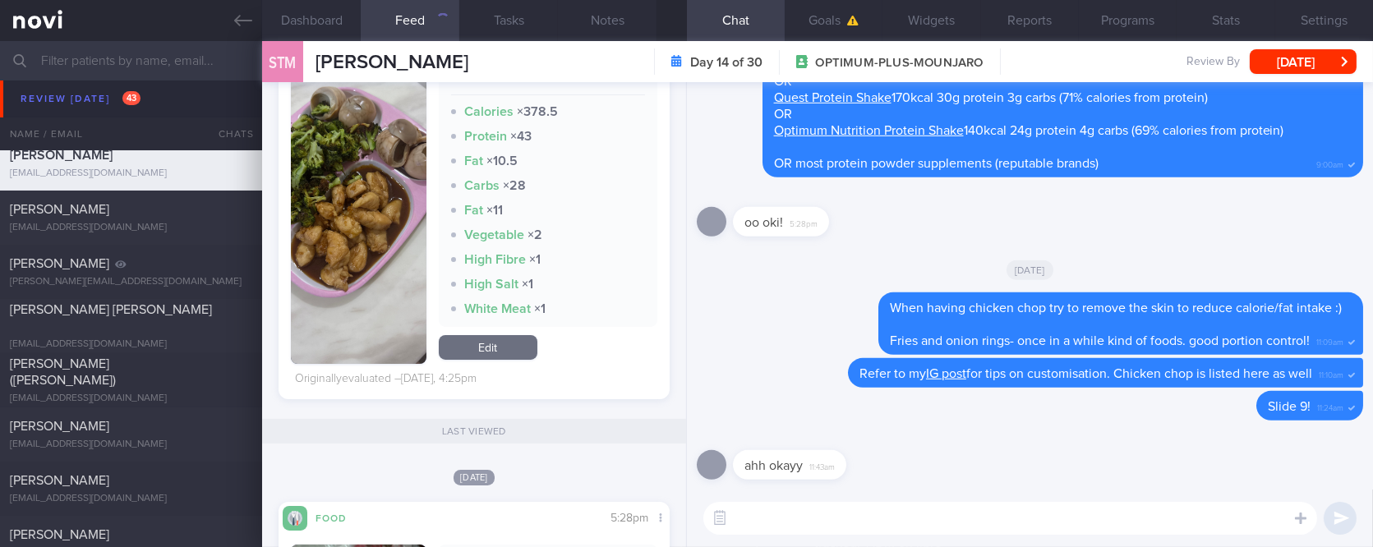
scroll to position [438, 0]
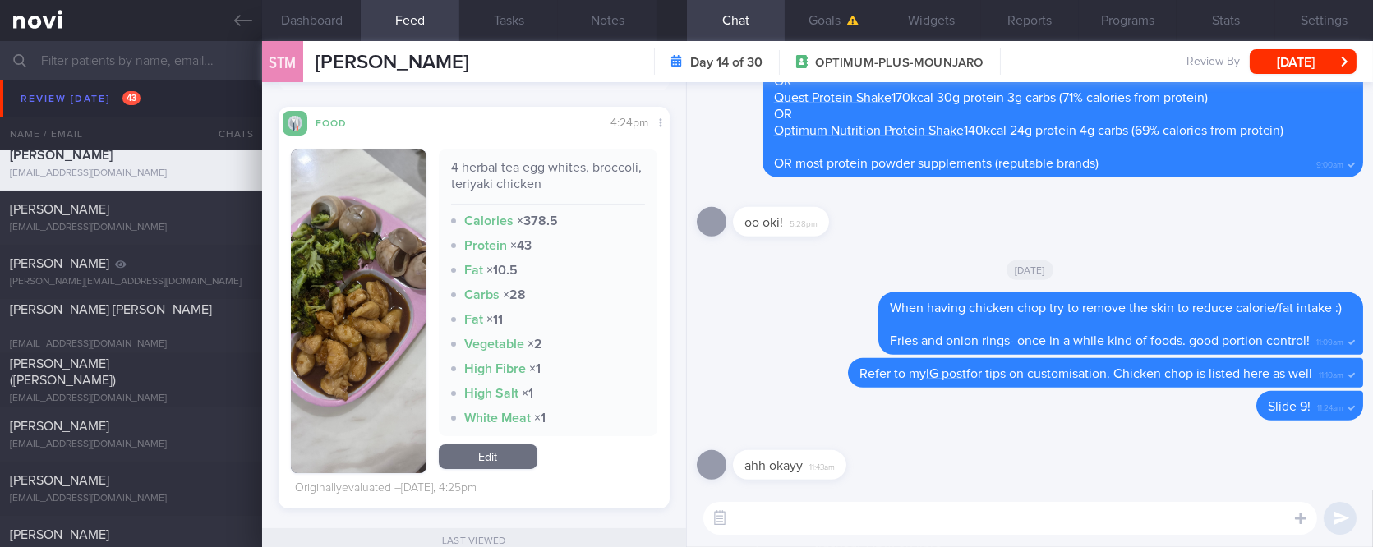
click at [385, 335] on img "button" at bounding box center [358, 312] width 135 height 324
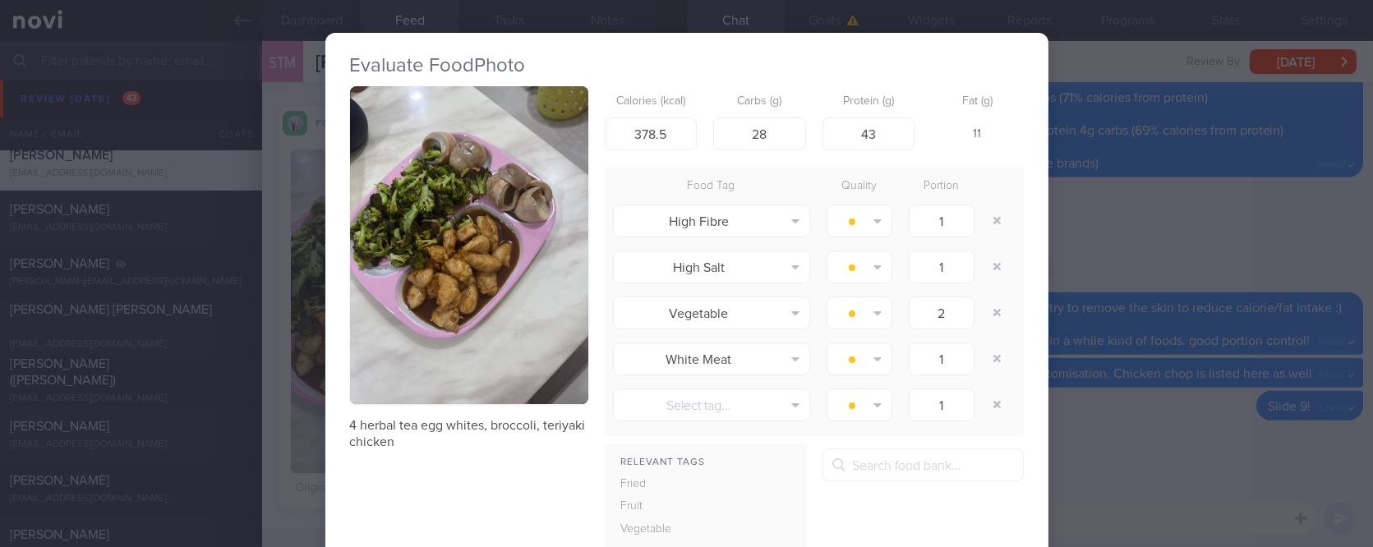
click at [452, 208] on button "button" at bounding box center [469, 245] width 238 height 318
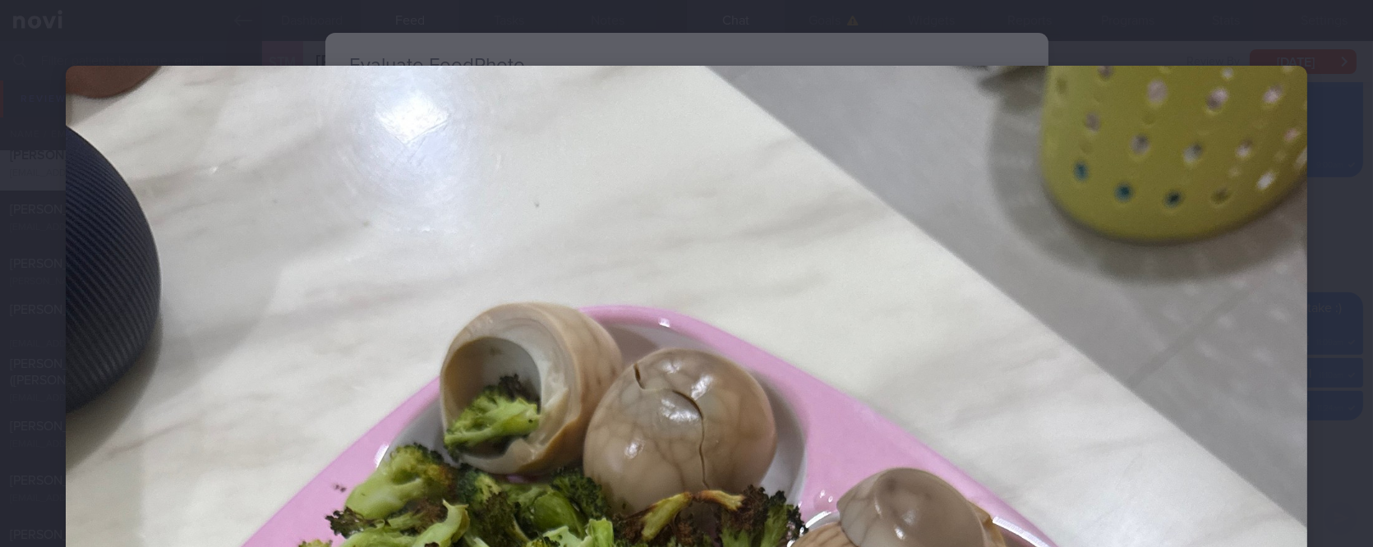
scroll to position [329, 0]
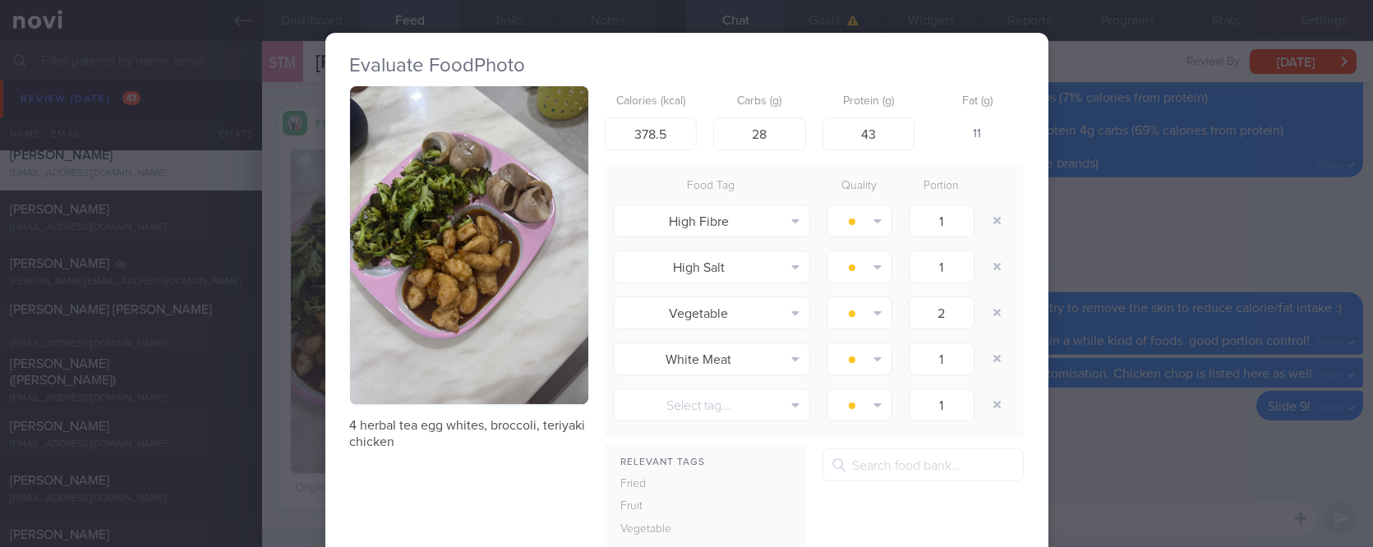
click at [1195, 437] on div "Evaluate Food Photo 4 herbal tea egg whites, broccoli, teriyaki chicken Calorie…" at bounding box center [686, 273] width 1373 height 547
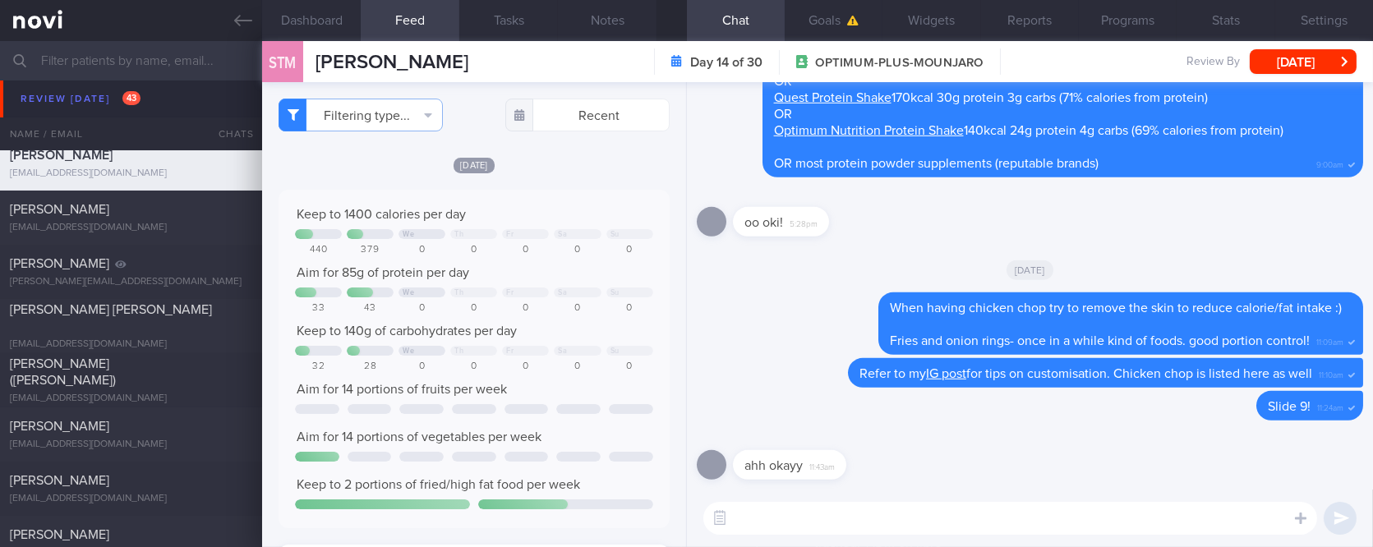
click at [790, 525] on textarea at bounding box center [1010, 518] width 614 height 33
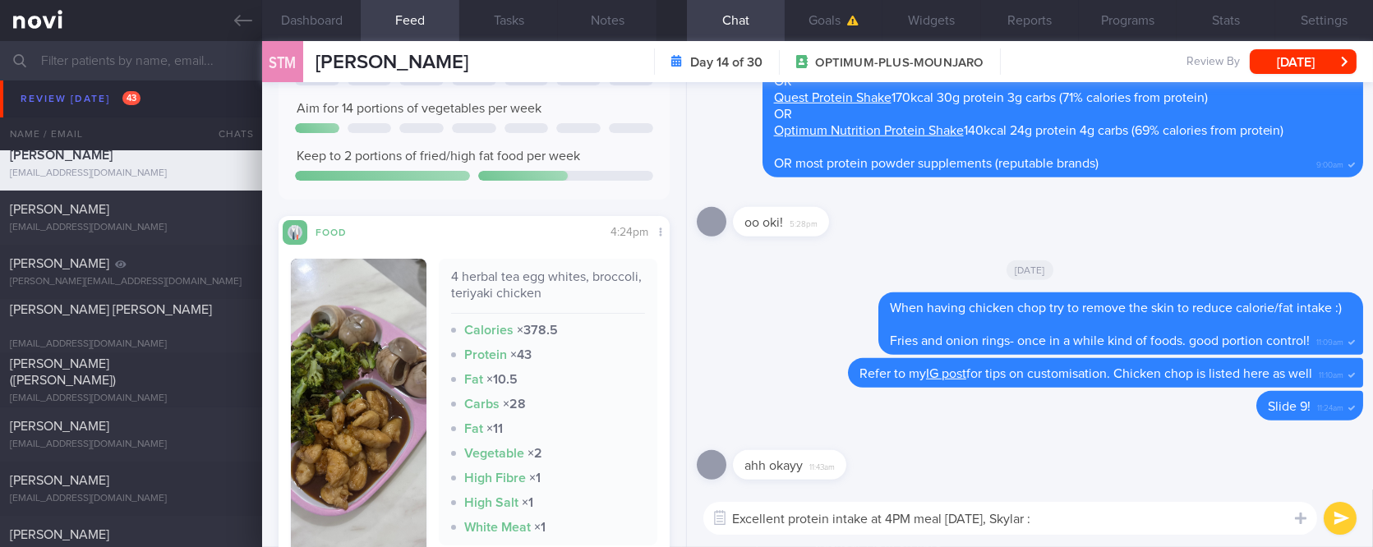
type textarea "Excellent protein intake at 4PM meal yesterday, Skylar :)"
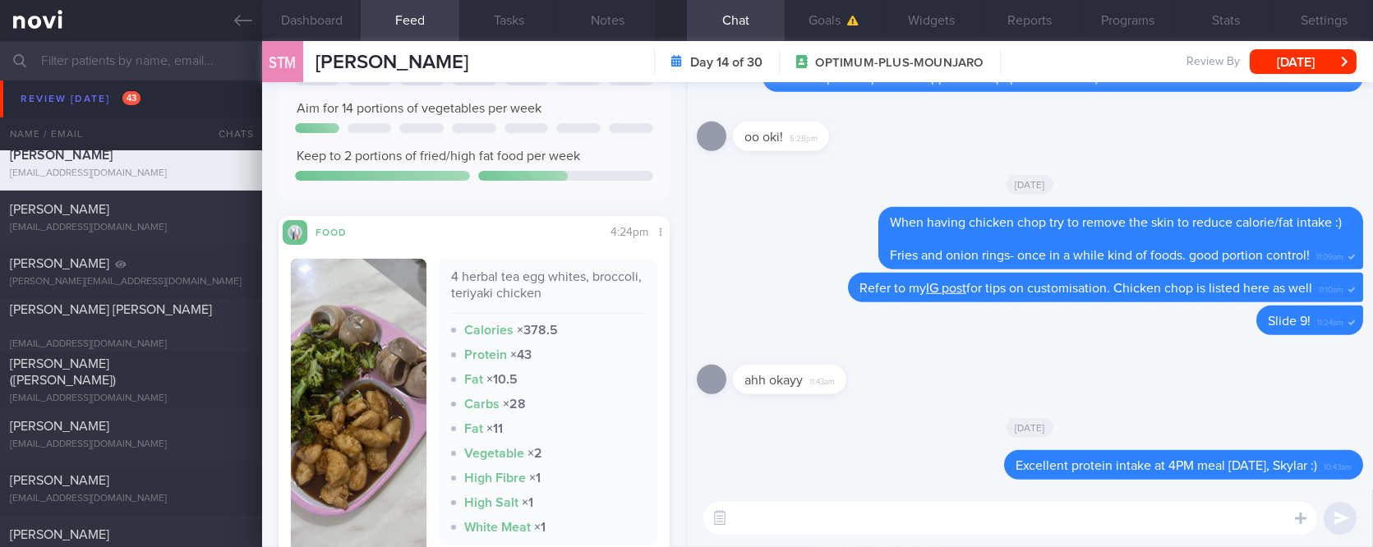
click at [865, 511] on textarea at bounding box center [1010, 518] width 614 height 33
paste textarea "It is ok to have less rice/carbs but do remember that it is not necessary to av…"
type textarea "It is ok to have less rice/carbs but do remember that it is not necessary to av…"
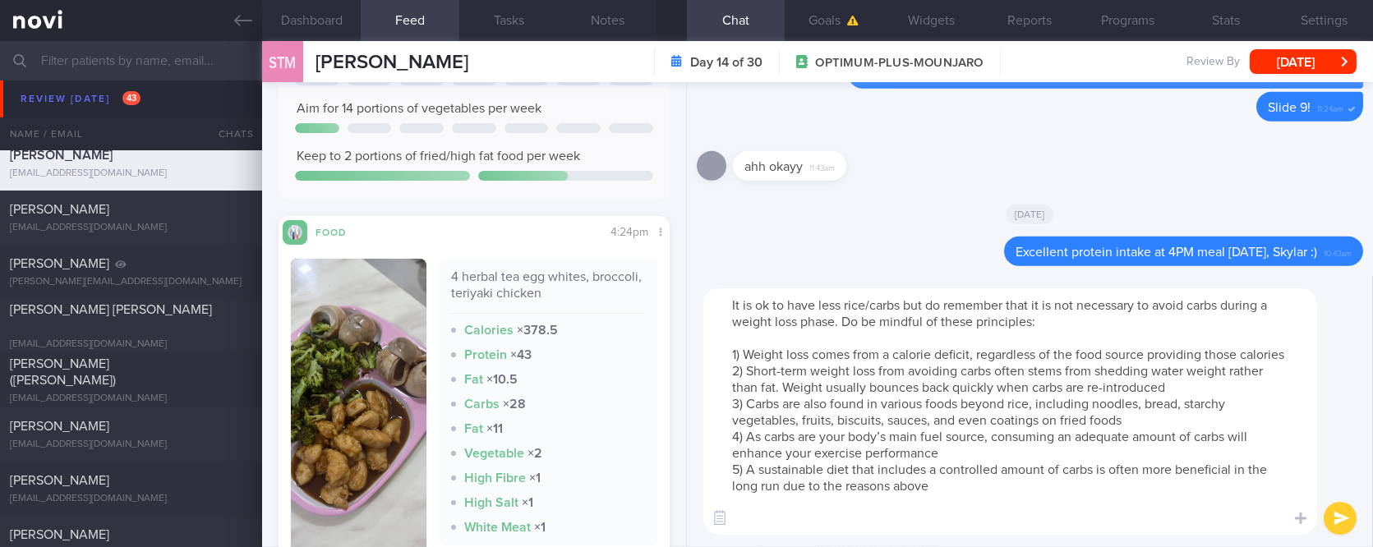
scroll to position [0, 0]
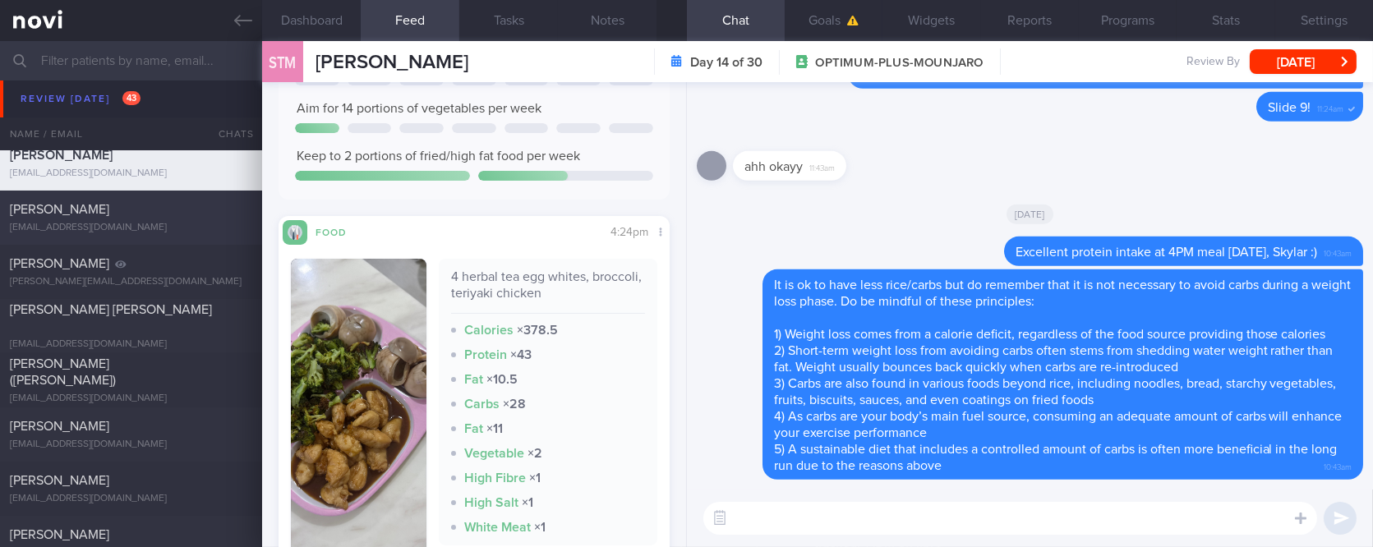
click at [149, 228] on div "[EMAIL_ADDRESS][DOMAIN_NAME]" at bounding box center [131, 228] width 242 height 12
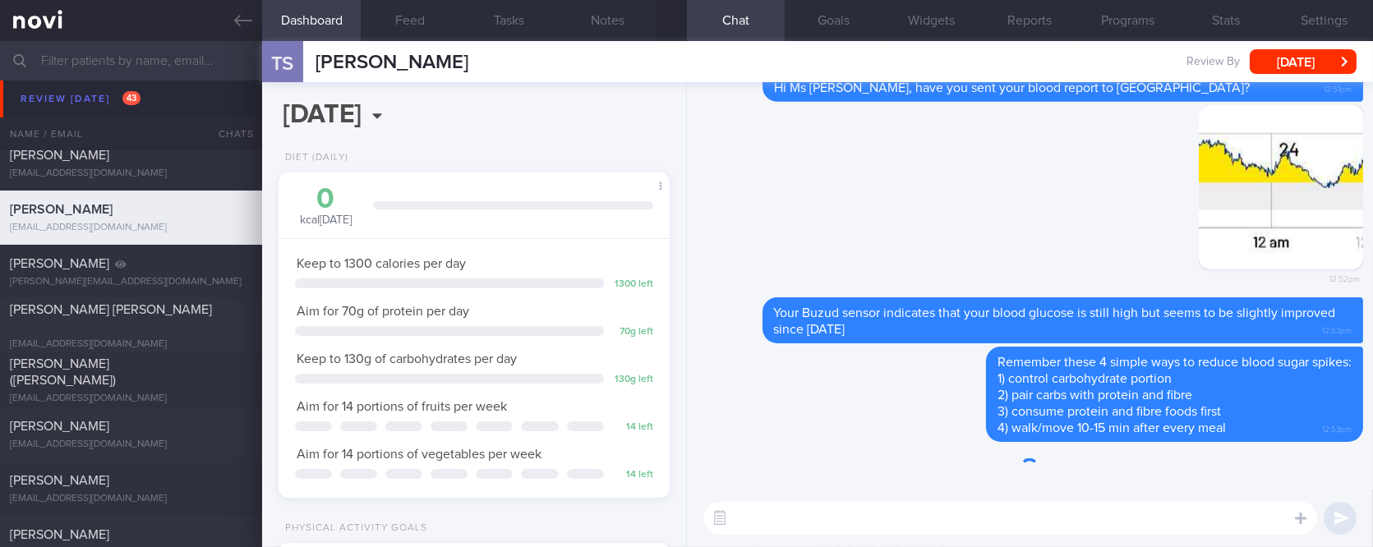
scroll to position [174, 351]
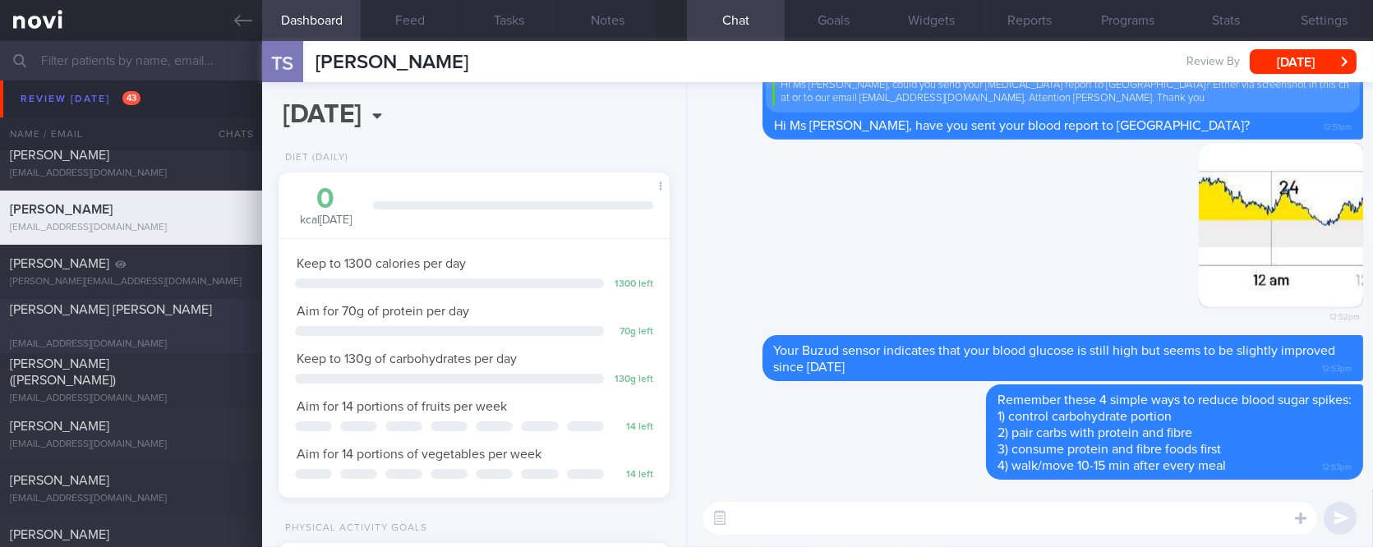
click at [195, 339] on div "yankiangseng@gmail.com" at bounding box center [131, 345] width 242 height 12
type input "tracked"
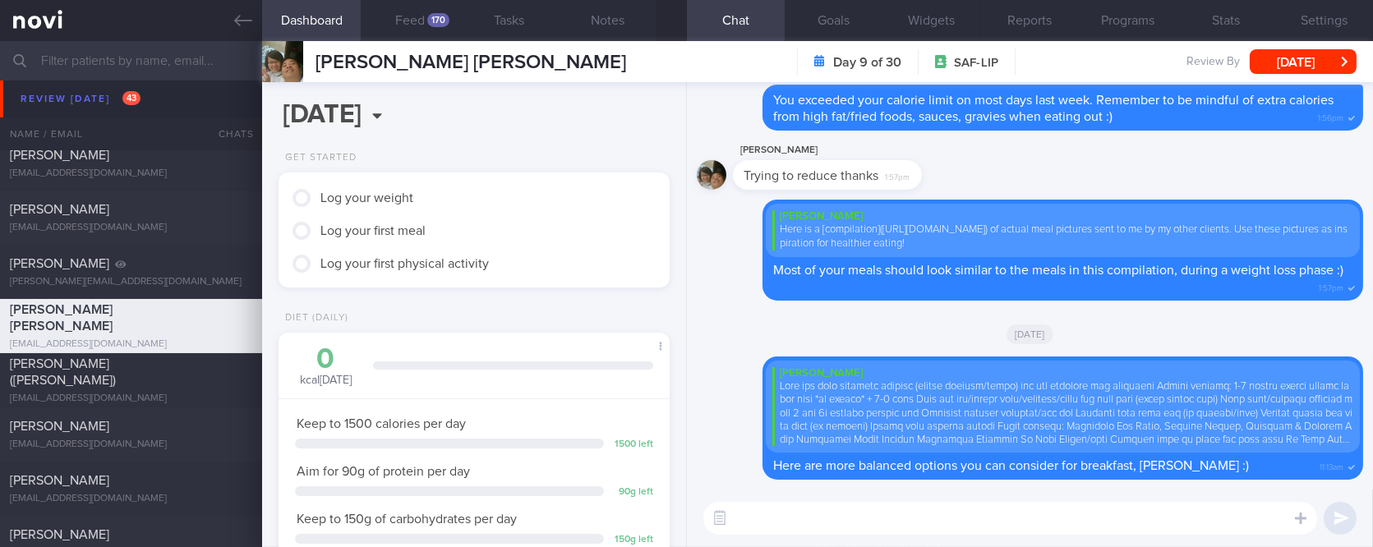
scroll to position [174, 351]
click at [440, 35] on button "Feed 170" at bounding box center [410, 20] width 99 height 41
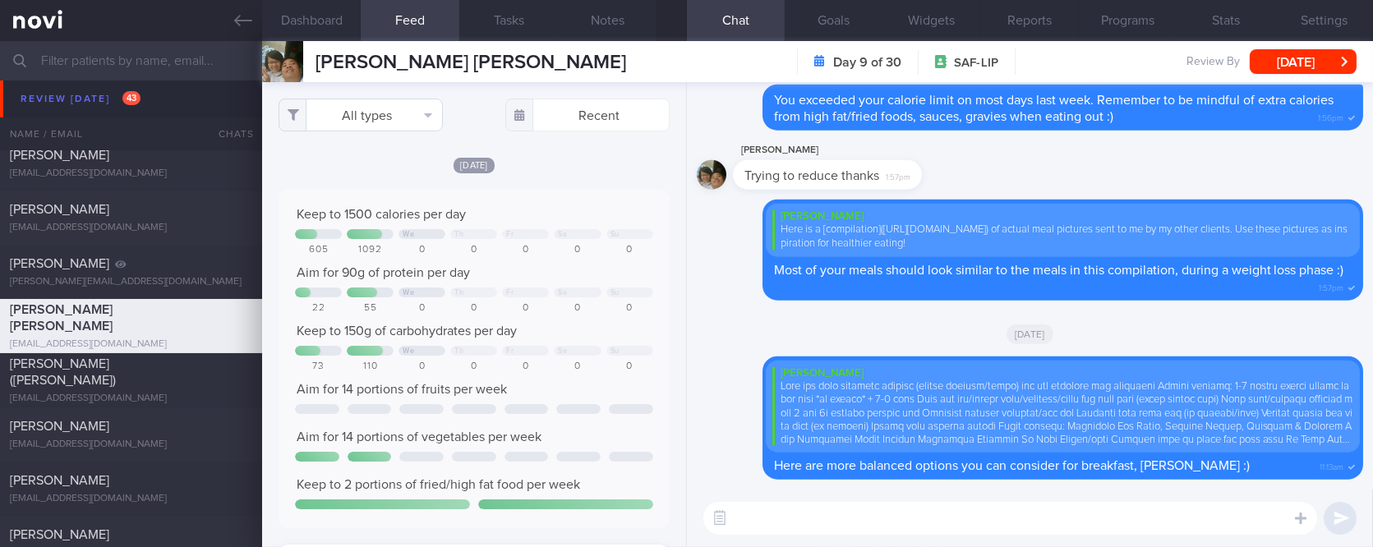
scroll to position [88, 352]
click at [387, 114] on button "All types" at bounding box center [361, 115] width 164 height 33
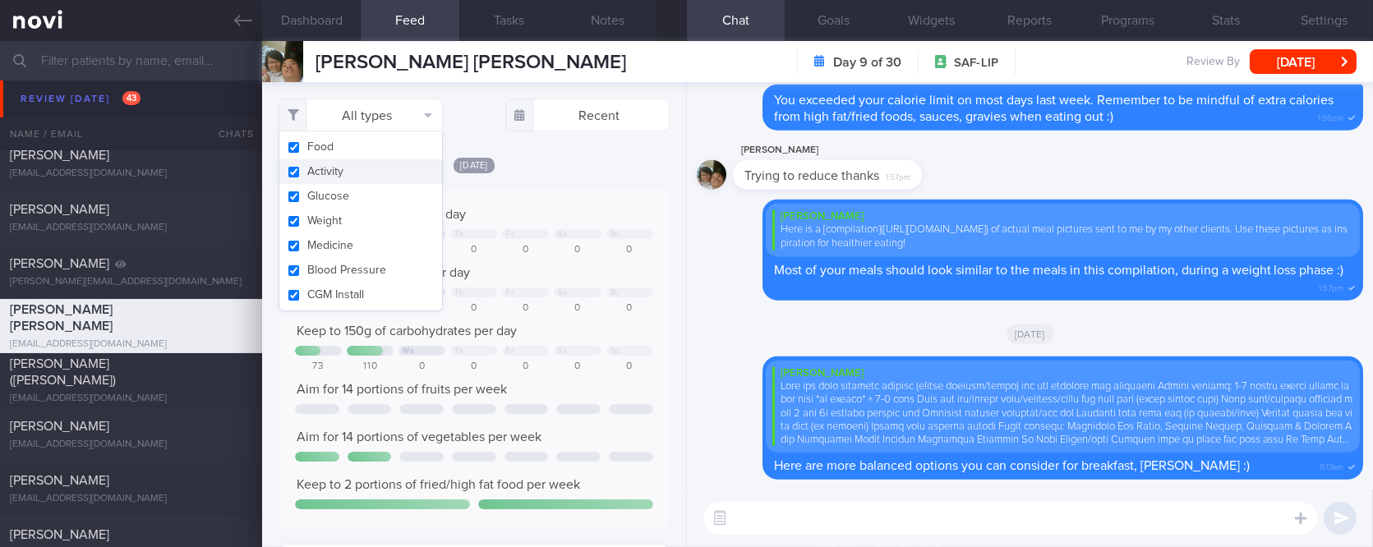
click at [330, 173] on button "Activity" at bounding box center [360, 171] width 163 height 25
checkbox input "false"
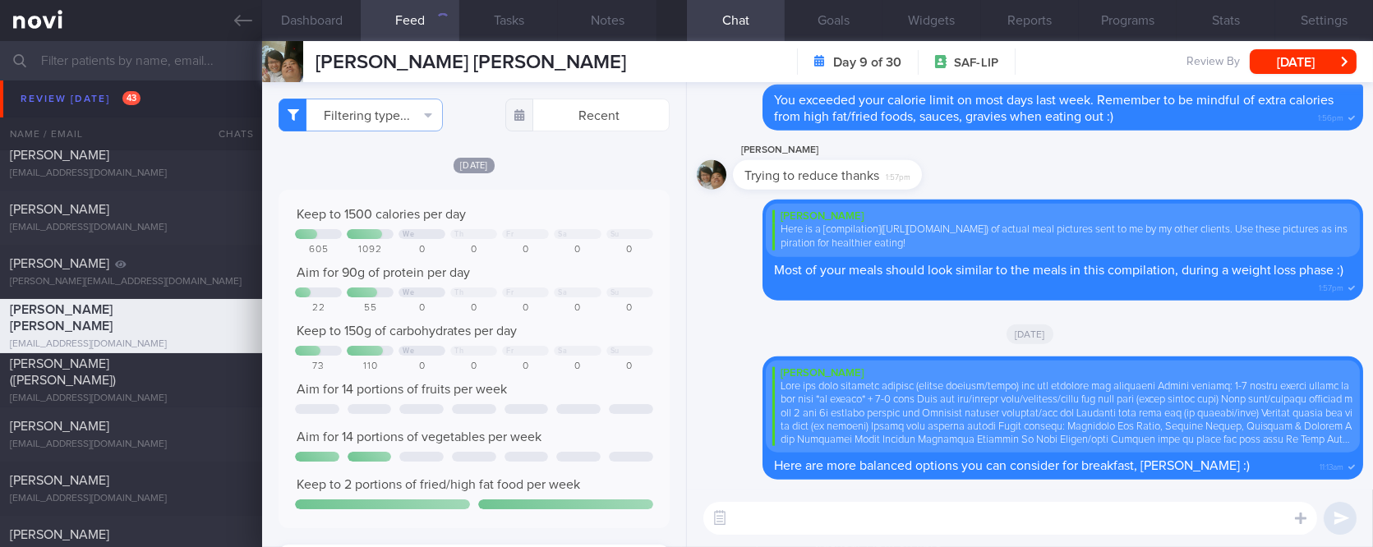
click at [502, 254] on div "0" at bounding box center [525, 250] width 47 height 12
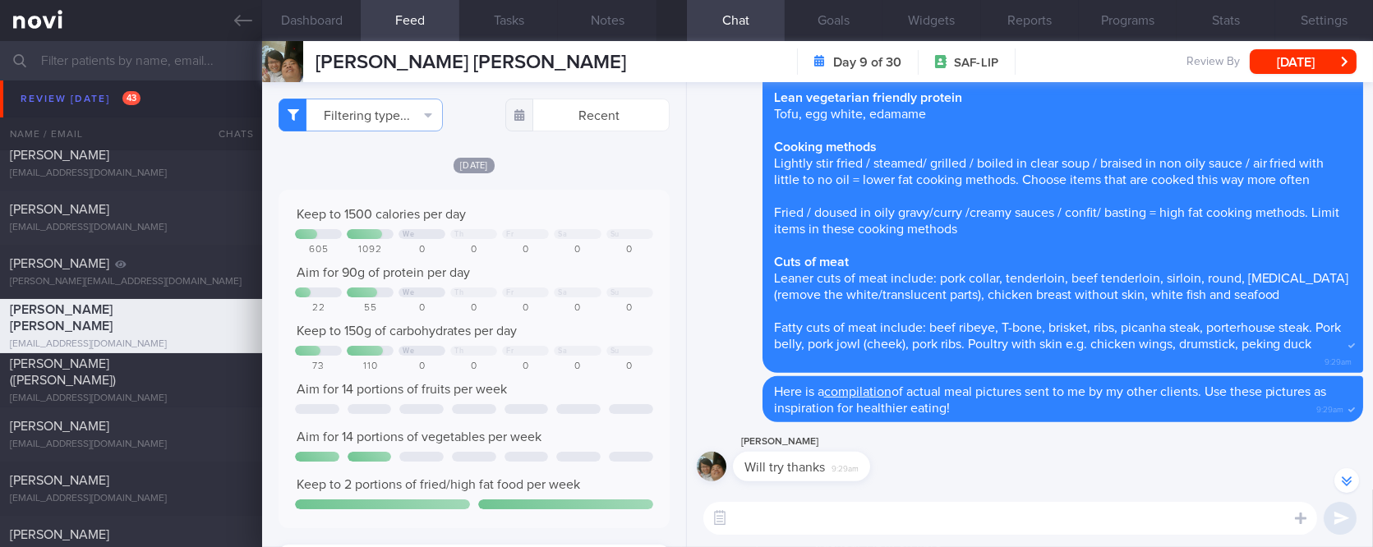
scroll to position [-2958, 0]
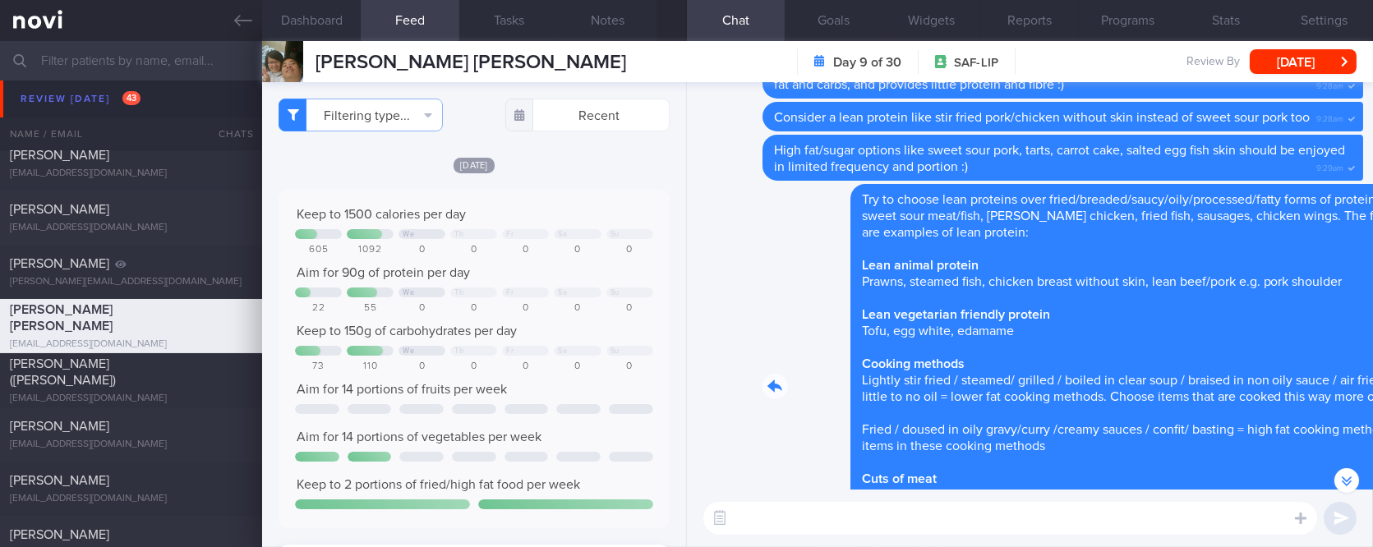
drag, startPoint x: 975, startPoint y: 242, endPoint x: 1216, endPoint y: 251, distance: 241.7
click at [1216, 251] on div "Delete Try to choose lean proteins over fried/breaded/saucy/oily/processed/fatt…" at bounding box center [1030, 387] width 666 height 407
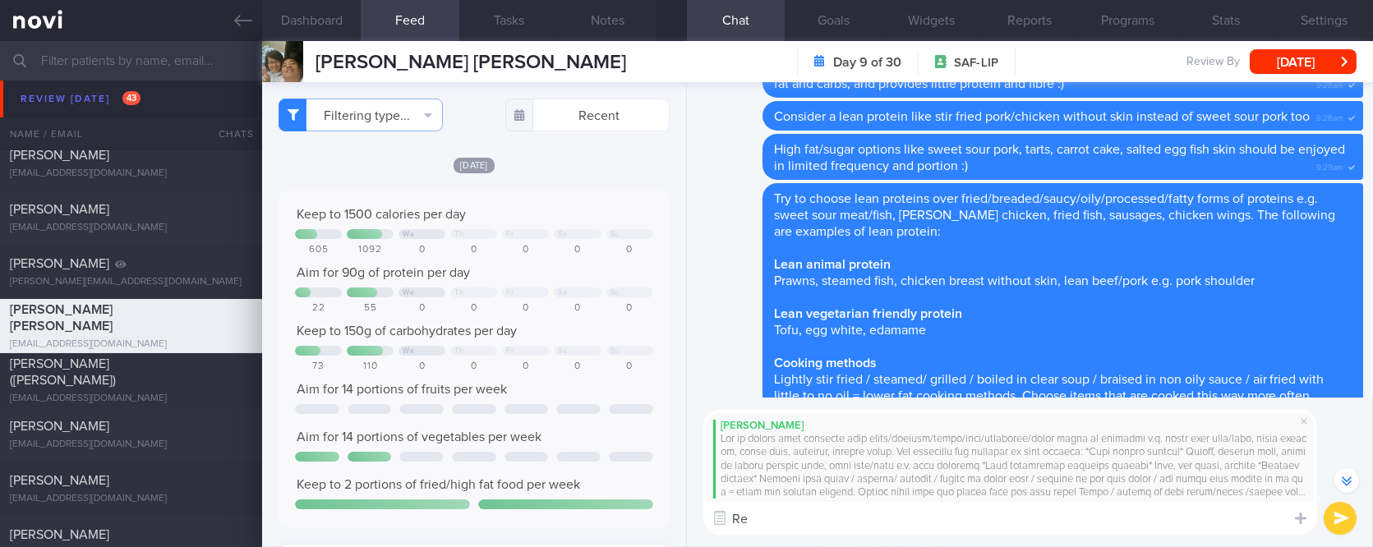
type textarea "R"
type textarea "C"
type textarea "G"
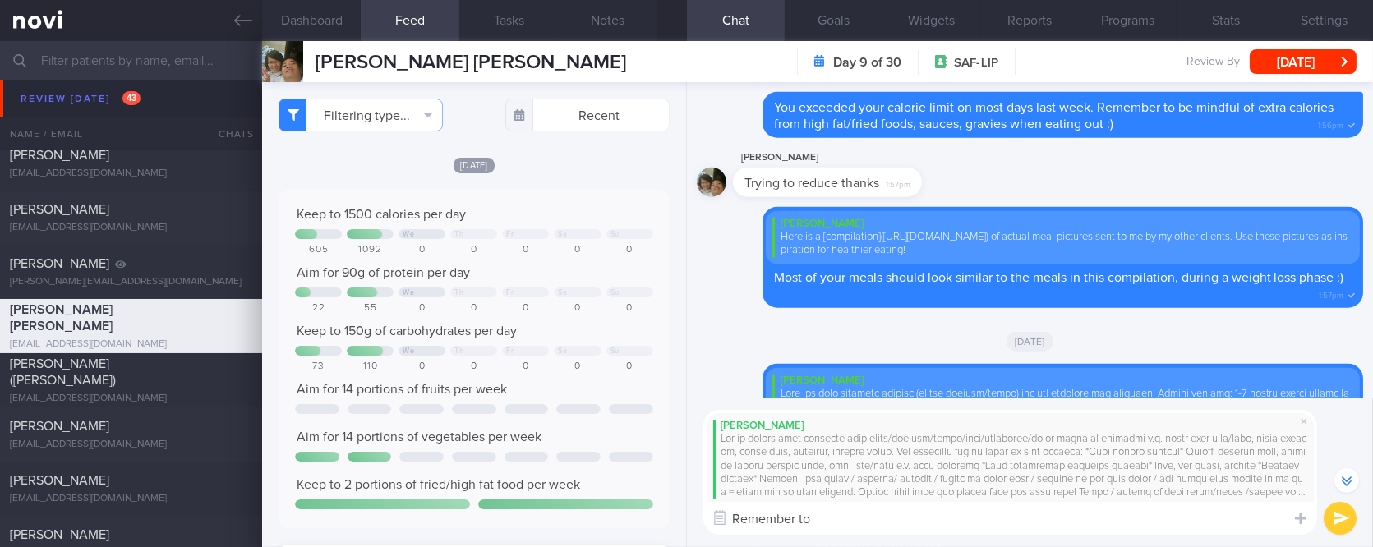
scroll to position [0, 0]
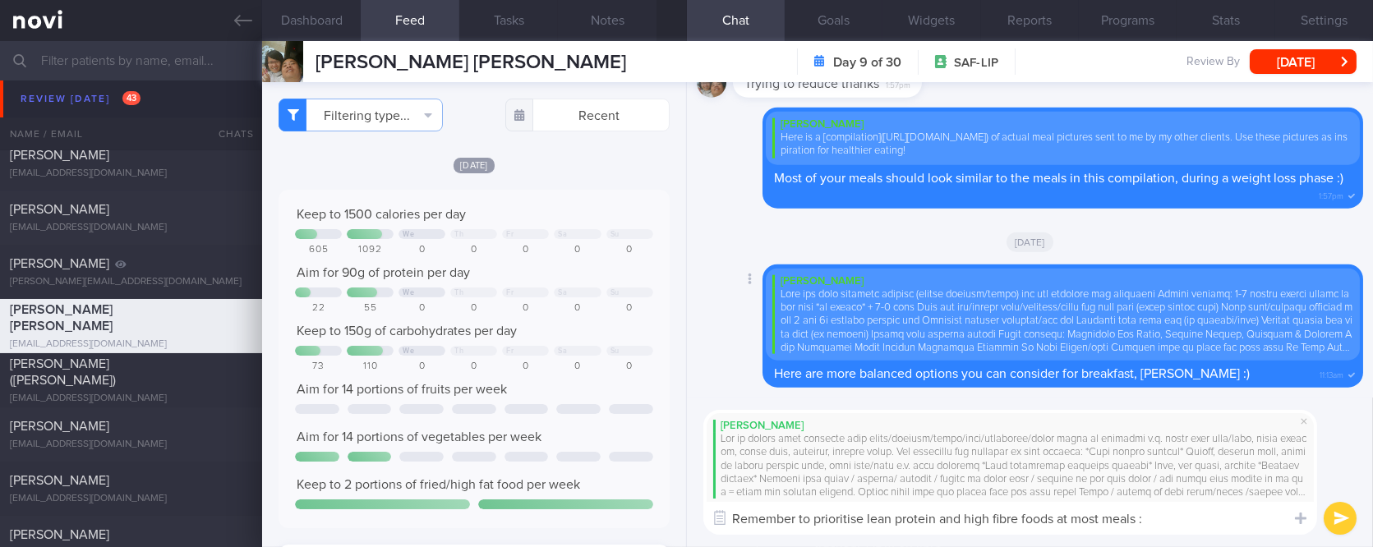
type textarea "Remember to prioritise lean protein and high fibre foods at most meals :)"
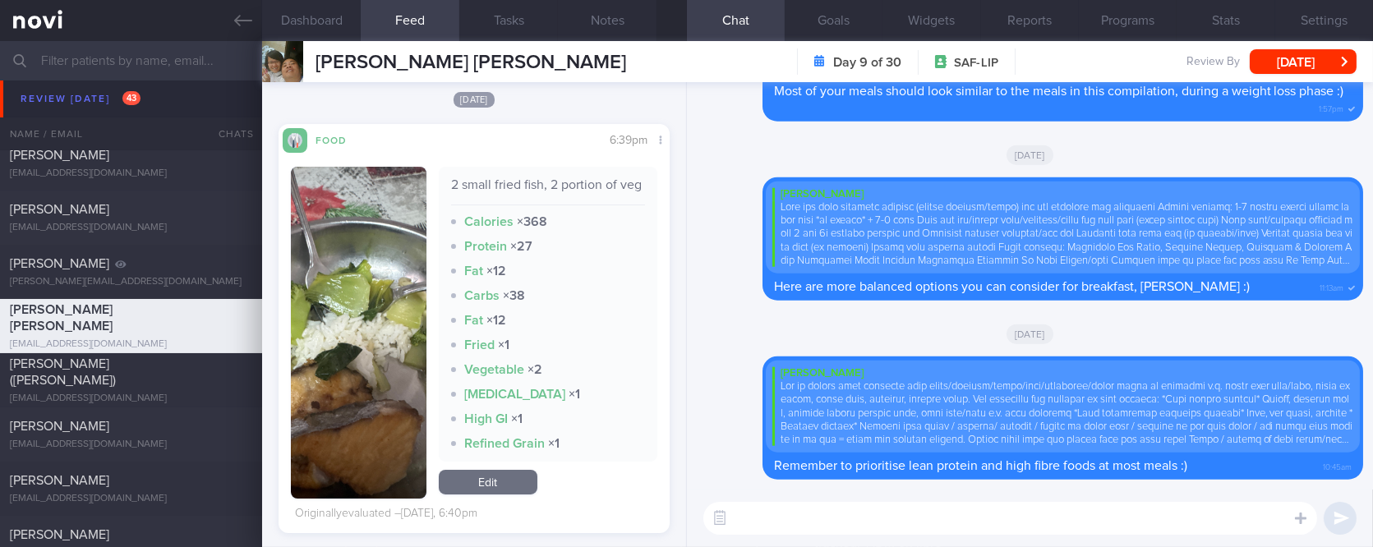
scroll to position [547, 0]
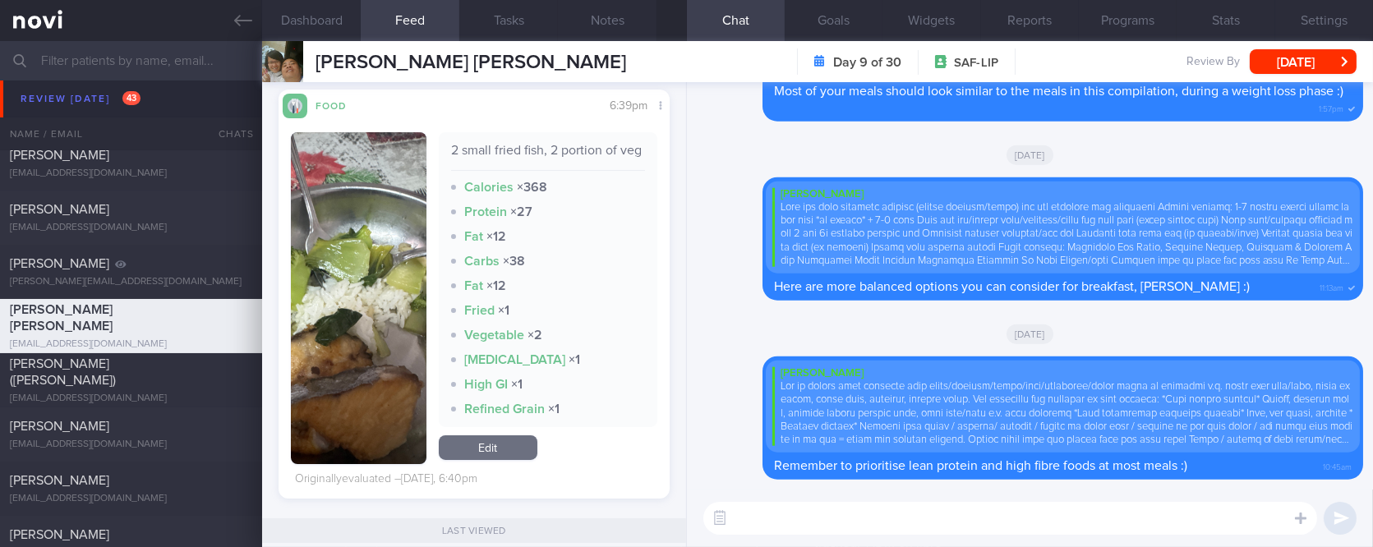
click at [352, 308] on button "button" at bounding box center [358, 298] width 135 height 332
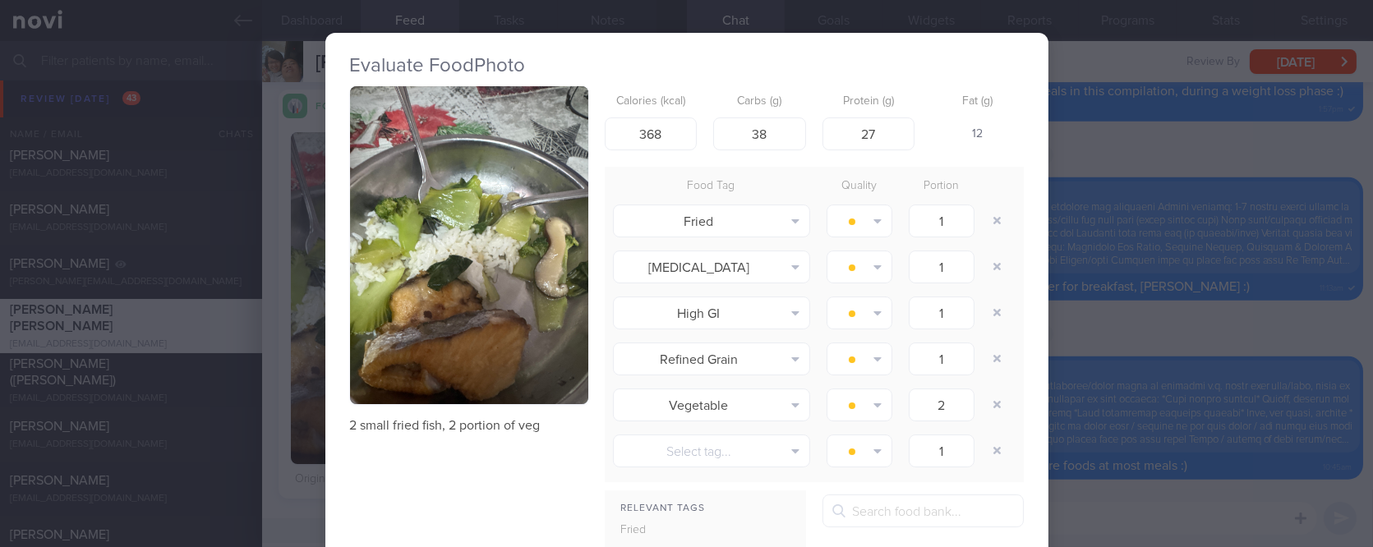
click at [478, 292] on img "button" at bounding box center [469, 245] width 238 height 318
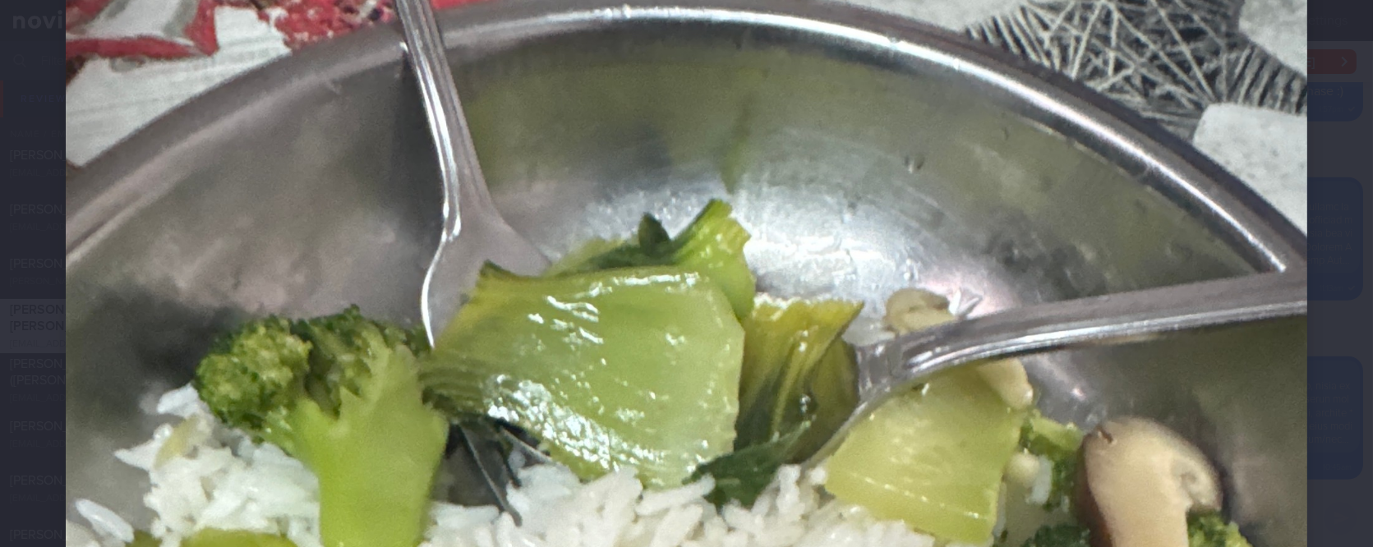
scroll to position [329, 0]
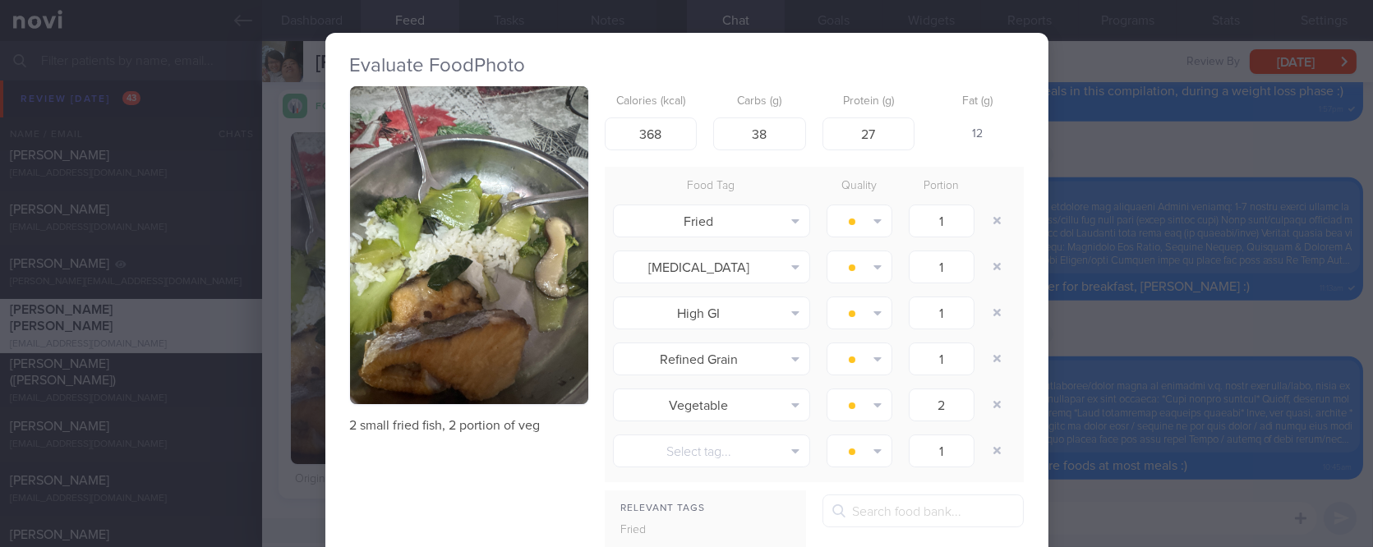
click at [1156, 286] on div "Evaluate Food Photo 2 small fried fish, 2 portion of veg Calories (kcal) 368 Ca…" at bounding box center [686, 273] width 1373 height 547
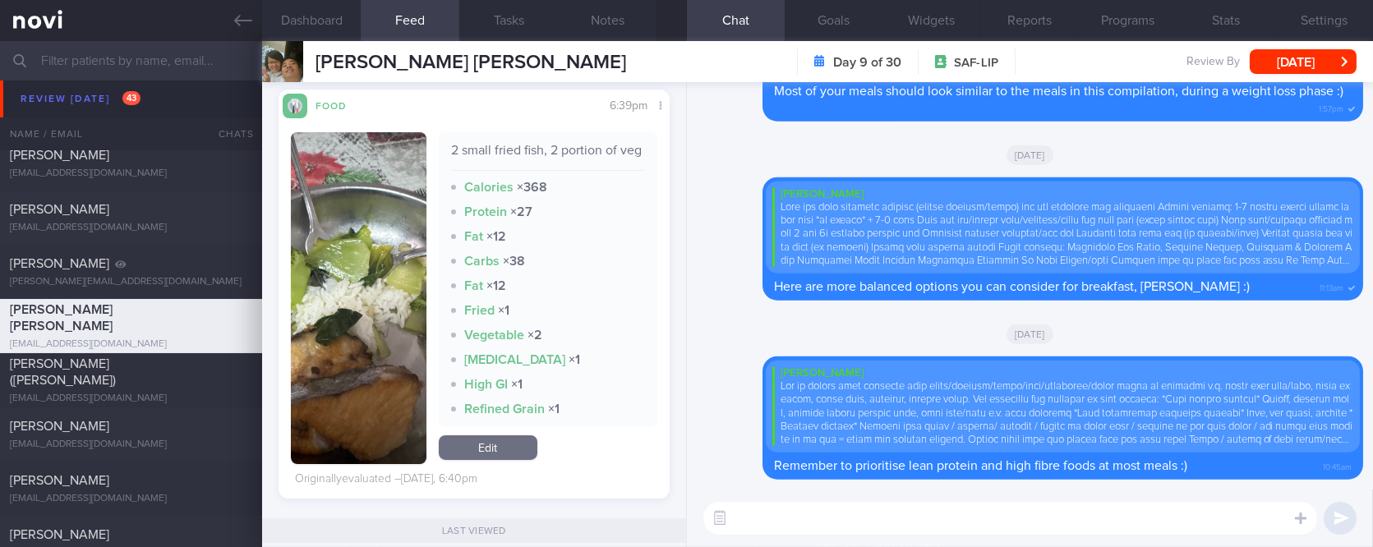
click at [990, 518] on textarea at bounding box center [1010, 518] width 614 height 33
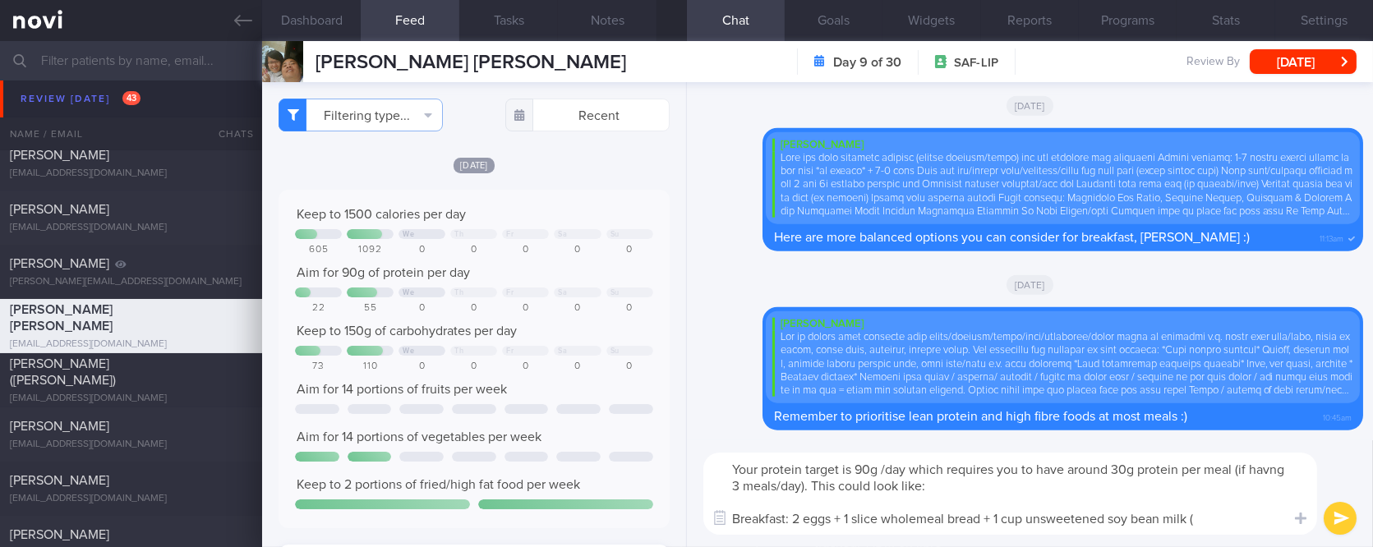
click at [969, 518] on textarea "Your protein target is 90g /day which requires you to have around 30g protein p…" at bounding box center [1010, 494] width 614 height 82
click at [1229, 532] on textarea "Your protein target is 90g /day which requires you to have around 30g protein p…" at bounding box center [1010, 494] width 614 height 82
click at [841, 520] on textarea "Your protein target is 90g /day which requires you to have around 30g protein p…" at bounding box center [1010, 494] width 614 height 82
click at [855, 512] on textarea "Your protein target is 90g /day which requires you to have around 30g protein p…" at bounding box center [1010, 494] width 614 height 82
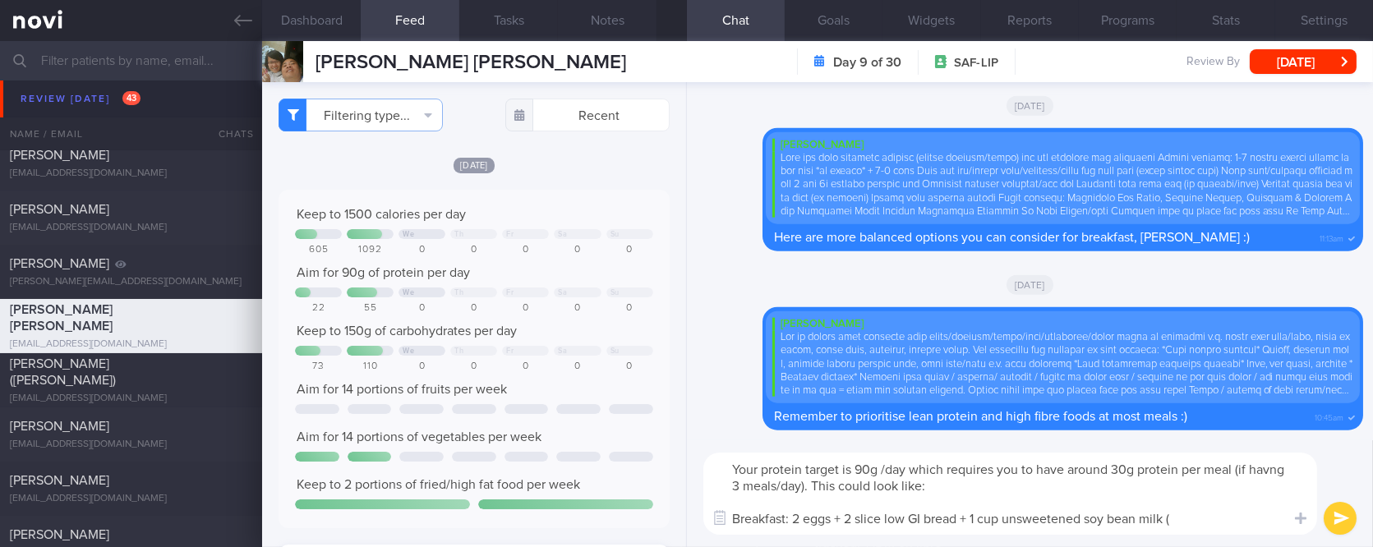
click at [882, 524] on textarea "Your protein target is 90g /day which requires you to have around 30g protein p…" at bounding box center [1010, 494] width 614 height 82
click at [1203, 518] on textarea "Your protein target is 90g /day which requires you to have around 30g protein p…" at bounding box center [1010, 494] width 614 height 82
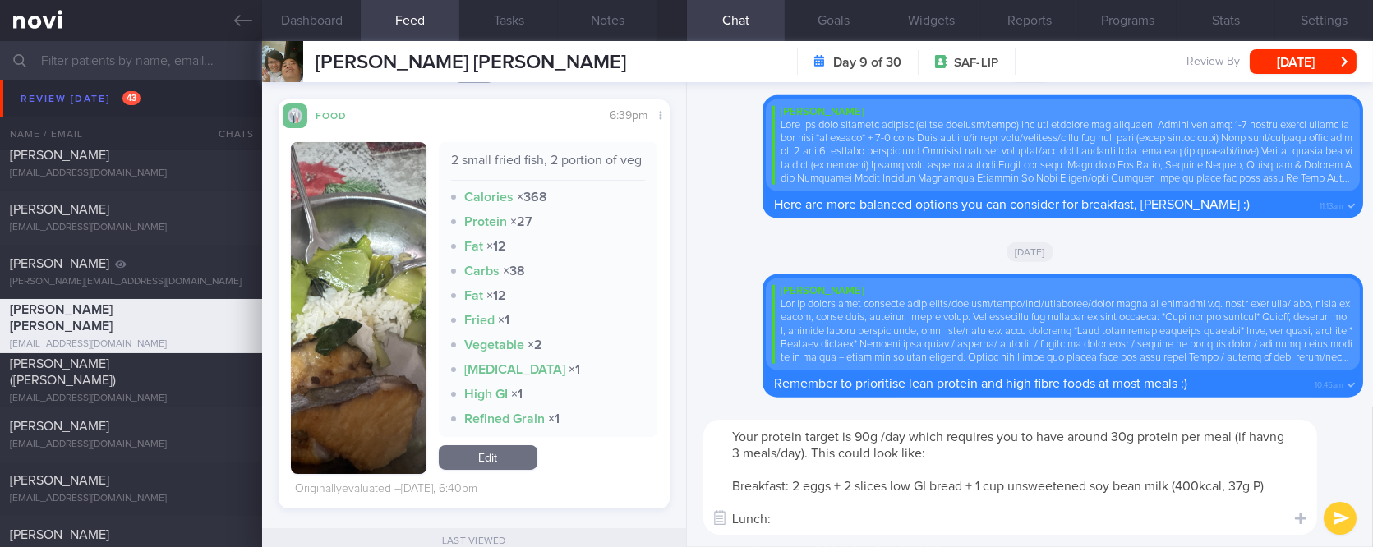
scroll to position [438, 0]
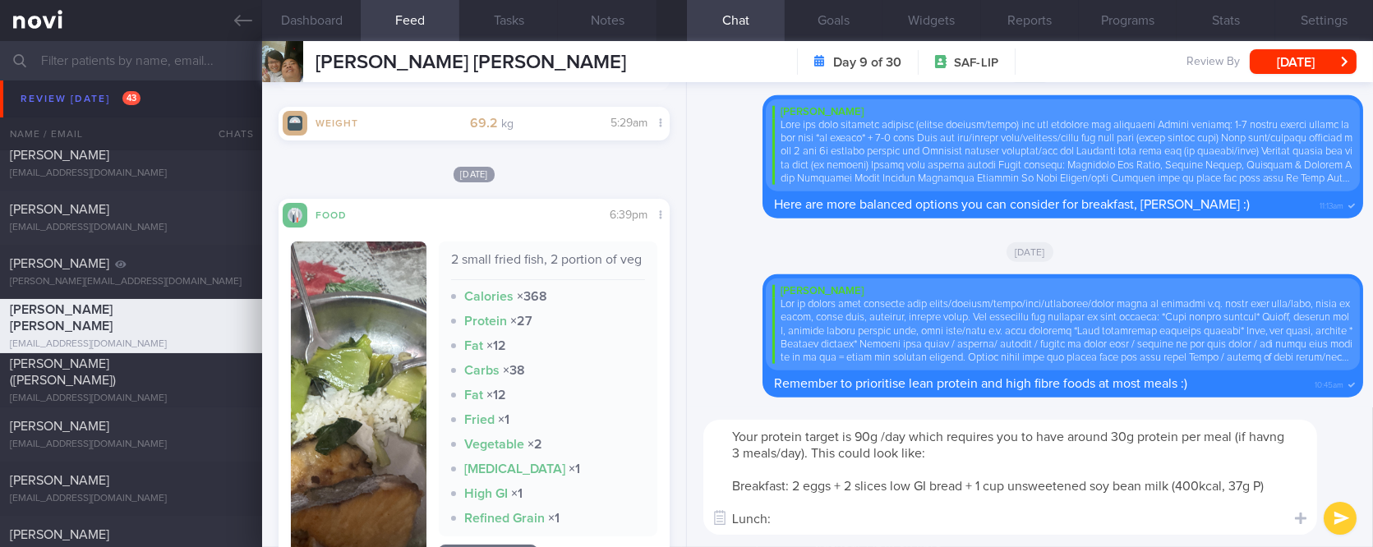
click at [815, 521] on textarea "Your protein target is 90g /day which requires you to have around 30g protein p…" at bounding box center [1010, 477] width 614 height 115
click at [748, 528] on textarea "Your protein target is 90g /day which requires you to have around 30g protein p…" at bounding box center [1010, 477] width 614 height 115
click at [1082, 524] on textarea "Your protein target is 90g /day which requires you to have around 30g protein p…" at bounding box center [1010, 477] width 614 height 115
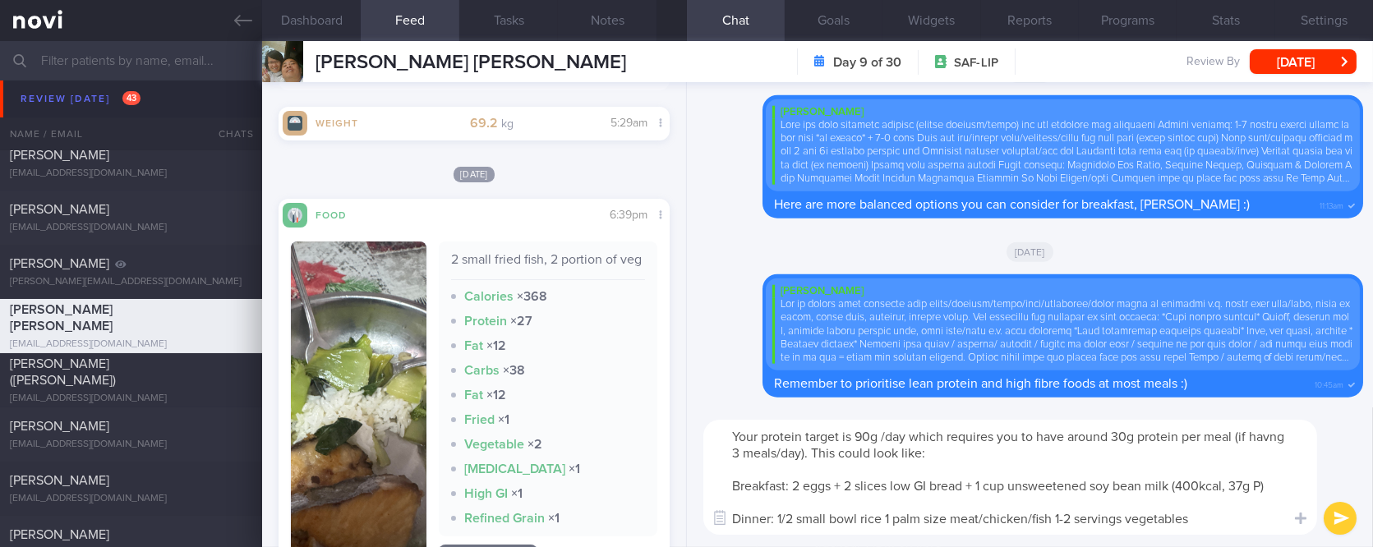
click at [1050, 522] on textarea "Your protein target is 90g /day which requires you to have around 30g protein p…" at bounding box center [1010, 477] width 614 height 115
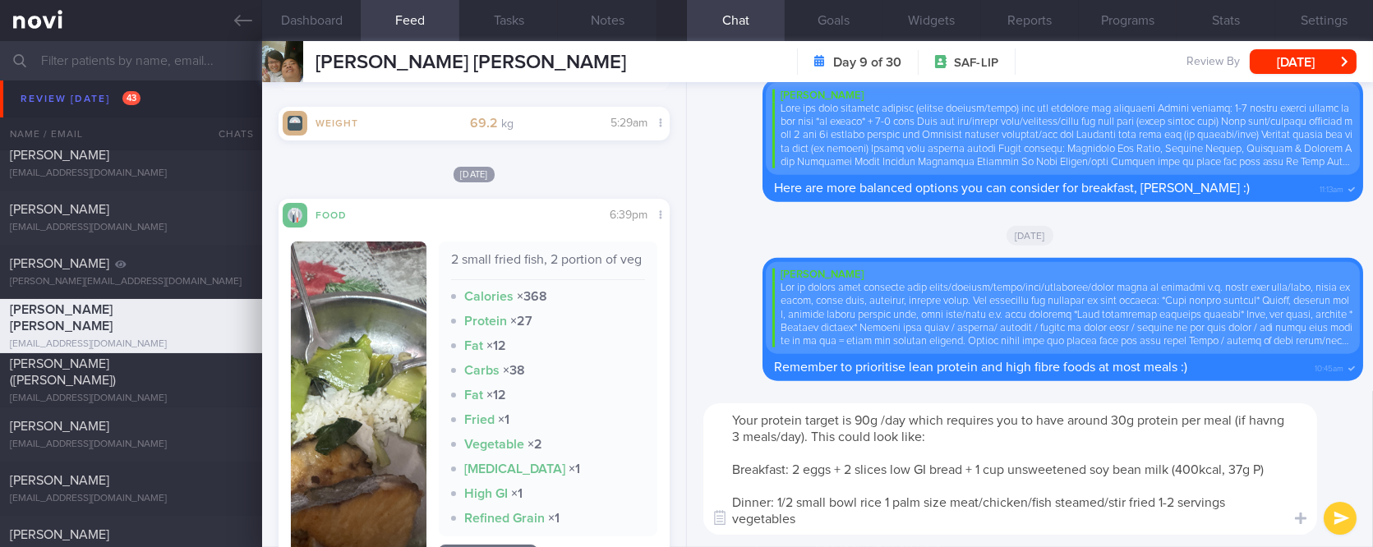
click at [1030, 495] on textarea "Your protein target is 90g /day which requires you to have around 30g protein p…" at bounding box center [1010, 468] width 614 height 131
click at [1028, 498] on textarea "Your protein target is 90g /day which requires you to have around 30g protein p…" at bounding box center [1010, 468] width 614 height 131
click at [896, 508] on textarea "Your protein target is 90g /day which requires you to have around 30g protein p…" at bounding box center [1010, 468] width 614 height 131
click at [902, 525] on textarea "Your protein target is 90g /day which requires you to have around 30g protein p…" at bounding box center [1010, 468] width 614 height 131
click at [901, 502] on textarea "Your protein target is 90g /day which requires you to have around 30g protein p…" at bounding box center [1010, 468] width 614 height 131
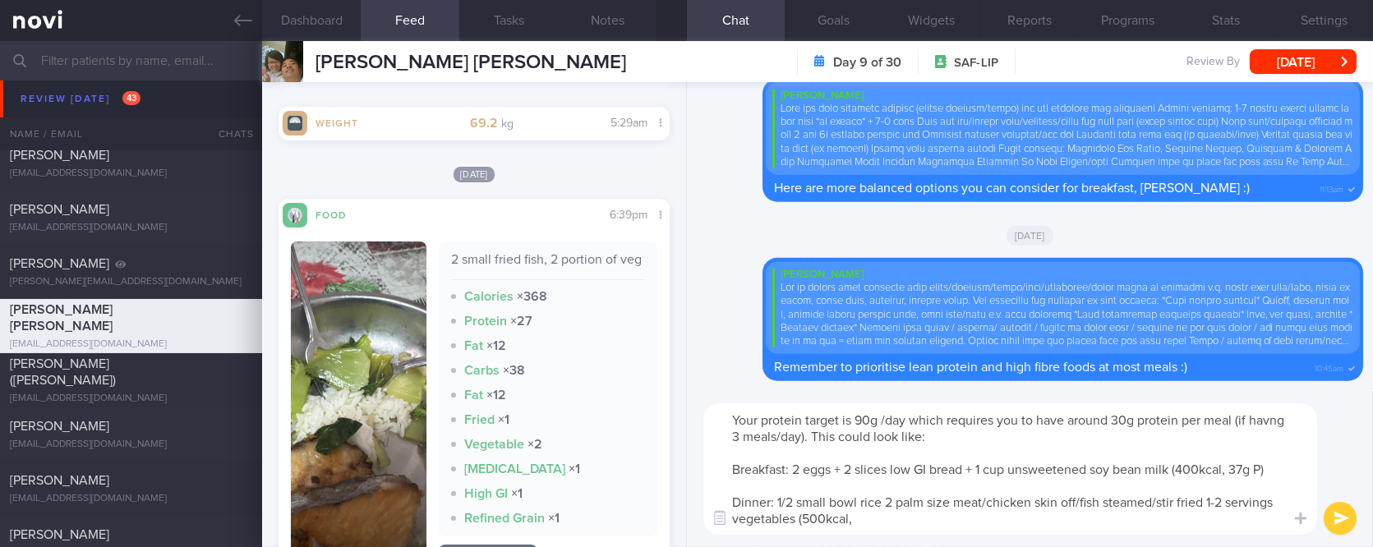
click at [923, 530] on textarea "Your protein target is 90g /day which requires you to have around 30g protein p…" at bounding box center [1010, 468] width 614 height 131
click at [890, 502] on textarea "Your protein target is 90g /day which requires you to have around 30g protein p…" at bounding box center [1010, 468] width 614 height 131
click at [906, 522] on textarea "Your protein target is 90g /day which requires you to have around 30g protein p…" at bounding box center [1010, 468] width 614 height 131
click at [1274, 468] on textarea "Your protein target is 90g /day which requires you to have around 30g protein p…" at bounding box center [1010, 468] width 614 height 131
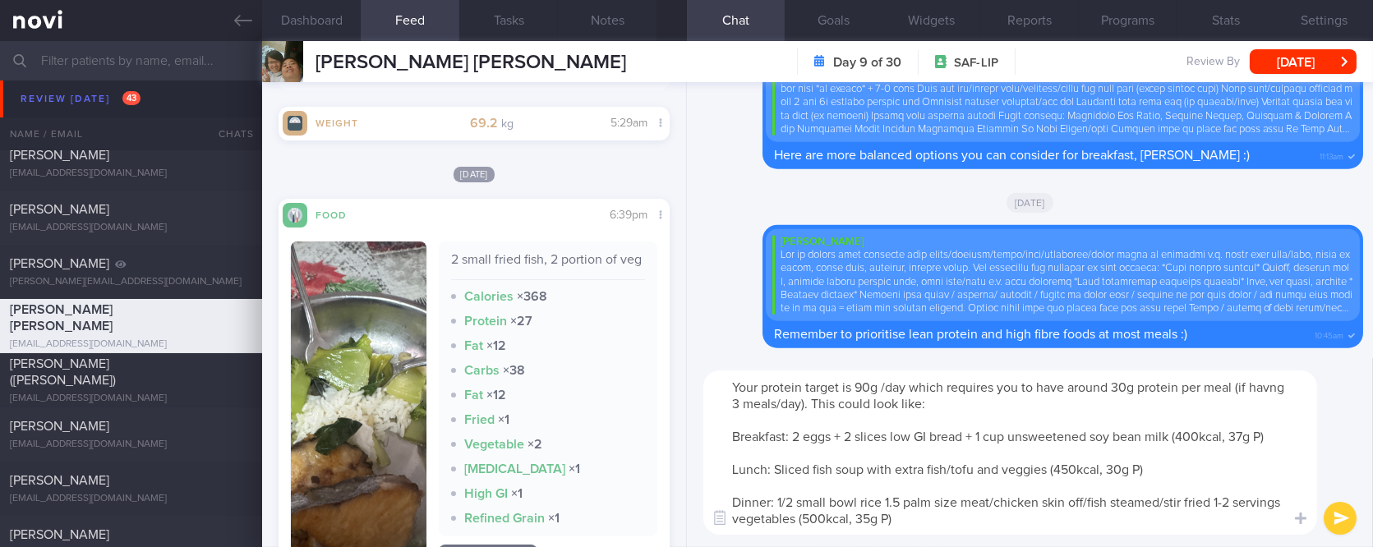
click at [1091, 522] on textarea "Your protein target is 90g /day which requires you to have around 30g protein p…" at bounding box center [1010, 453] width 614 height 164
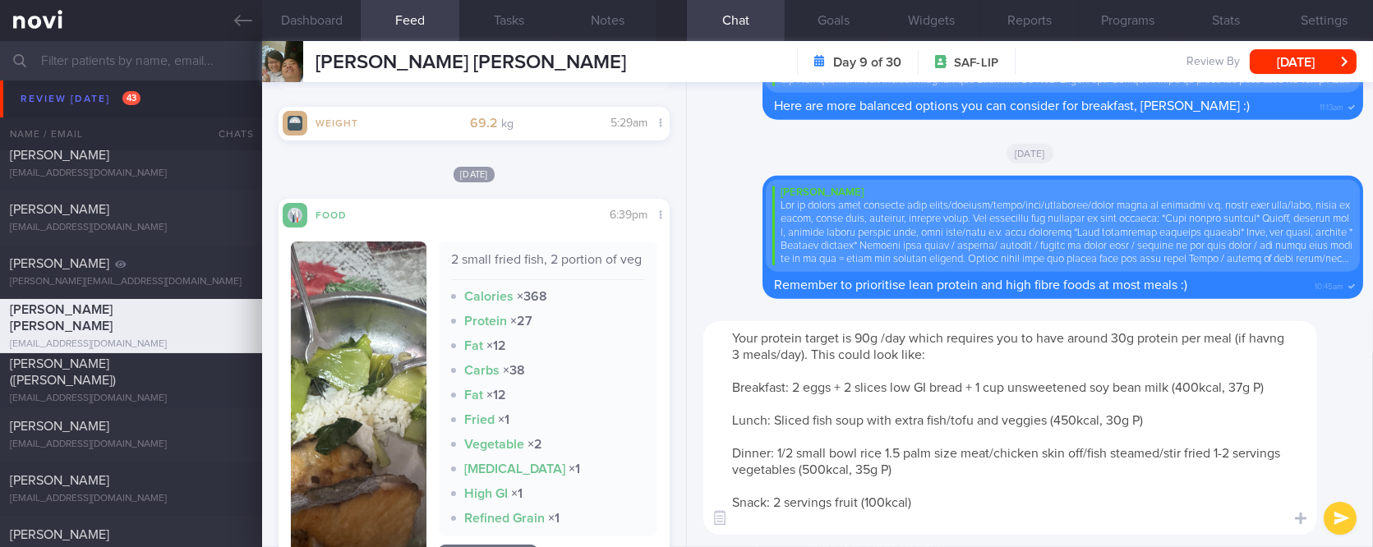
scroll to position [0, 0]
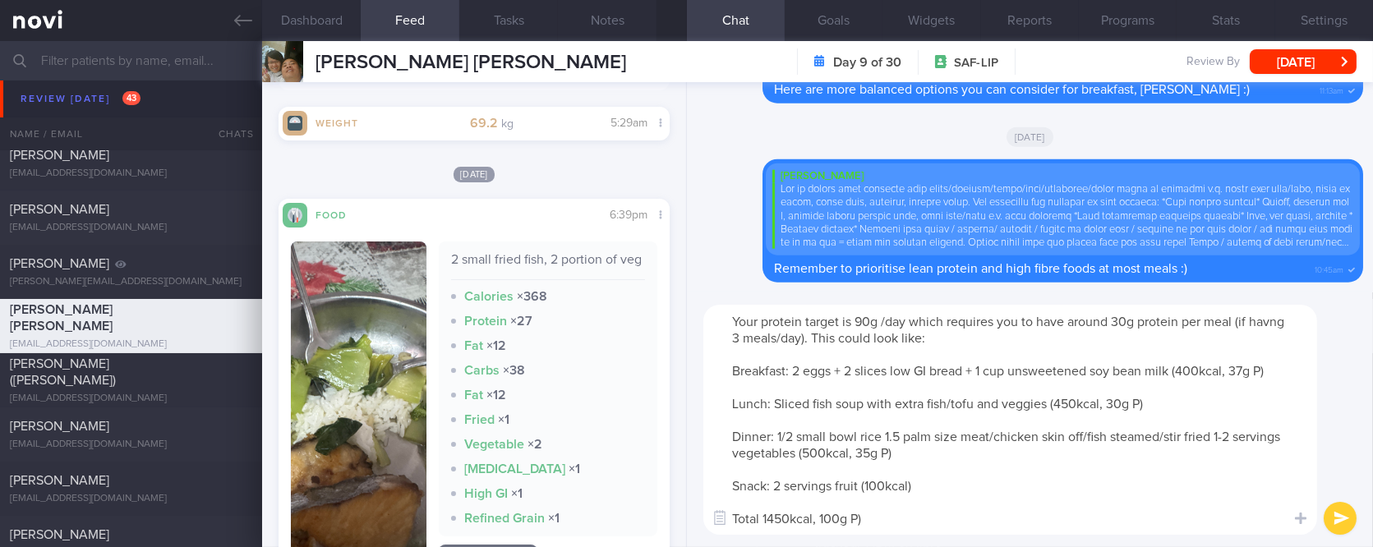
type textarea "Your protein target is 90g /day which requires you to have around 30g protein p…"
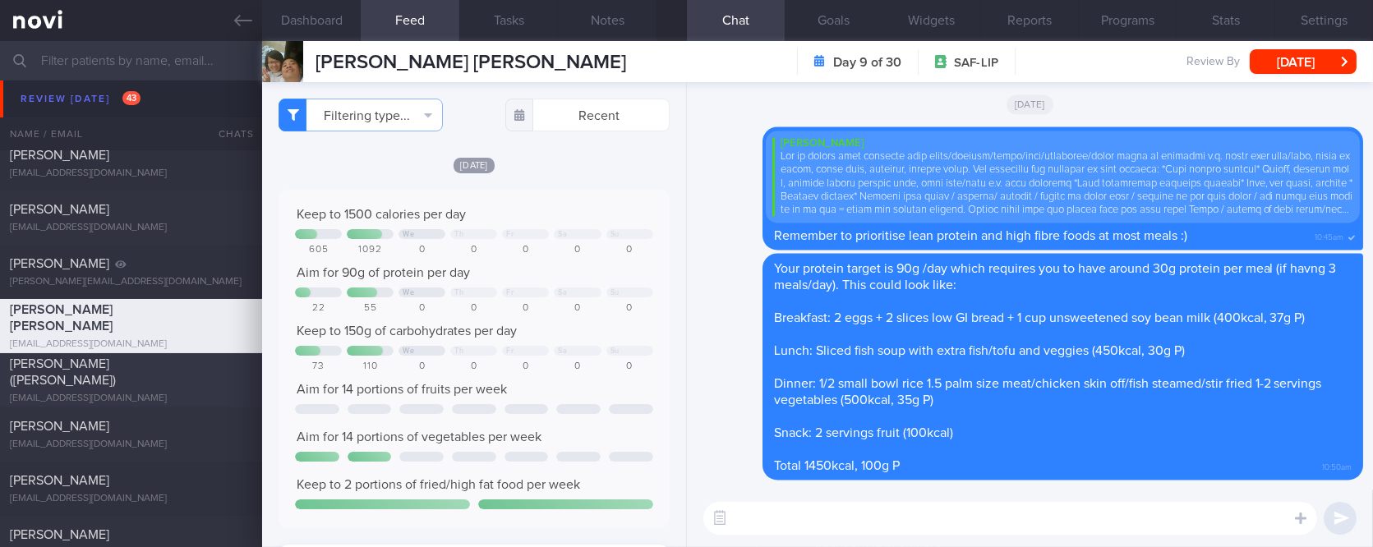
scroll to position [1753, 0]
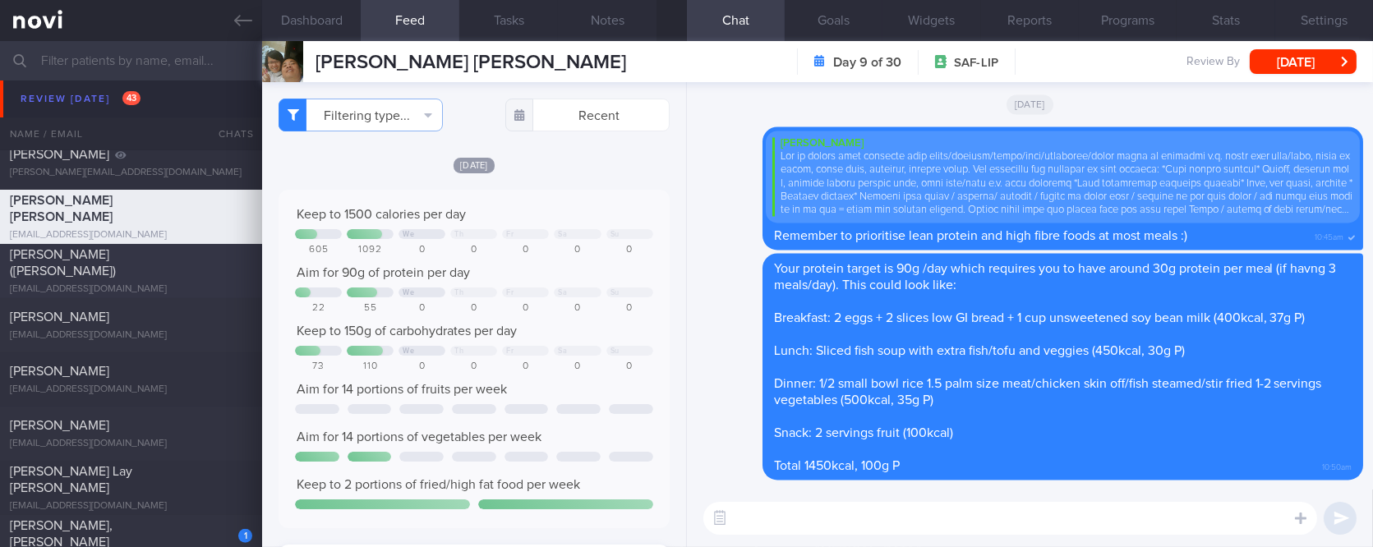
click at [210, 266] on div "[PERSON_NAME] ([PERSON_NAME])" at bounding box center [129, 263] width 238 height 33
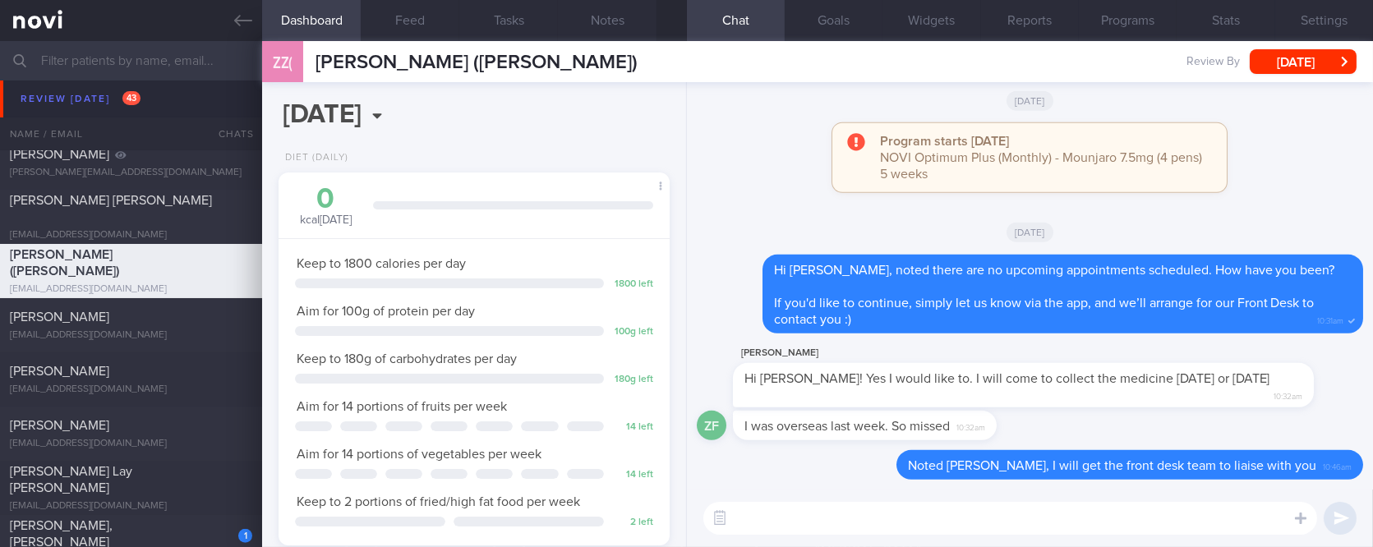
scroll to position [196, 344]
click at [197, 304] on div "Brandon Kow brandonkow@gmail.com Thu, 21 Aug – SAF-LIP tracked" at bounding box center [686, 325] width 1373 height 54
type input "tracked"
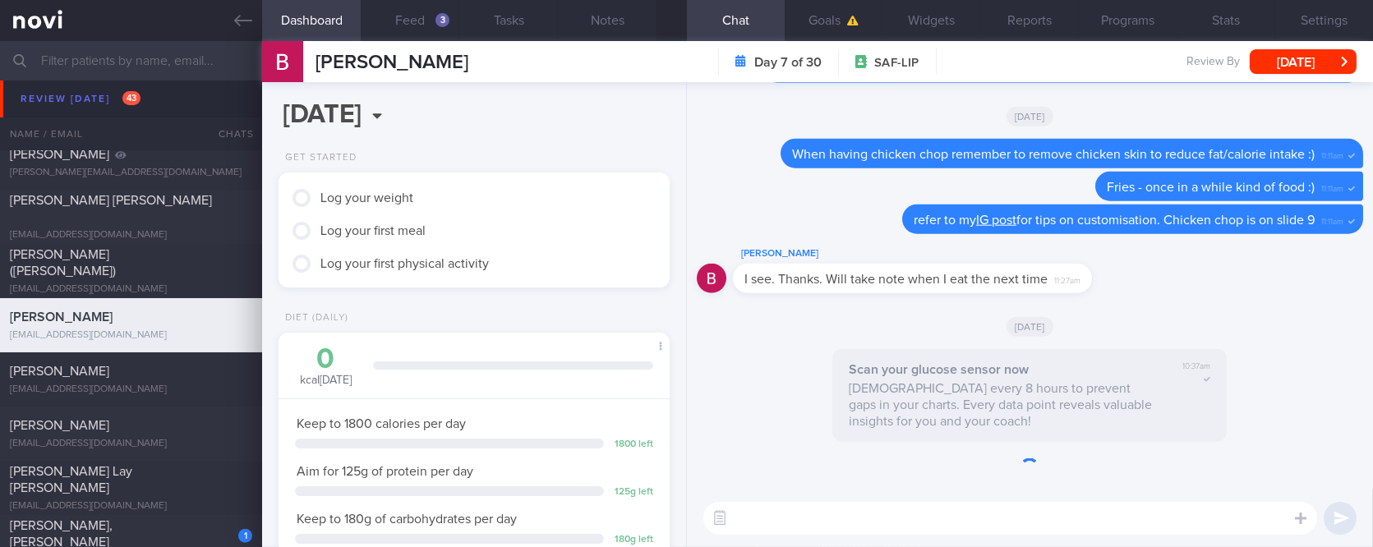
scroll to position [1862, 0]
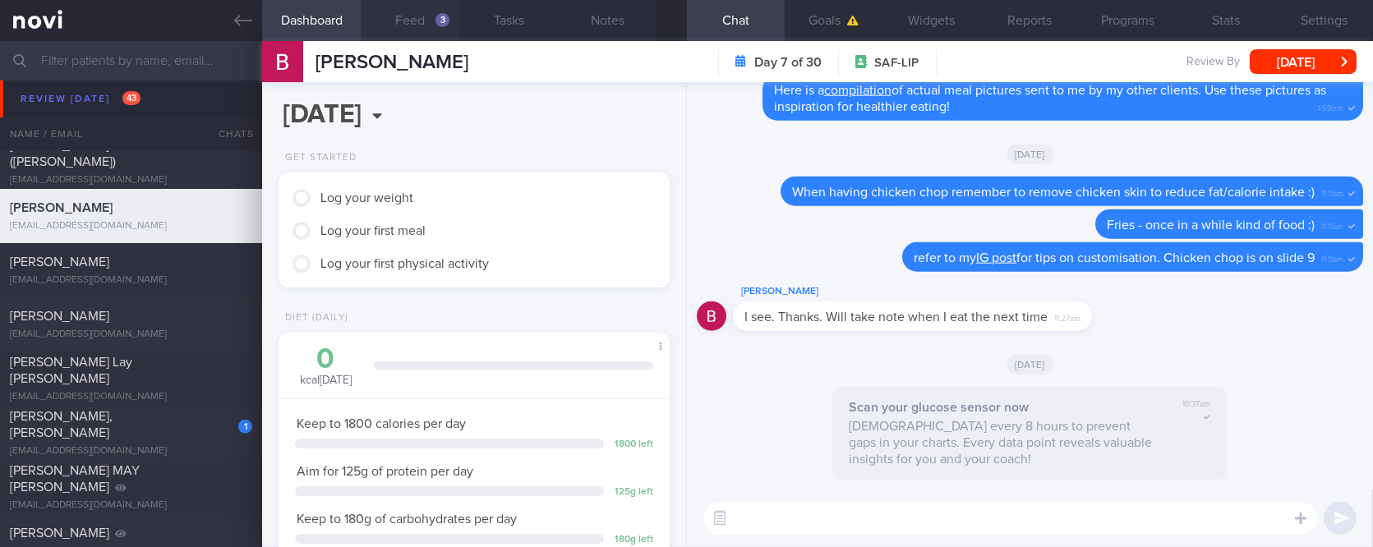
click at [420, 12] on button "Feed 3" at bounding box center [410, 20] width 99 height 41
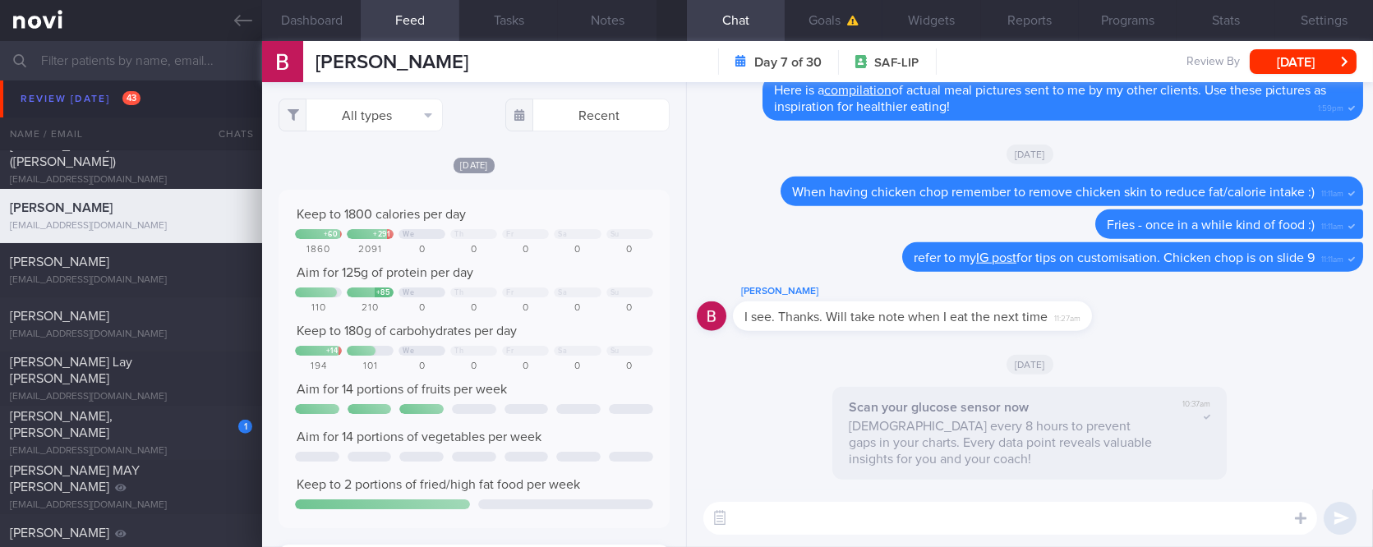
scroll to position [235, 358]
click at [396, 117] on button "All types" at bounding box center [361, 115] width 164 height 33
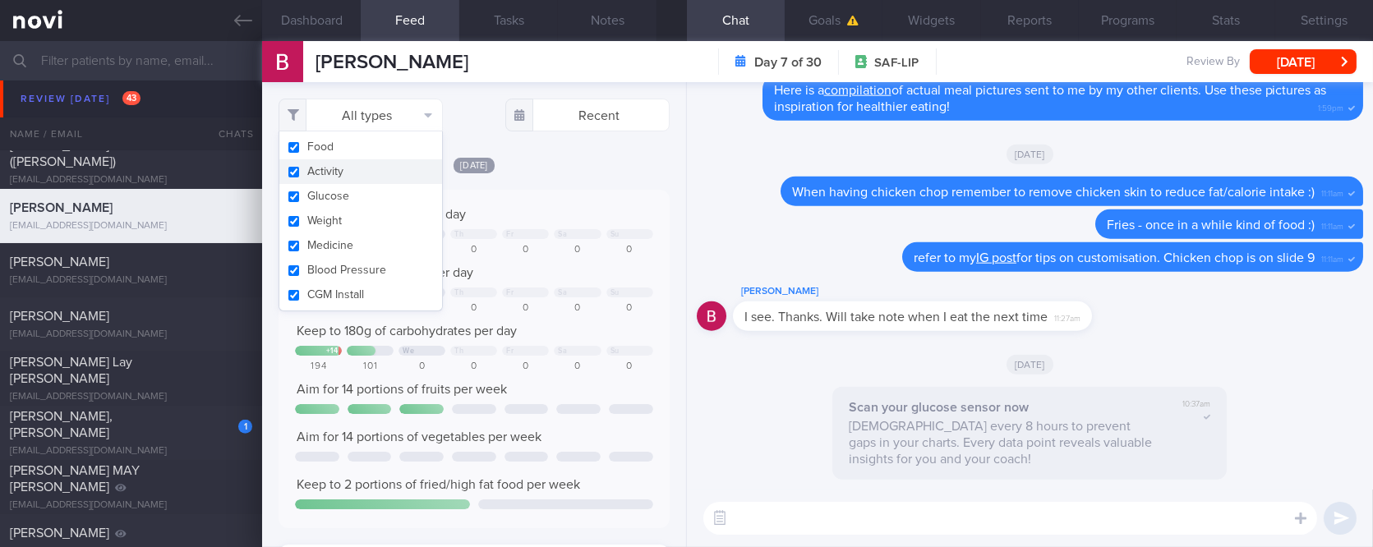
click at [372, 163] on button "Activity" at bounding box center [360, 171] width 163 height 25
checkbox input "false"
click at [552, 190] on div "Keep to 1800 calories per day + 60 + 291 We Th Fr Sa Su 1860 2091 0 0 0 0 0 Aim…" at bounding box center [474, 359] width 390 height 339
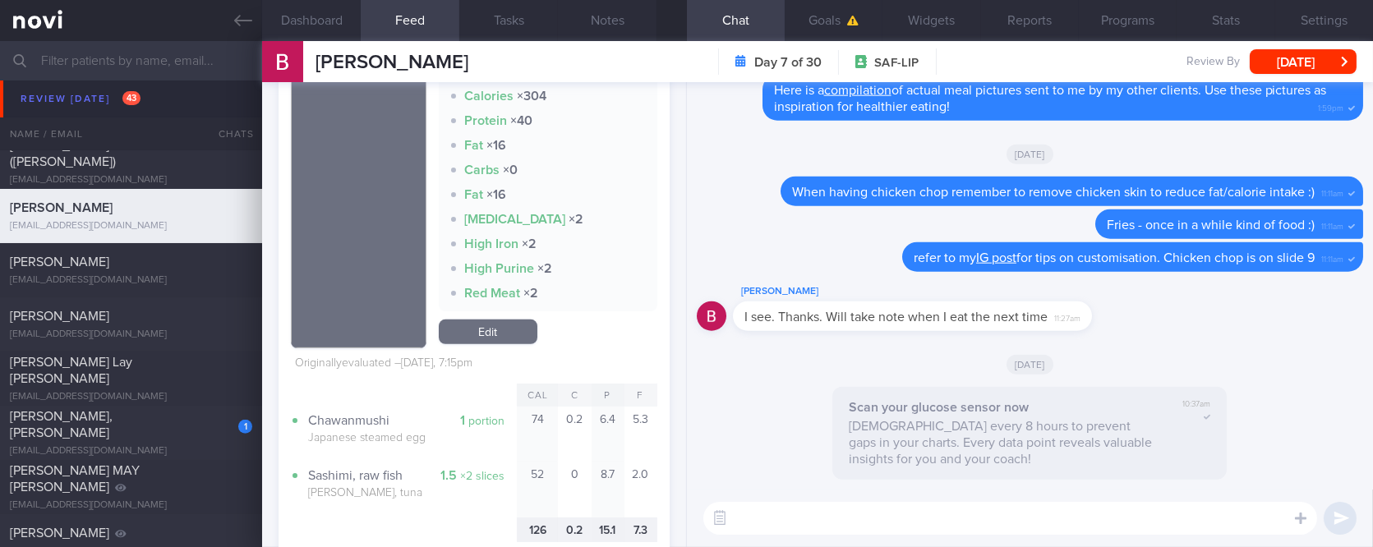
scroll to position [2519, 0]
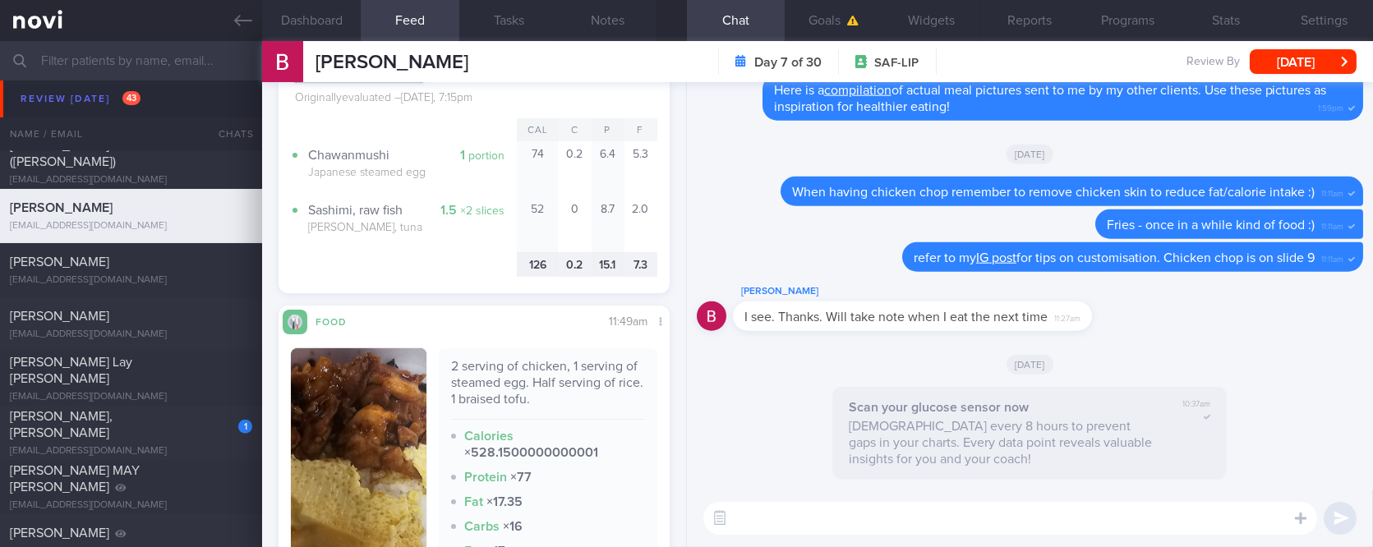
click at [776, 523] on textarea at bounding box center [1010, 518] width 614 height 33
paste textarea "When eating sushi: - 5 pieces nigiri (rice sushi) is equivalent to 1 small bowl…"
type textarea "When eating sushi: - 5 pieces nigiri (rice sushi) is equivalent to 1 small bowl…"
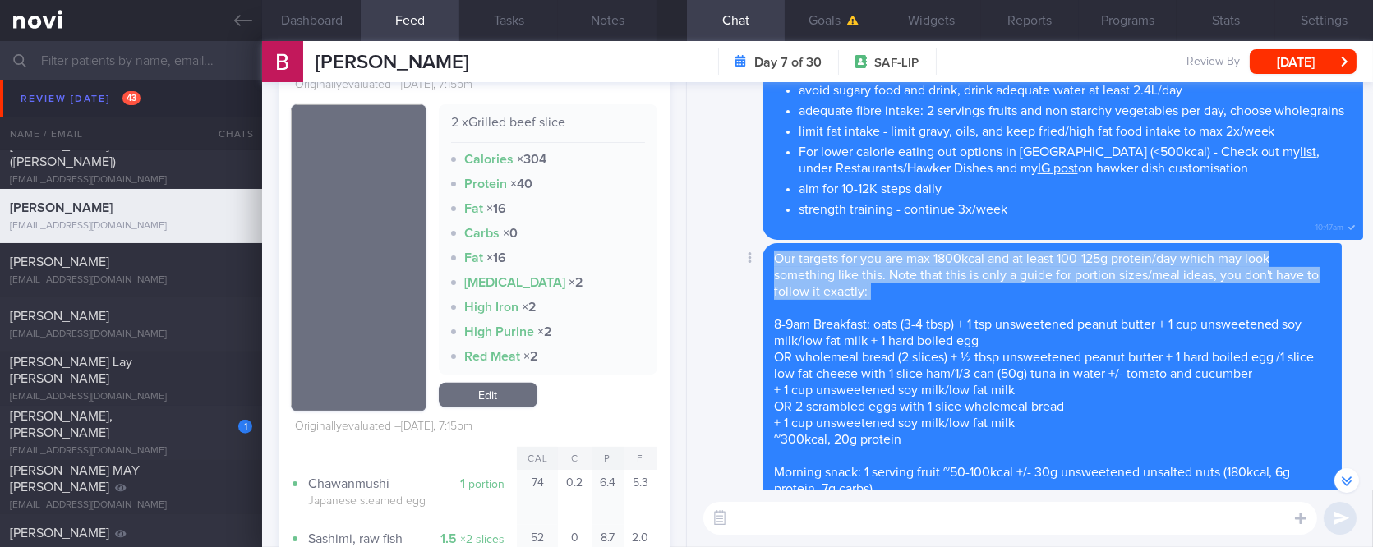
drag, startPoint x: 972, startPoint y: 308, endPoint x: 1194, endPoint y: 283, distance: 223.2
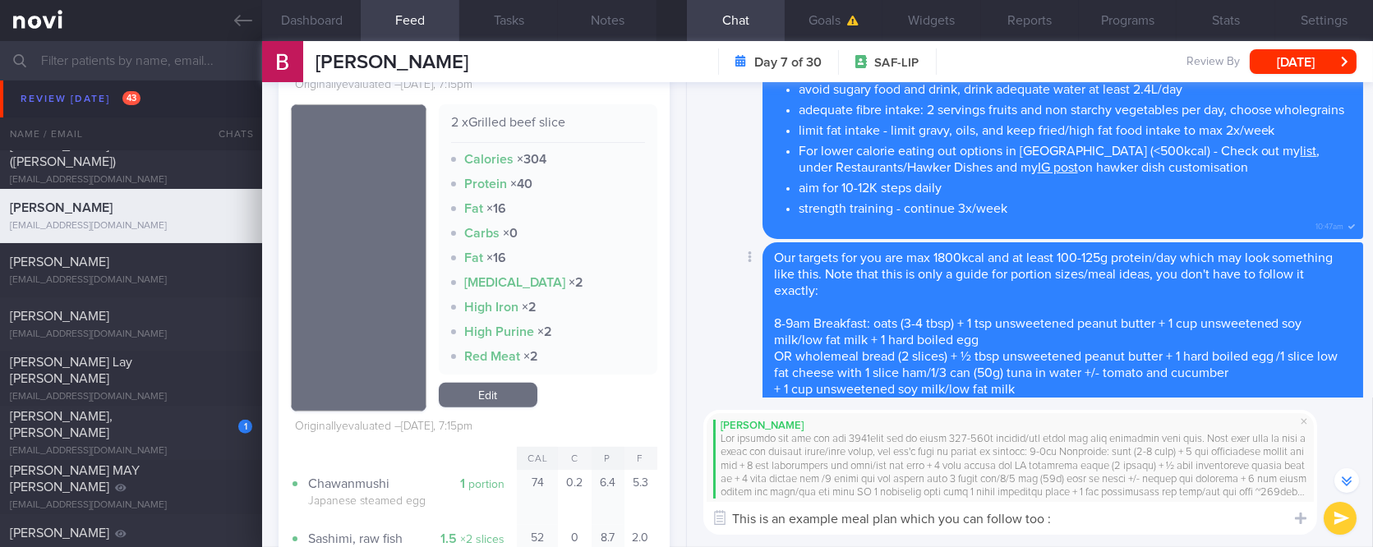
type textarea "This is an example meal plan which you can follow too :)"
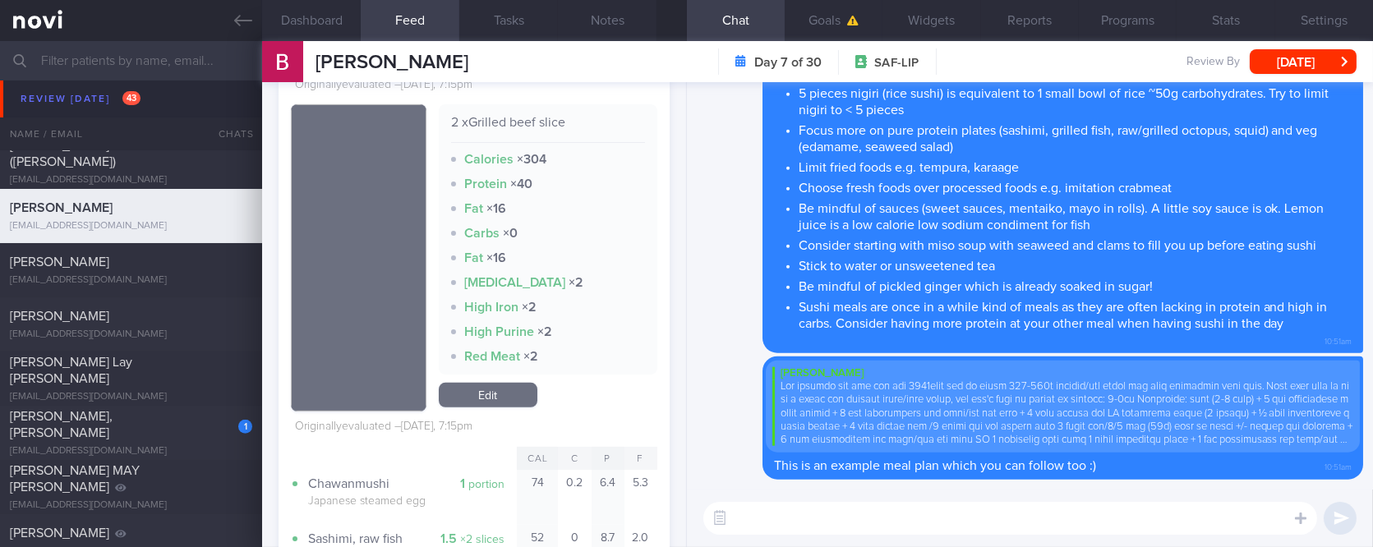
click at [868, 519] on textarea at bounding box center [1010, 518] width 614 height 33
paste textarea "Meal delivery services can help to reduce the stress and mental load of meal pr…"
type textarea "Meal delivery services can help to reduce the stress and mental load of meal pr…"
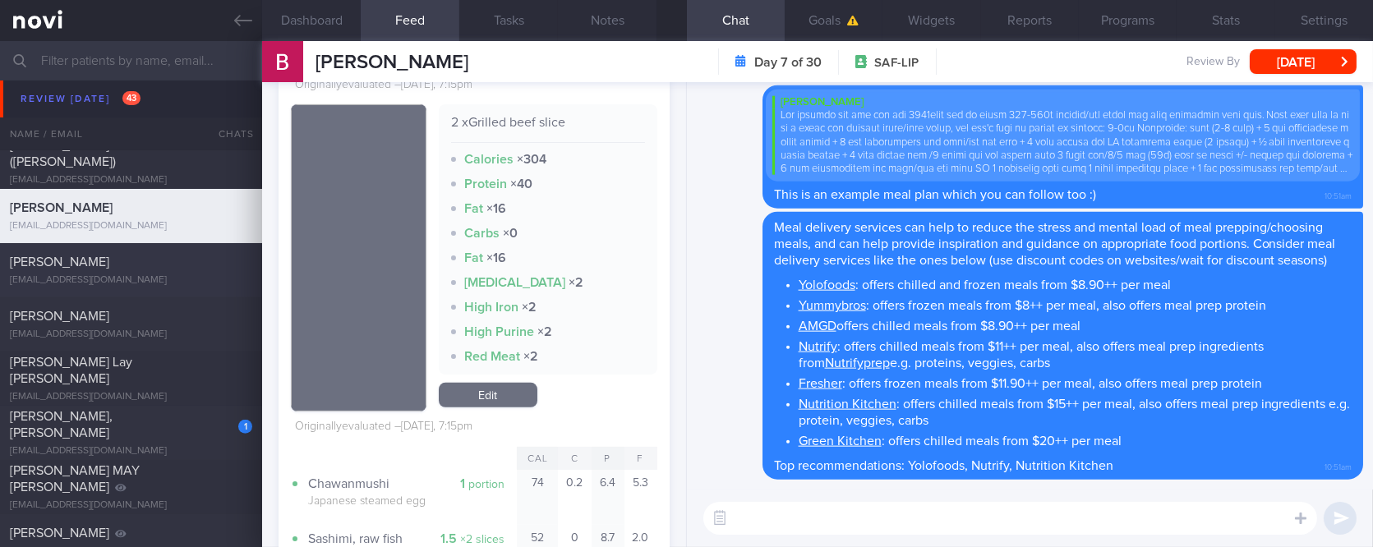
click at [105, 271] on div "Hoo Chung Low tgrlow@hotmail.com" at bounding box center [131, 270] width 262 height 33
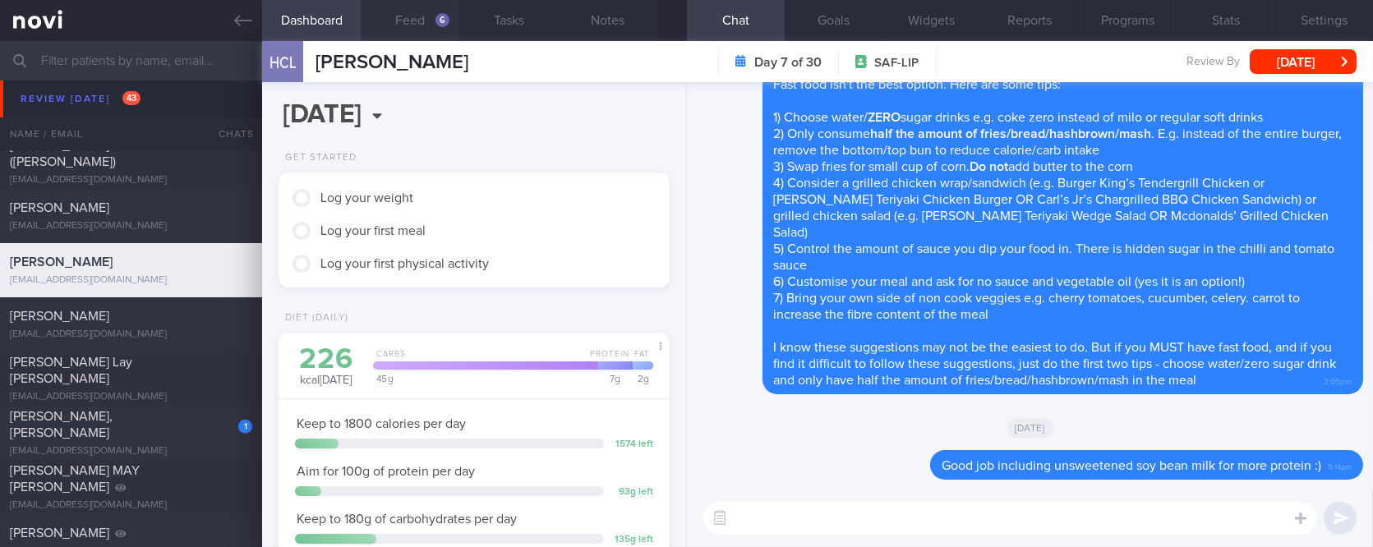
click at [414, 20] on button "Feed 6" at bounding box center [410, 20] width 99 height 41
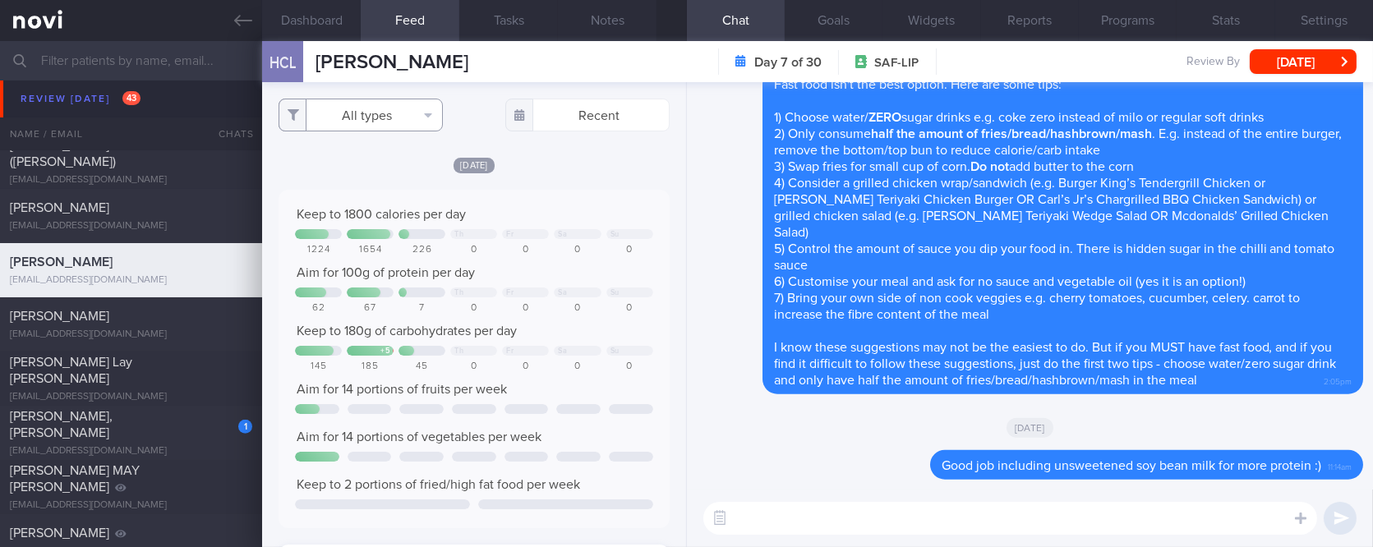
click at [389, 105] on button "All types" at bounding box center [361, 115] width 164 height 33
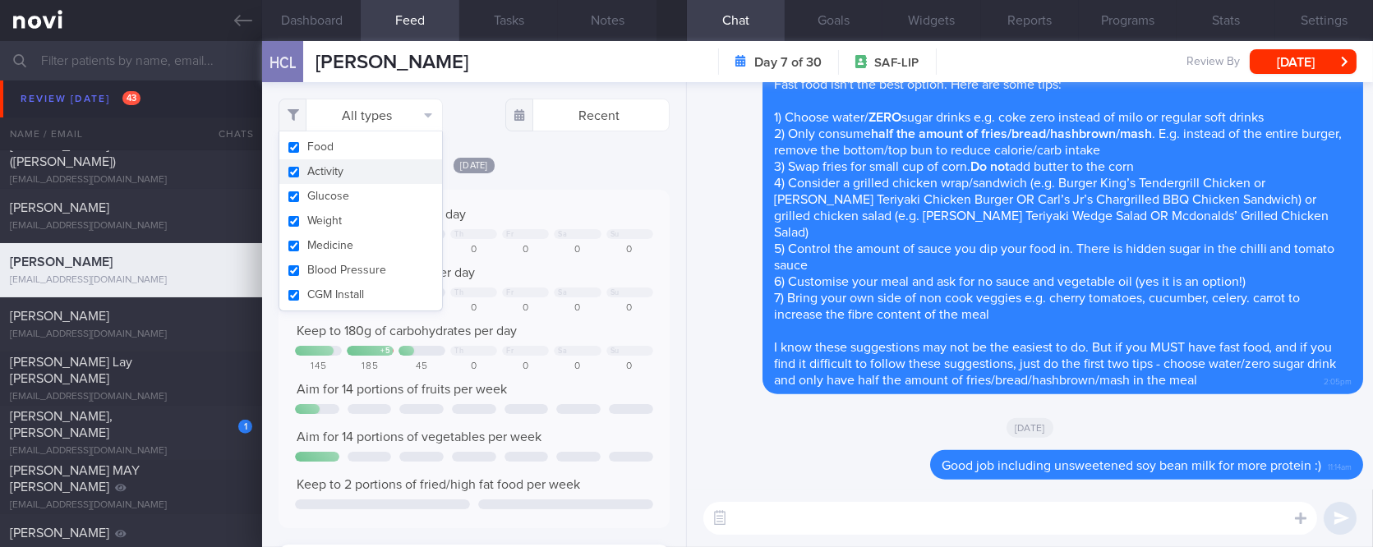
click at [382, 172] on button "Activity" at bounding box center [360, 171] width 163 height 25
checkbox input "false"
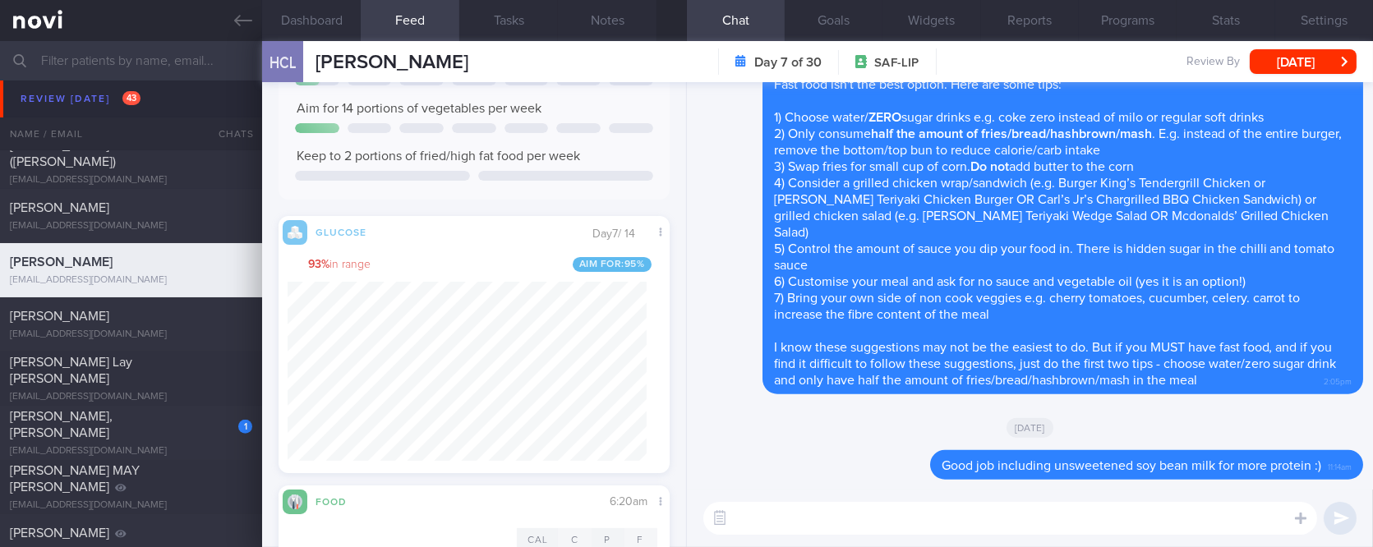
click at [756, 521] on textarea at bounding box center [1010, 518] width 614 height 33
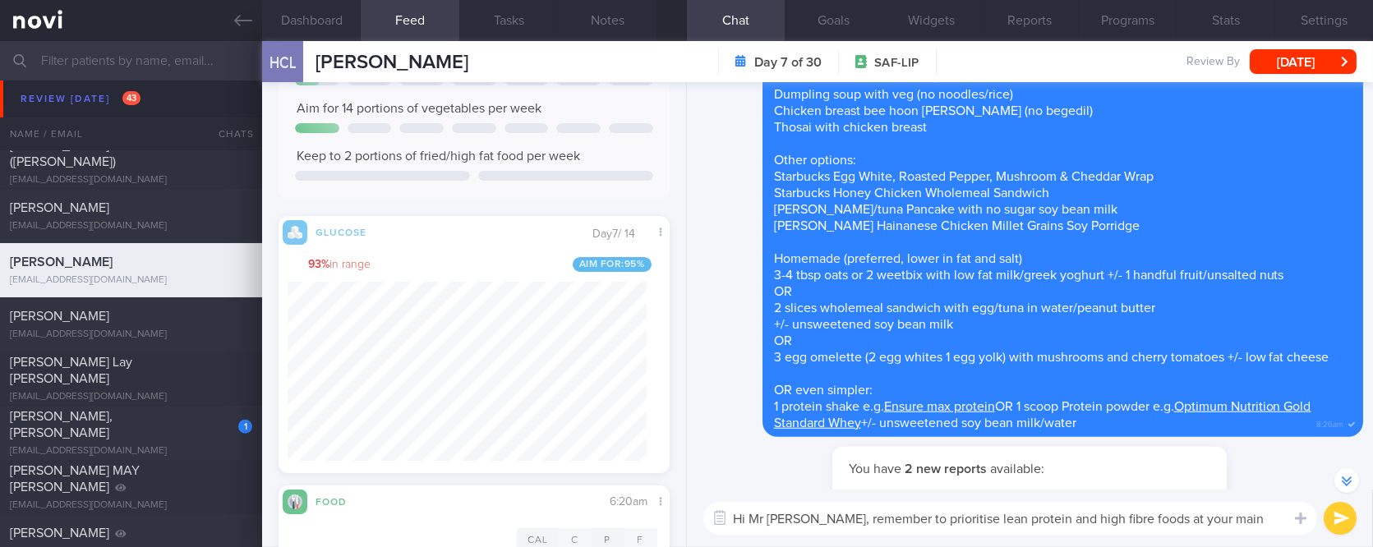
type textarea "Hi Mr Low, remember to prioritise lean protein and high fibre foods at your mai…"
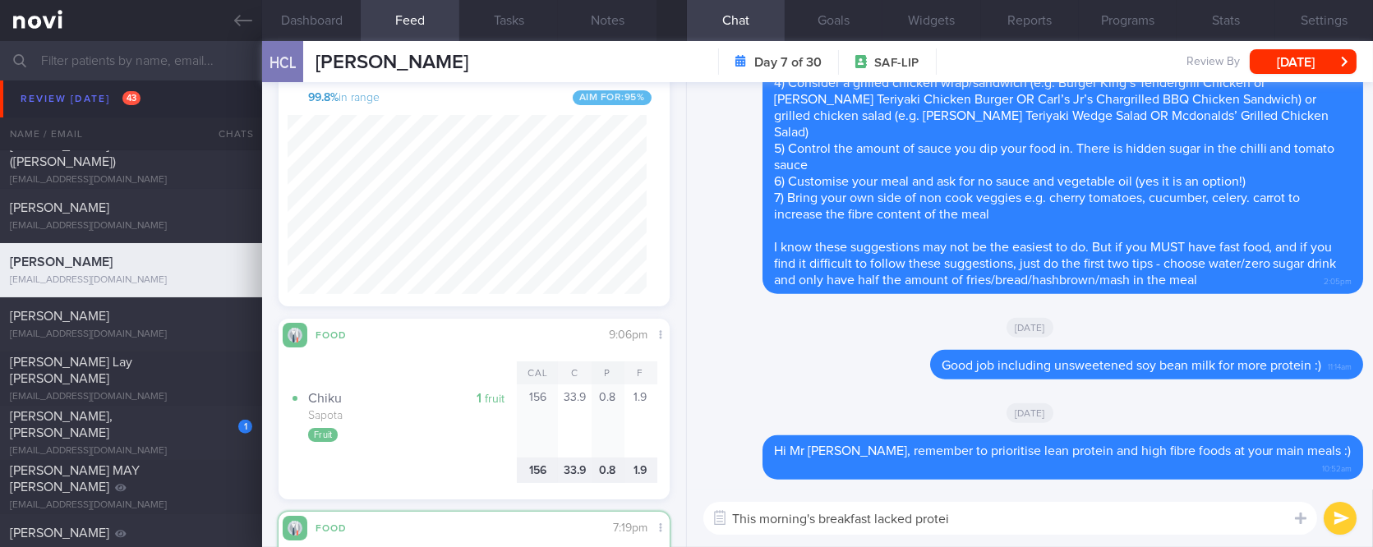
type textarea "This morning's breakfast lacked protein"
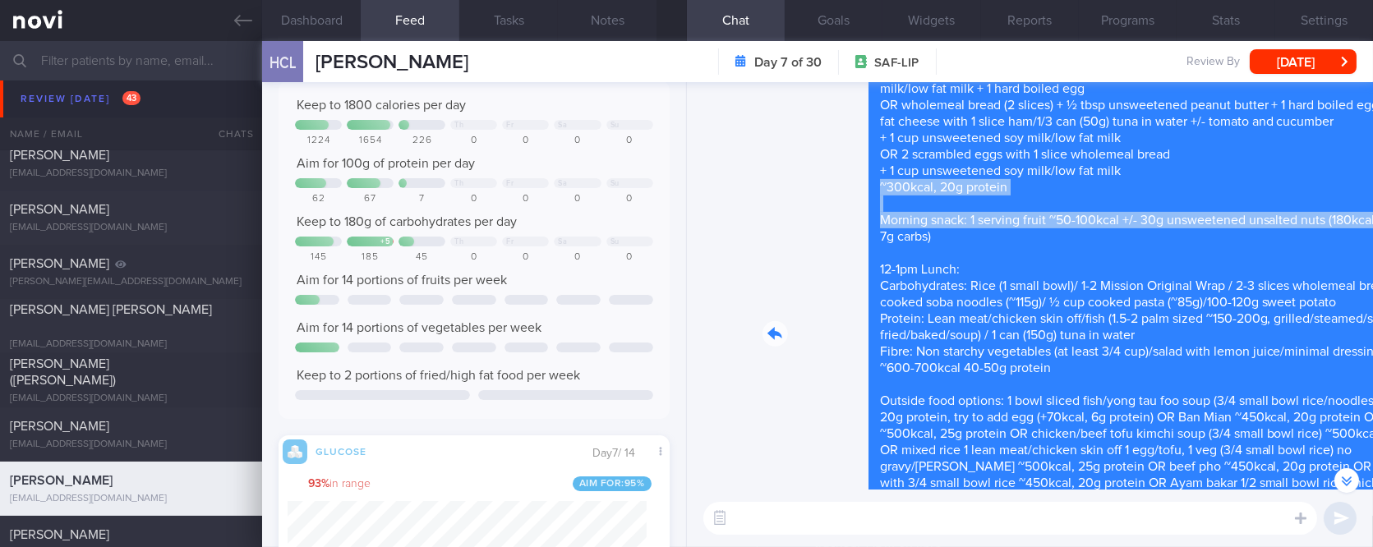
drag, startPoint x: 959, startPoint y: 181, endPoint x: 1280, endPoint y: 220, distance: 323.7
click at [1303, 219] on div "Delete Our targets for you are max 1800kcal and at least 100g protein/day which…" at bounding box center [1030, 334] width 666 height 654
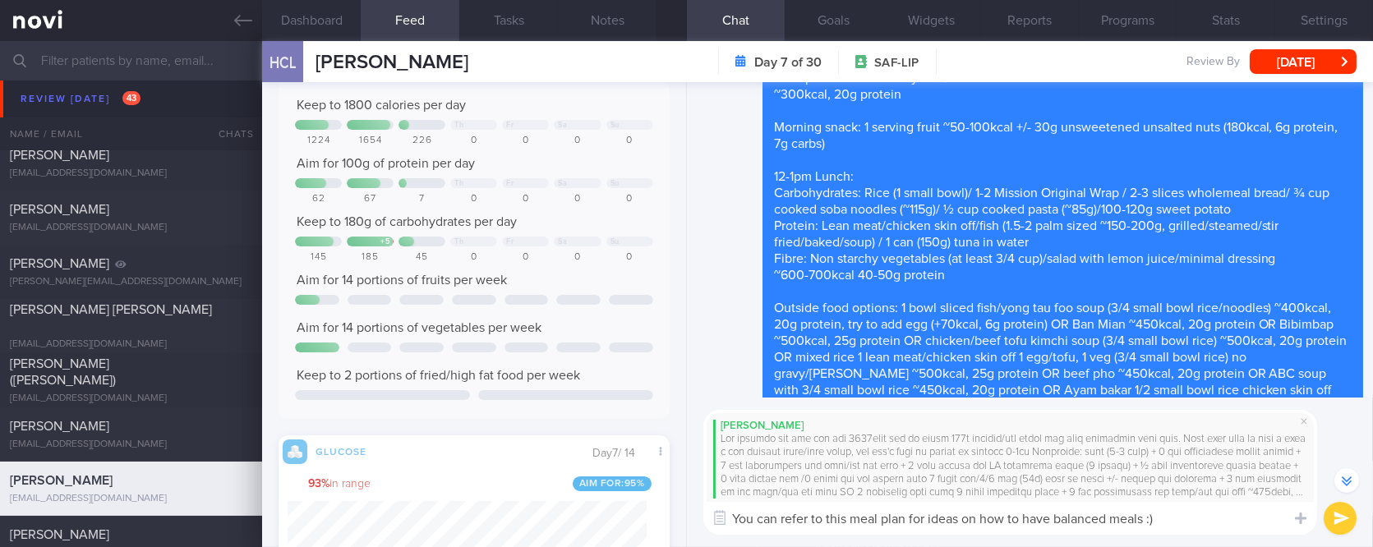
click at [947, 516] on textarea "You can refer to this meal plan for ideas on how to have balanced meals :)" at bounding box center [1010, 518] width 614 height 33
type textarea "You can refer to this meal plan for a reference on how to have balanced meals :)"
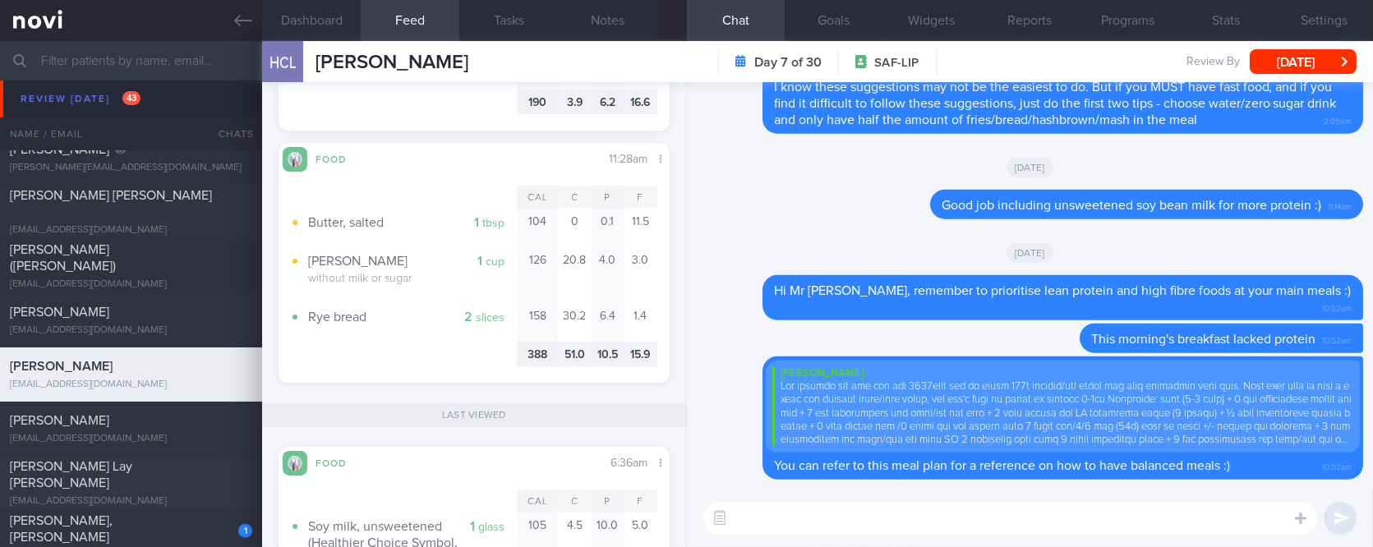
scroll to position [1862, 0]
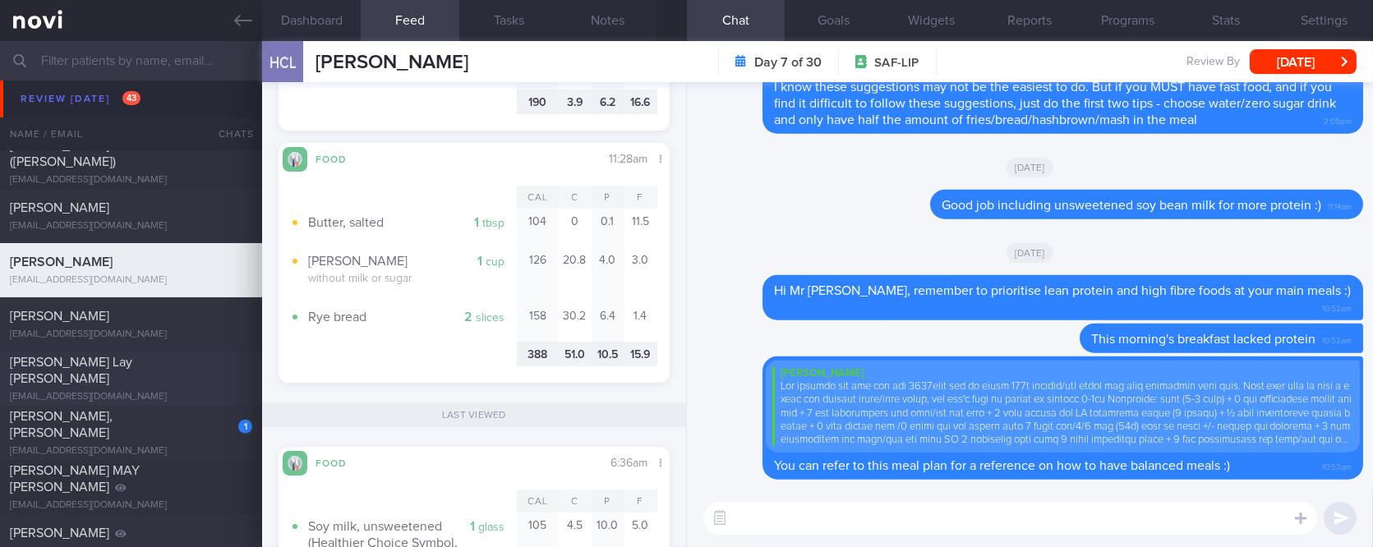
click at [166, 368] on div "Nena Tan Lay Kee" at bounding box center [129, 370] width 238 height 33
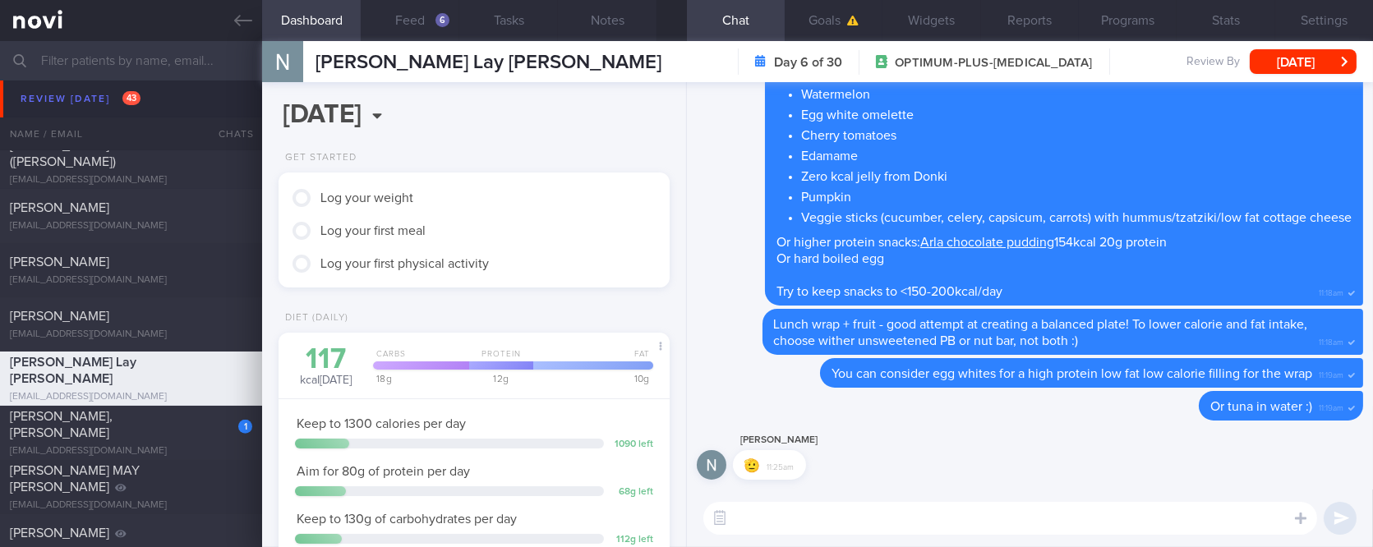
scroll to position [196, 344]
click at [421, 33] on button "Feed 6" at bounding box center [410, 20] width 99 height 41
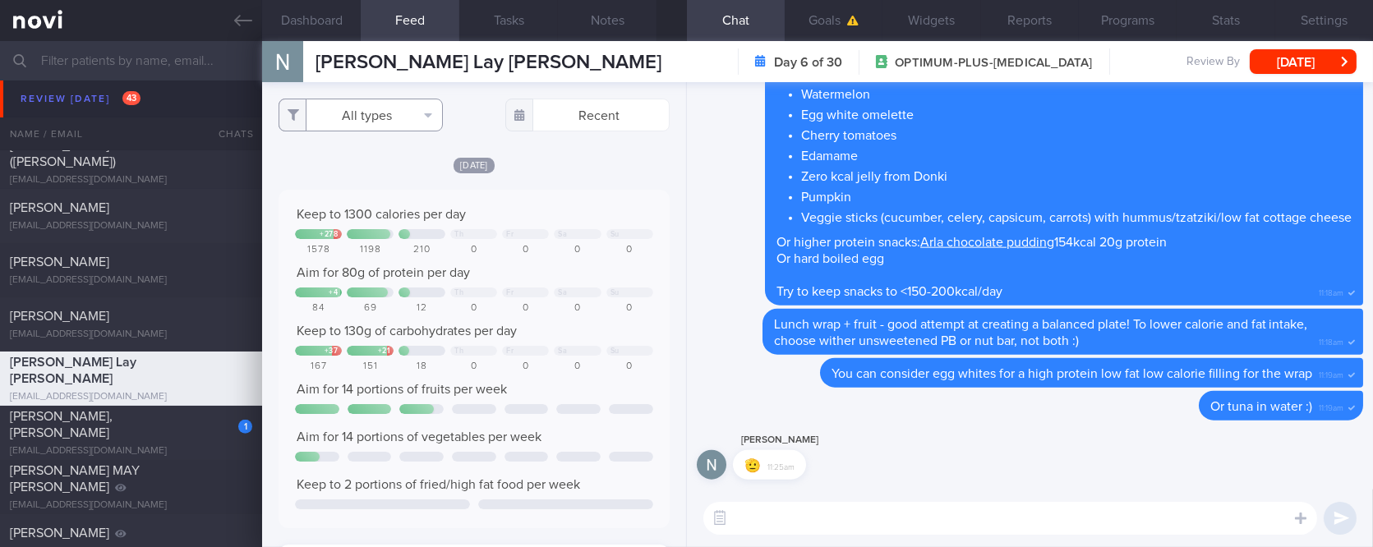
click at [388, 109] on button "All types" at bounding box center [361, 115] width 164 height 33
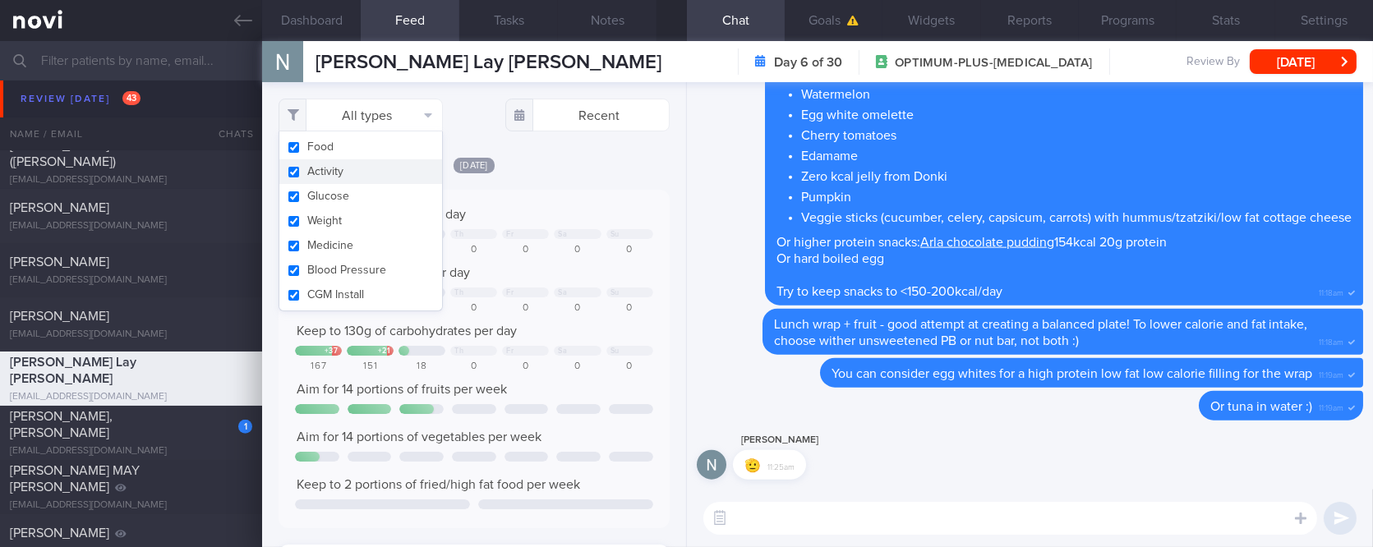
click at [371, 173] on button "Activity" at bounding box center [360, 171] width 163 height 25
checkbox input "false"
click at [519, 179] on div "Today Keep to 1300 calories per day + 278 Th Fr Sa Su 1578 1198 210 0 0 0 0 Aim…" at bounding box center [474, 500] width 390 height 688
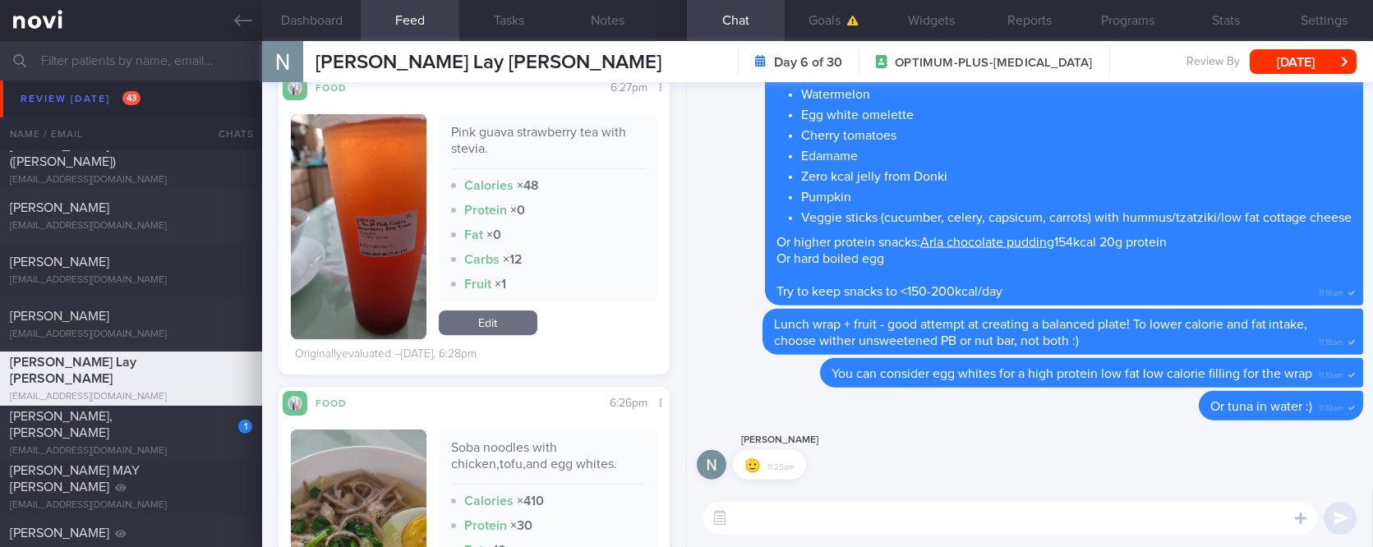
scroll to position [1095, 0]
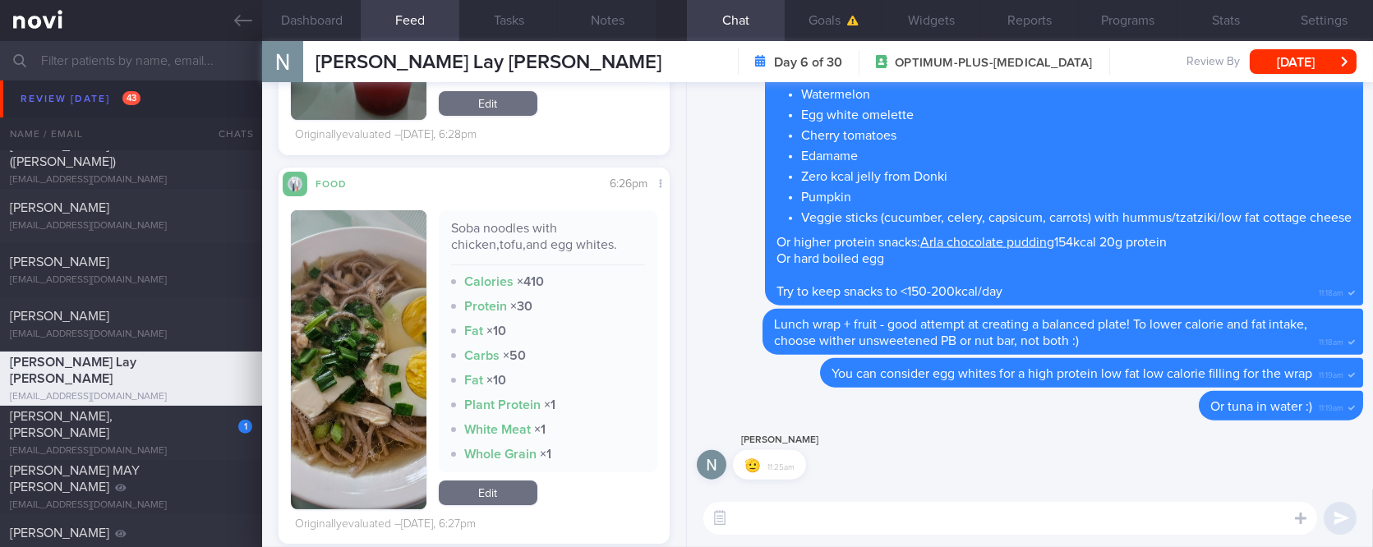
click at [762, 523] on textarea at bounding box center [1010, 518] width 614 height 33
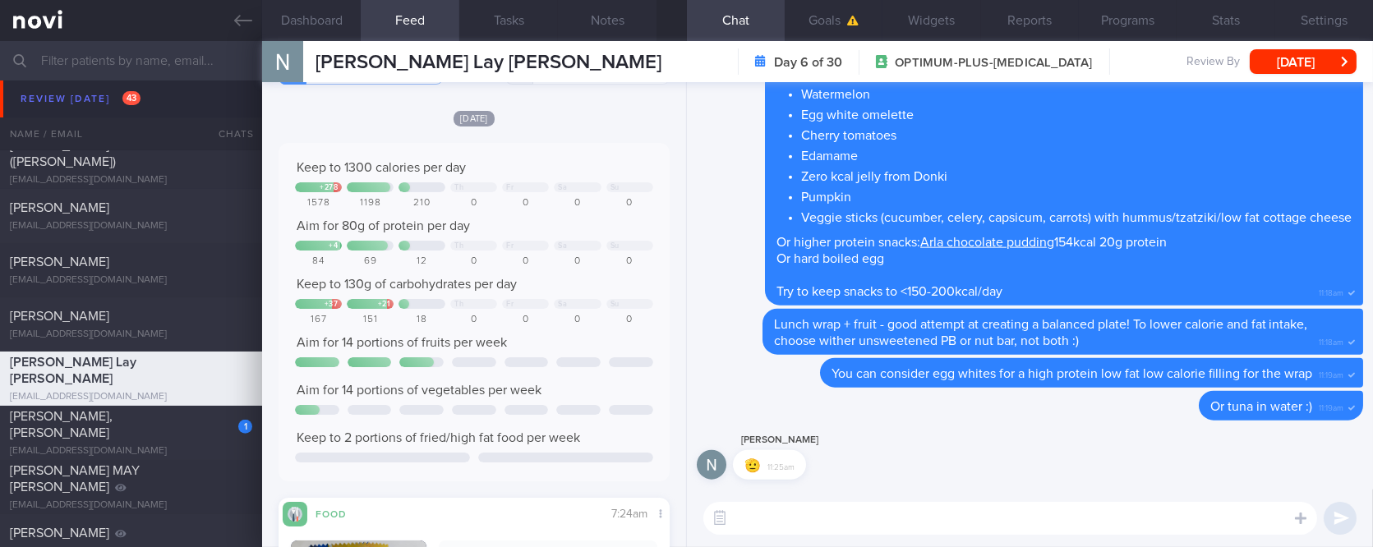
scroll to position [0, 0]
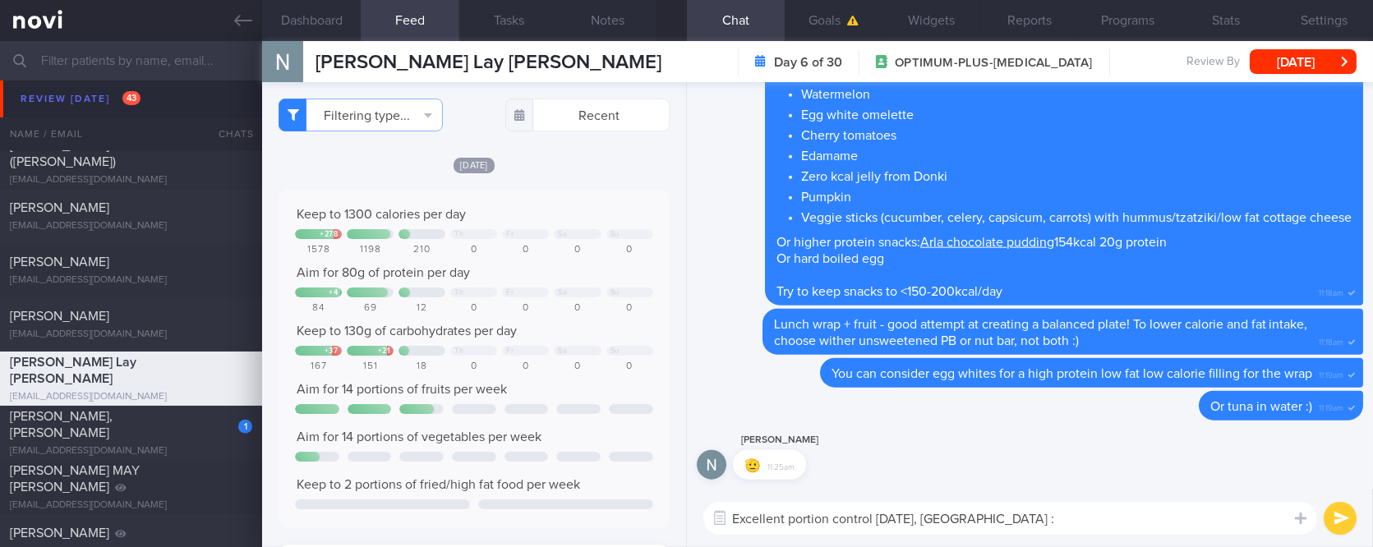
type textarea "Excellent portion control yesterday, Nena :)"
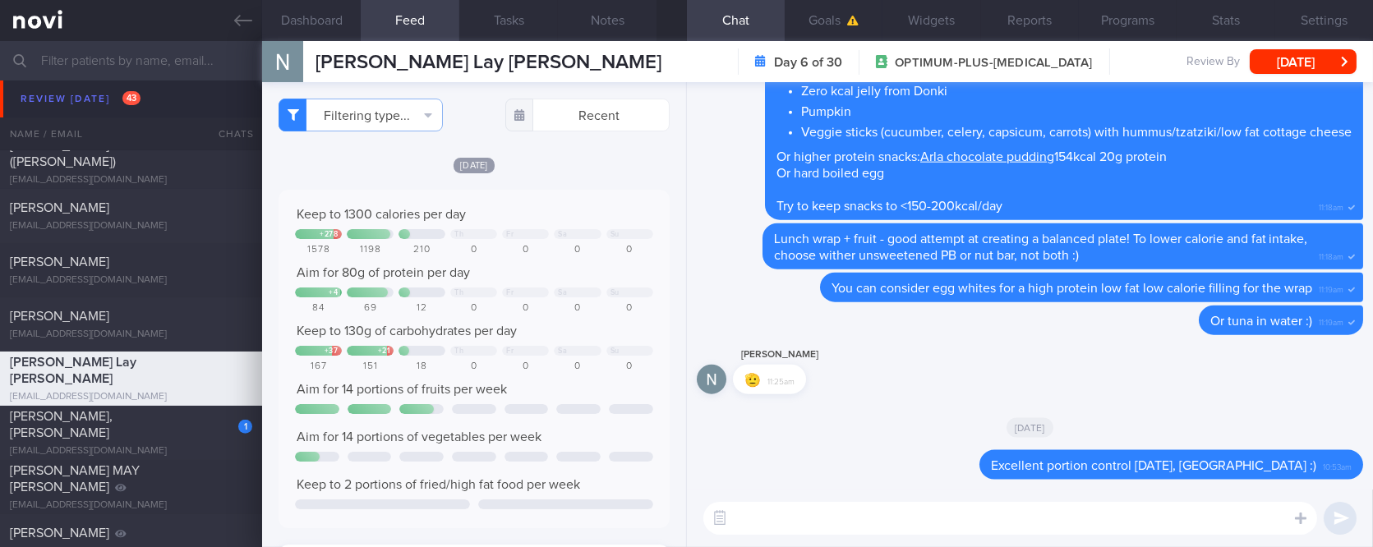
type textarea "P"
type textarea "L"
type textarea "Dinner was well balanced too"
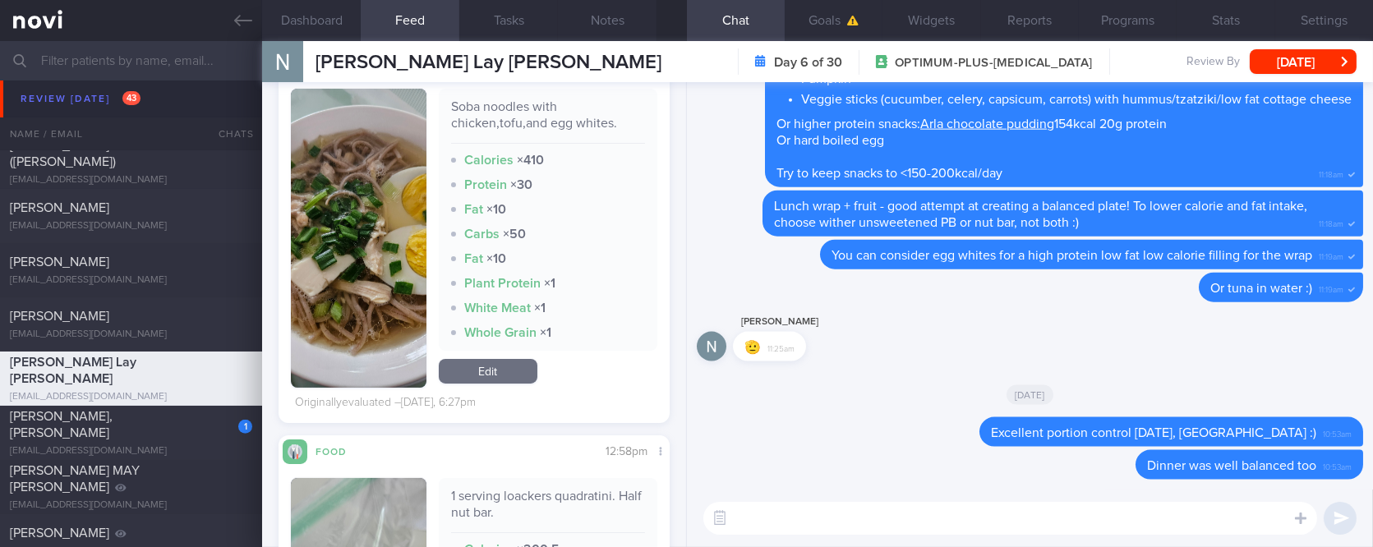
scroll to position [1095, 0]
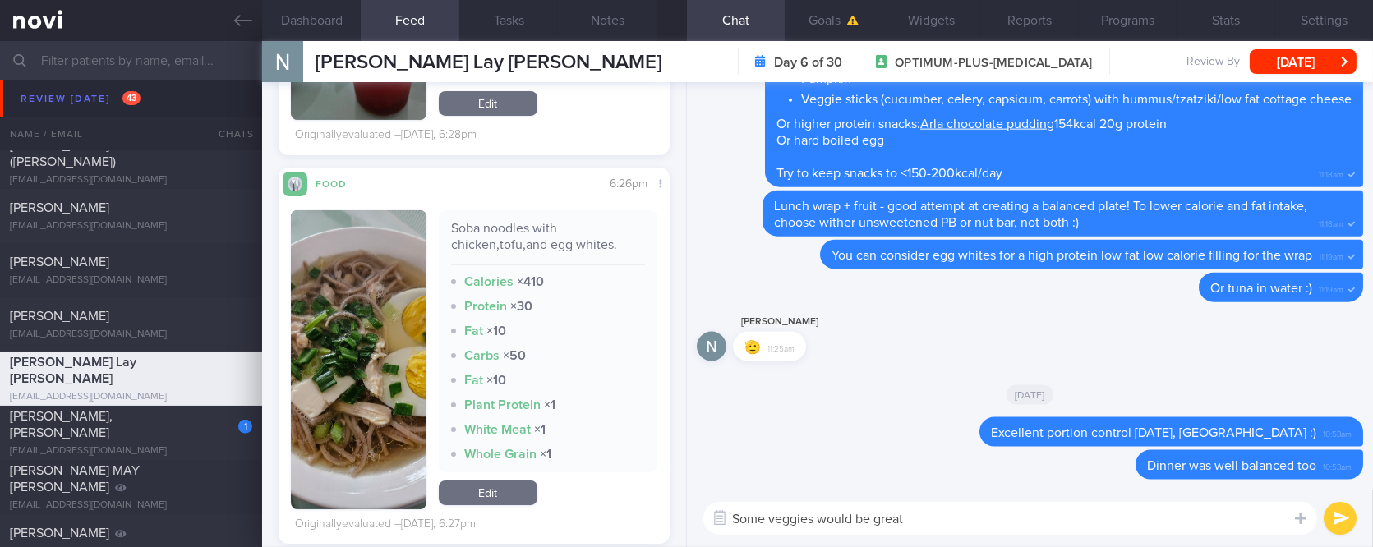
type textarea "Some veggies would be great!"
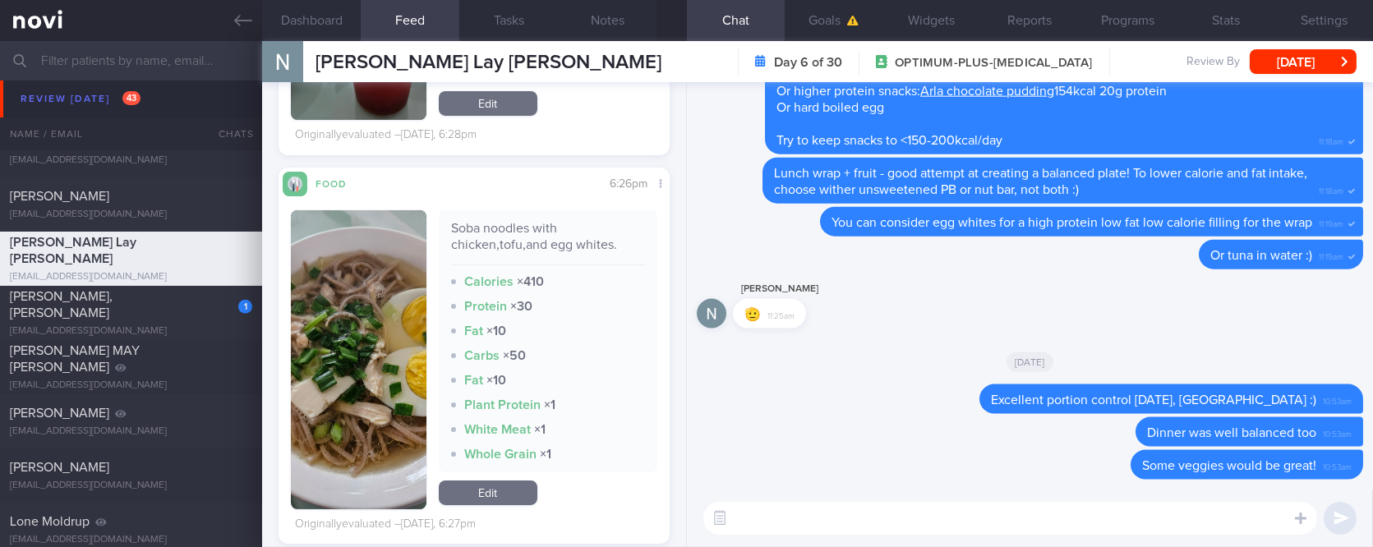
scroll to position [1972, 0]
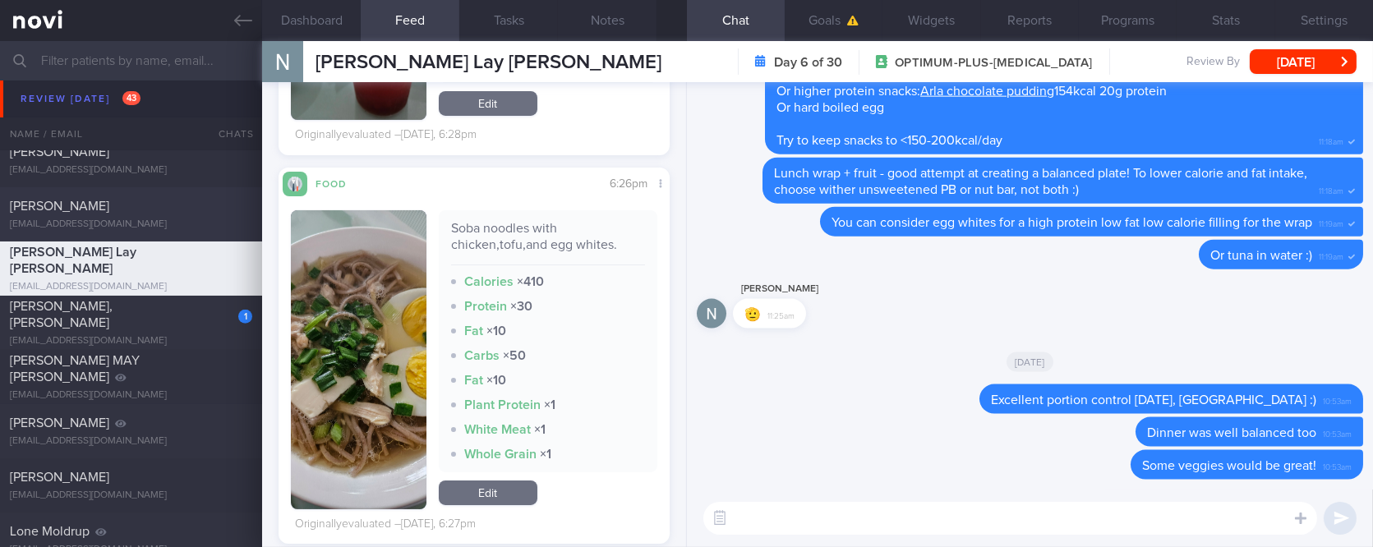
click at [184, 211] on div "[PERSON_NAME]" at bounding box center [129, 206] width 238 height 16
type input "tracked. T1DM on libre"
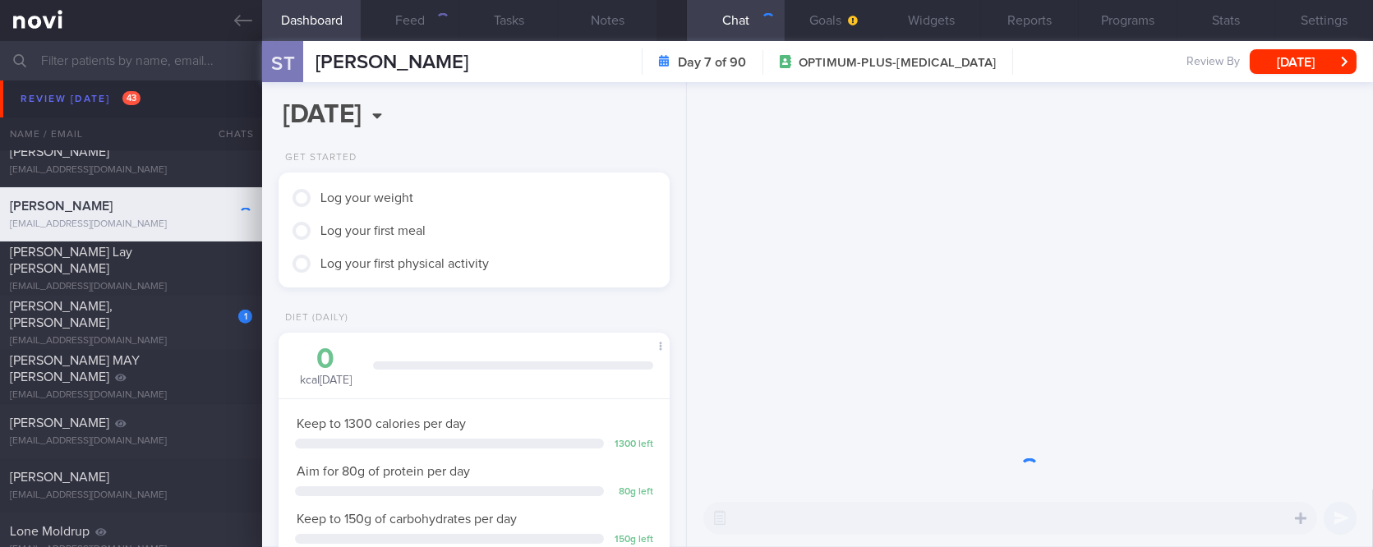
scroll to position [219, 351]
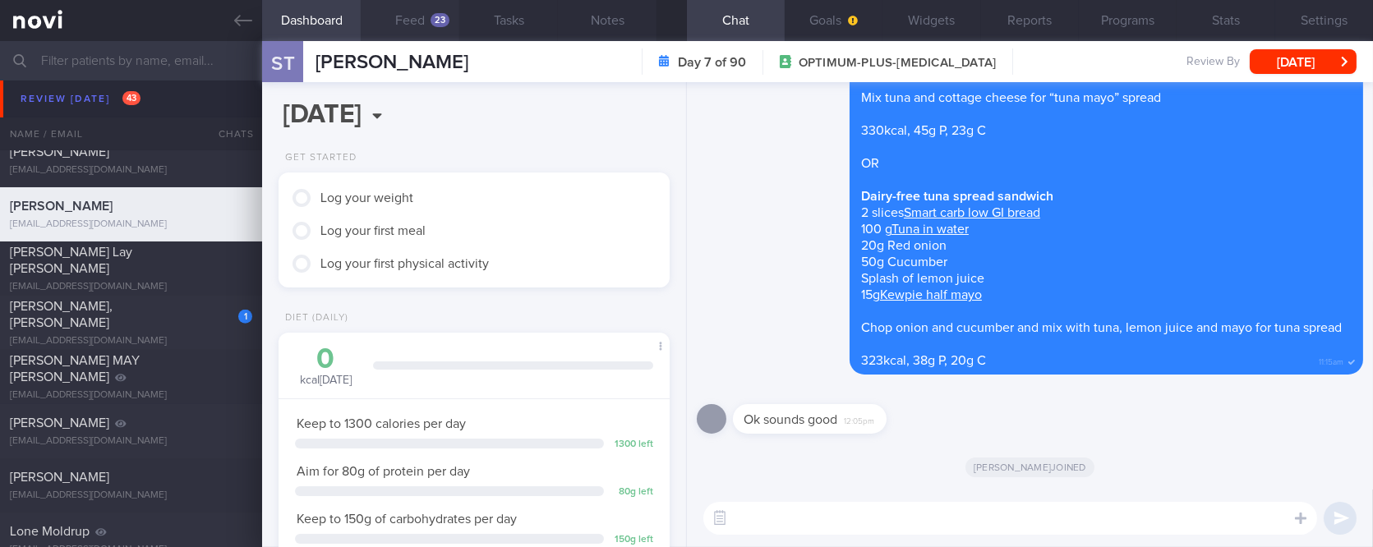
click at [441, 25] on div "23" at bounding box center [440, 20] width 19 height 14
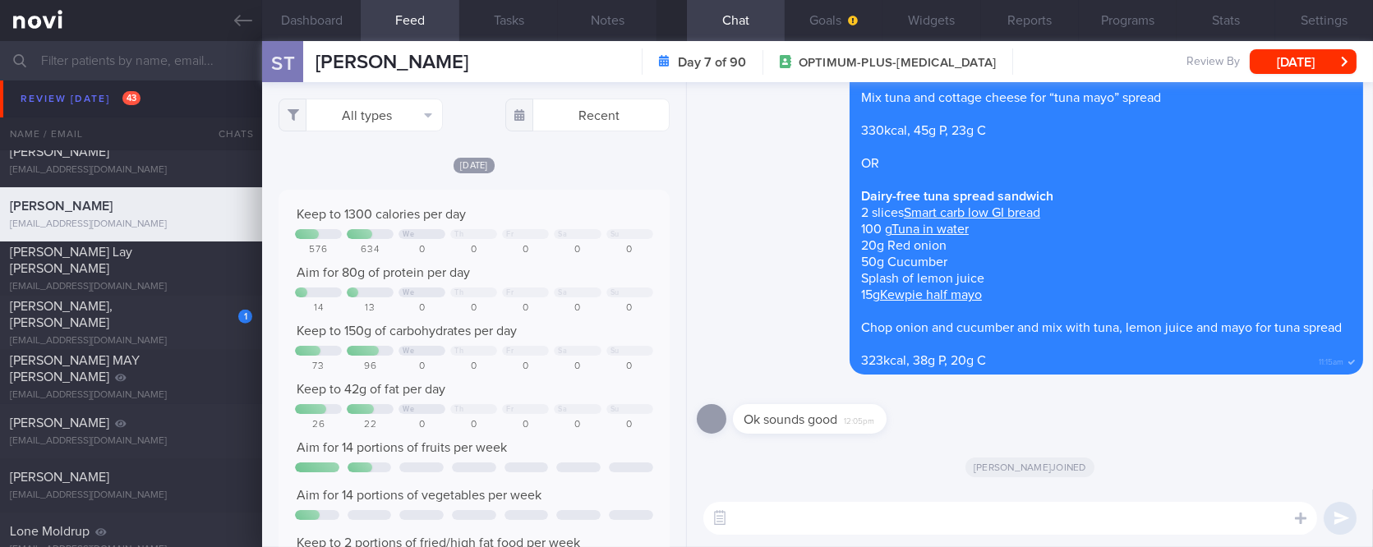
scroll to position [88, 352]
click at [362, 113] on button "All types" at bounding box center [361, 115] width 164 height 33
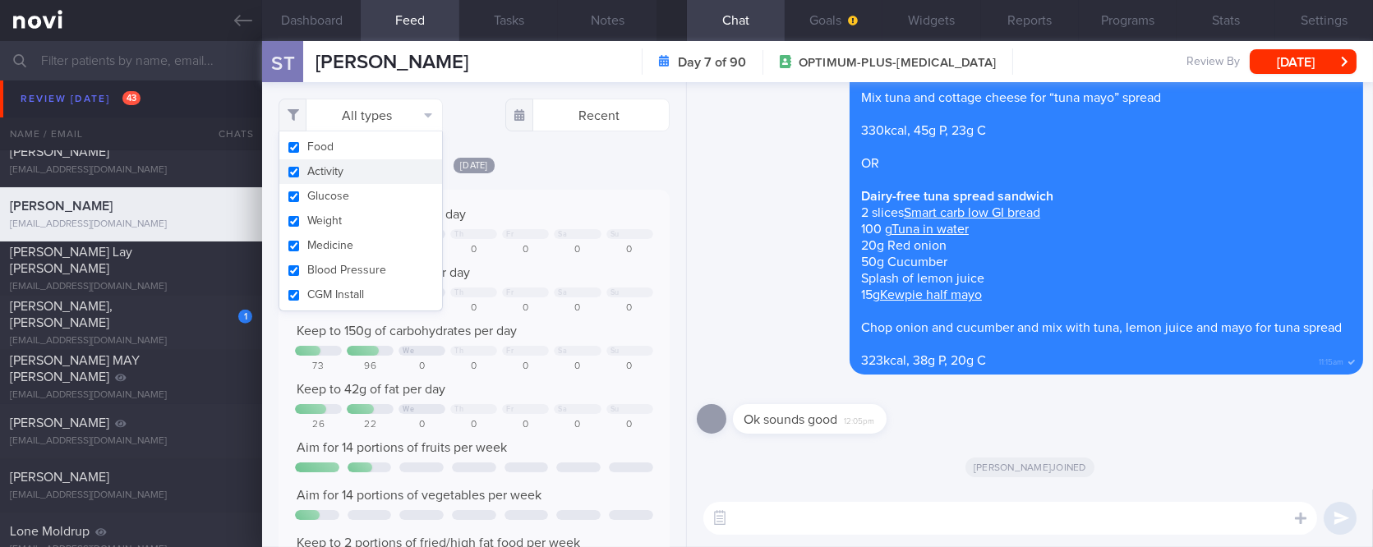
drag, startPoint x: 360, startPoint y: 164, endPoint x: 512, endPoint y: 209, distance: 158.4
click at [359, 166] on button "Activity" at bounding box center [360, 171] width 163 height 25
checkbox input "false"
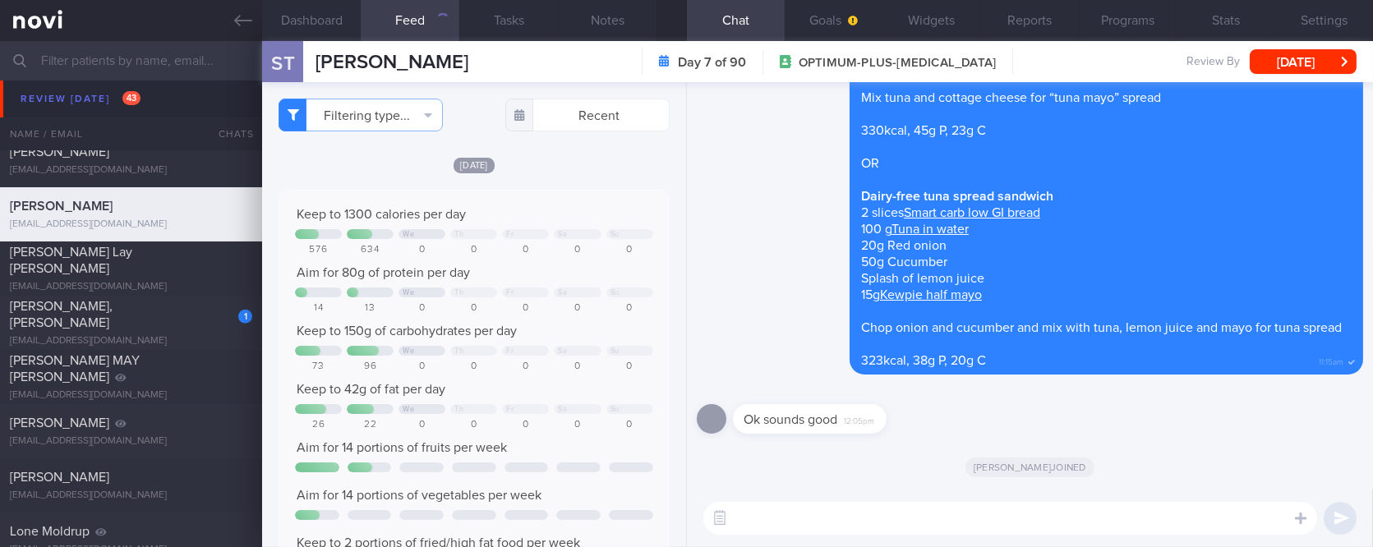
click at [512, 209] on div "Keep to 1300 calories per day" at bounding box center [473, 214] width 357 height 16
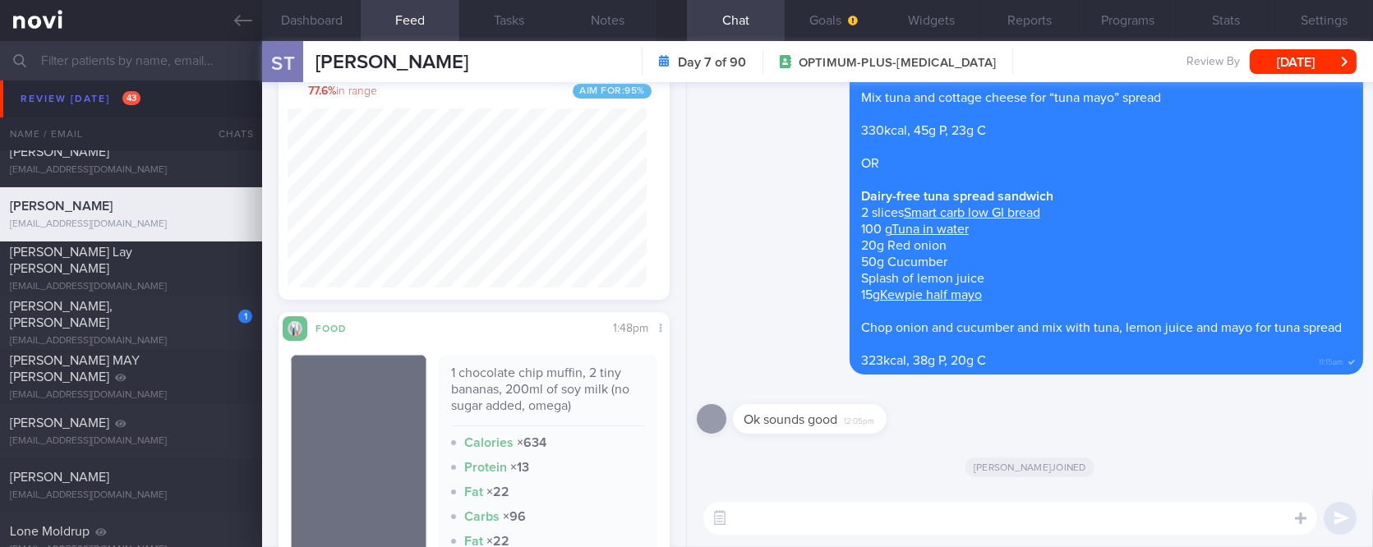
click at [792, 541] on div "​ ​" at bounding box center [1030, 519] width 686 height 58
click at [795, 529] on textarea at bounding box center [1010, 518] width 614 height 33
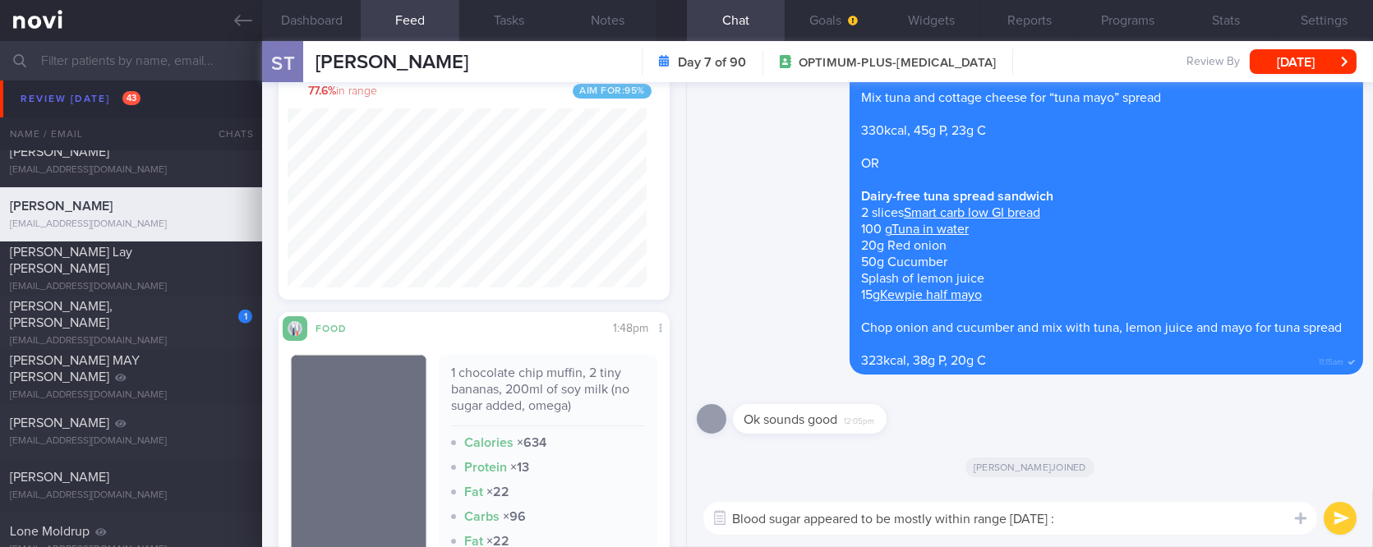
type textarea "Blood sugar appeared to be mostly within range yesterday :)"
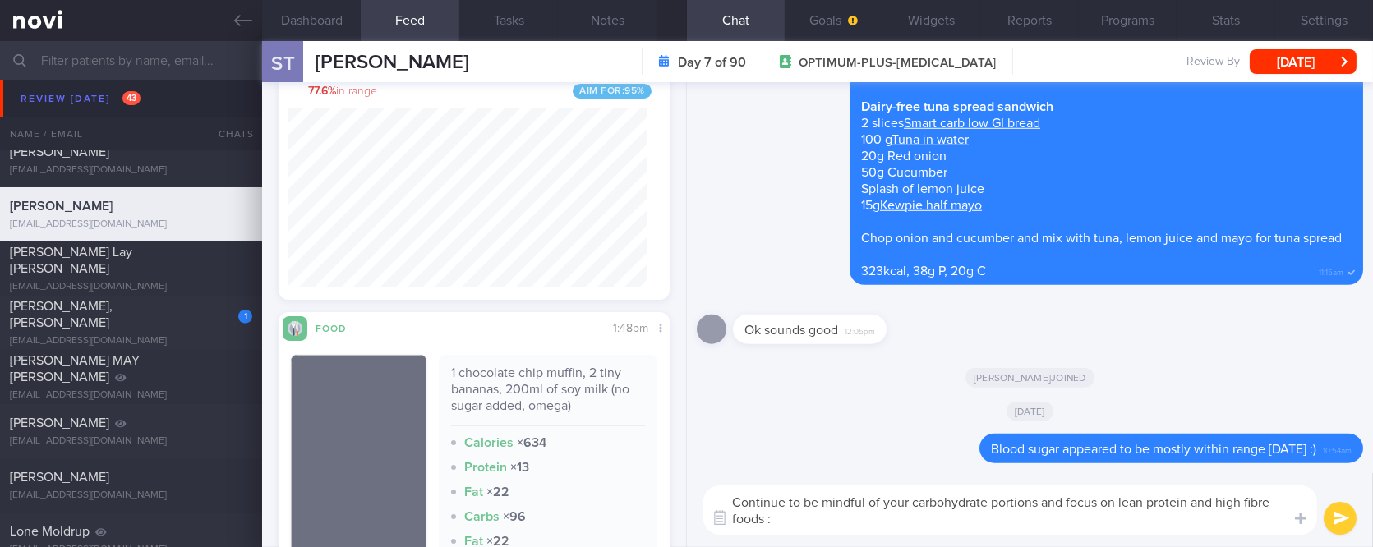
type textarea "Continue to be mindful of your carbohydrate portions and focus on lean protein …"
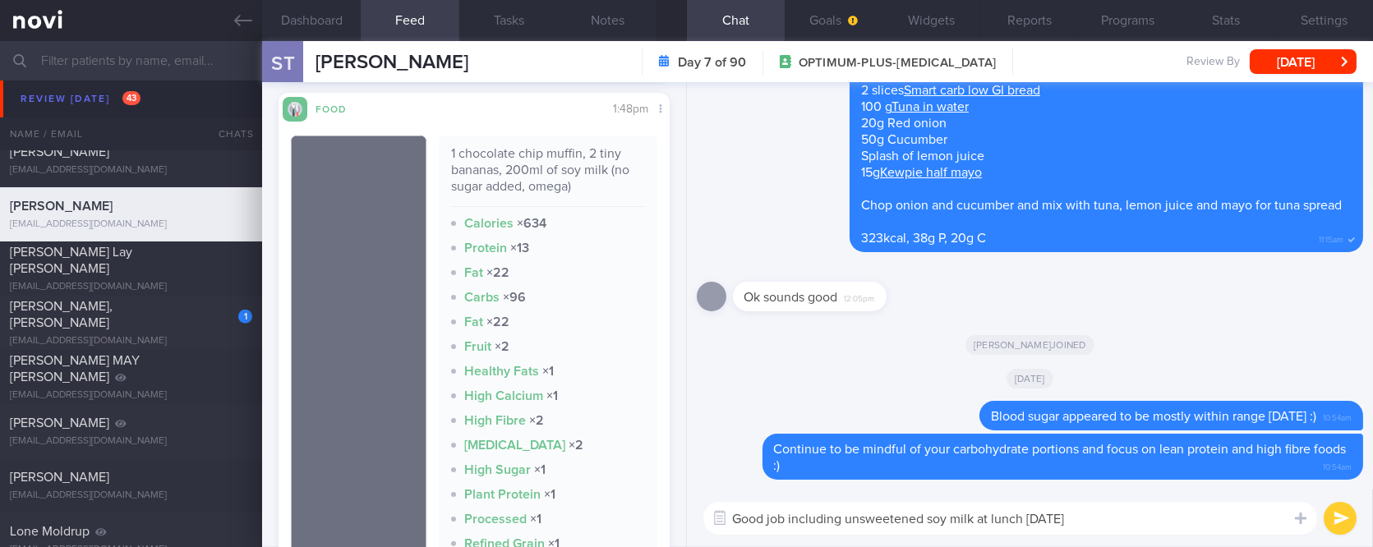
type textarea "Good job including unsweetened soy milk at lunch yesterdays"
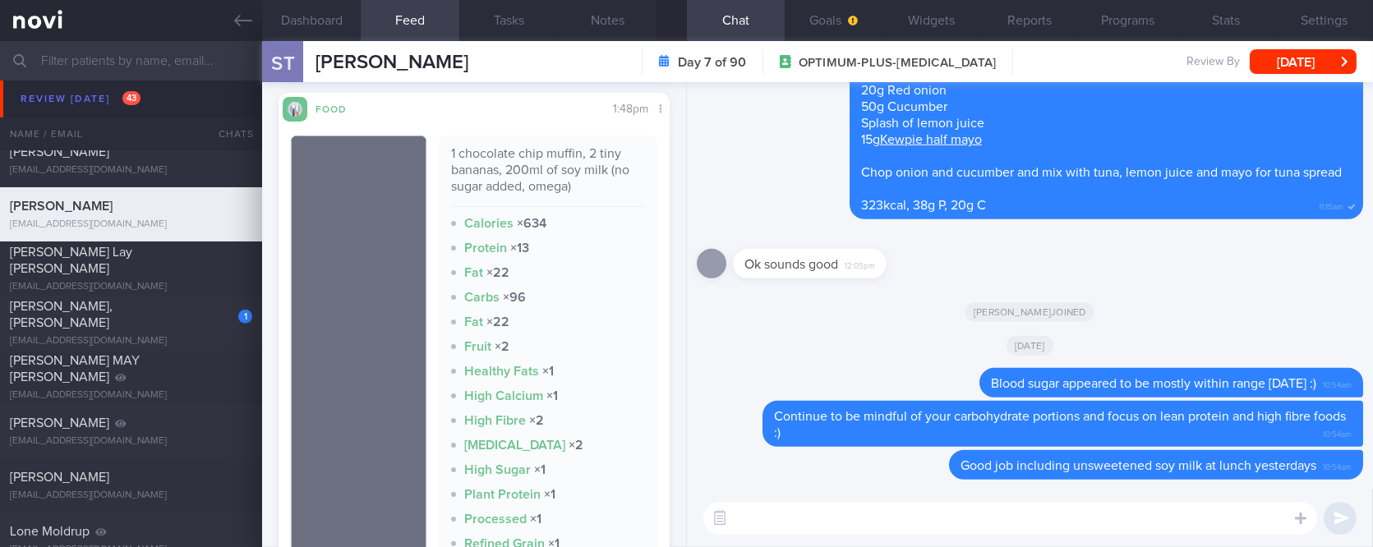
click at [1237, 508] on textarea at bounding box center [1010, 518] width 614 height 33
drag, startPoint x: 1294, startPoint y: 465, endPoint x: 940, endPoint y: 470, distance: 354.2
click at [949, 470] on div "Good job including unsweetened soy milk at lunch yesterdays 10:54am" at bounding box center [1156, 465] width 414 height 30
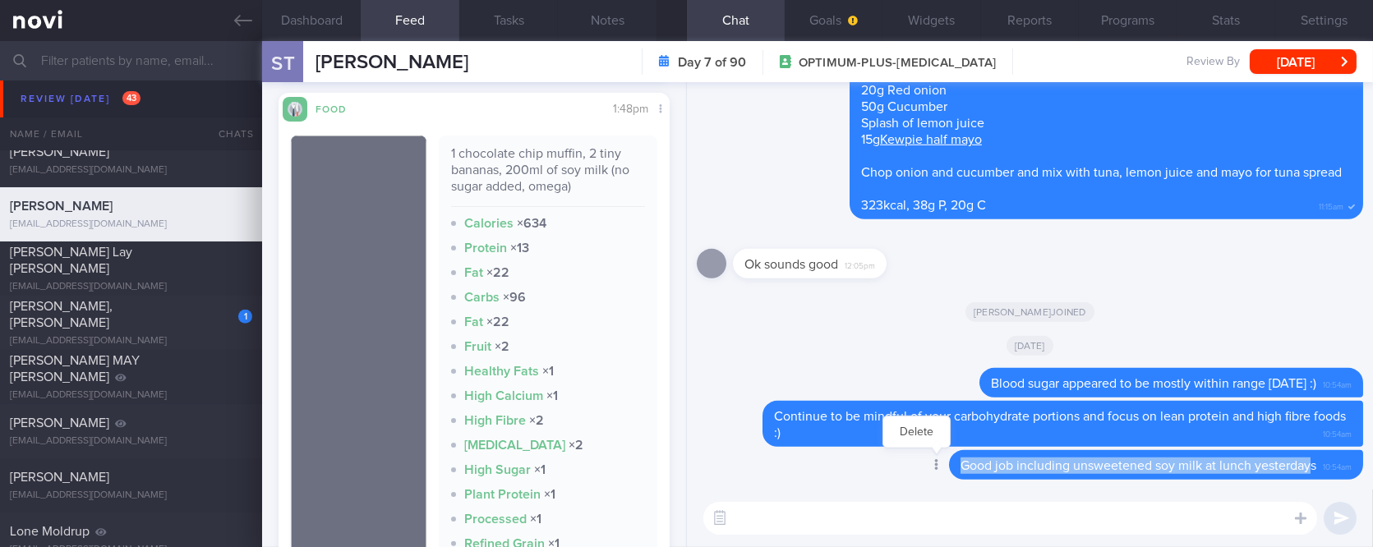
copy span "Good job including unsweetened soy milk at lunch yesterday"
click at [935, 470] on icon at bounding box center [936, 465] width 3 height 12
click at [934, 463] on icon at bounding box center [936, 465] width 4 height 12
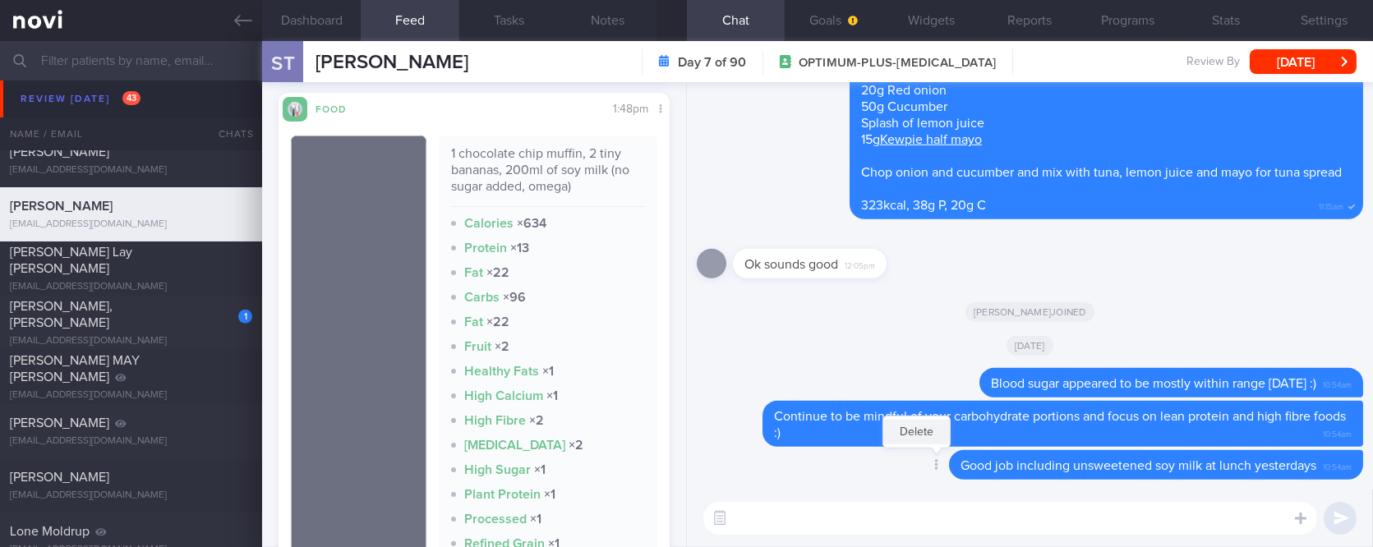
click at [901, 434] on button "Delete" at bounding box center [916, 432] width 67 height 25
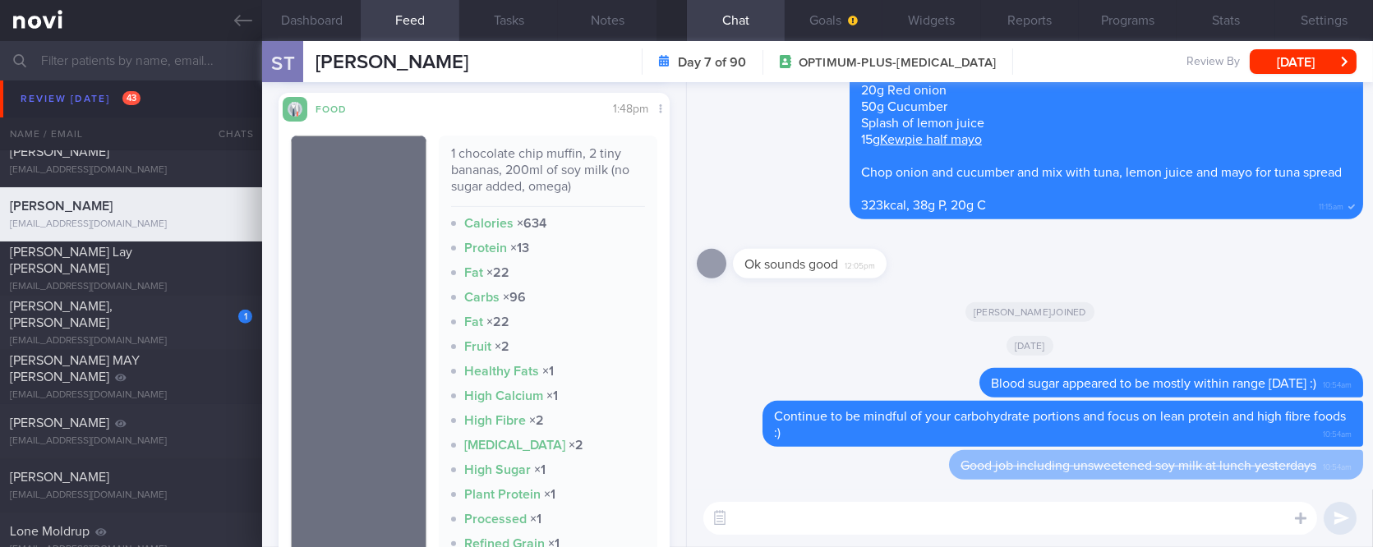
click at [769, 519] on textarea at bounding box center [1010, 518] width 614 height 33
paste textarea "Good job including unsweetened soy milk at lunch yesterday"
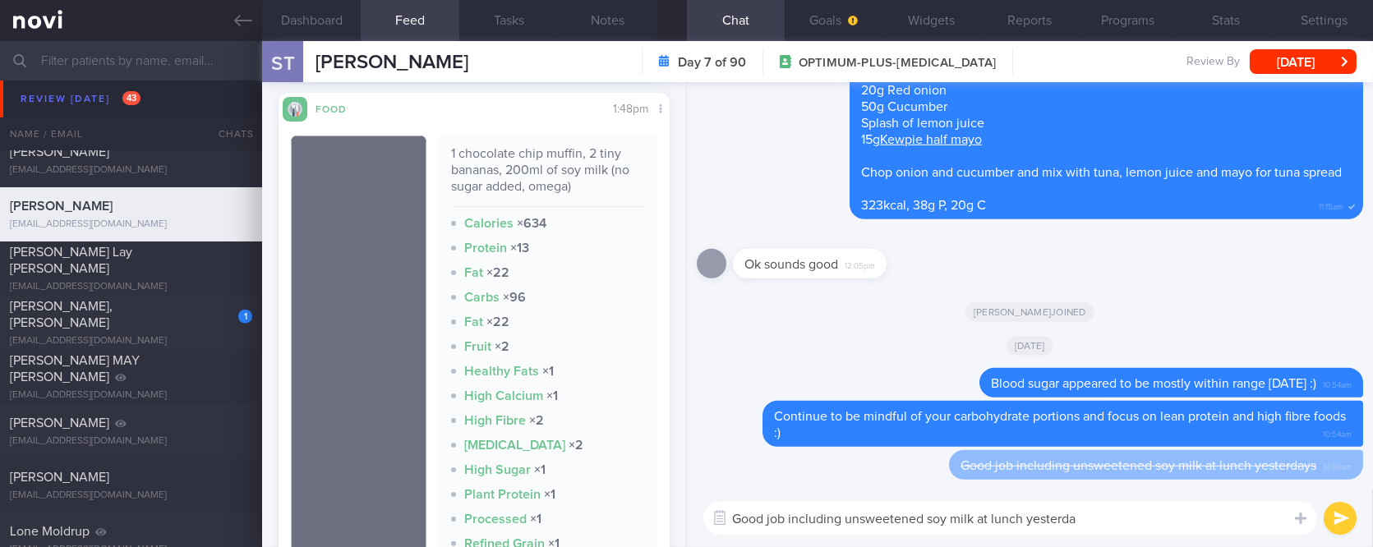
type textarea "Good job including unsweetened soy milk at lunch yesterday"
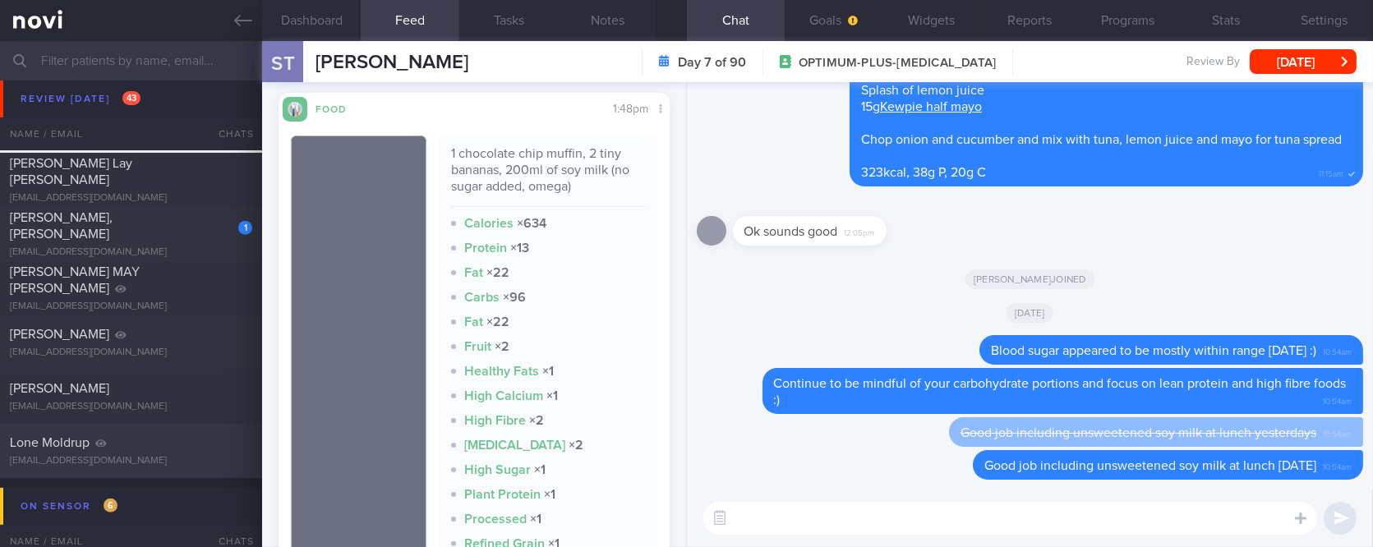
scroll to position [2081, 0]
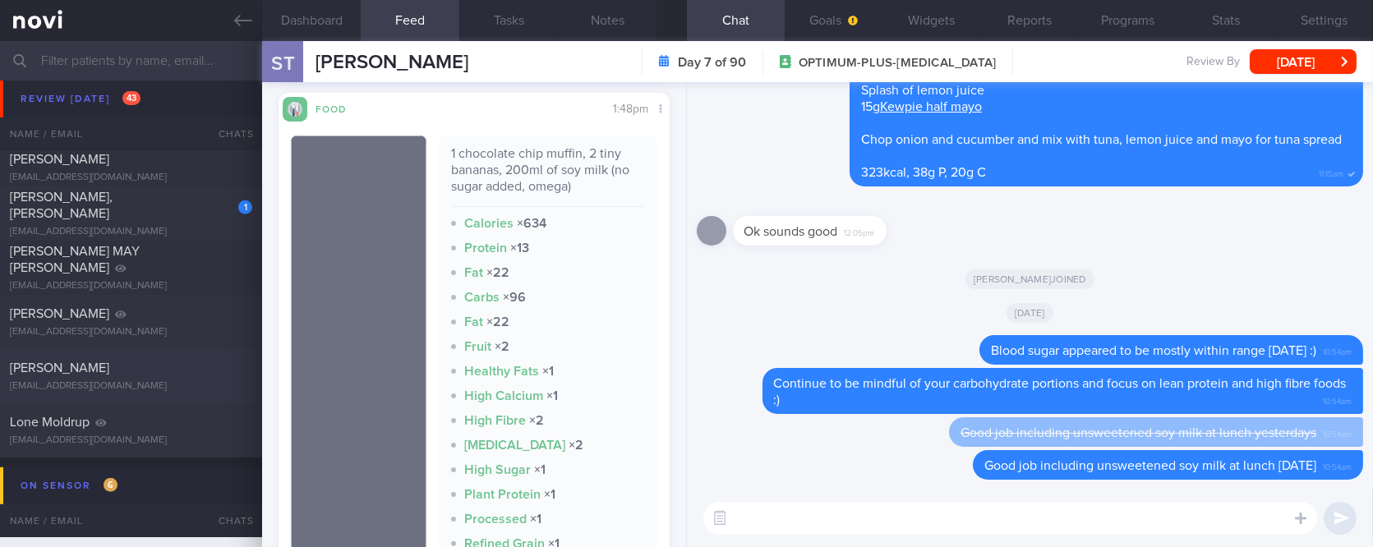
click at [208, 381] on div "hansungwook@gmail.com" at bounding box center [131, 386] width 242 height 12
type input "tracked. HTN"
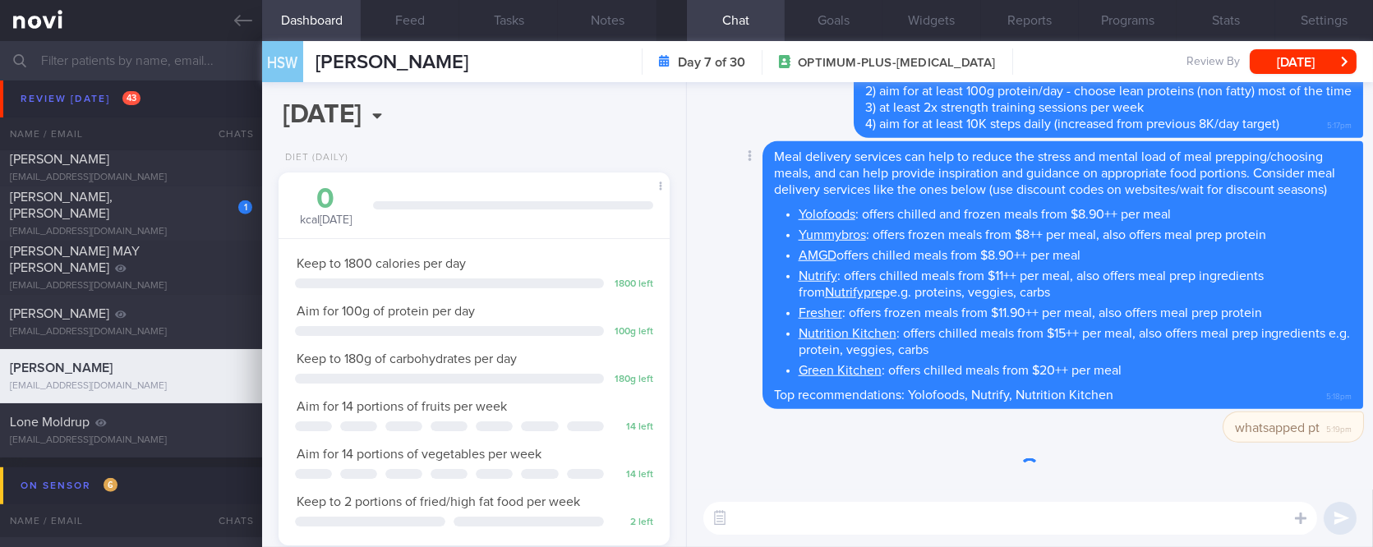
scroll to position [196, 344]
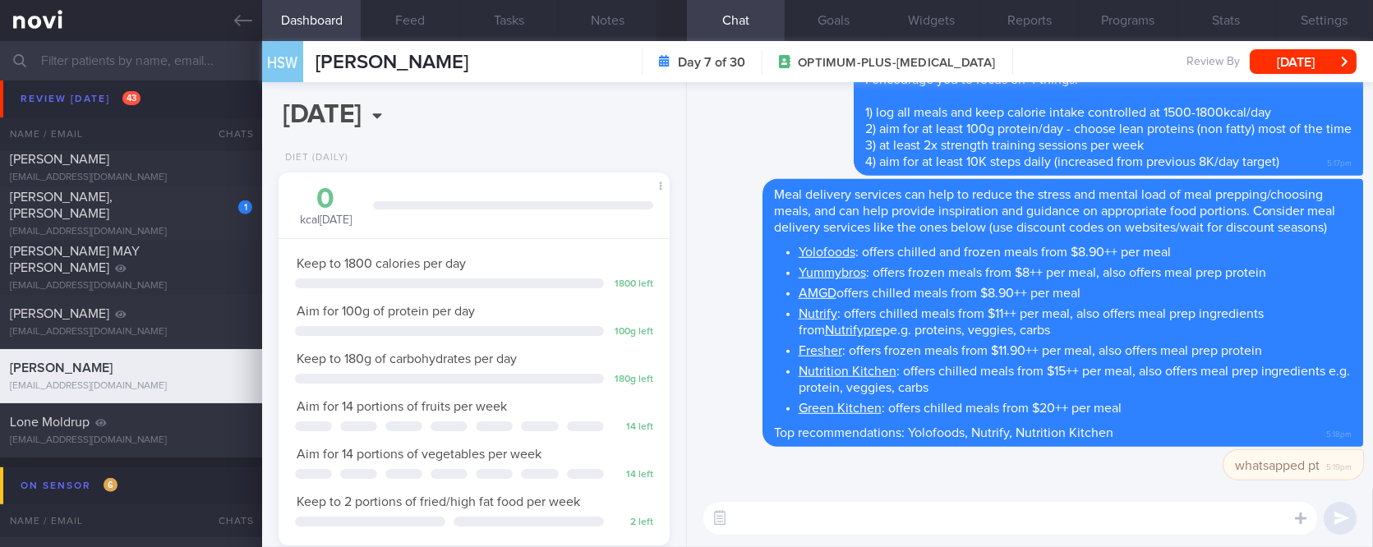
click at [1039, 513] on textarea at bounding box center [1010, 518] width 614 height 33
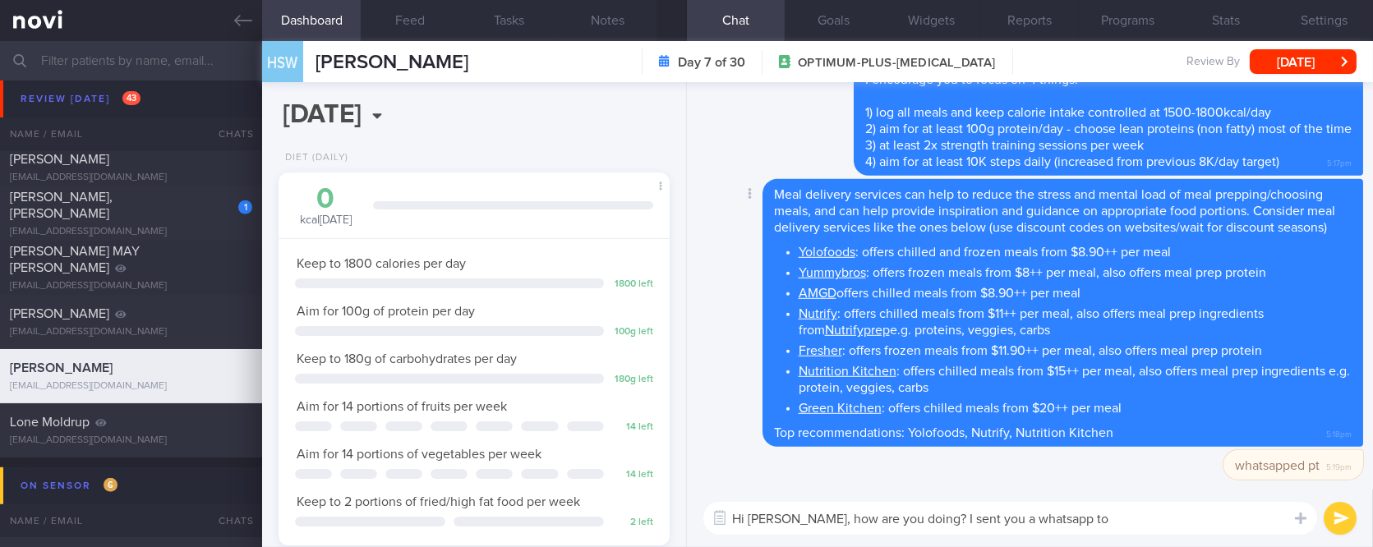
type textarea "Hi Mr Han, how are you doing? I sent you a whatsapp too"
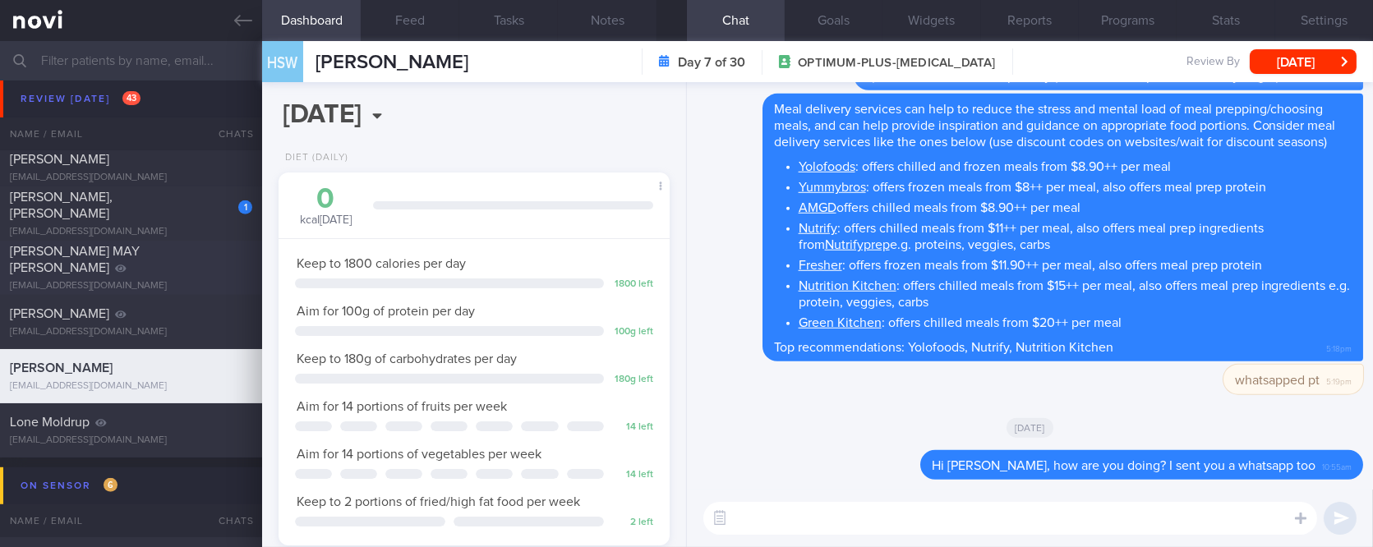
scroll to position [2191, 0]
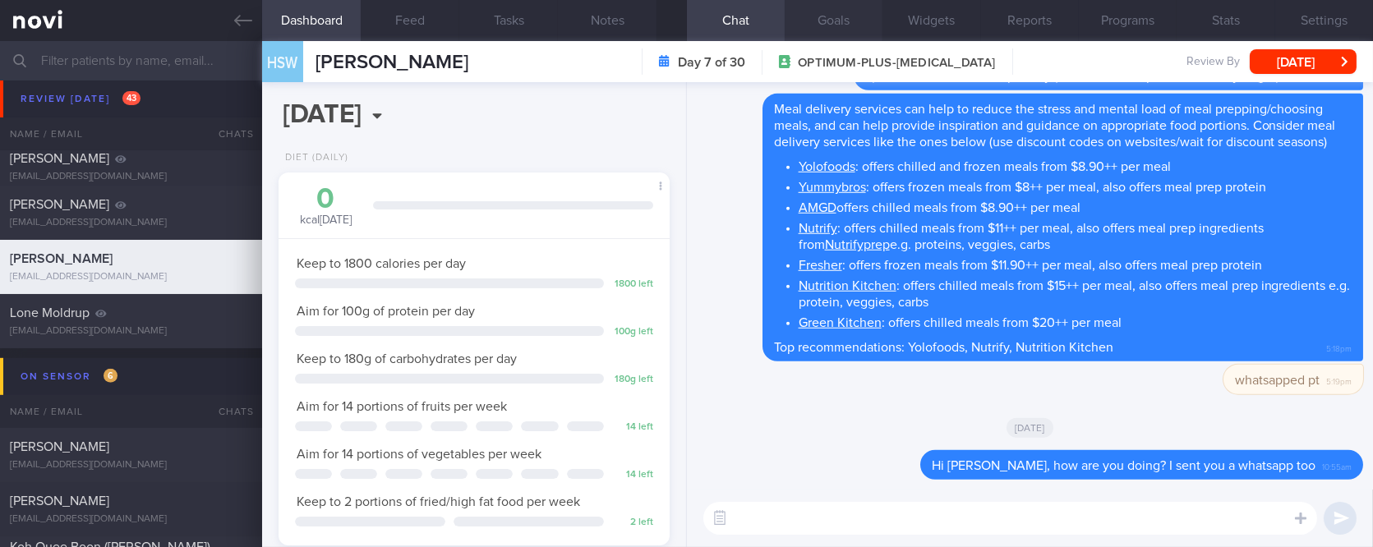
click at [839, 26] on button "Goals" at bounding box center [834, 20] width 98 height 41
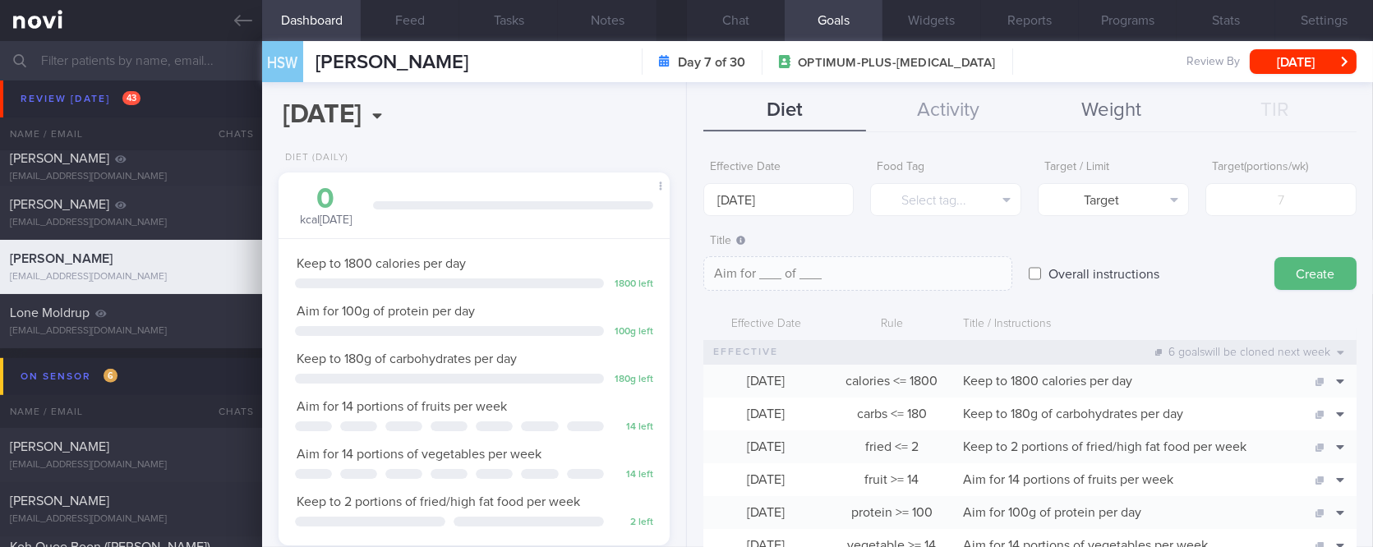
click at [1100, 115] on button "Weight" at bounding box center [1112, 110] width 164 height 41
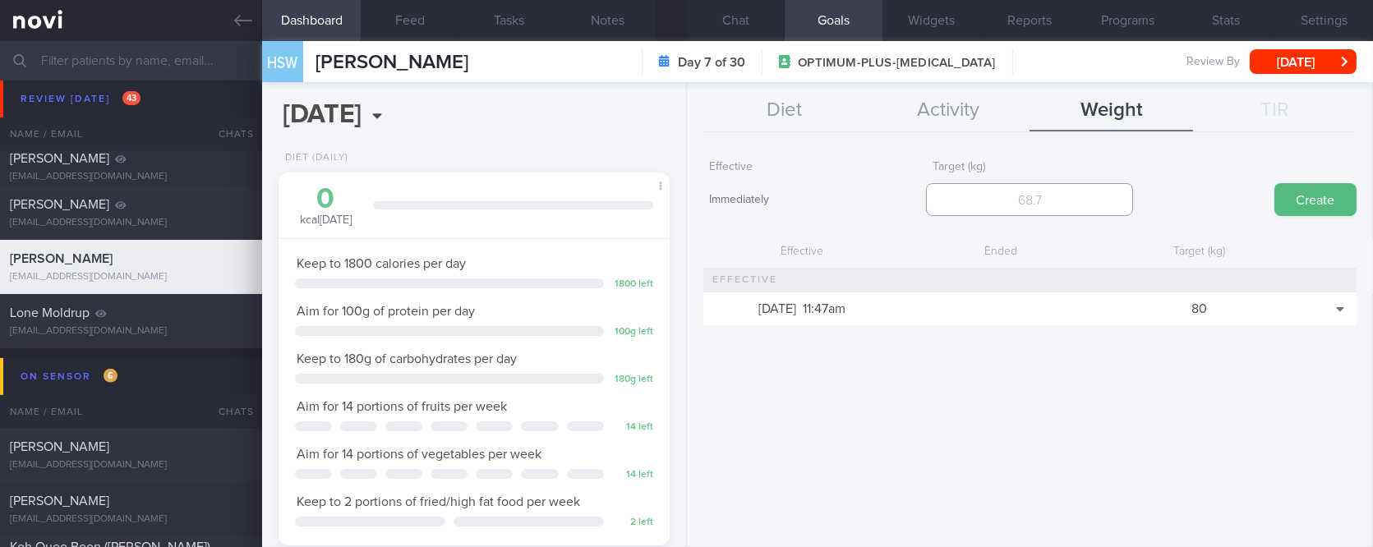
click at [1075, 194] on input "number" at bounding box center [1029, 199] width 207 height 33
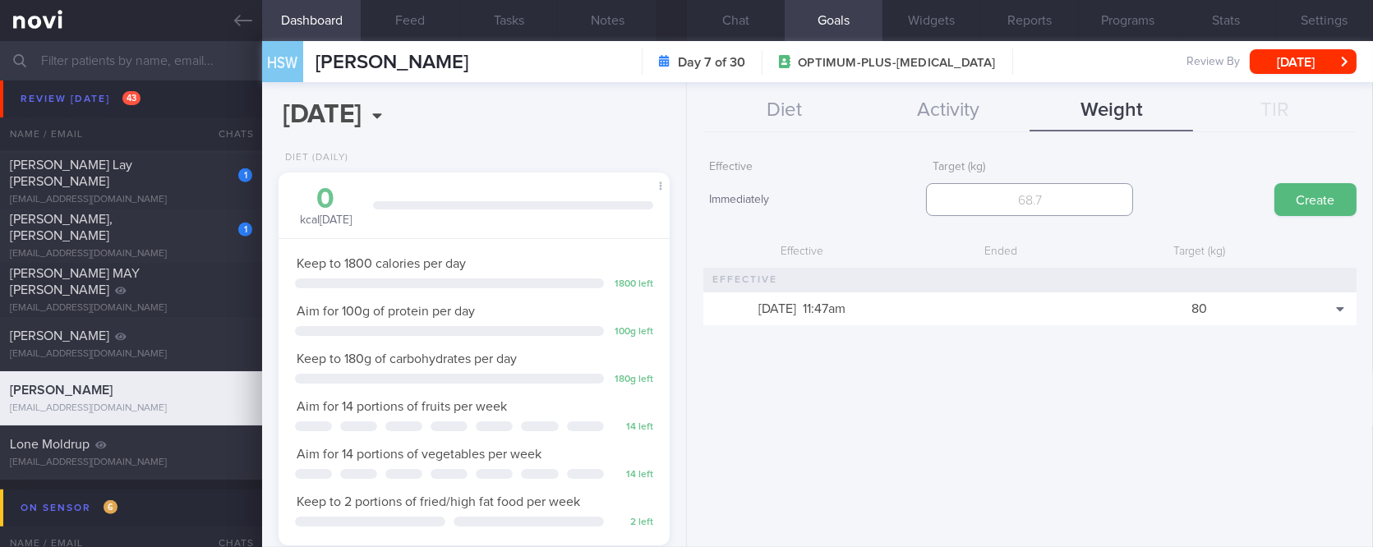
scroll to position [2081, 0]
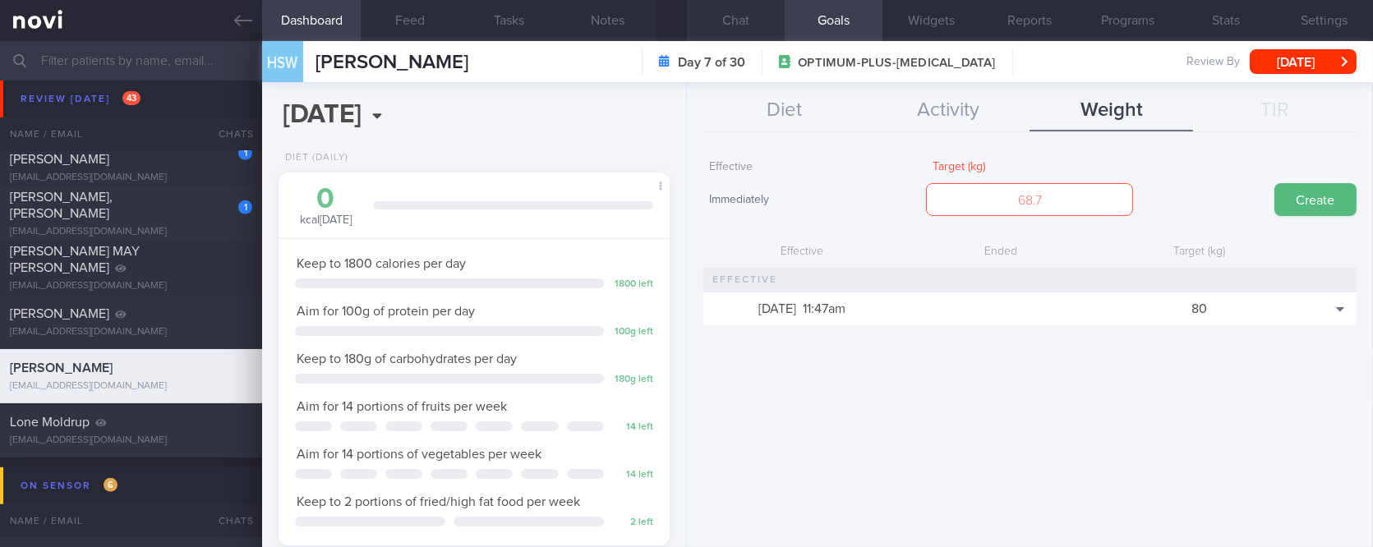
click at [757, 20] on button "Chat" at bounding box center [736, 20] width 98 height 41
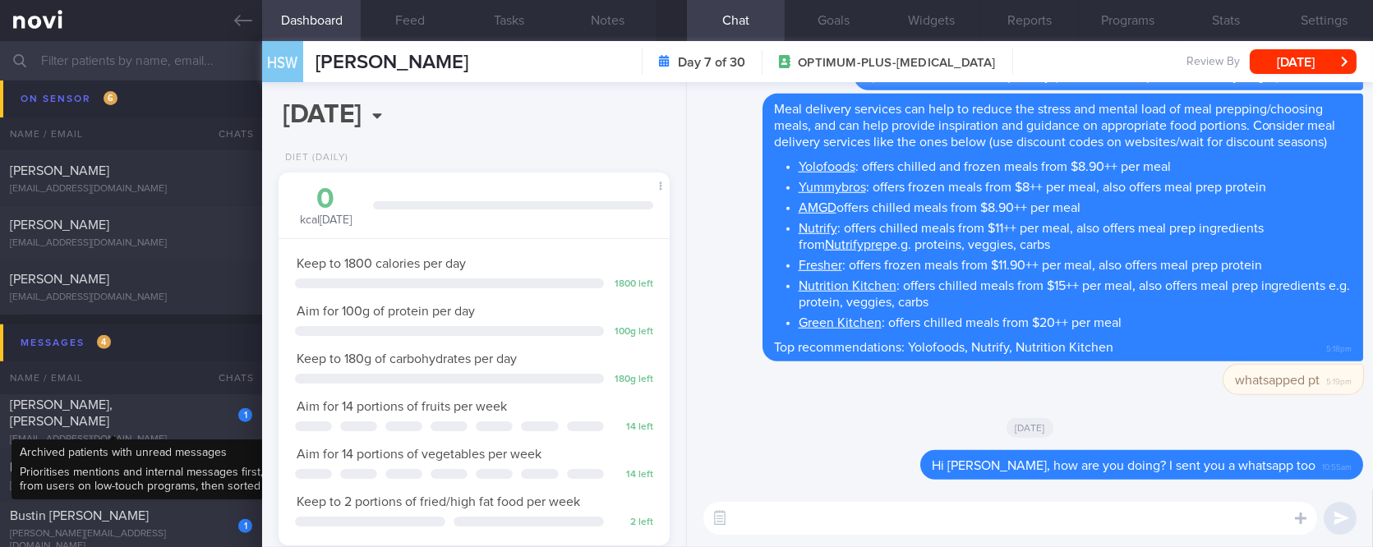
scroll to position [2848, 0]
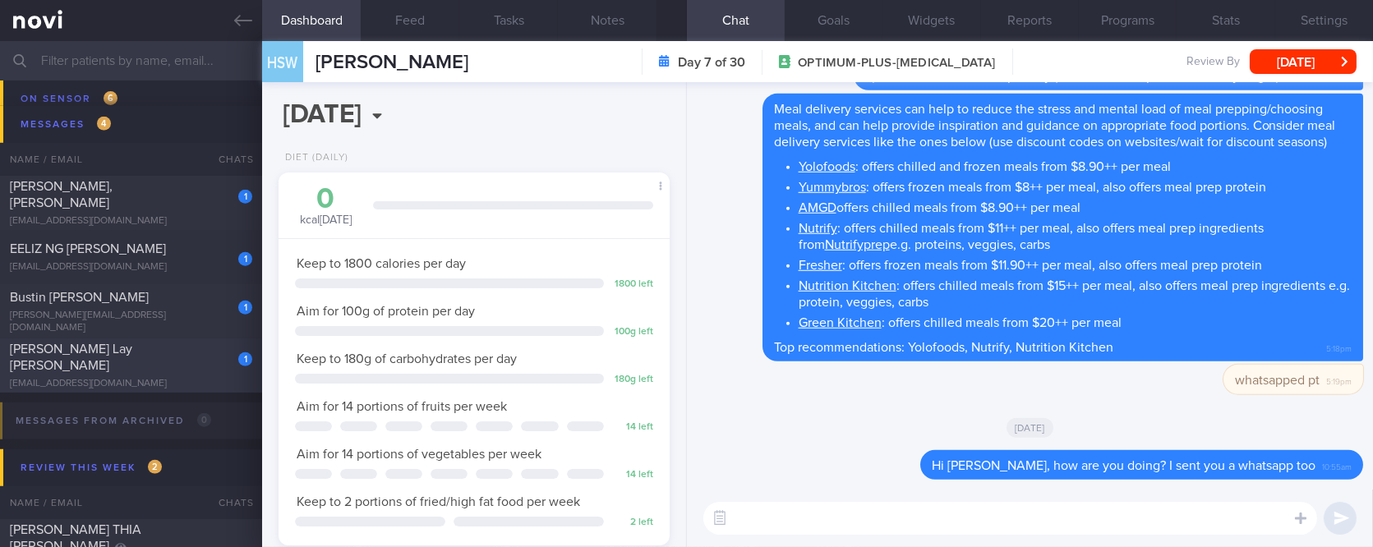
click at [202, 364] on div "Nena Tan Lay Kee" at bounding box center [129, 357] width 238 height 33
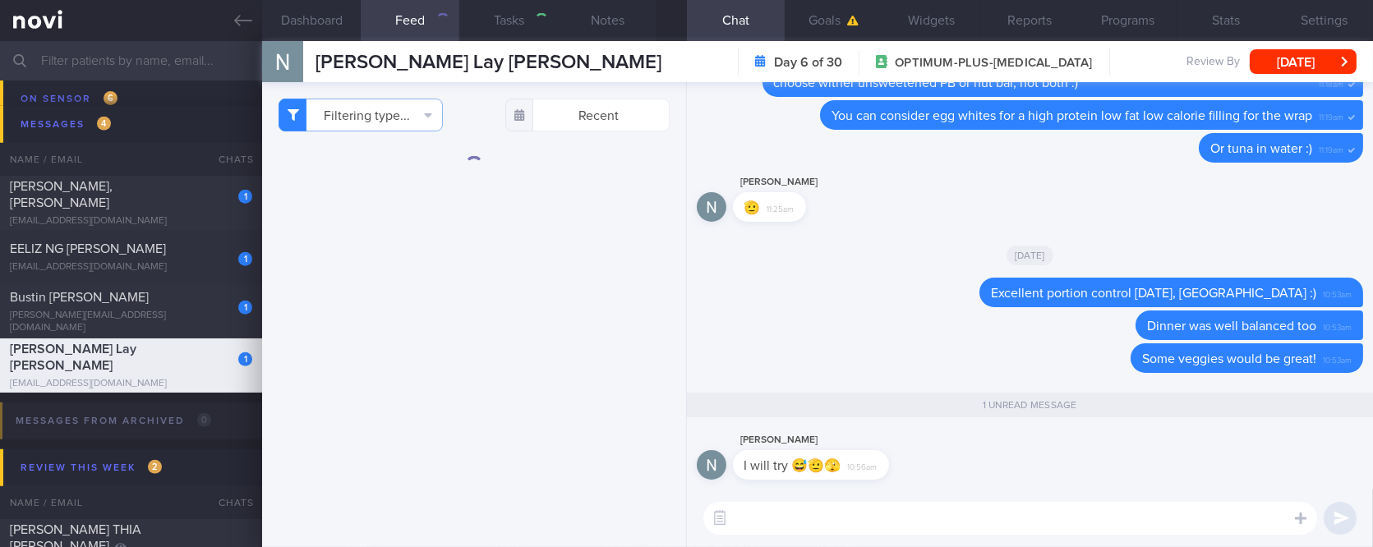
type input "tracked"
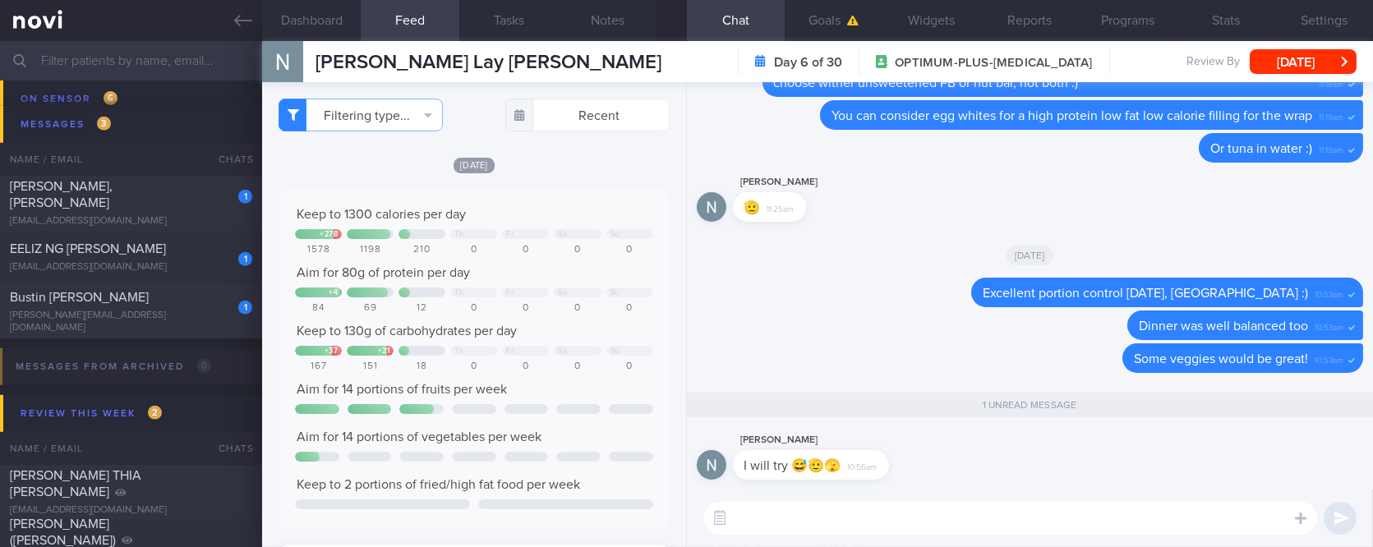
click at [923, 257] on div "[DATE]" at bounding box center [1030, 255] width 666 height 46
click at [847, 16] on icon "button" at bounding box center [853, 21] width 12 height 10
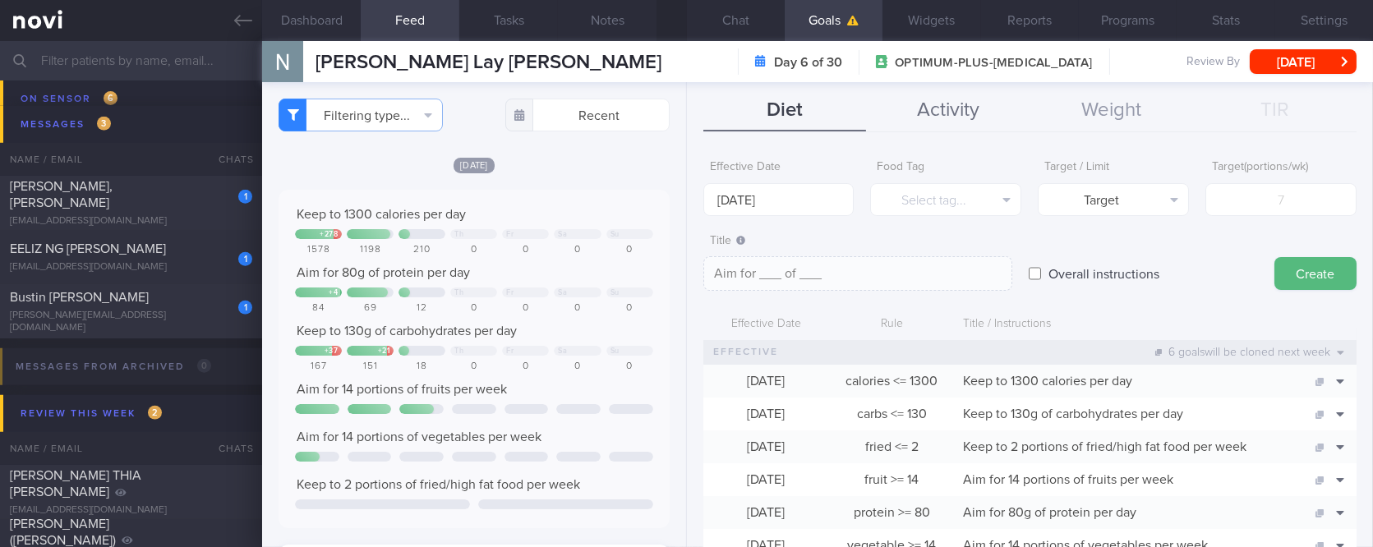
click at [975, 106] on button "Activity" at bounding box center [948, 110] width 164 height 41
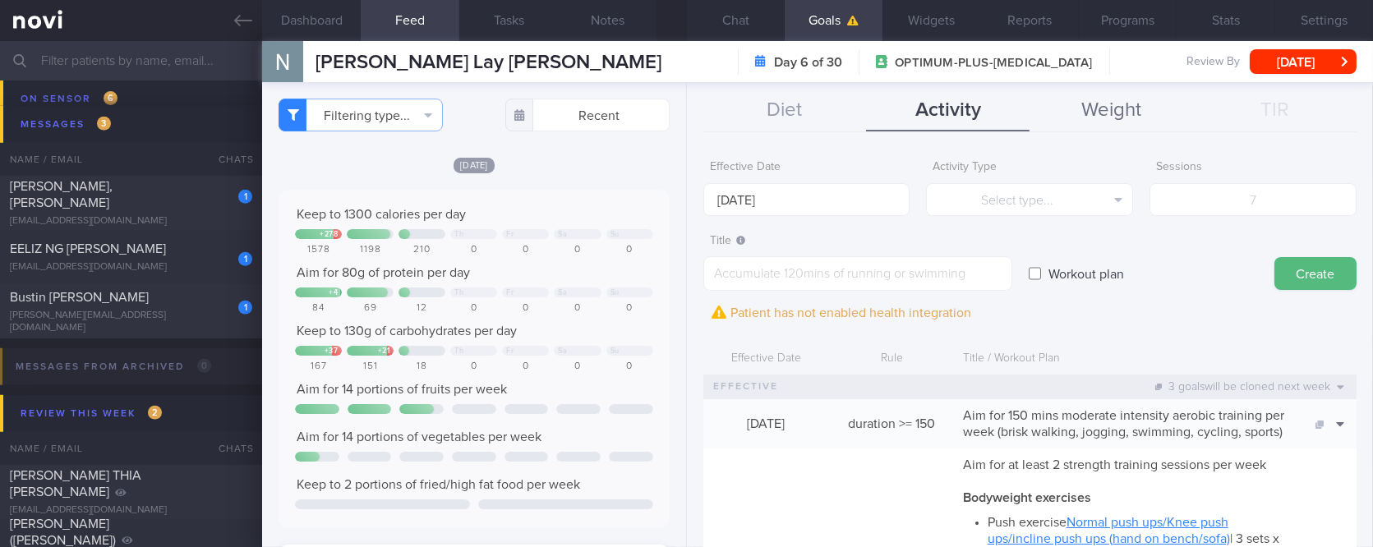
click at [1081, 115] on button "Weight" at bounding box center [1112, 110] width 164 height 41
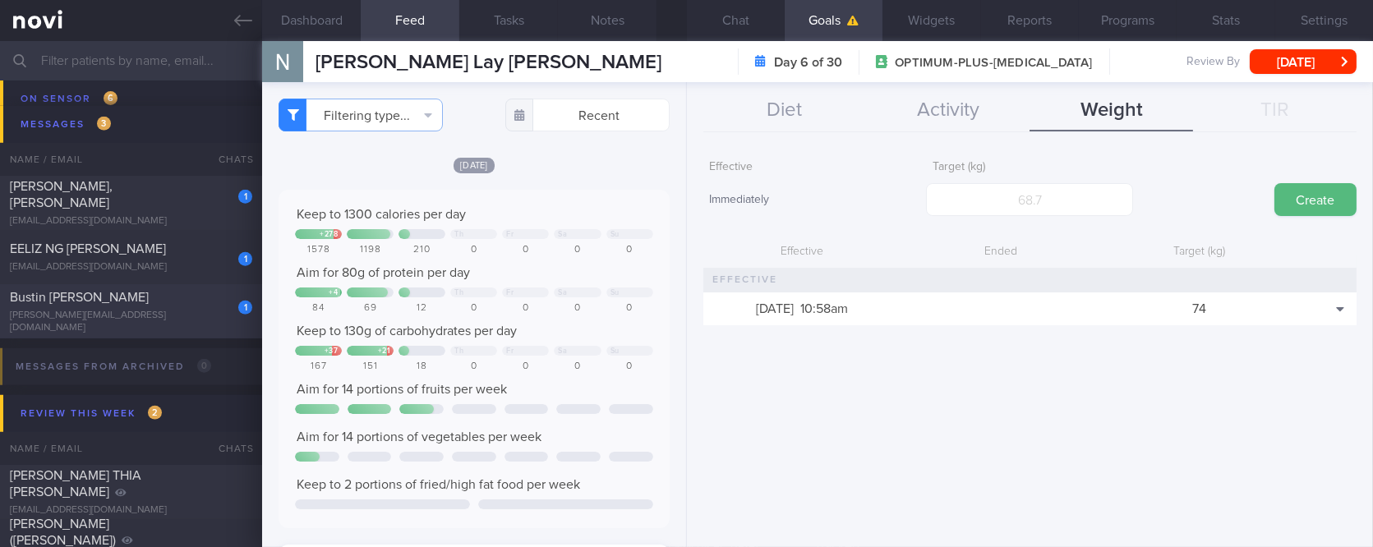
click at [206, 329] on div "1 [PERSON_NAME] Marie [EMAIL_ADDRESS][DOMAIN_NAME] [DATE] OPTIMUM-PLUS-[MEDICAL…" at bounding box center [686, 311] width 1373 height 54
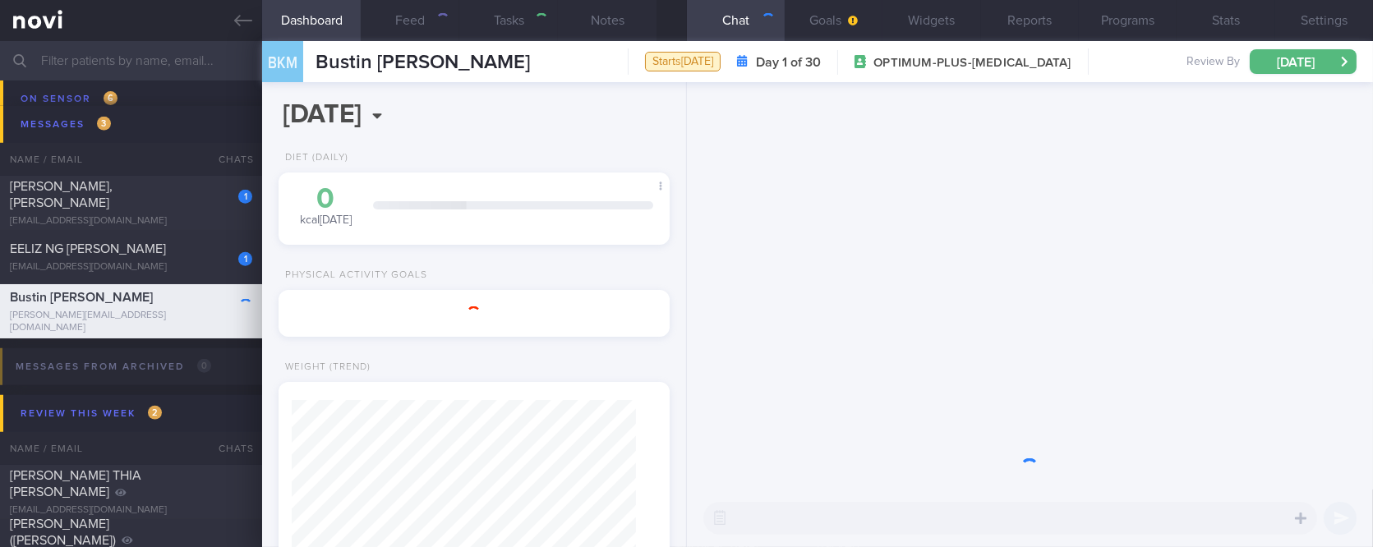
select select "8"
type input "Tracked. [PERSON_NAME]"
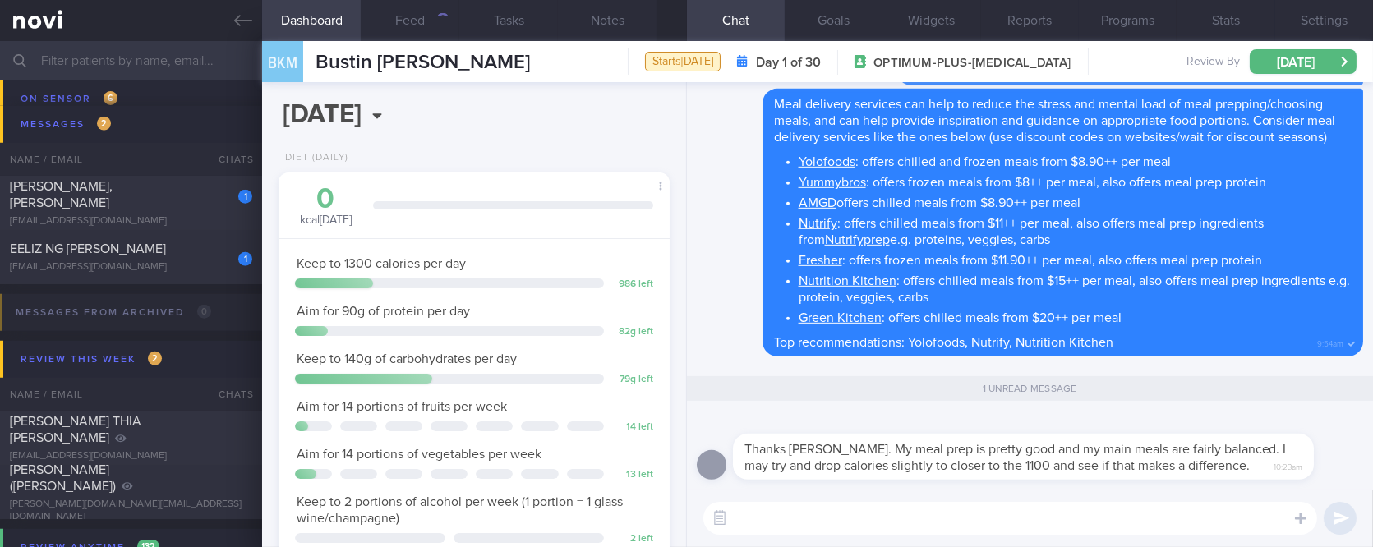
click at [1034, 514] on textarea at bounding box center [1010, 518] width 614 height 33
click at [1032, 509] on textarea at bounding box center [1010, 518] width 614 height 33
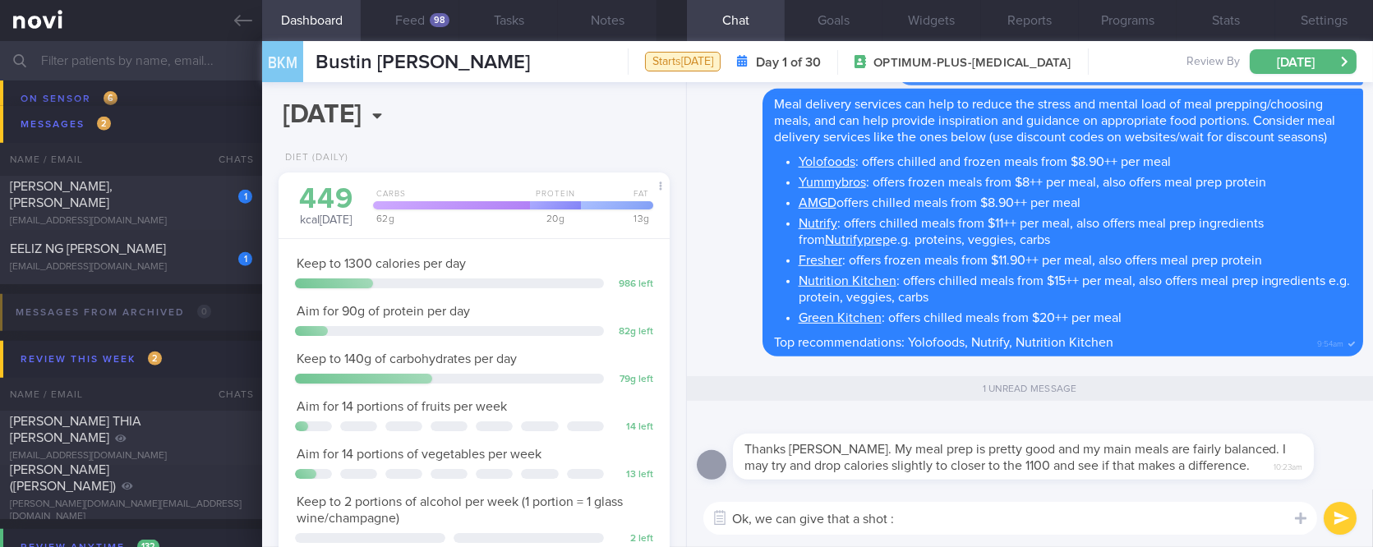
type textarea "Ok, we can give that a shot :)"
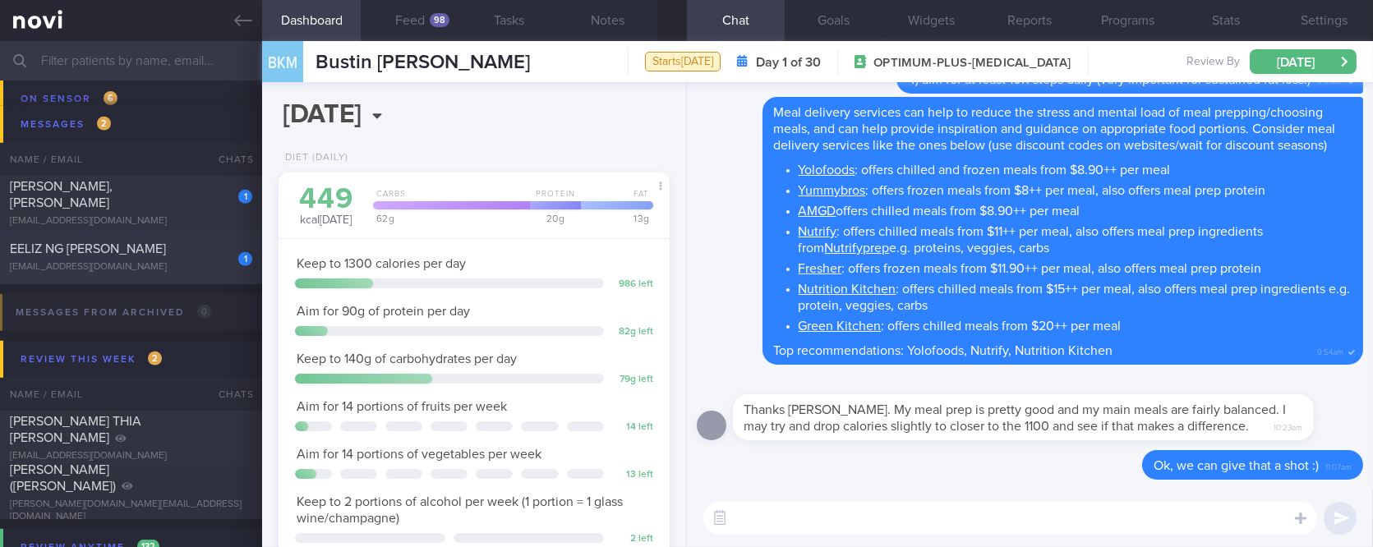
click at [231, 251] on div "1" at bounding box center [234, 253] width 36 height 25
type input "tracked."
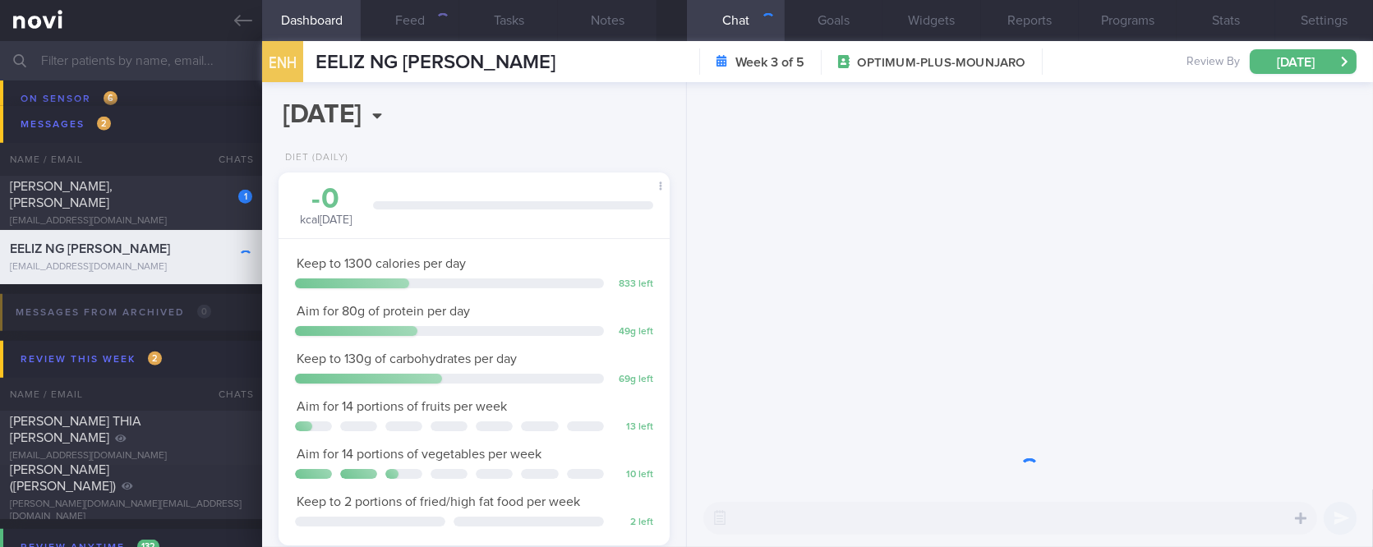
scroll to position [196, 344]
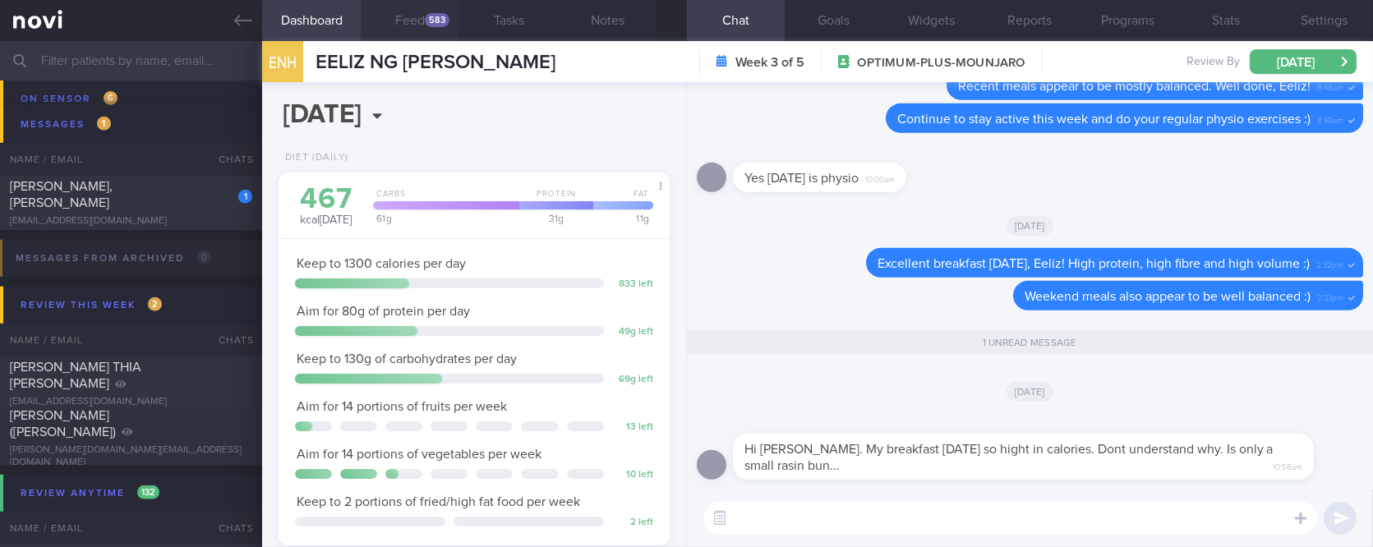
click at [427, 20] on div "583" at bounding box center [437, 20] width 25 height 14
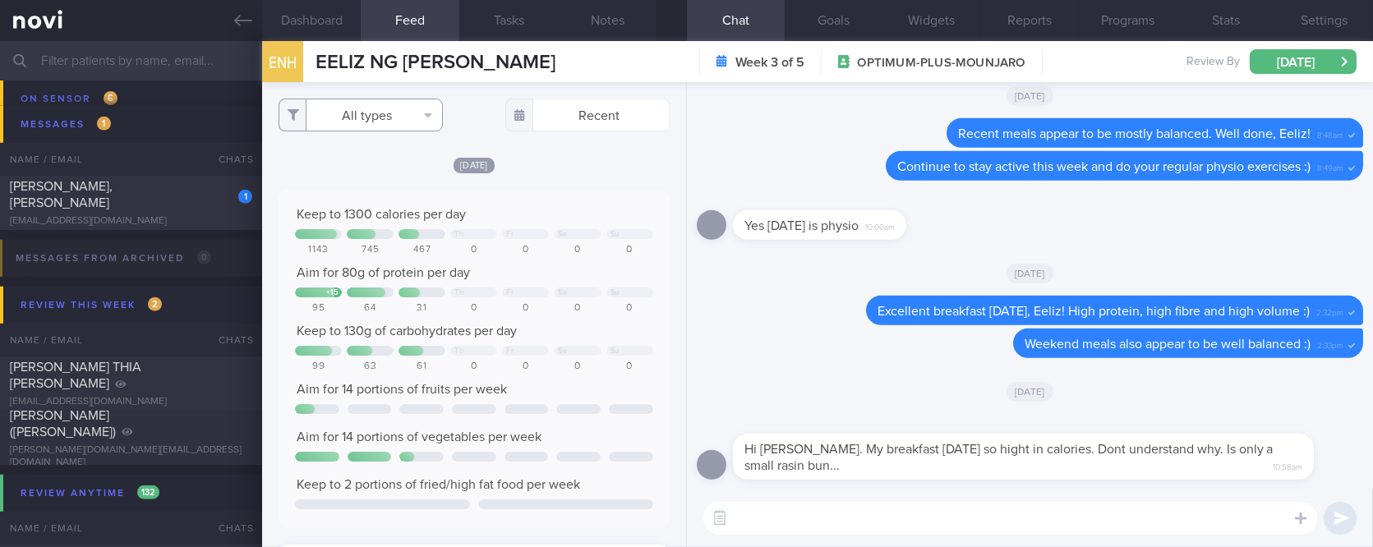
click at [404, 117] on button "All types" at bounding box center [361, 115] width 164 height 33
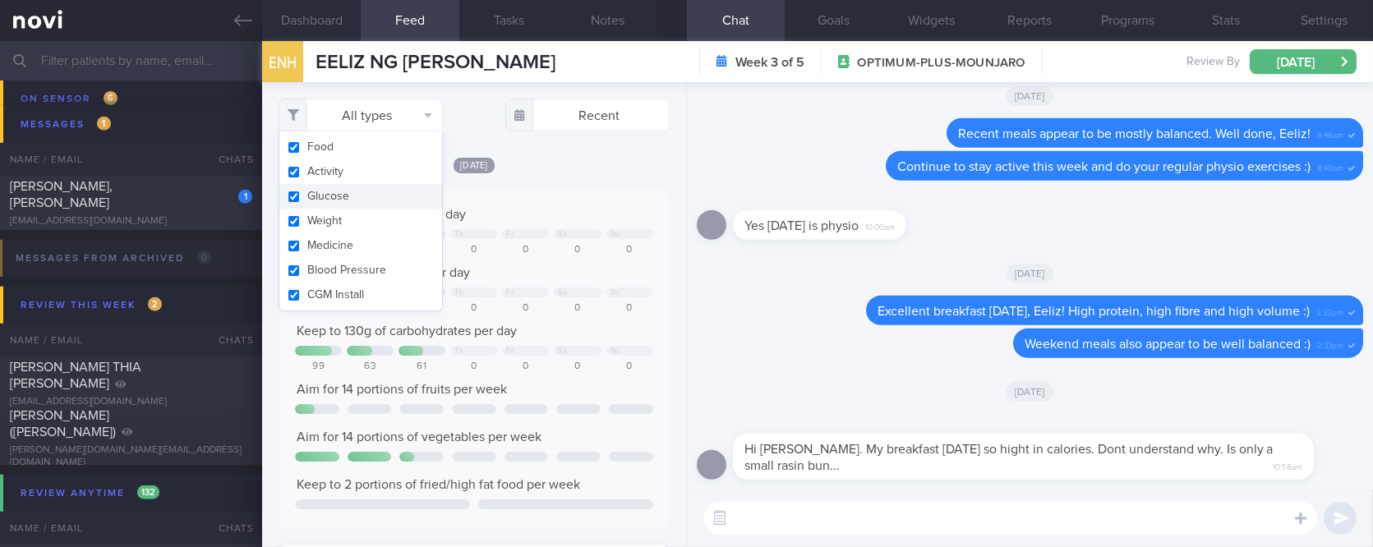
click at [342, 189] on button "Glucose" at bounding box center [360, 196] width 163 height 25
checkbox input "false"
click at [342, 166] on button "Activity" at bounding box center [360, 171] width 163 height 25
checkbox input "false"
click at [500, 190] on div "Keep to 1300 calories per day Th Fr Sa Su 1143 745 467 0 0 0 0 Aim for 80g of p…" at bounding box center [474, 359] width 390 height 339
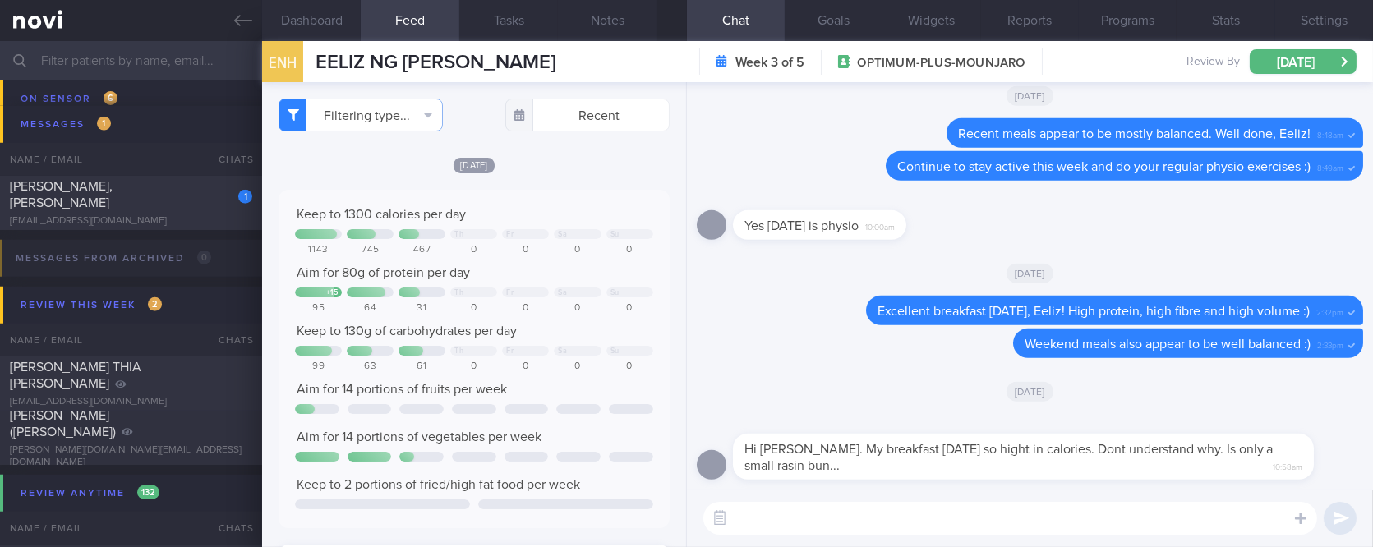
click at [802, 523] on textarea at bounding box center [1010, 518] width 614 height 33
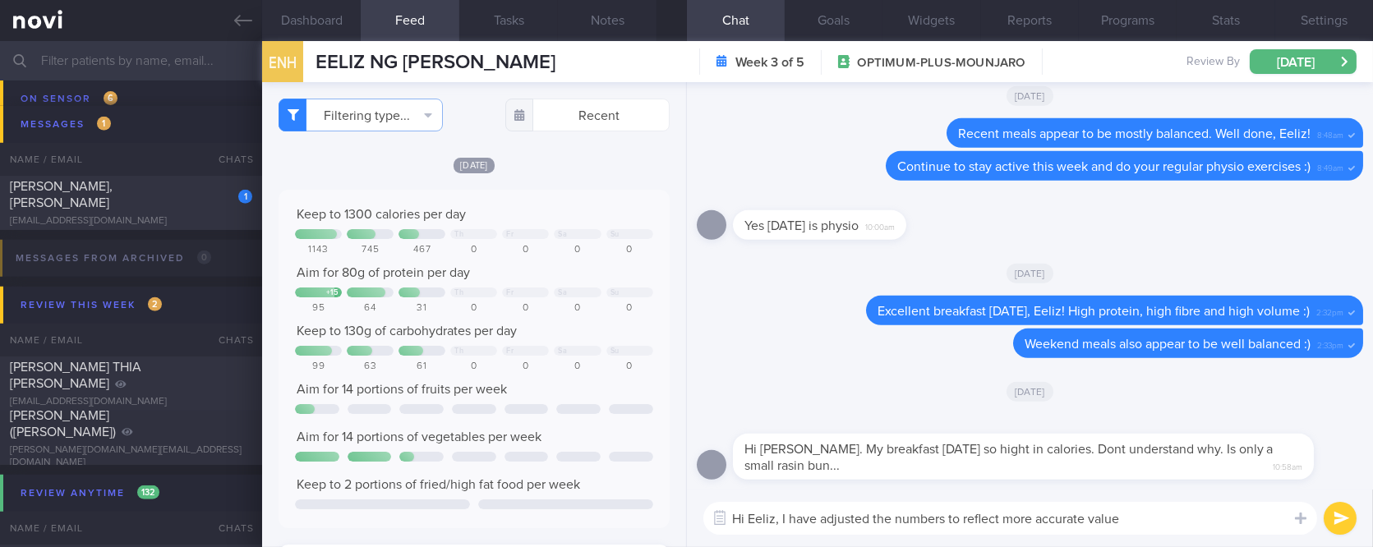
type textarea "Hi Eeliz, I have adjusted the numbers to reflect more accurate values"
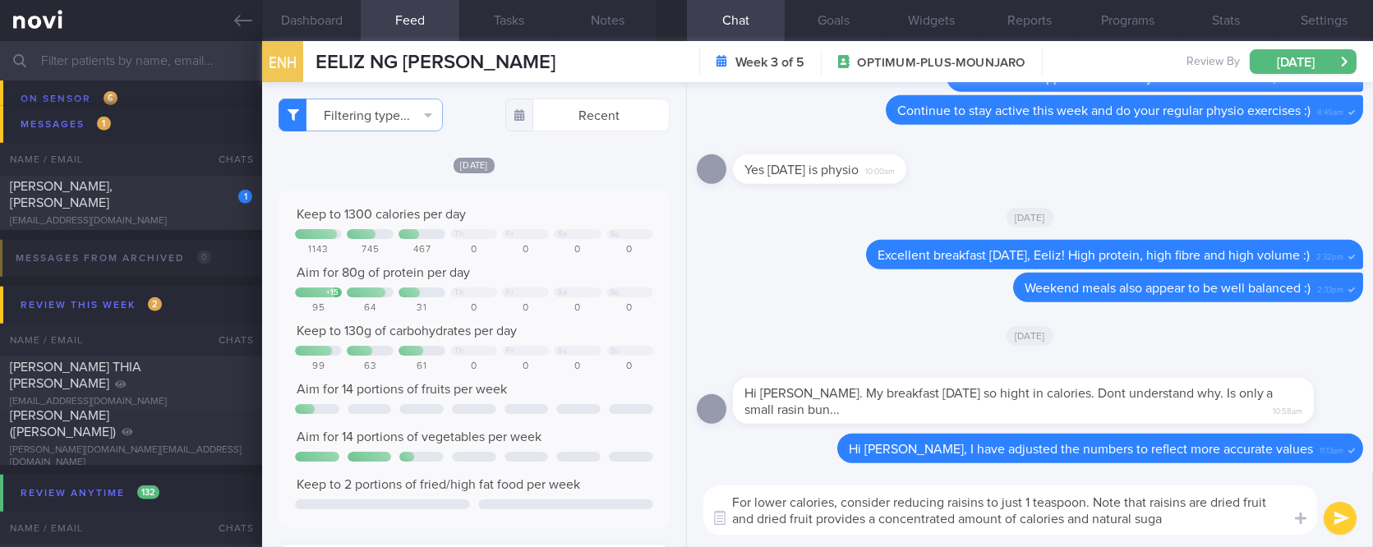
type textarea "For lower calories, consider reducing raisins to just 1 teaspoon. Note that rai…"
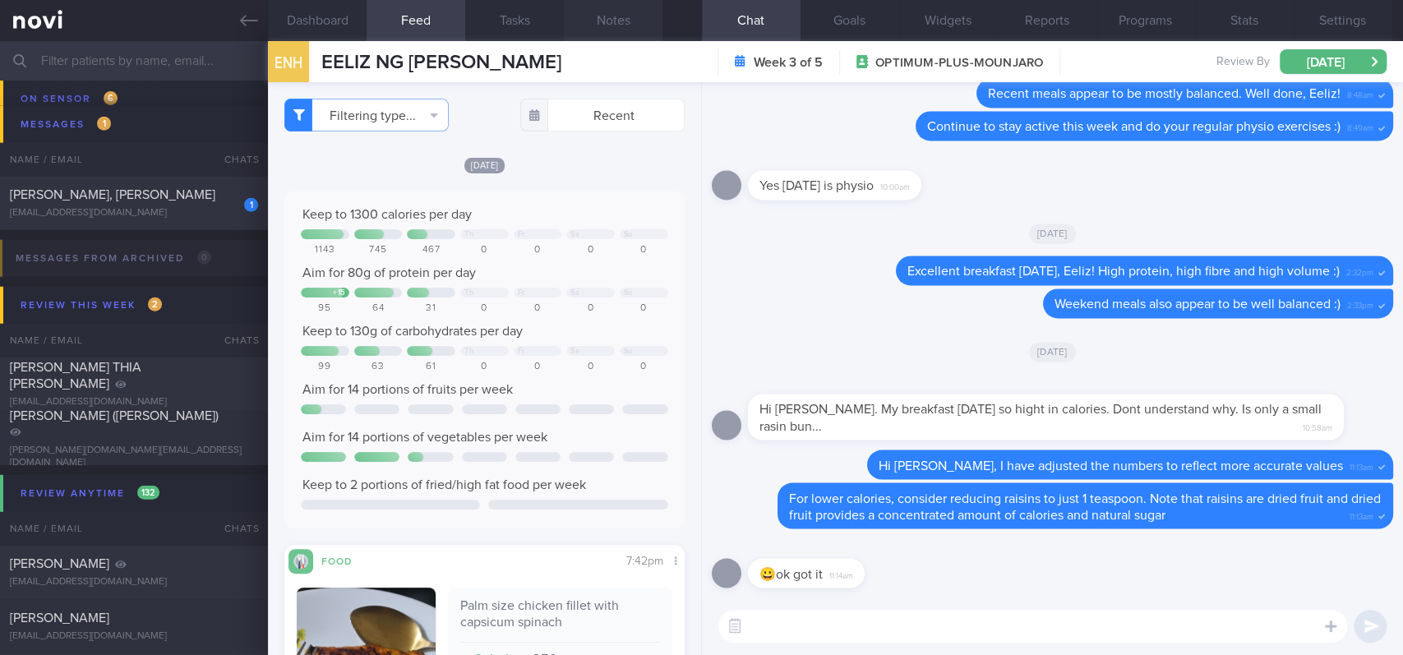
scroll to position [200, 353]
click at [233, 10] on link at bounding box center [134, 20] width 268 height 41
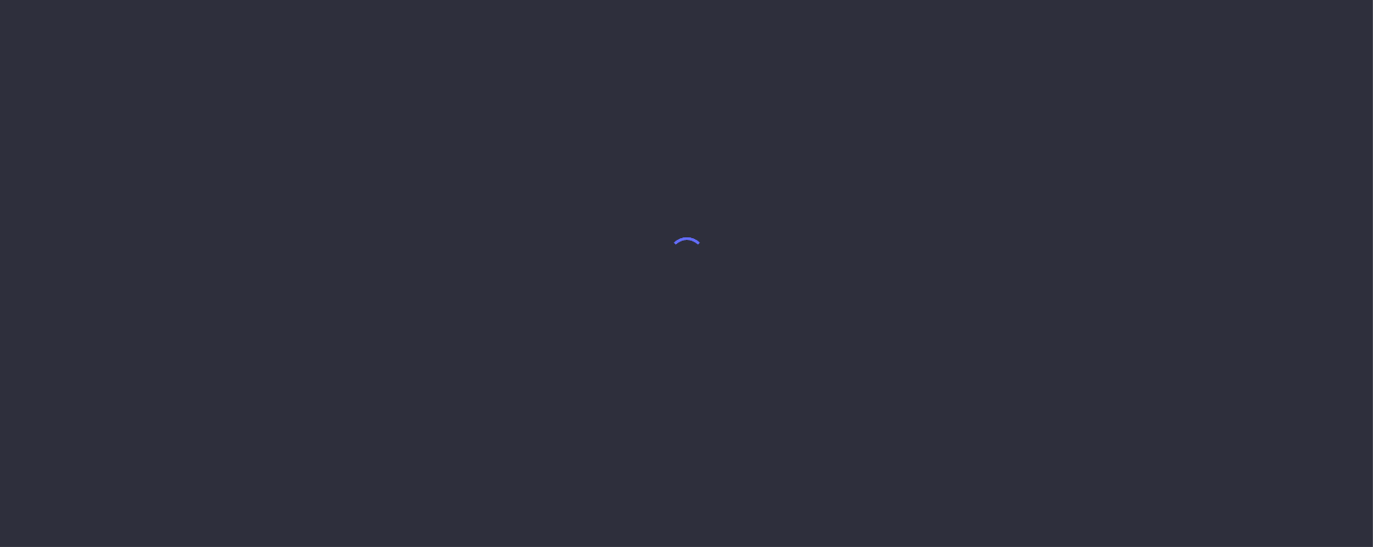
select select "7"
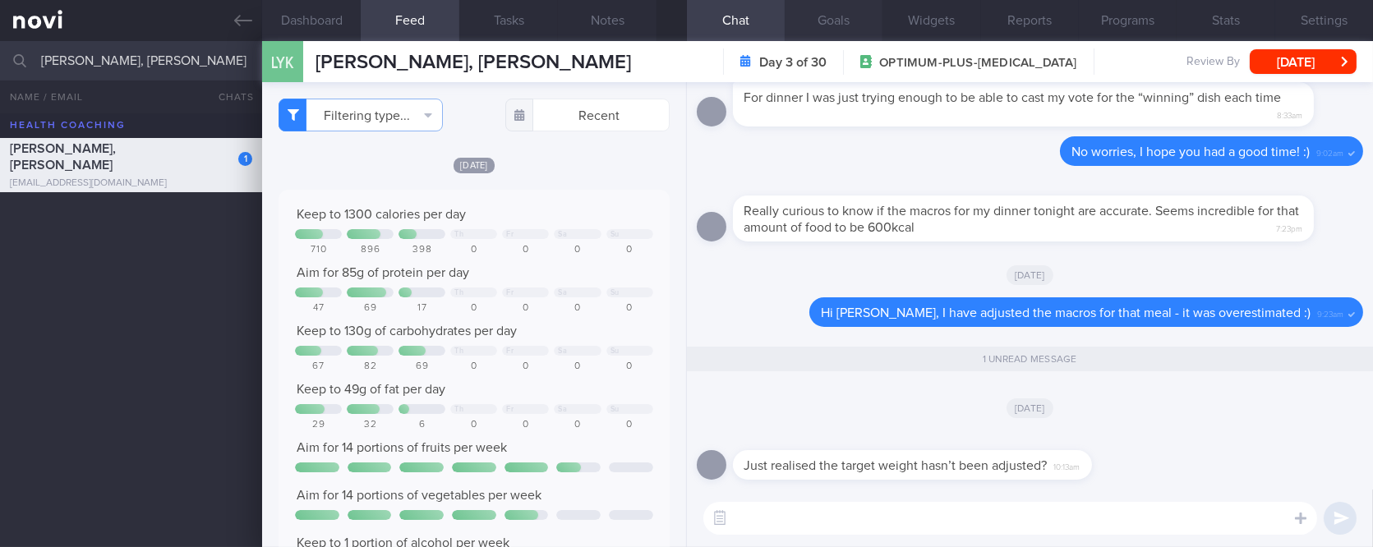
click at [847, 30] on button "Goals" at bounding box center [834, 20] width 98 height 41
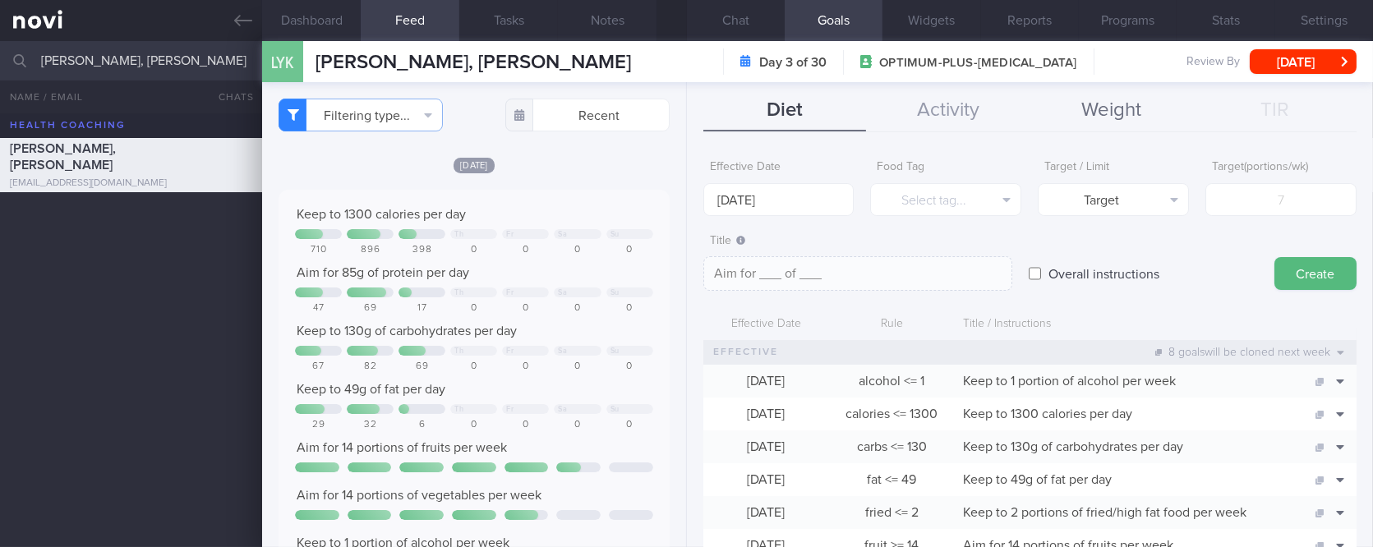
click at [1069, 108] on button "Weight" at bounding box center [1112, 110] width 164 height 41
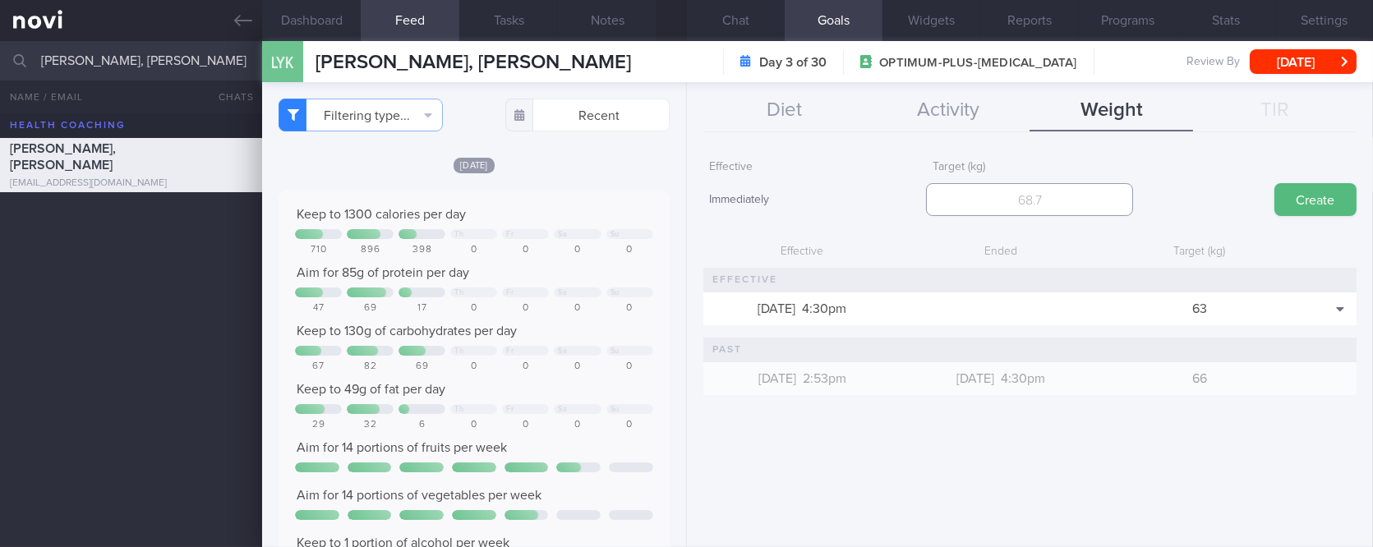
click at [1069, 194] on input "number" at bounding box center [1029, 199] width 207 height 33
type input "58"
click at [1301, 205] on button "Create" at bounding box center [1315, 199] width 82 height 33
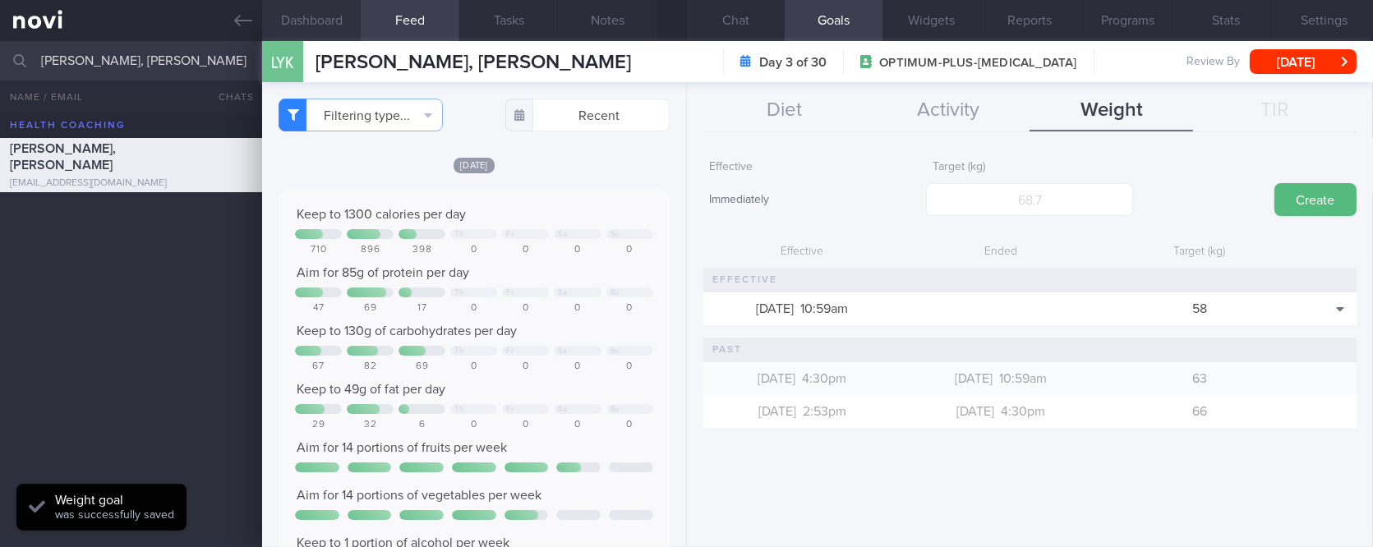
click at [326, 21] on button "Dashboard" at bounding box center [311, 20] width 99 height 41
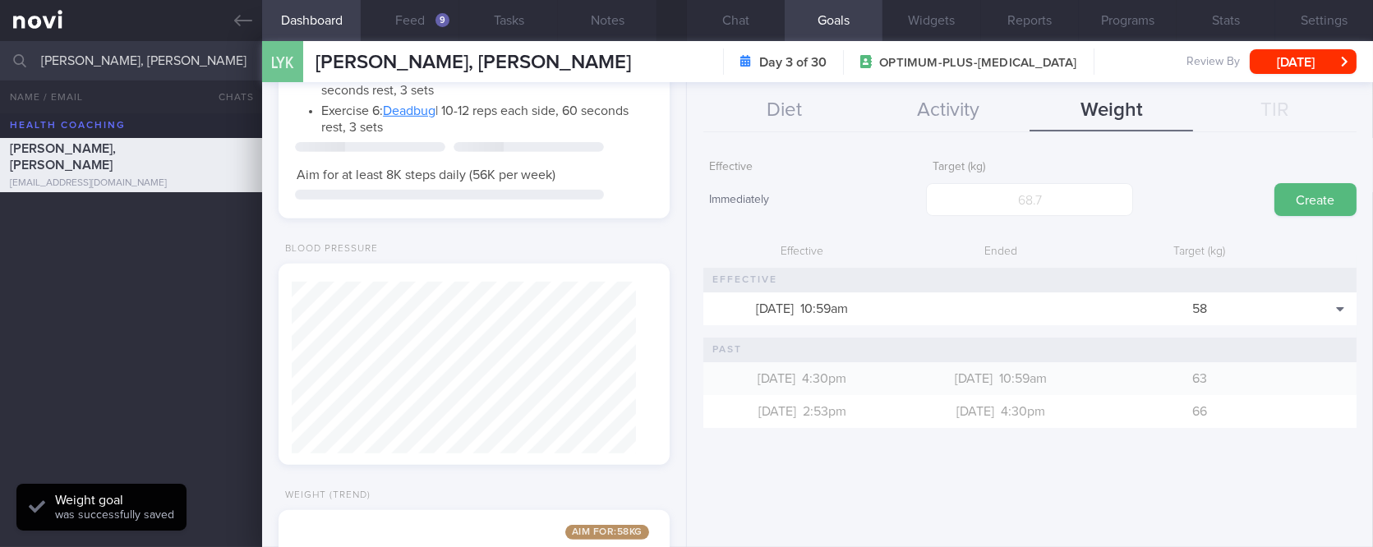
scroll to position [1712, 0]
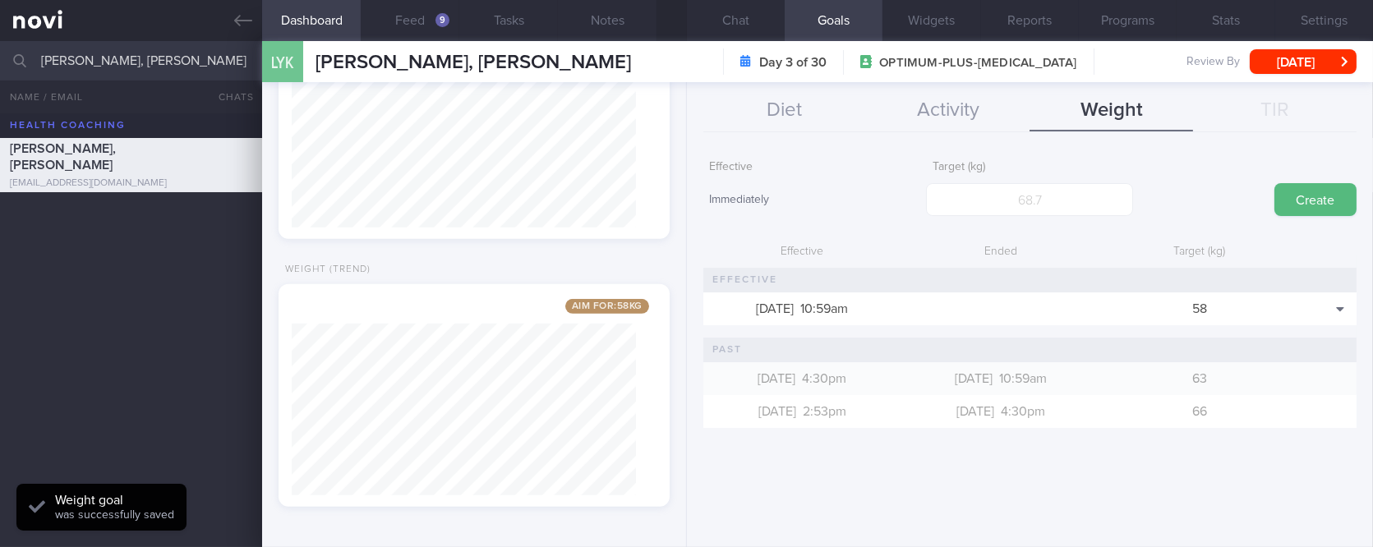
click at [771, 10] on button "Chat" at bounding box center [736, 20] width 98 height 41
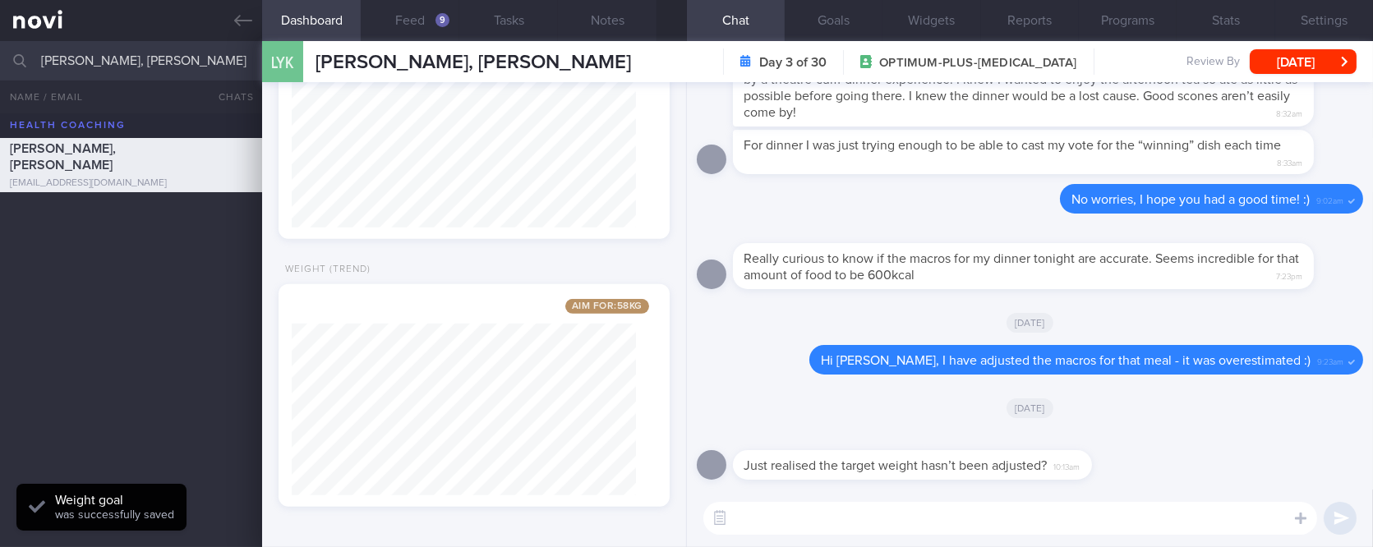
click at [879, 527] on textarea at bounding box center [1010, 518] width 614 height 33
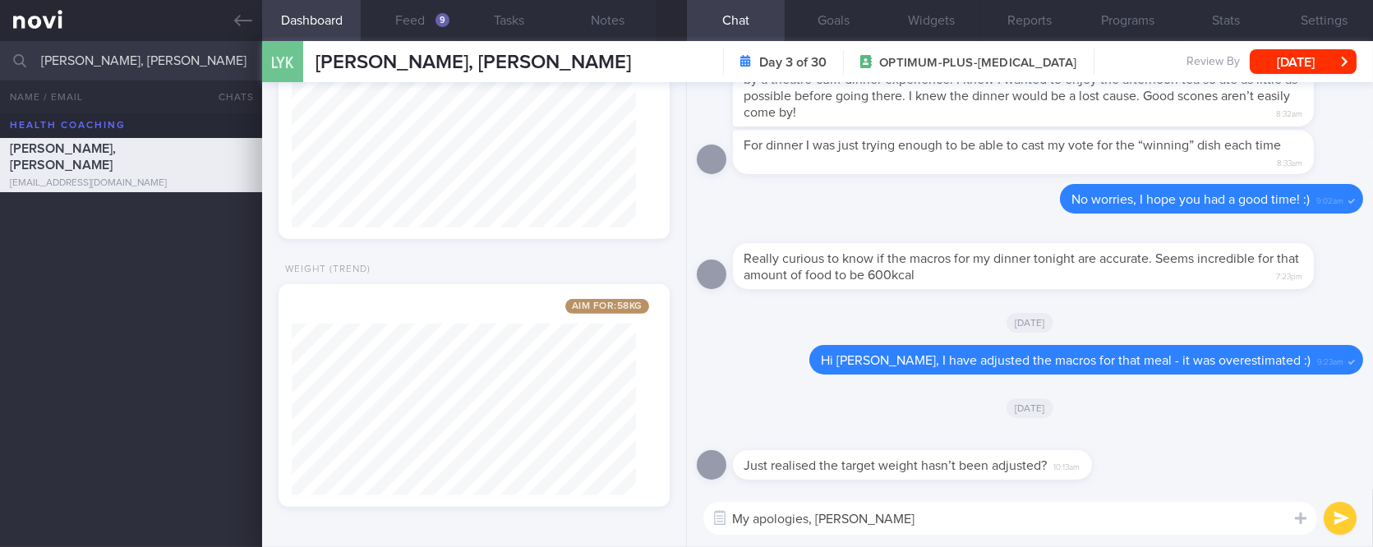
type textarea "My apologies, Karin,"
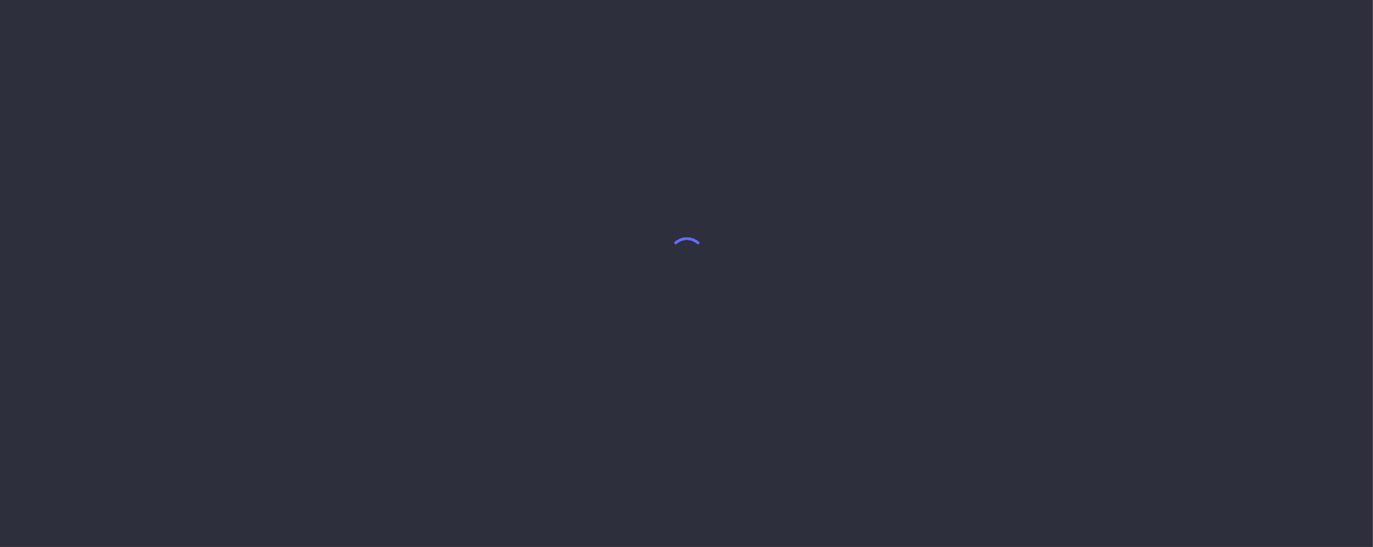
select select "7"
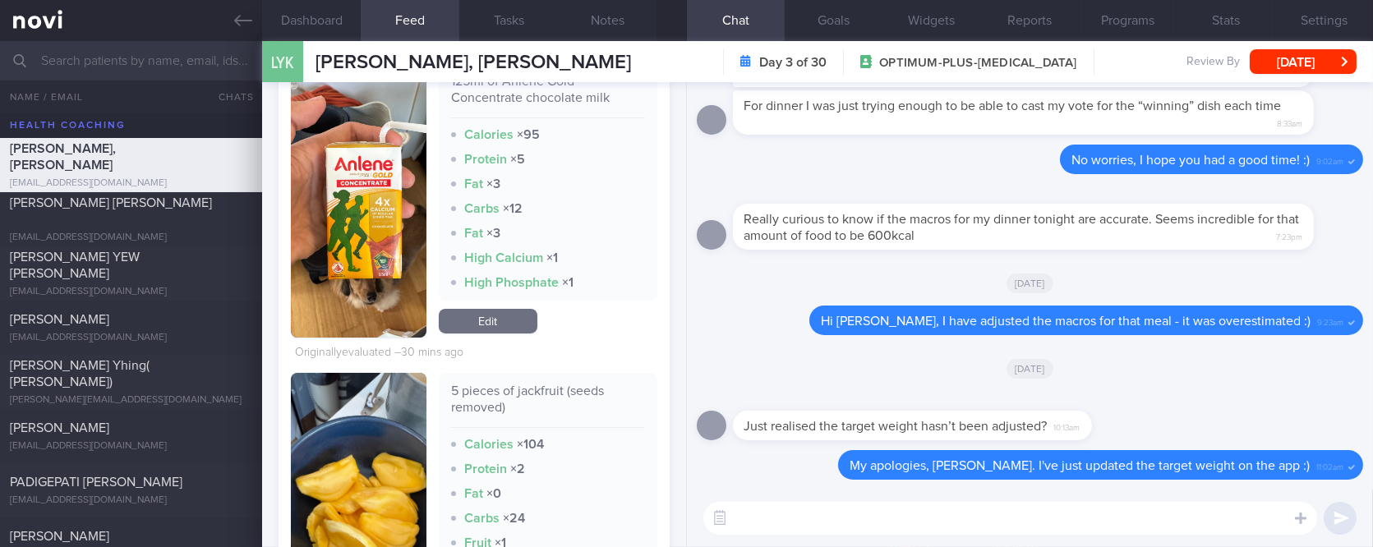
scroll to position [520, 0]
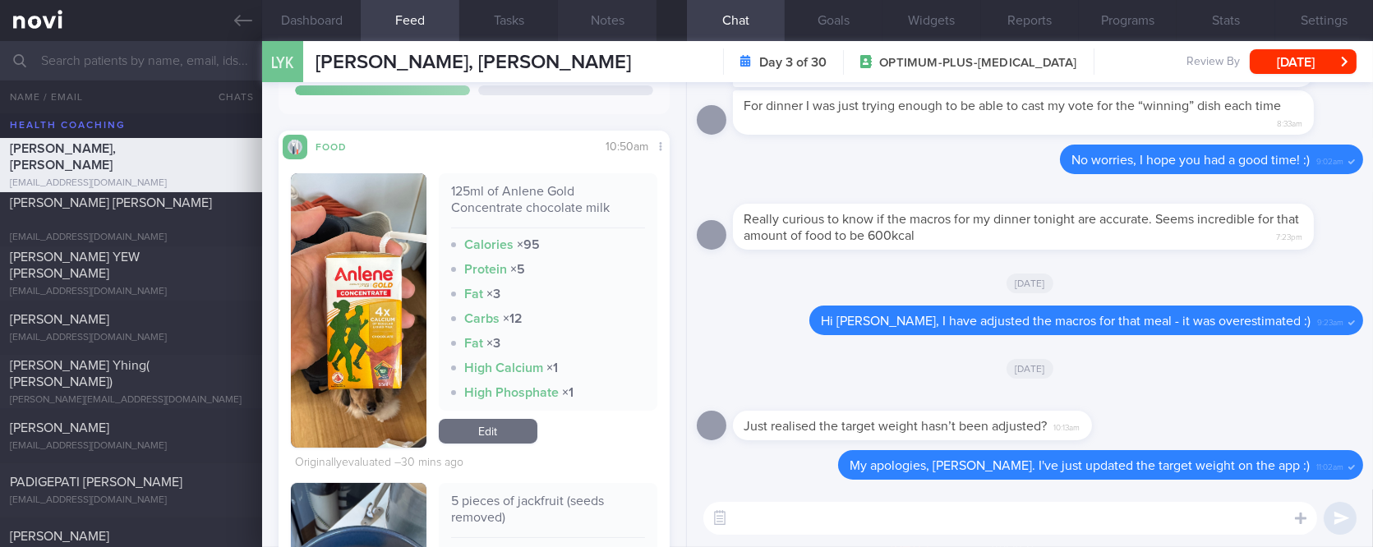
click at [615, 16] on button "Notes" at bounding box center [607, 20] width 99 height 41
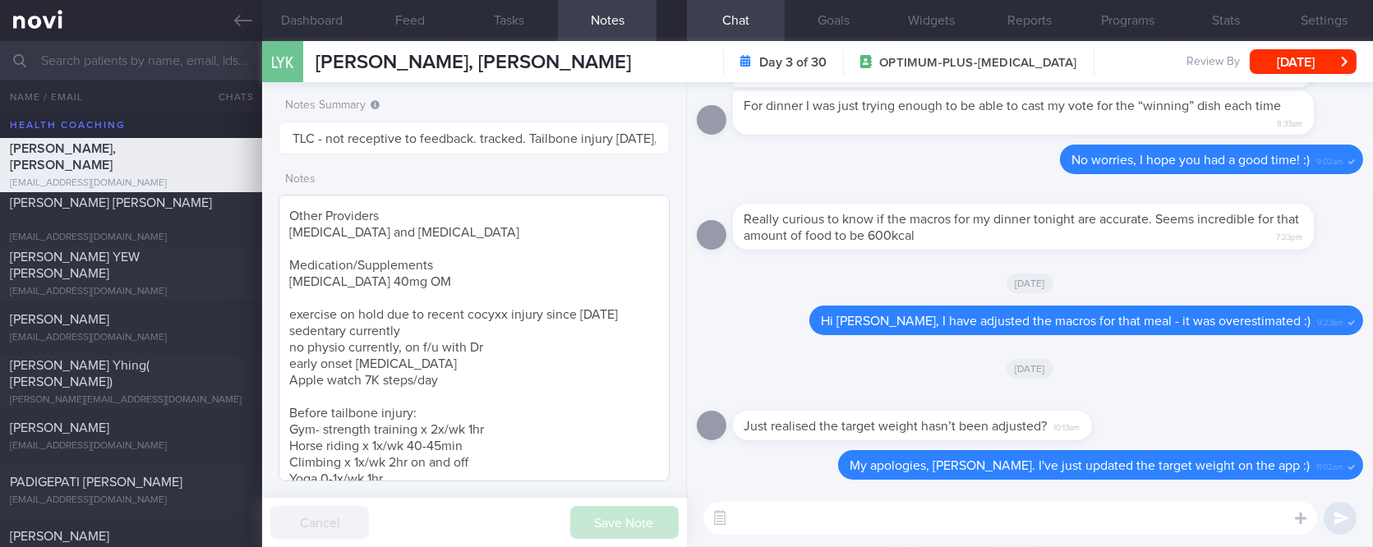
scroll to position [486, 0]
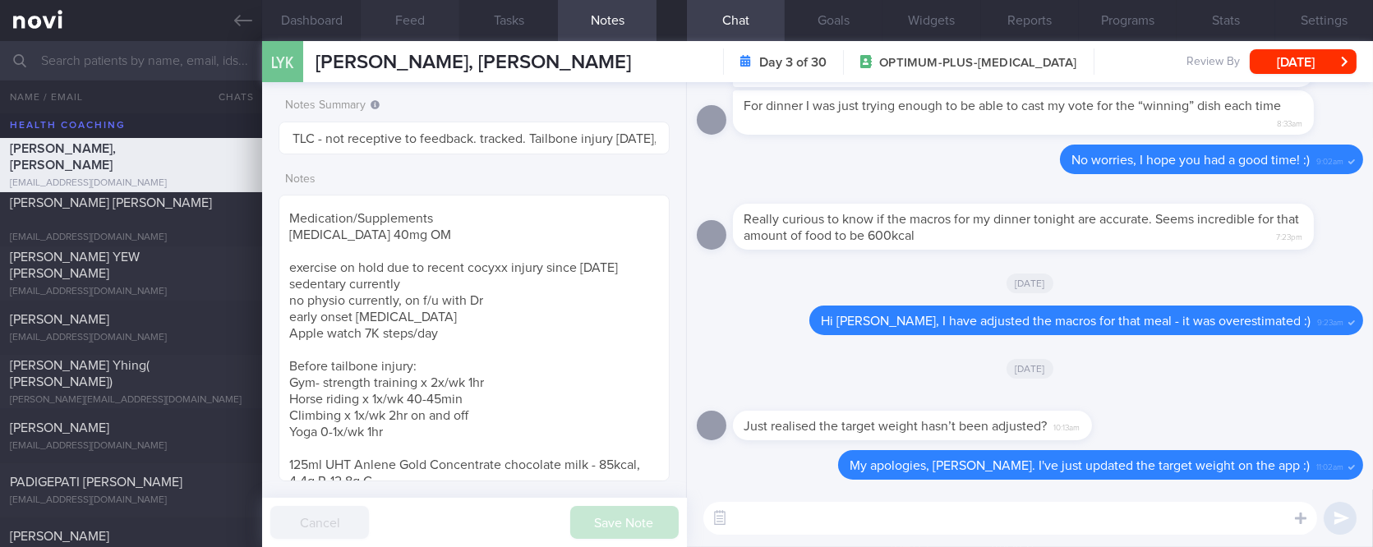
click at [408, 33] on button "Feed" at bounding box center [410, 20] width 99 height 41
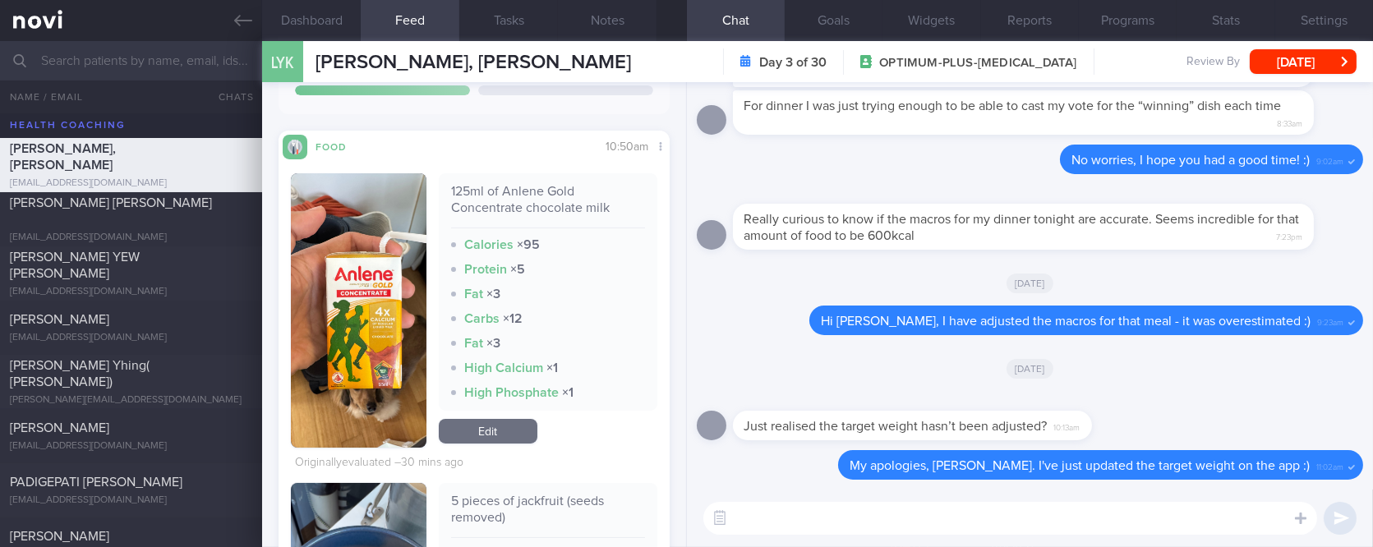
click at [514, 426] on link "Edit" at bounding box center [488, 431] width 99 height 25
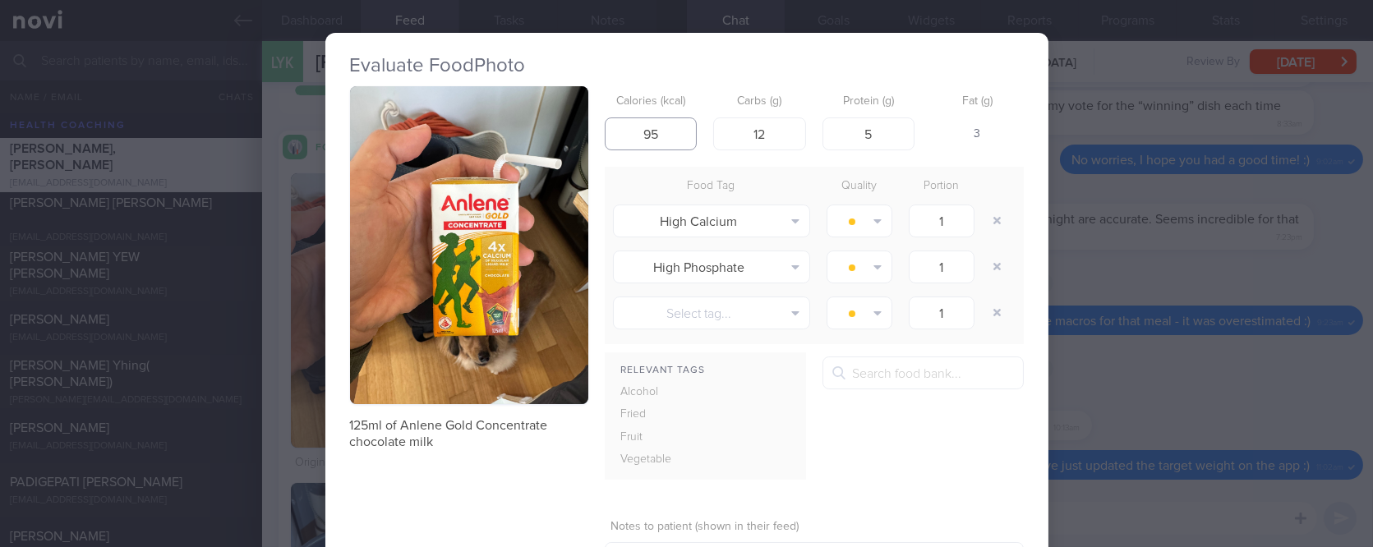
drag, startPoint x: 652, startPoint y: 127, endPoint x: 611, endPoint y: 127, distance: 40.3
click at [611, 127] on input "95" at bounding box center [651, 133] width 93 height 33
type input "85"
click at [763, 141] on input "12" at bounding box center [759, 133] width 93 height 33
type input "12.4"
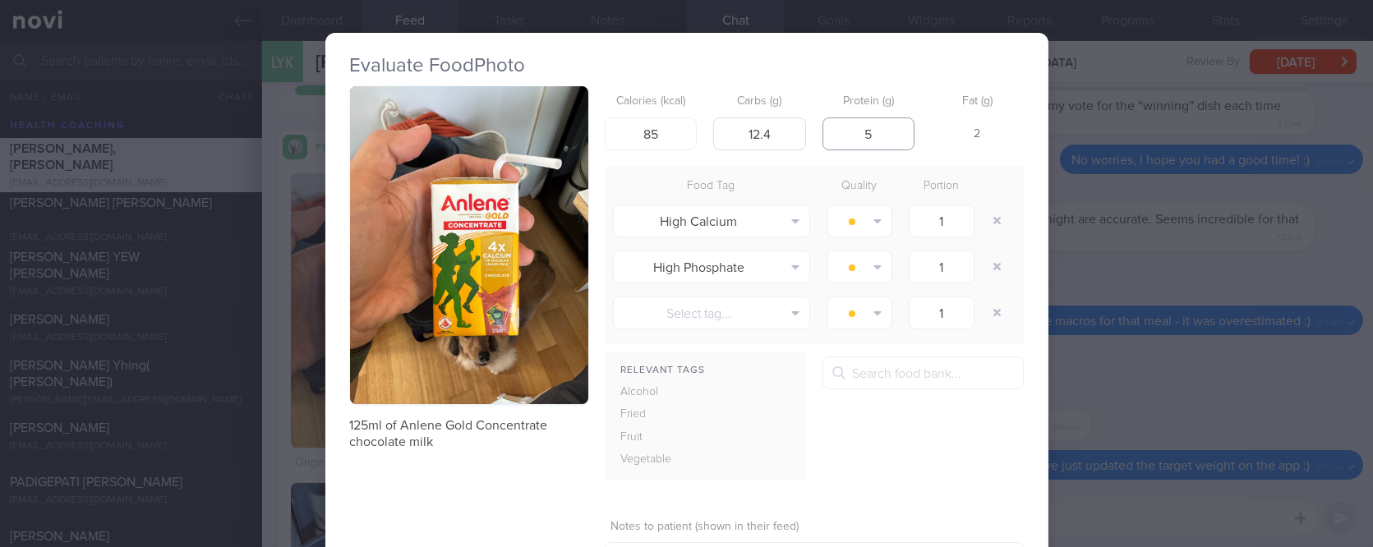
drag, startPoint x: 876, startPoint y: 130, endPoint x: 787, endPoint y: 131, distance: 88.8
click at [787, 131] on div "Calories (kcal) 85 Carbs (g) 12.4 Protein (g) 5 Fat (g) 2" at bounding box center [814, 118] width 419 height 65
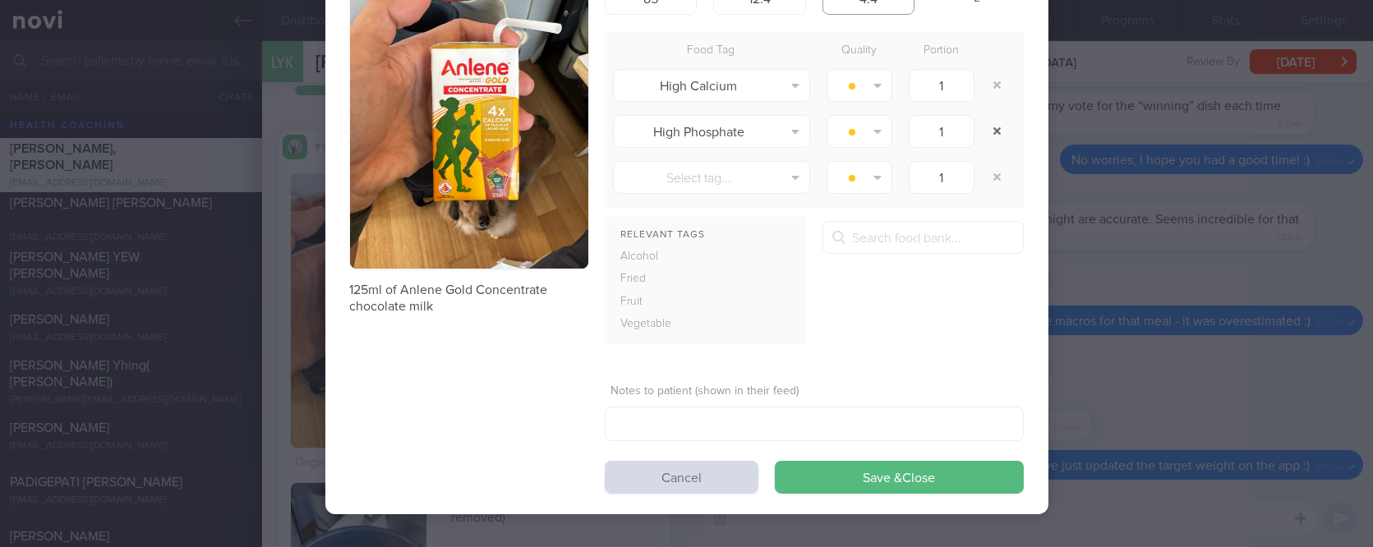
type input "4.4"
click at [987, 125] on button "button" at bounding box center [998, 132] width 30 height 30
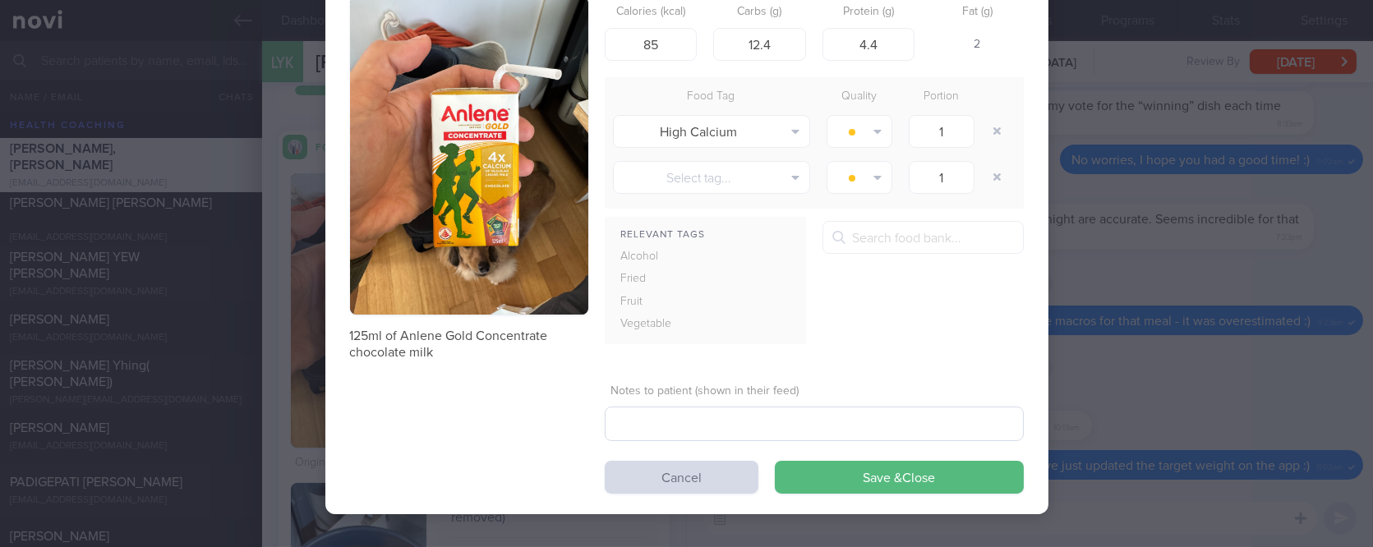
scroll to position [90, 0]
click at [897, 477] on button "Save & Close" at bounding box center [899, 477] width 249 height 33
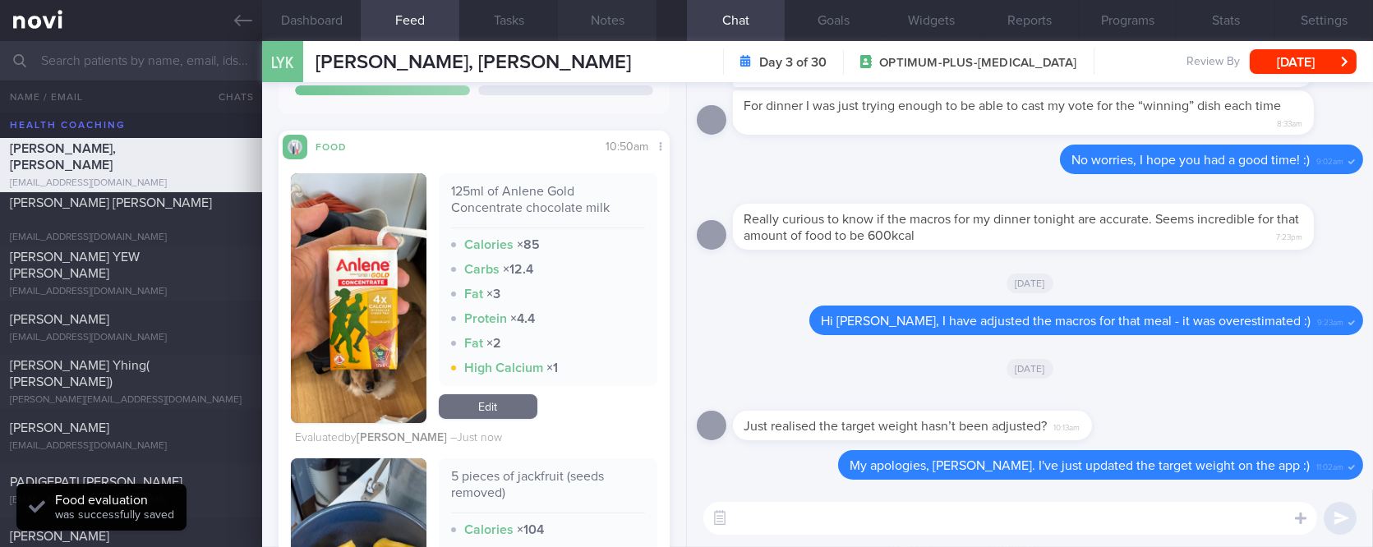
click at [614, 30] on button "Notes" at bounding box center [607, 20] width 99 height 41
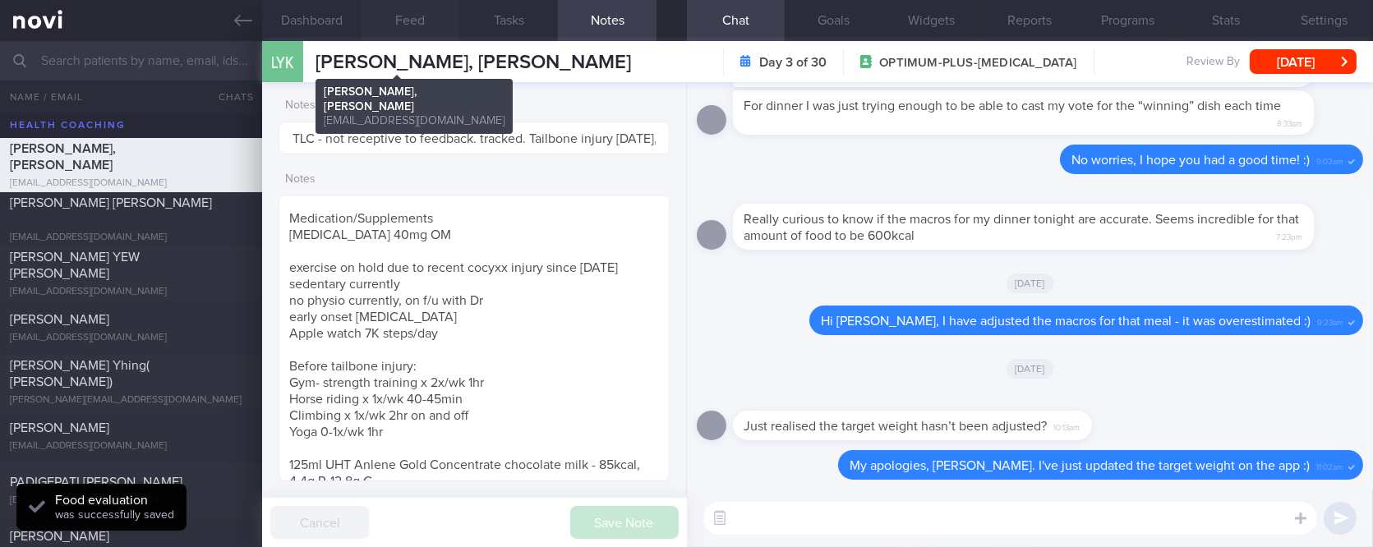
click at [420, 24] on button "Feed" at bounding box center [410, 20] width 99 height 41
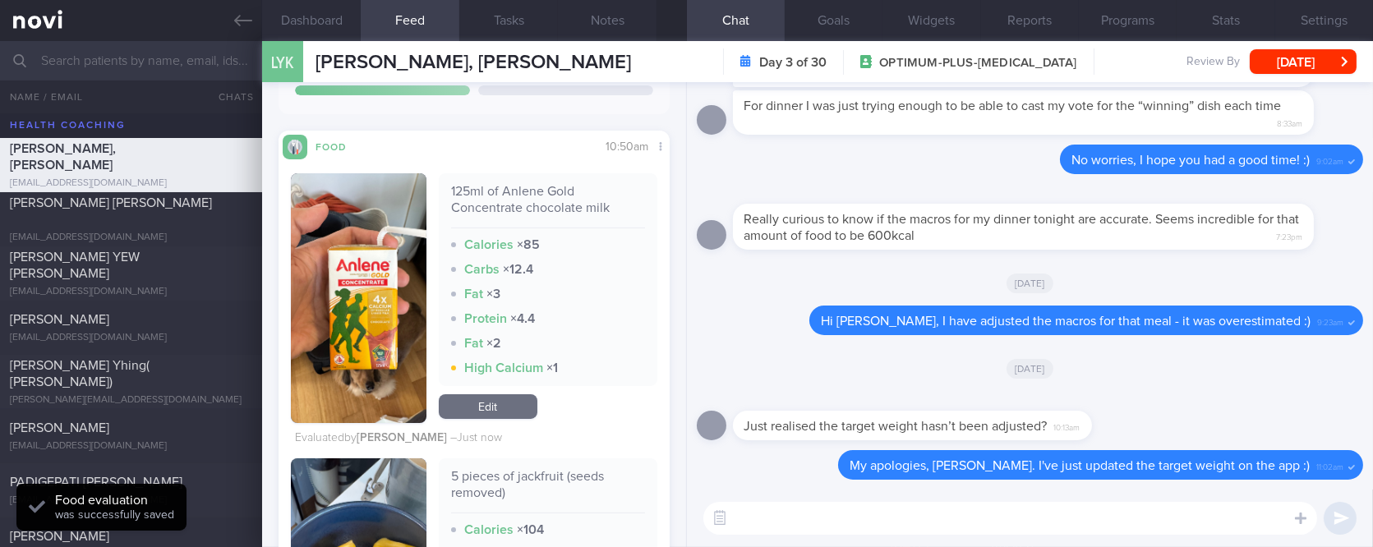
click at [516, 400] on link "Edit" at bounding box center [488, 406] width 99 height 25
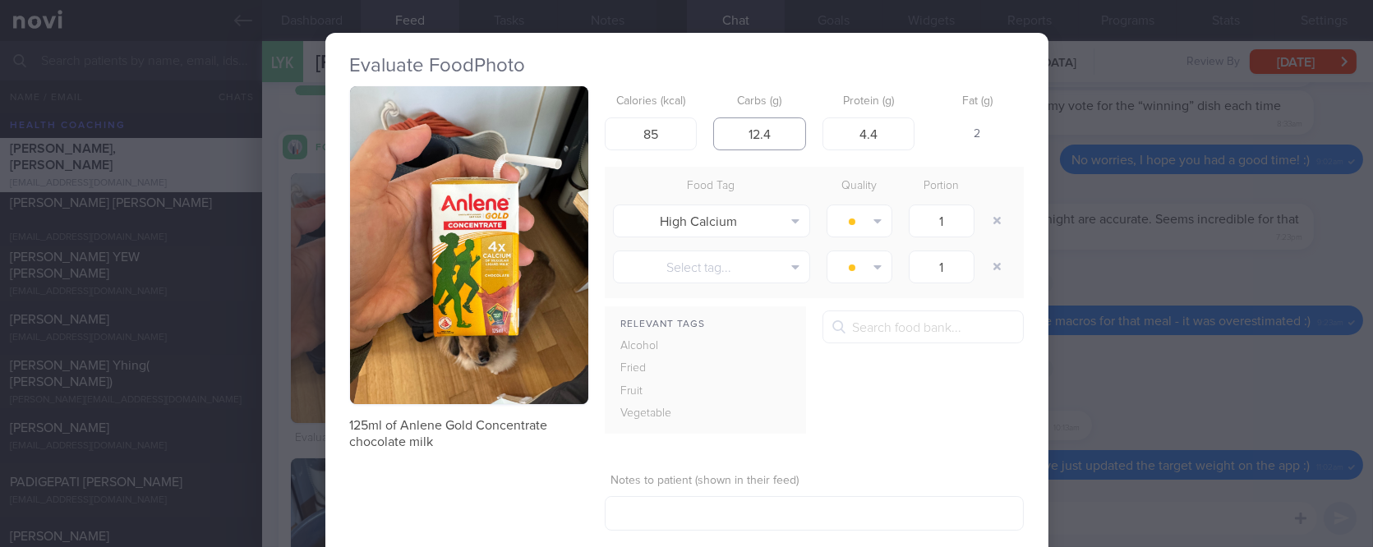
click at [793, 123] on input "12.4" at bounding box center [759, 133] width 93 height 33
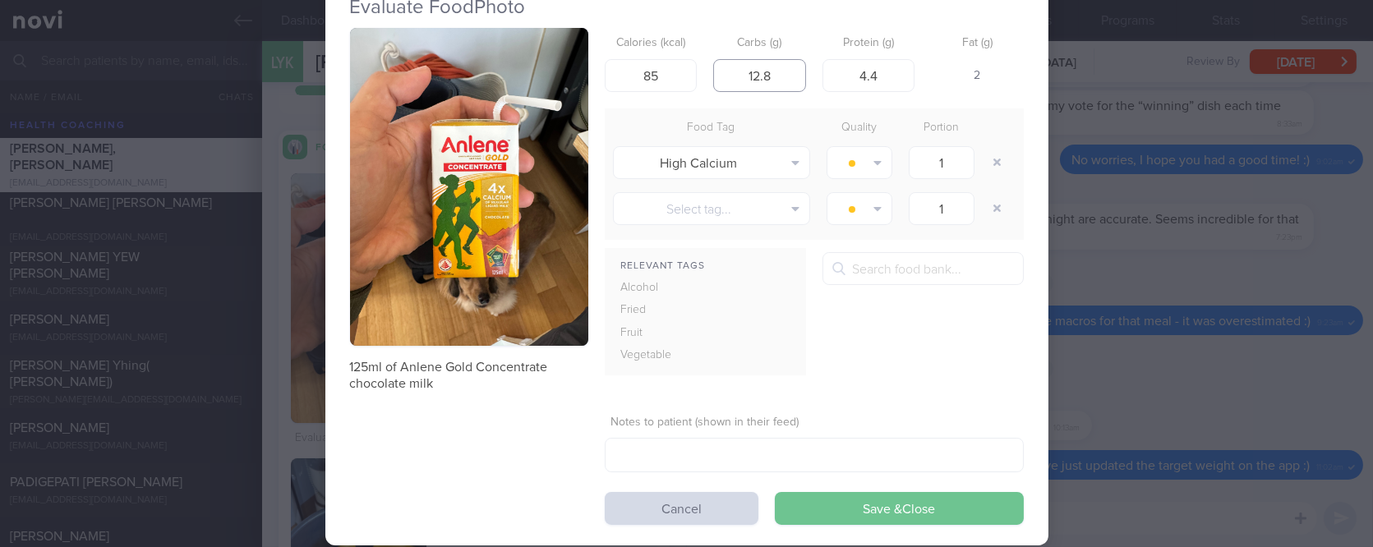
scroll to position [90, 0]
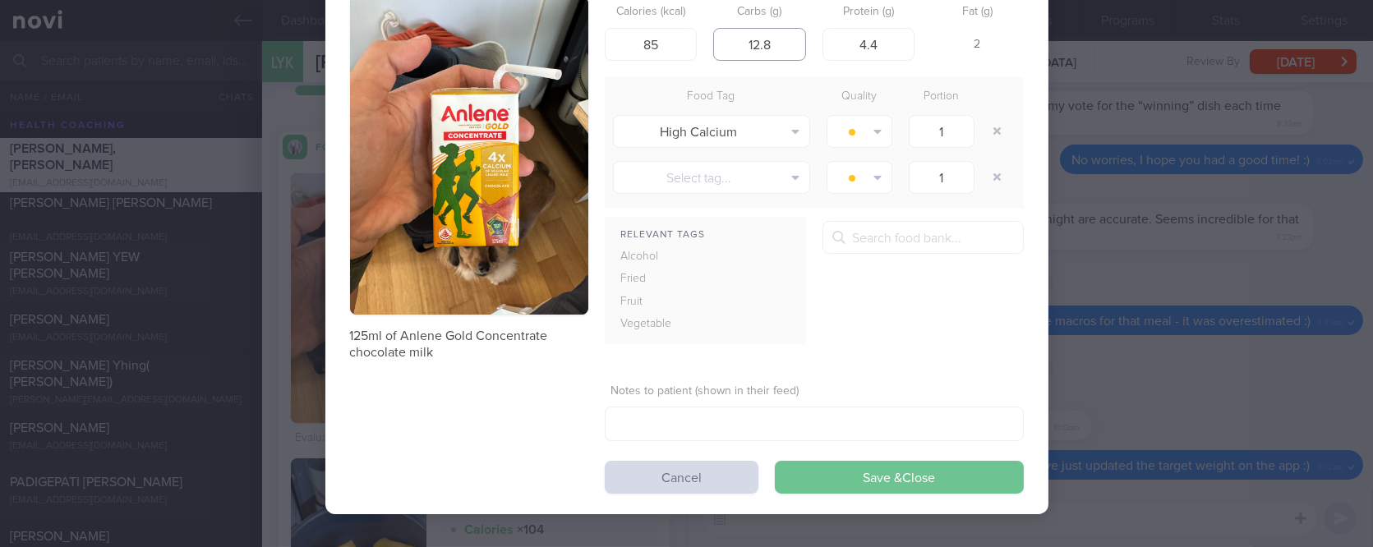
type input "12.8"
click at [918, 482] on button "Save & Close" at bounding box center [899, 477] width 249 height 33
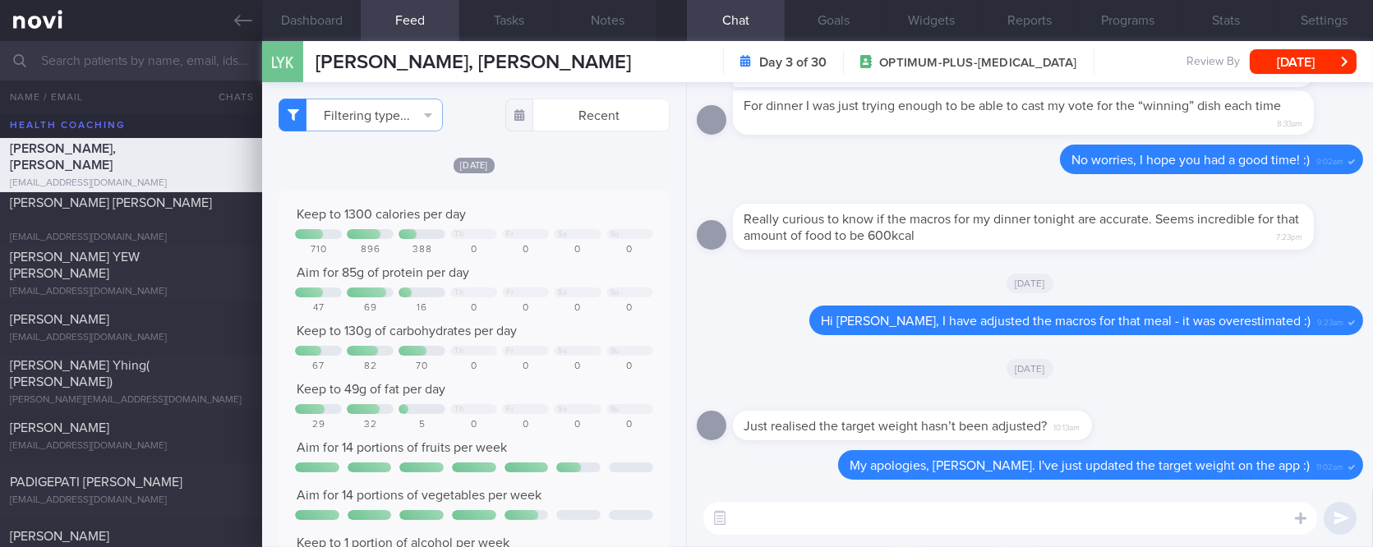
click at [776, 527] on textarea at bounding box center [1010, 518] width 614 height 33
type textarea "asdasdasdasdsad"
drag, startPoint x: 697, startPoint y: 509, endPoint x: 693, endPoint y: 498, distance: 12.0
click at [693, 503] on div "asdasdasdasdsad asdasdasdasdsad ​ asdasdasdasdsad ​" at bounding box center [1030, 519] width 686 height 58
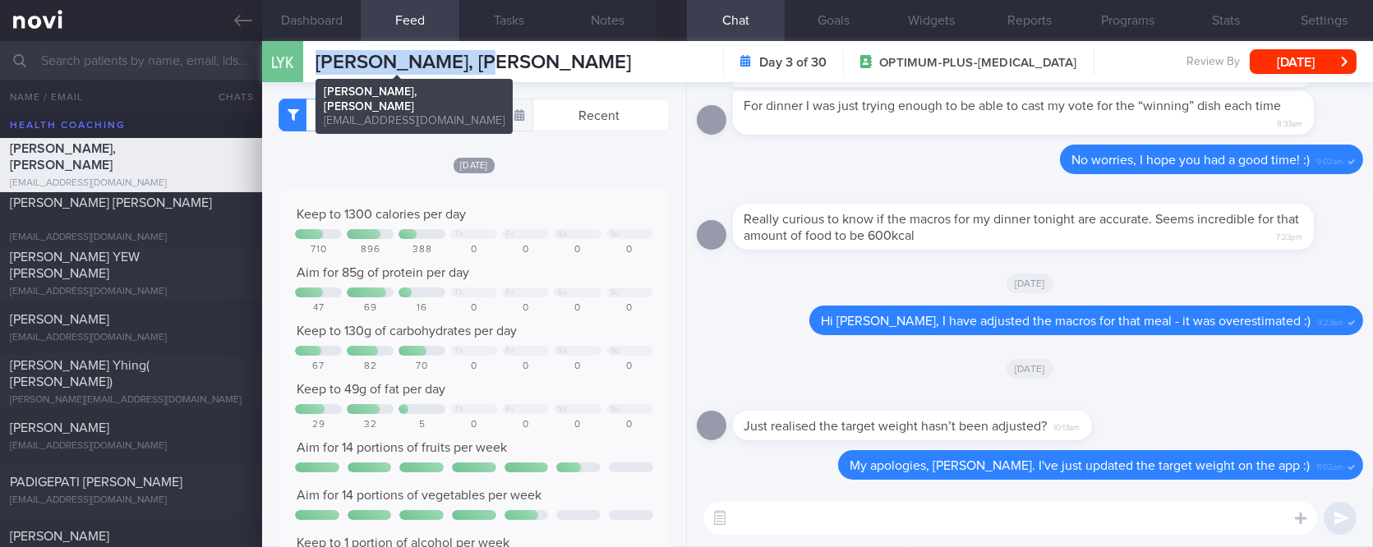
drag, startPoint x: 500, startPoint y: 55, endPoint x: 317, endPoint y: 71, distance: 183.1
click at [317, 71] on div "LYK [PERSON_NAME], [PERSON_NAME] [PERSON_NAME], [PERSON_NAME] [EMAIL_ADDRESS][D…" at bounding box center [817, 61] width 1111 height 41
copy span "[PERSON_NAME], [PERSON_NAME]"
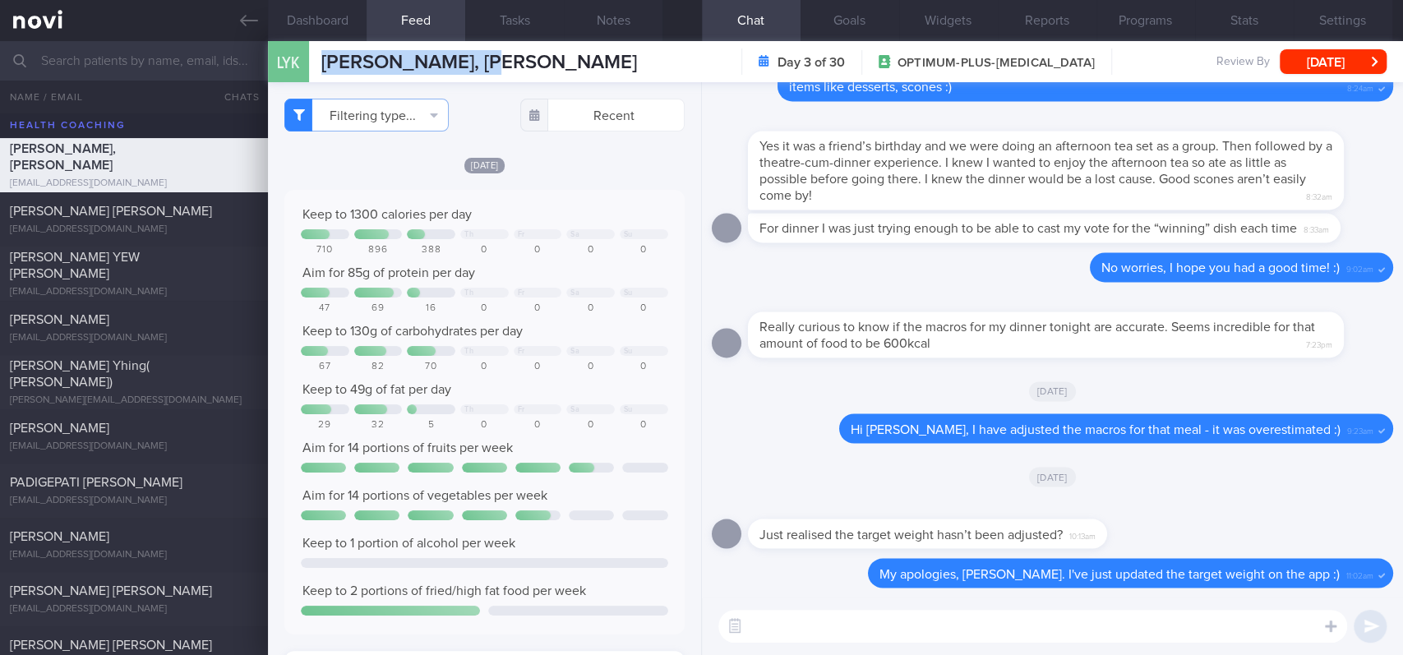
scroll to position [380, 0]
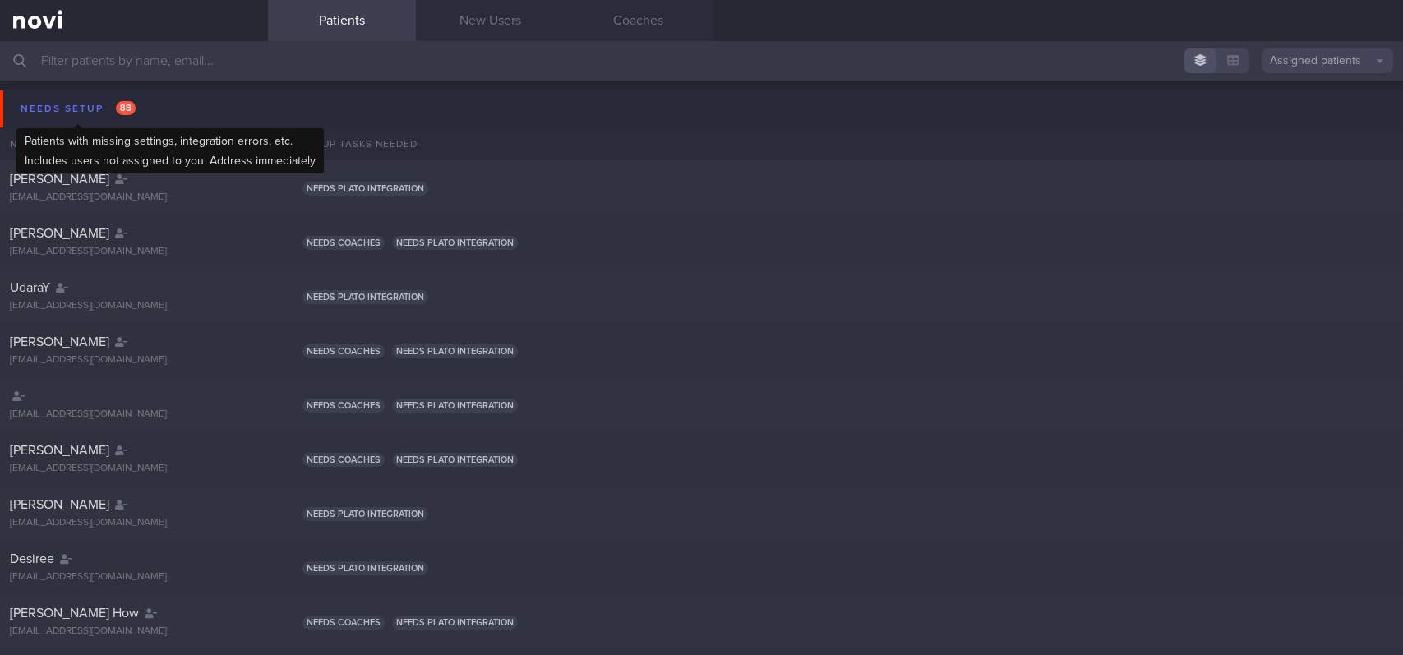
click at [134, 109] on div "Needs setup 88" at bounding box center [77, 109] width 123 height 22
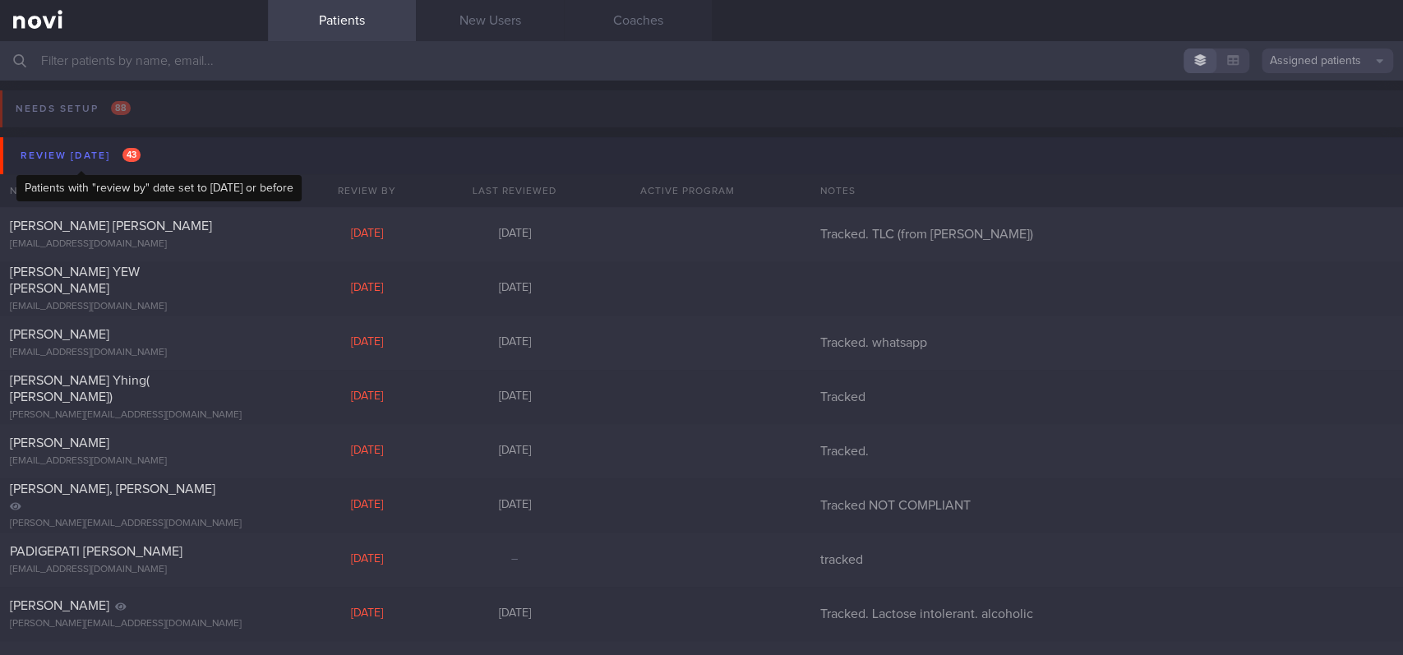
click at [122, 159] on div "Review [DATE] 43" at bounding box center [80, 156] width 128 height 22
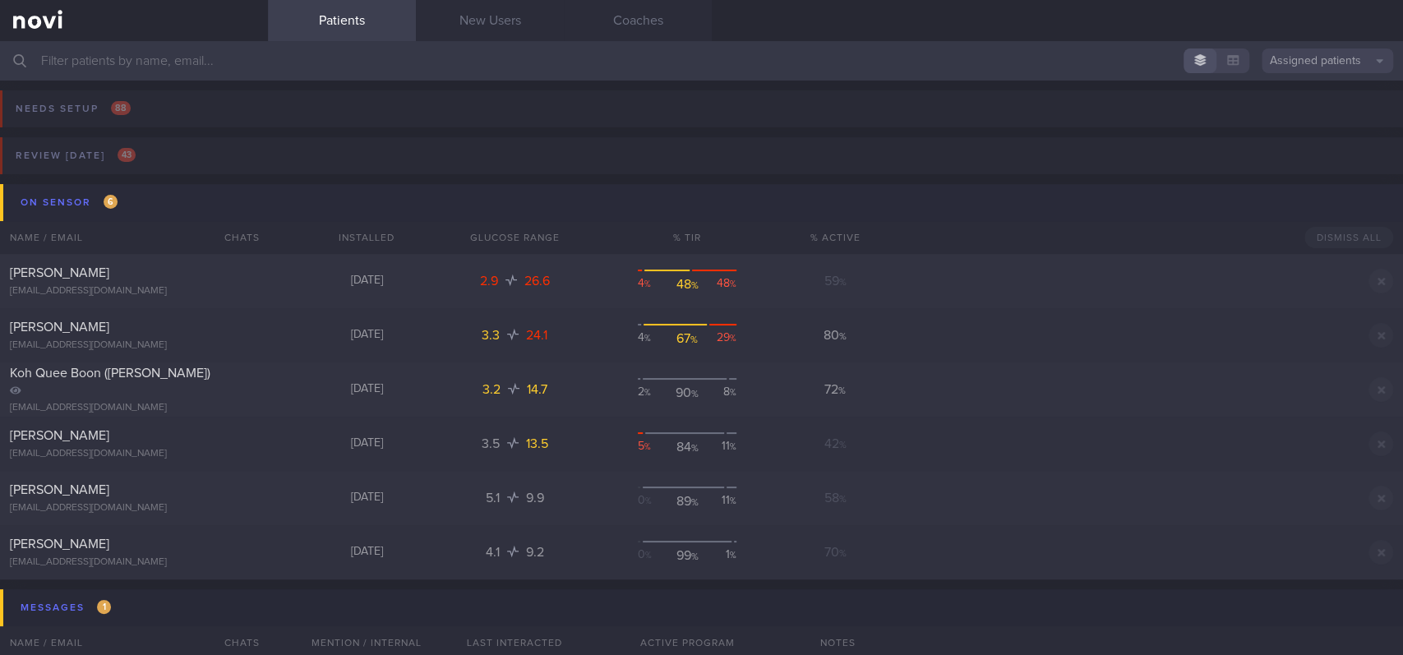
click at [134, 199] on button "On sensor 6" at bounding box center [704, 202] width 1408 height 37
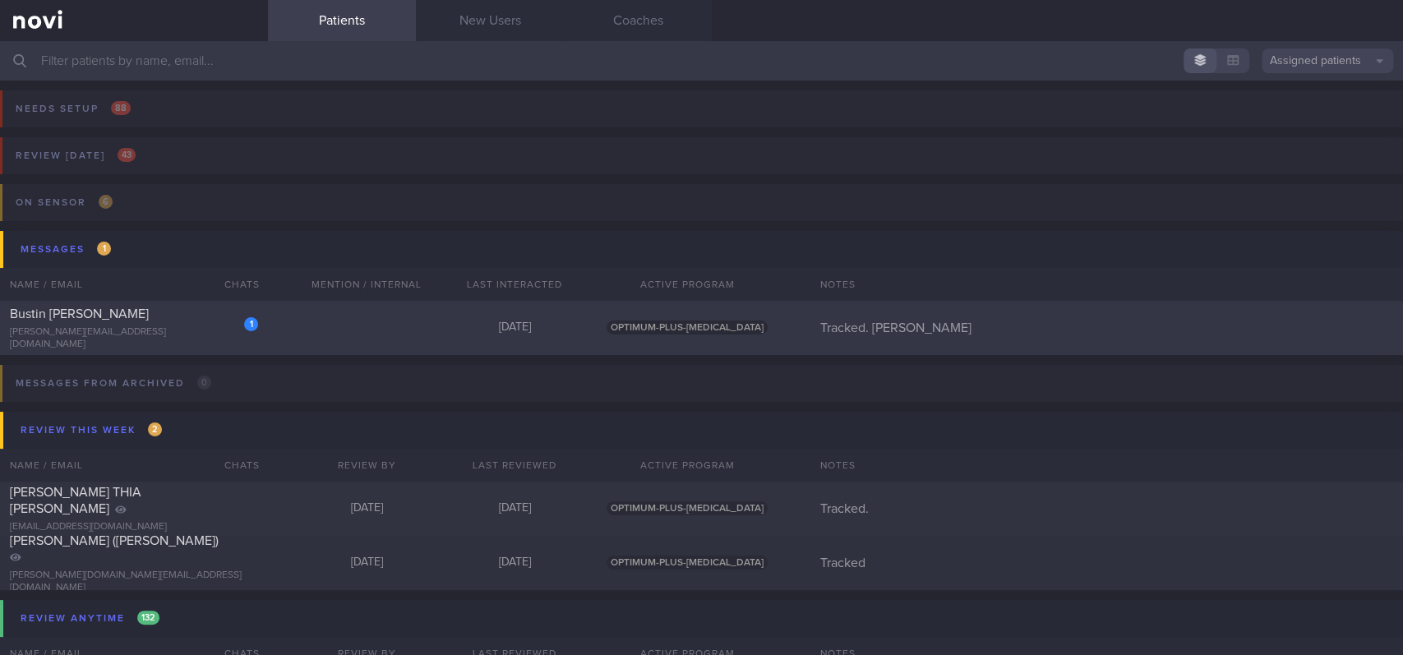
click at [349, 322] on div "1 [PERSON_NAME] Marie [EMAIL_ADDRESS][DOMAIN_NAME] [DATE] OPTIMUM-PLUS-[MEDICAL…" at bounding box center [701, 328] width 1403 height 54
select select "8"
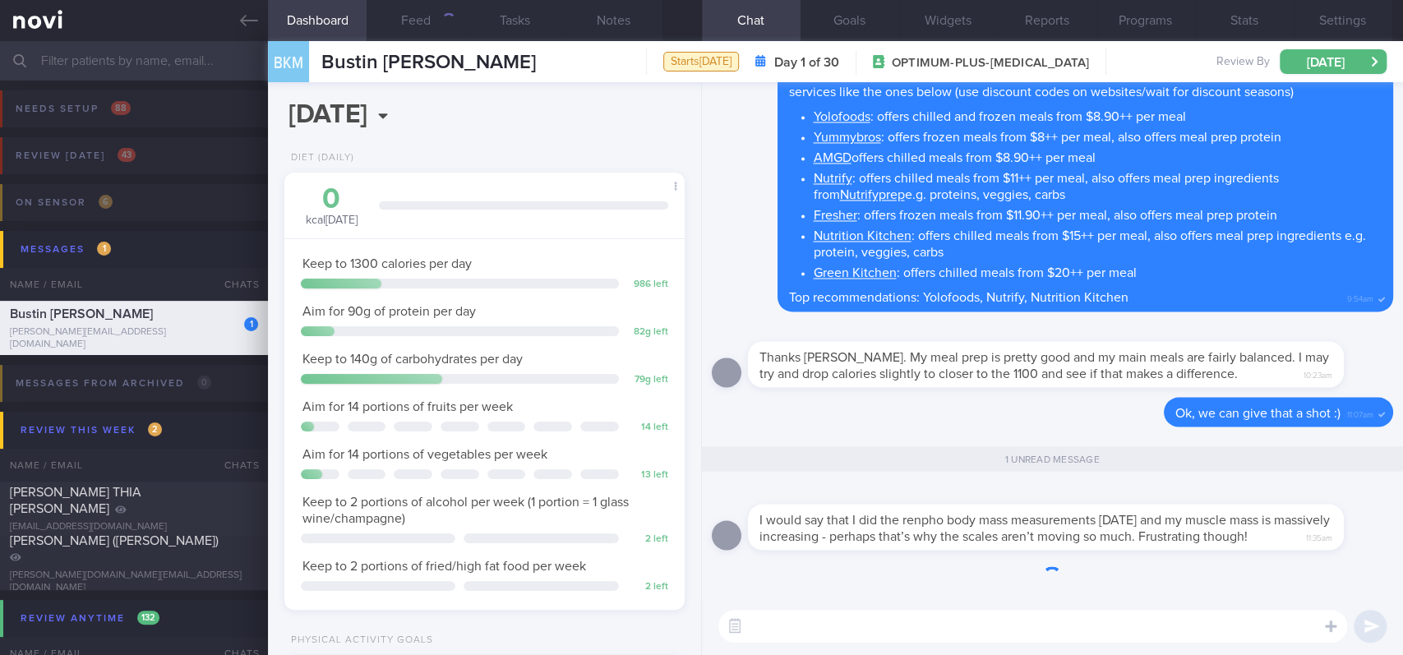
scroll to position [200, 353]
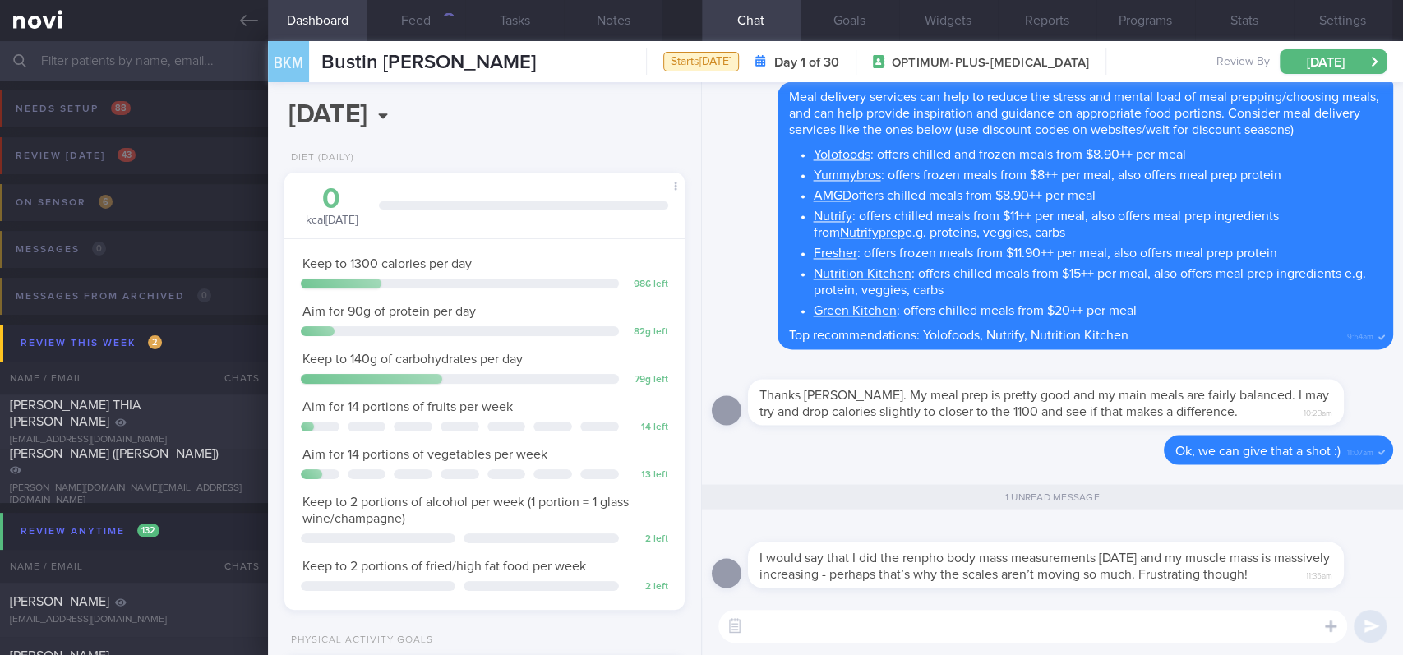
click at [856, 635] on textarea at bounding box center [1032, 626] width 629 height 33
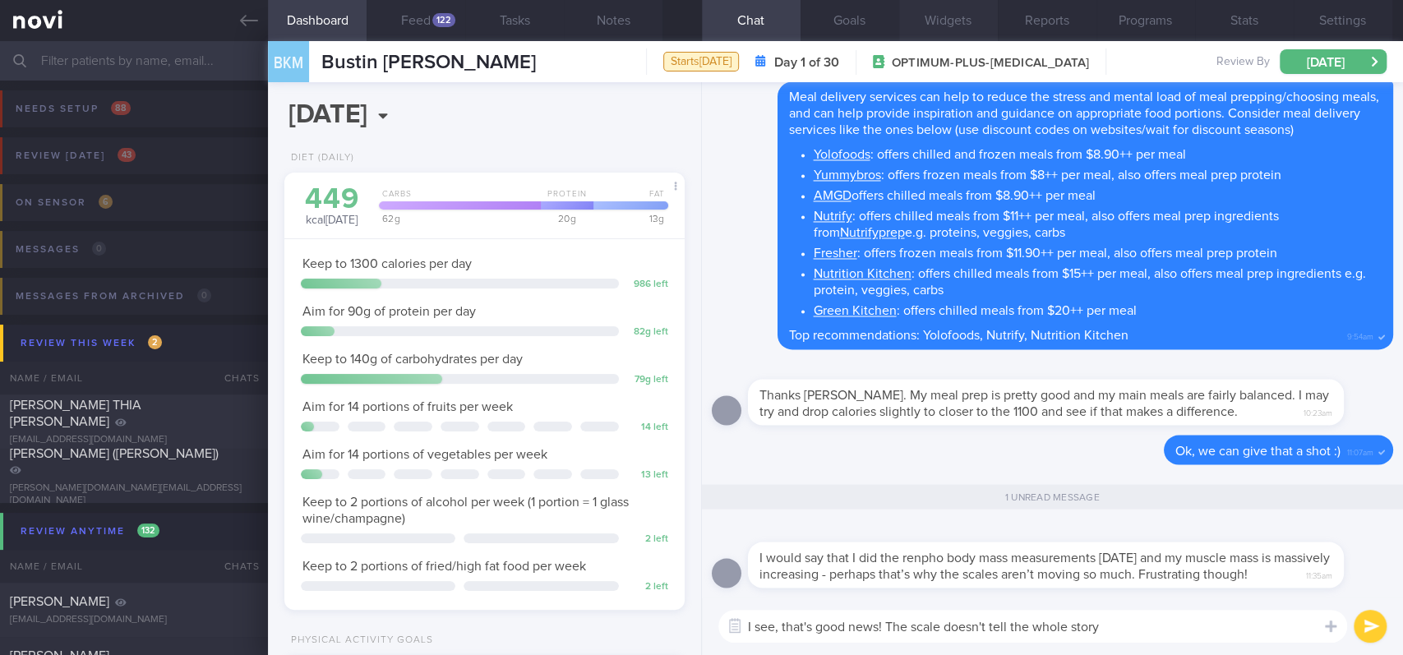
type textarea "I see, that's good news! The scale doesn't tell the whole story"
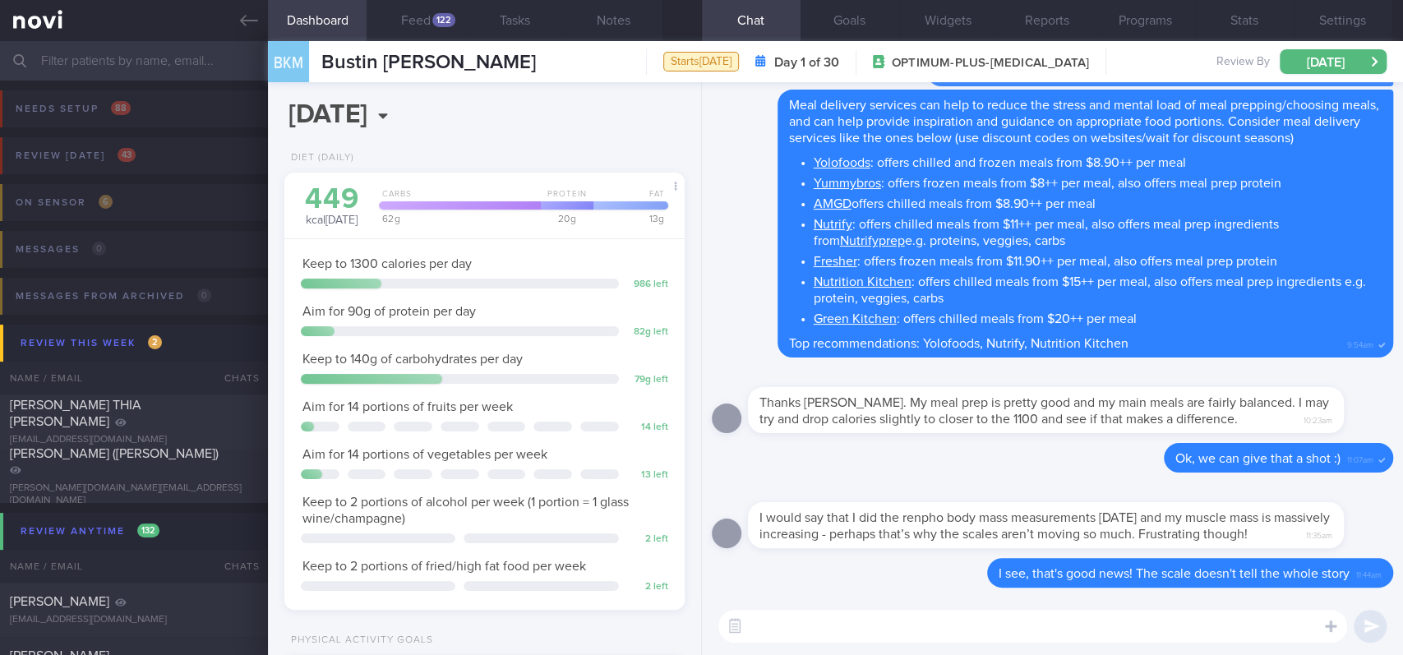
click at [812, 627] on textarea at bounding box center [1032, 626] width 629 height 33
type textarea "t"
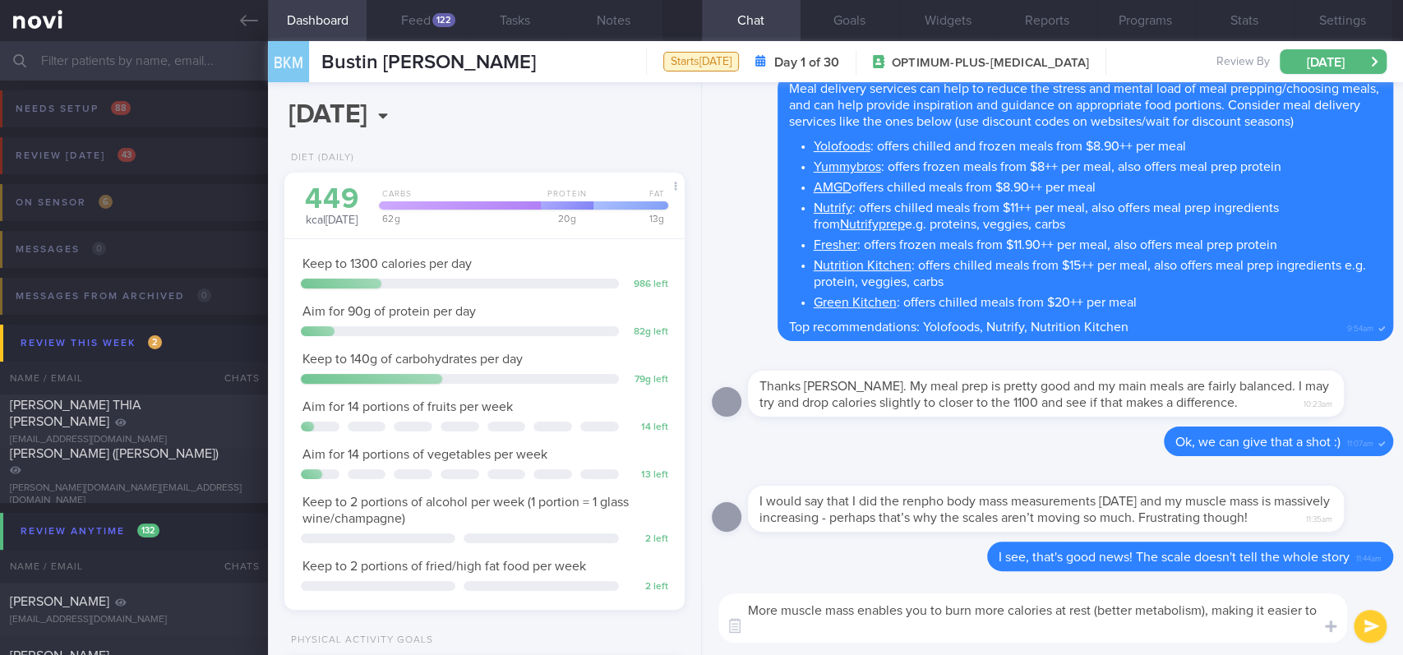
scroll to position [0, 0]
type textarea "More muscle mass enables you to burn more calories at rest (better metabolism),…"
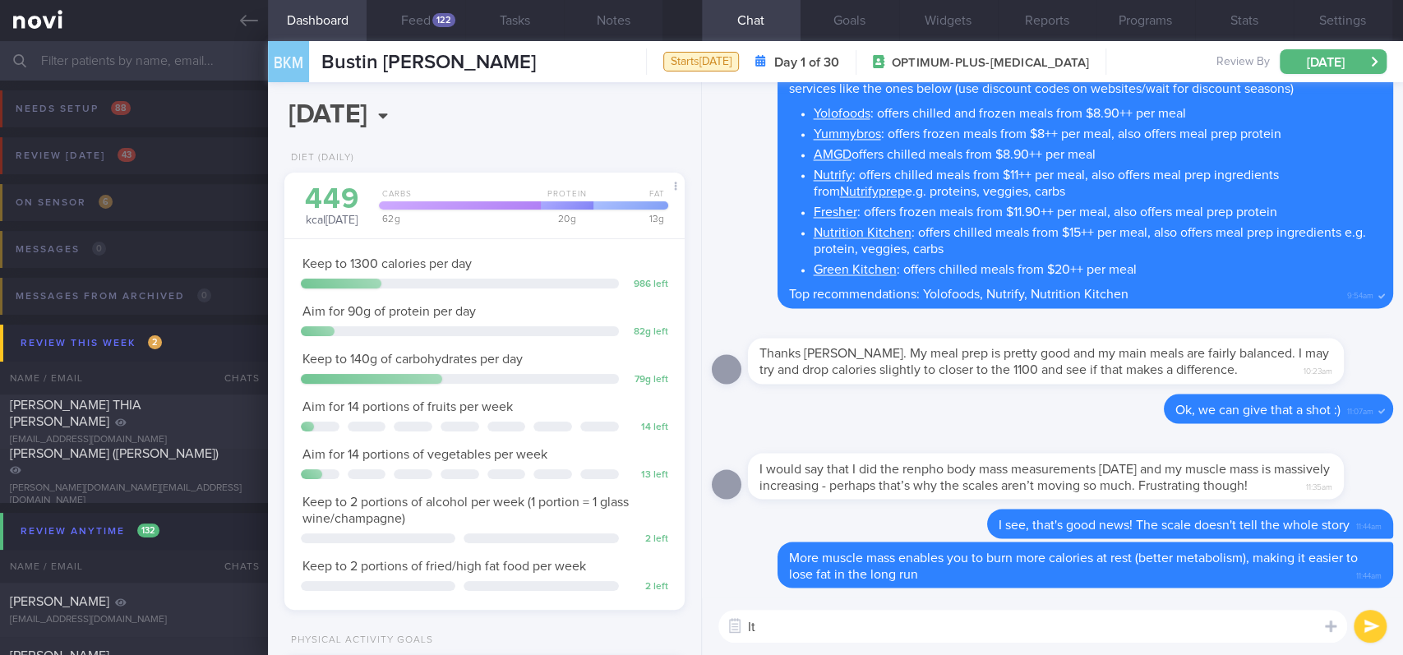
type textarea "I"
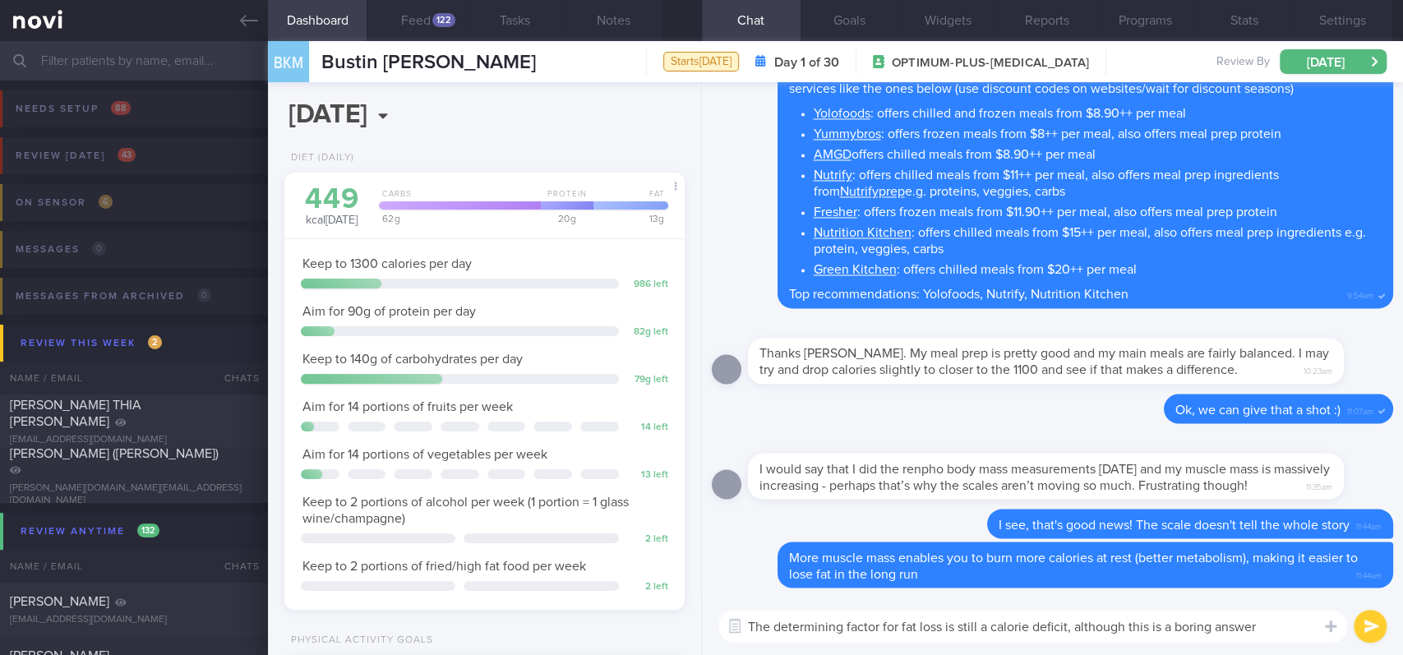
click at [1145, 629] on textarea "The determining factor for fat loss is still a calorie deficit, although this i…" at bounding box center [1032, 626] width 629 height 33
drag, startPoint x: 1075, startPoint y: 624, endPoint x: 1274, endPoint y: 622, distance: 198.9
click at [1273, 623] on textarea "The determining factor for fat loss is still a calorie deficit, although this i…" at bounding box center [1032, 626] width 629 height 33
paste textarea "even if this may seem like an unexciting answer."
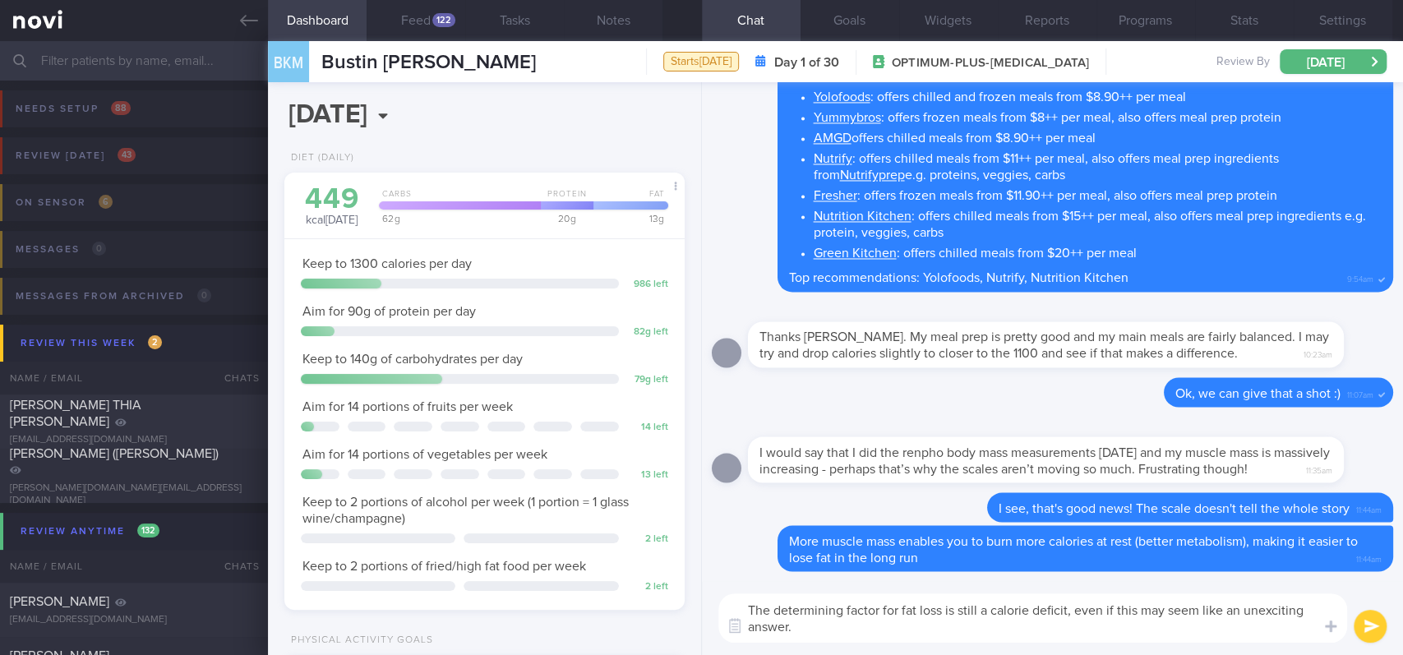
click at [1242, 627] on textarea "The determining factor for fat loss is still a calorie deficit, even if this ma…" at bounding box center [1032, 617] width 629 height 49
type textarea "The determining factor for fat loss is still a calorie deficit, even if this ma…"
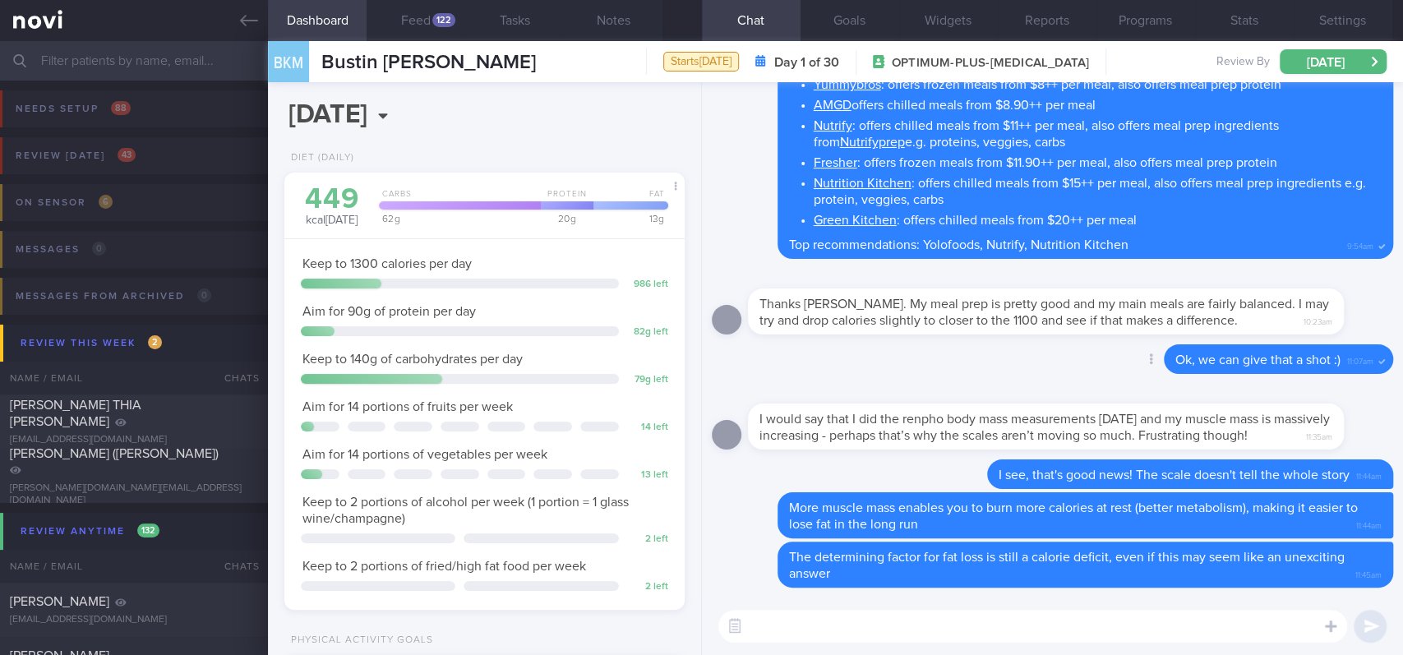
click at [973, 362] on div "Delete Ok, we can give that a shot :) 11:07am" at bounding box center [1052, 363] width 681 height 39
click at [243, 26] on icon at bounding box center [249, 21] width 18 height 18
